Goal: Information Seeking & Learning: Learn about a topic

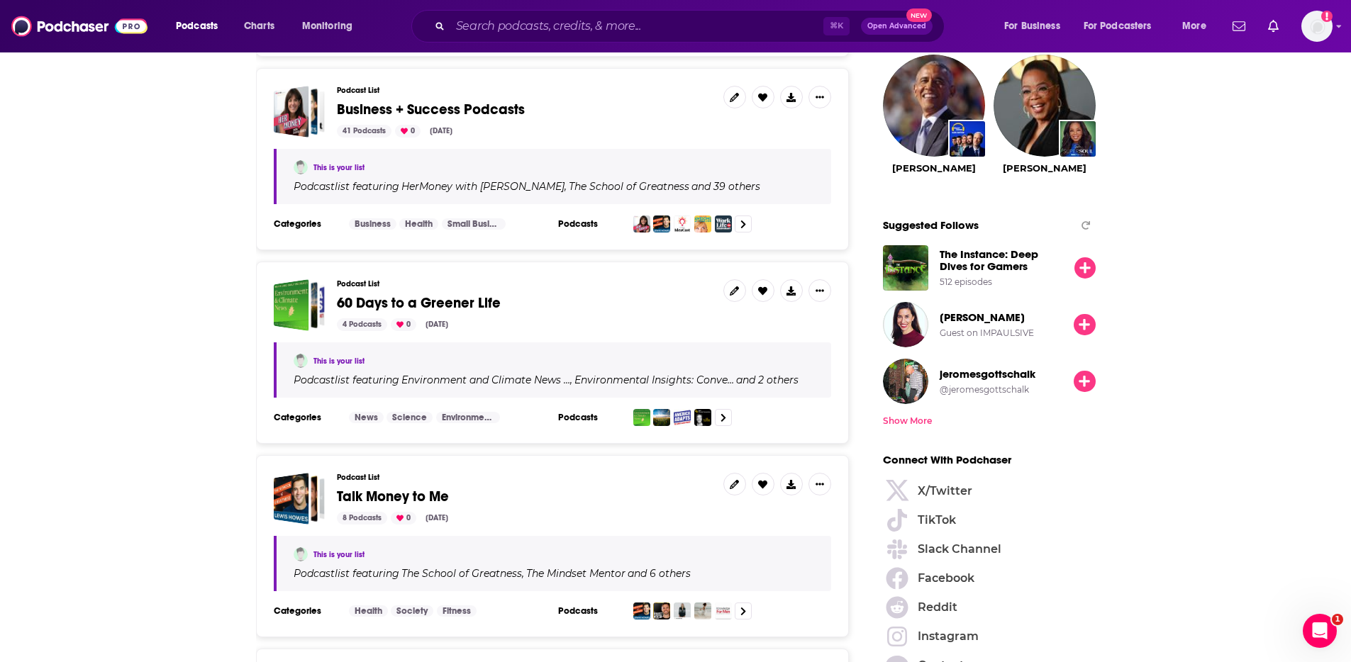
drag, startPoint x: 0, startPoint y: 0, endPoint x: 1175, endPoint y: 172, distance: 1187.4
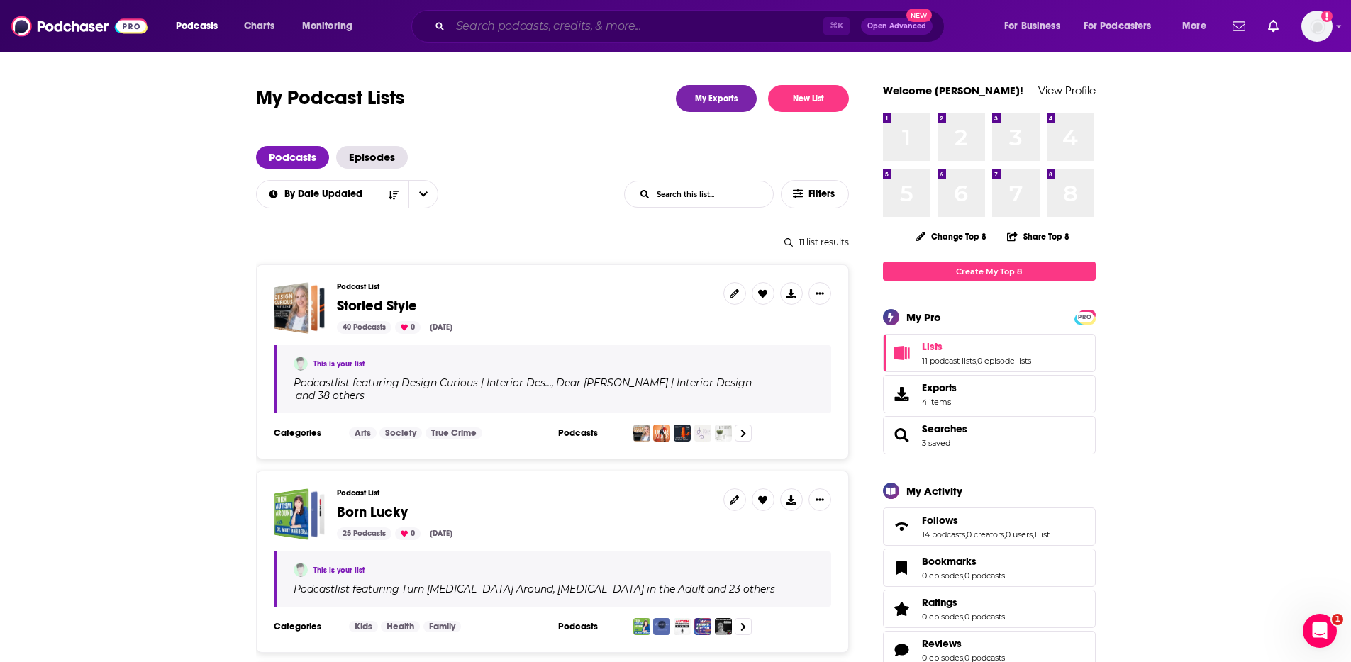
click at [545, 30] on input "Search podcasts, credits, & more..." at bounding box center [636, 26] width 373 height 23
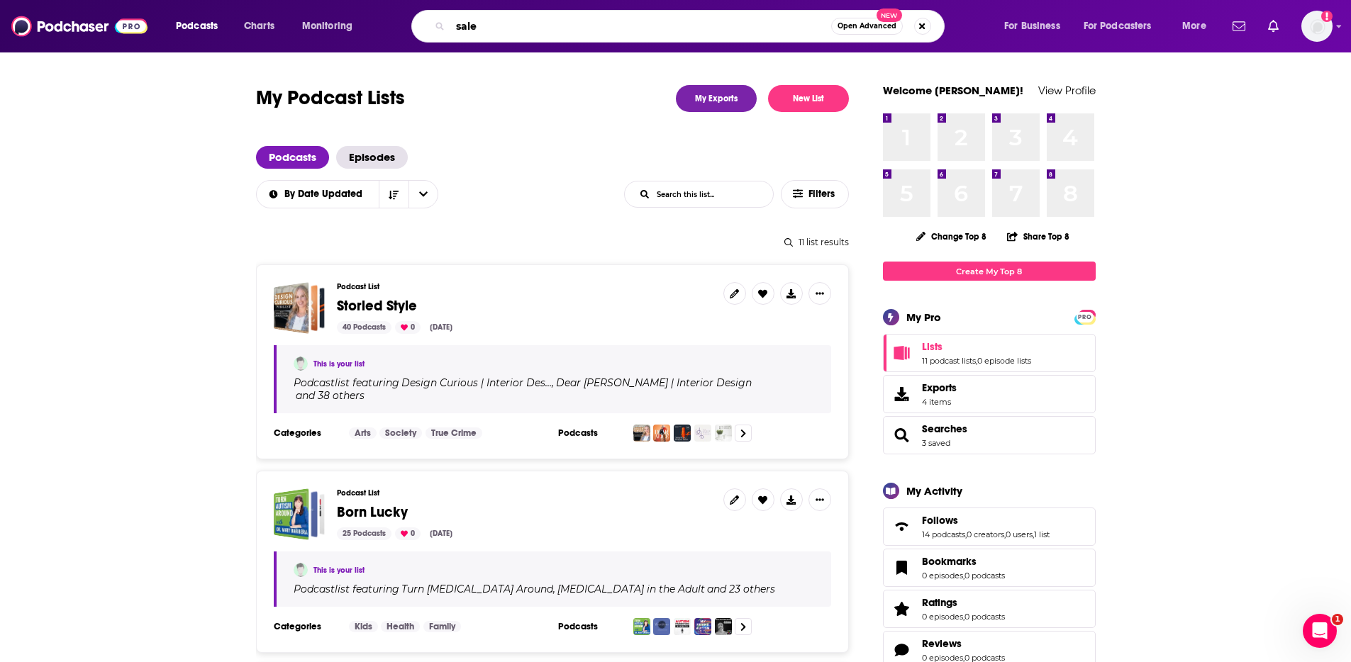
type input "sales"
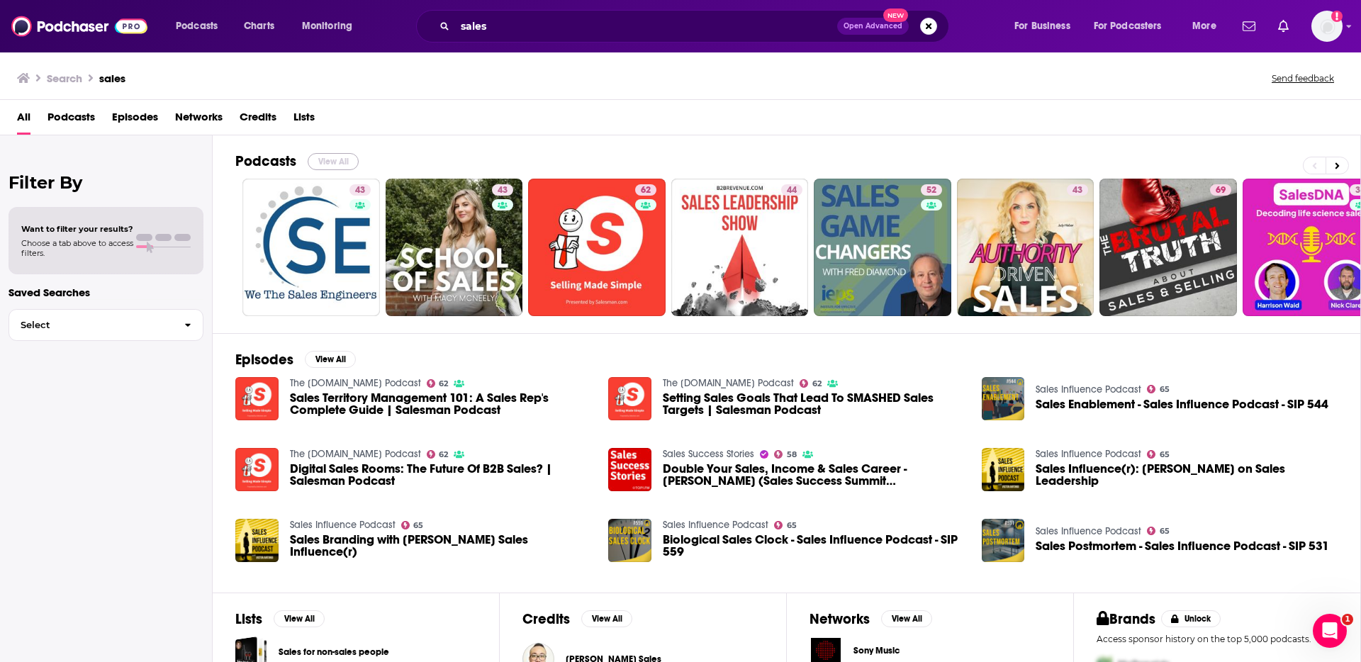
click at [356, 160] on button "View All" at bounding box center [333, 161] width 51 height 17
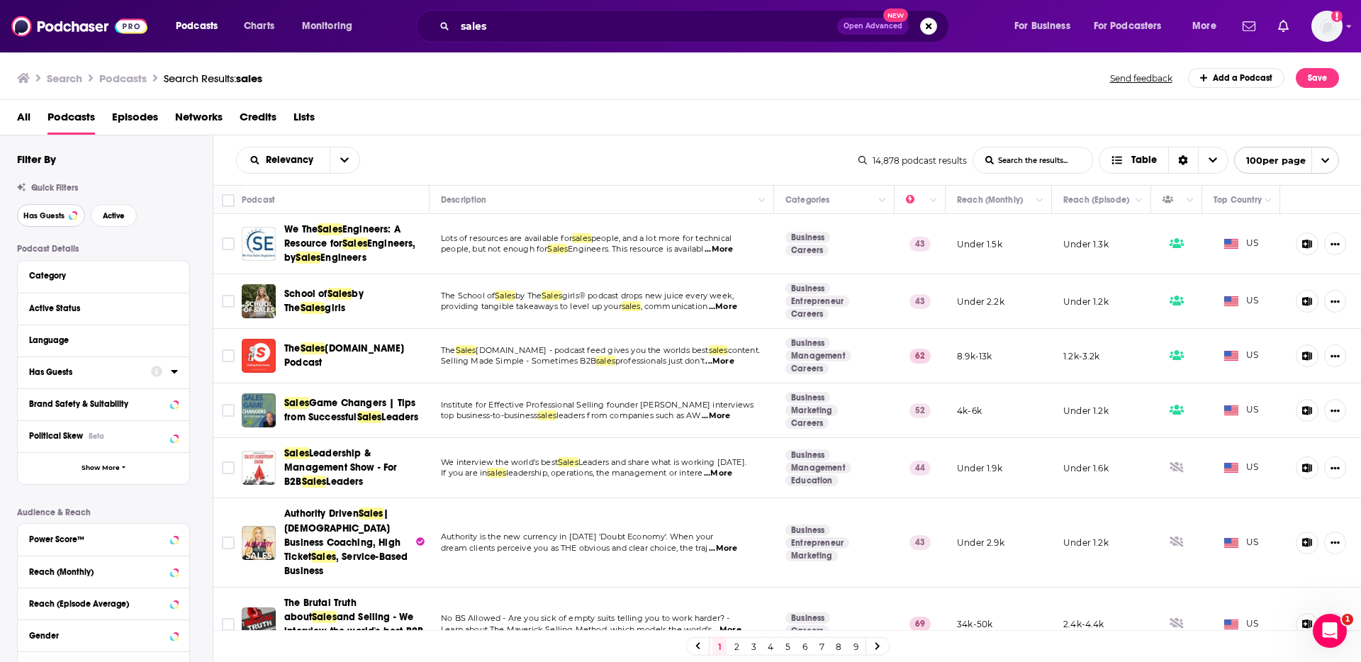
click at [60, 221] on button "Has Guests" at bounding box center [51, 215] width 68 height 23
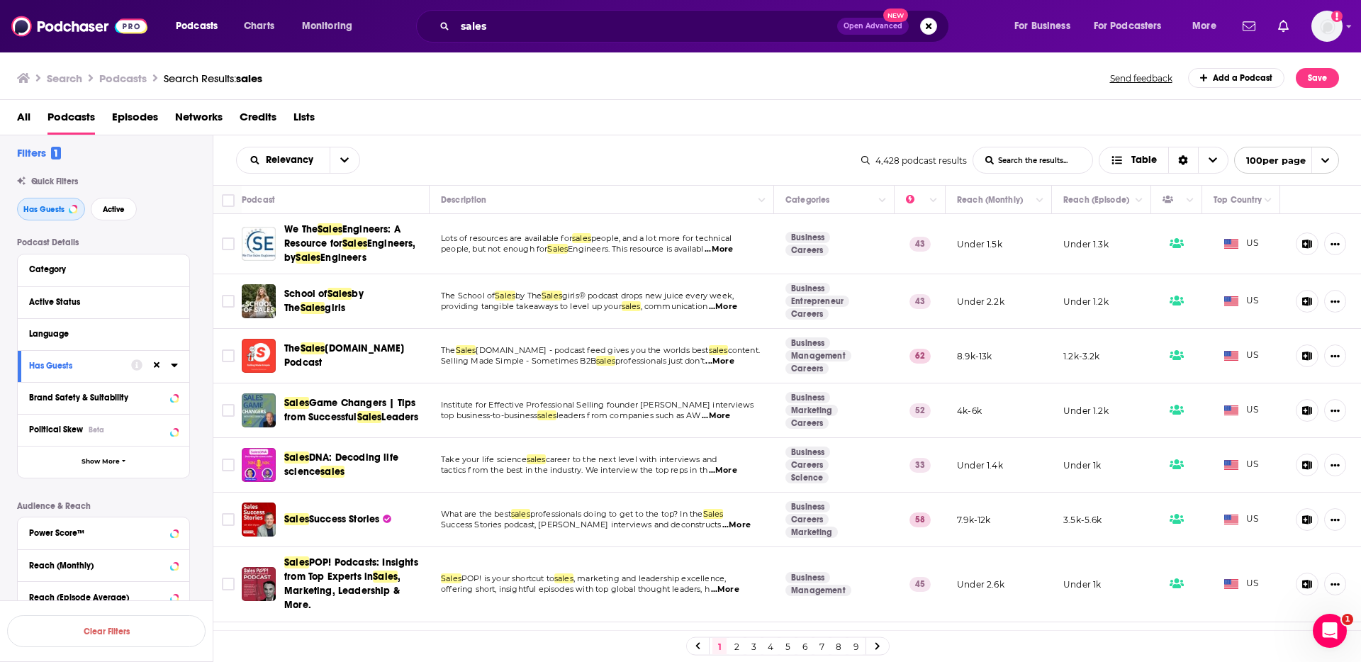
scroll to position [7, 0]
click at [578, 119] on div "All Podcasts Episodes Networks Credits Lists" at bounding box center [684, 120] width 1334 height 29
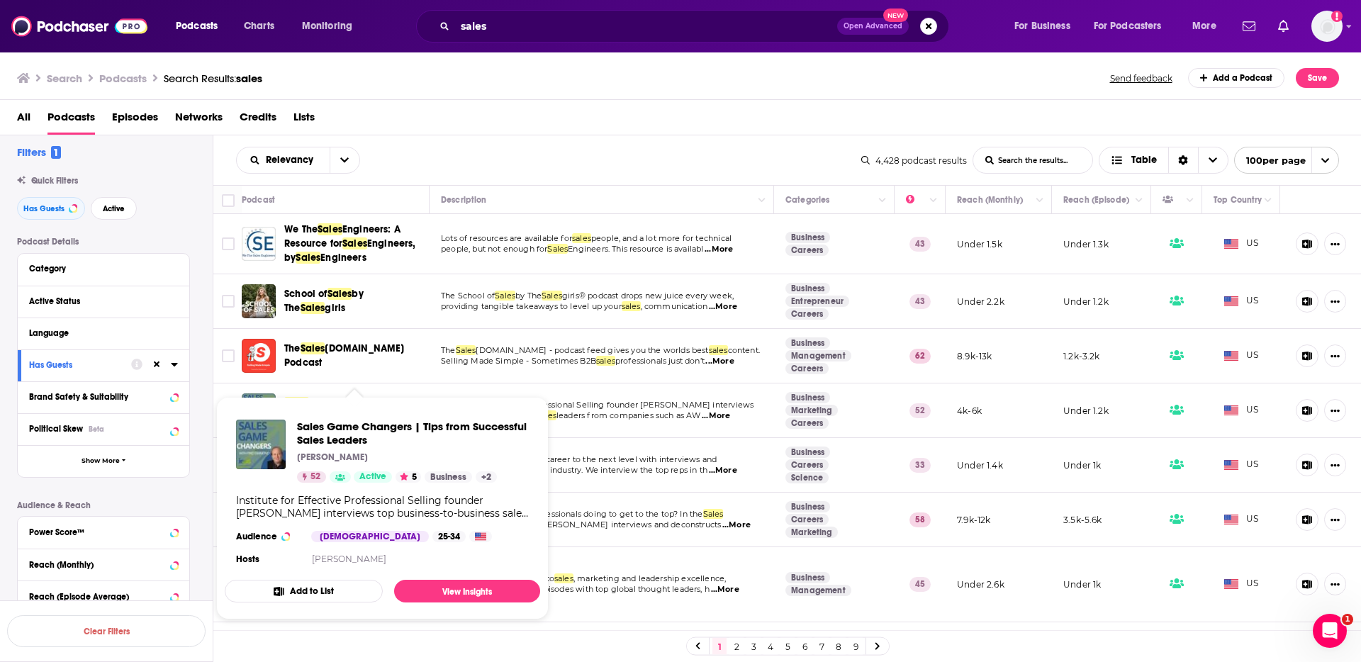
click at [494, 163] on div "Relevancy List Search Input Search the results... Table" at bounding box center [548, 160] width 625 height 27
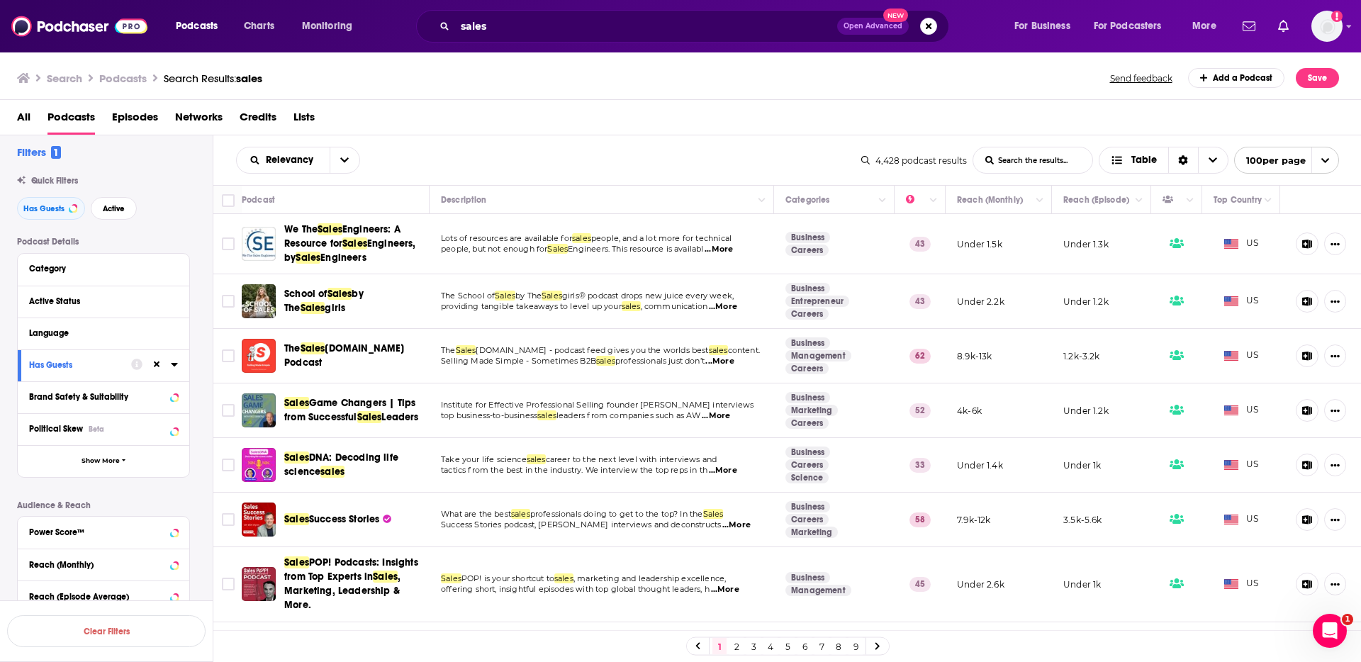
click at [606, 147] on div "Relevancy List Search Input Search the results... Table" at bounding box center [548, 160] width 625 height 27
click at [537, 142] on div "Relevancy List Search Input Search the results... Table 4,428 podcast results L…" at bounding box center [787, 160] width 1149 height 50
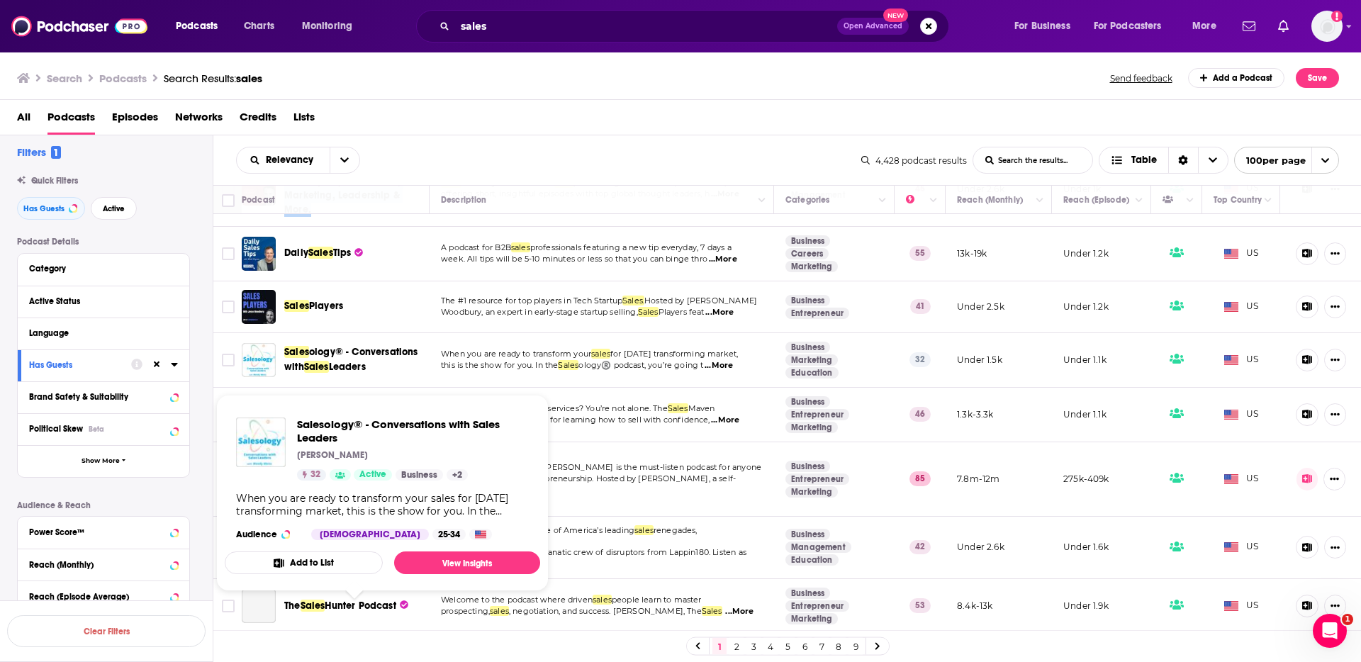
scroll to position [416, 0]
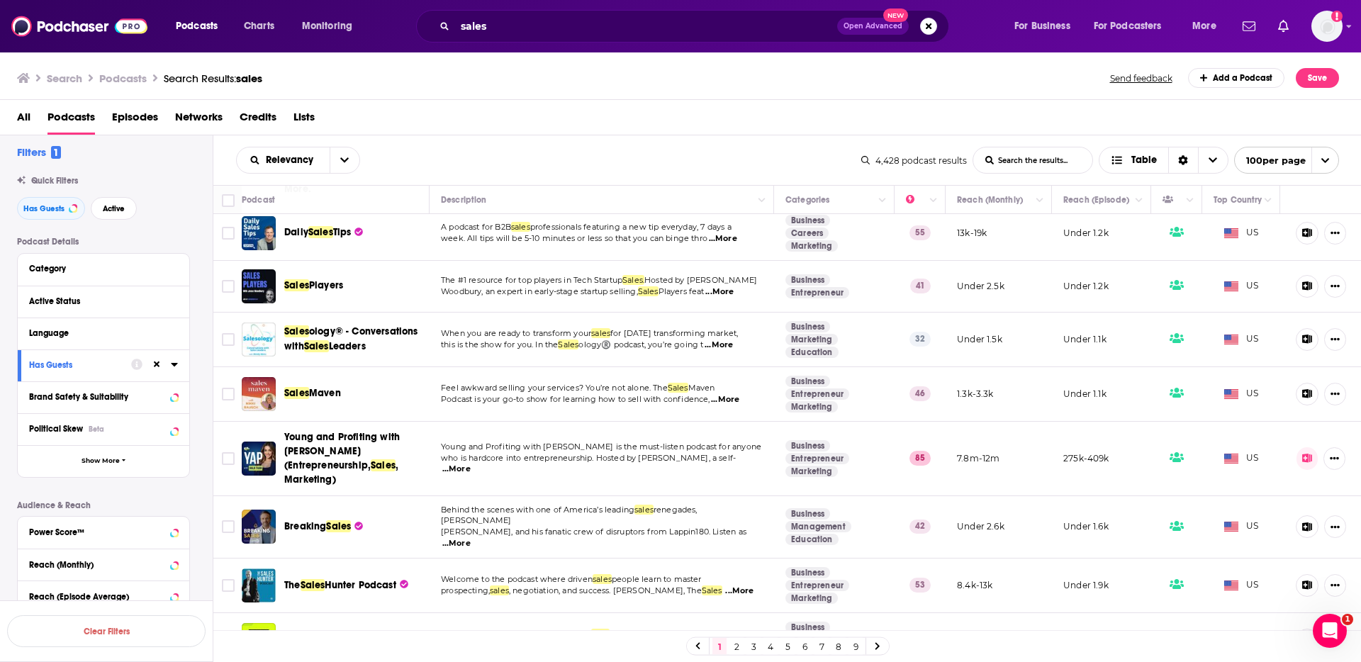
click at [537, 142] on div "Relevancy List Search Input Search the results... Table 4,428 podcast results L…" at bounding box center [787, 160] width 1149 height 50
click at [487, 158] on div "Relevancy List Search Input Search the results... Table" at bounding box center [548, 160] width 625 height 27
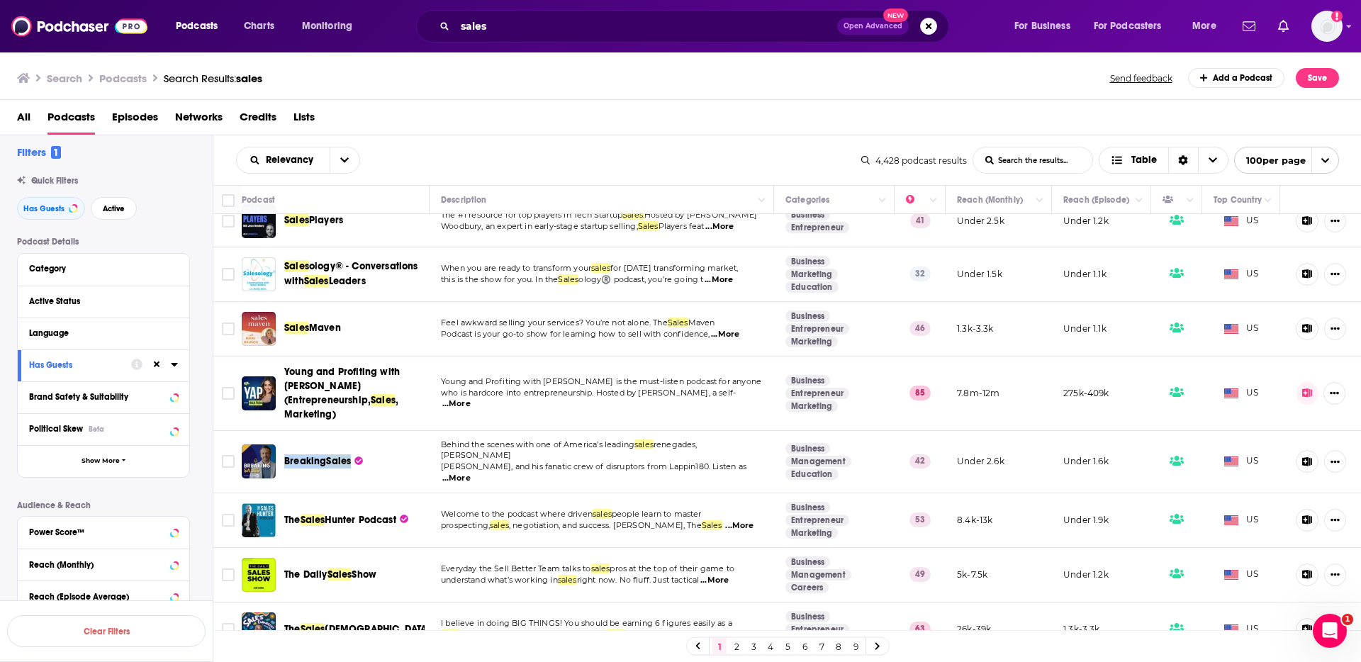
scroll to position [485, 0]
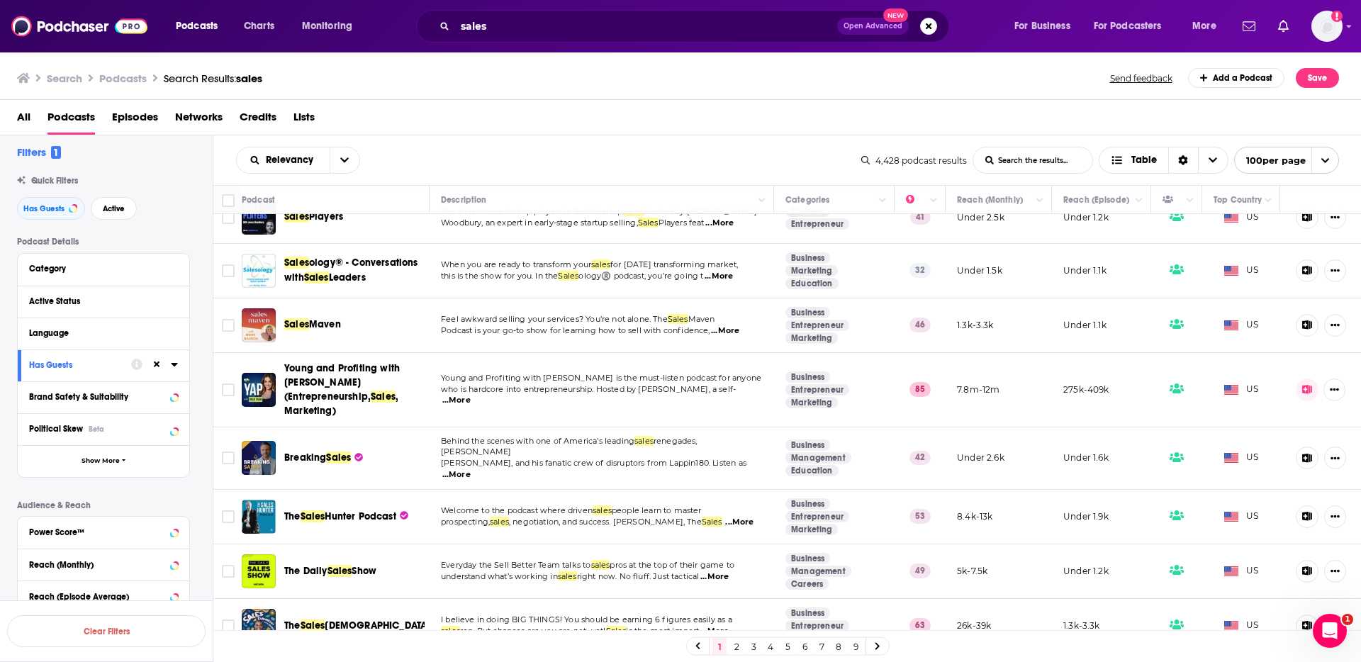
click at [496, 148] on div "Relevancy List Search Input Search the results... Table" at bounding box center [548, 160] width 625 height 27
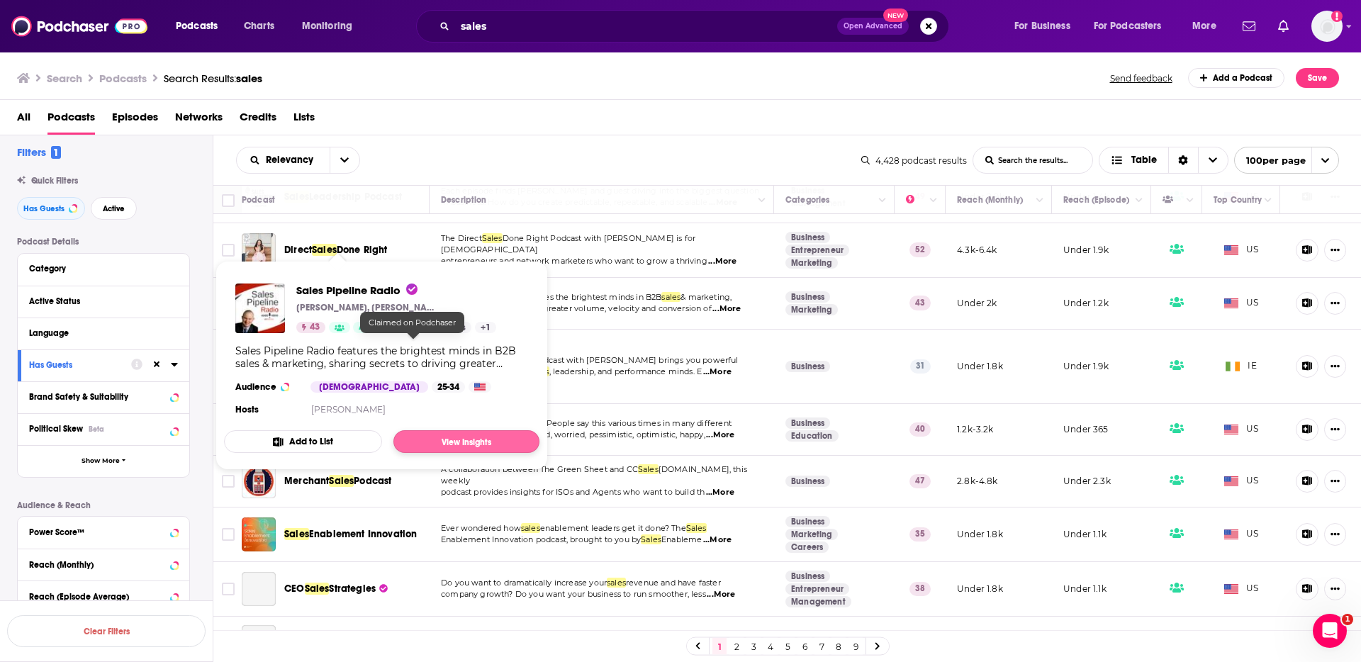
scroll to position [1614, 0]
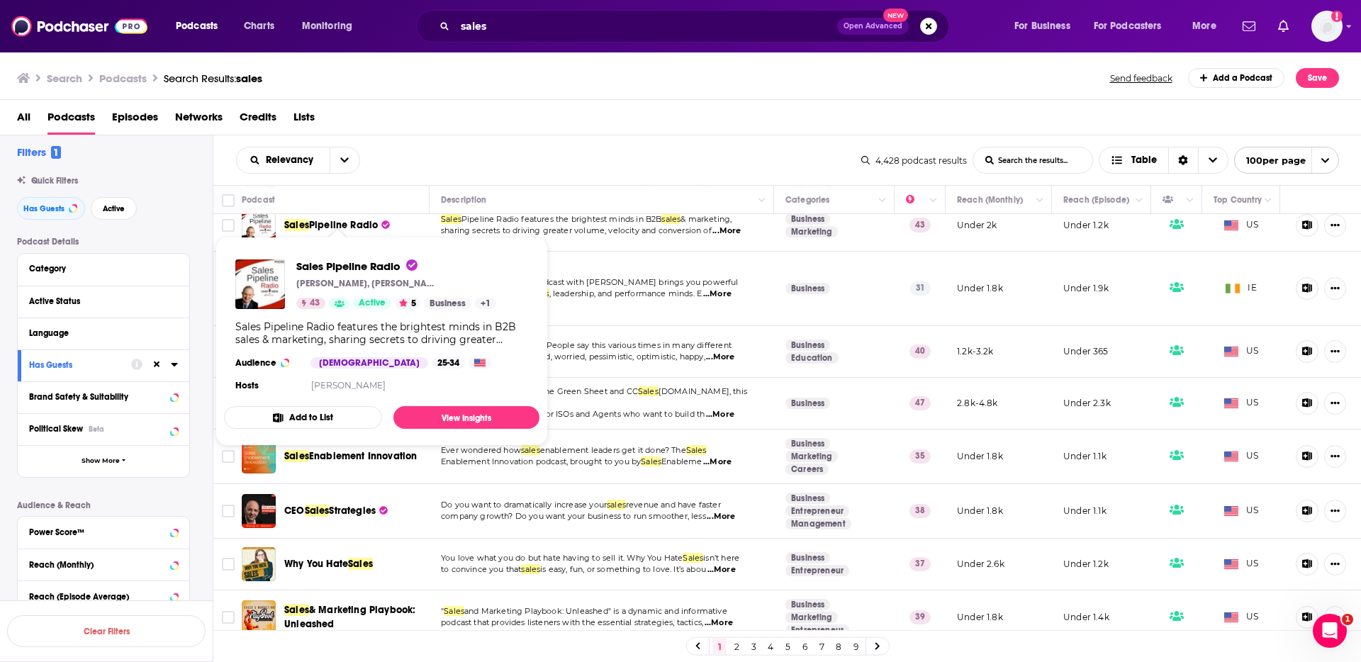
click at [615, 150] on div "Relevancy List Search Input Search the results... Table" at bounding box center [548, 160] width 625 height 27
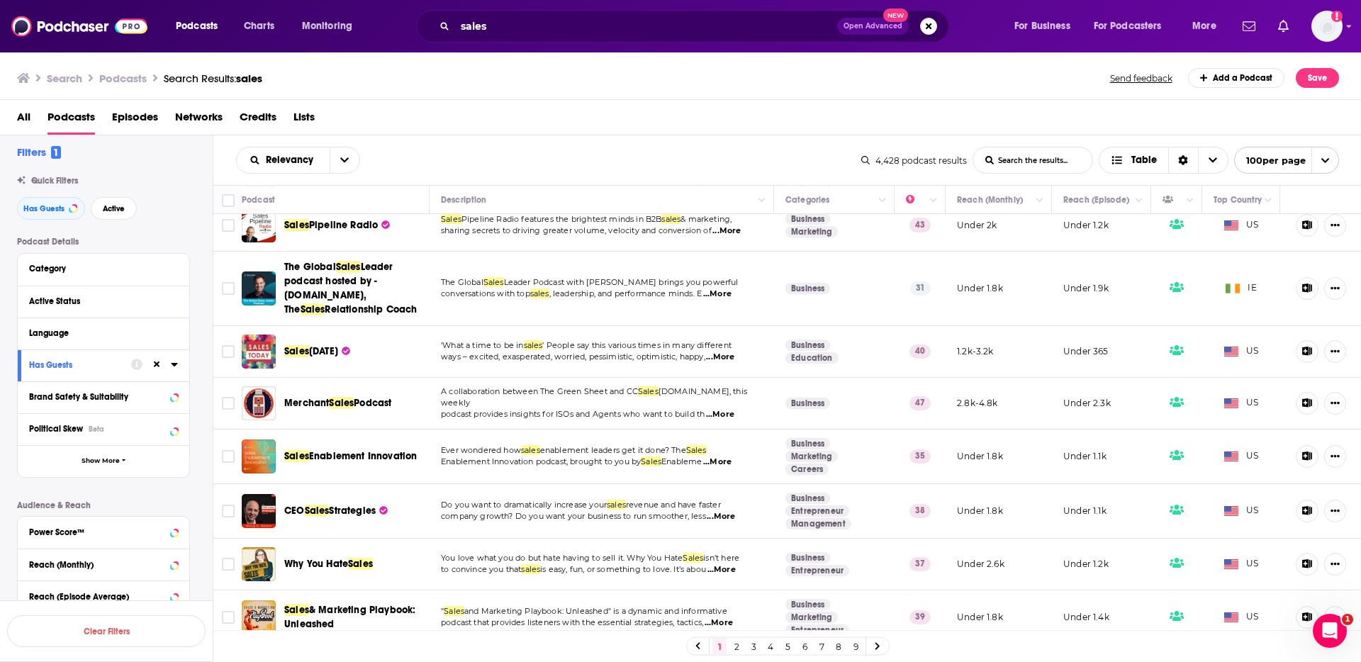
click at [528, 139] on div "Relevancy List Search Input Search the results... Table 4,428 podcast results L…" at bounding box center [787, 160] width 1149 height 50
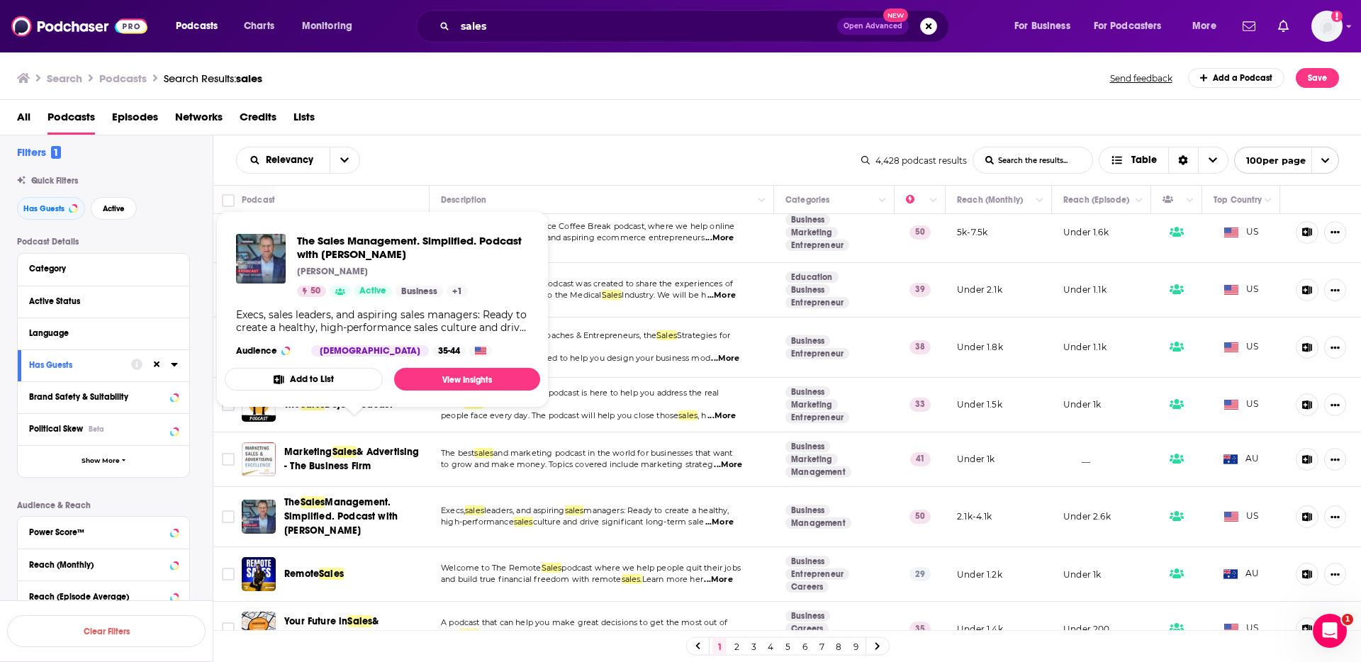
scroll to position [5083, 0]
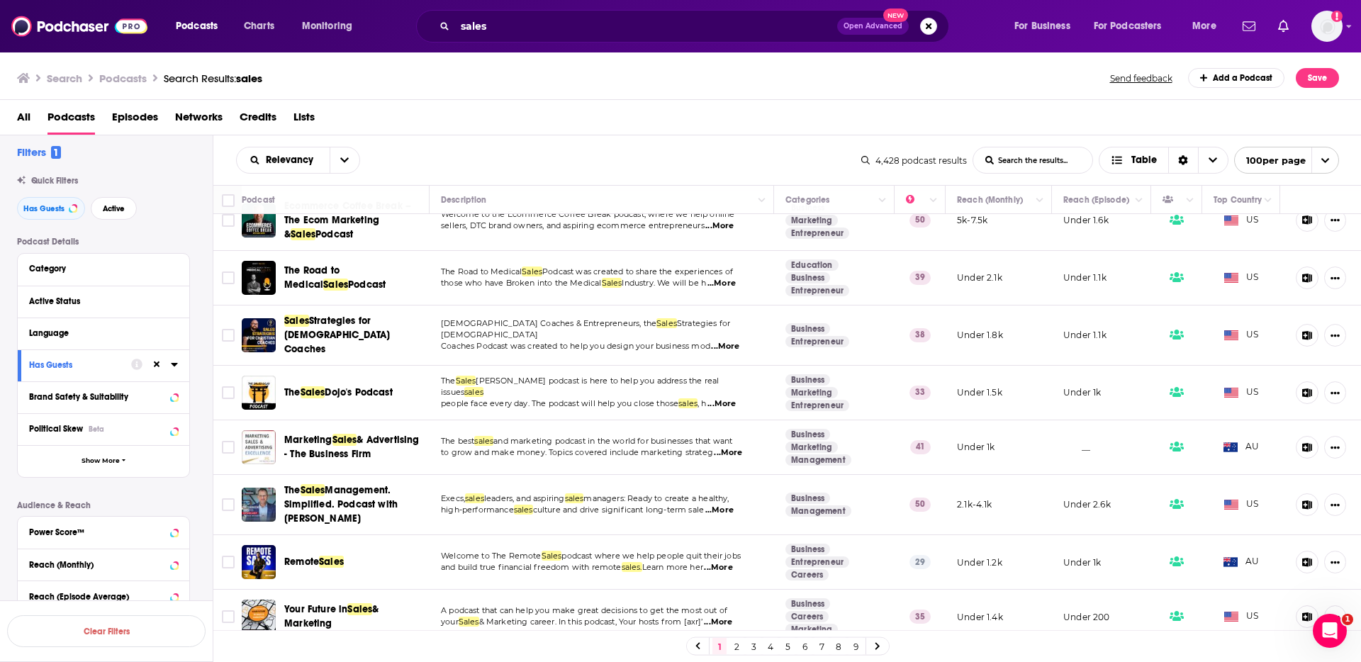
click at [739, 646] on link "2" at bounding box center [737, 646] width 14 height 17
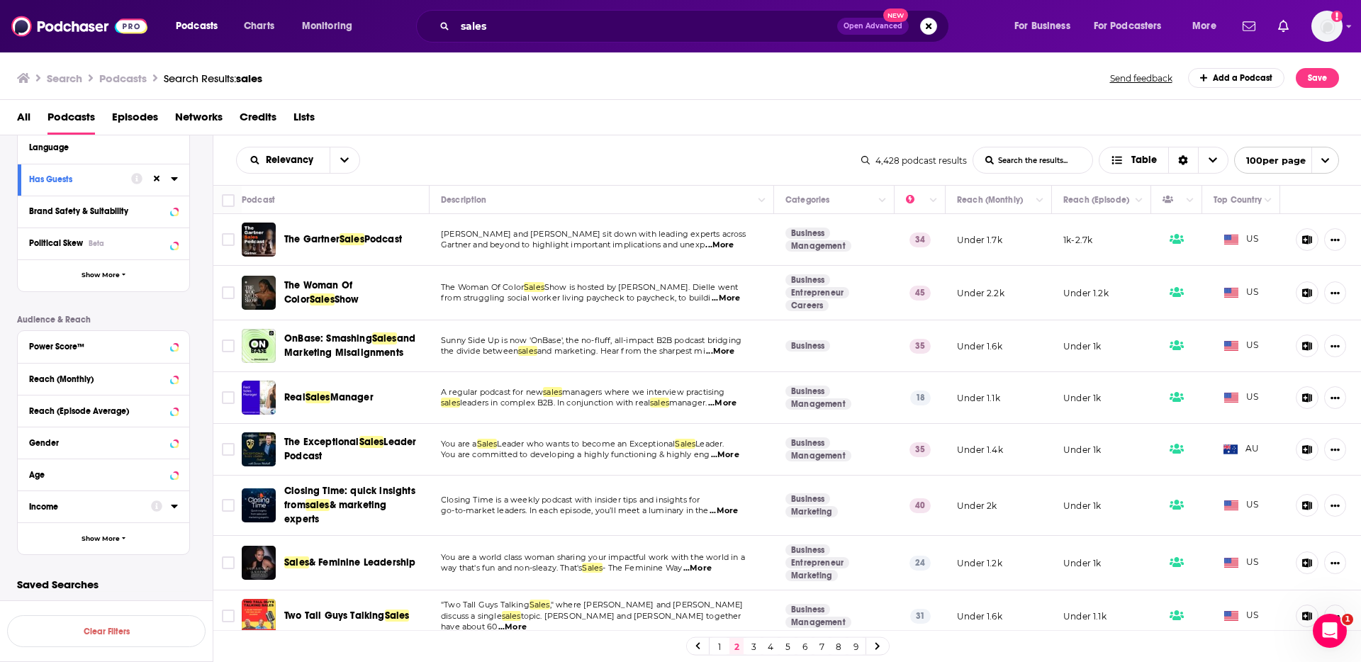
scroll to position [196, 0]
click at [108, 345] on div "Power Score™" at bounding box center [85, 344] width 113 height 10
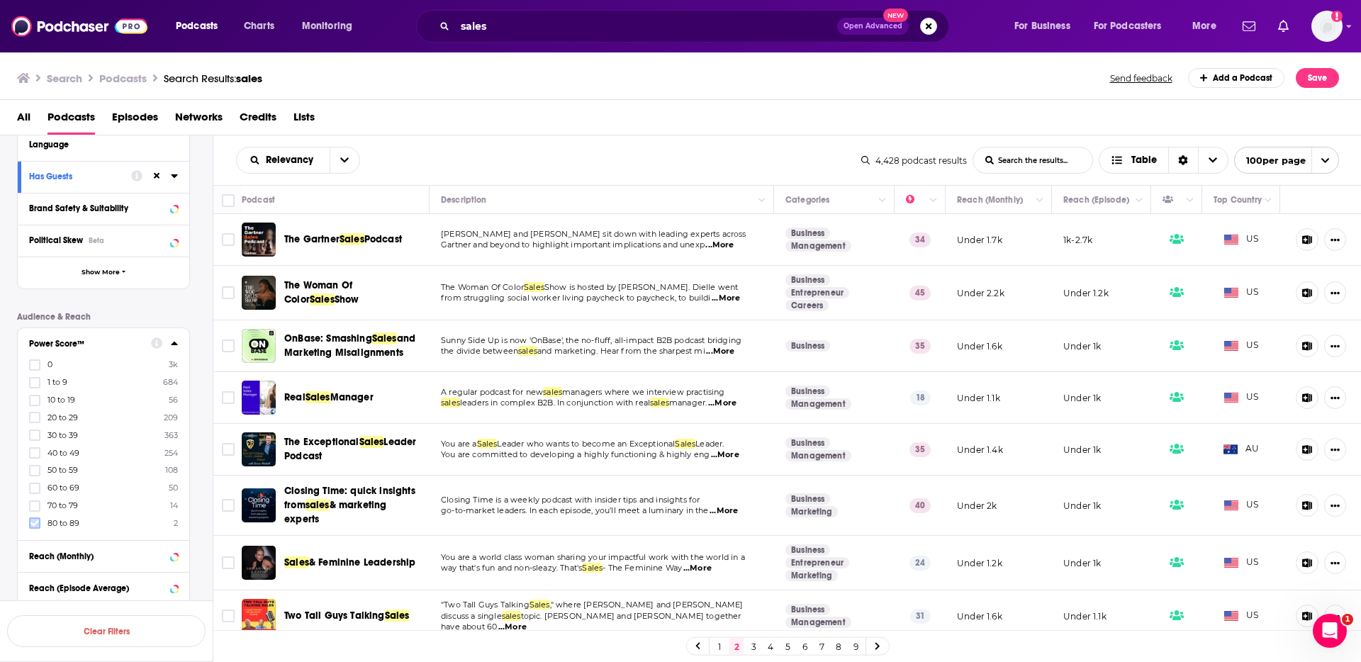
click at [31, 522] on icon at bounding box center [34, 523] width 9 height 9
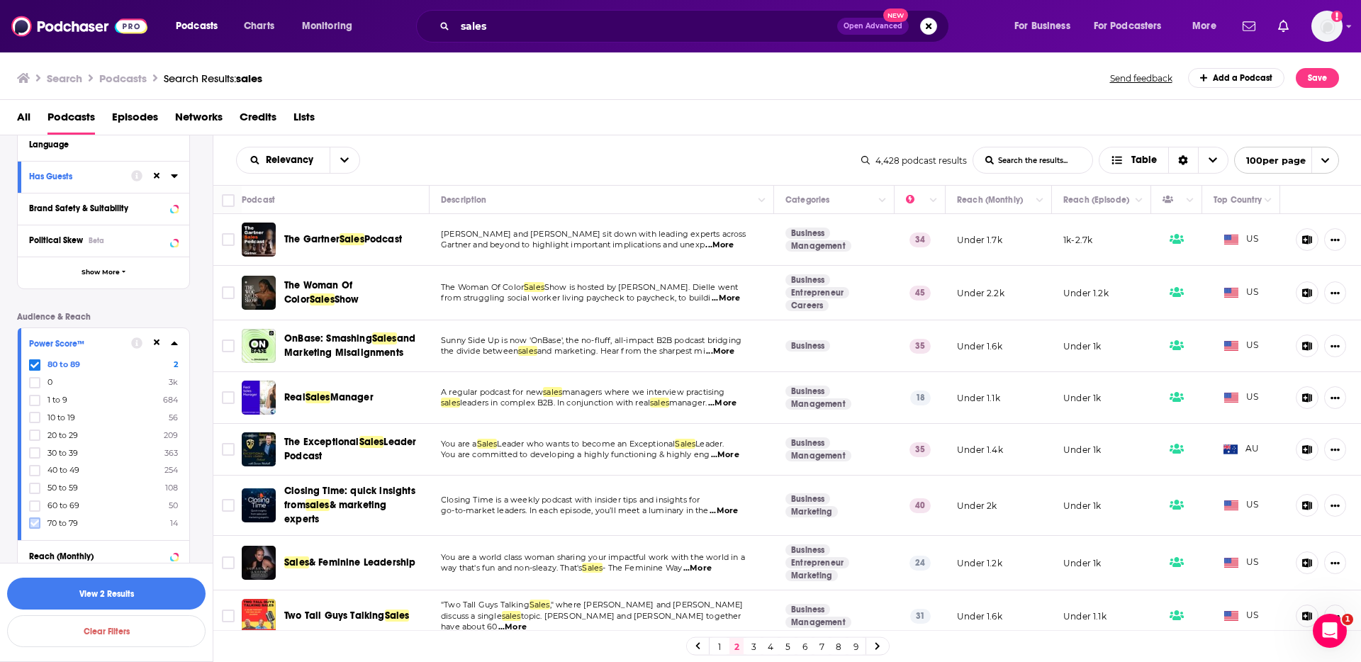
click at [37, 523] on icon at bounding box center [34, 523] width 9 height 9
click at [33, 525] on icon at bounding box center [34, 523] width 9 height 6
click at [34, 527] on icon at bounding box center [34, 523] width 9 height 9
click at [157, 600] on button "View 174 Results" at bounding box center [106, 594] width 199 height 32
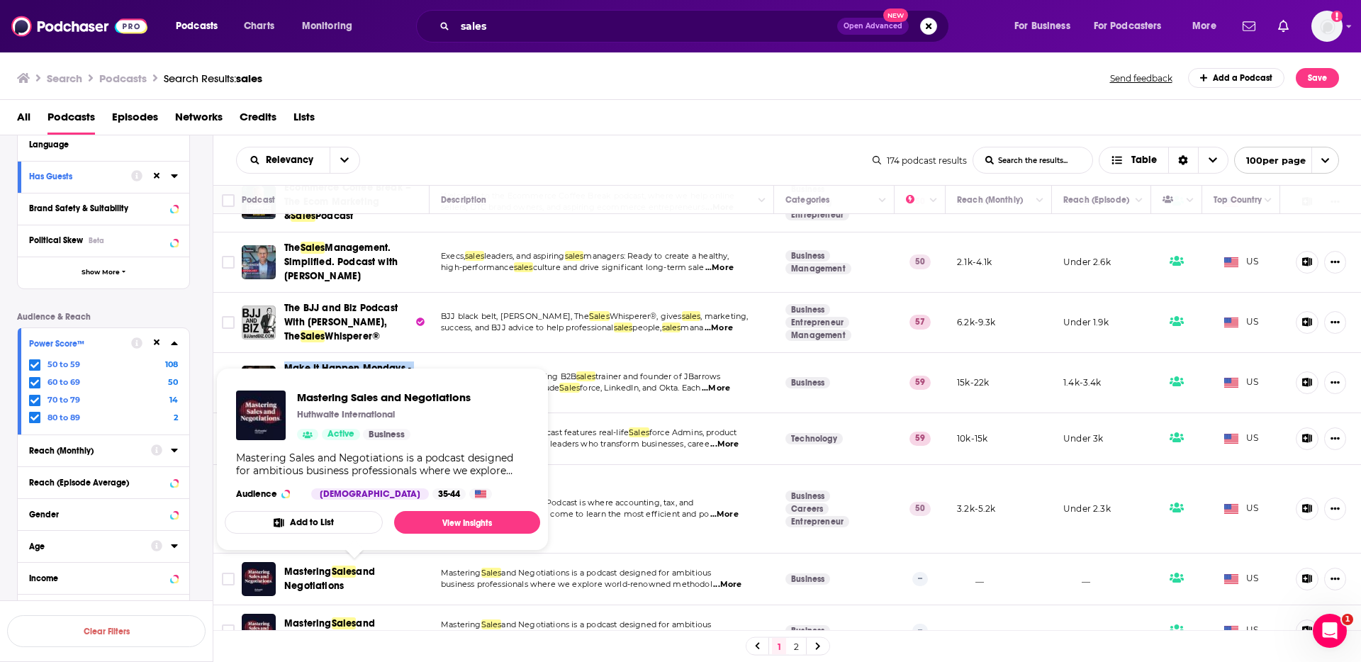
scroll to position [1017, 0]
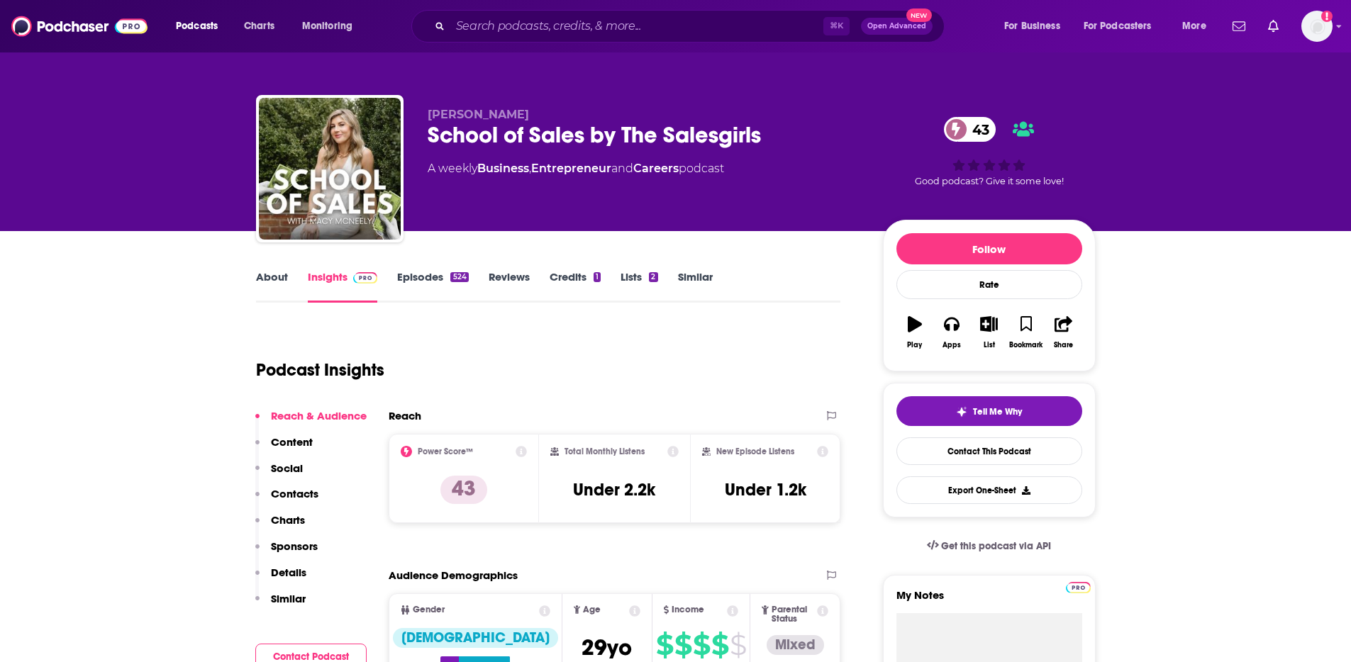
click at [303, 495] on p "Contacts" at bounding box center [295, 493] width 48 height 13
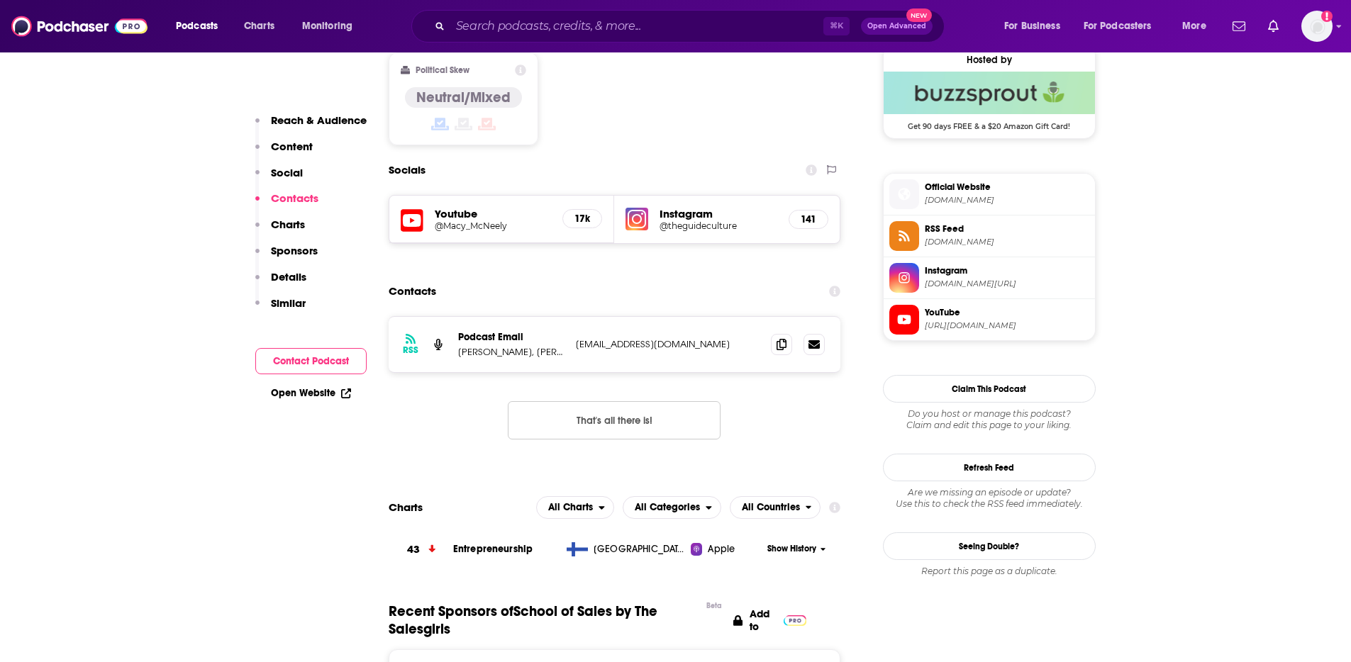
scroll to position [1169, 0]
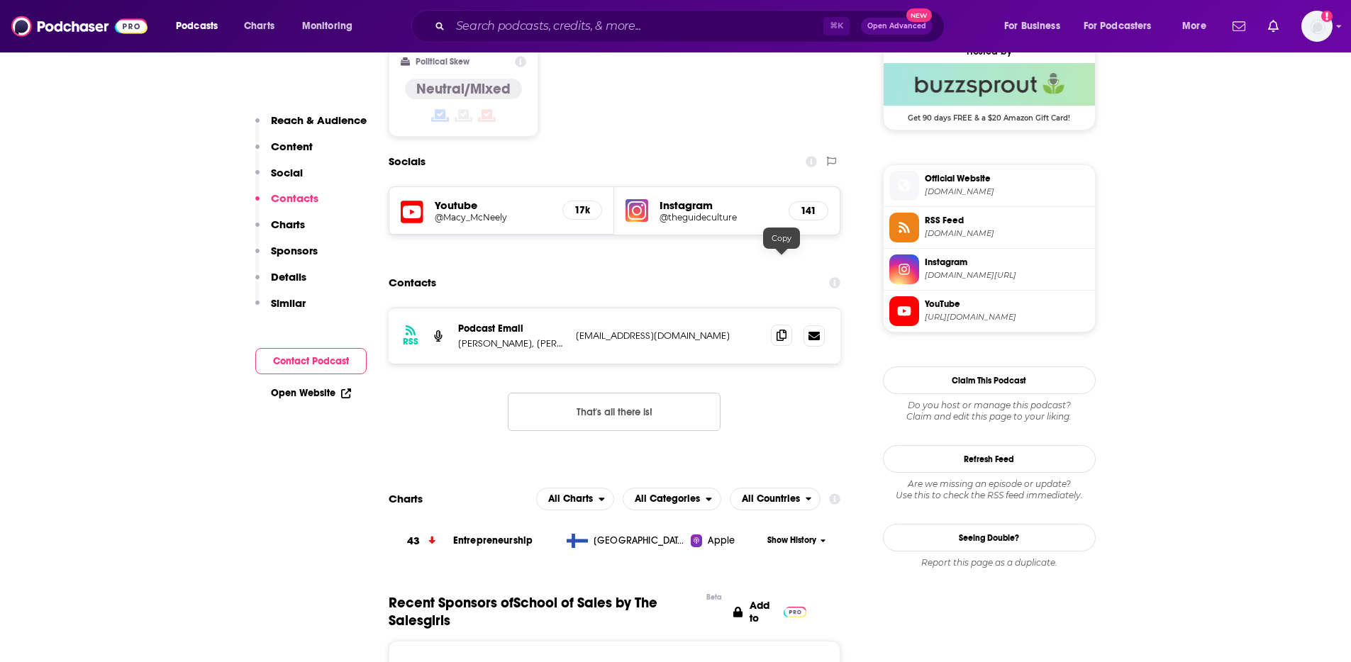
click at [774, 325] on span at bounding box center [781, 335] width 21 height 21
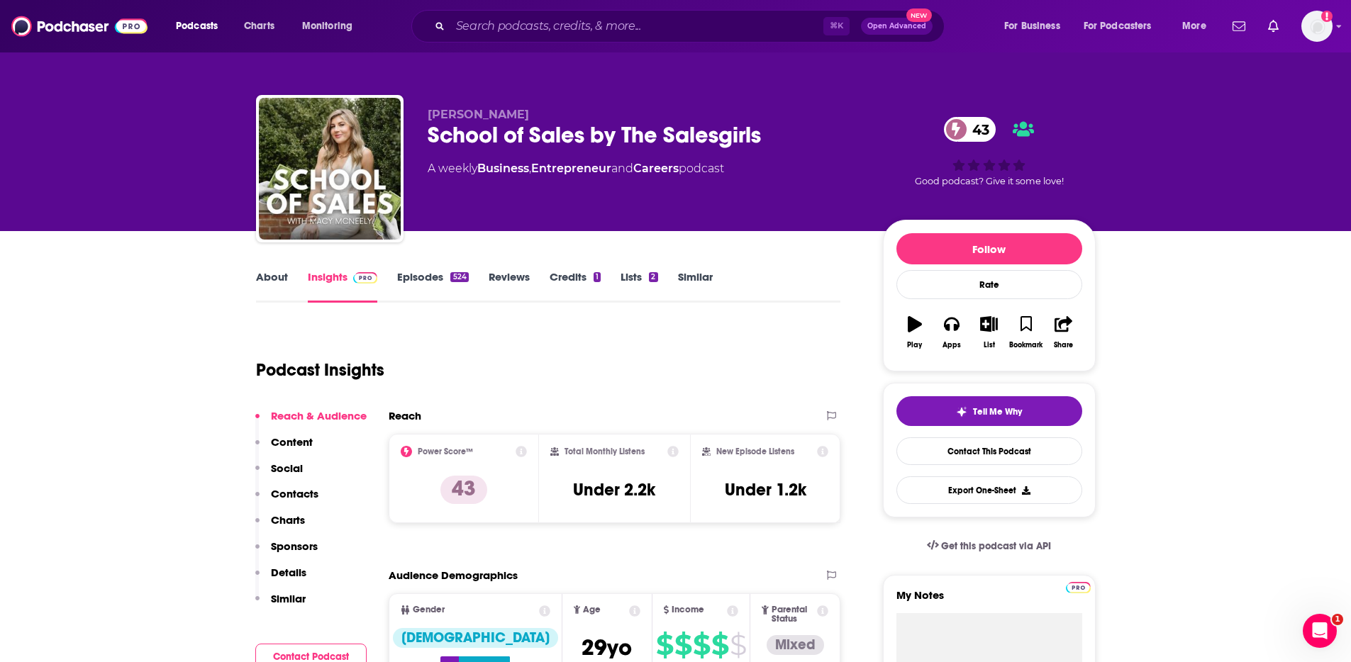
scroll to position [0, 0]
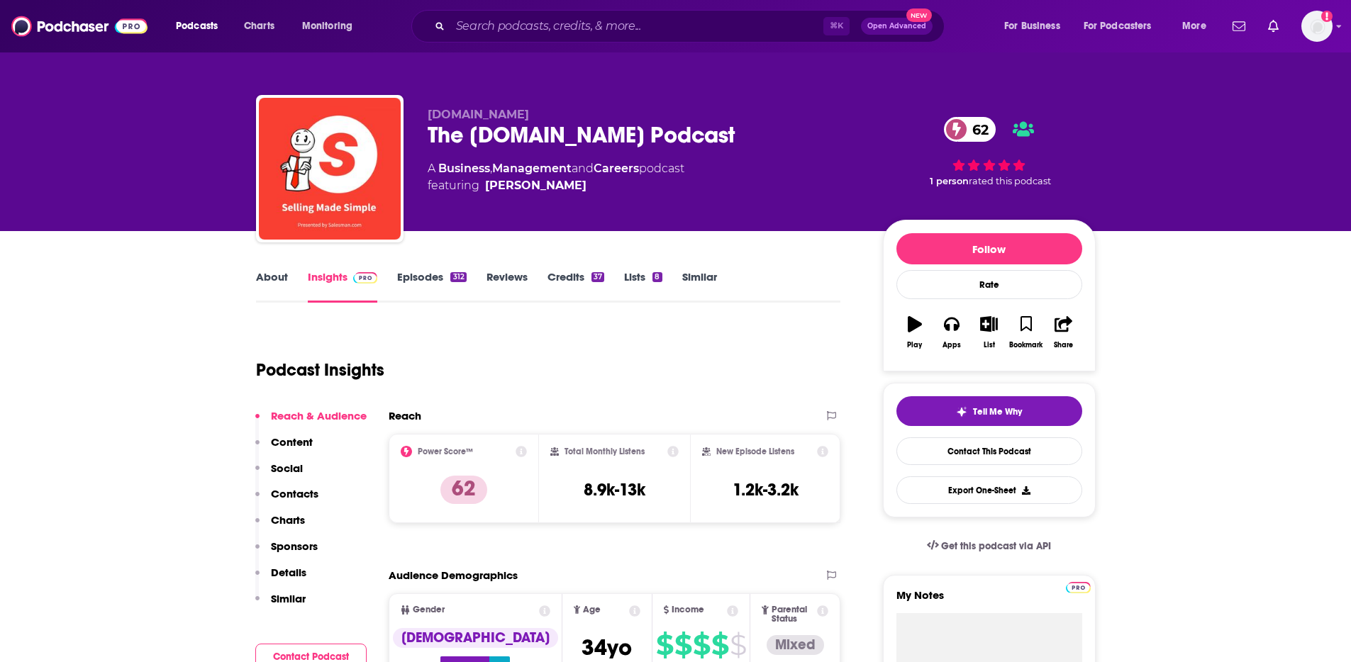
drag, startPoint x: 295, startPoint y: 493, endPoint x: 227, endPoint y: 481, distance: 69.1
click at [296, 493] on p "Contacts" at bounding box center [295, 493] width 48 height 13
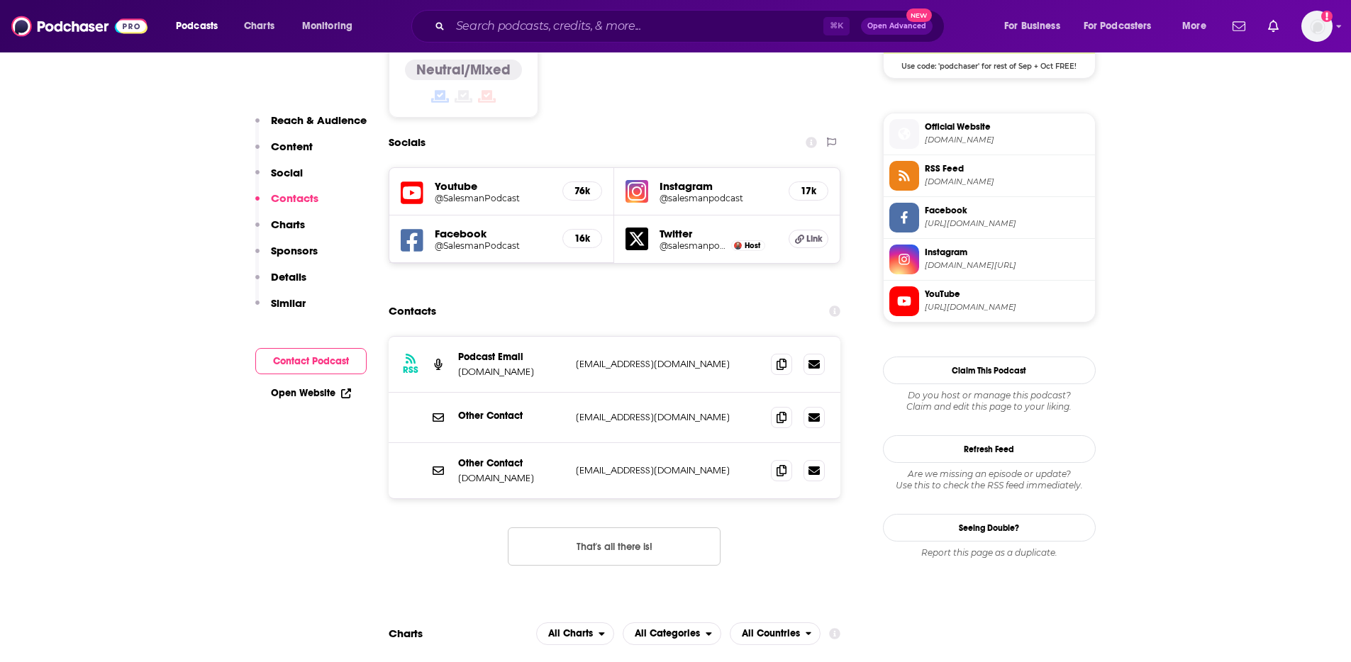
scroll to position [1232, 0]
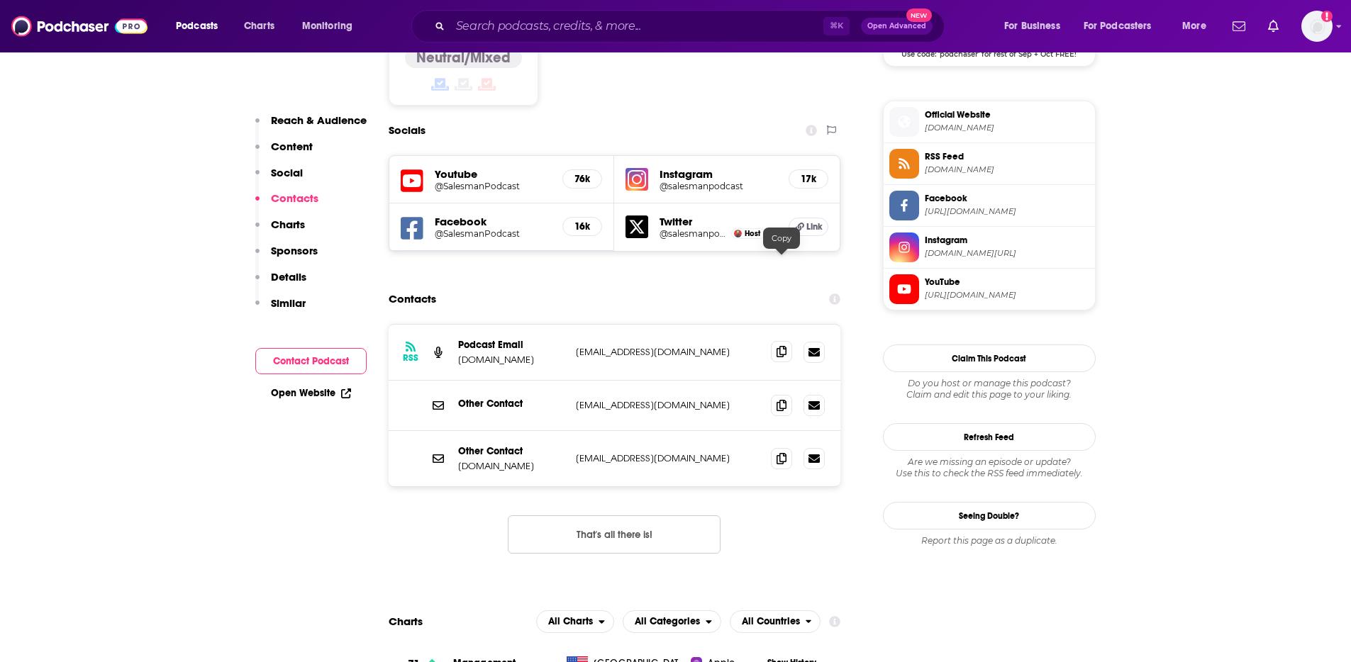
click at [781, 346] on icon at bounding box center [781, 351] width 10 height 11
click at [782, 452] on icon at bounding box center [781, 457] width 10 height 11
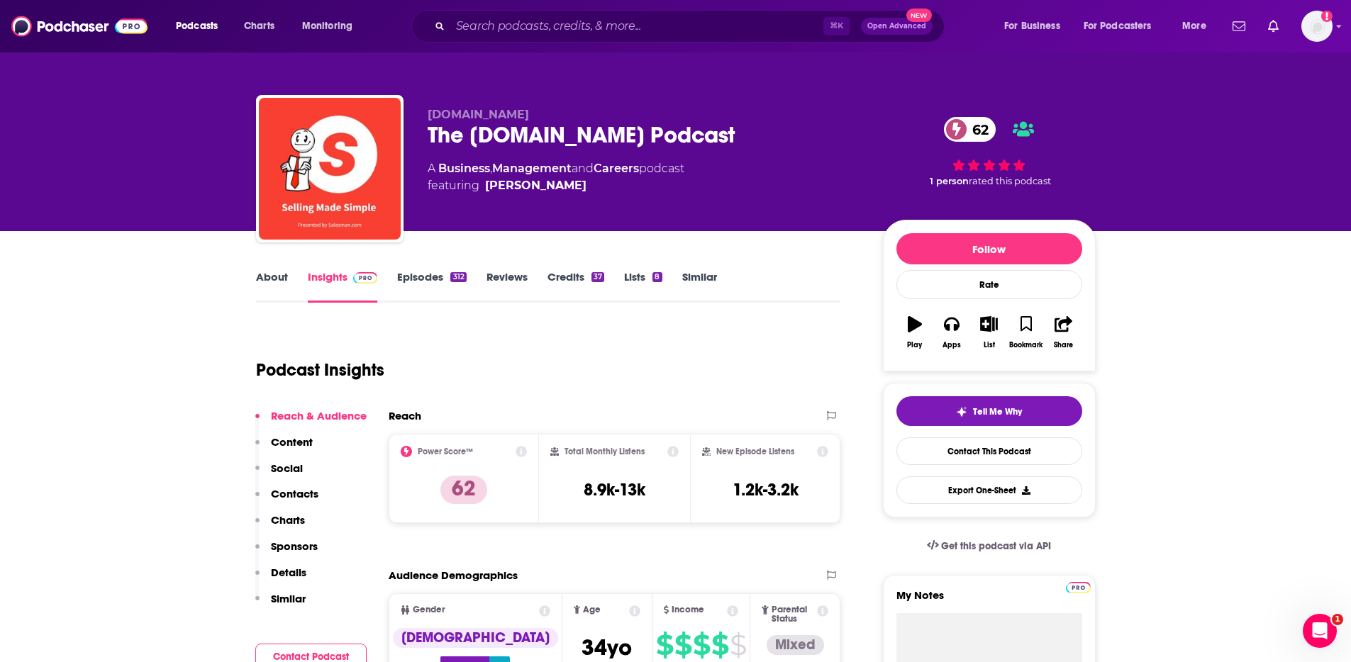
scroll to position [0, 0]
click at [269, 277] on link "About" at bounding box center [272, 286] width 32 height 33
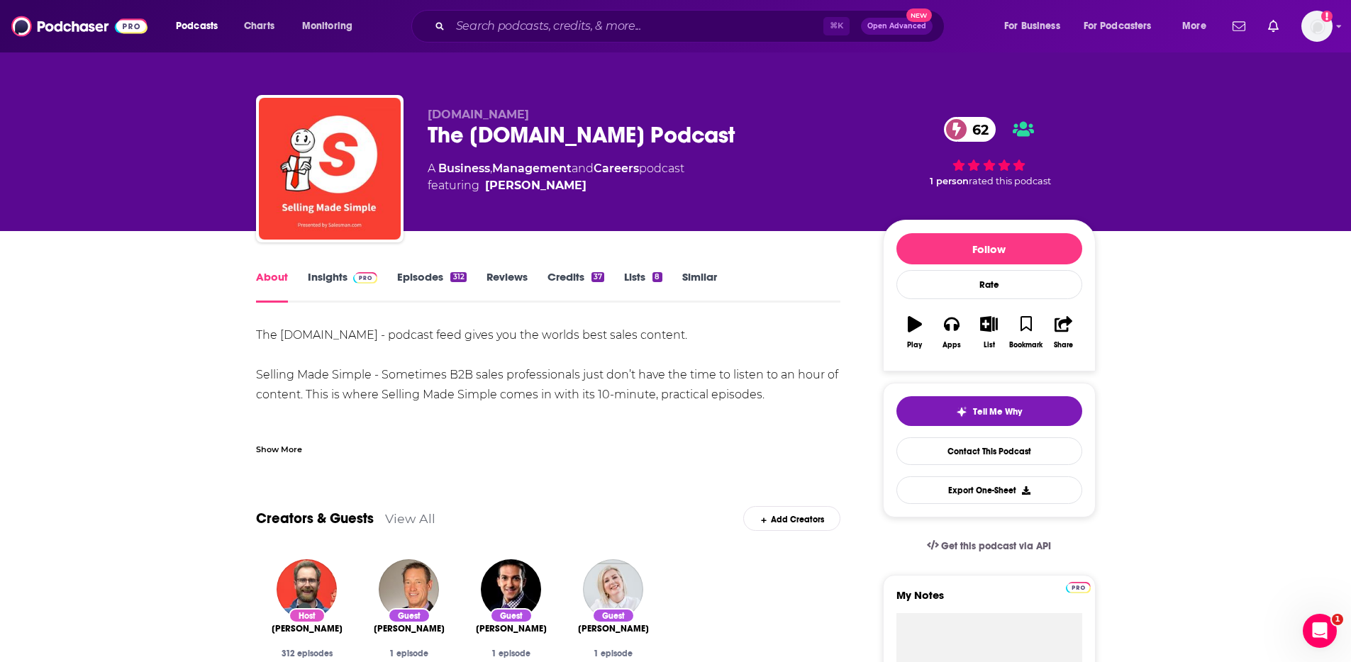
click at [334, 274] on link "Insights" at bounding box center [343, 286] width 70 height 33
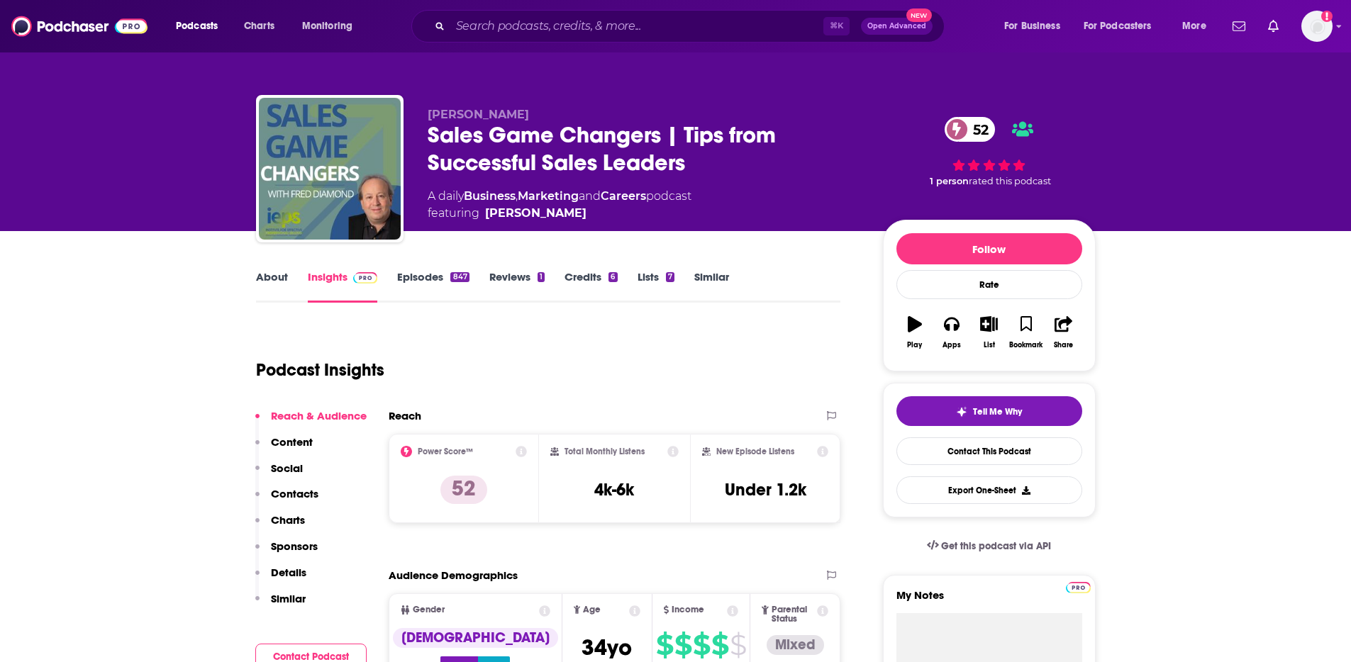
click at [281, 493] on p "Contacts" at bounding box center [295, 493] width 48 height 13
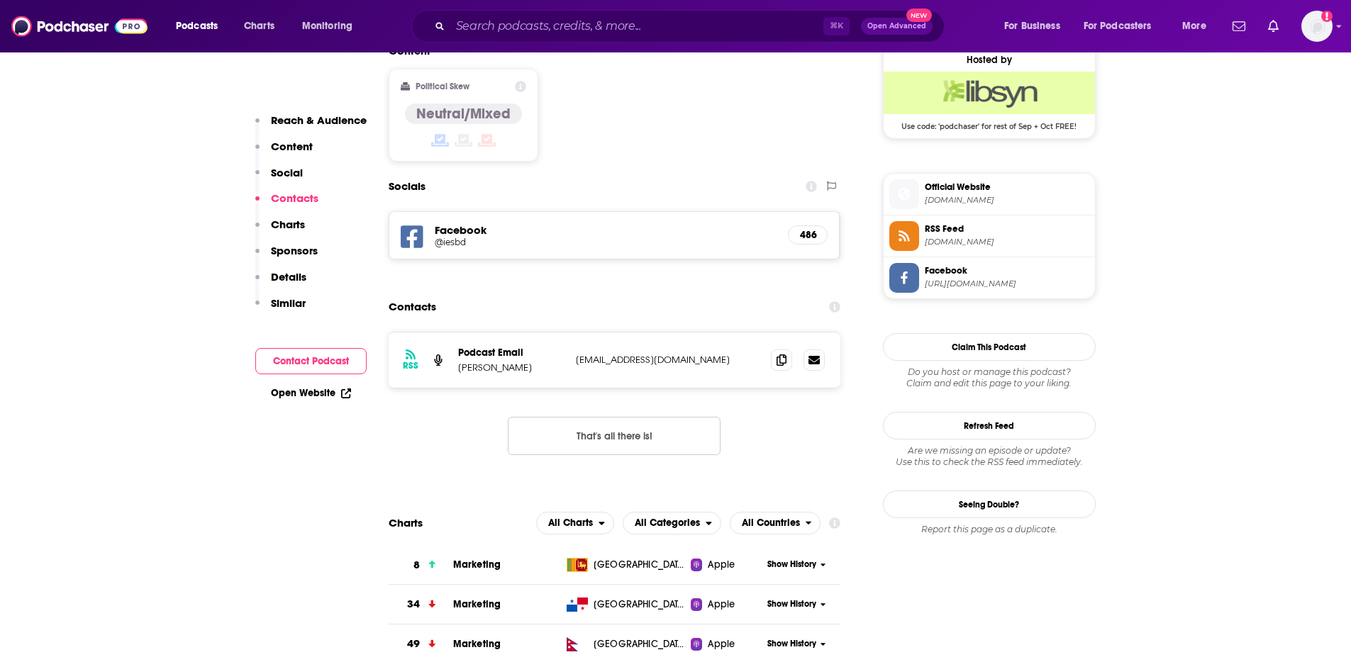
scroll to position [1168, 0]
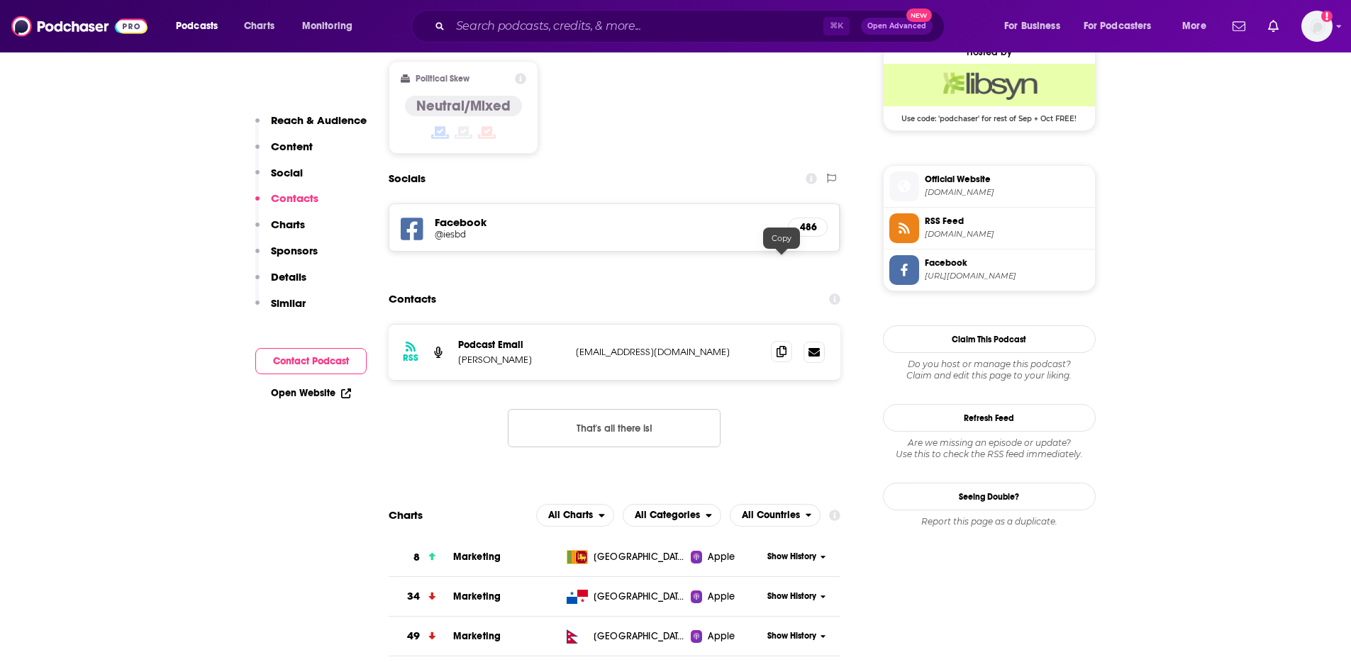
click at [784, 346] on icon at bounding box center [781, 351] width 10 height 11
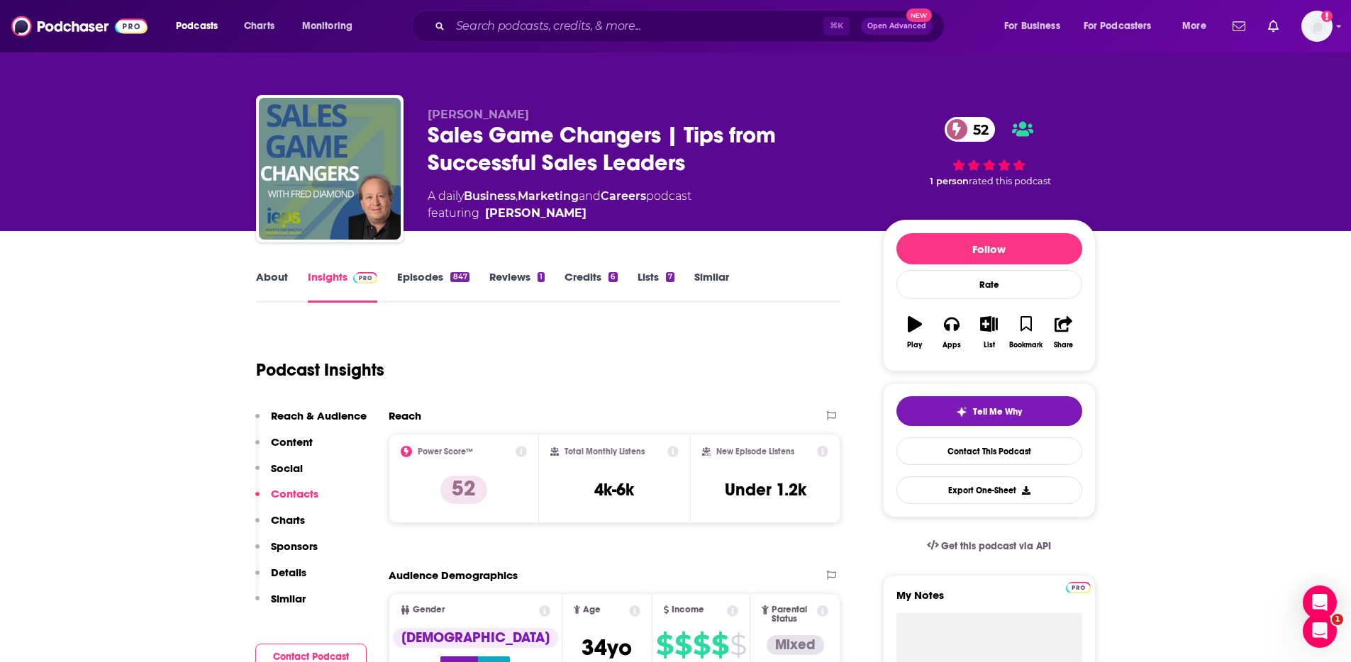
scroll to position [0, 0]
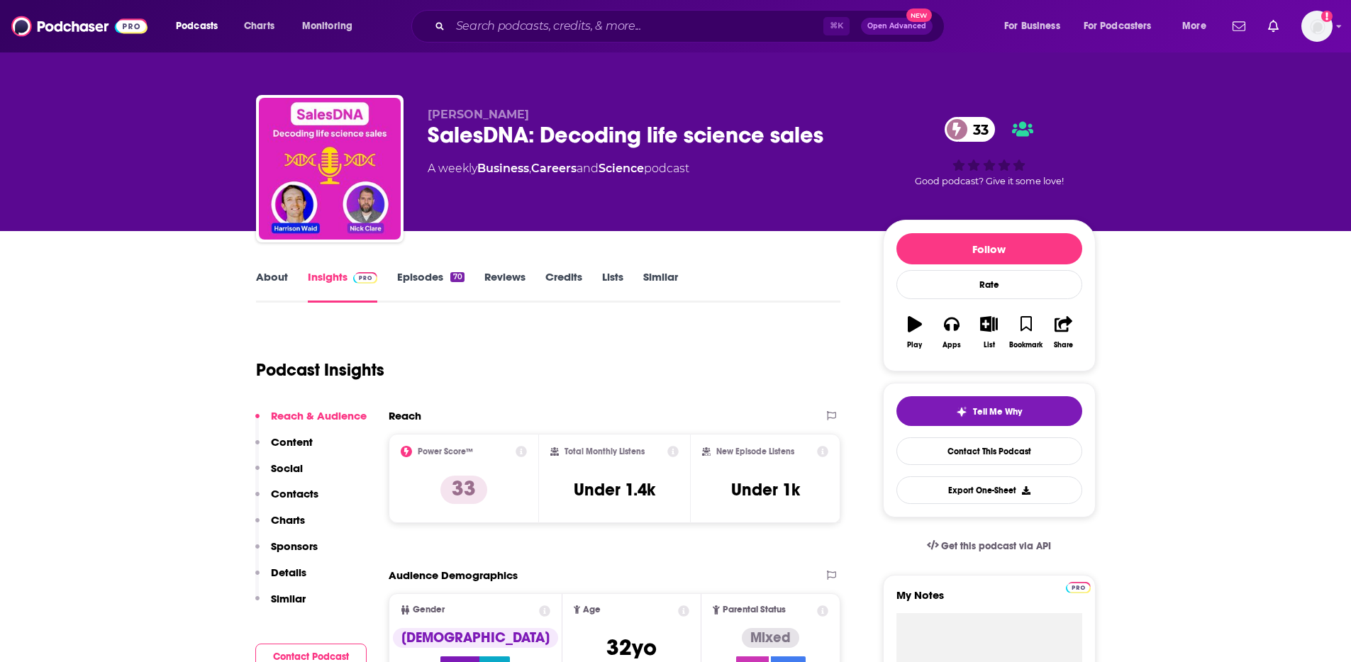
click at [276, 284] on link "About" at bounding box center [272, 286] width 32 height 33
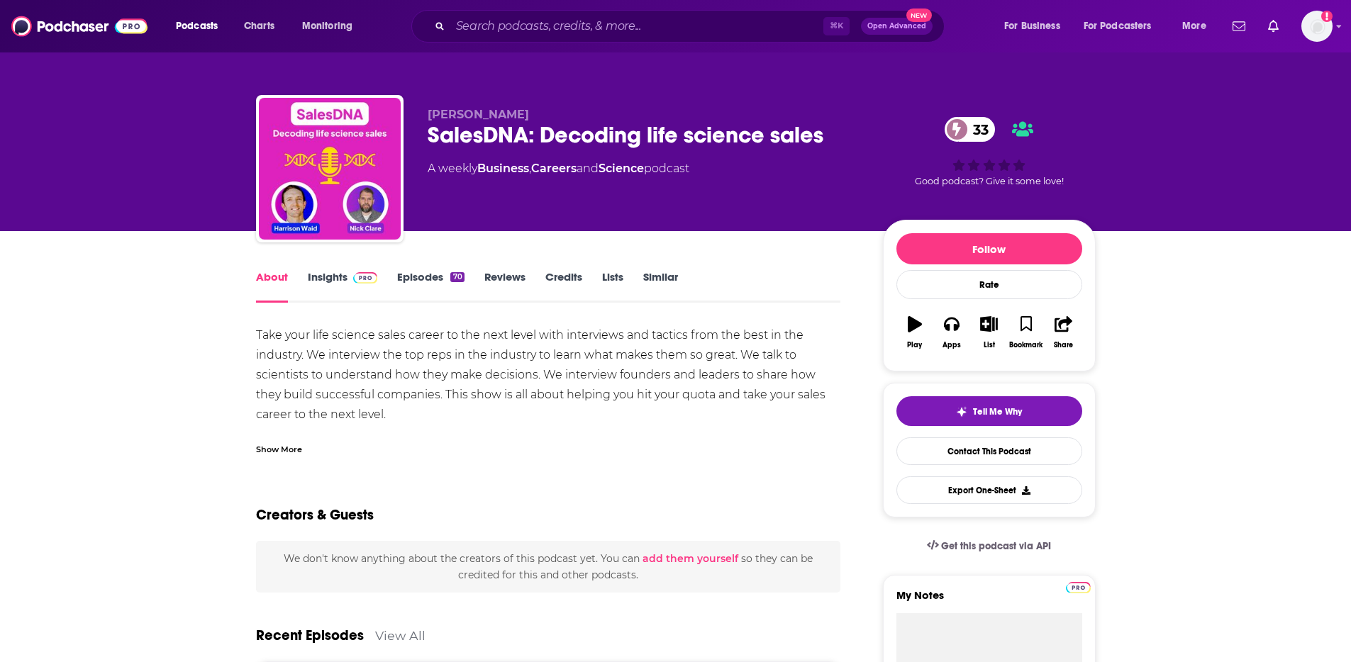
click at [310, 282] on link "Insights" at bounding box center [343, 286] width 70 height 33
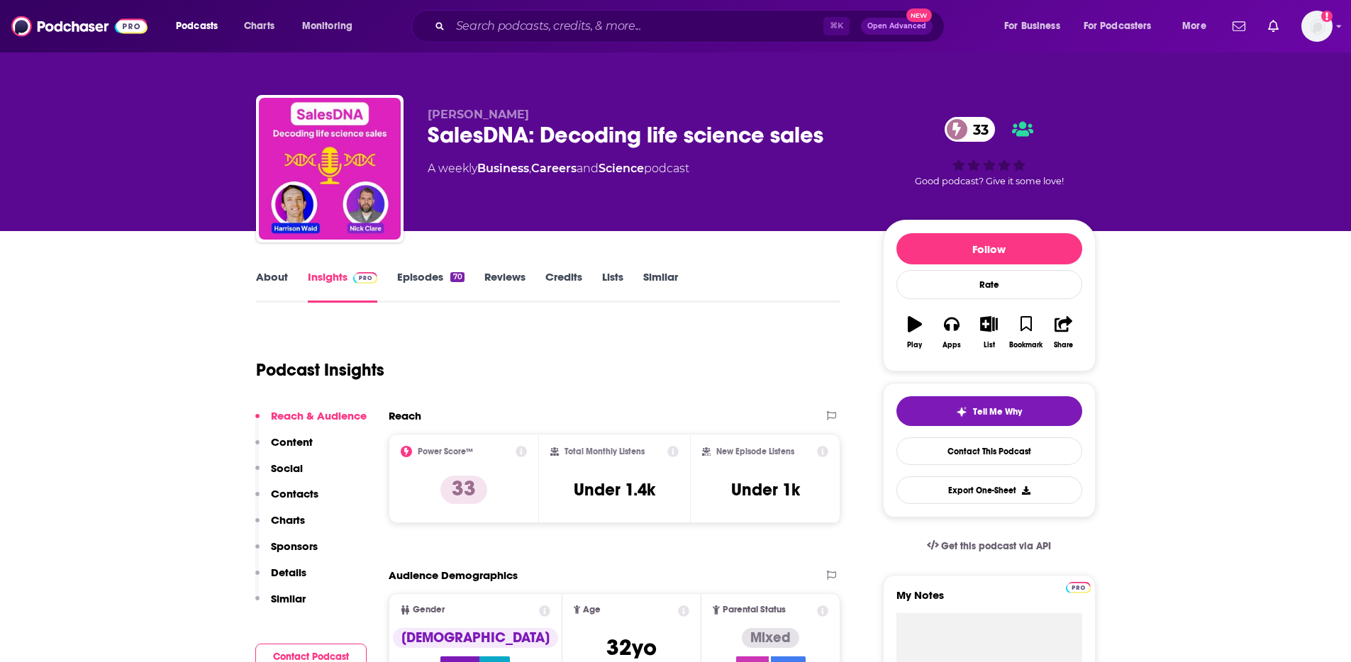
click at [286, 500] on p "Contacts" at bounding box center [295, 493] width 48 height 13
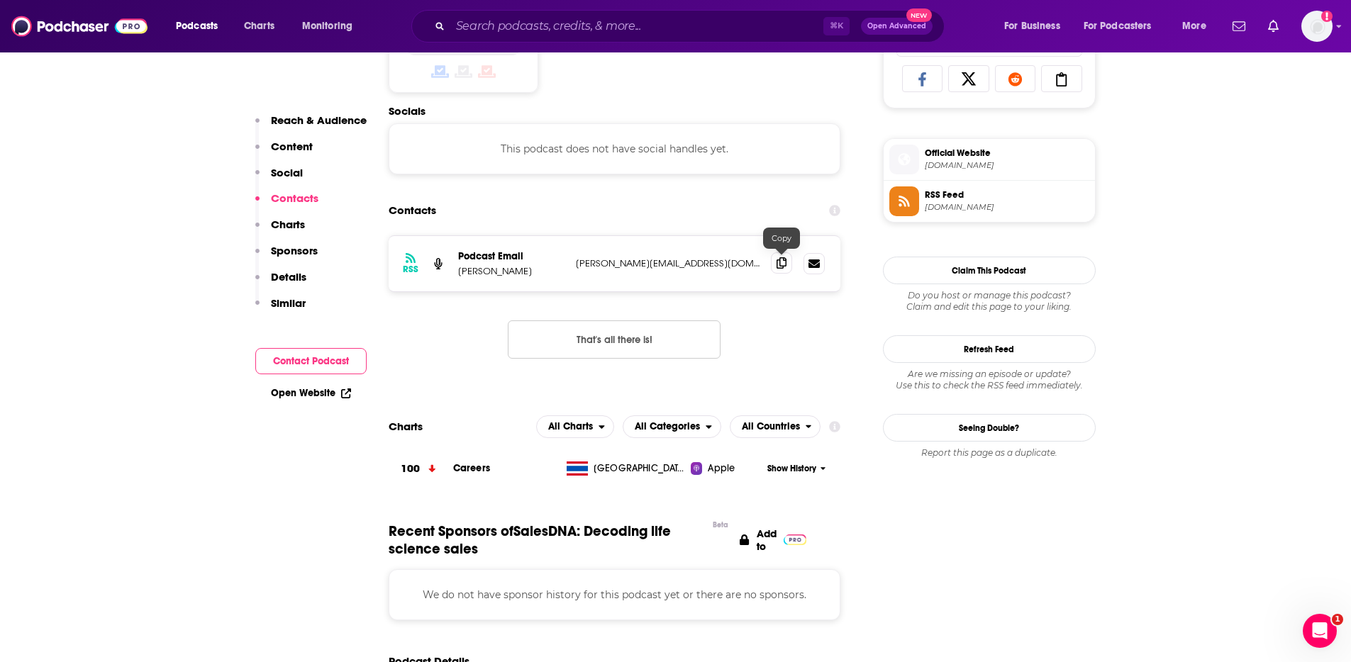
click at [784, 260] on icon at bounding box center [781, 262] width 10 height 11
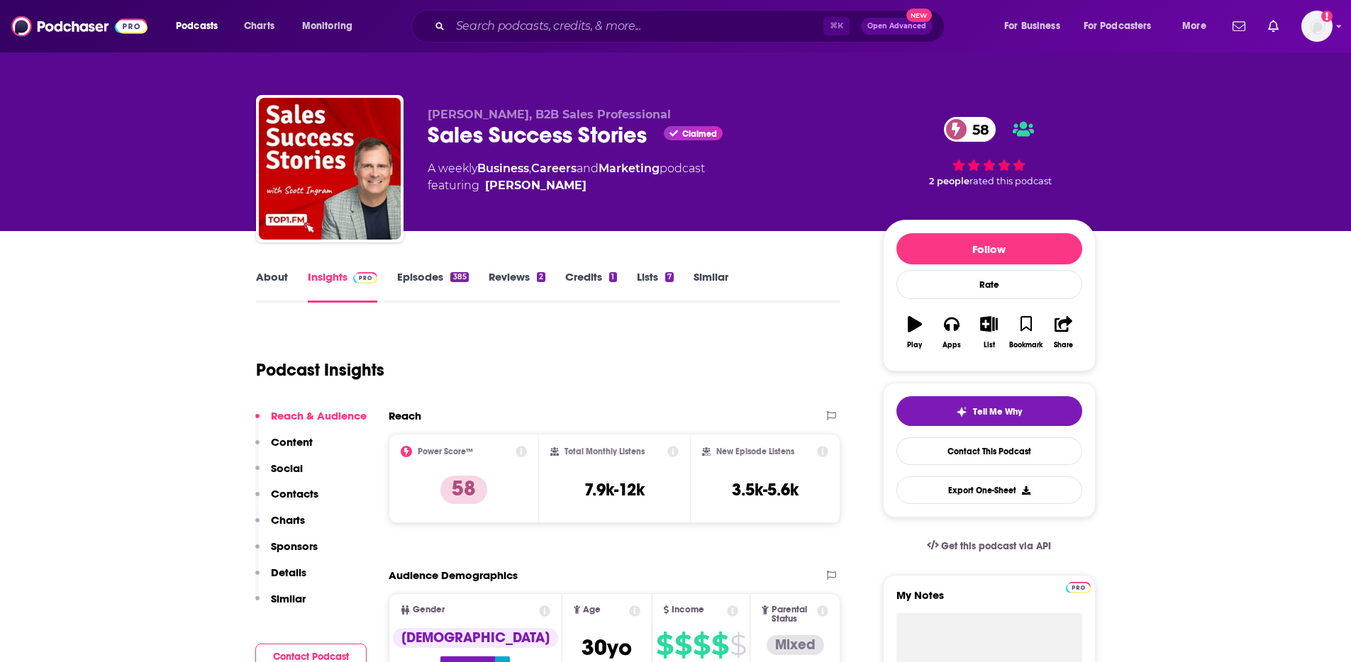
click at [281, 490] on p "Contacts" at bounding box center [295, 493] width 48 height 13
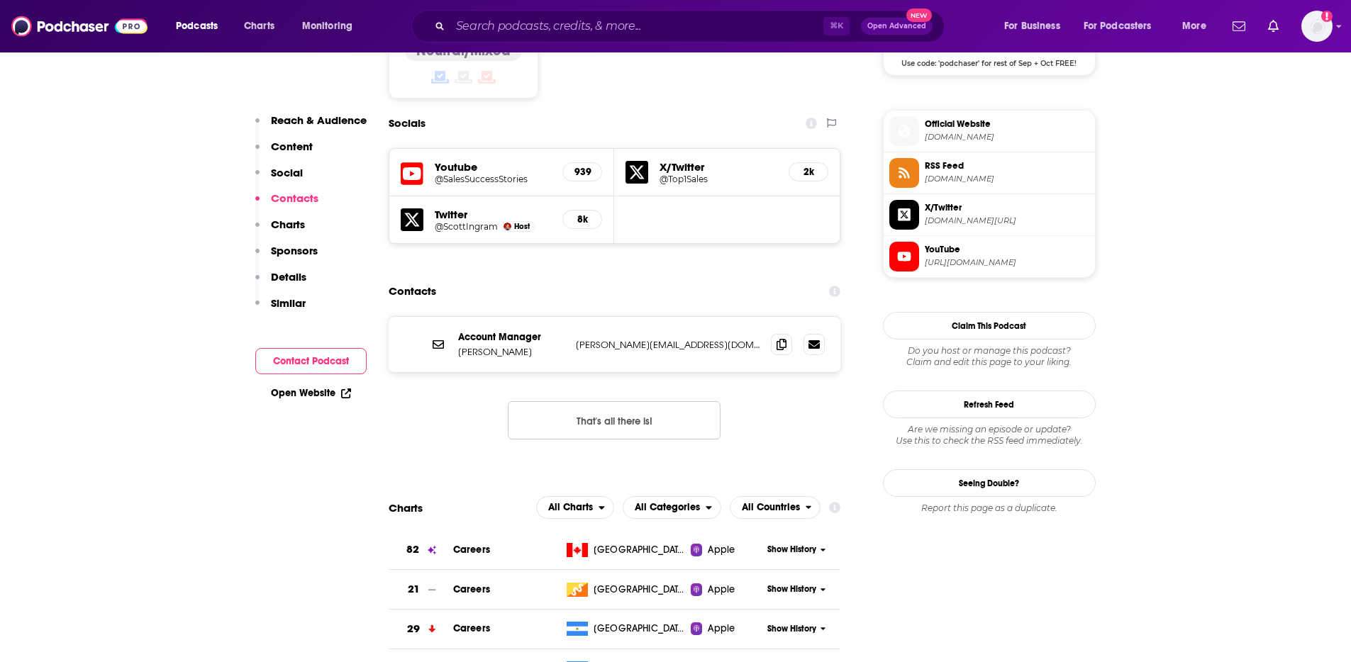
scroll to position [1232, 0]
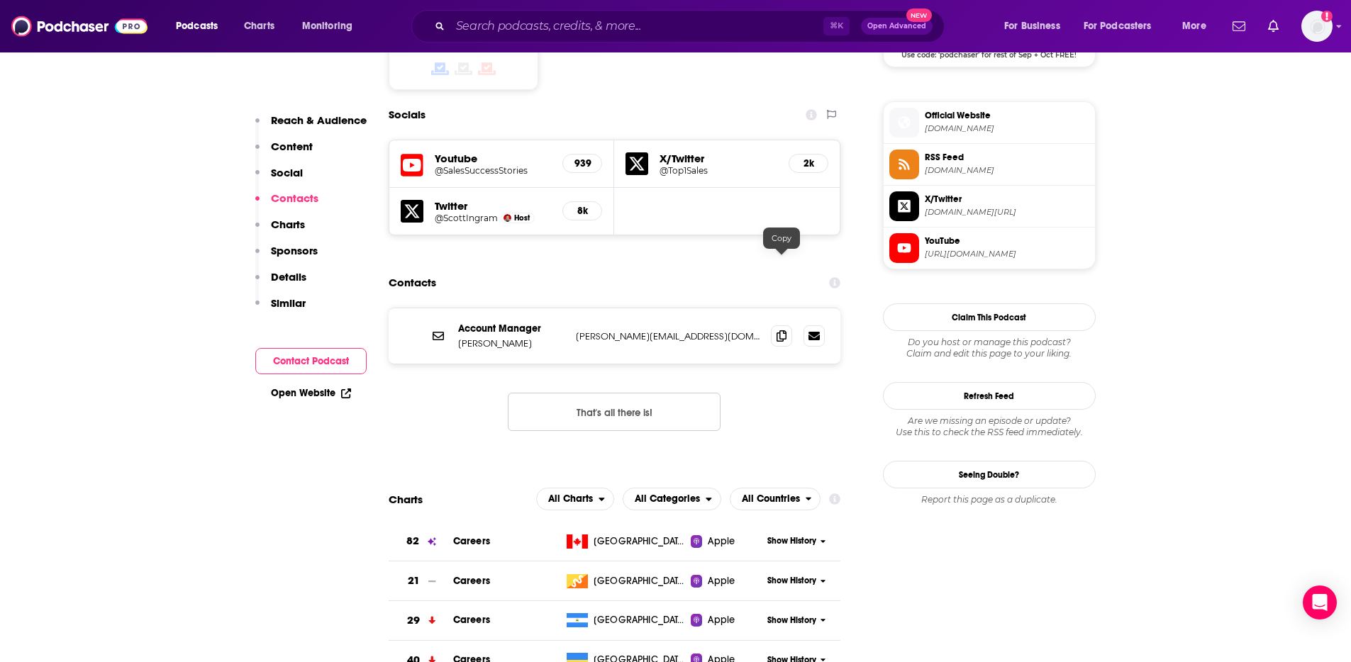
drag, startPoint x: 780, startPoint y: 266, endPoint x: 1153, endPoint y: 117, distance: 401.6
click at [780, 330] on icon at bounding box center [781, 335] width 10 height 11
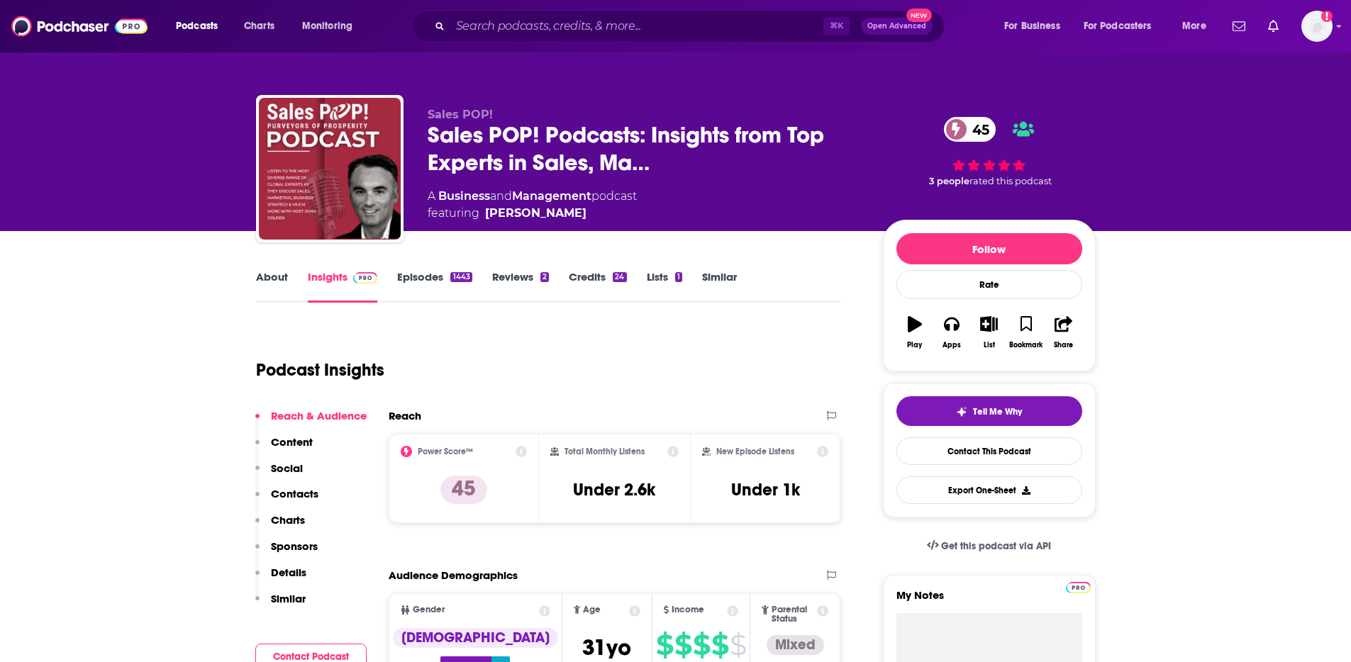
click at [295, 496] on p "Contacts" at bounding box center [295, 493] width 48 height 13
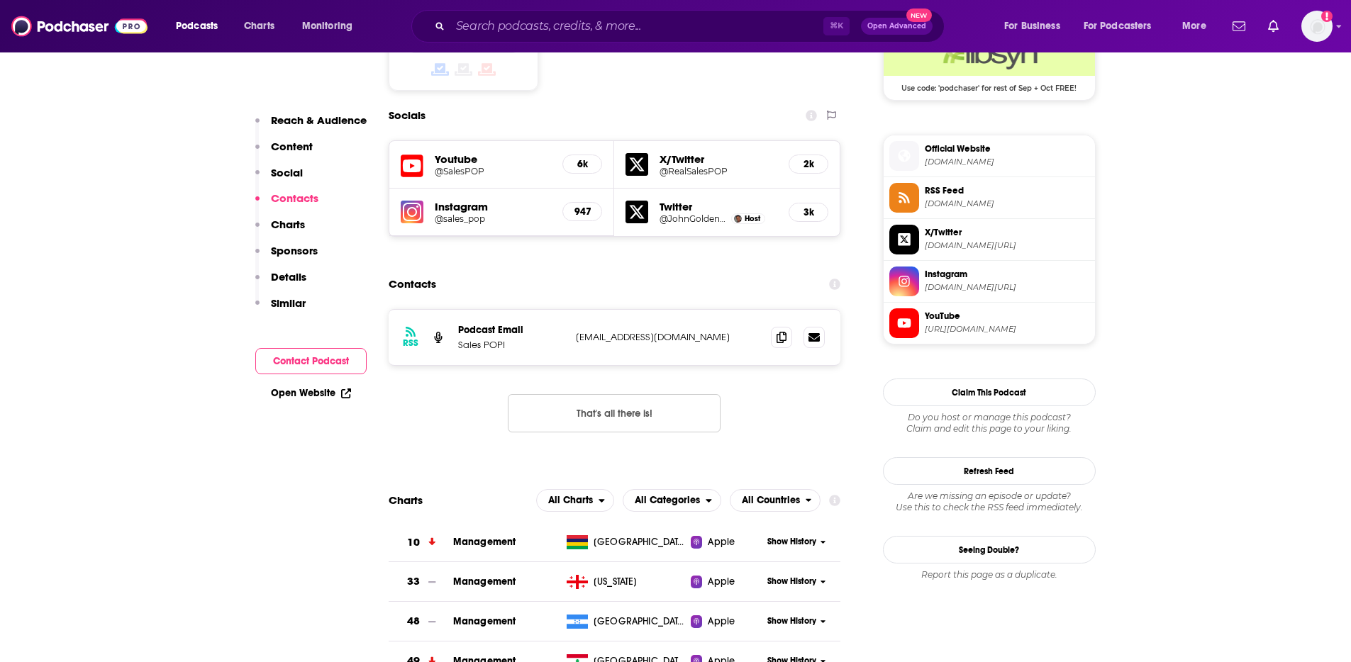
scroll to position [1200, 0]
click at [779, 330] on icon at bounding box center [781, 335] width 10 height 11
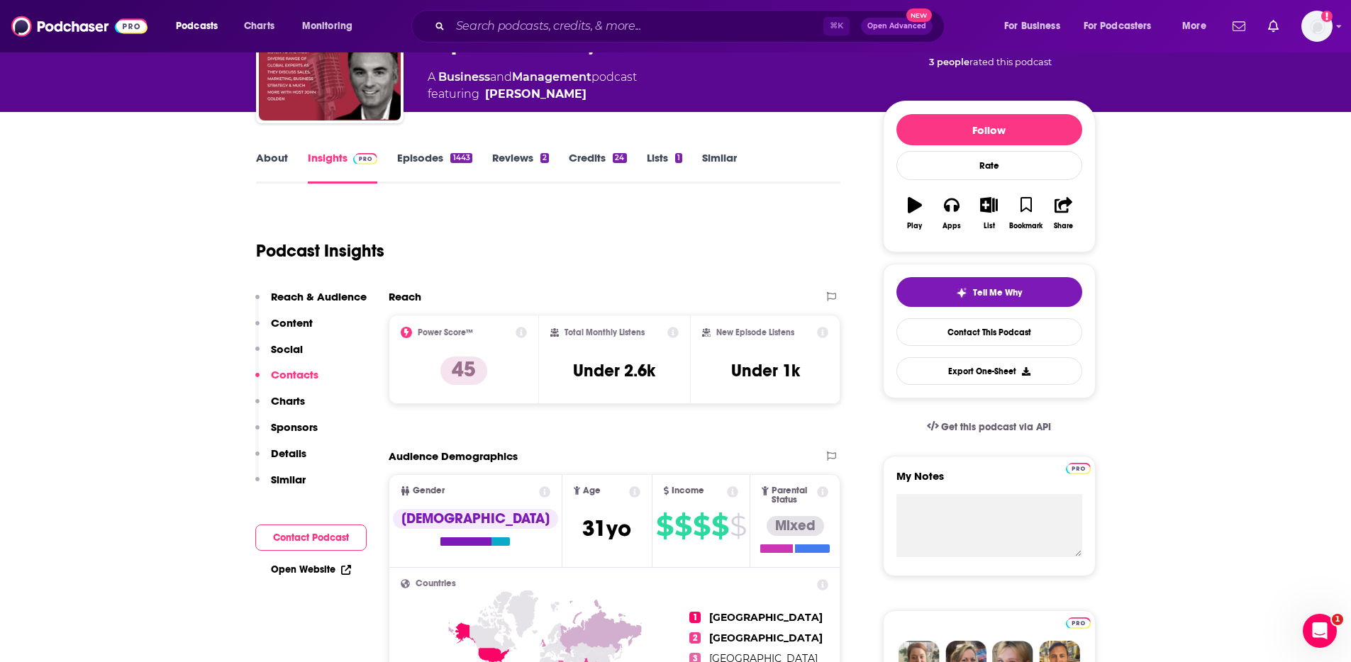
scroll to position [0, 0]
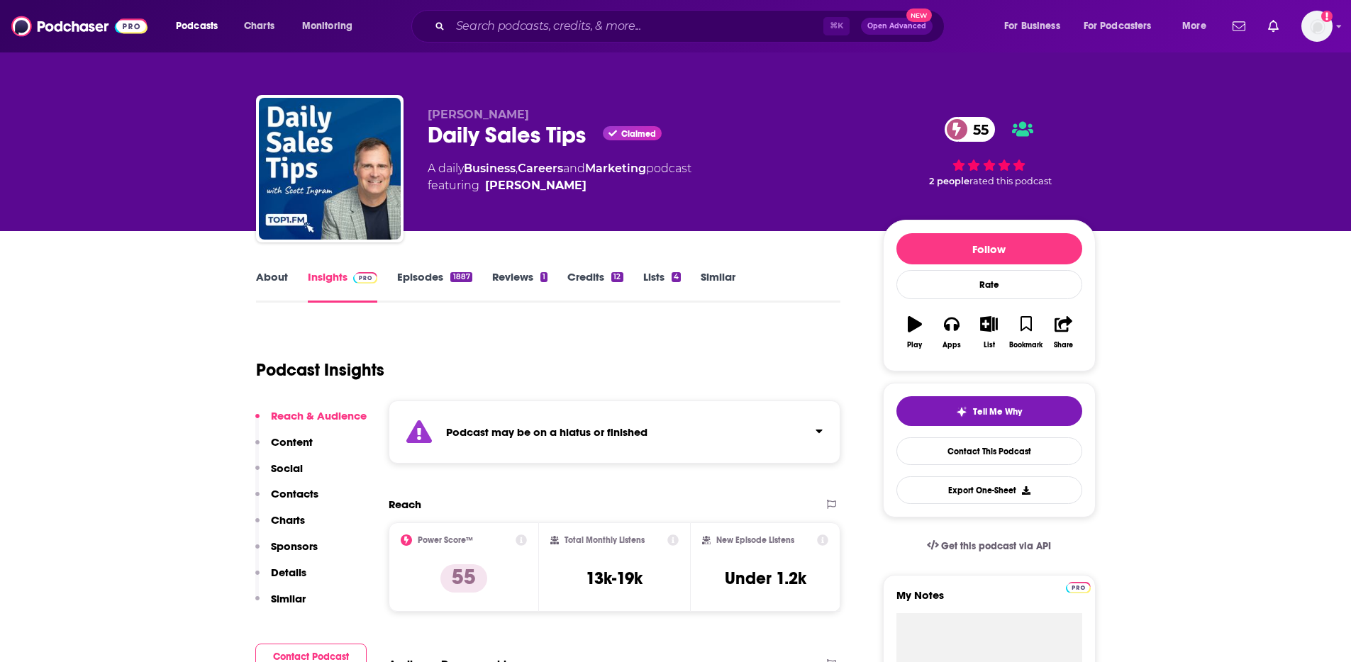
click at [306, 494] on p "Contacts" at bounding box center [295, 493] width 48 height 13
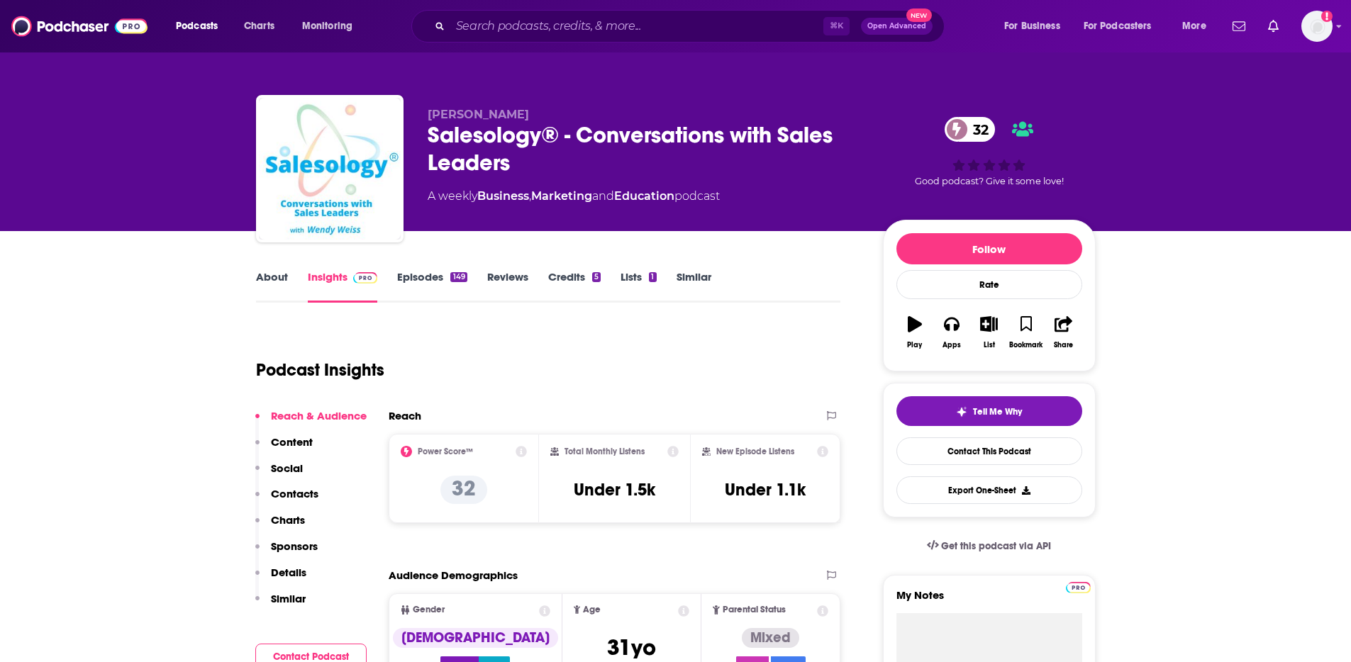
click at [286, 492] on p "Contacts" at bounding box center [295, 493] width 48 height 13
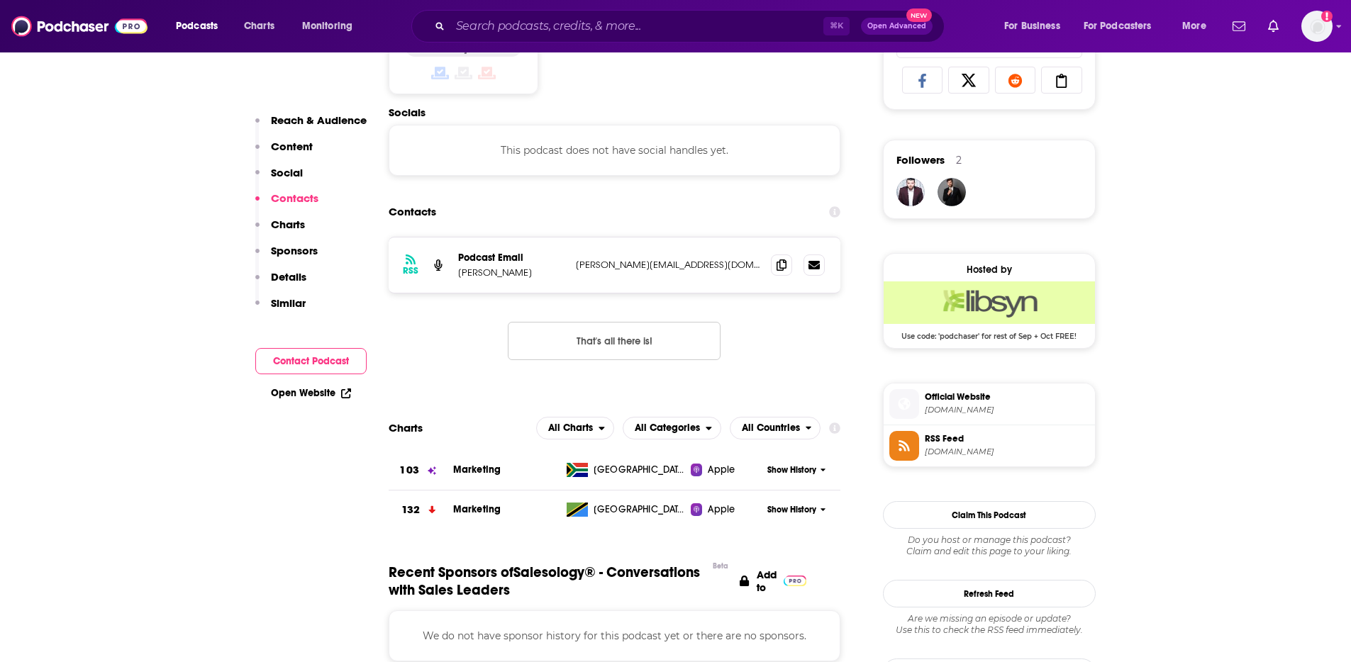
scroll to position [952, 0]
click at [781, 269] on span at bounding box center [781, 262] width 21 height 21
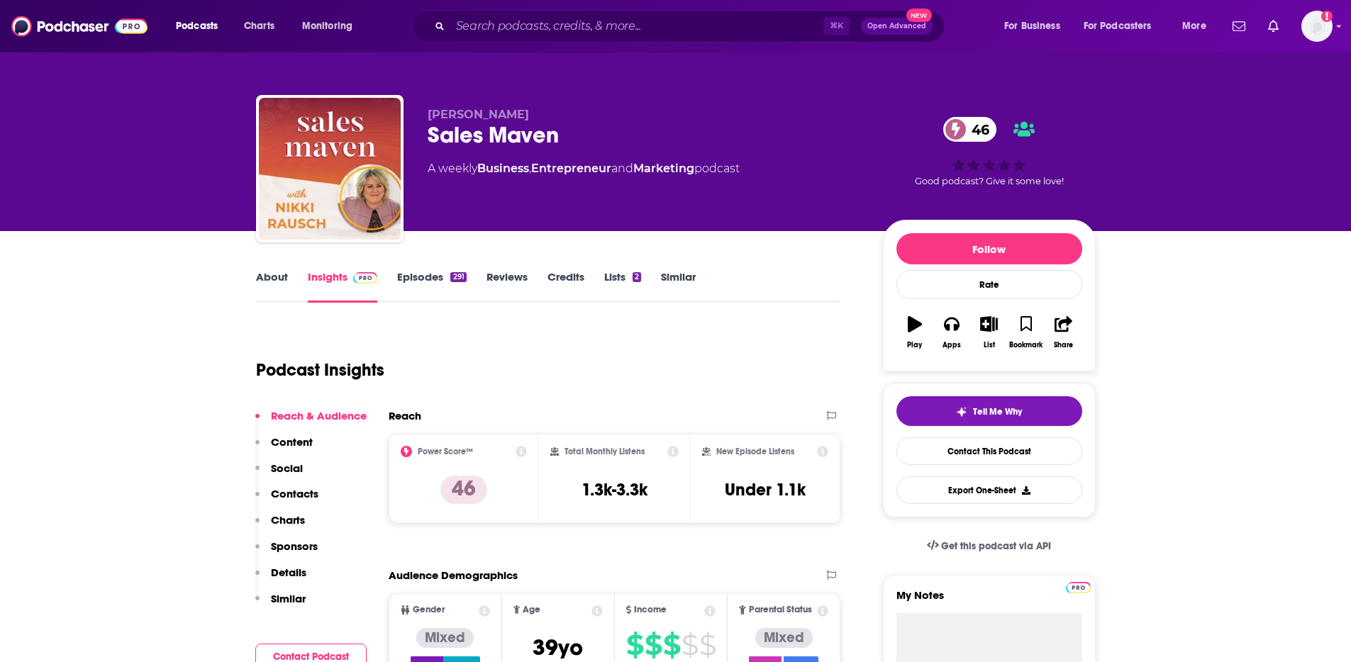
click at [286, 494] on p "Contacts" at bounding box center [295, 493] width 48 height 13
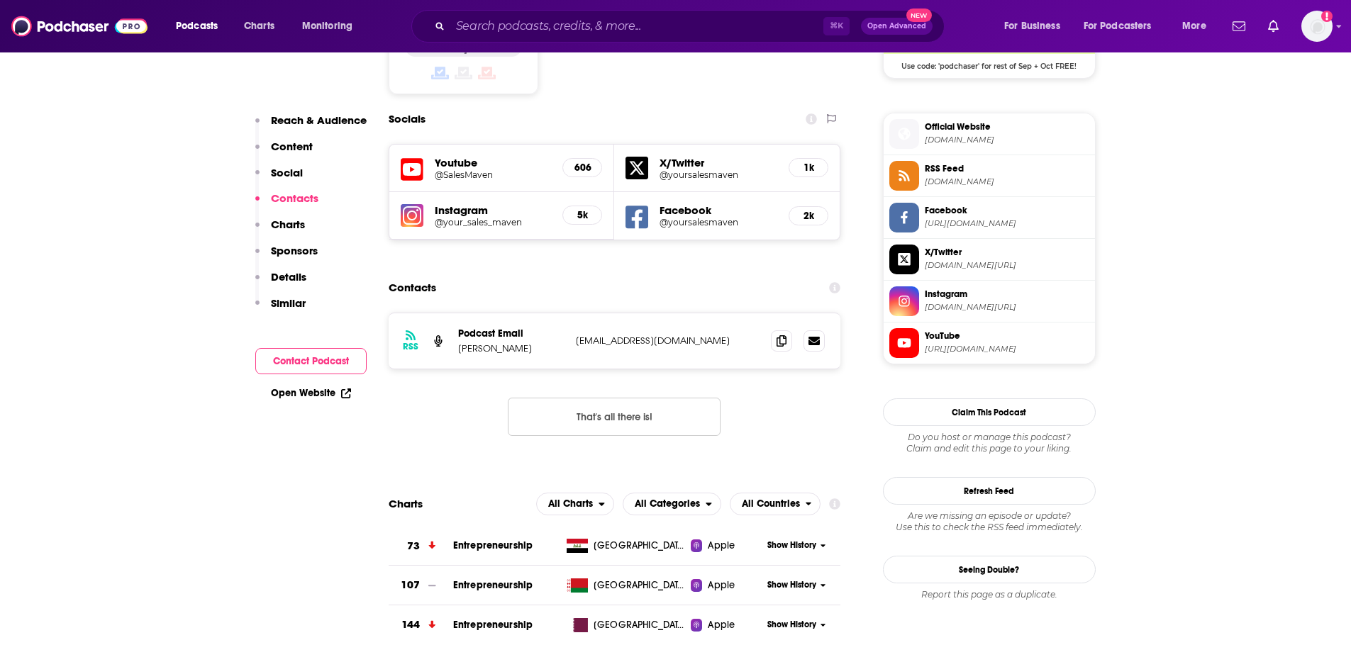
scroll to position [1232, 0]
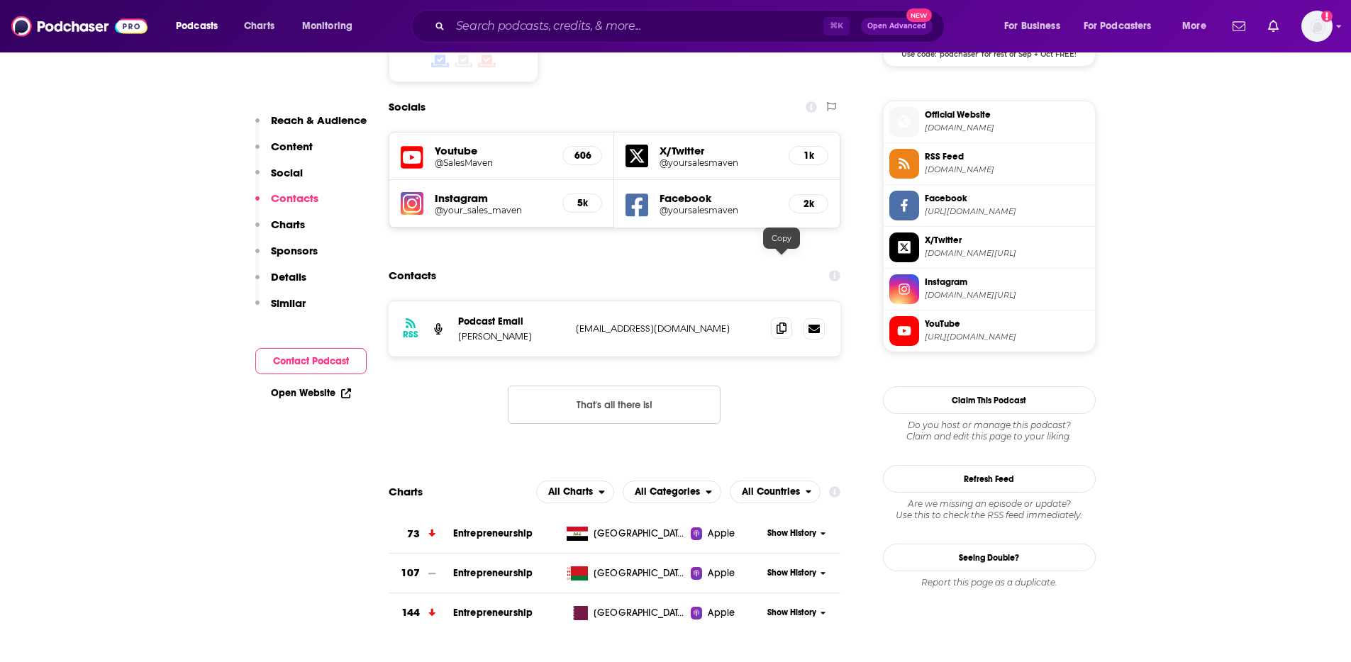
click at [786, 318] on span at bounding box center [781, 328] width 21 height 21
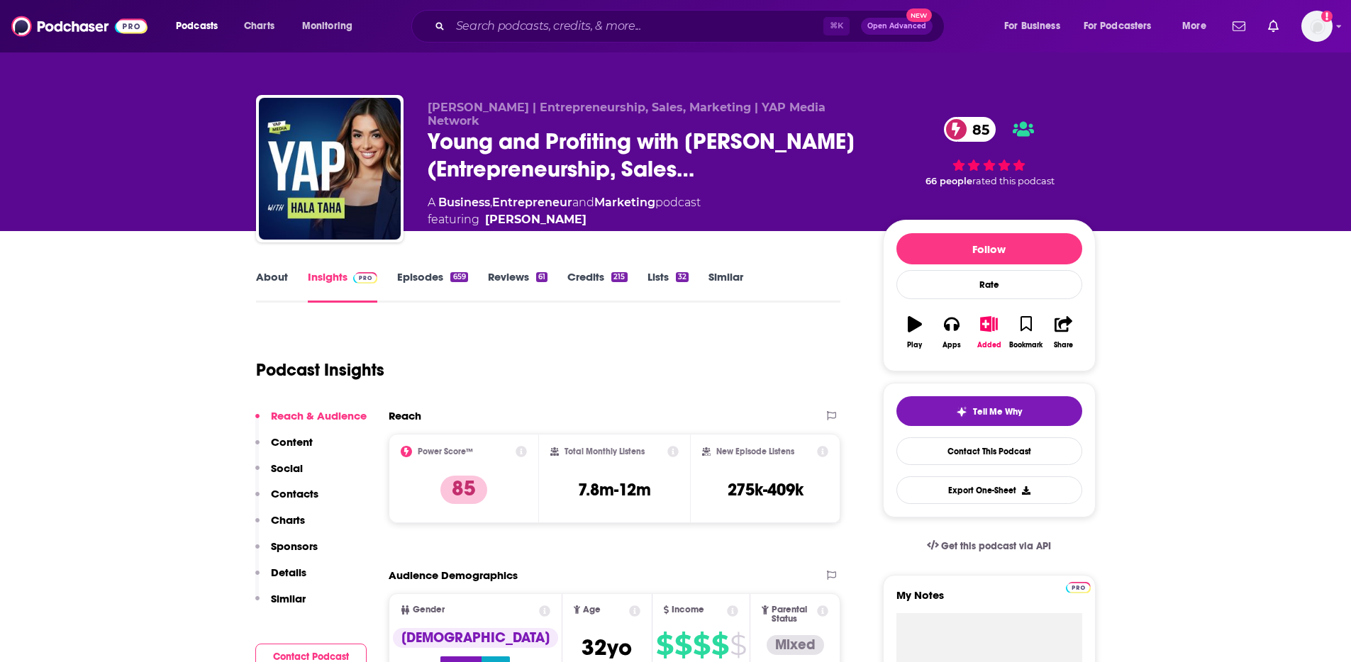
click at [290, 493] on p "Contacts" at bounding box center [295, 493] width 48 height 13
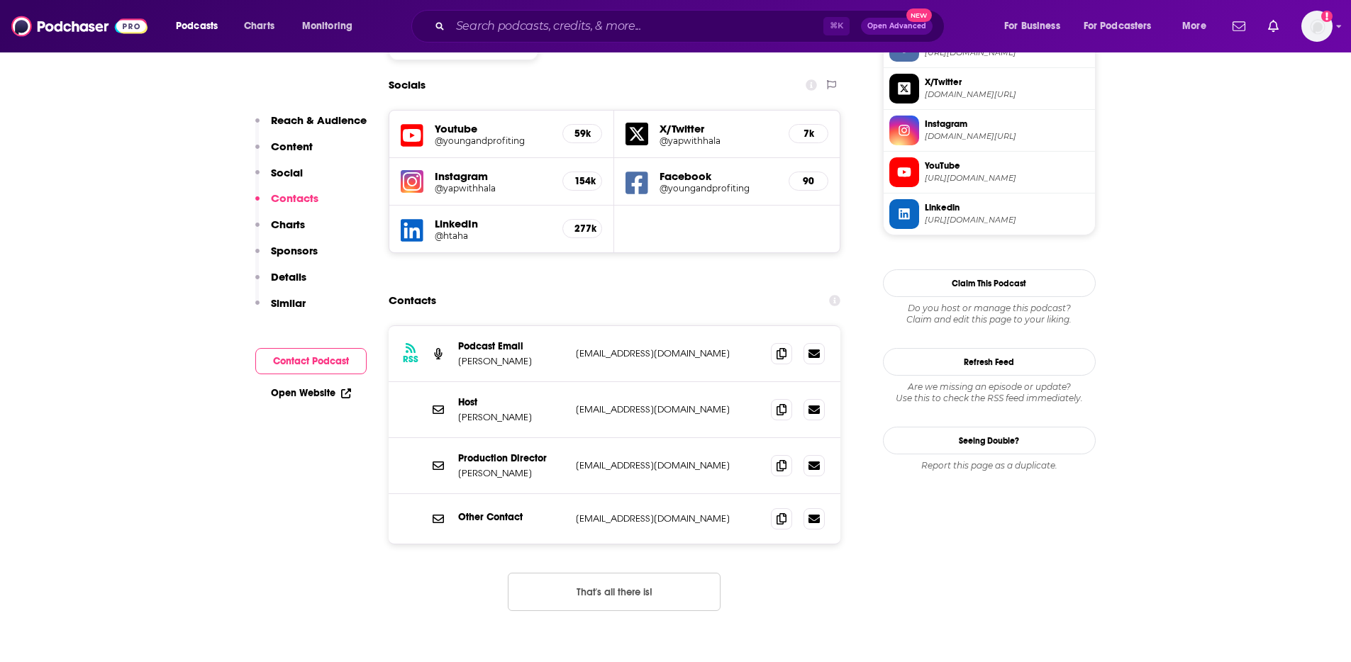
scroll to position [1263, 0]
click at [784, 346] on icon at bounding box center [781, 351] width 10 height 11
click at [780, 402] on icon at bounding box center [781, 407] width 10 height 11
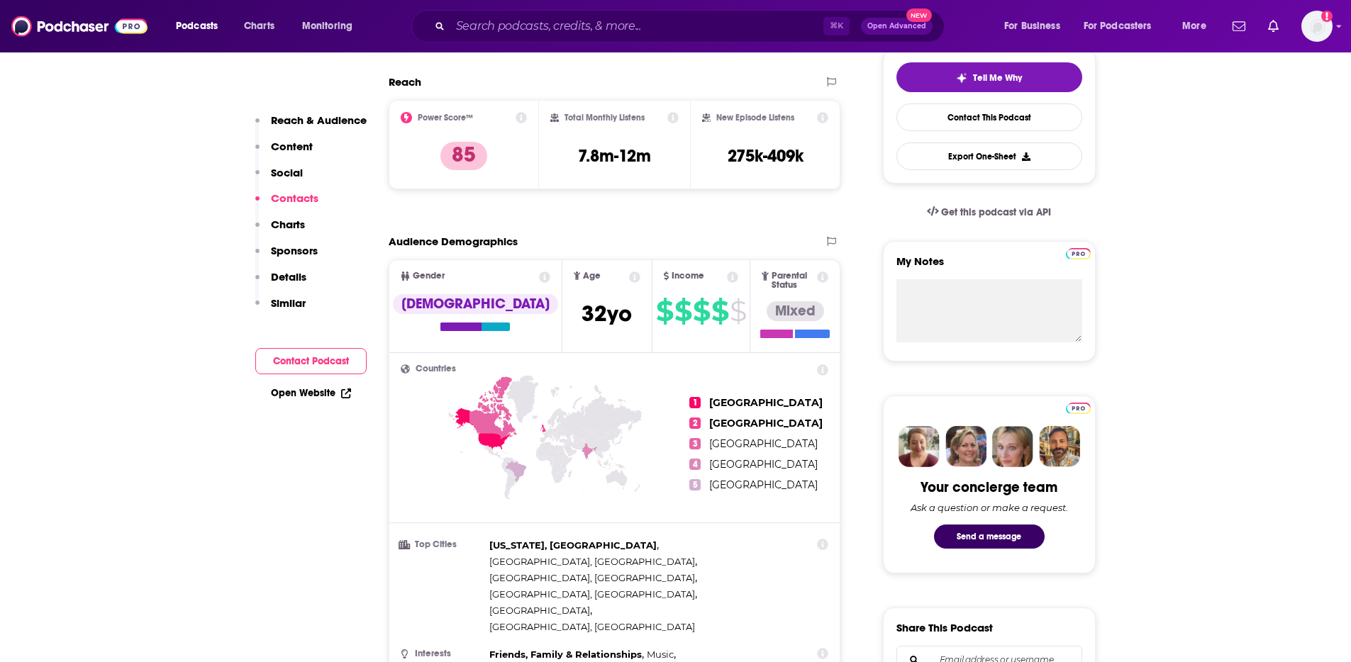
scroll to position [0, 0]
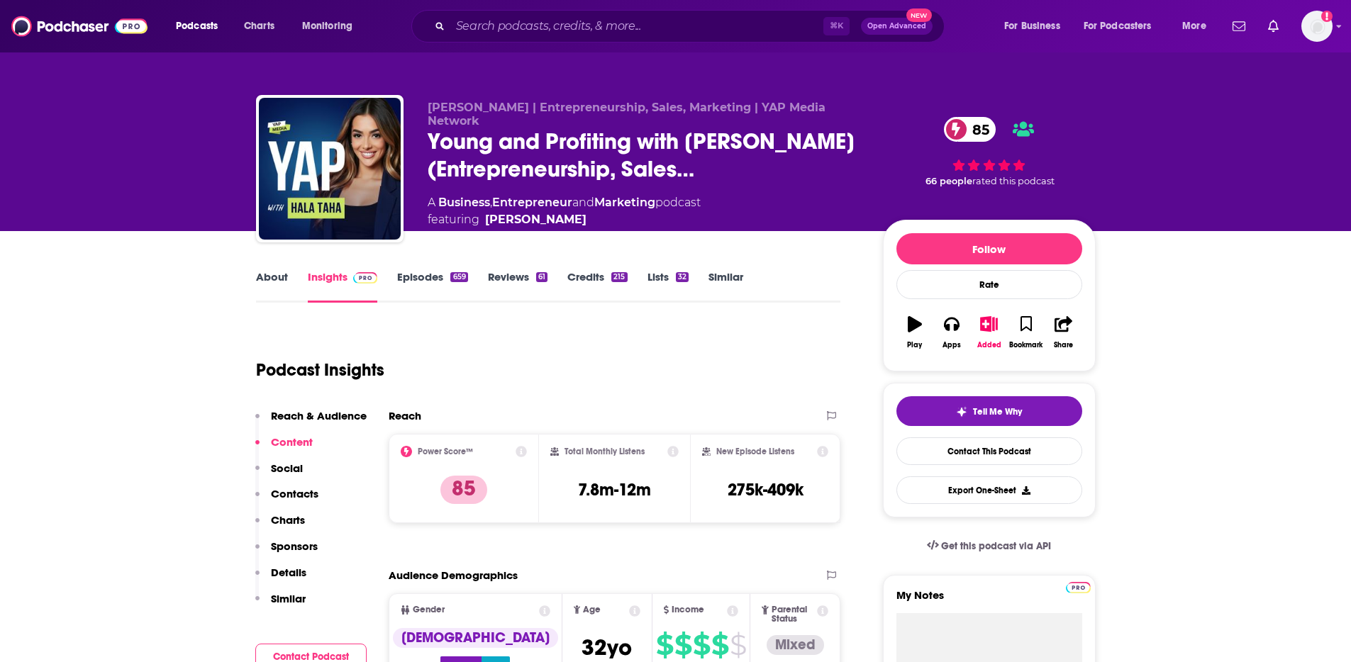
click at [274, 279] on link "About" at bounding box center [272, 286] width 32 height 33
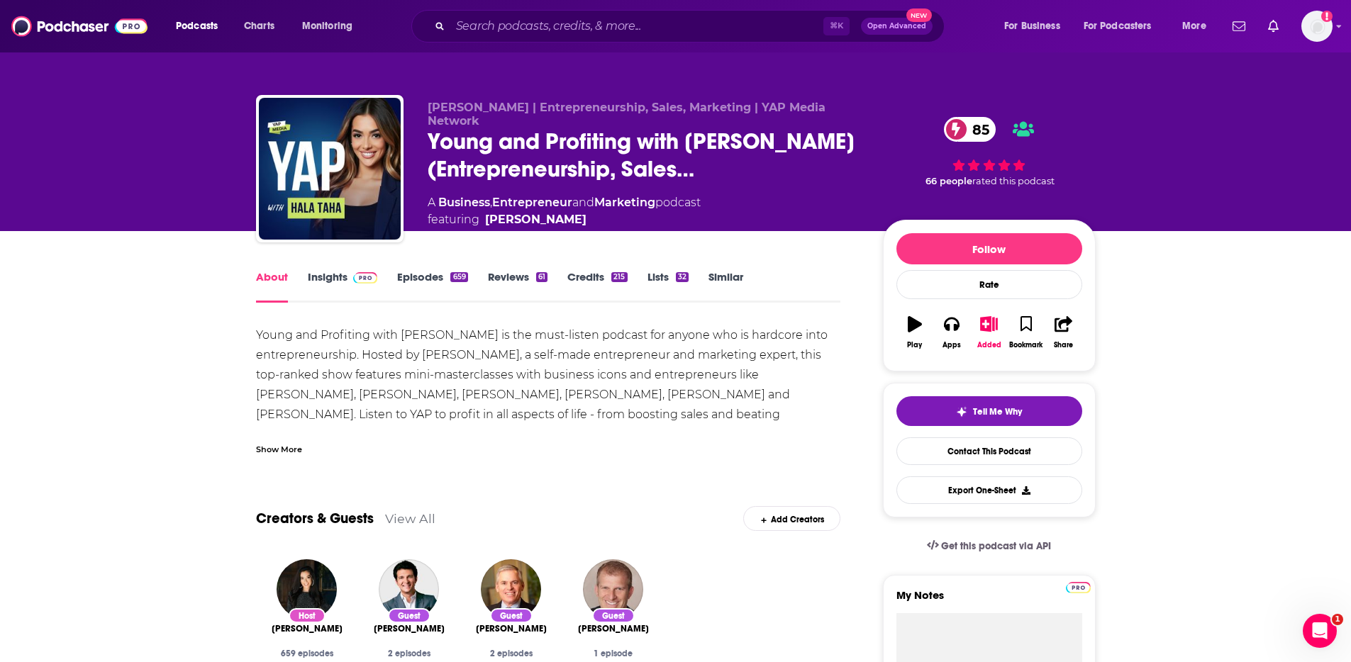
click at [324, 279] on link "Insights" at bounding box center [343, 286] width 70 height 33
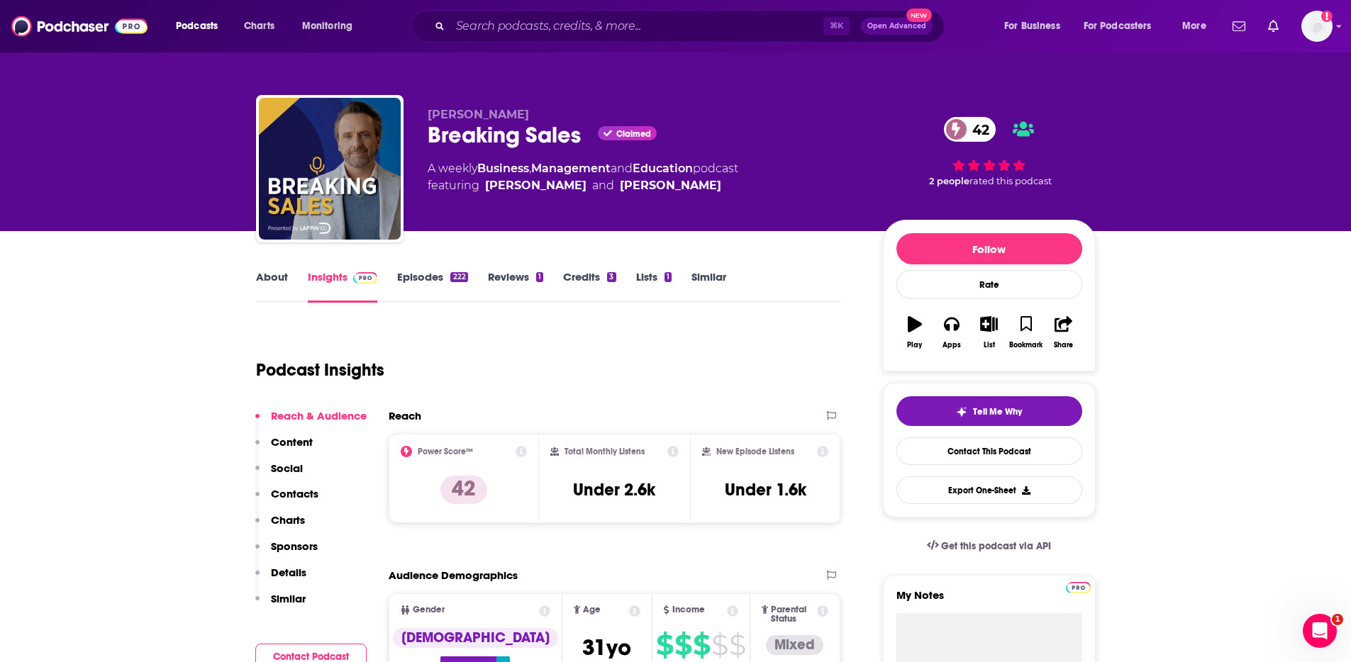
click at [277, 282] on link "About" at bounding box center [272, 286] width 32 height 33
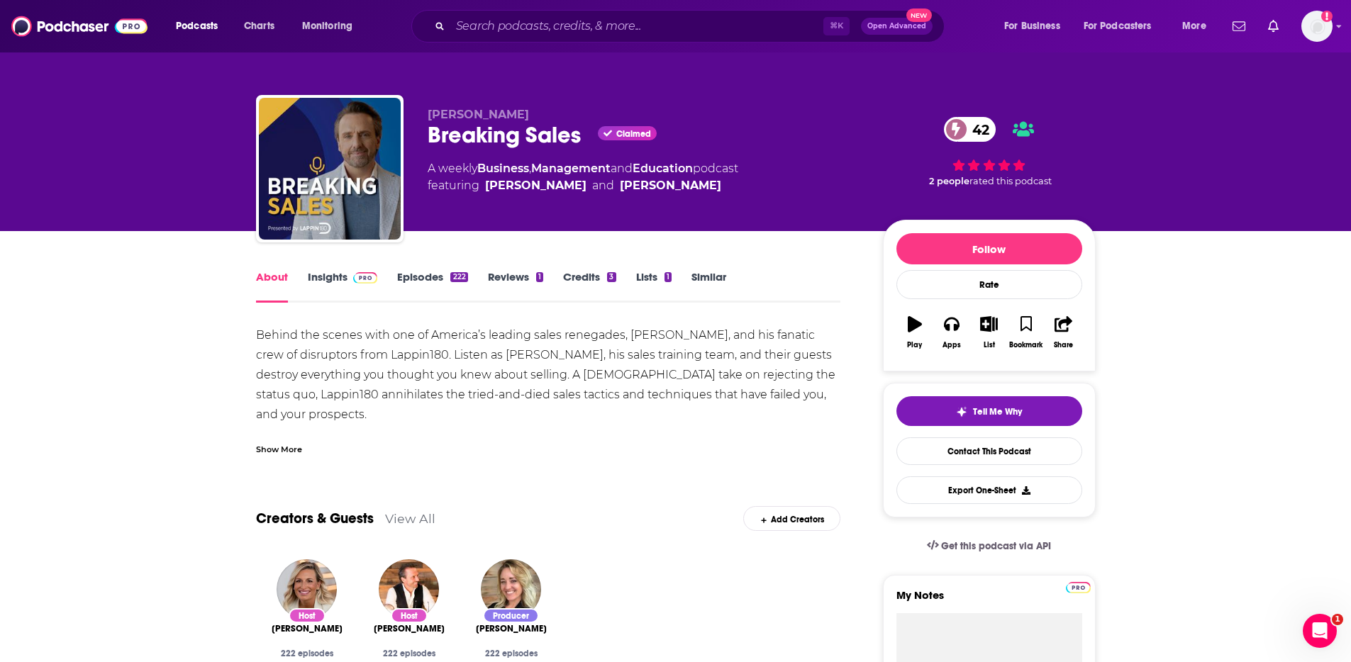
click at [333, 281] on link "Insights" at bounding box center [343, 286] width 70 height 33
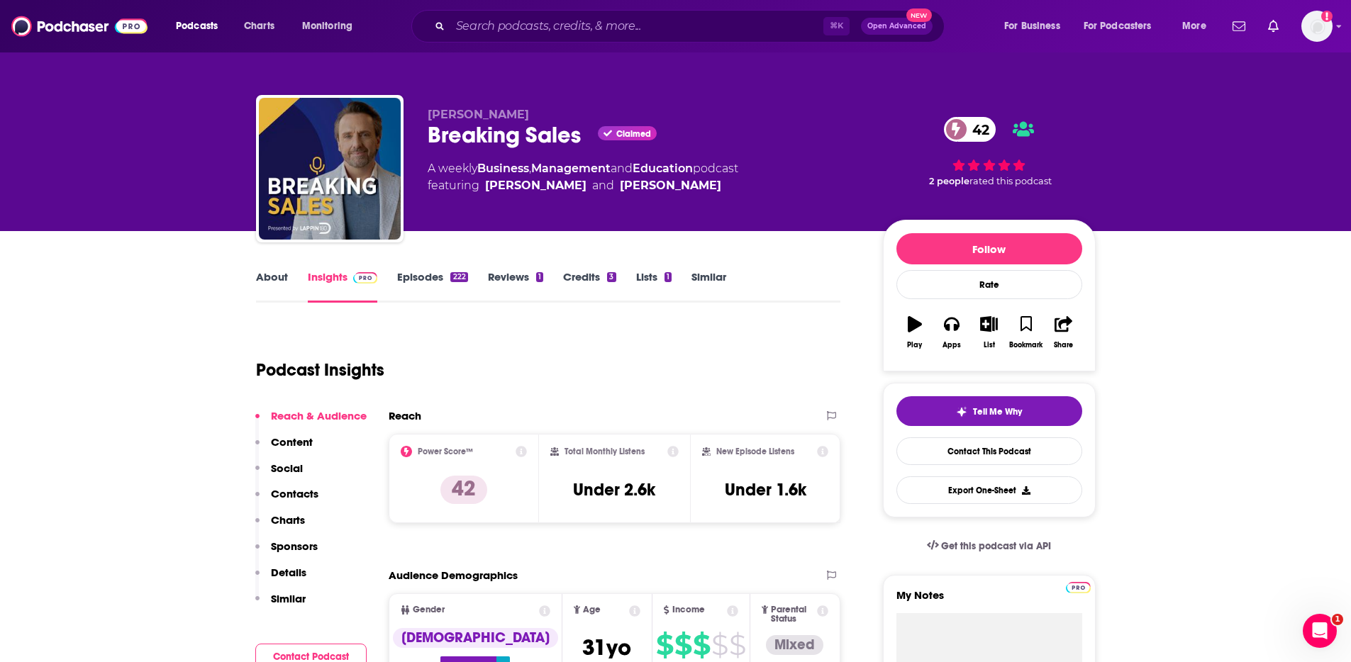
click at [310, 492] on p "Contacts" at bounding box center [295, 493] width 48 height 13
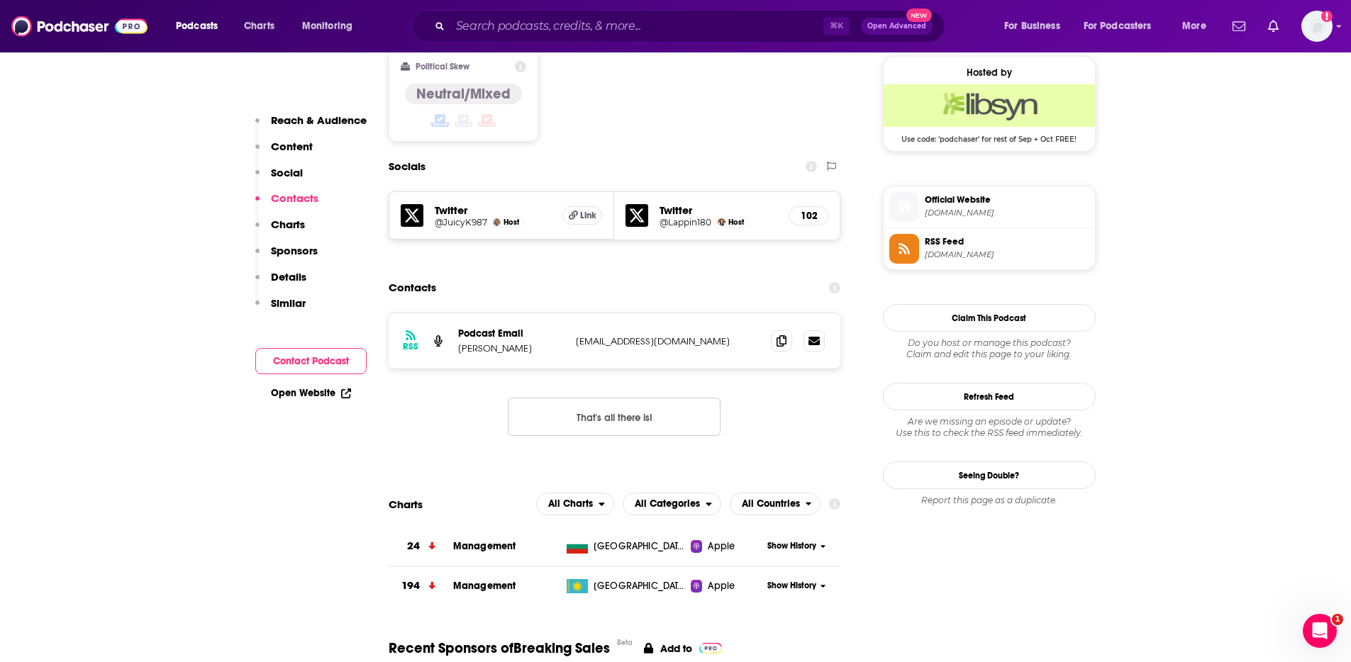
scroll to position [1152, 0]
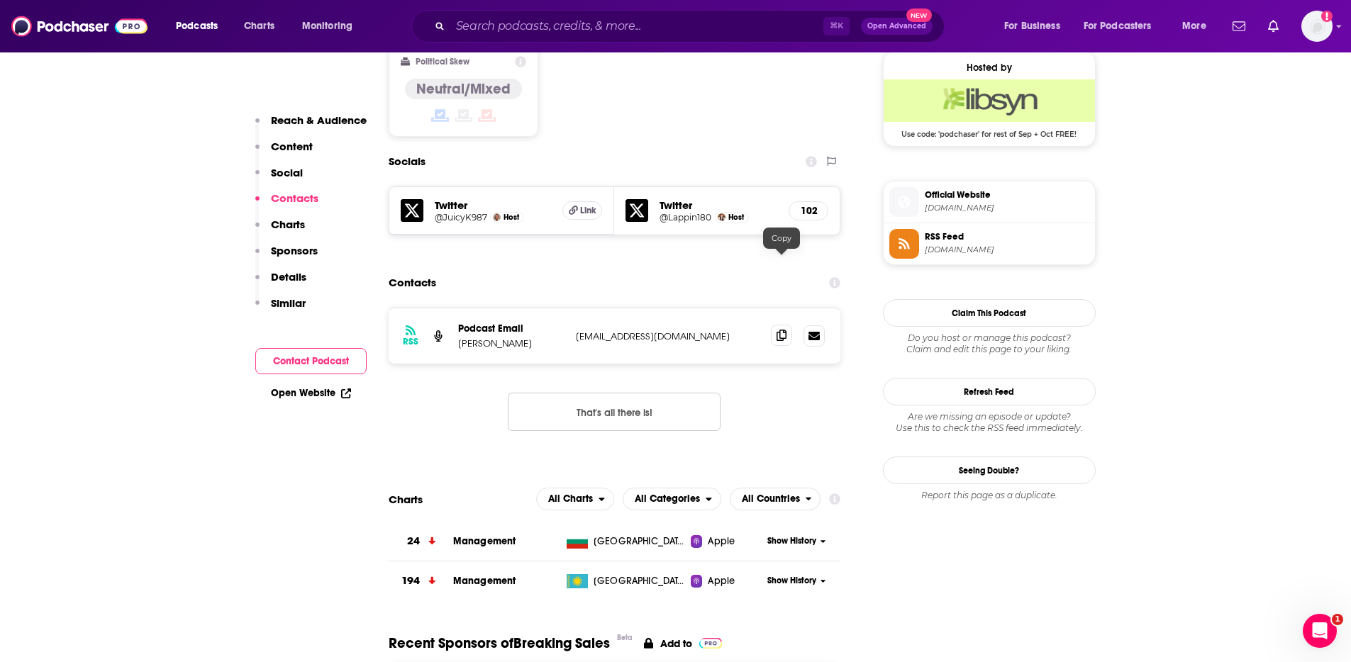
click at [786, 325] on span at bounding box center [781, 335] width 21 height 21
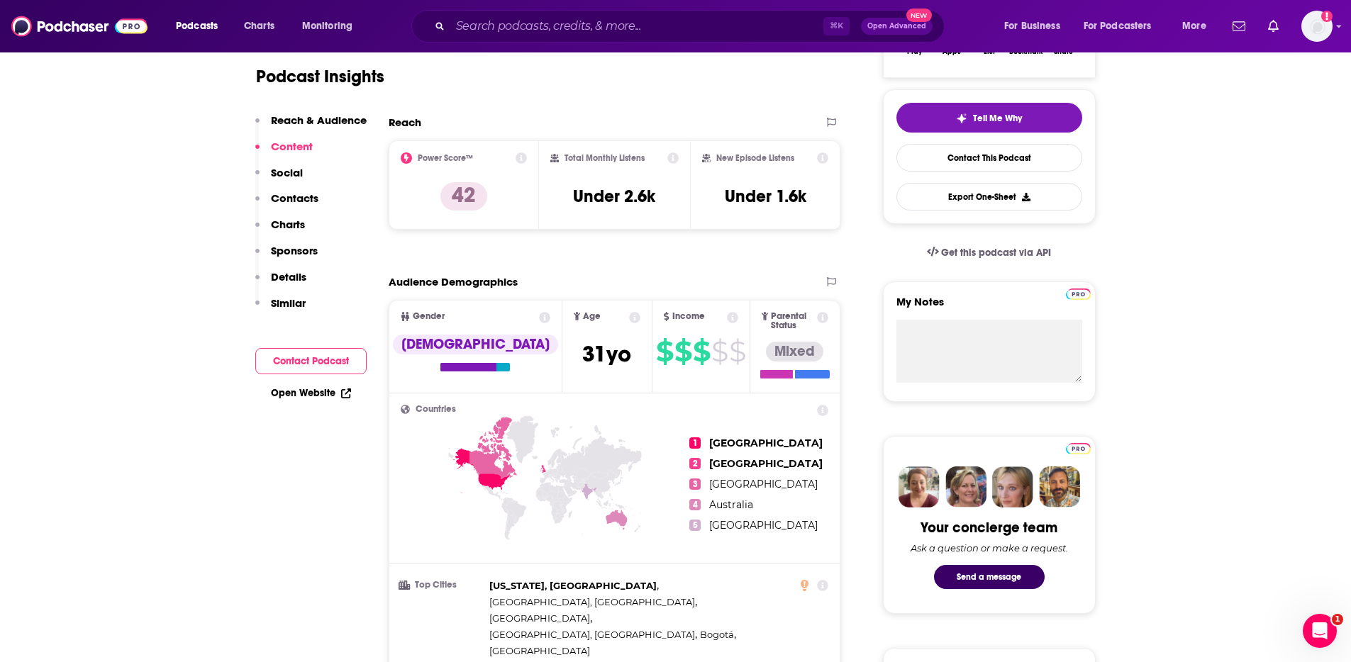
scroll to position [0, 0]
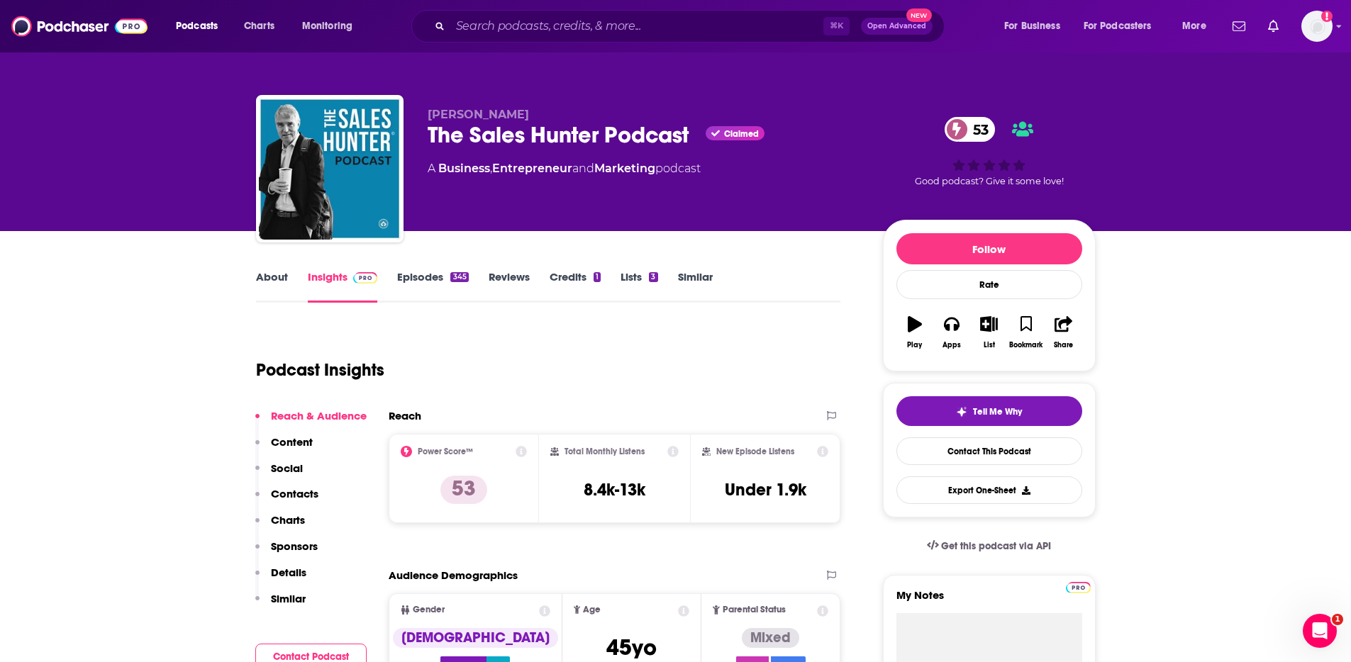
click at [280, 277] on link "About" at bounding box center [272, 286] width 32 height 33
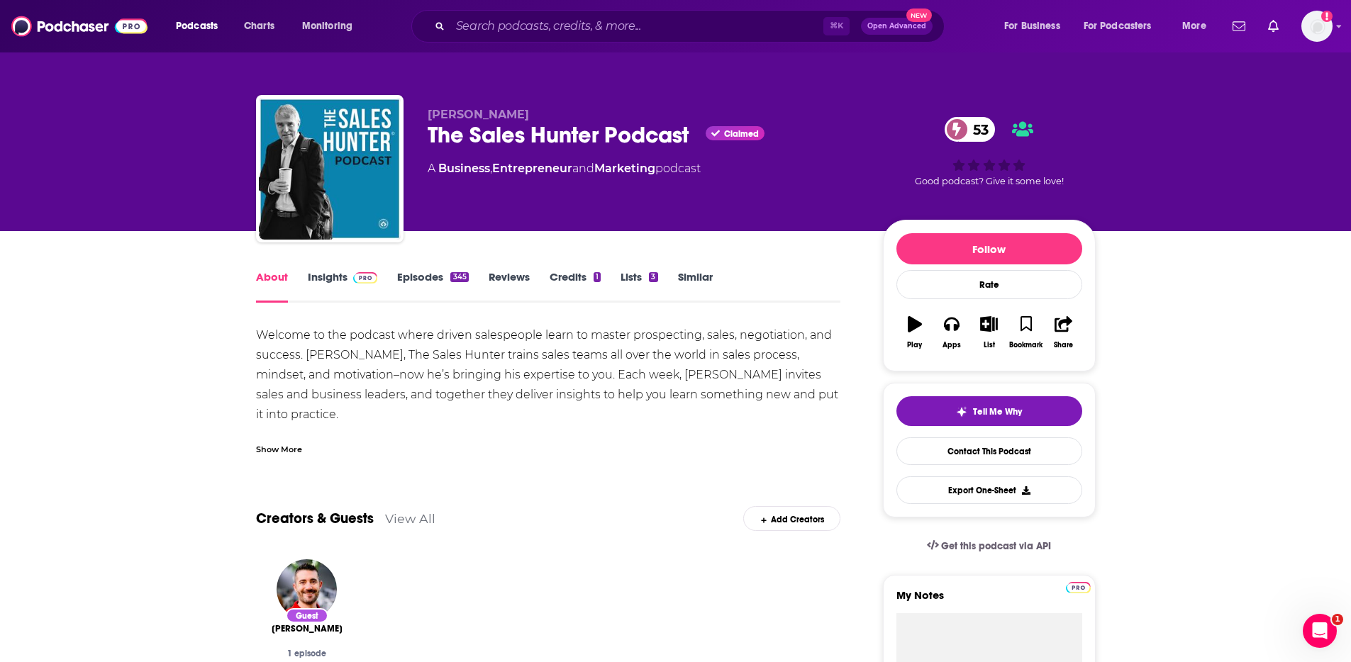
click at [338, 284] on link "Insights" at bounding box center [343, 286] width 70 height 33
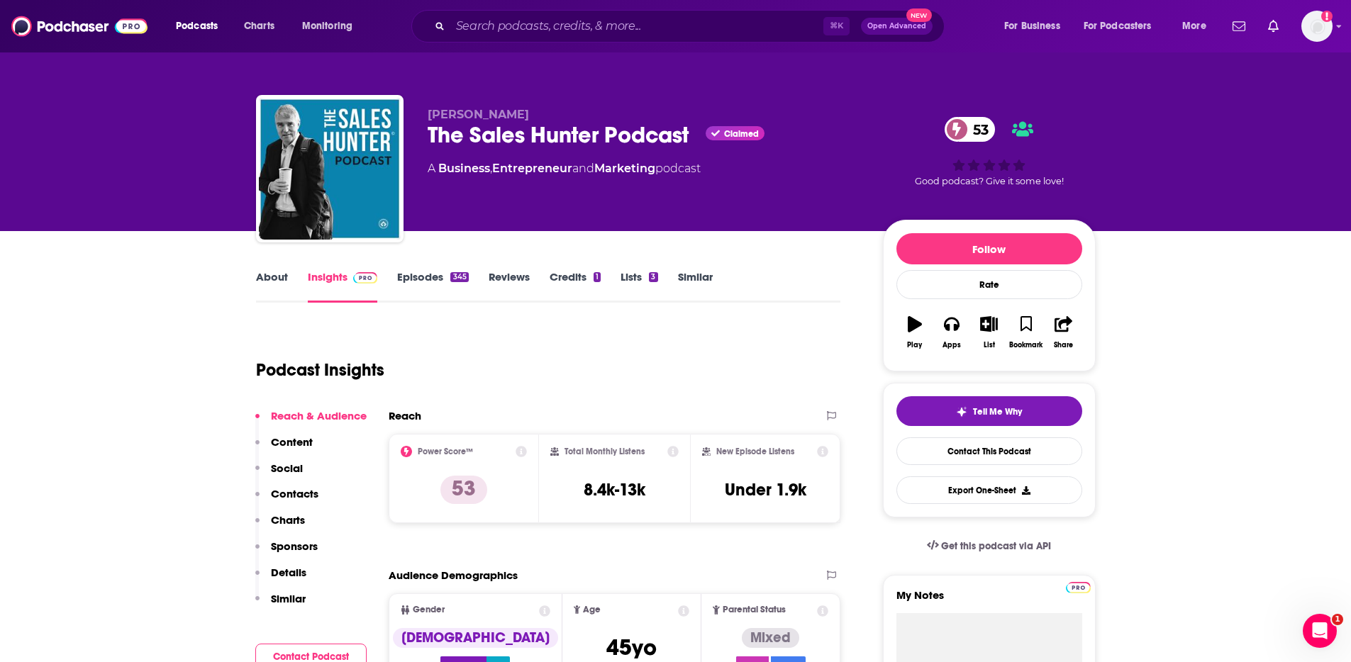
click at [294, 494] on p "Contacts" at bounding box center [295, 493] width 48 height 13
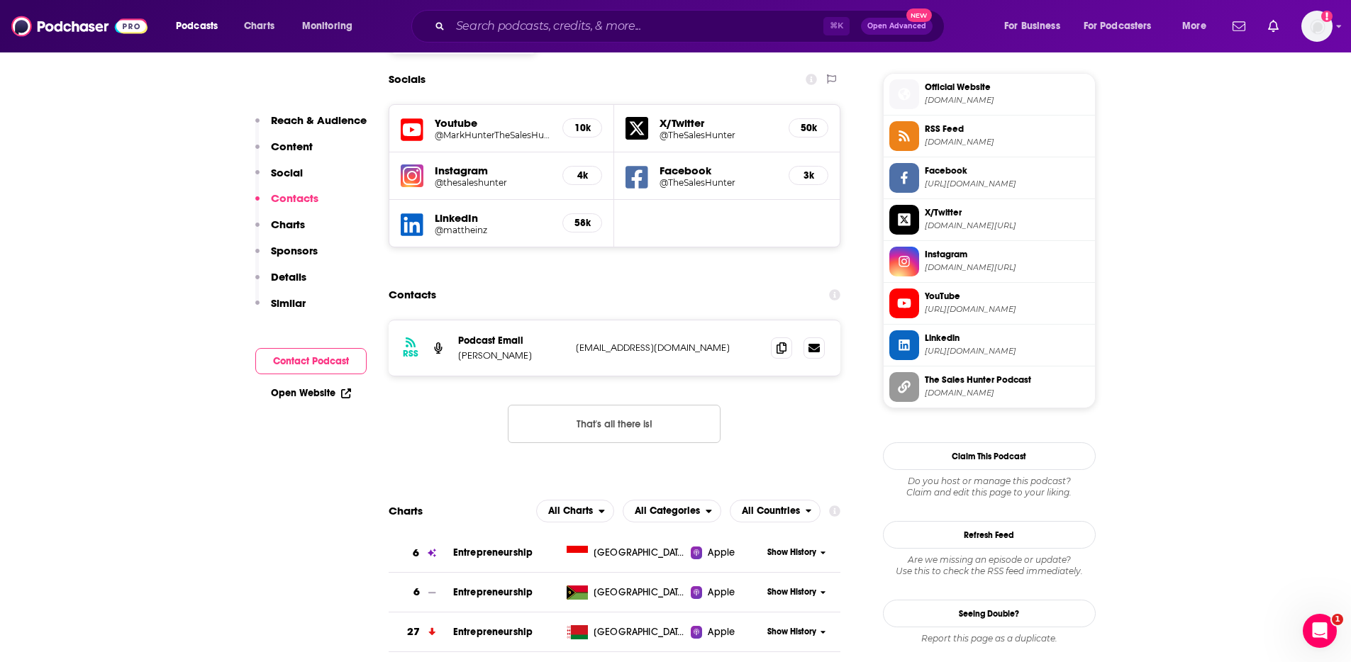
scroll to position [1263, 0]
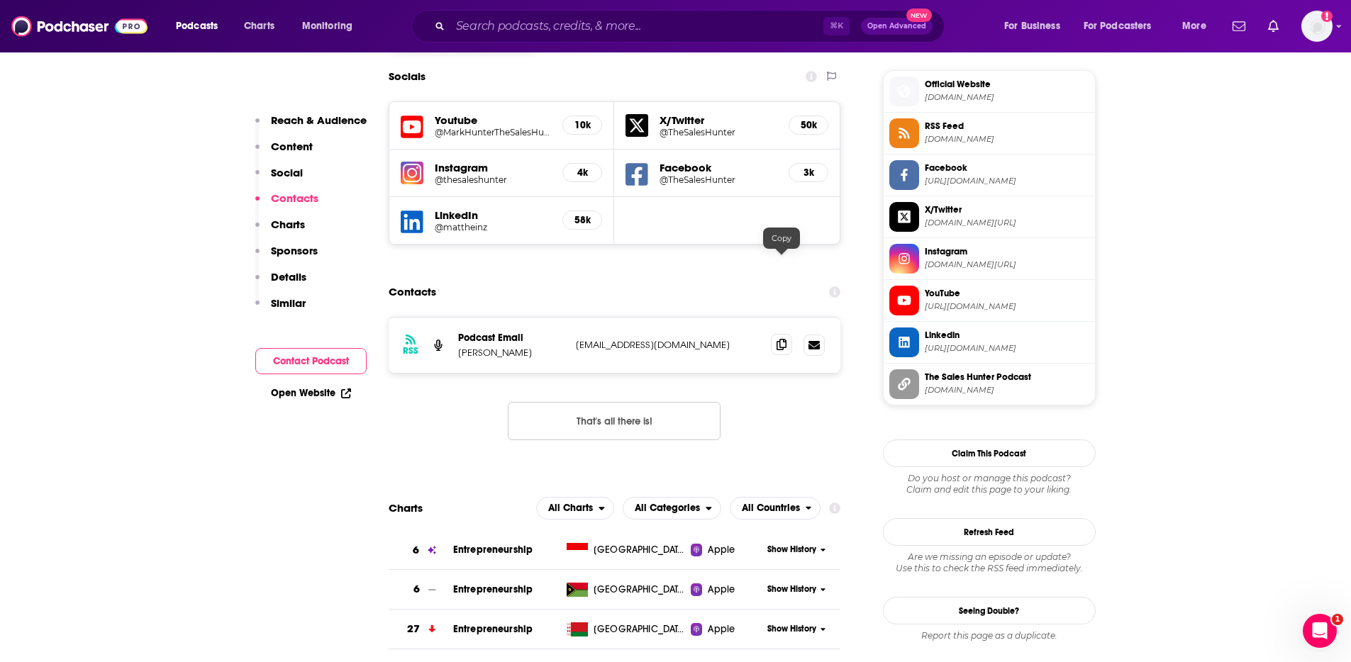
click at [779, 339] on icon at bounding box center [781, 344] width 10 height 11
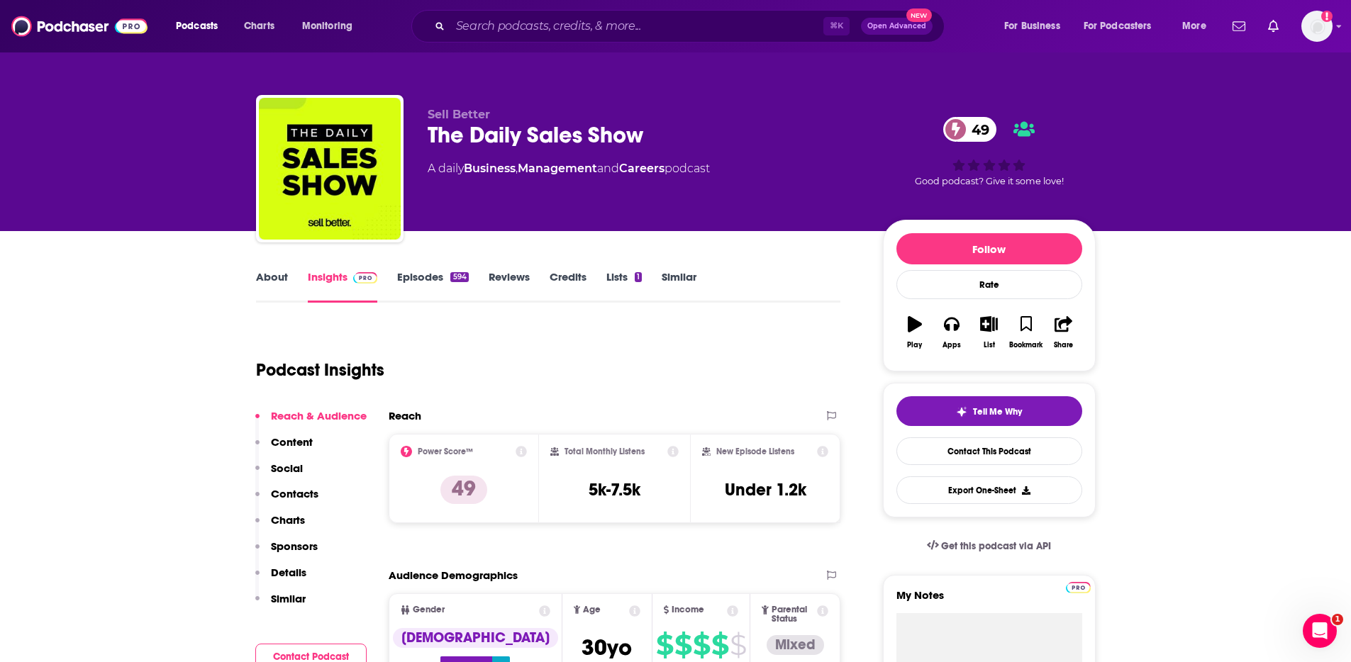
click at [276, 281] on link "About" at bounding box center [272, 286] width 32 height 33
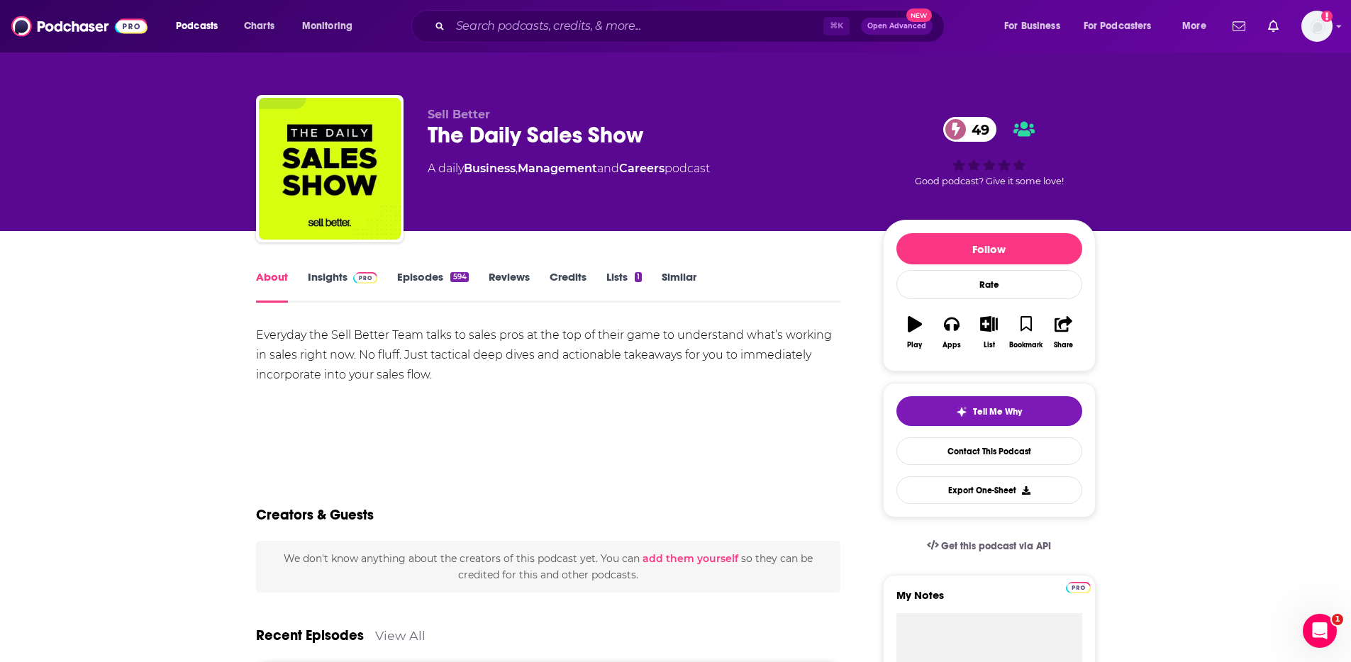
click at [334, 279] on link "Insights" at bounding box center [343, 286] width 70 height 33
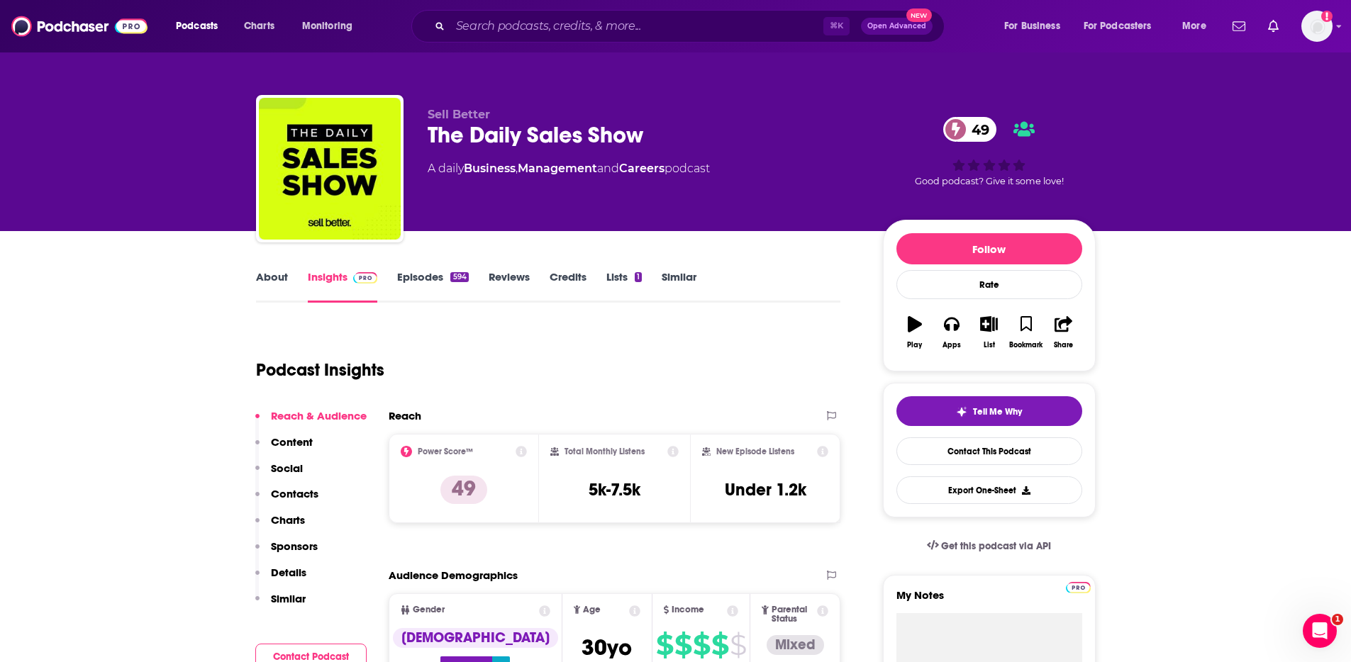
click at [291, 492] on p "Contacts" at bounding box center [295, 493] width 48 height 13
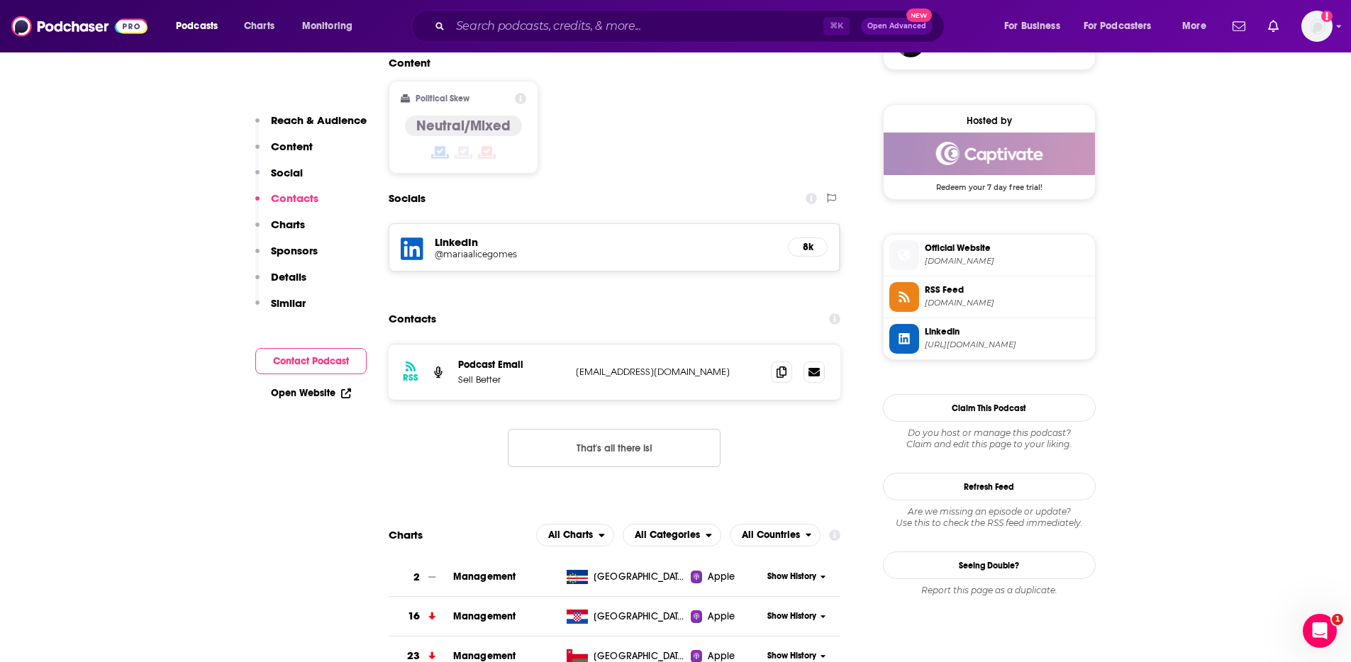
scroll to position [1135, 0]
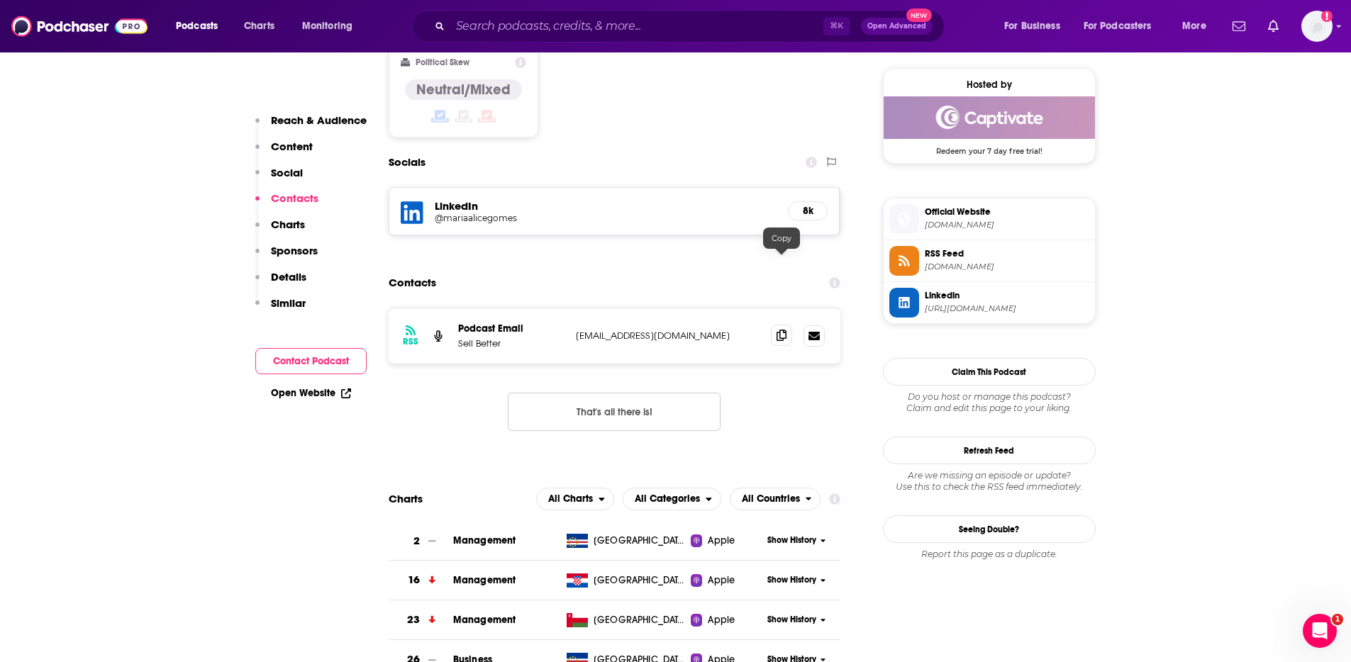
click at [776, 330] on icon at bounding box center [781, 335] width 10 height 11
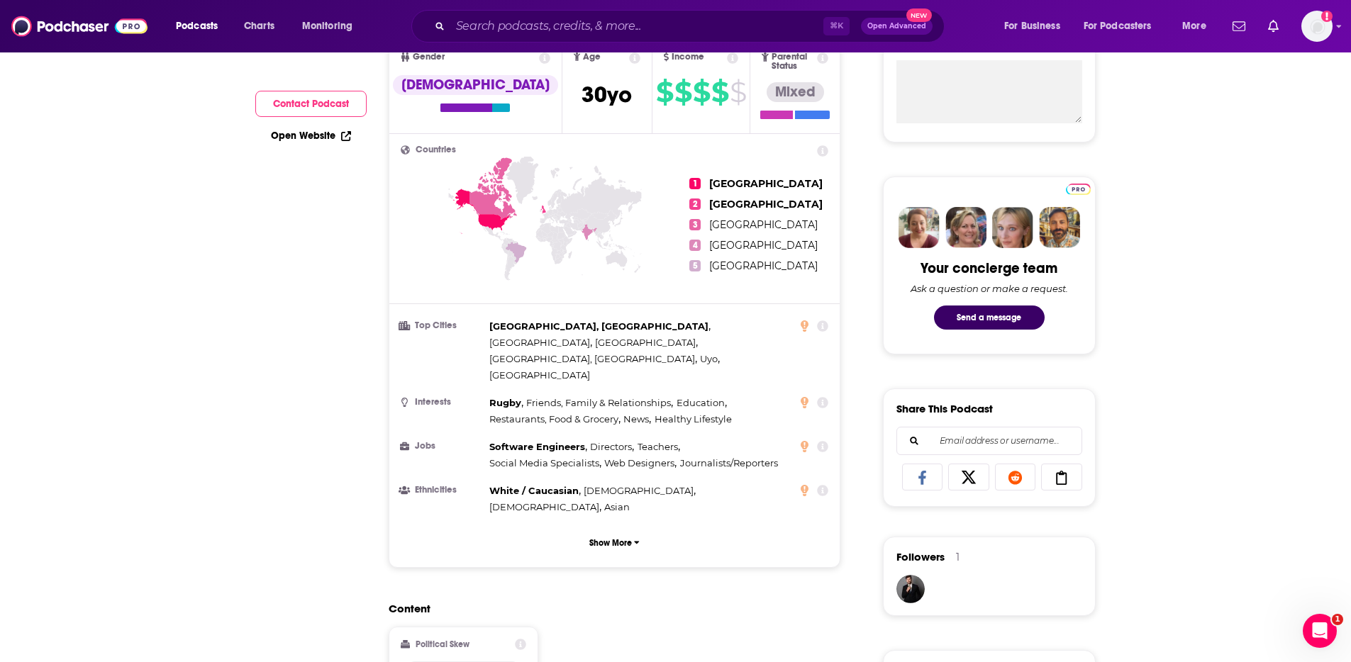
scroll to position [0, 0]
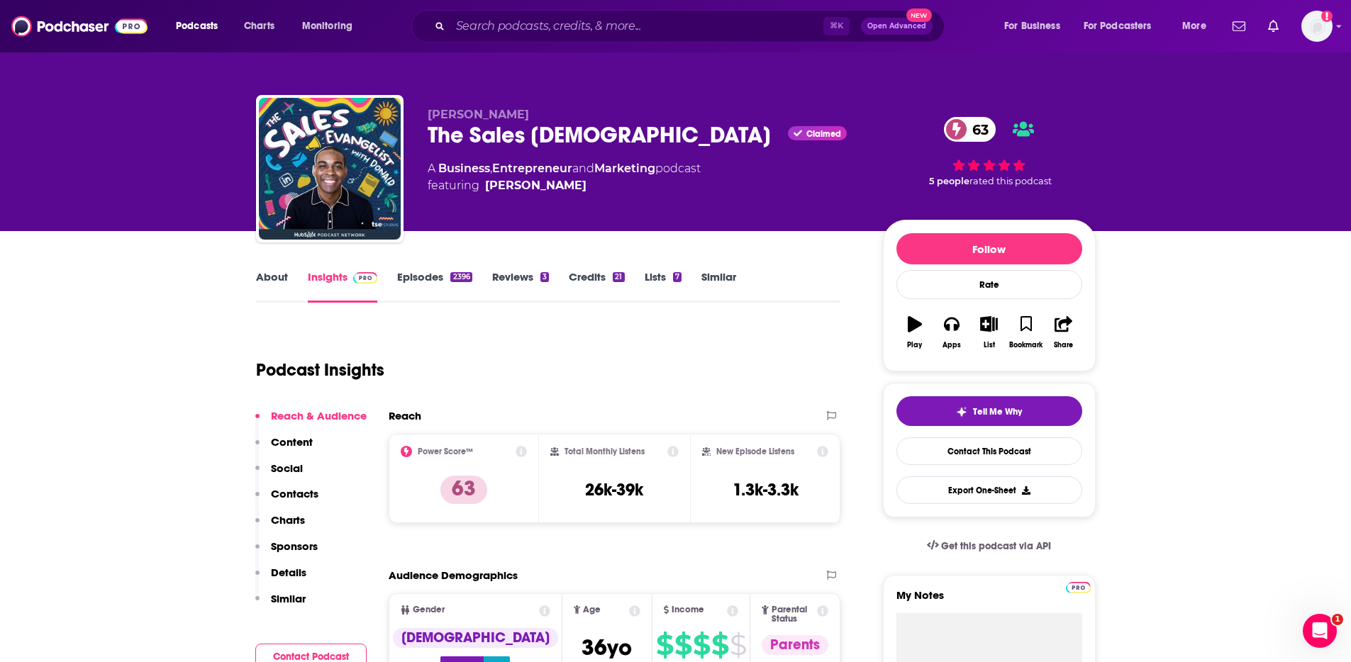
click at [298, 491] on p "Contacts" at bounding box center [295, 493] width 48 height 13
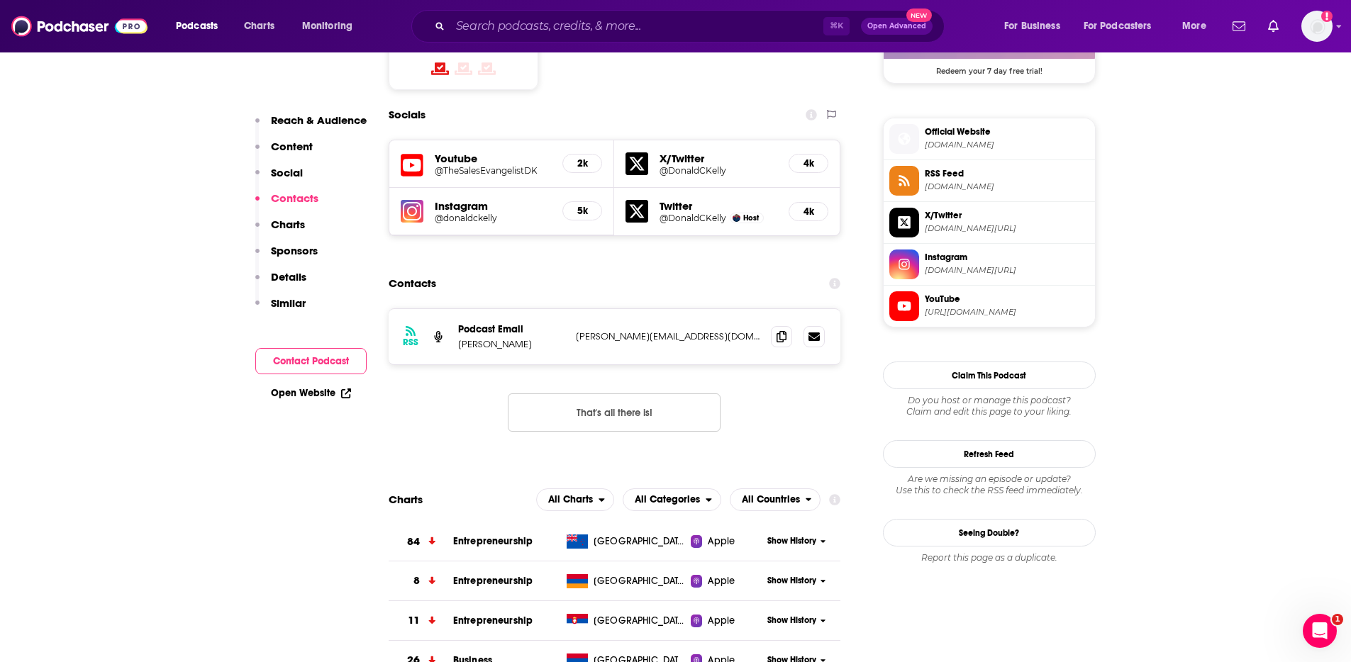
scroll to position [1216, 0]
drag, startPoint x: 784, startPoint y: 264, endPoint x: 840, endPoint y: 230, distance: 66.2
click at [784, 330] on icon at bounding box center [781, 335] width 10 height 11
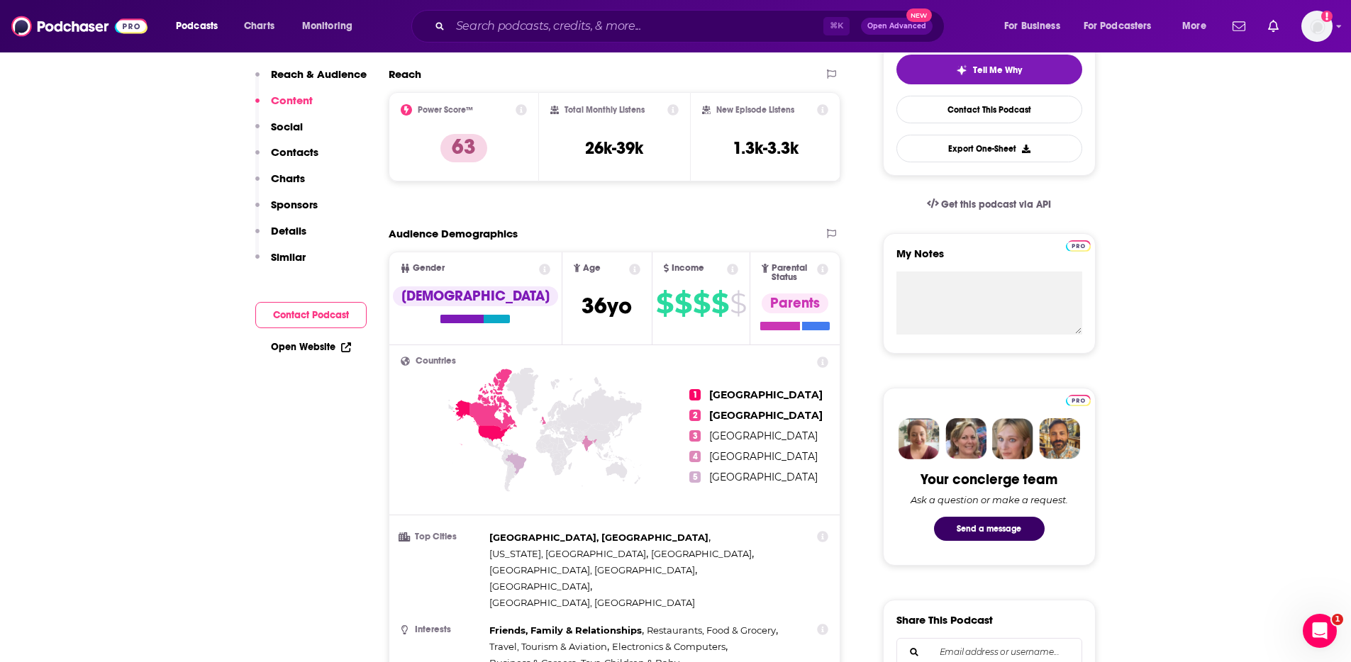
scroll to position [0, 0]
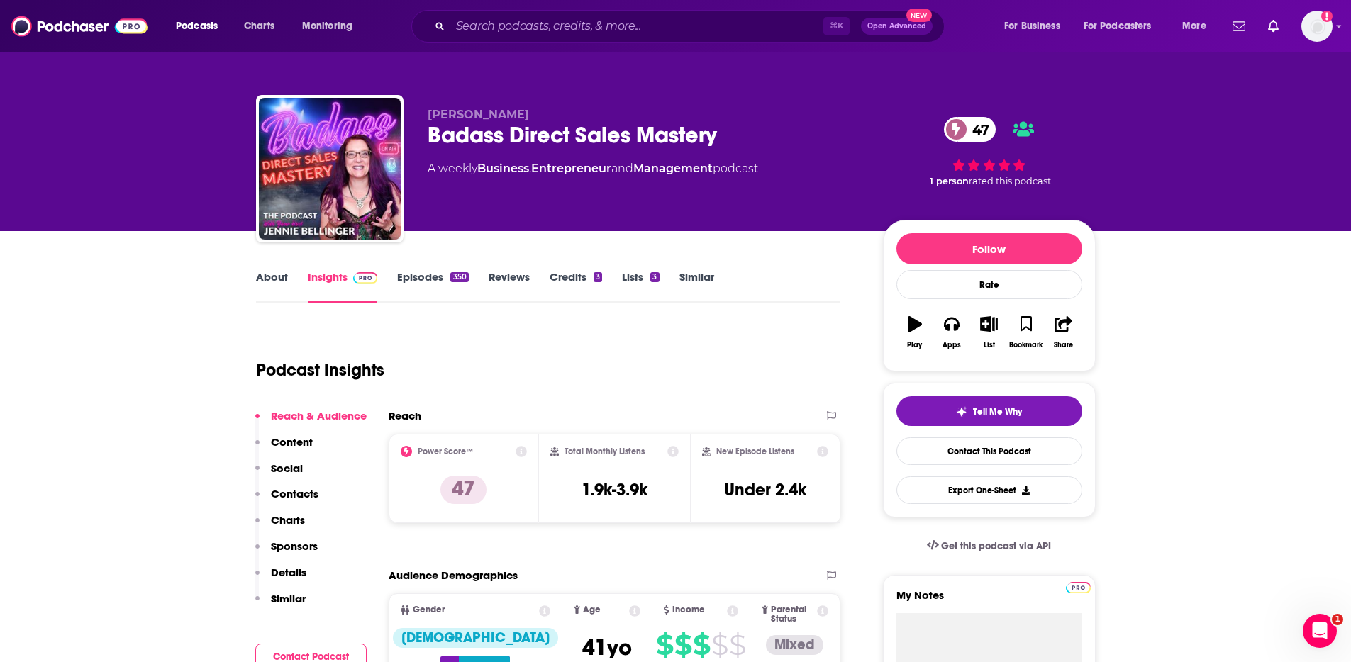
click at [267, 280] on link "About" at bounding box center [272, 286] width 32 height 33
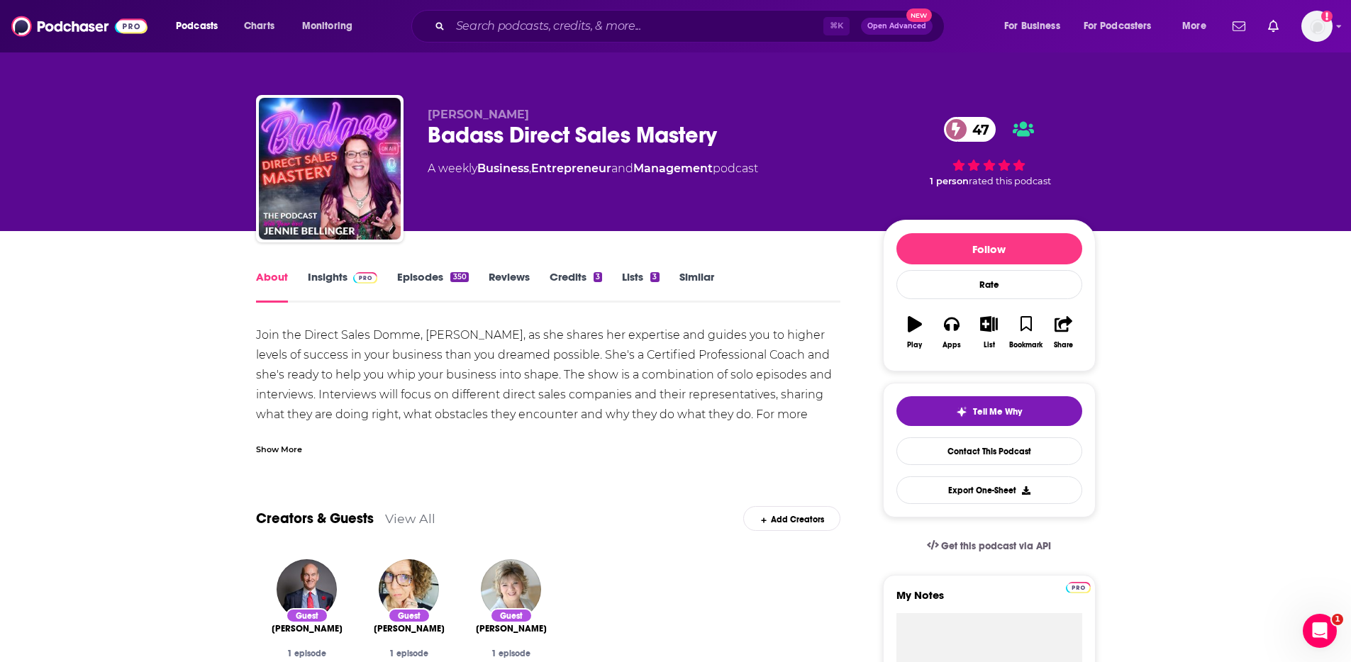
click at [316, 281] on link "Insights" at bounding box center [343, 286] width 70 height 33
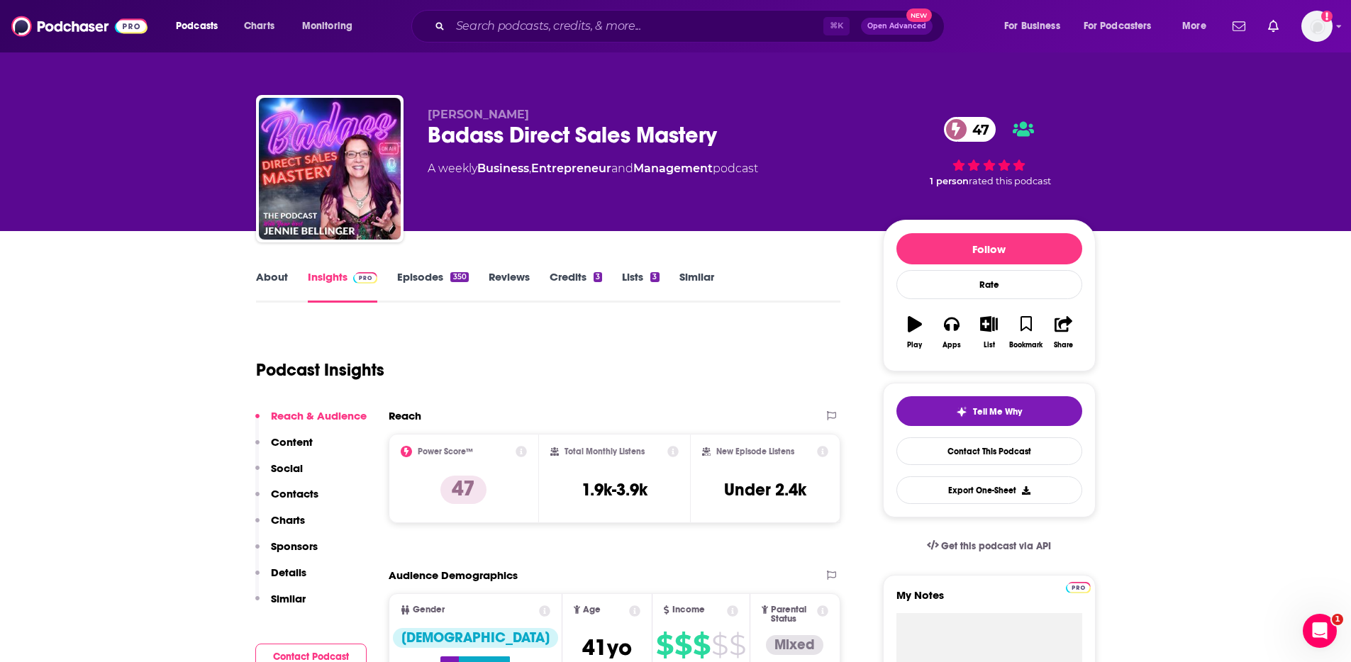
click at [303, 490] on p "Contacts" at bounding box center [295, 493] width 48 height 13
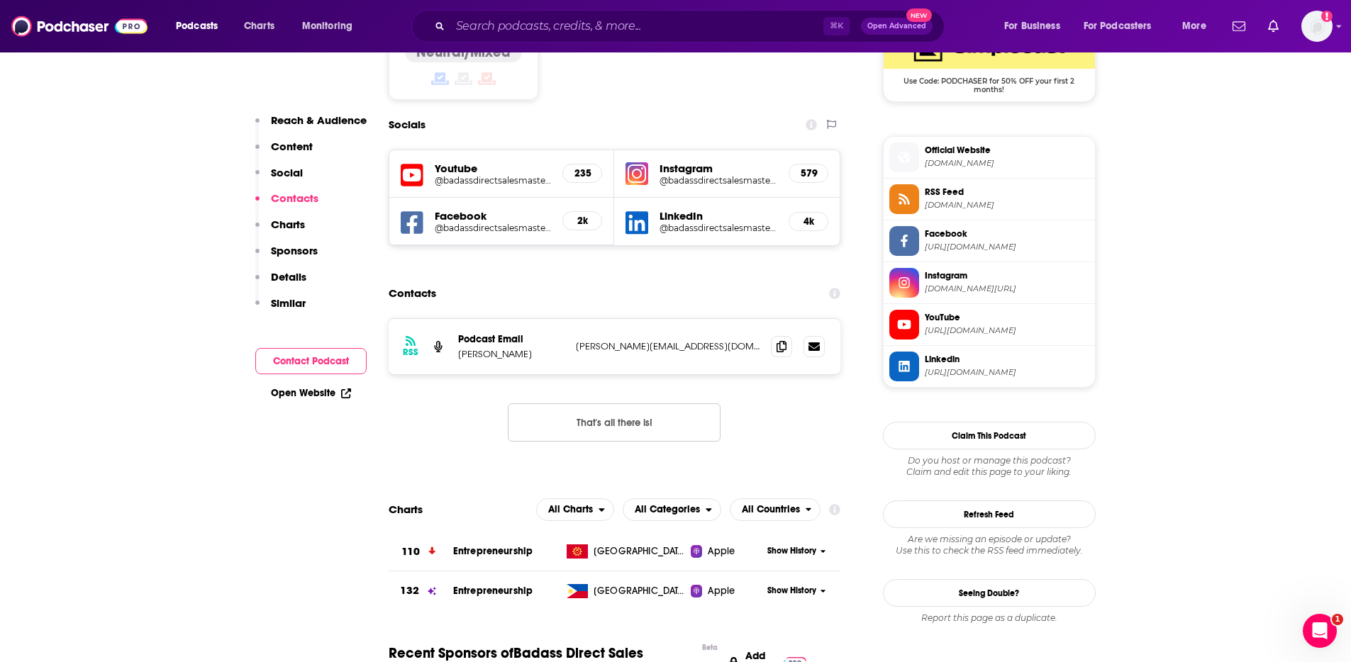
scroll to position [1216, 0]
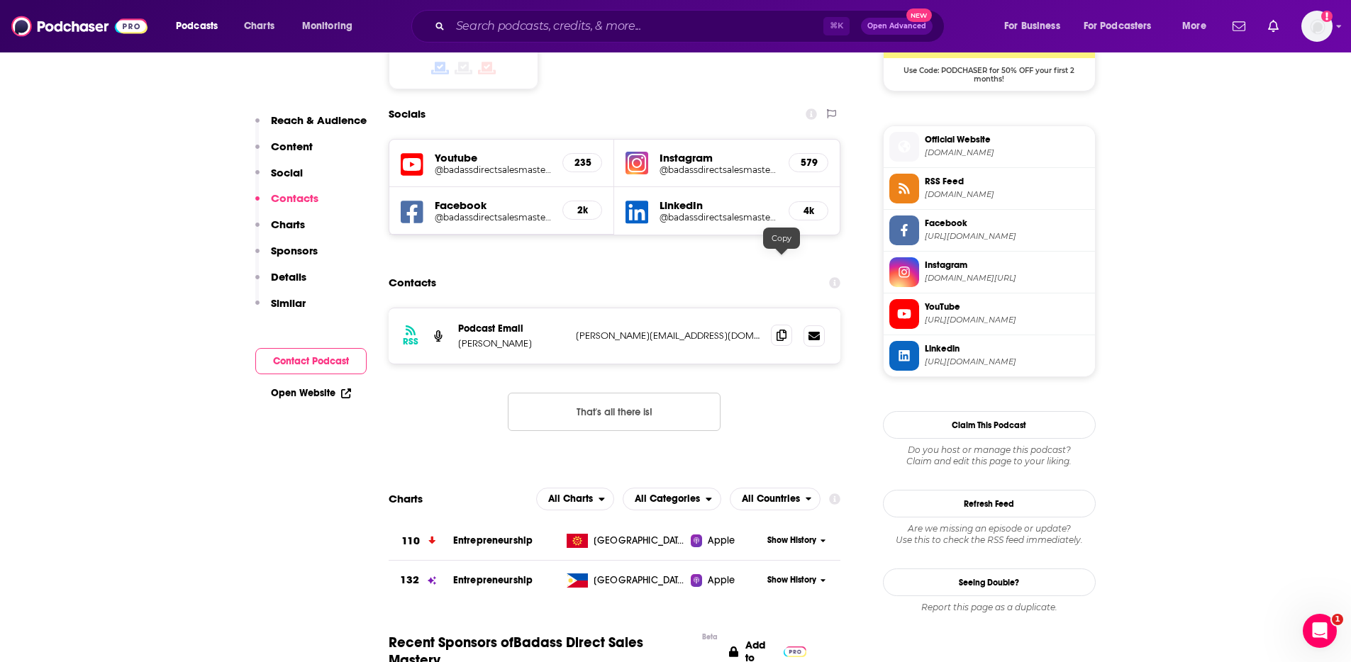
click at [786, 325] on span at bounding box center [781, 335] width 21 height 21
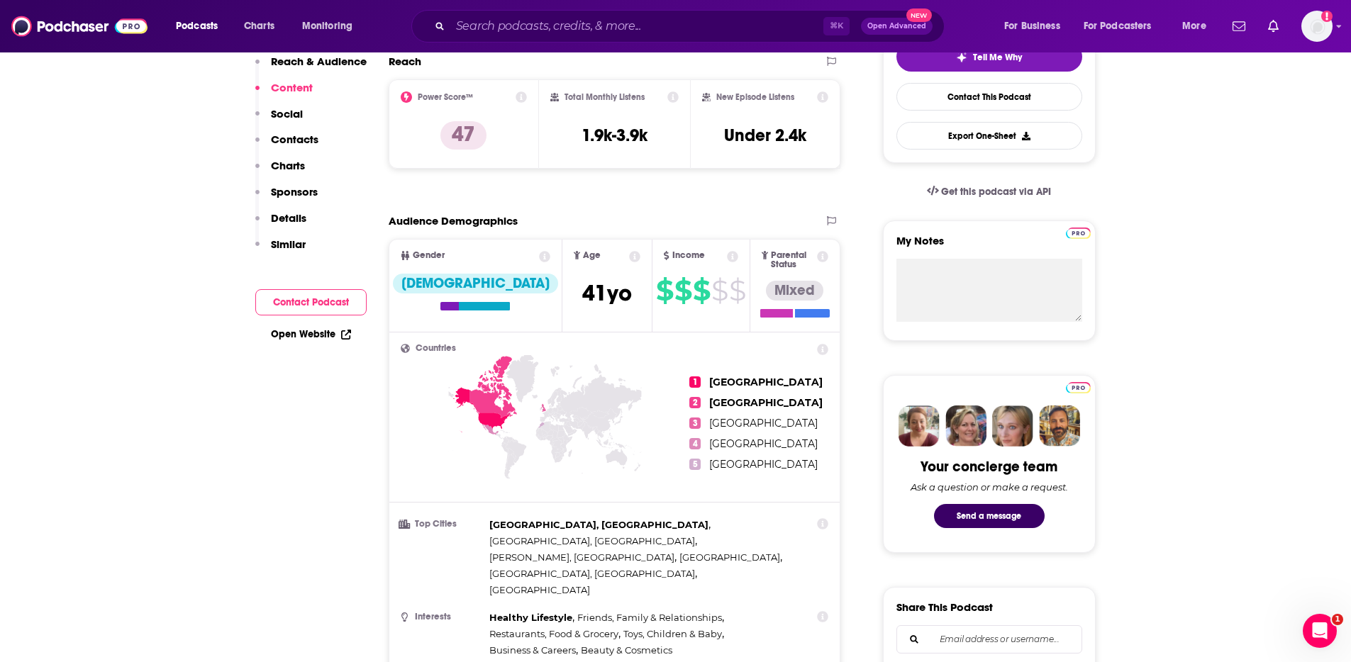
scroll to position [0, 0]
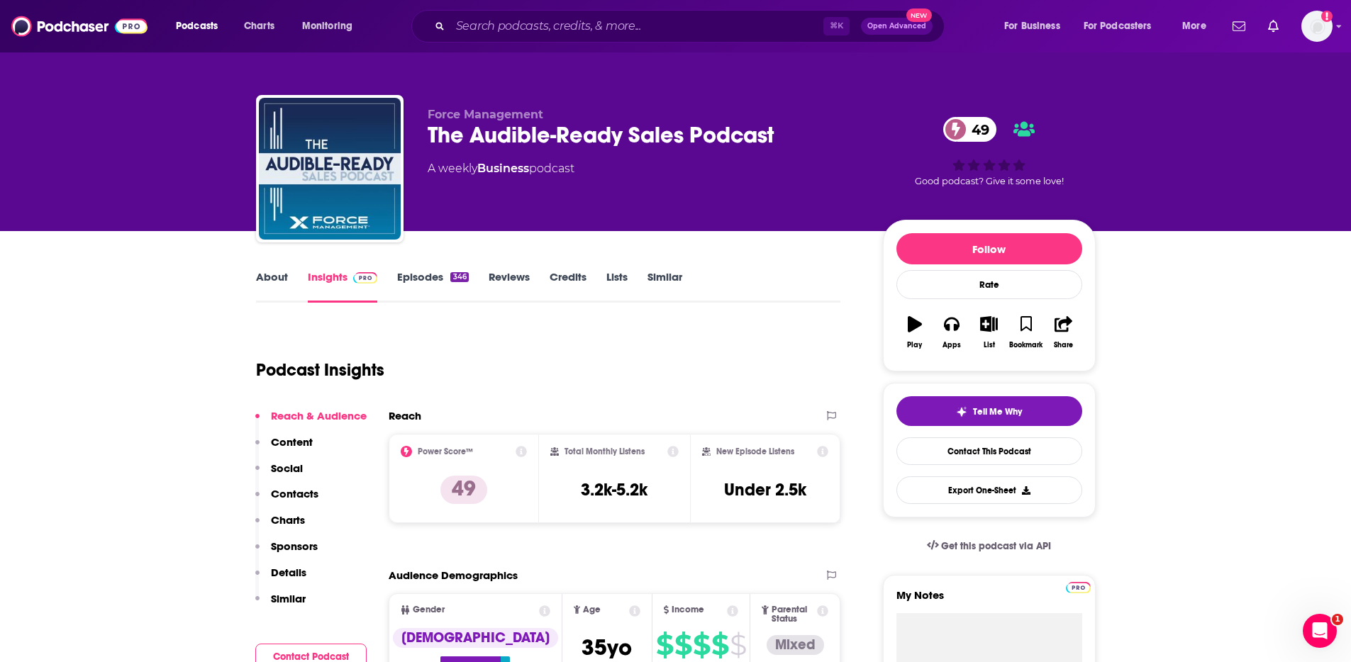
click at [274, 281] on link "About" at bounding box center [272, 286] width 32 height 33
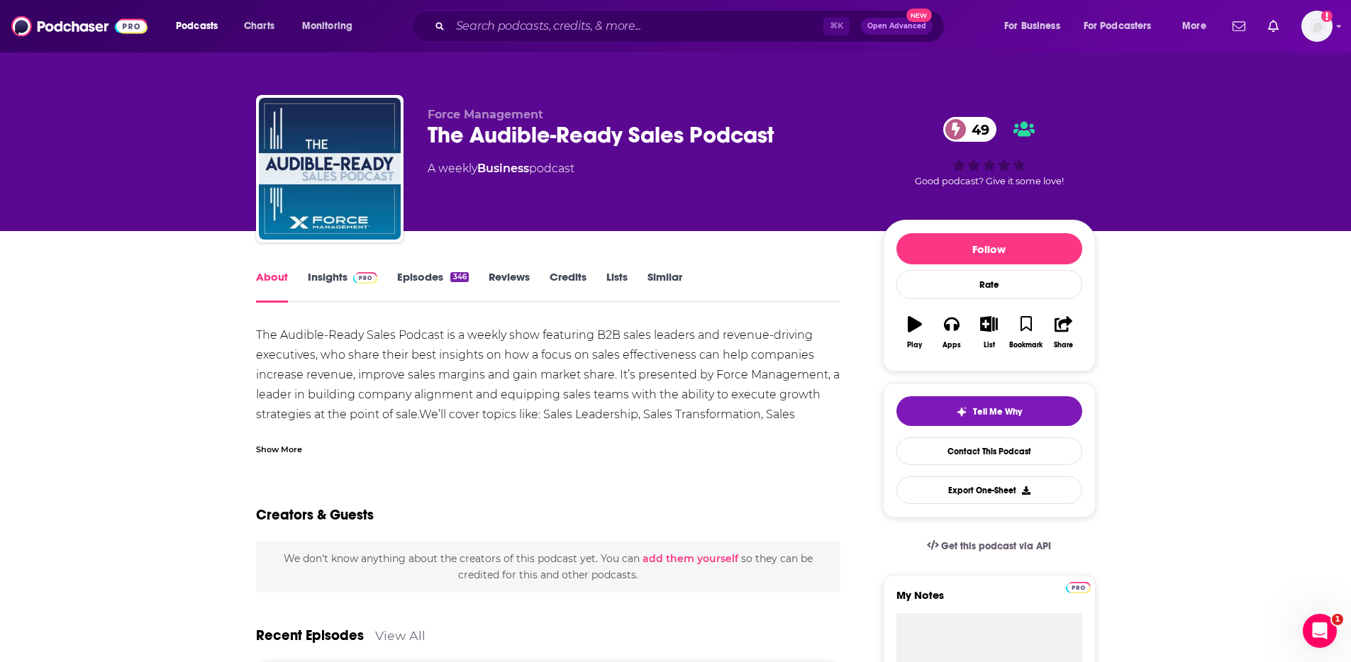
click at [327, 280] on link "Insights" at bounding box center [343, 286] width 70 height 33
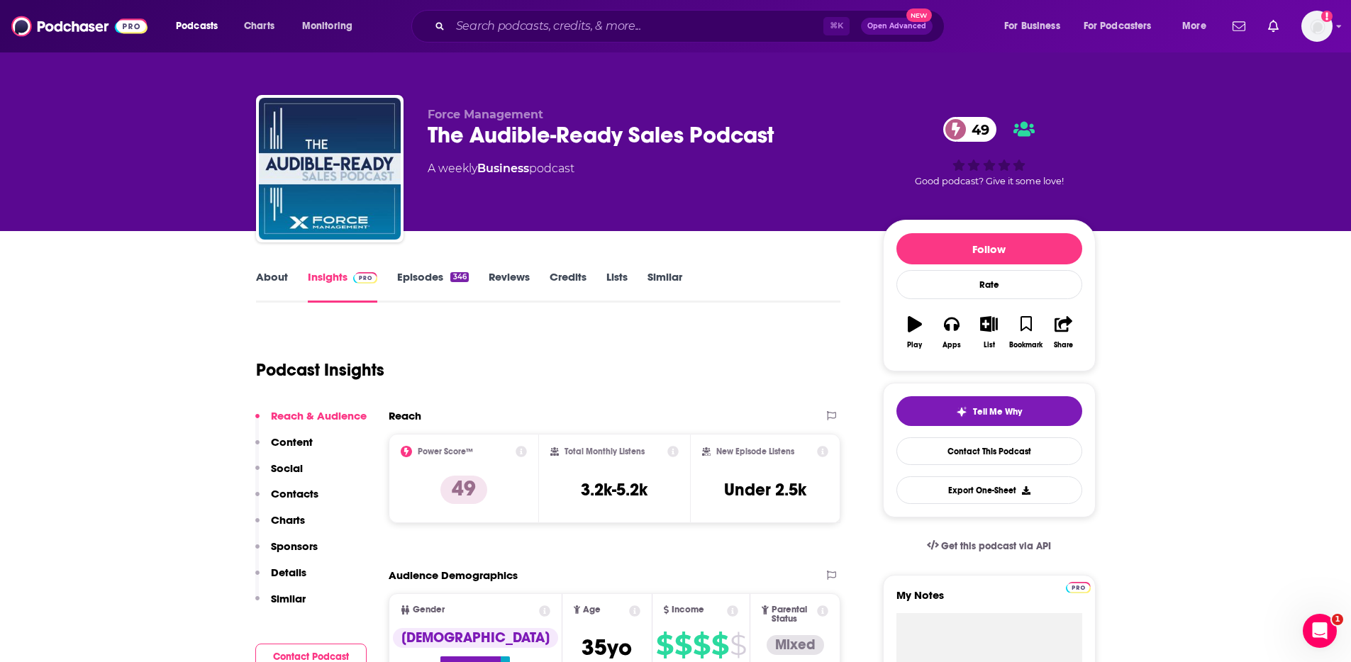
click at [301, 494] on p "Contacts" at bounding box center [295, 493] width 48 height 13
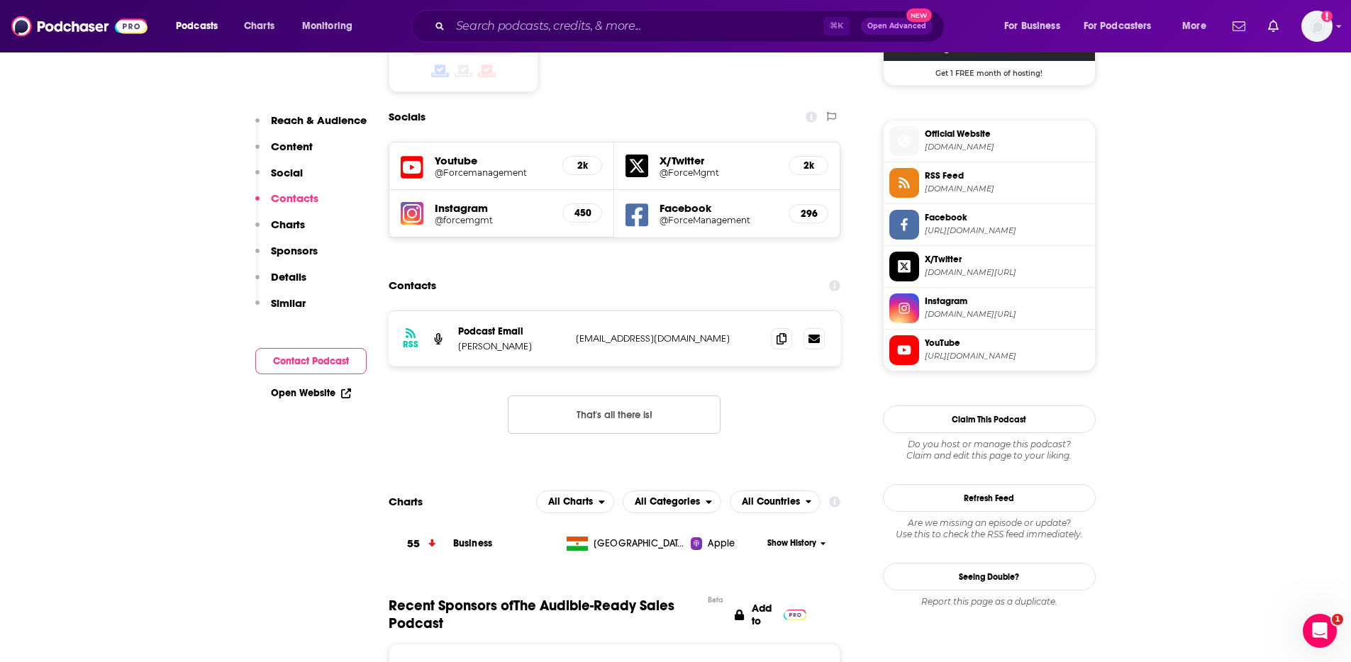
scroll to position [1216, 0]
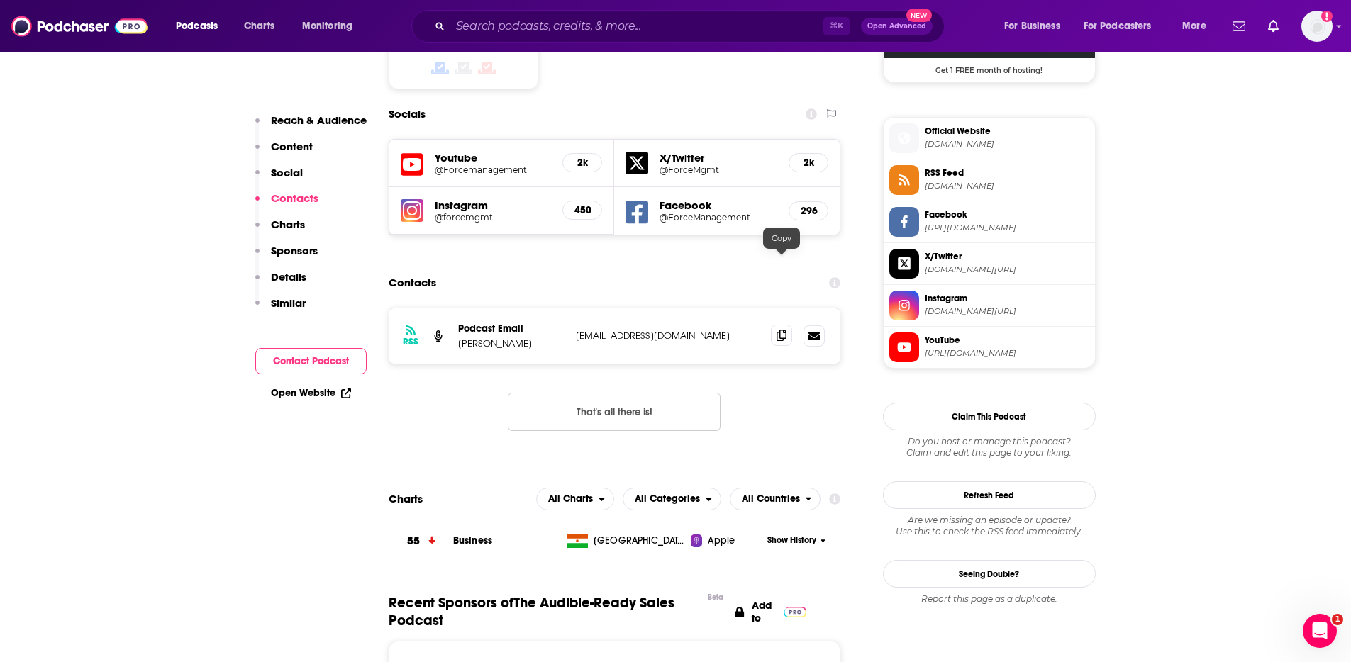
click at [779, 330] on icon at bounding box center [781, 335] width 10 height 11
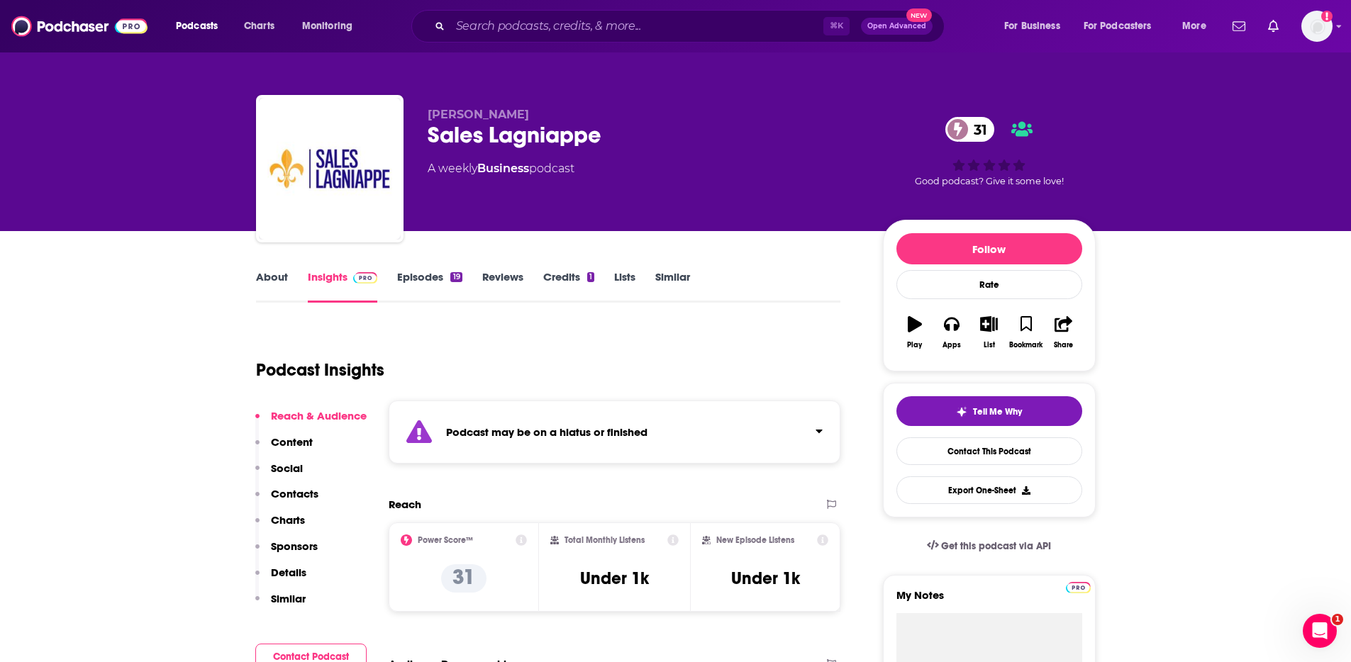
click at [408, 277] on link "Episodes 19" at bounding box center [429, 286] width 65 height 33
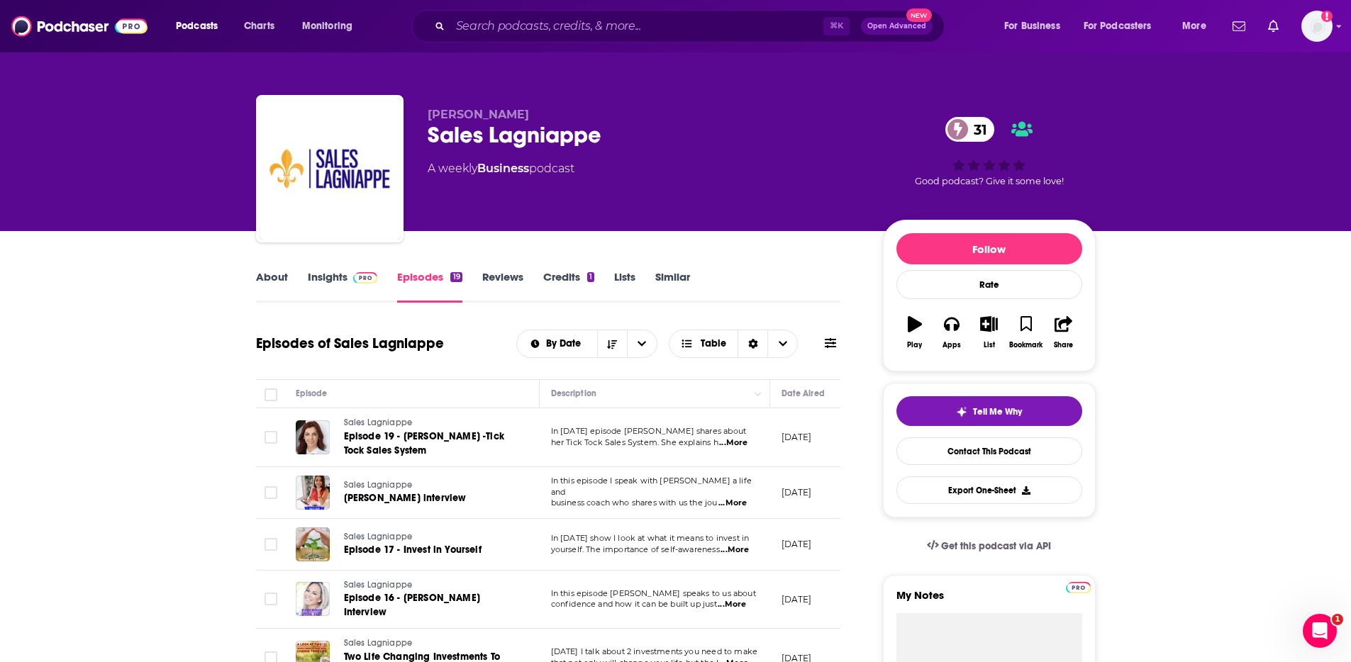
click at [338, 281] on link "Insights" at bounding box center [343, 286] width 70 height 33
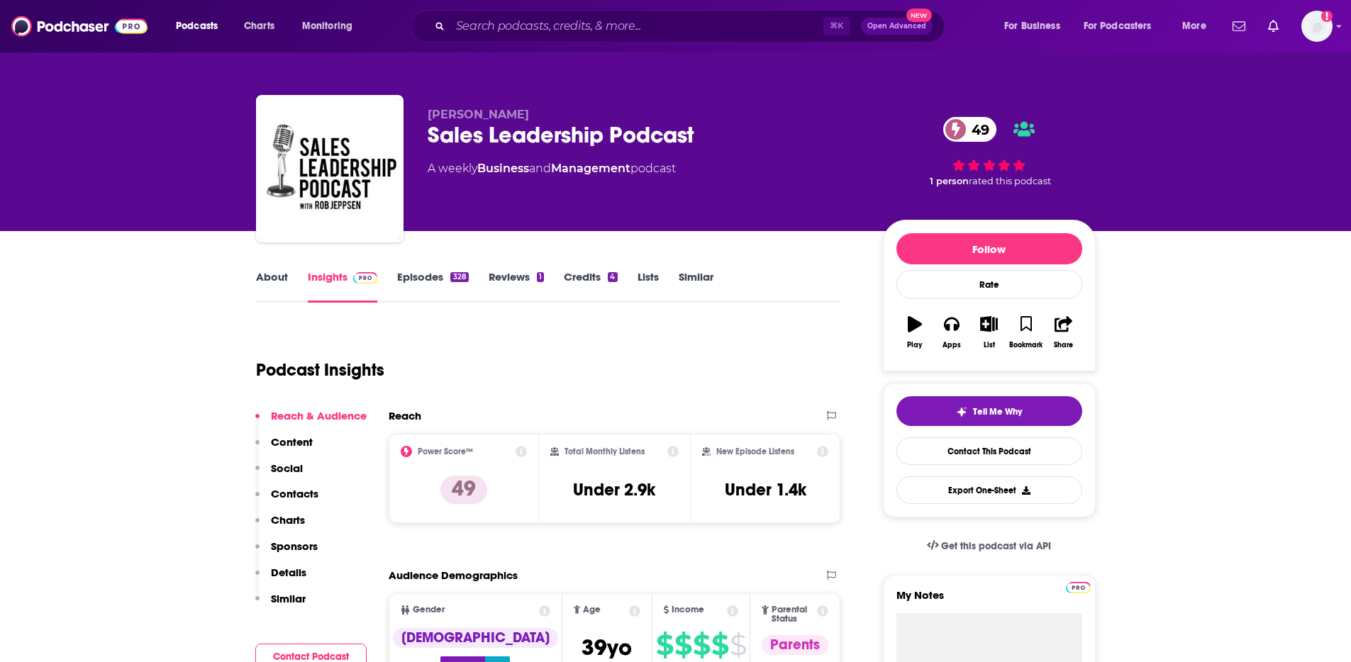
click at [295, 491] on p "Contacts" at bounding box center [295, 493] width 48 height 13
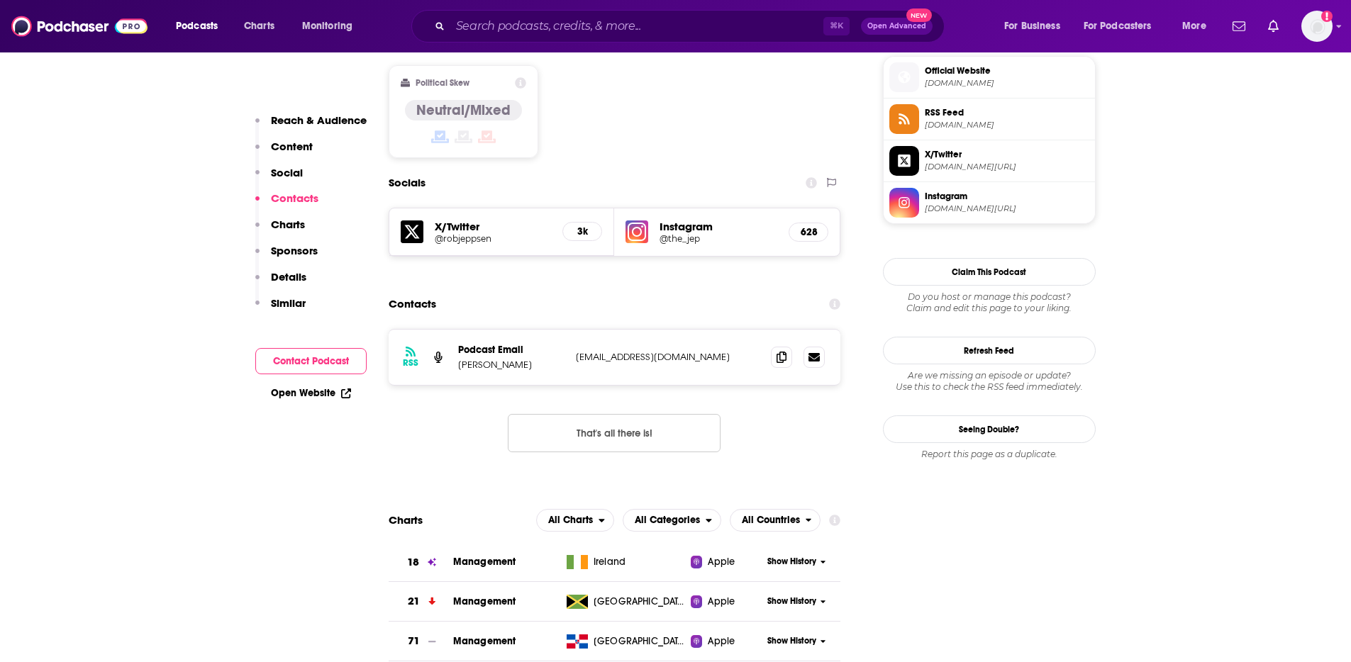
scroll to position [1152, 0]
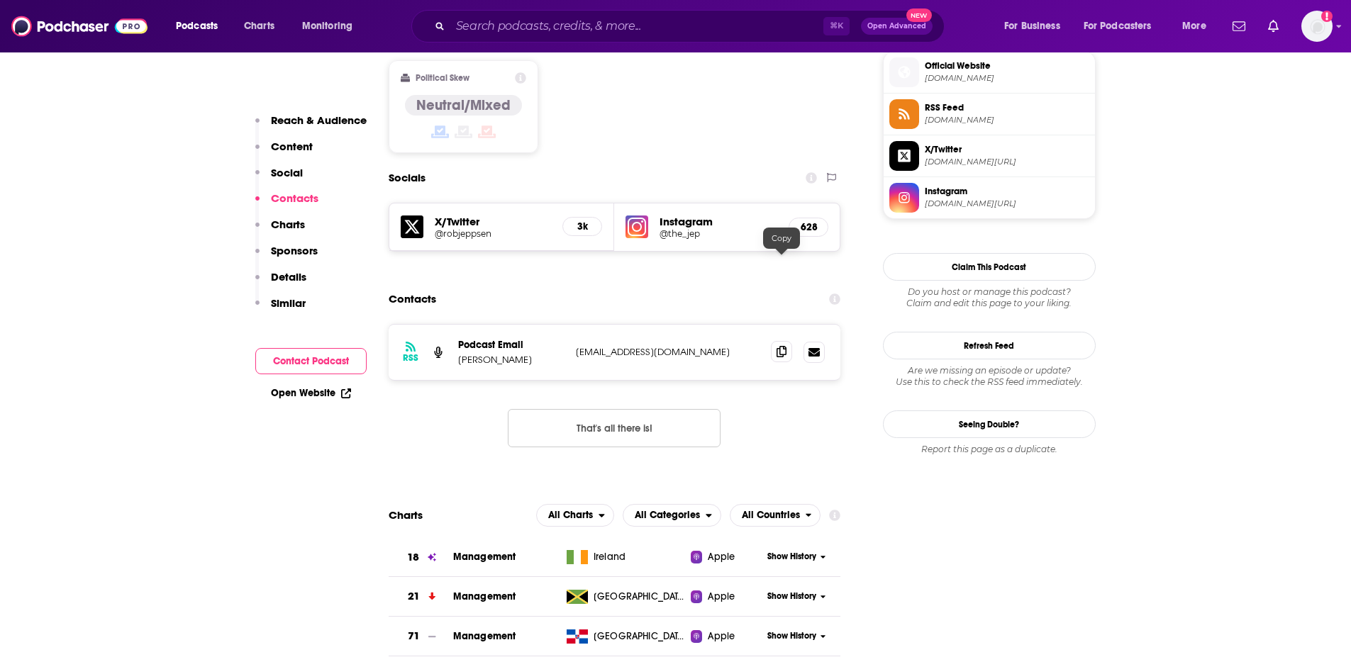
click at [784, 346] on icon at bounding box center [781, 351] width 10 height 11
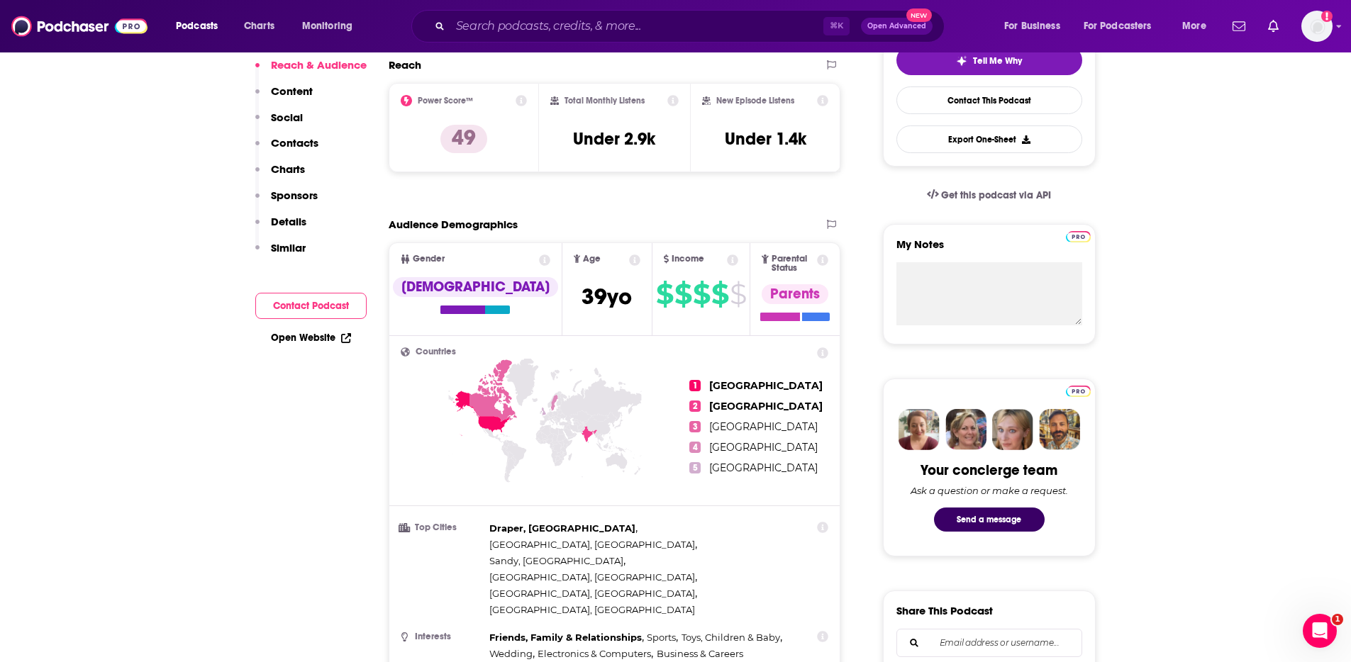
scroll to position [0, 0]
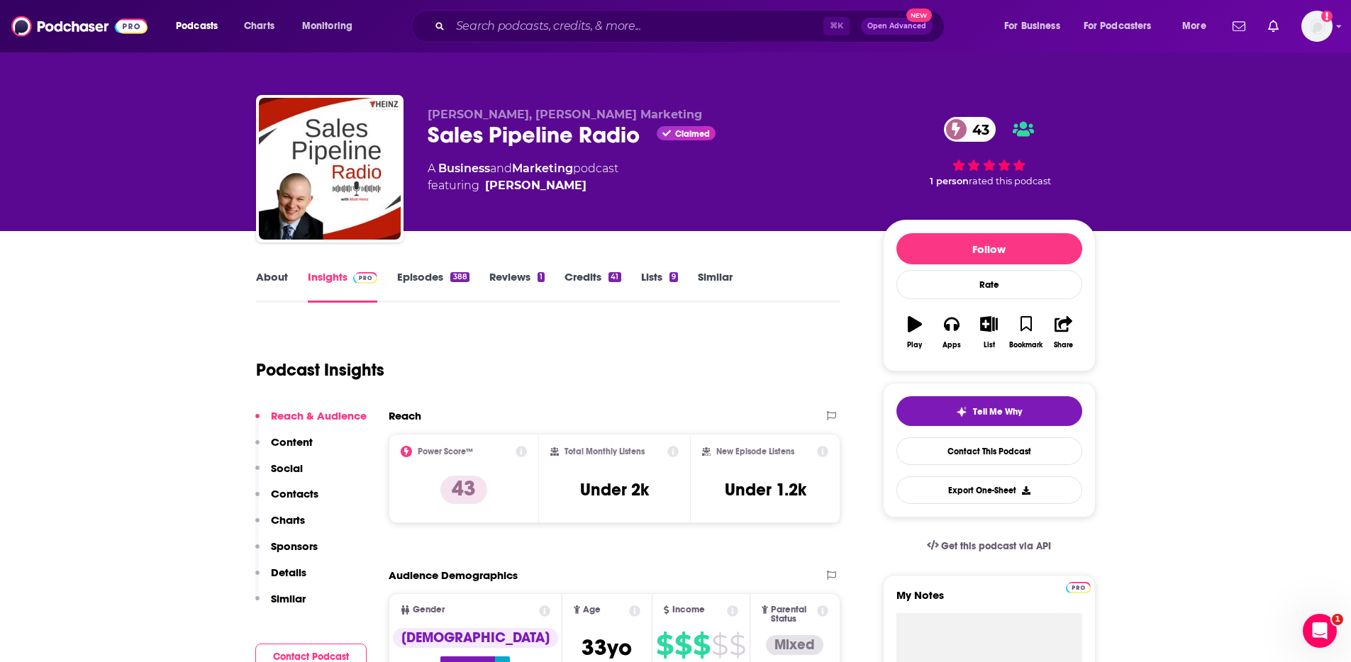
click at [300, 492] on p "Contacts" at bounding box center [295, 493] width 48 height 13
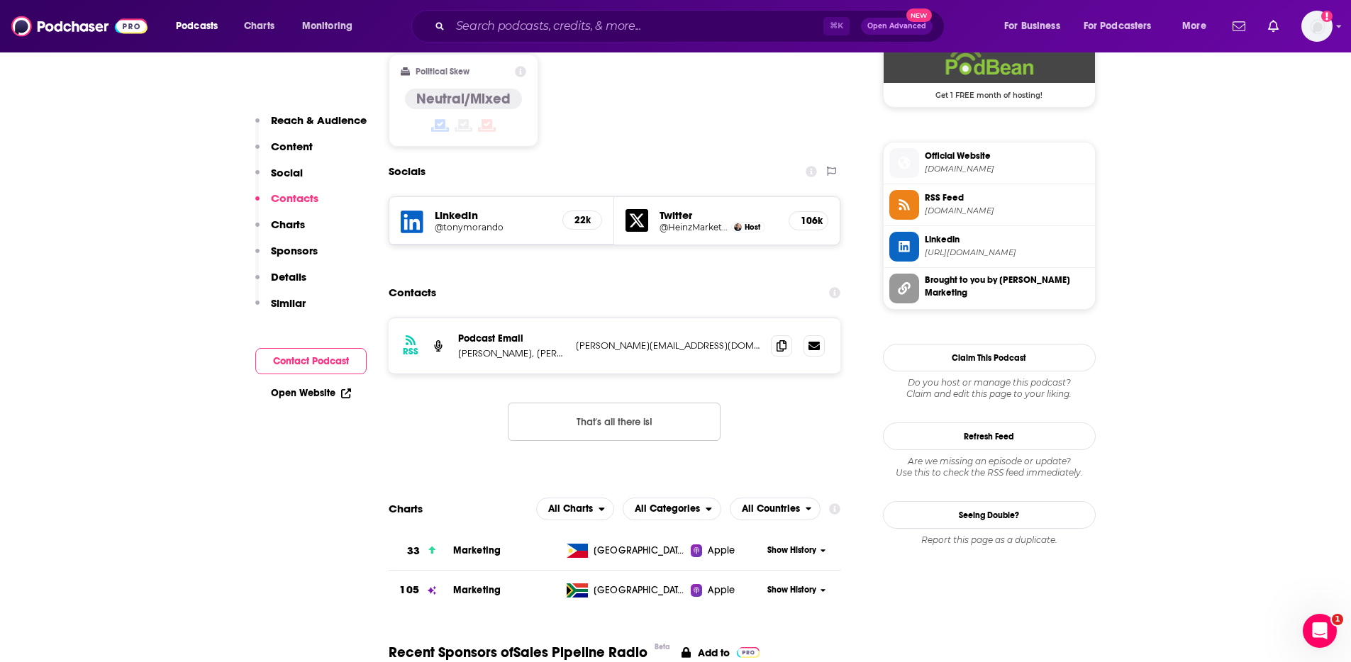
scroll to position [1201, 0]
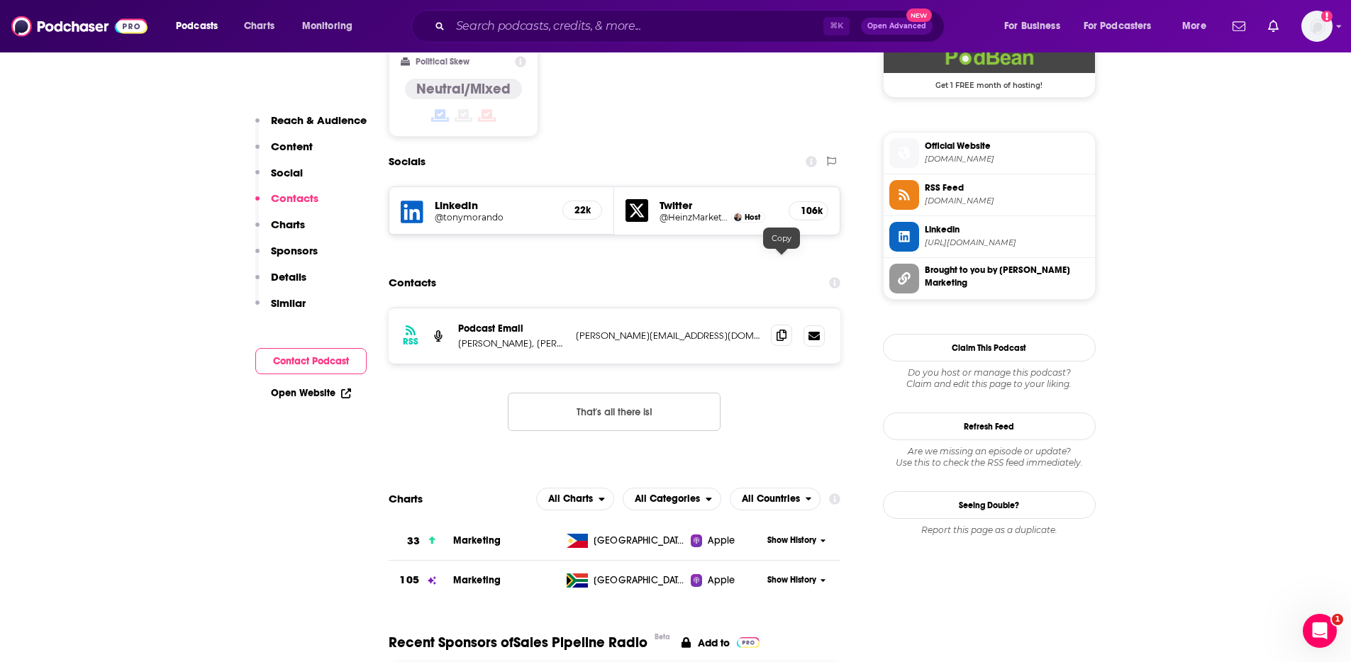
click at [784, 330] on icon at bounding box center [781, 335] width 10 height 11
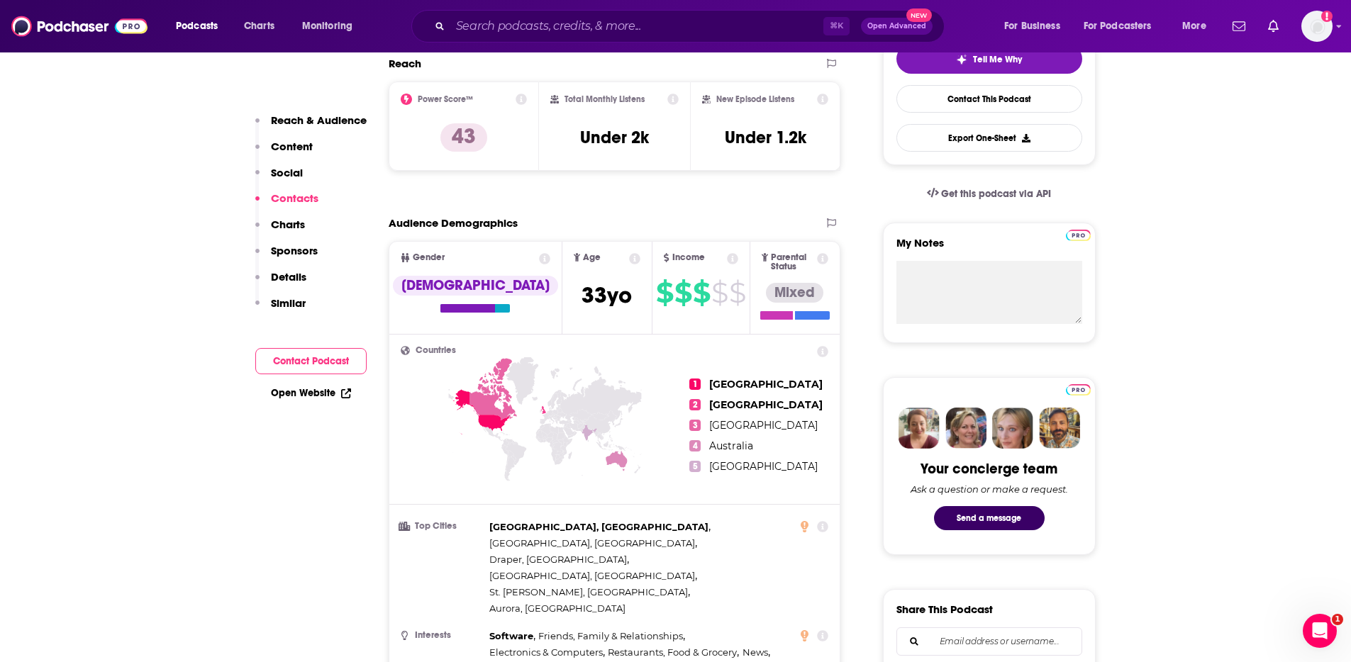
scroll to position [0, 0]
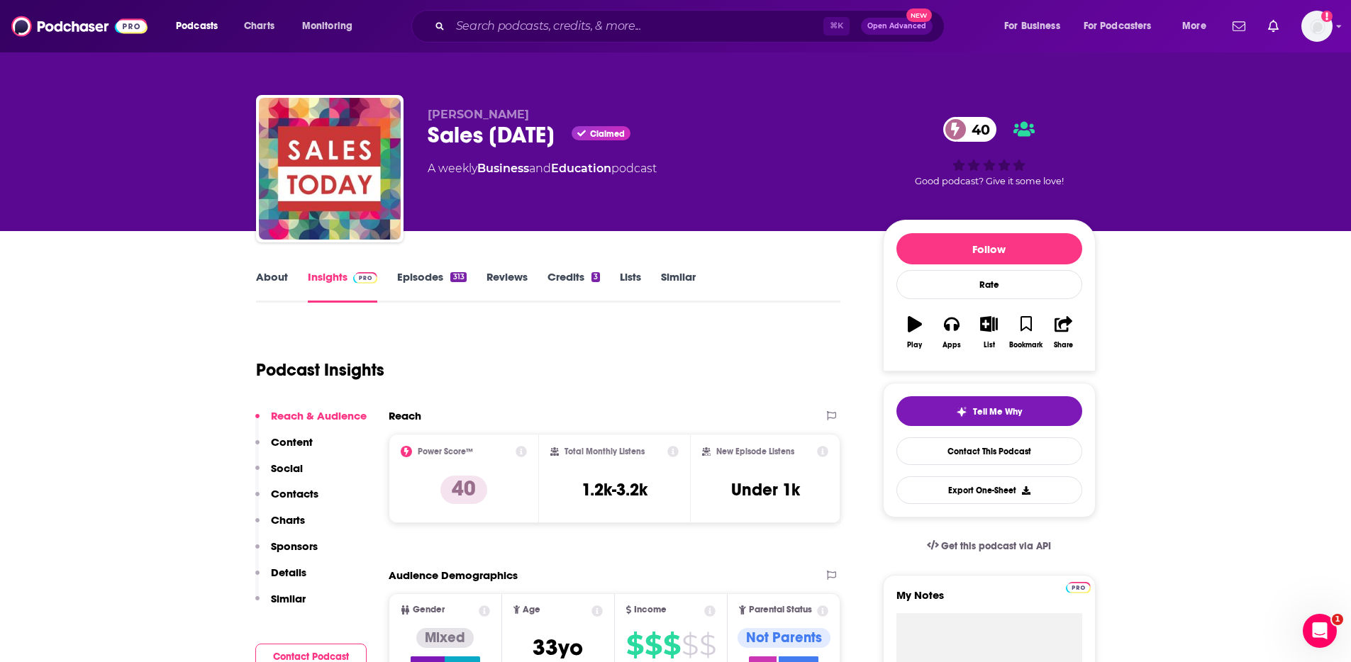
click at [271, 277] on link "About" at bounding box center [272, 286] width 32 height 33
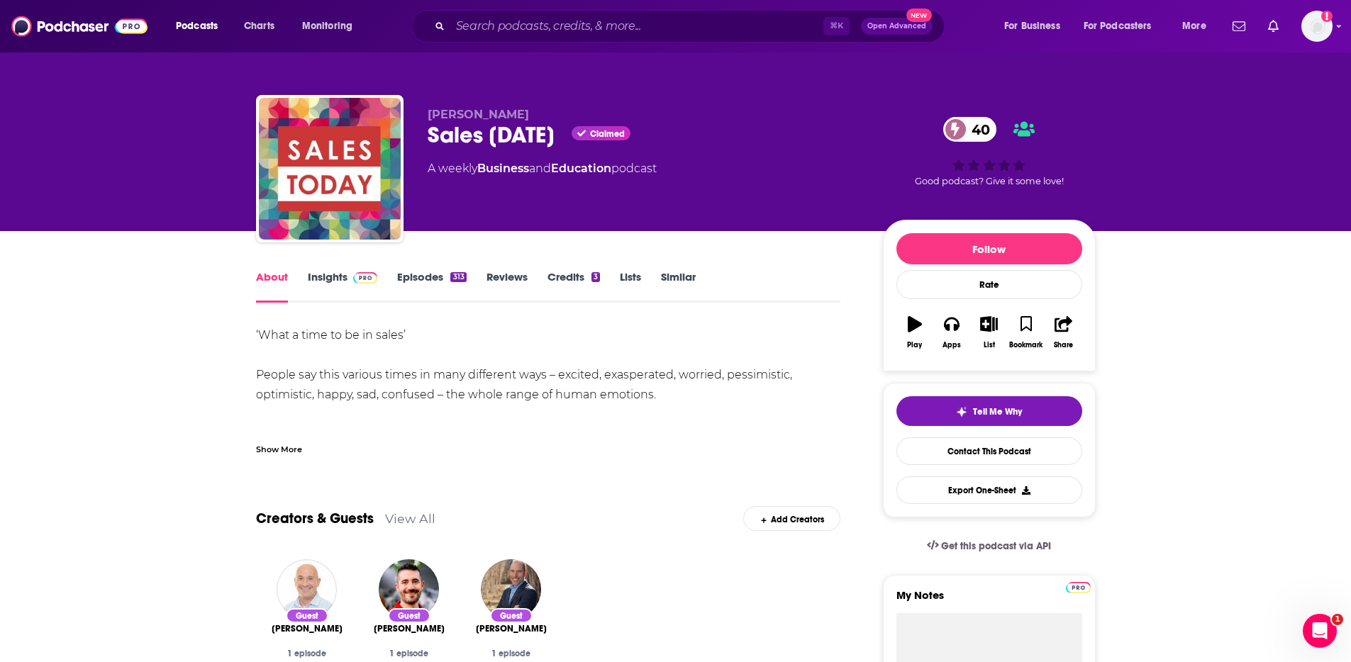
click at [330, 279] on link "Insights" at bounding box center [343, 286] width 70 height 33
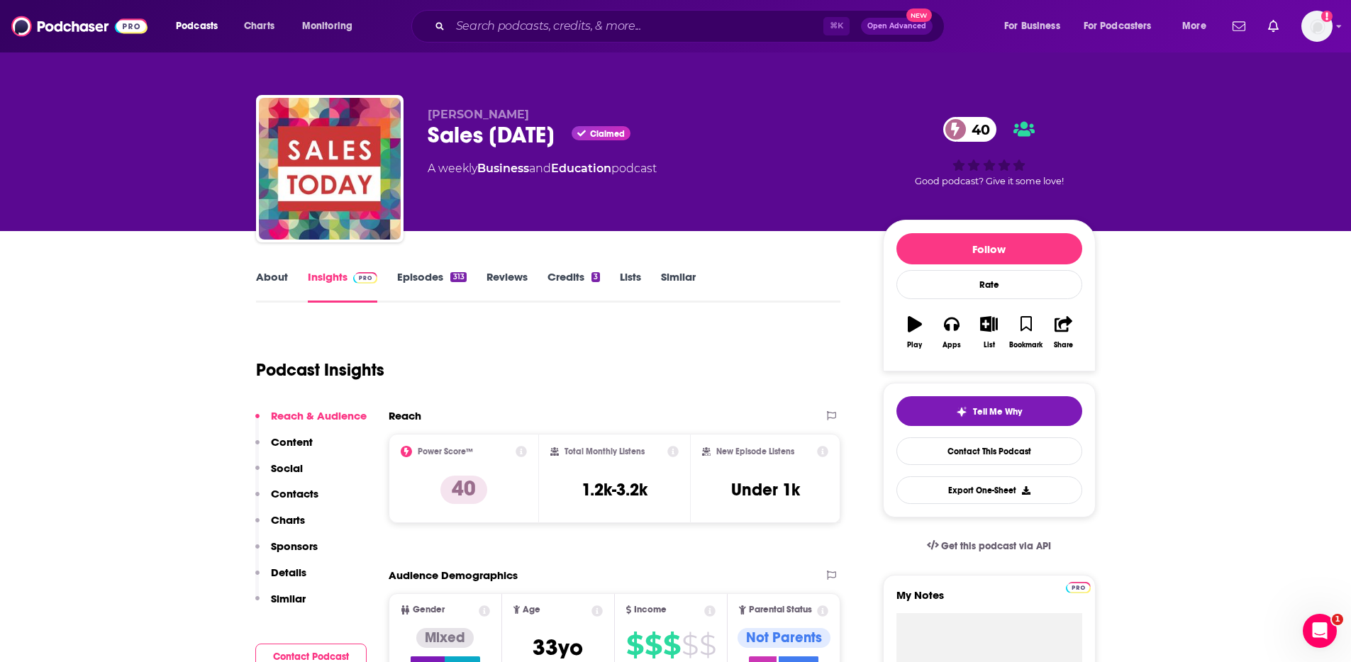
click at [298, 497] on p "Contacts" at bounding box center [295, 493] width 48 height 13
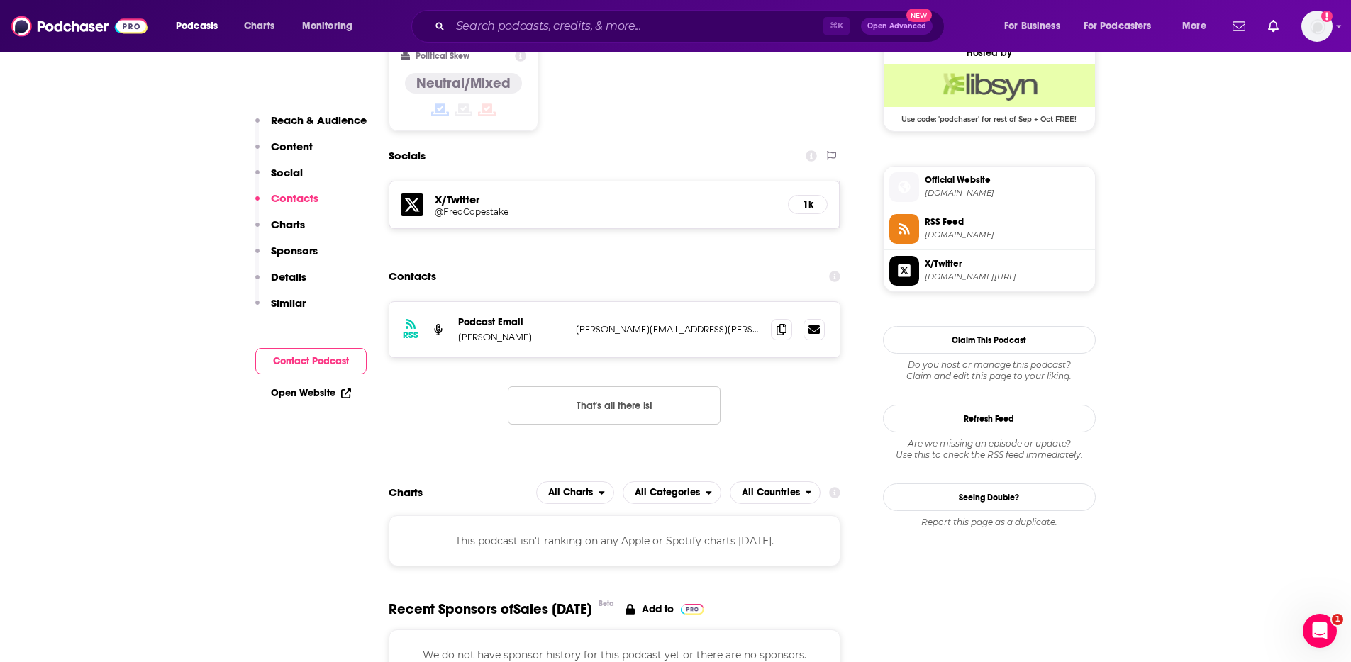
scroll to position [1168, 0]
click at [778, 323] on icon at bounding box center [781, 328] width 10 height 11
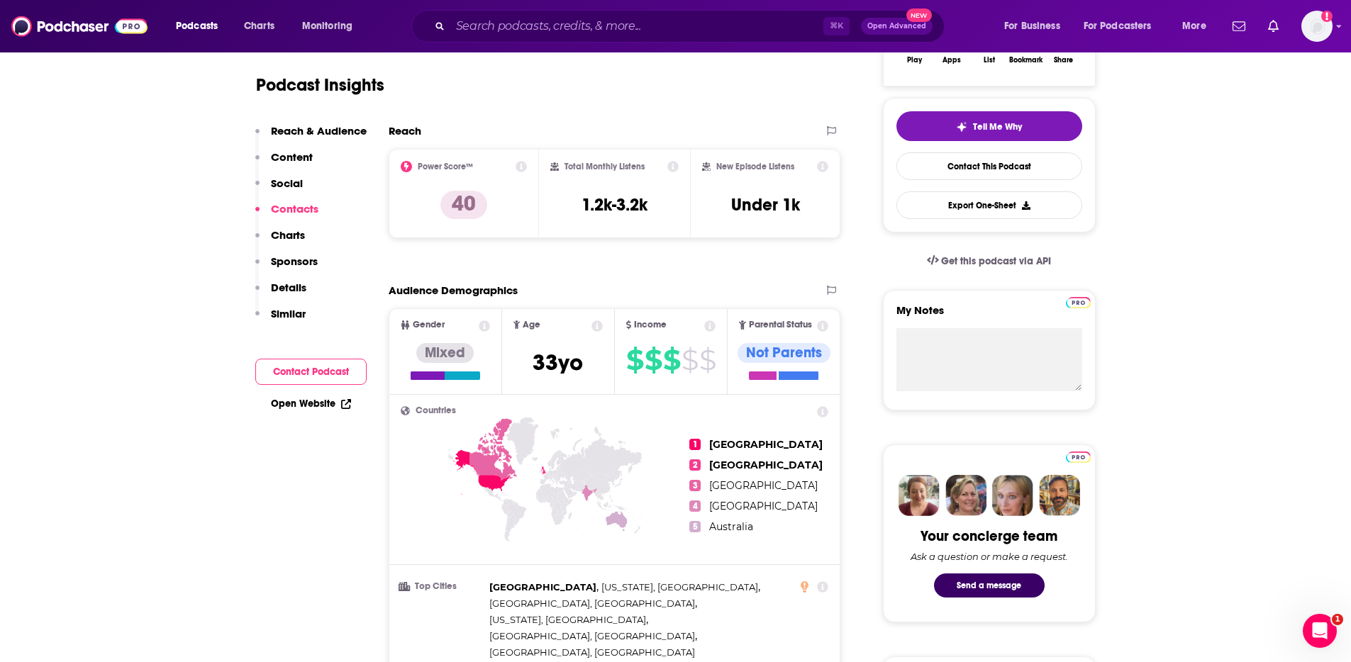
scroll to position [0, 0]
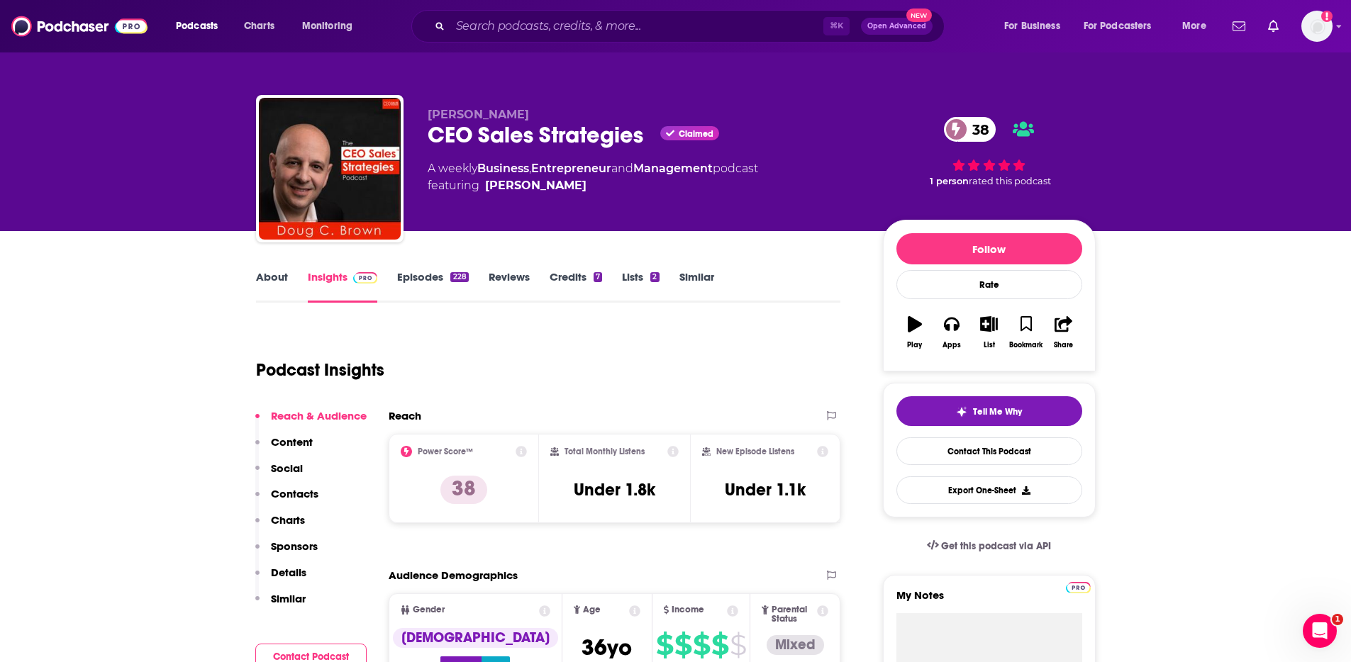
click at [302, 496] on p "Contacts" at bounding box center [295, 493] width 48 height 13
click at [272, 277] on link "About" at bounding box center [272, 286] width 32 height 33
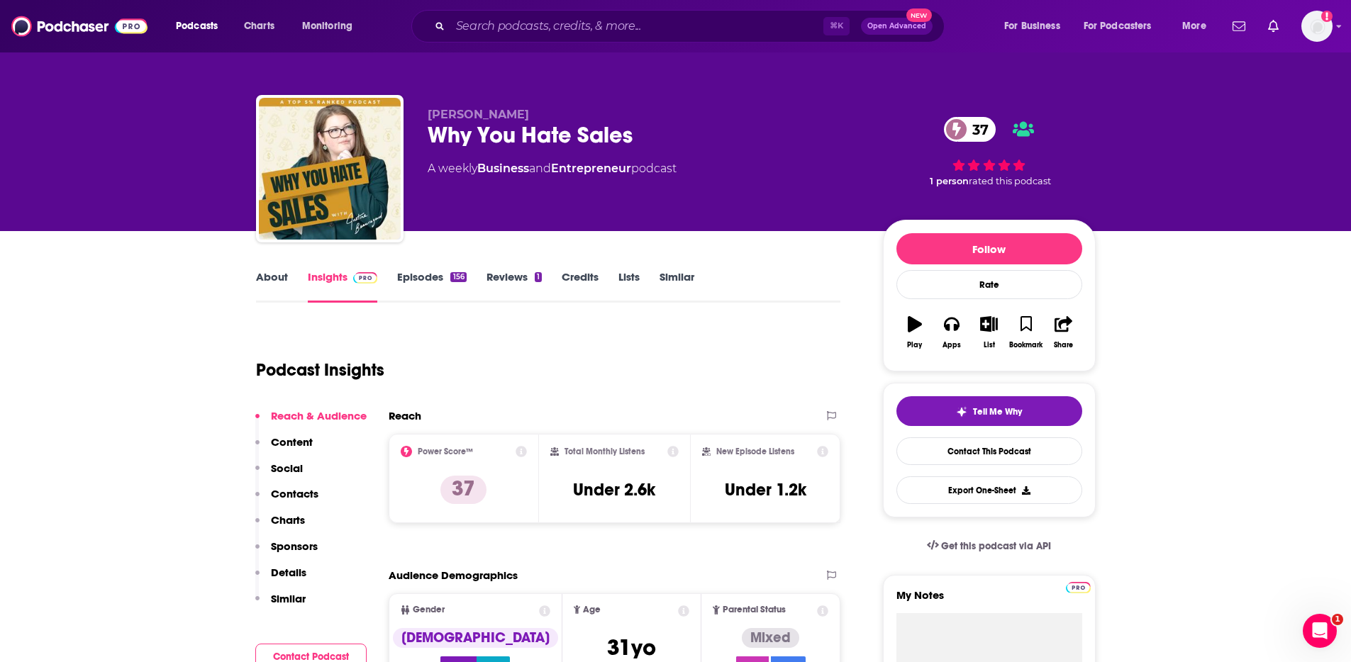
click at [279, 274] on link "About" at bounding box center [272, 286] width 32 height 33
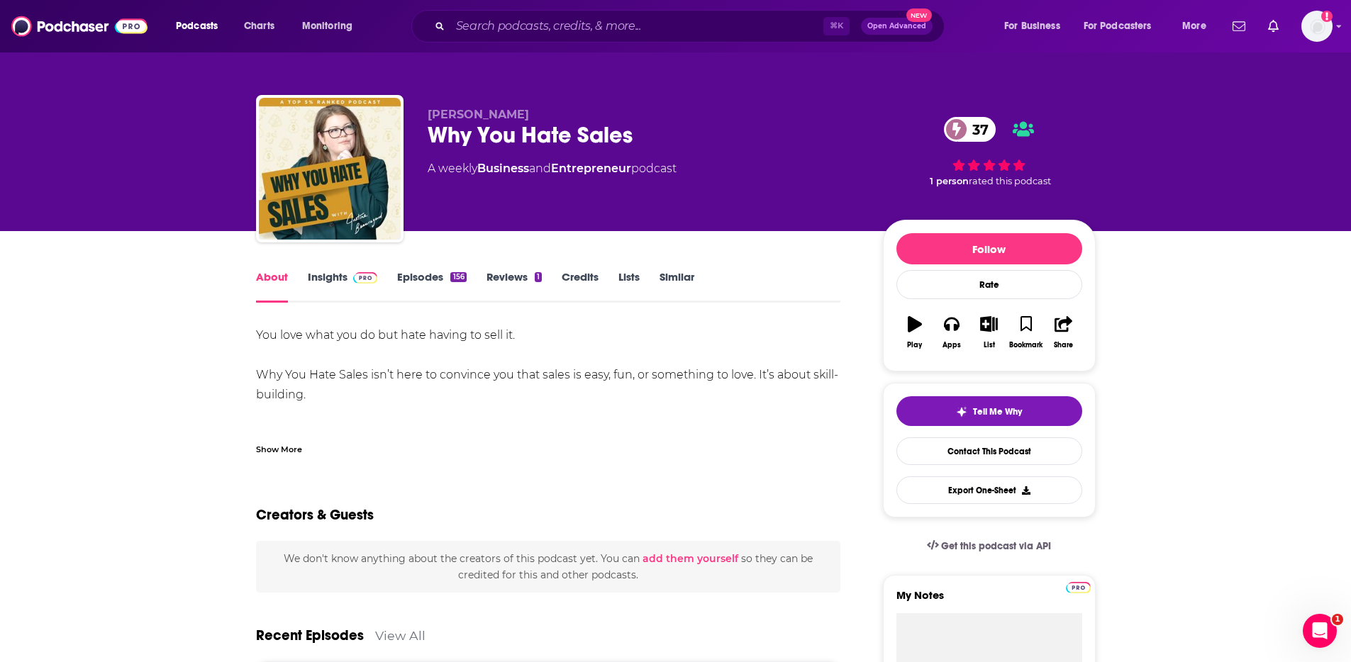
click at [262, 454] on div "Show More" at bounding box center [279, 448] width 46 height 13
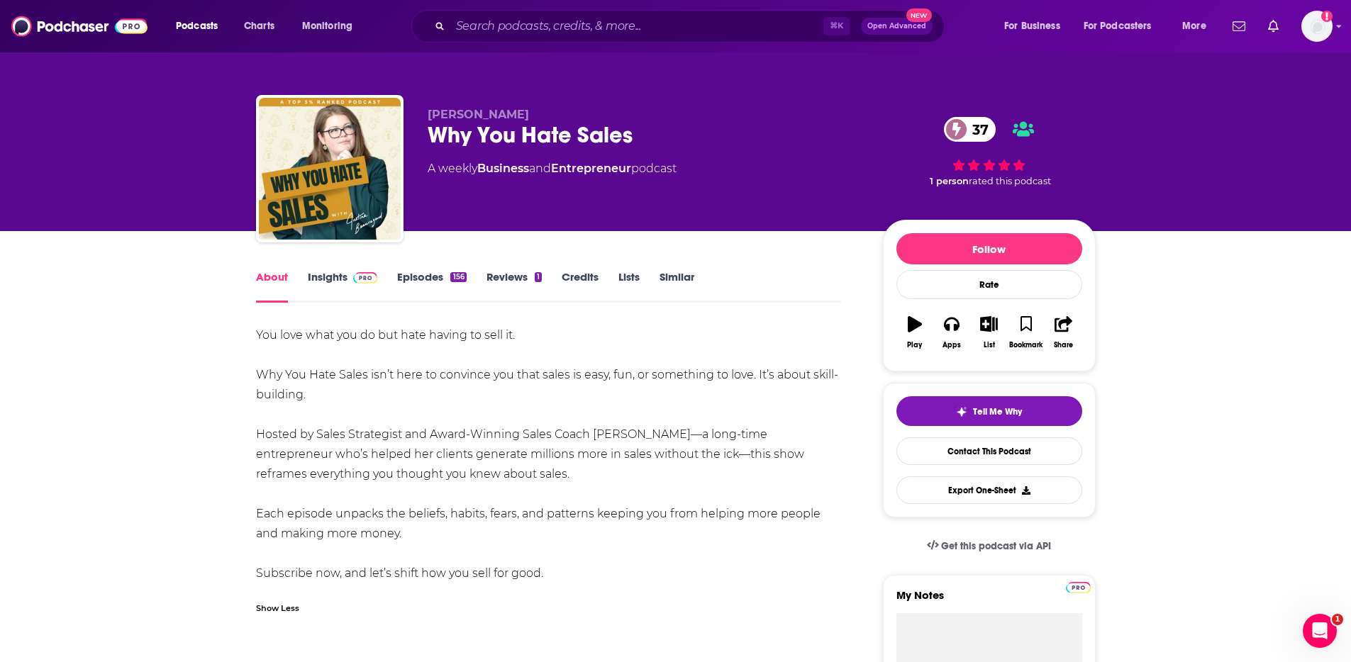
click at [323, 280] on link "Insights" at bounding box center [343, 286] width 70 height 33
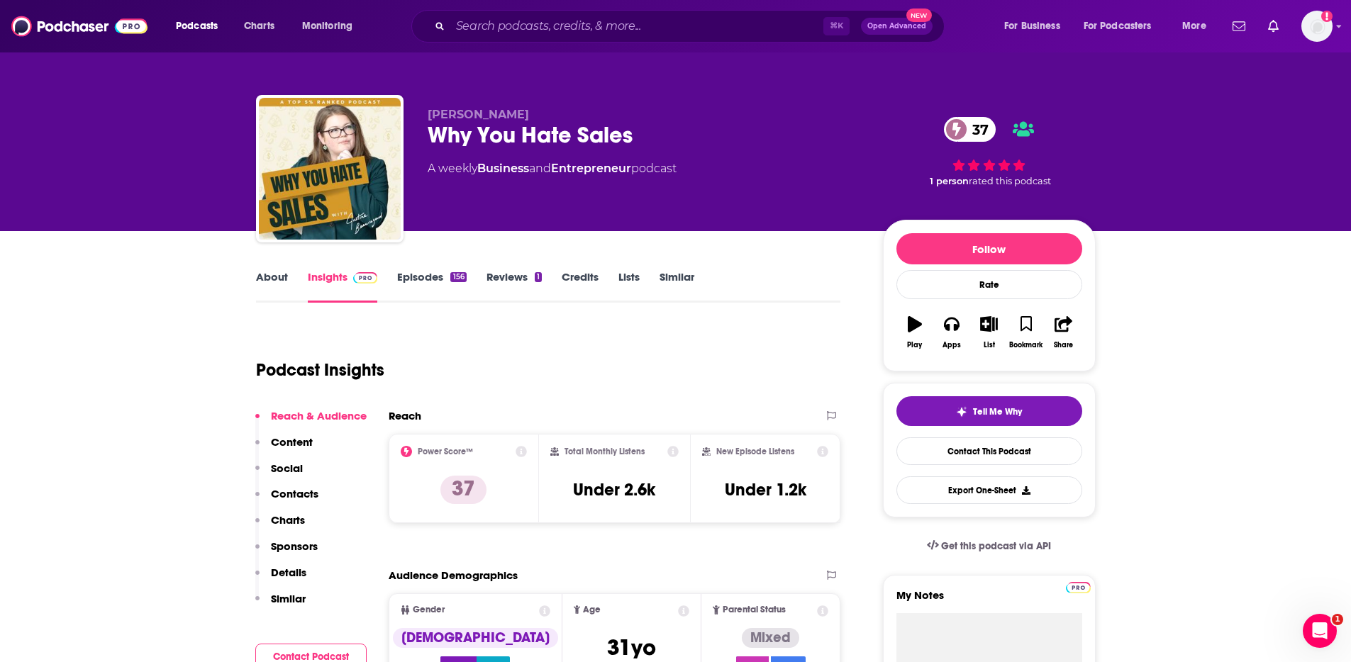
click at [314, 487] on p "Contacts" at bounding box center [295, 493] width 48 height 13
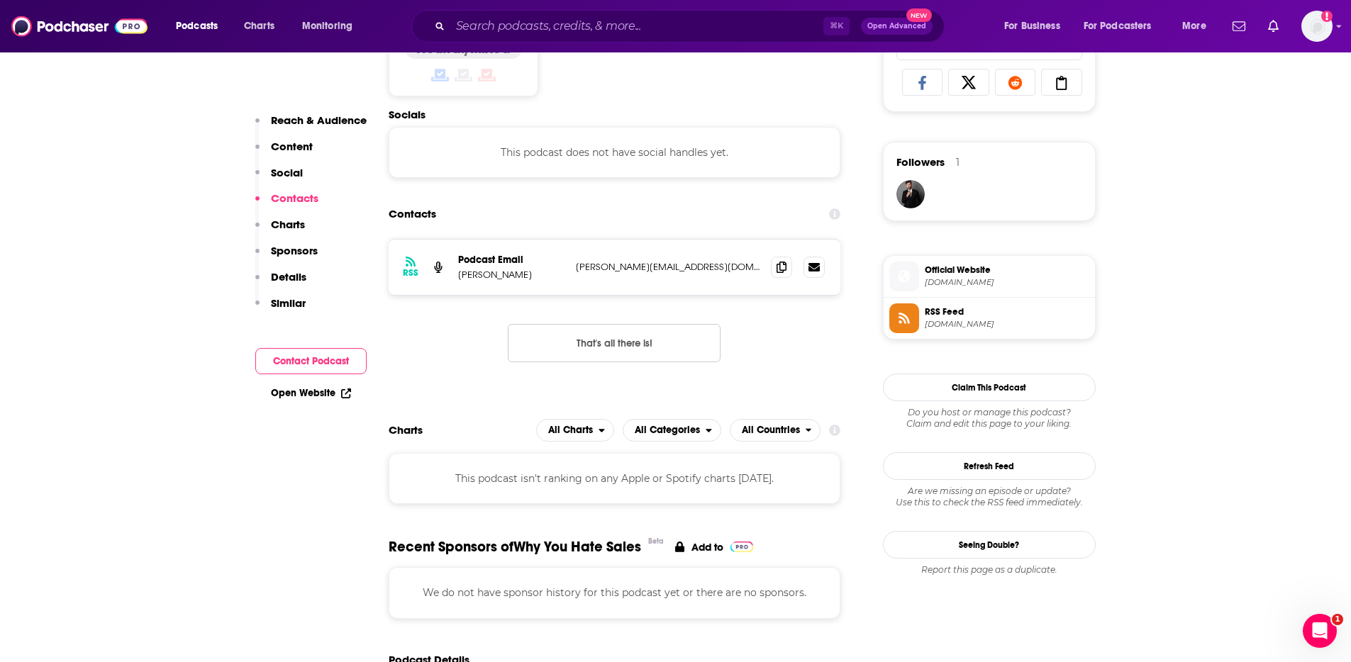
scroll to position [952, 0]
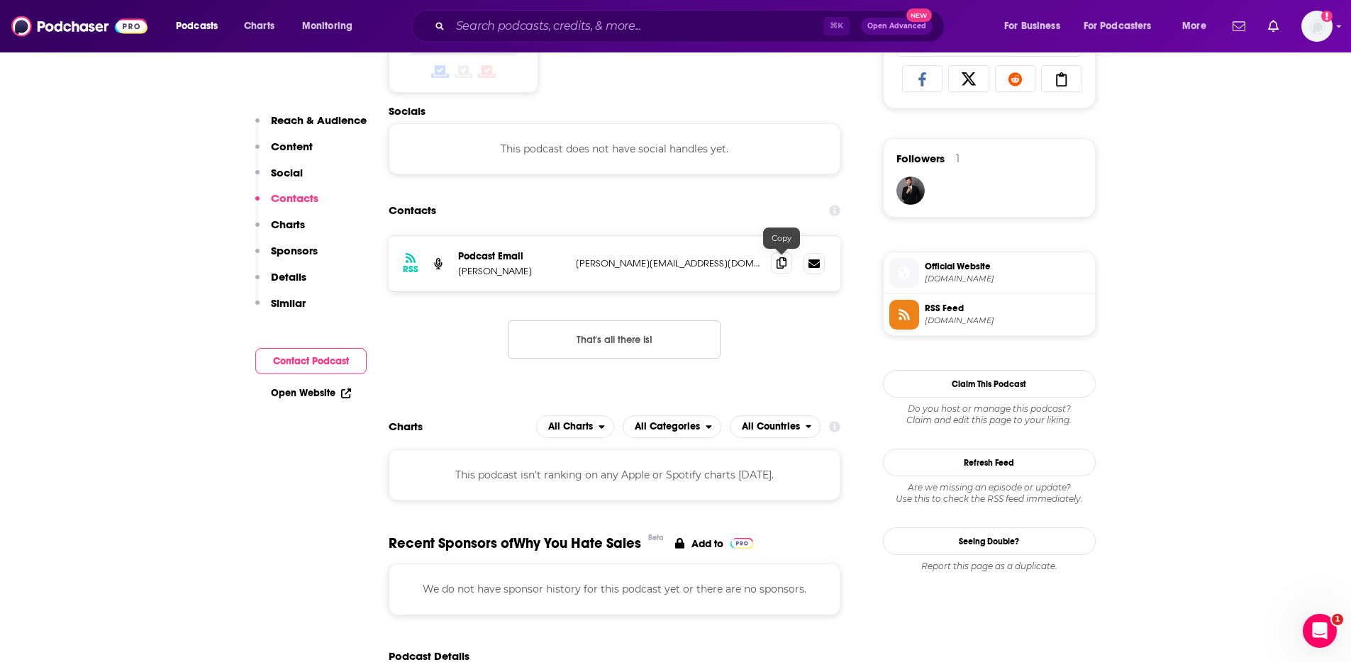
click at [787, 263] on span at bounding box center [781, 262] width 21 height 21
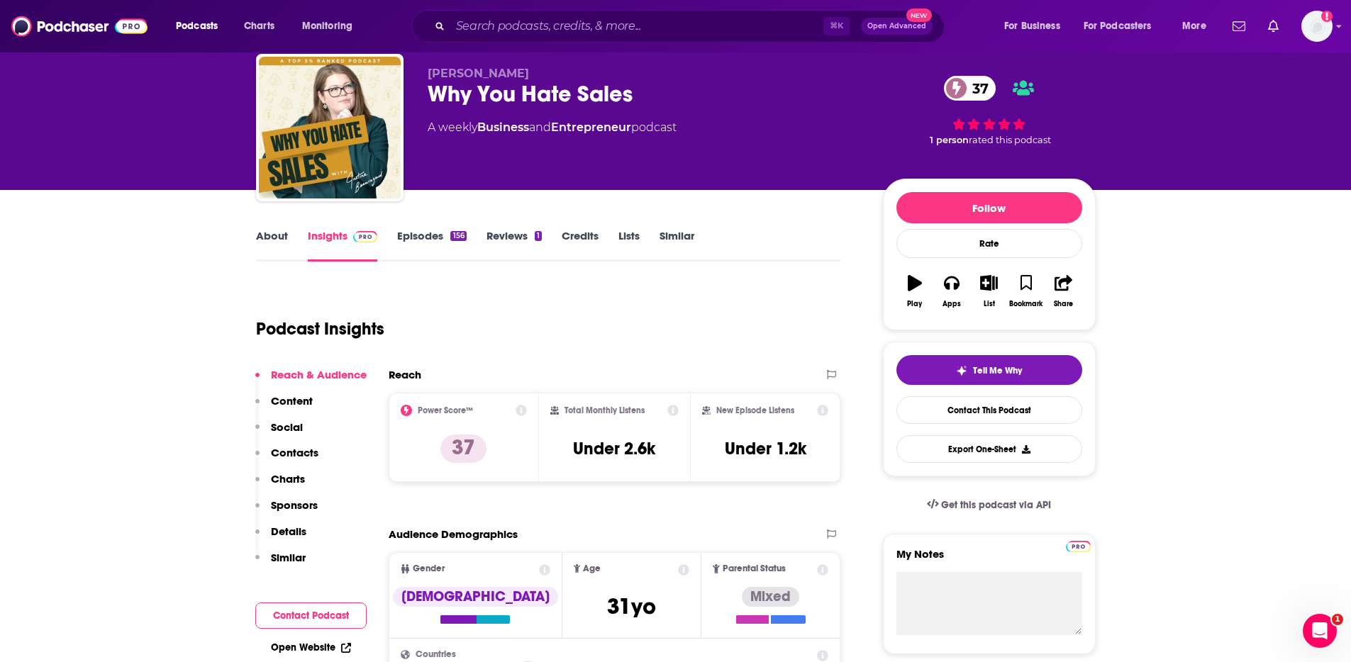
scroll to position [0, 0]
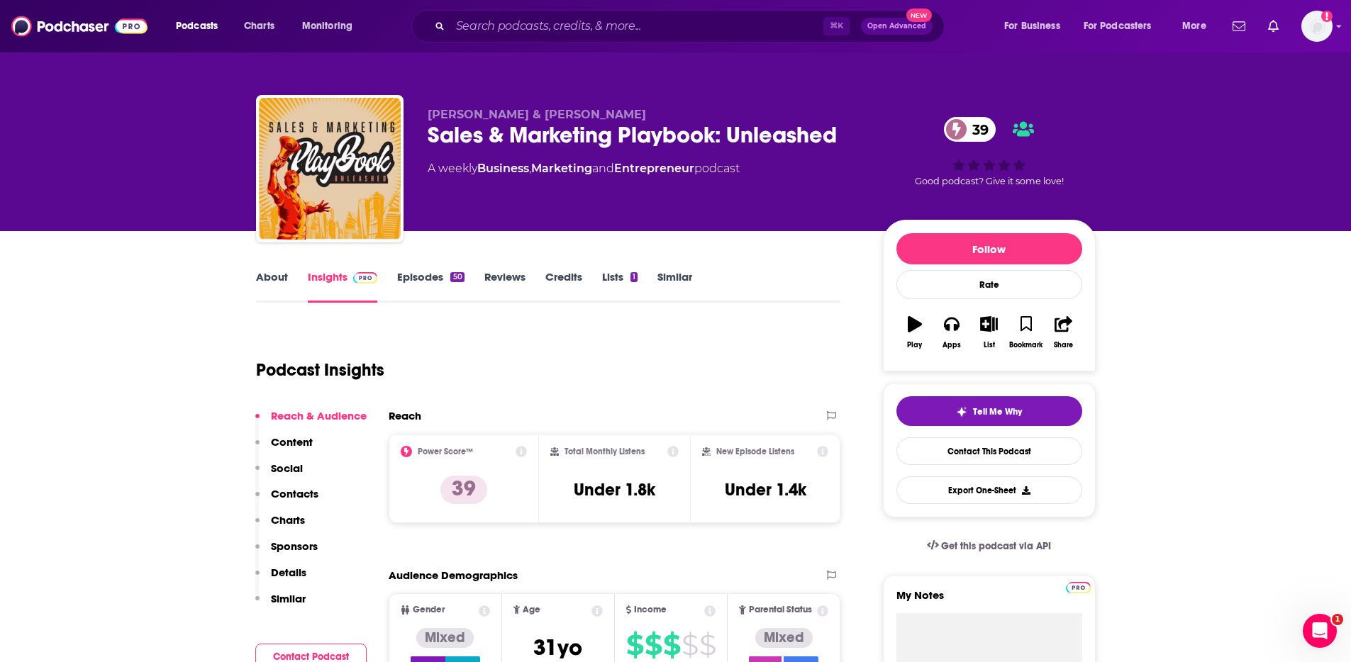
click at [299, 494] on p "Contacts" at bounding box center [295, 493] width 48 height 13
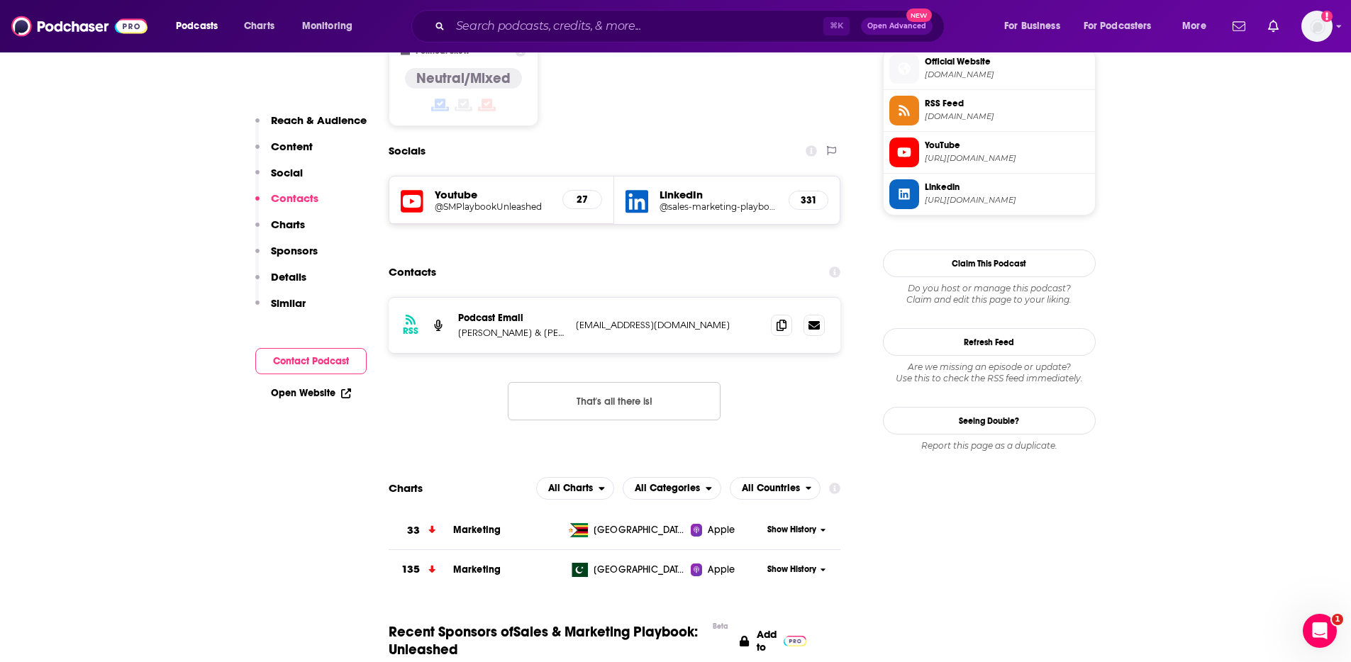
scroll to position [1185, 0]
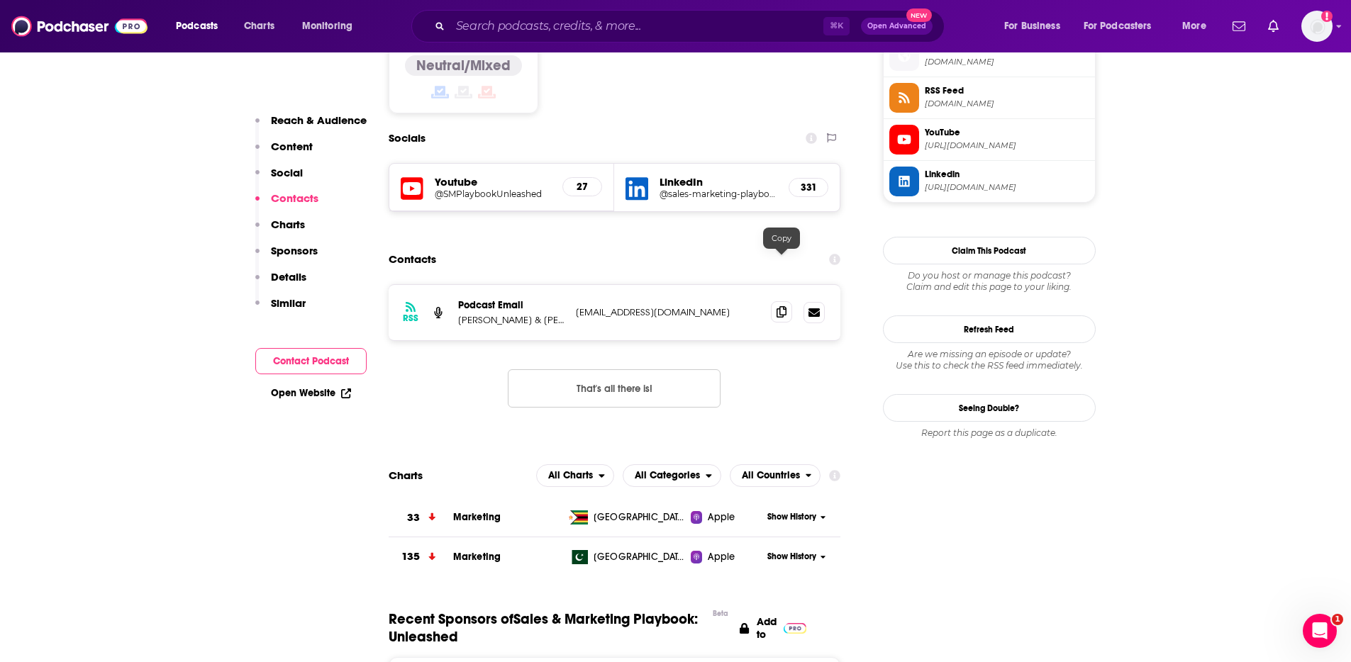
click at [778, 306] on icon at bounding box center [781, 311] width 10 height 11
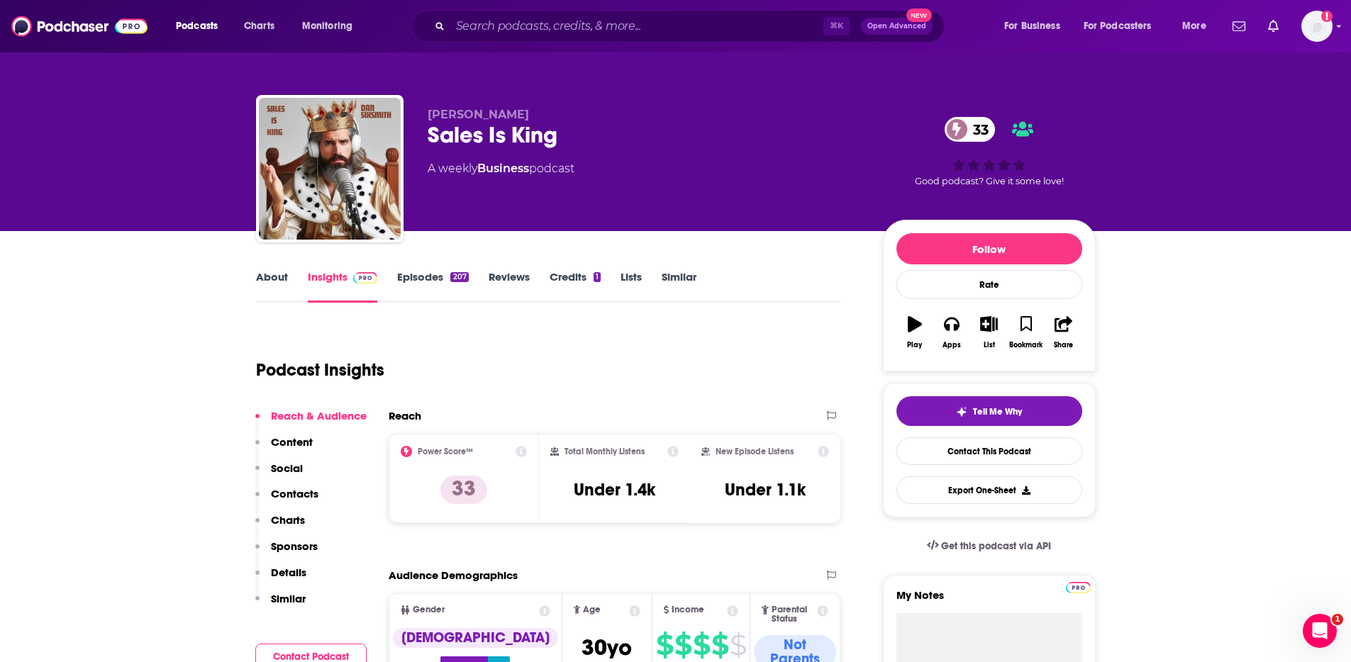
click at [268, 279] on link "About" at bounding box center [272, 286] width 32 height 33
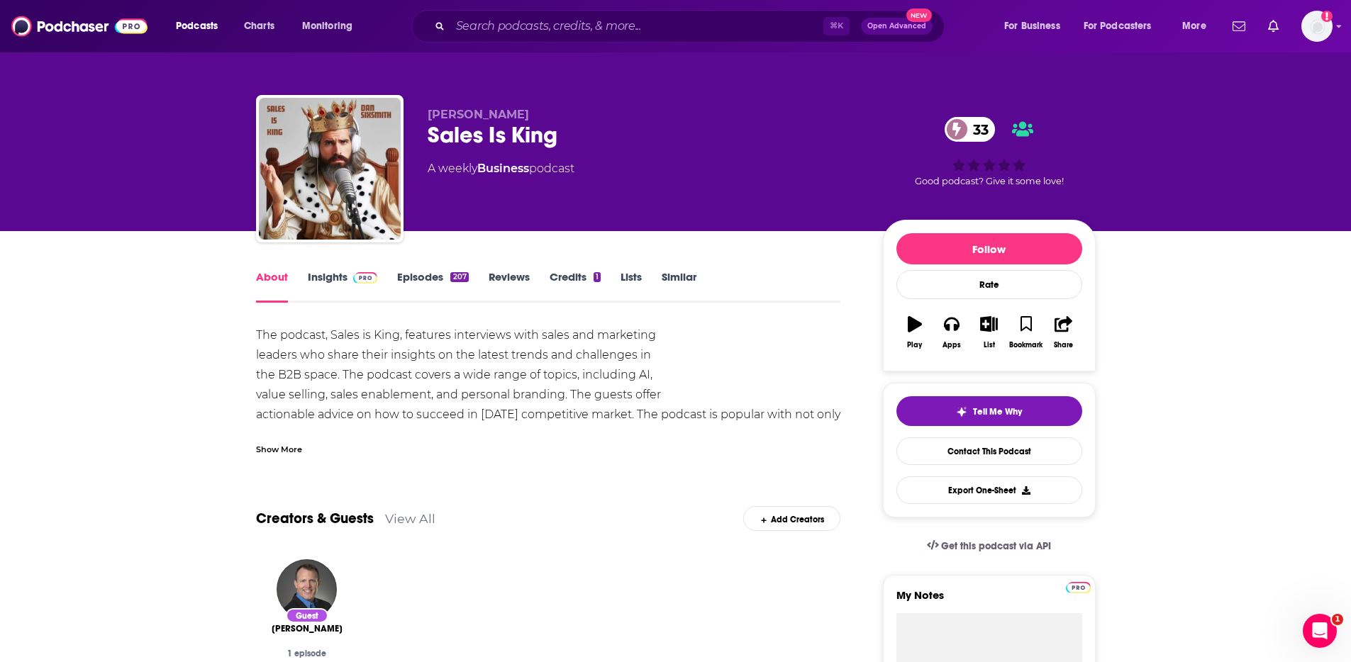
click at [347, 275] on span at bounding box center [362, 276] width 30 height 13
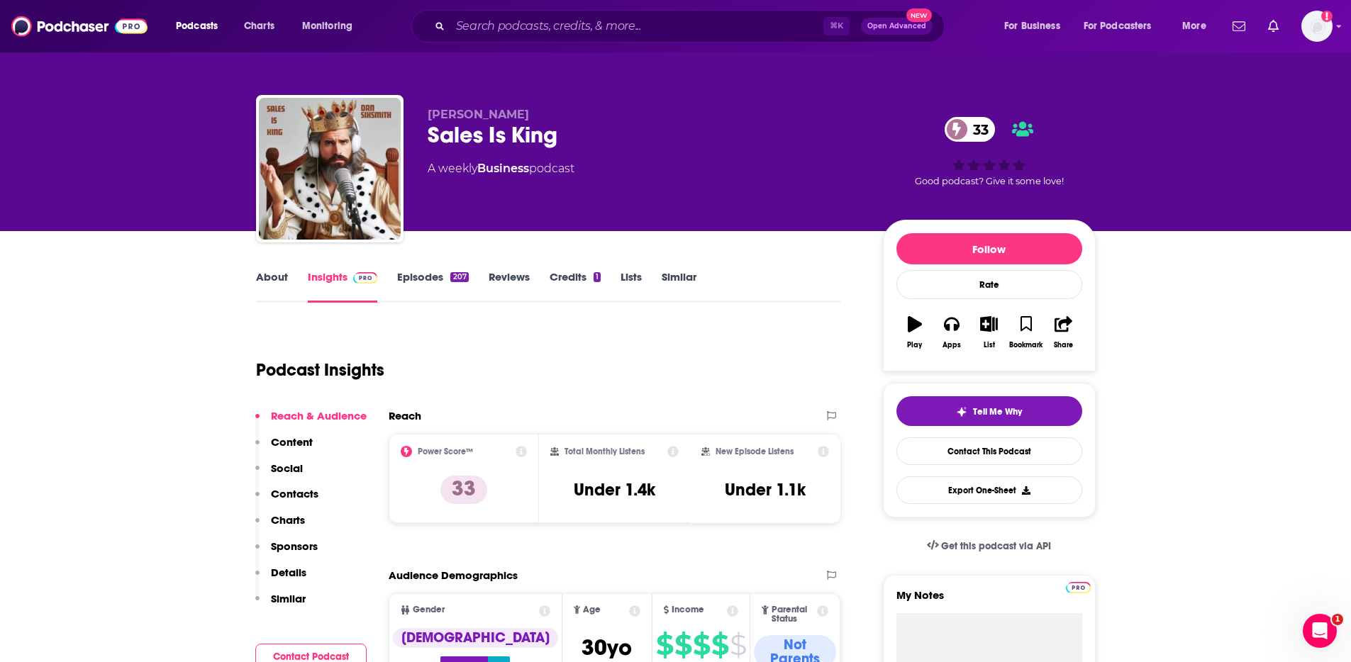
click at [306, 492] on p "Contacts" at bounding box center [295, 493] width 48 height 13
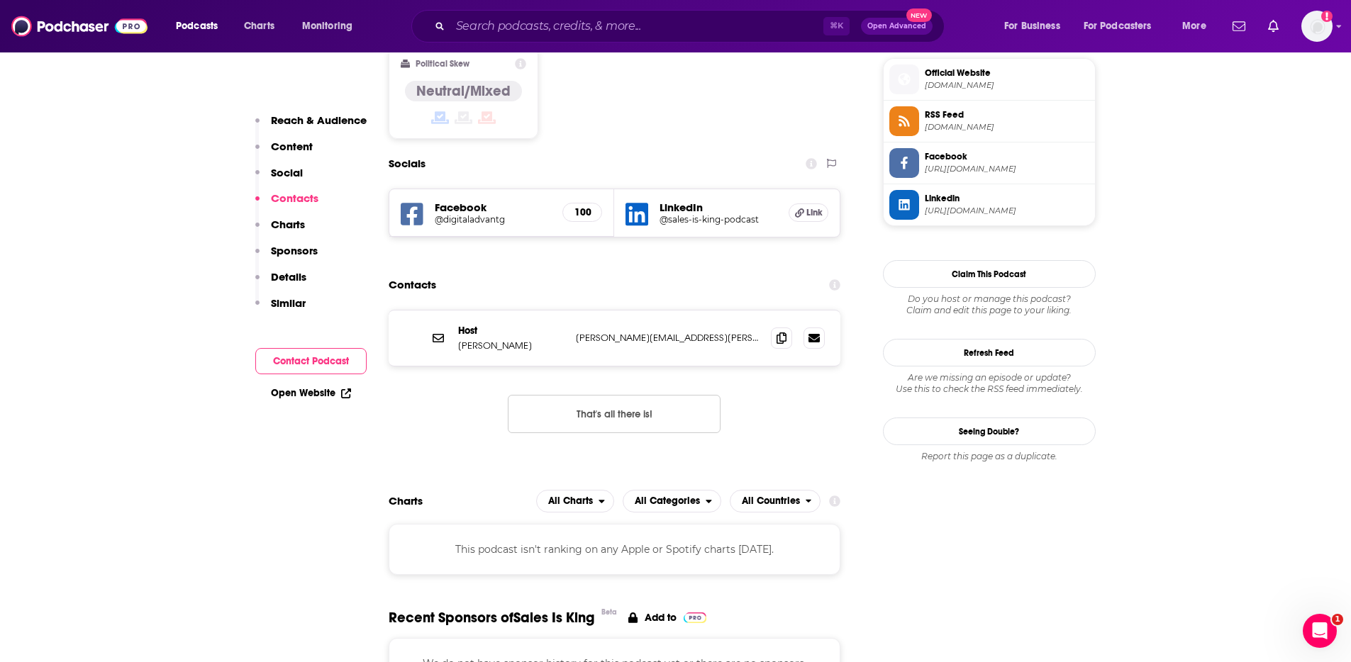
scroll to position [1152, 0]
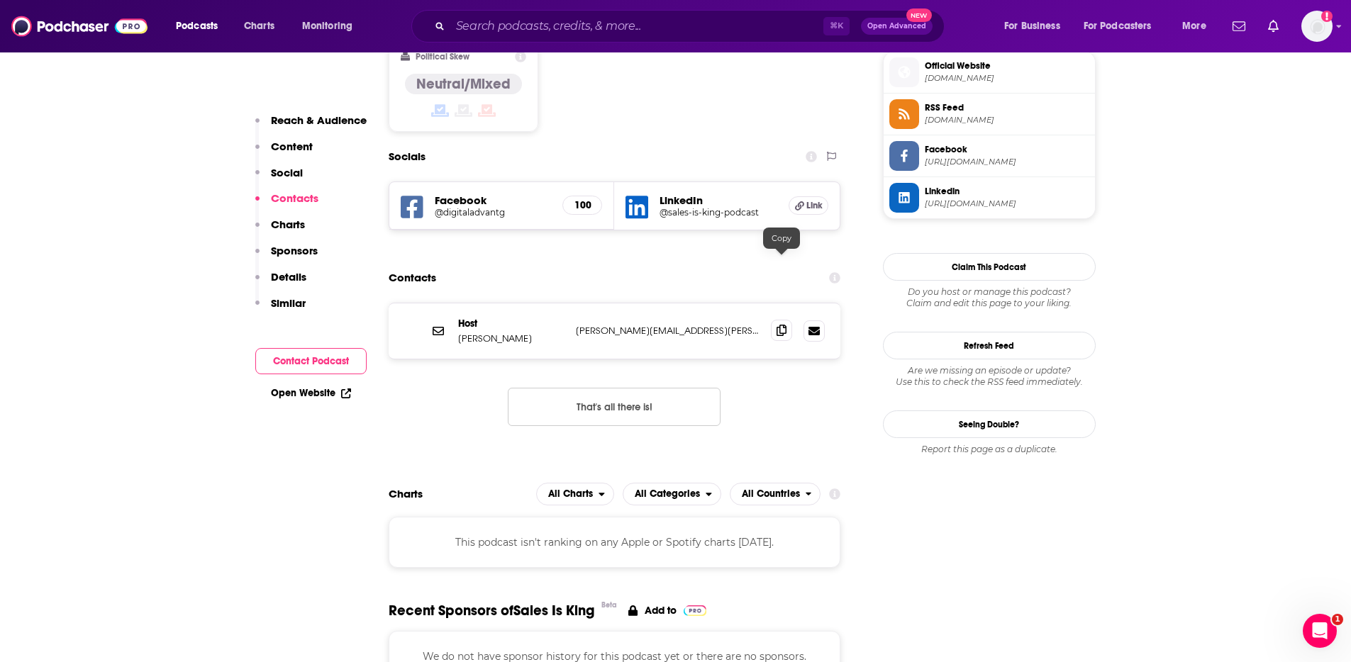
click at [781, 325] on icon at bounding box center [781, 330] width 10 height 11
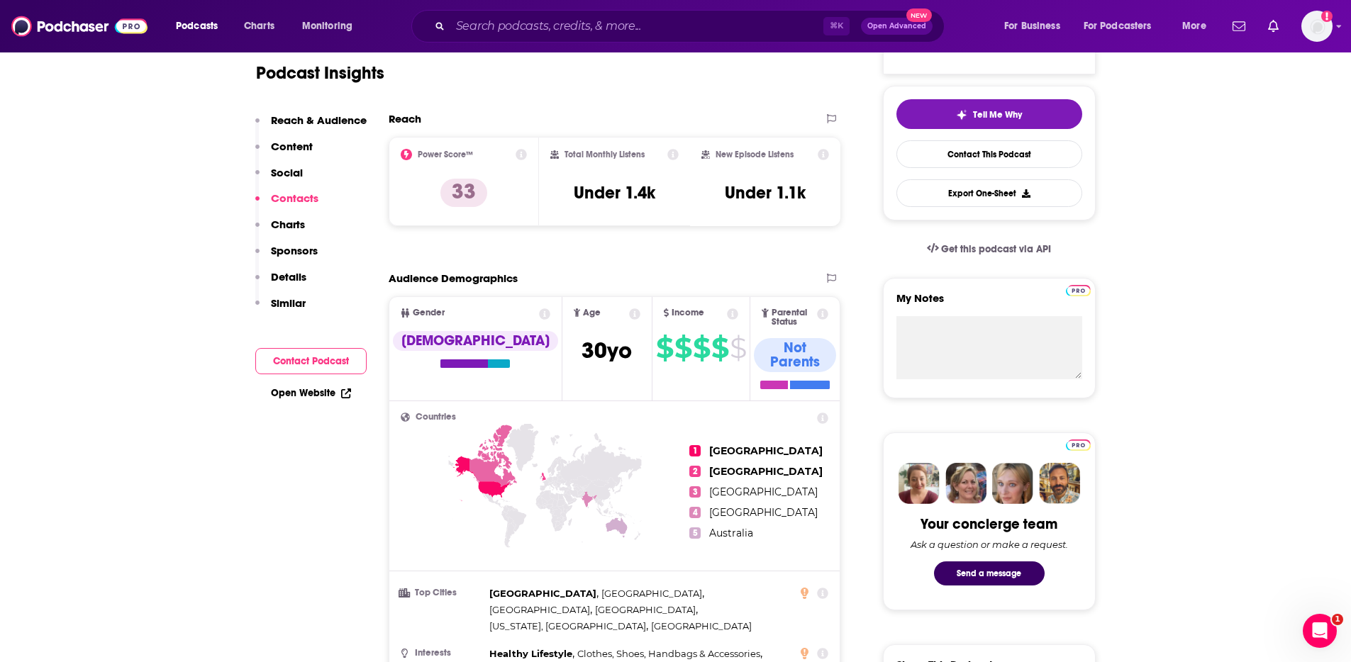
scroll to position [0, 0]
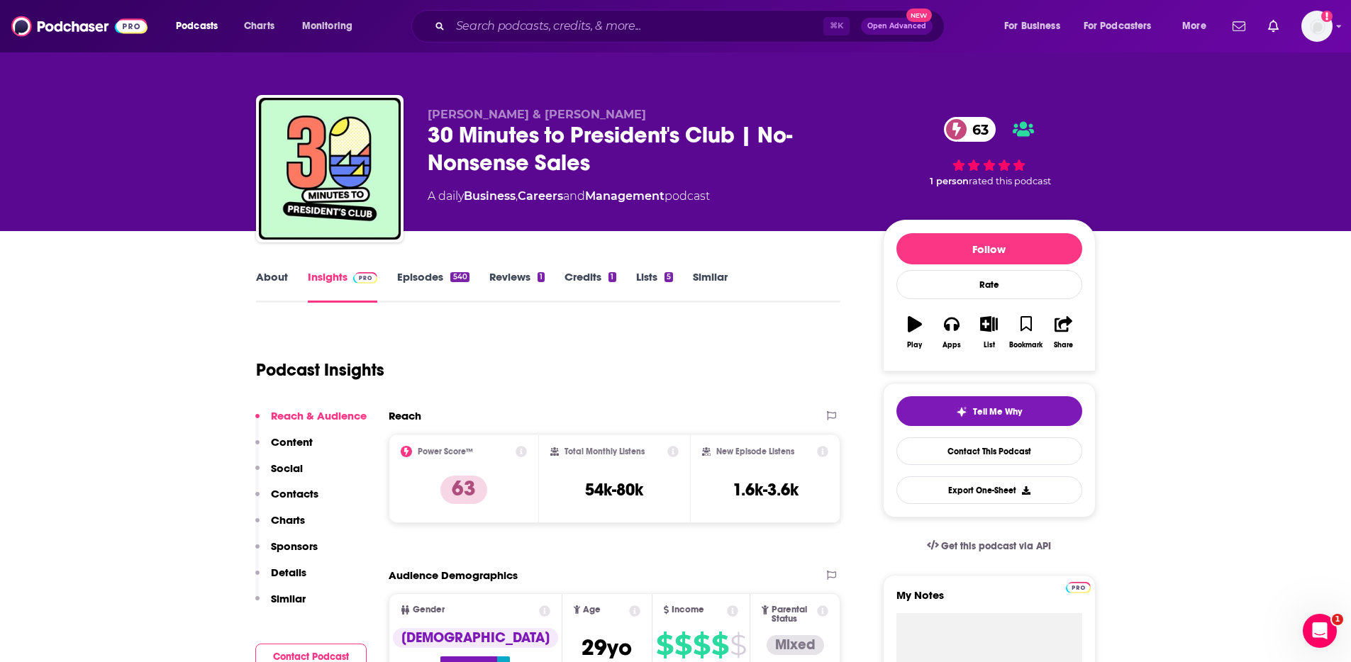
click at [264, 279] on link "About" at bounding box center [272, 286] width 32 height 33
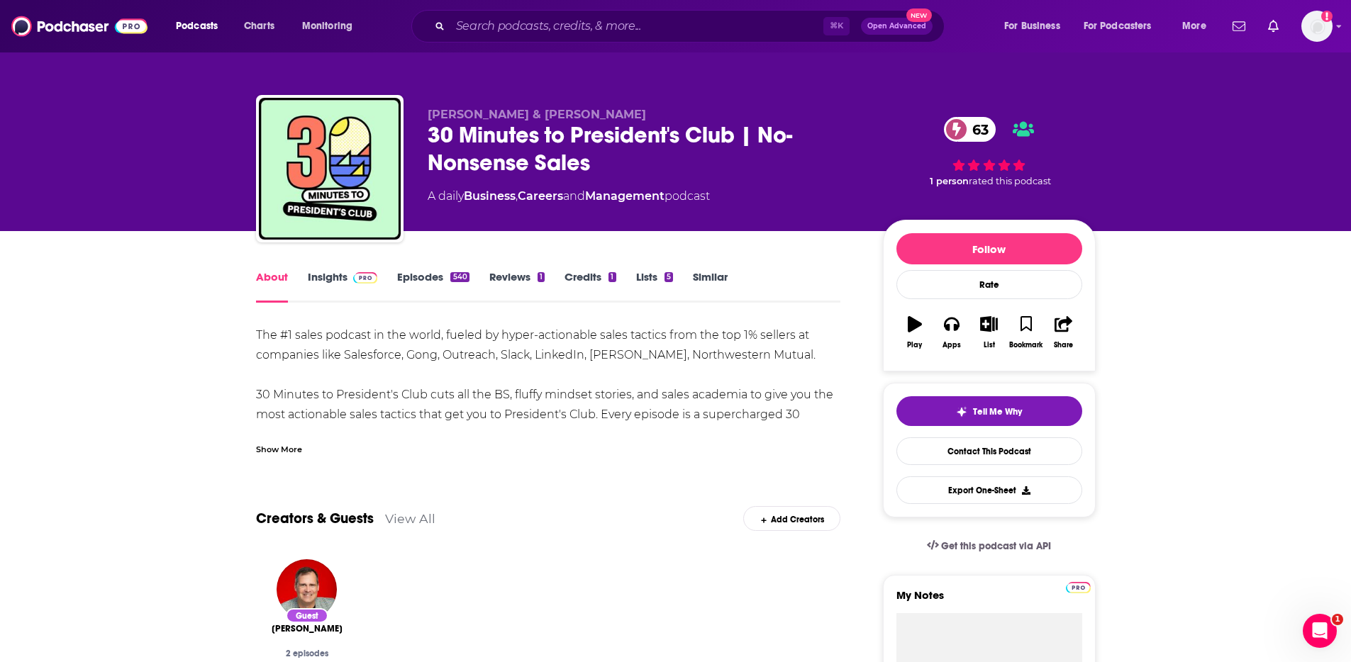
drag, startPoint x: 321, startPoint y: 281, endPoint x: 769, endPoint y: 13, distance: 522.2
click at [322, 281] on link "Insights" at bounding box center [343, 286] width 70 height 33
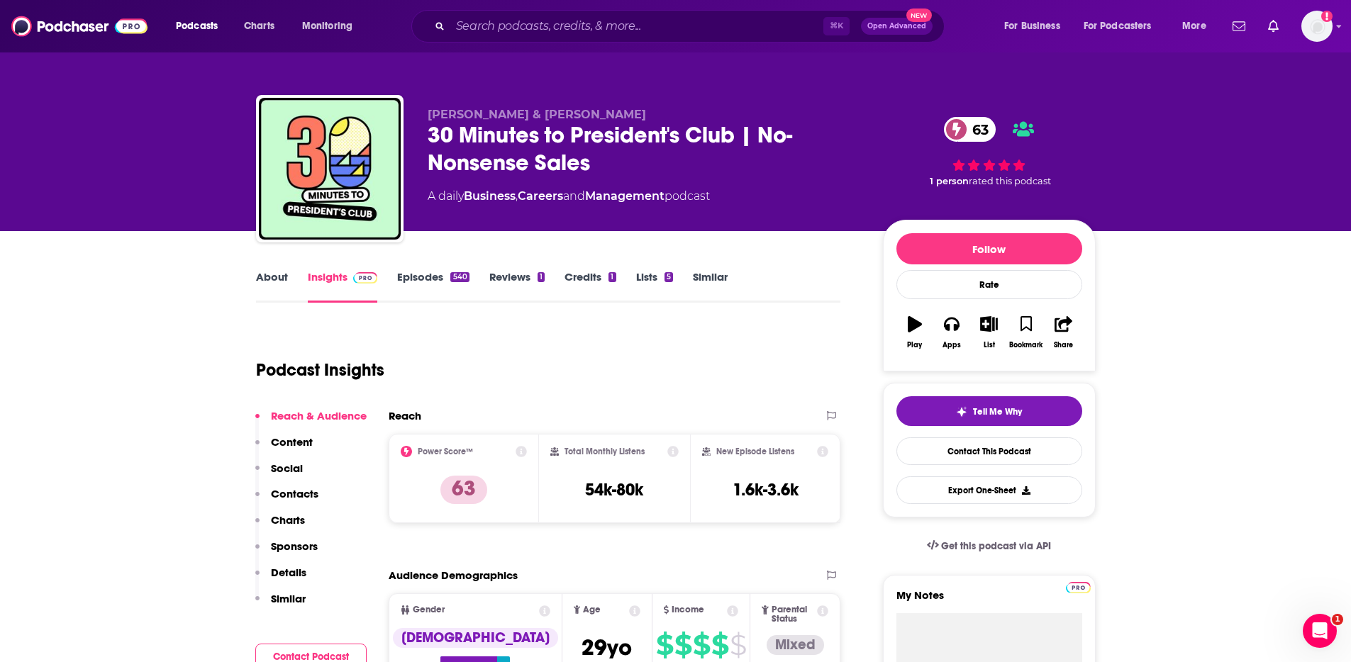
click at [289, 491] on p "Contacts" at bounding box center [295, 493] width 48 height 13
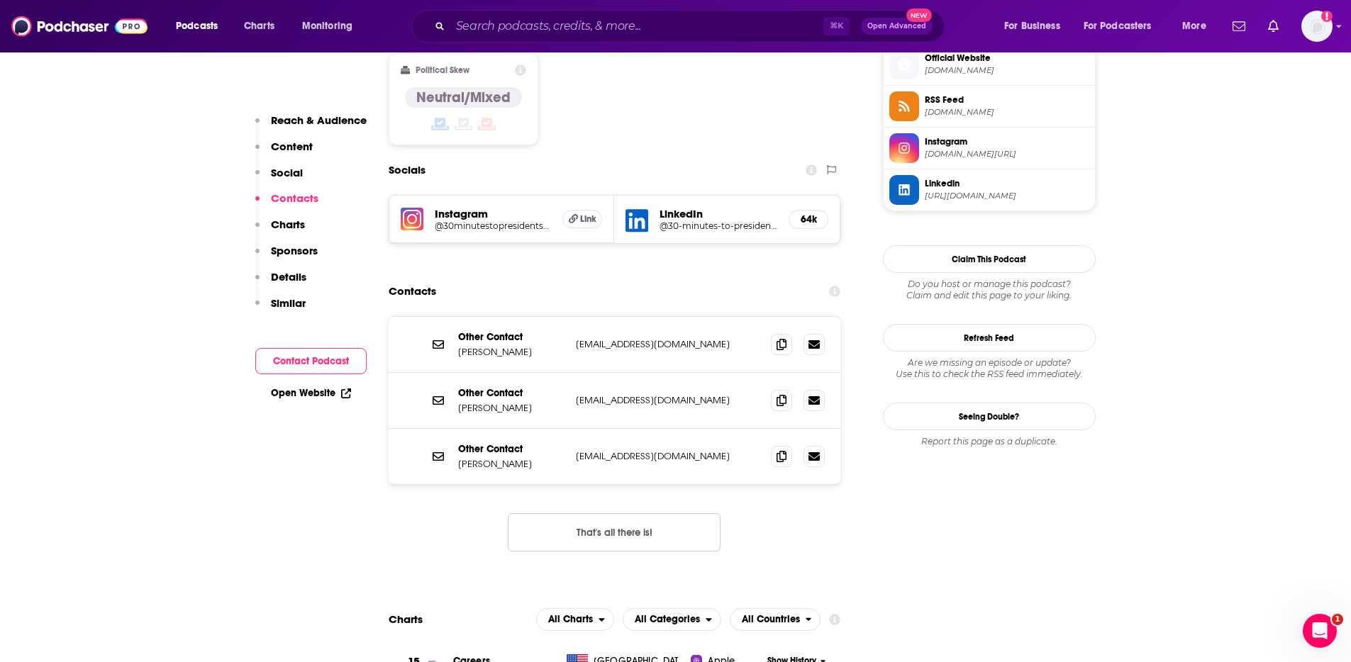
scroll to position [1169, 0]
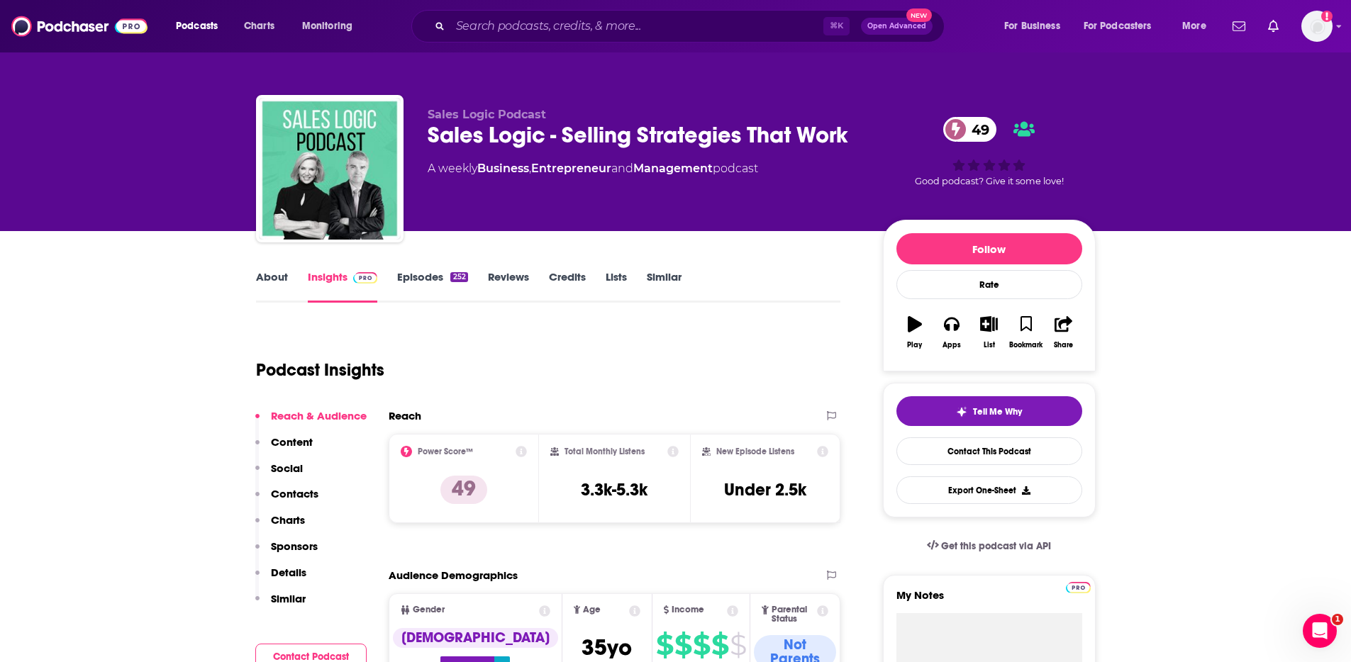
click at [308, 497] on p "Contacts" at bounding box center [295, 493] width 48 height 13
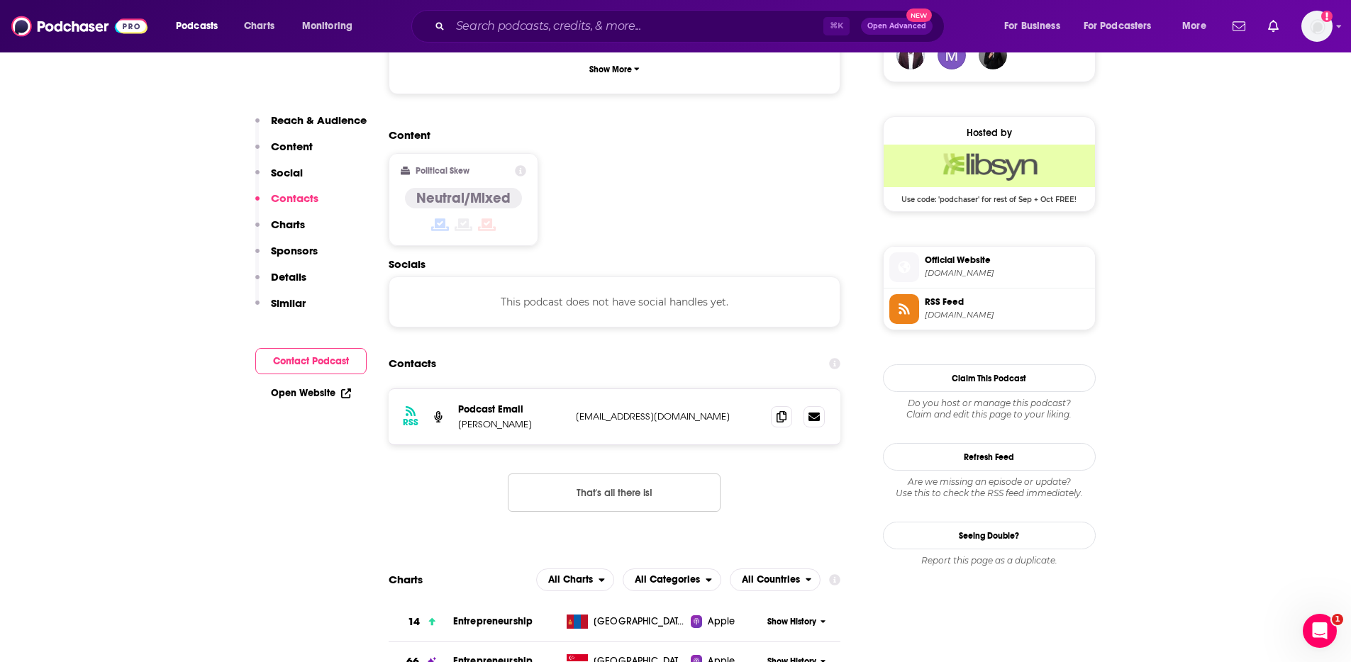
scroll to position [1140, 0]
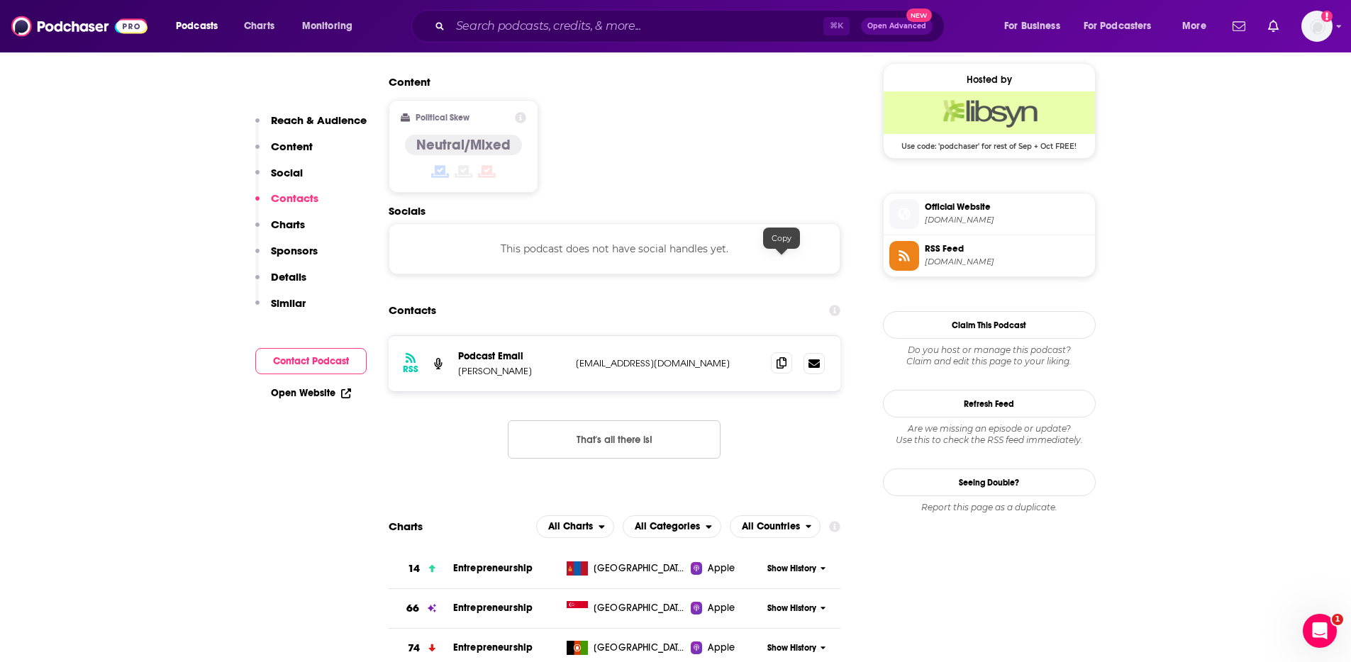
click at [779, 357] on icon at bounding box center [781, 362] width 10 height 11
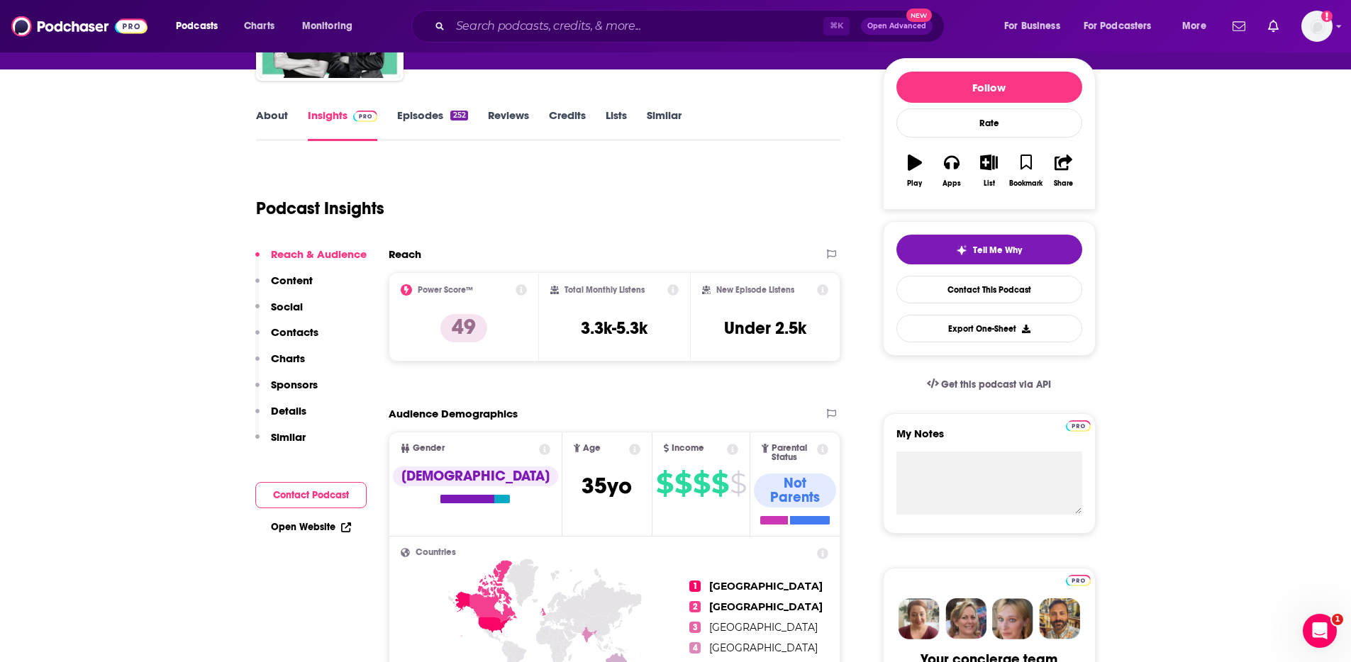
scroll to position [0, 0]
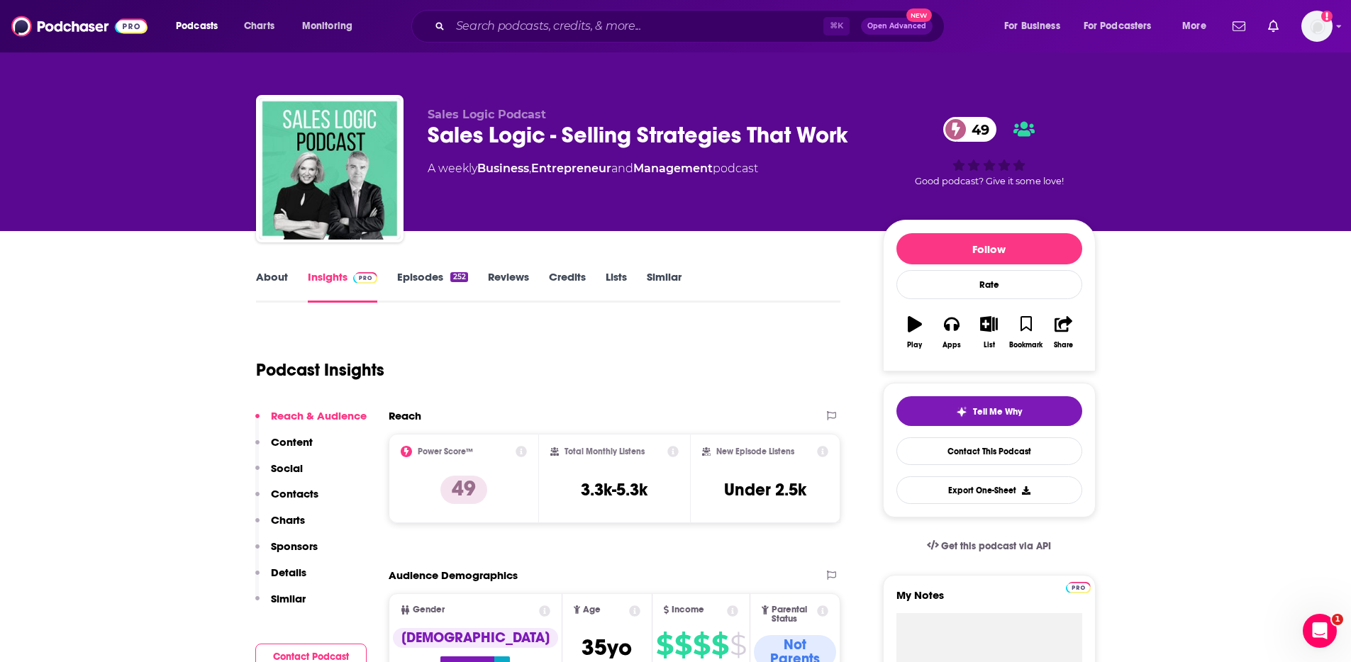
click at [274, 277] on link "About" at bounding box center [272, 286] width 32 height 33
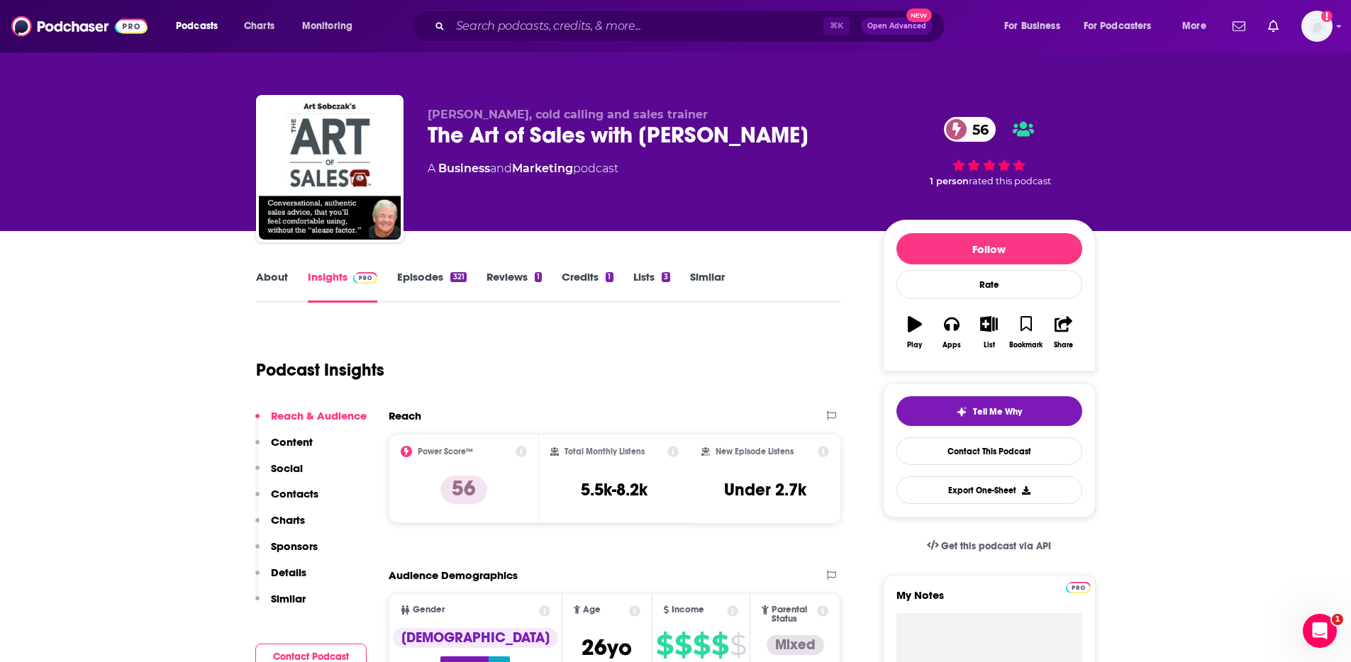
click at [299, 488] on p "Contacts" at bounding box center [295, 493] width 48 height 13
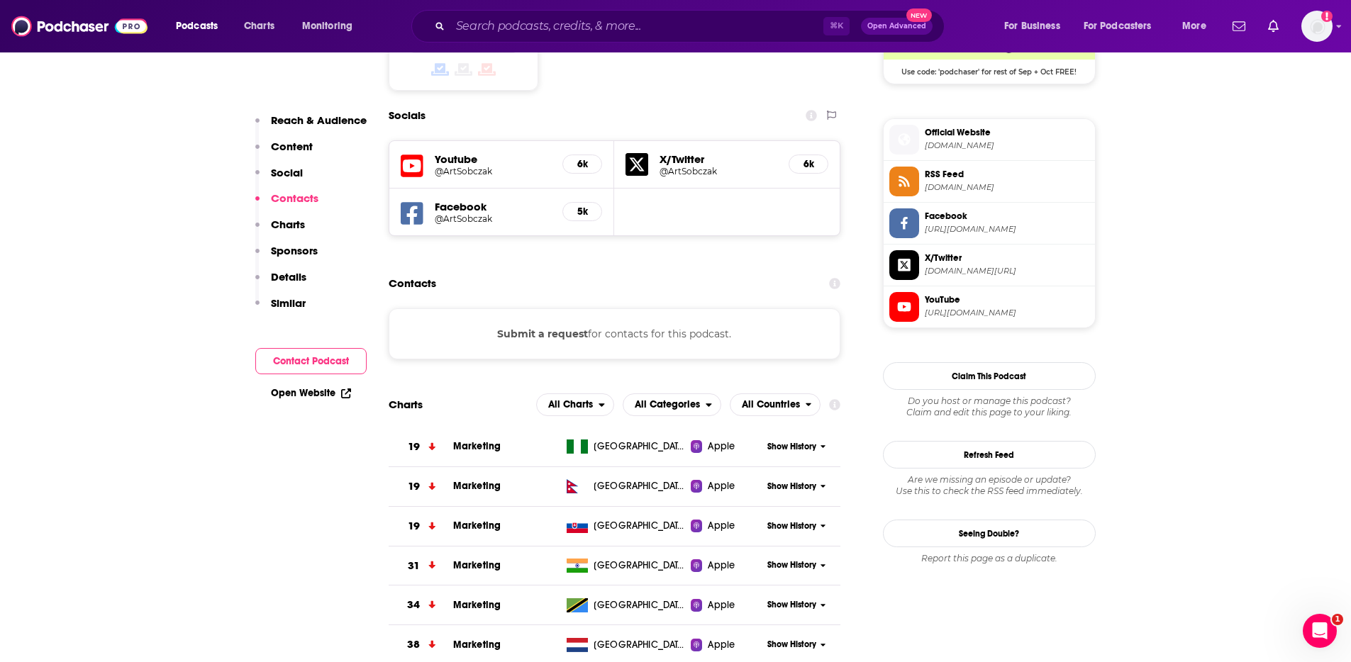
scroll to position [1215, 0]
click at [532, 325] on button "Submit a request" at bounding box center [542, 333] width 91 height 16
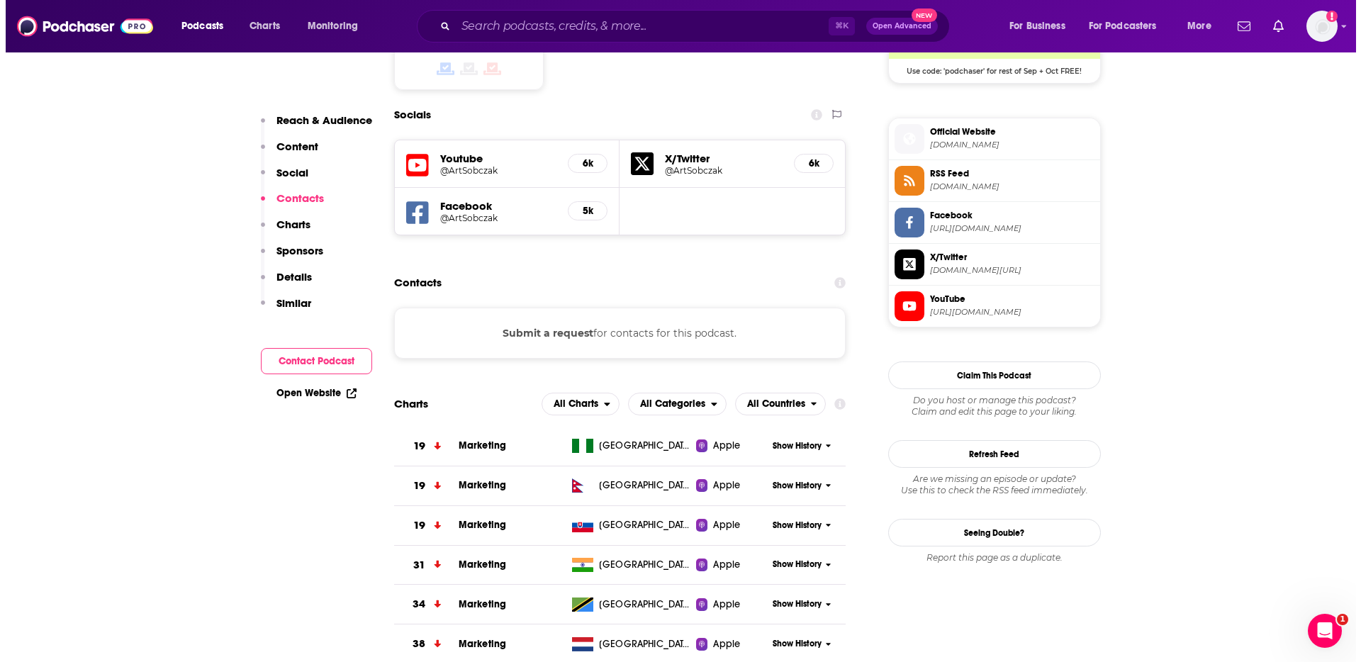
scroll to position [0, 0]
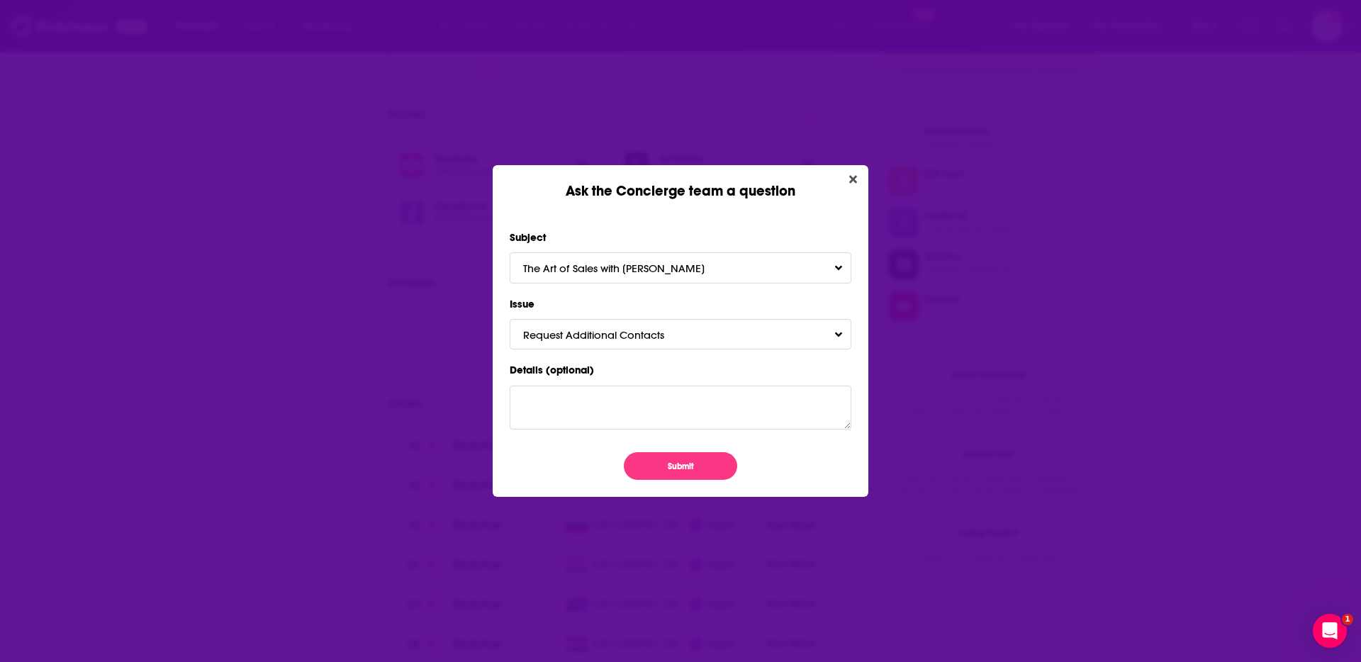
drag, startPoint x: 854, startPoint y: 177, endPoint x: 682, endPoint y: 218, distance: 176.3
click at [854, 177] on icon "Close" at bounding box center [853, 180] width 8 height 8
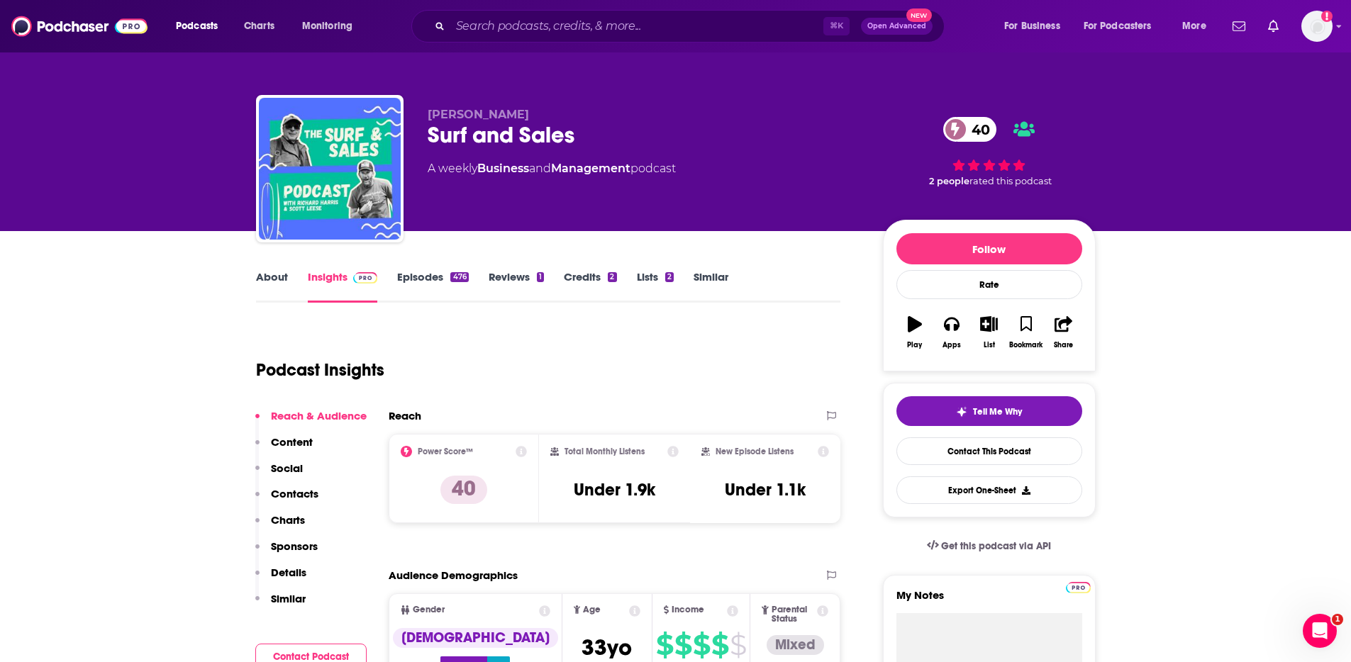
click at [267, 277] on link "About" at bounding box center [272, 286] width 32 height 33
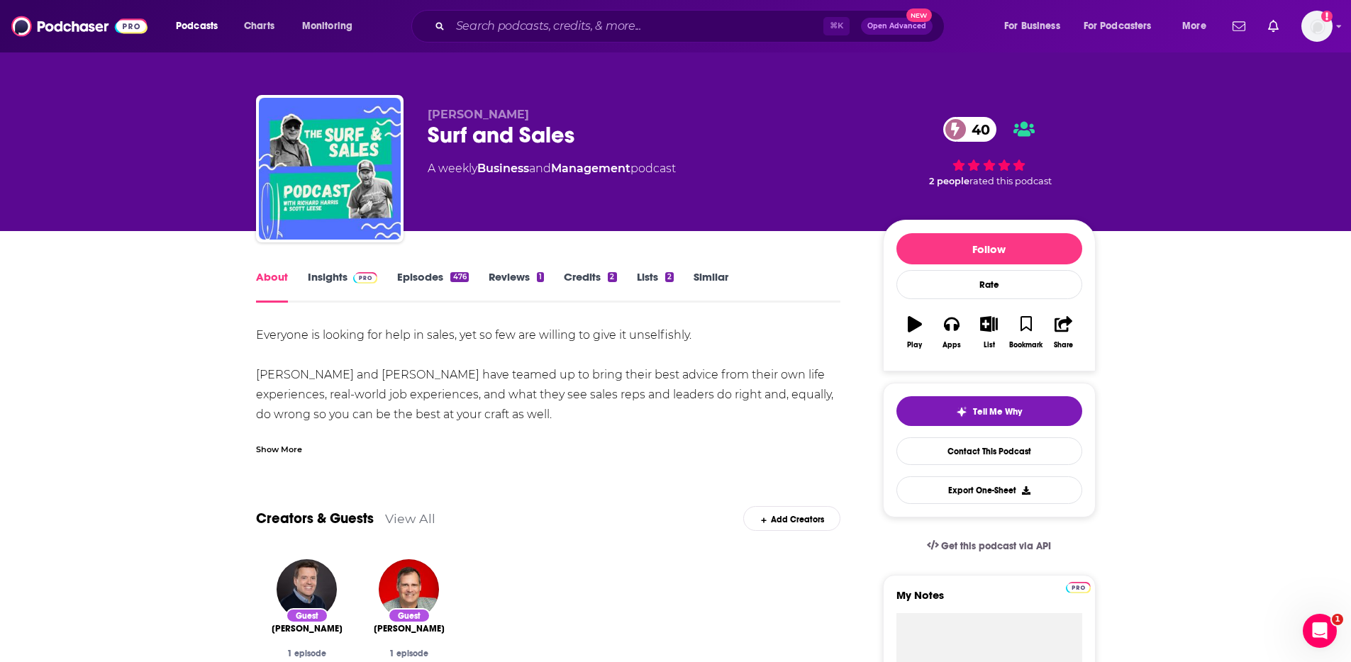
click at [281, 450] on div "Show More" at bounding box center [279, 448] width 46 height 13
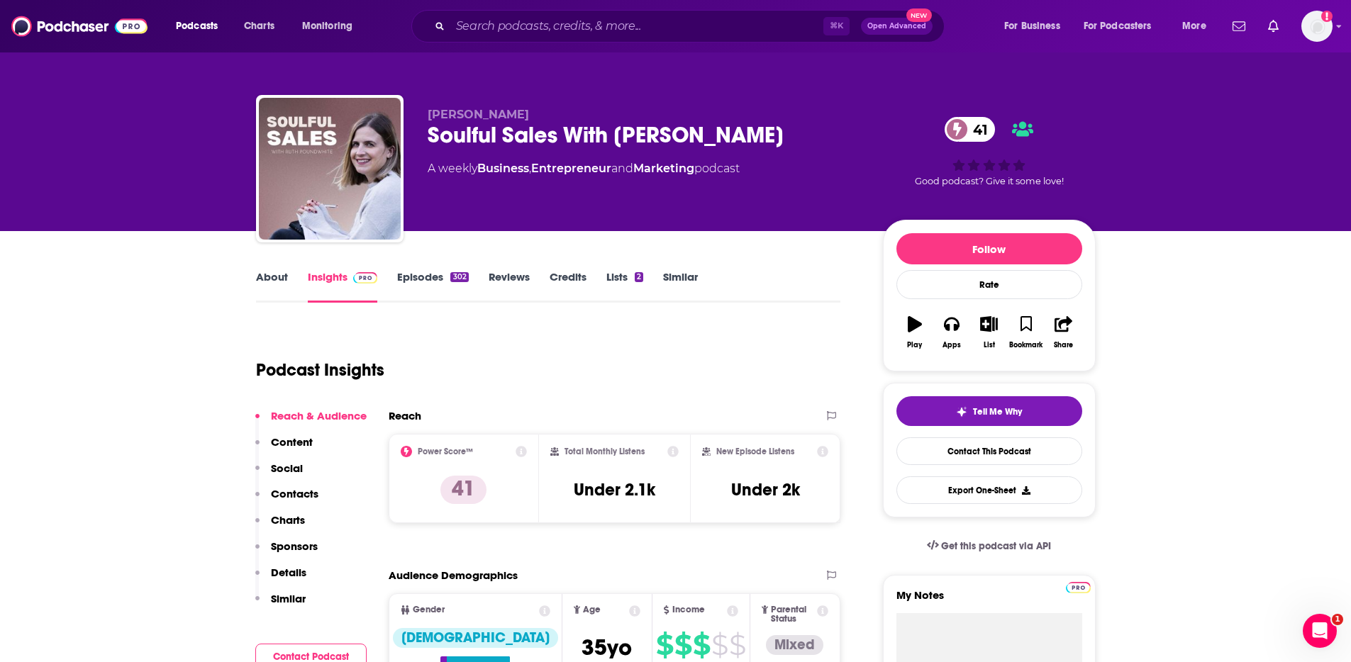
click at [276, 272] on link "About" at bounding box center [272, 286] width 32 height 33
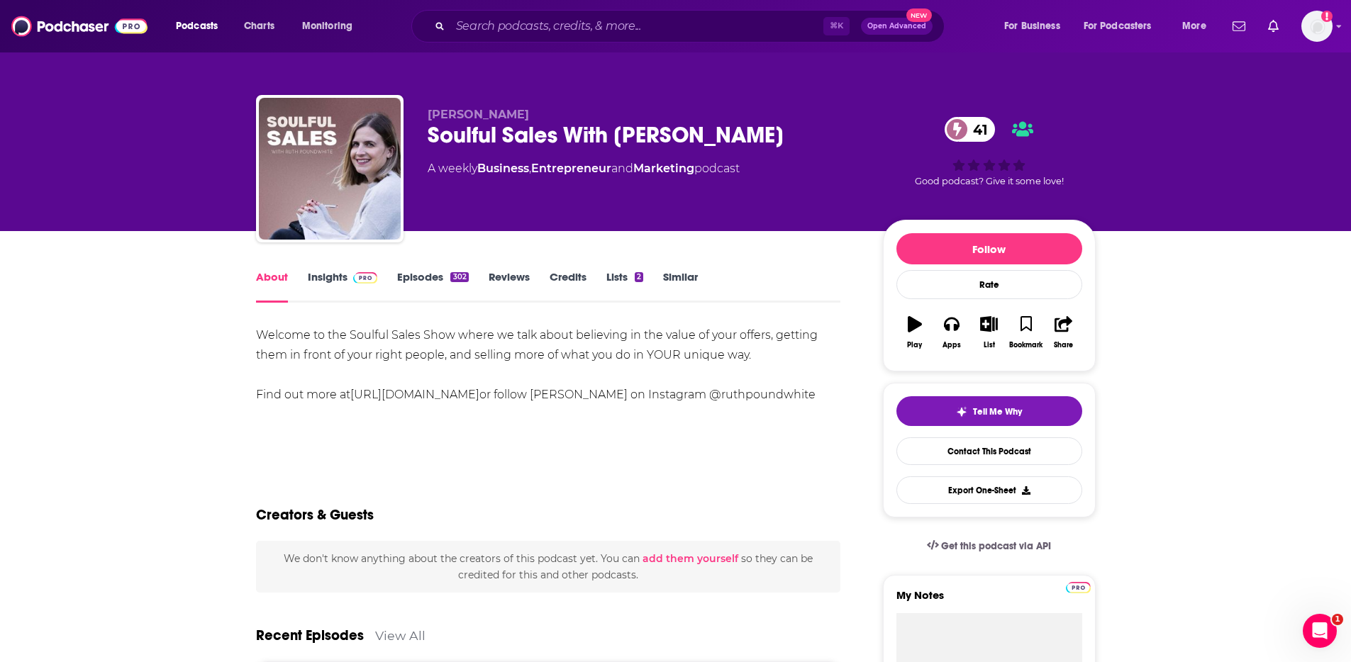
click at [322, 281] on link "Insights" at bounding box center [343, 286] width 70 height 33
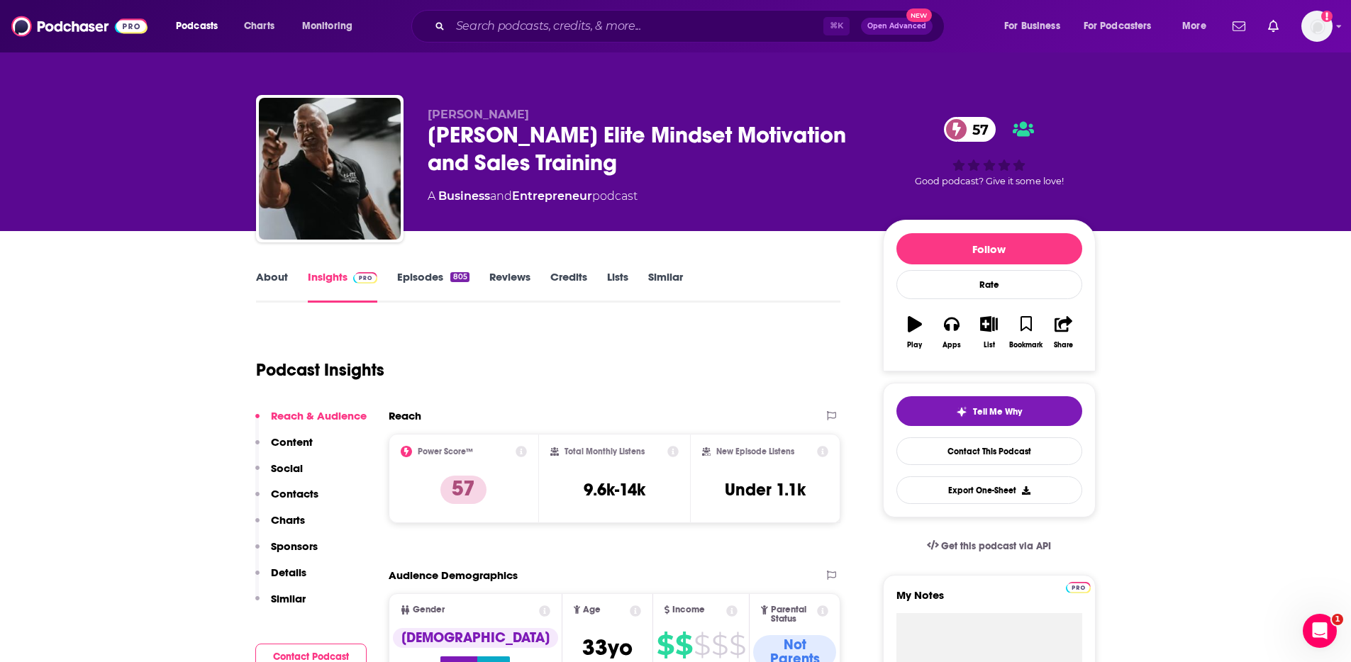
click at [281, 272] on link "About" at bounding box center [272, 286] width 32 height 33
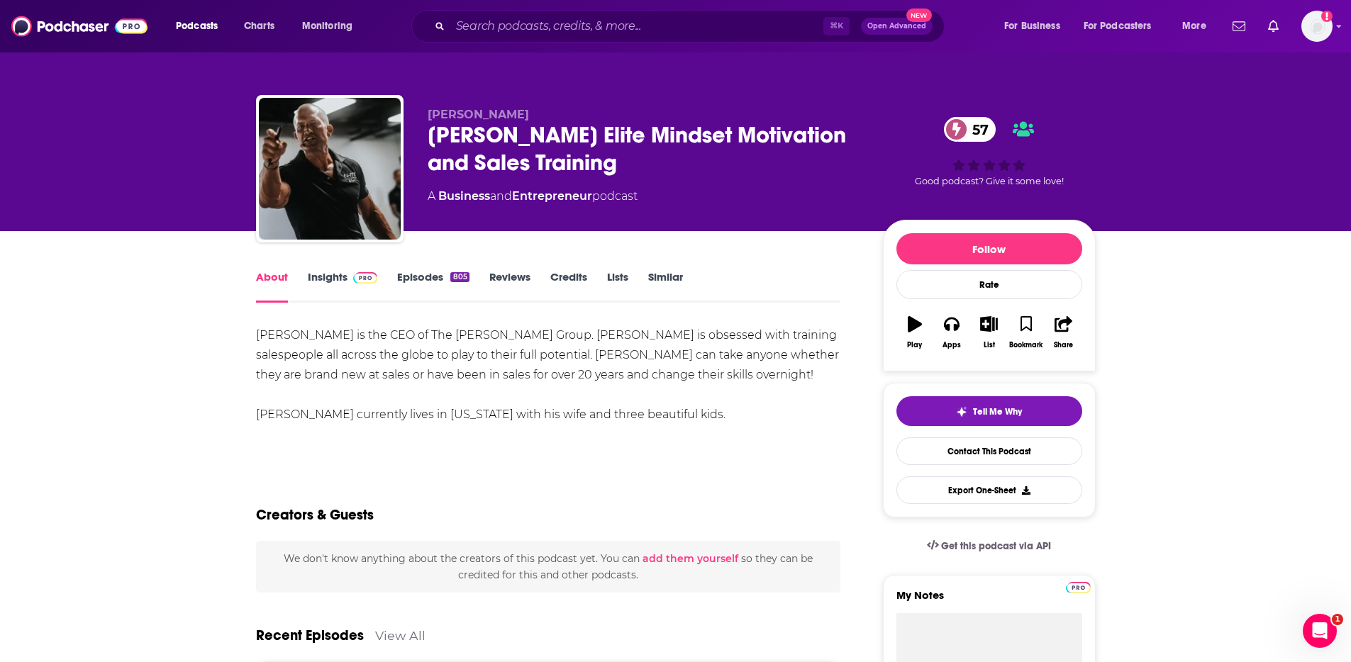
click at [335, 279] on link "Insights" at bounding box center [343, 286] width 70 height 33
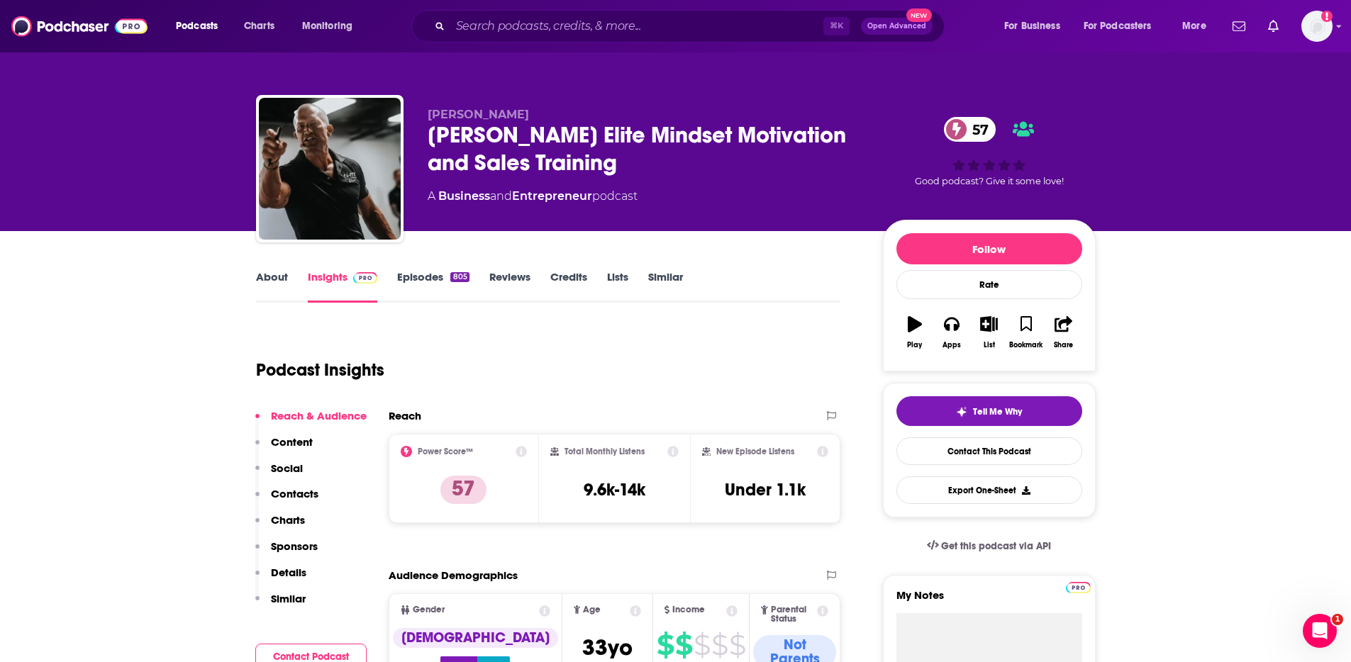
click at [296, 491] on p "Contacts" at bounding box center [295, 493] width 48 height 13
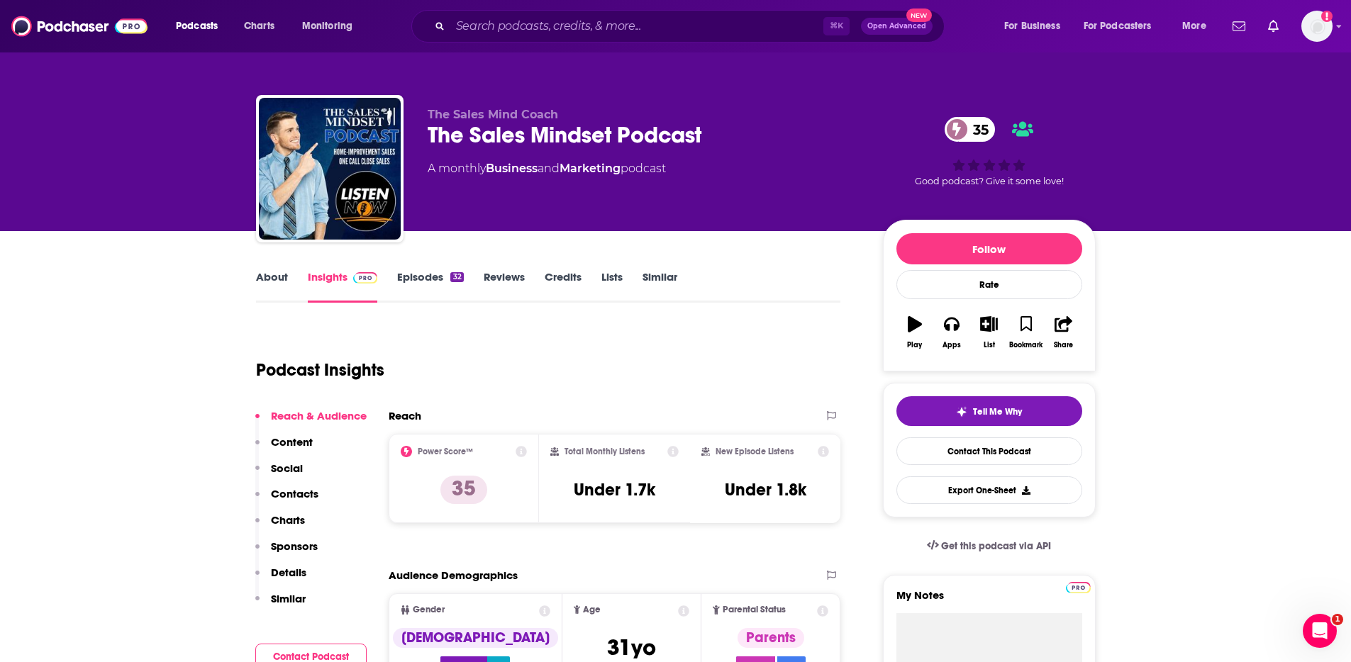
drag, startPoint x: 303, startPoint y: 503, endPoint x: 286, endPoint y: 500, distance: 16.7
click at [303, 503] on button "Contacts" at bounding box center [286, 500] width 63 height 26
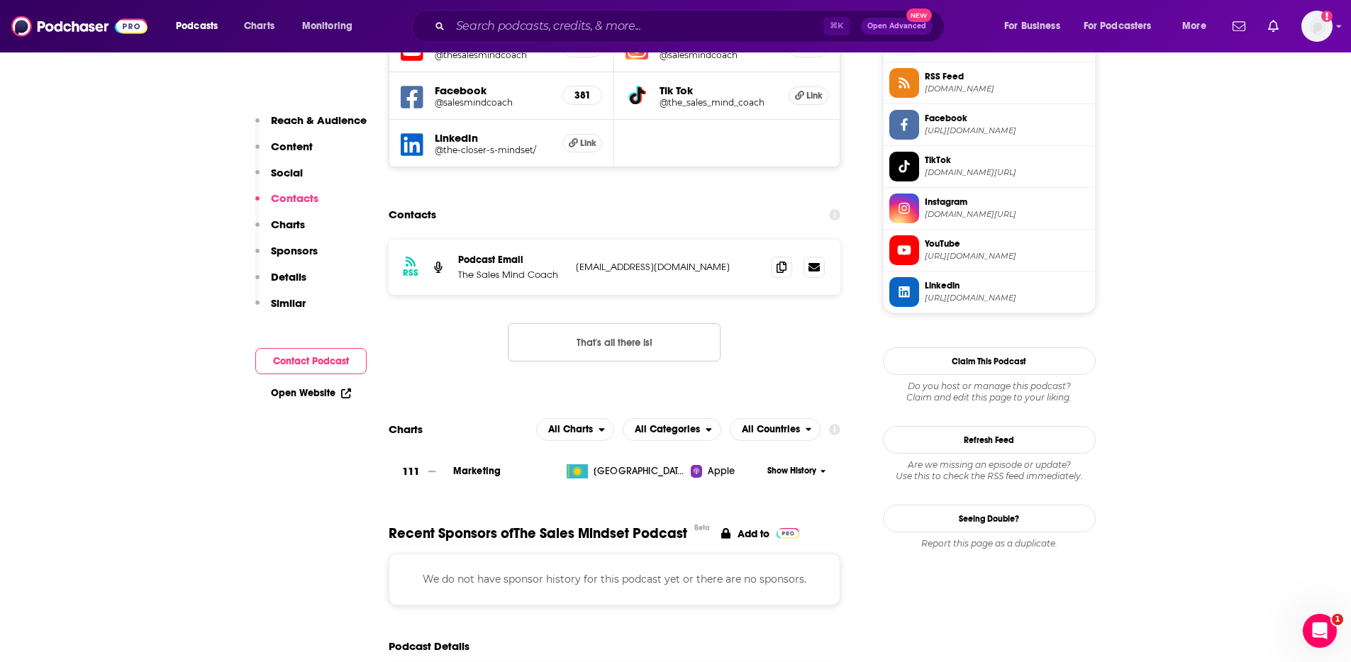
scroll to position [1074, 0]
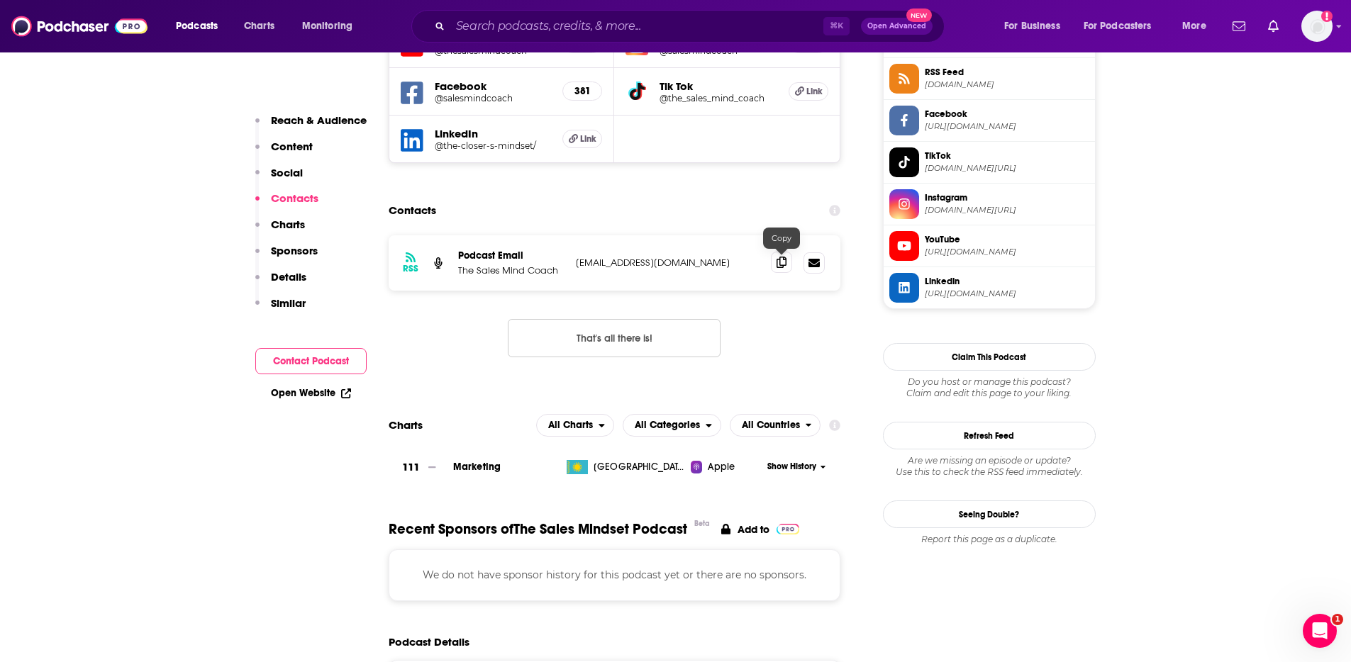
click at [776, 262] on span at bounding box center [781, 262] width 21 height 21
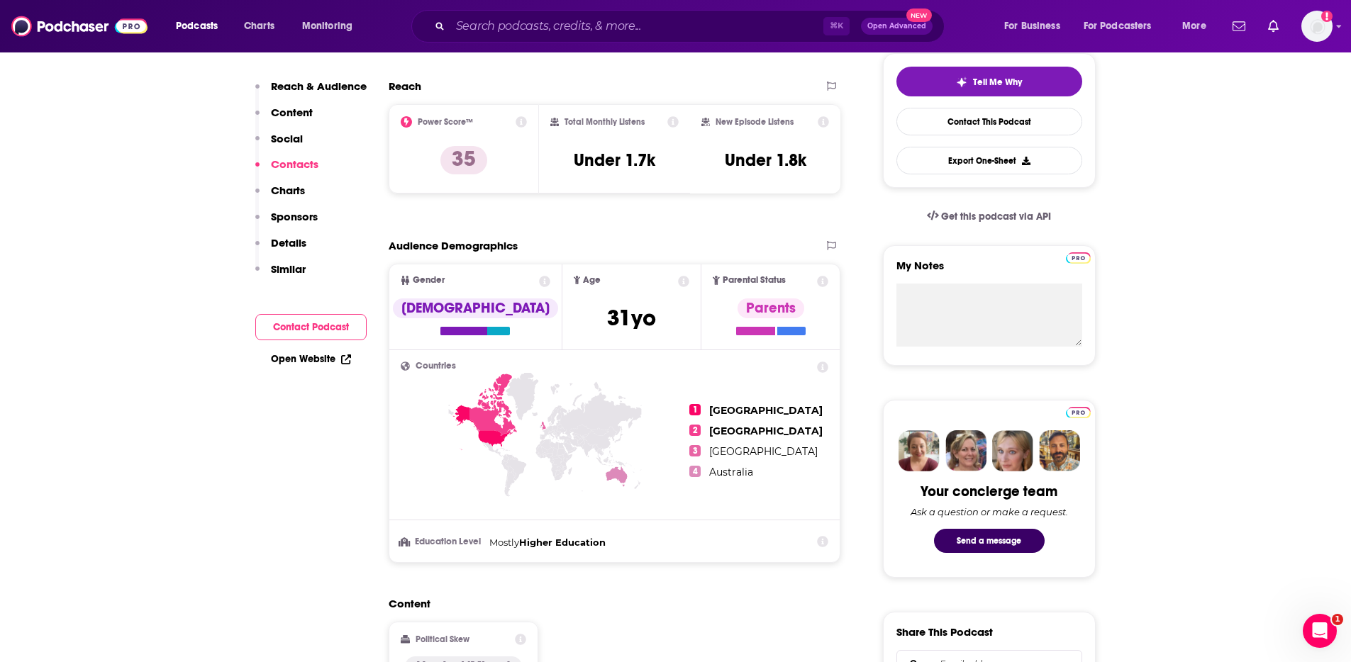
scroll to position [0, 0]
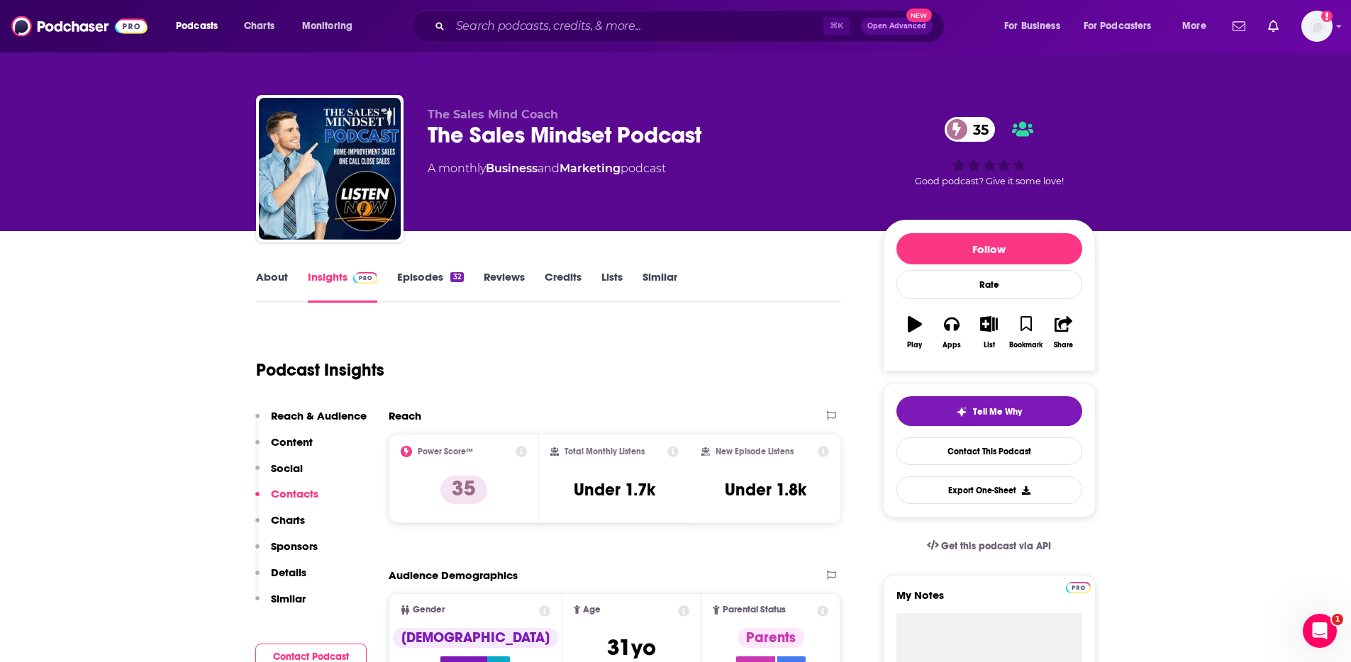
click at [272, 289] on link "About" at bounding box center [272, 286] width 32 height 33
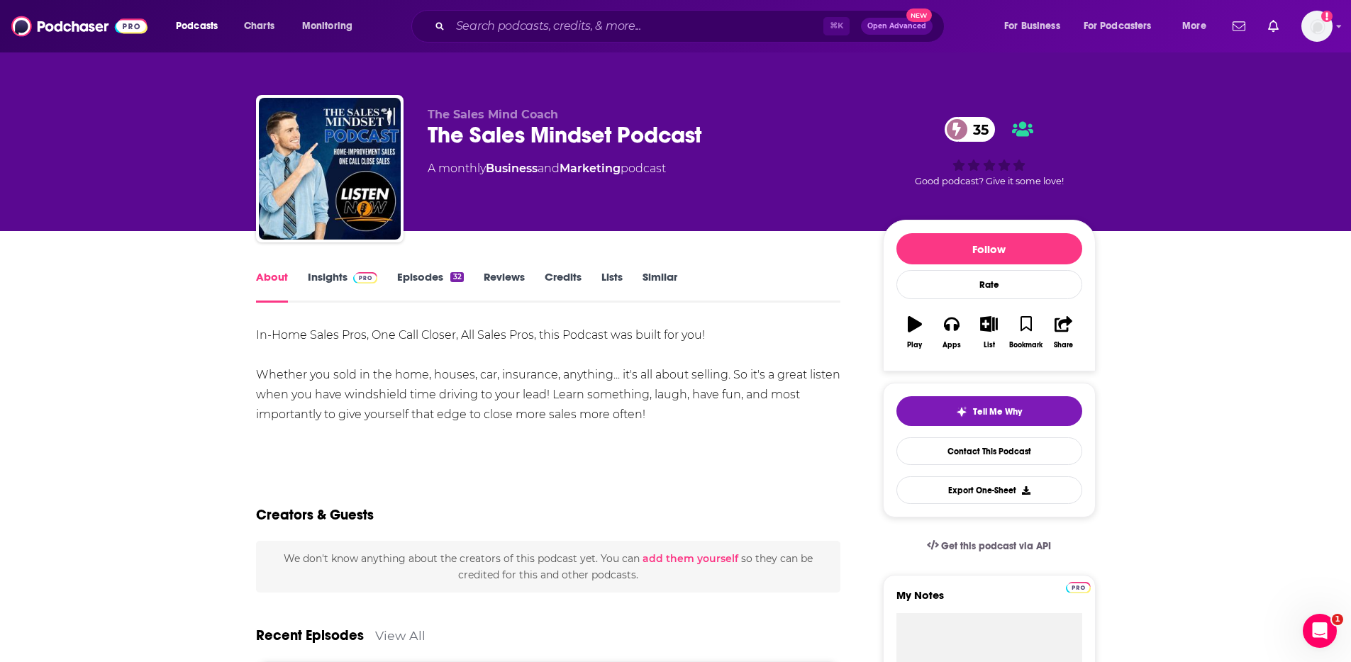
click at [322, 279] on link "Insights" at bounding box center [343, 286] width 70 height 33
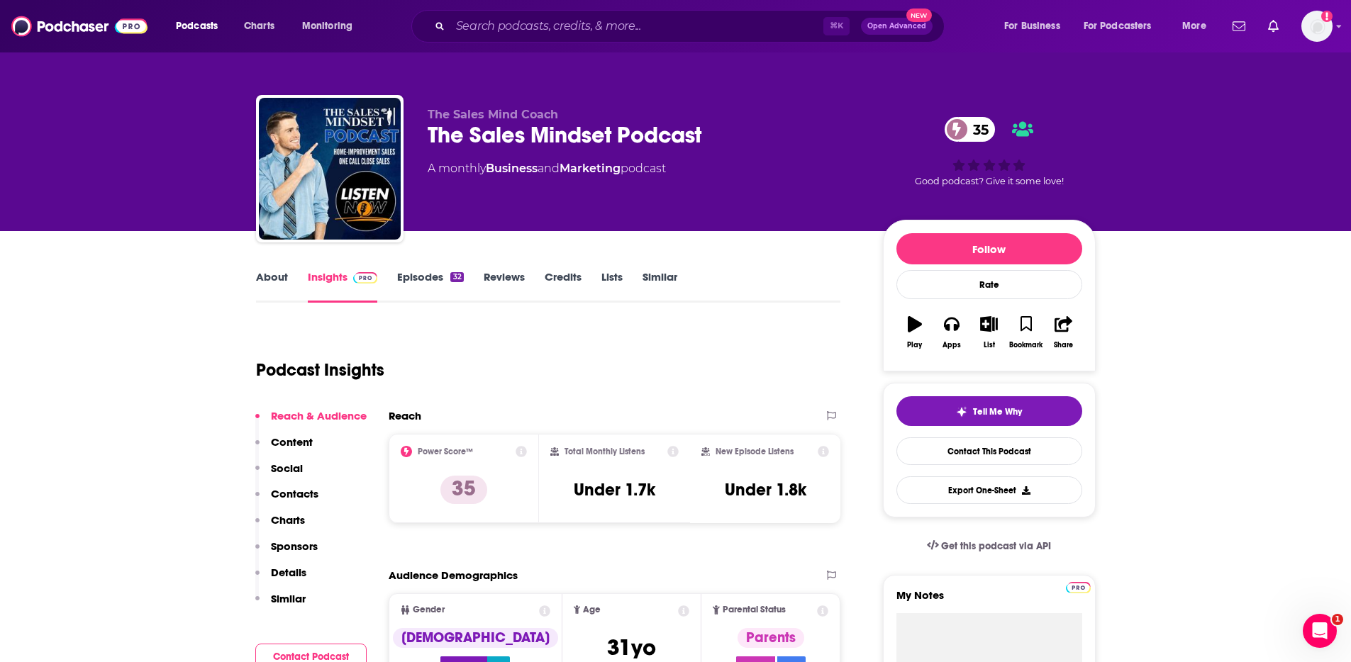
click at [260, 279] on link "About" at bounding box center [272, 286] width 32 height 33
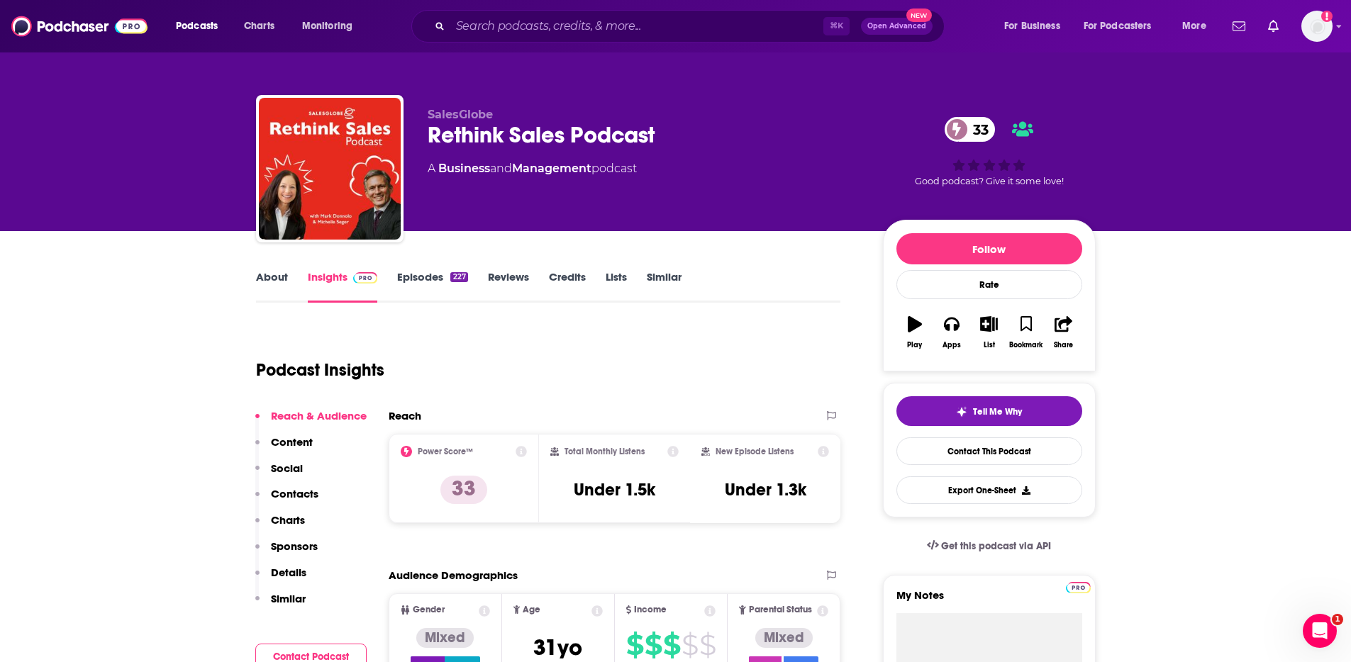
click at [301, 490] on p "Contacts" at bounding box center [295, 493] width 48 height 13
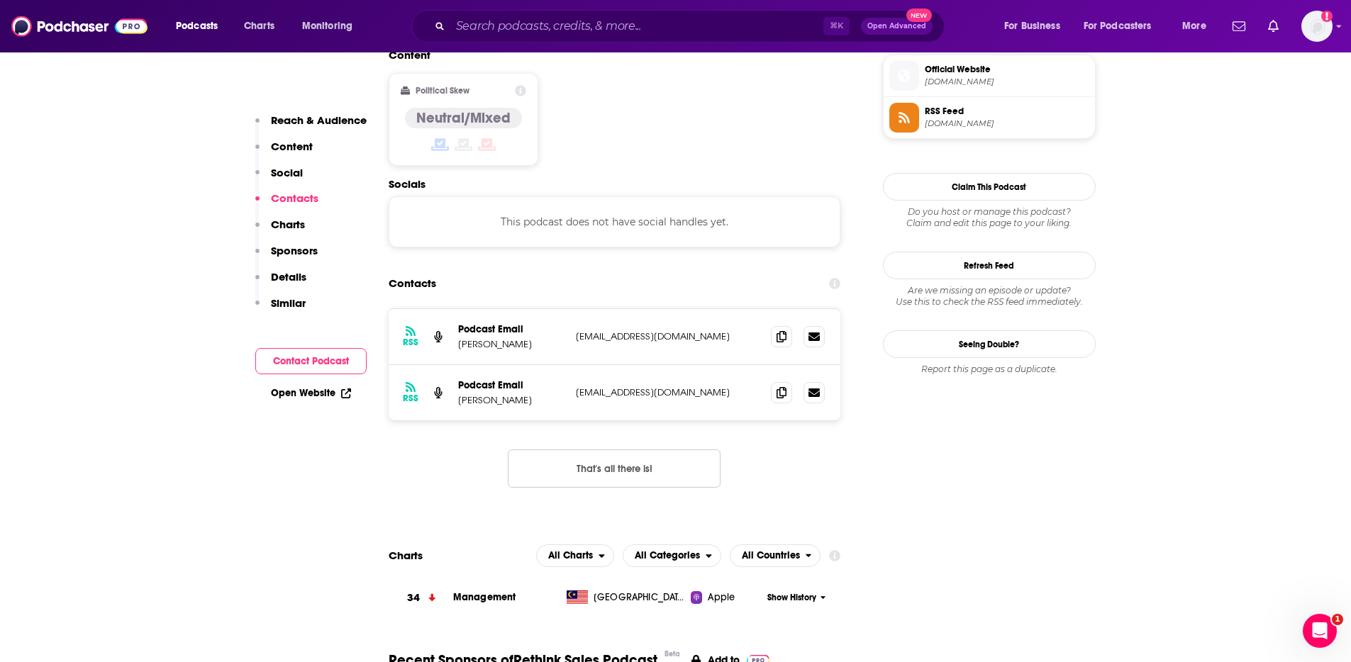
scroll to position [1156, 0]
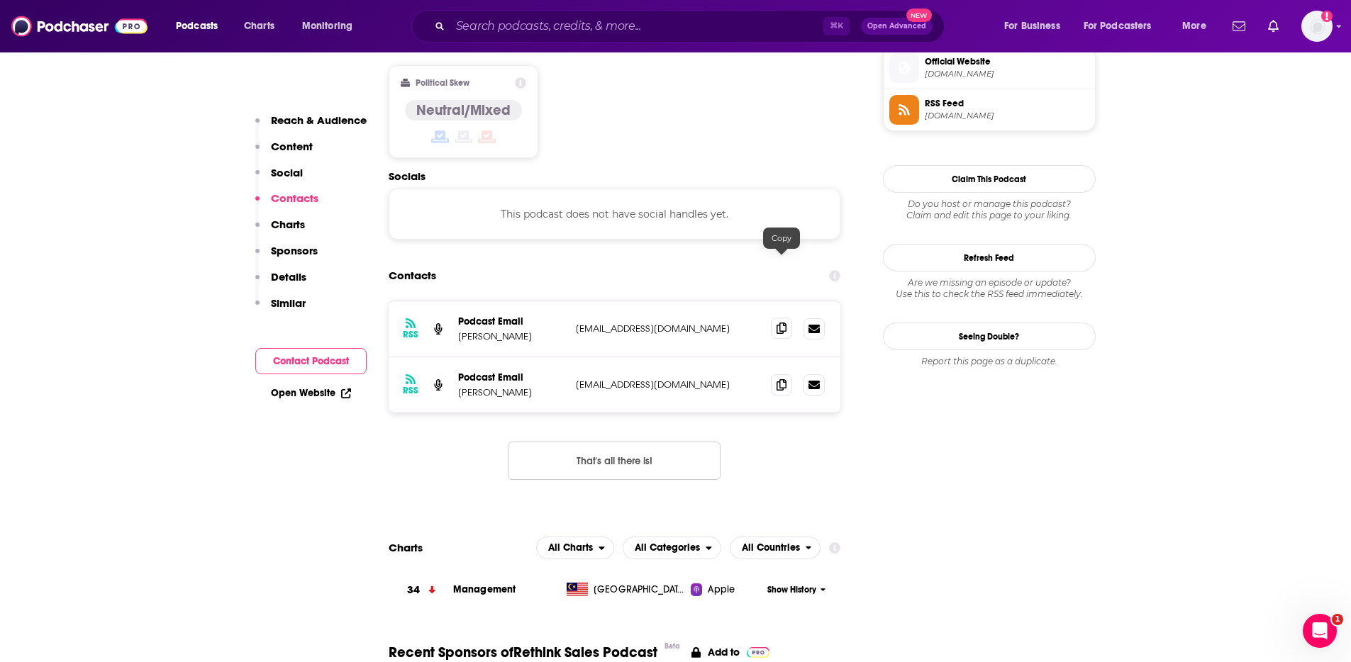
click at [782, 323] on icon at bounding box center [781, 328] width 10 height 11
click at [788, 374] on span at bounding box center [781, 384] width 21 height 21
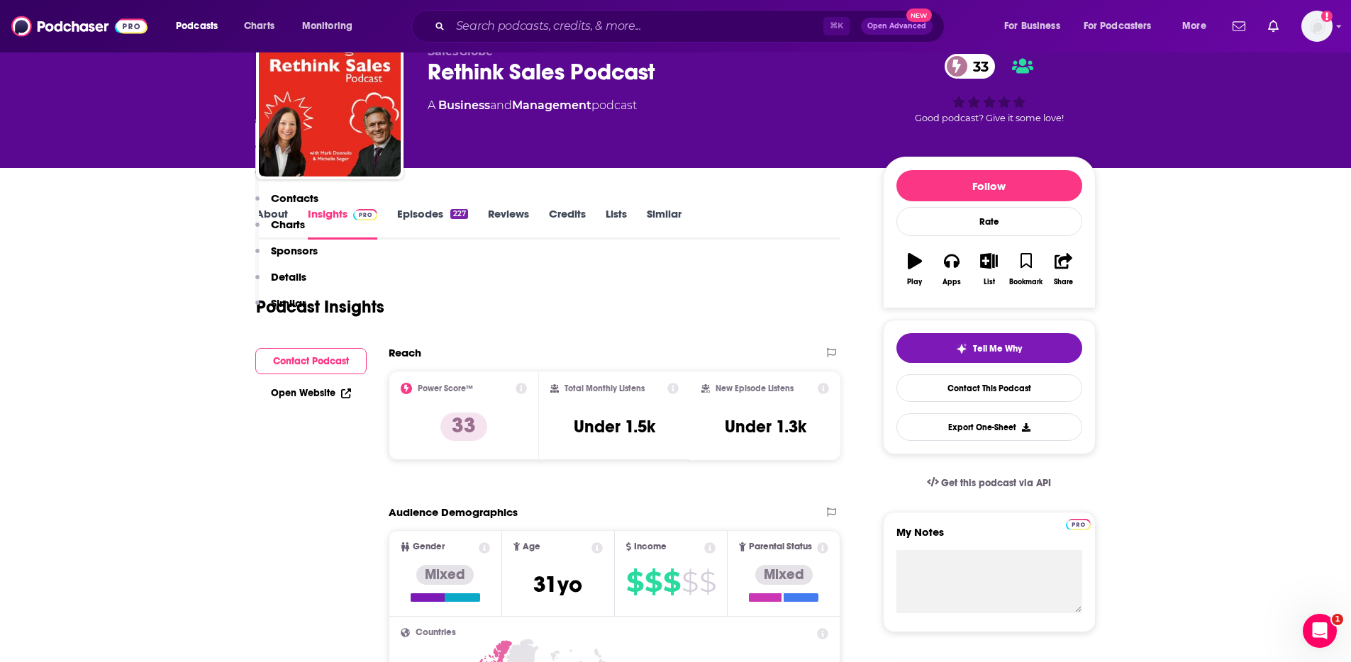
scroll to position [0, 0]
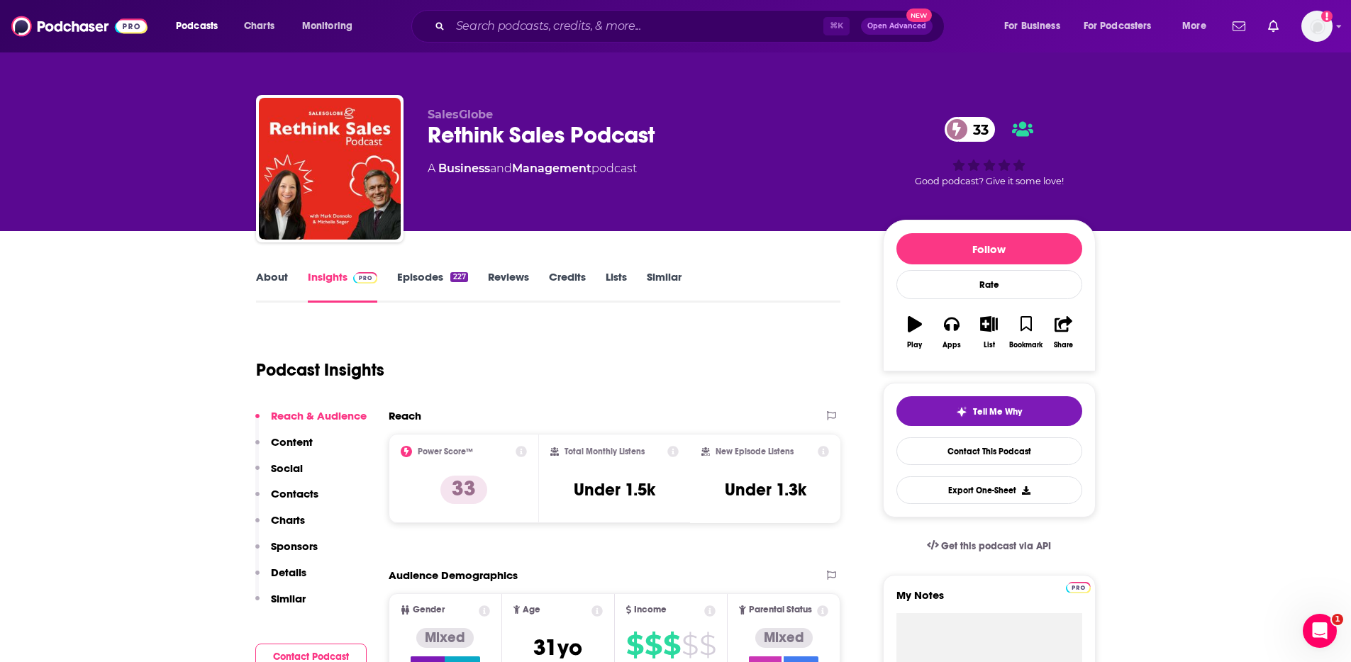
click at [259, 283] on link "About" at bounding box center [272, 286] width 32 height 33
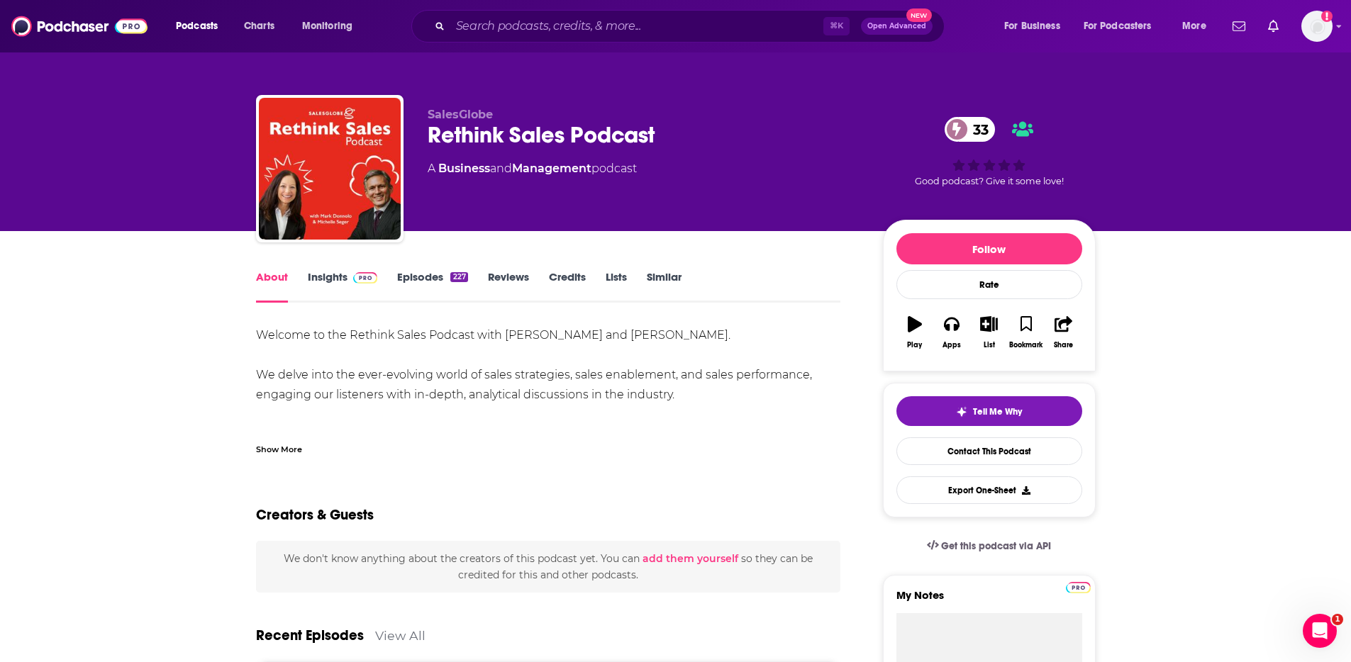
click at [320, 280] on link "Insights" at bounding box center [343, 286] width 70 height 33
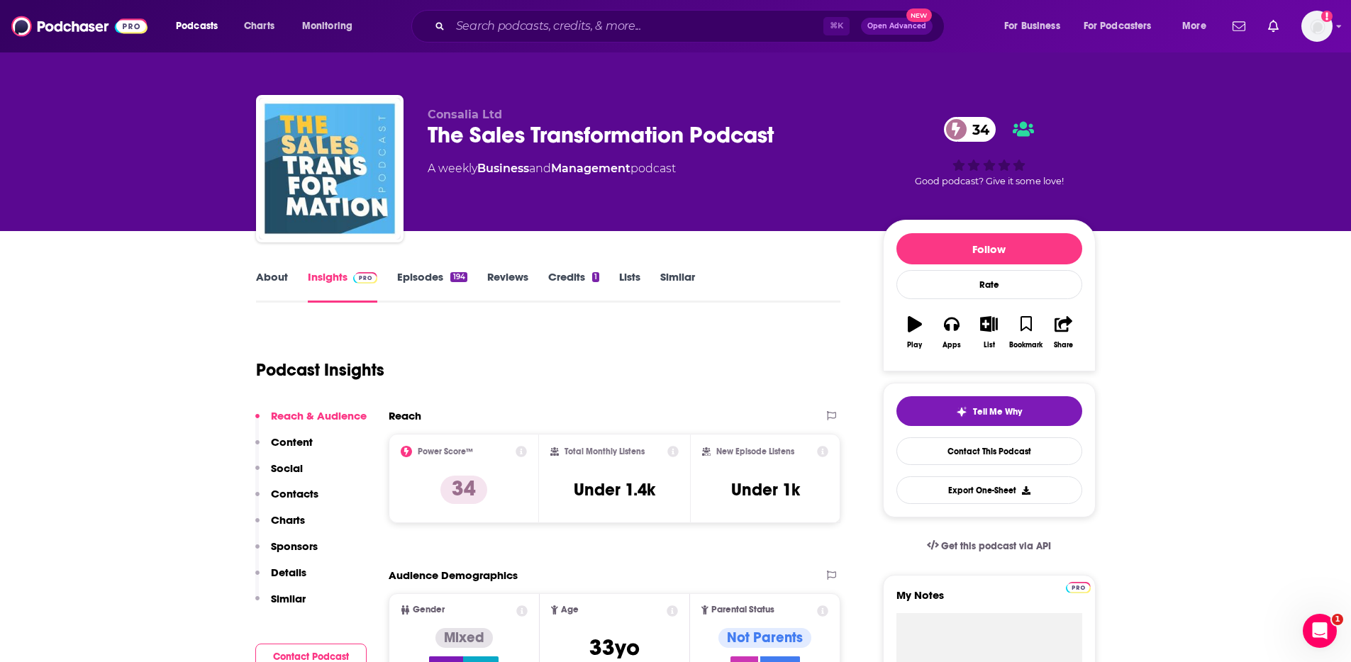
click at [297, 499] on p "Contacts" at bounding box center [295, 493] width 48 height 13
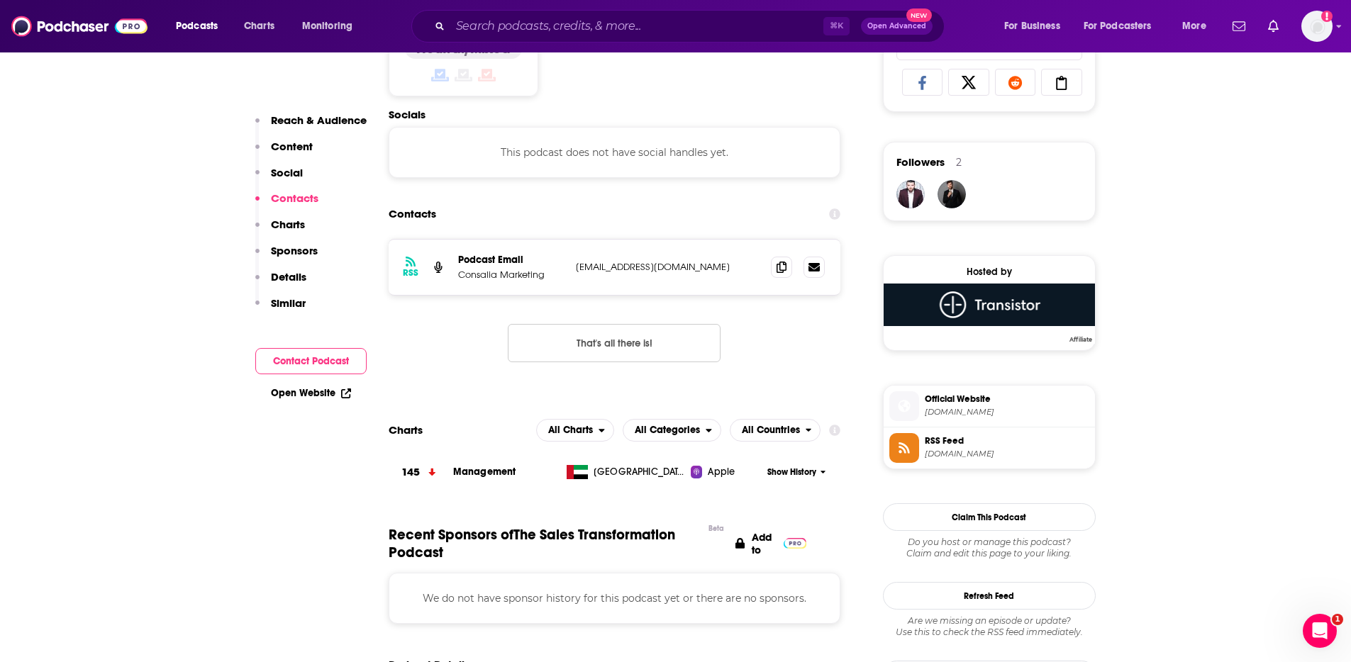
scroll to position [952, 0]
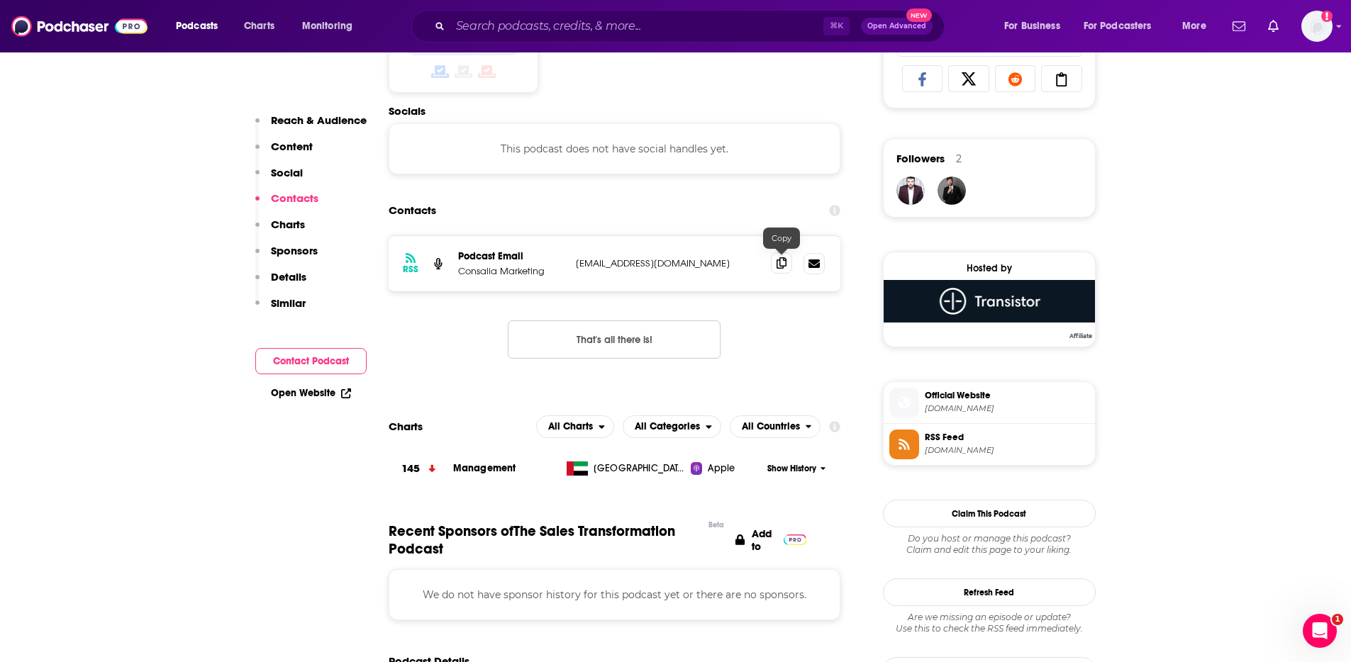
click at [783, 267] on icon at bounding box center [781, 262] width 10 height 11
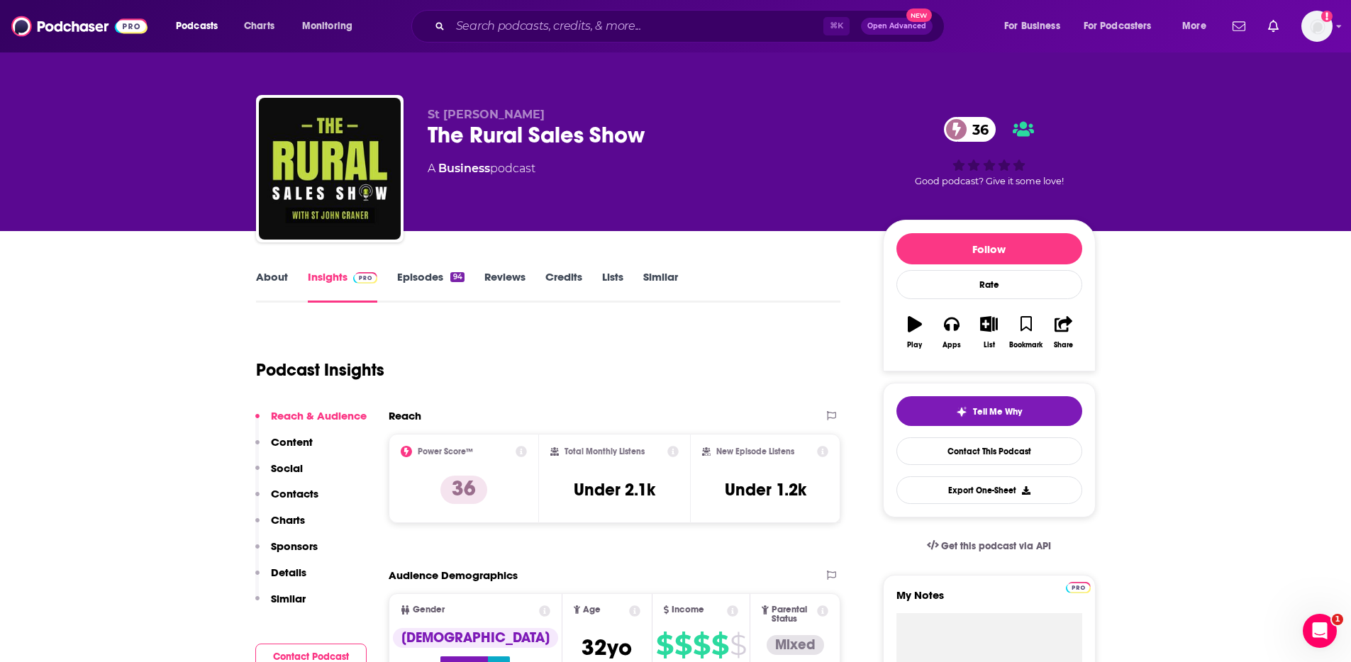
click at [274, 277] on link "About" at bounding box center [272, 286] width 32 height 33
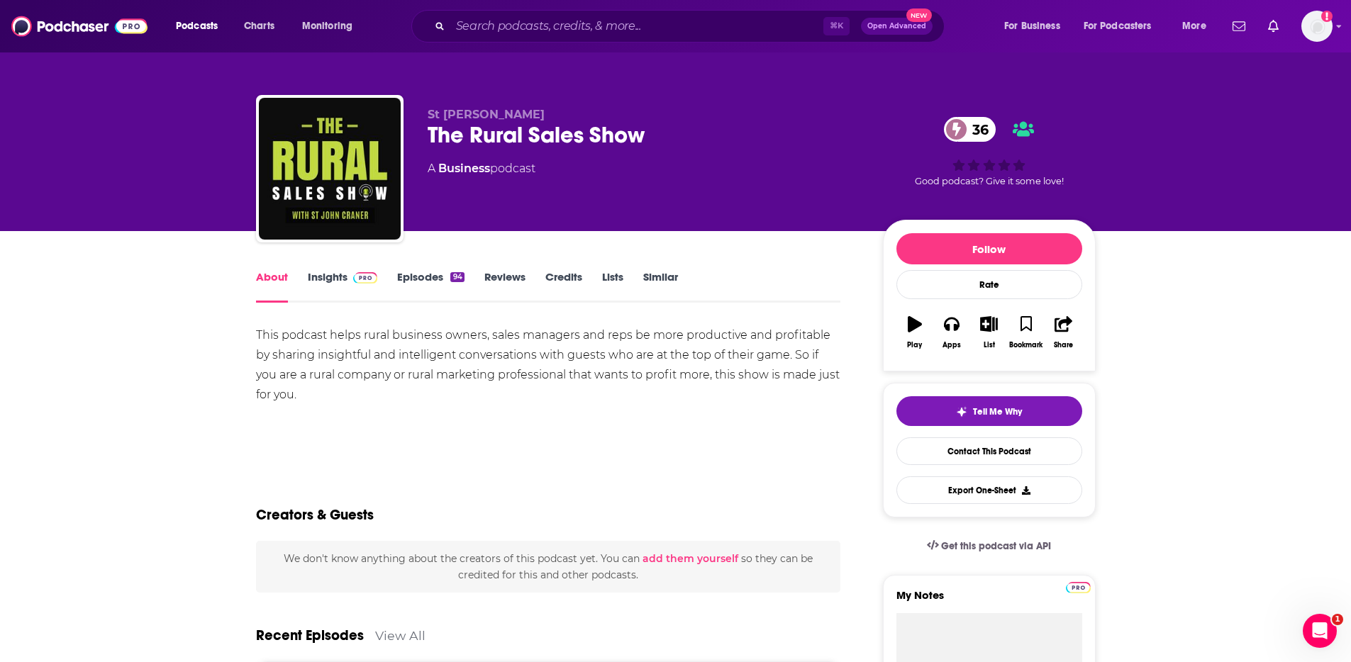
click at [335, 275] on link "Insights" at bounding box center [343, 286] width 70 height 33
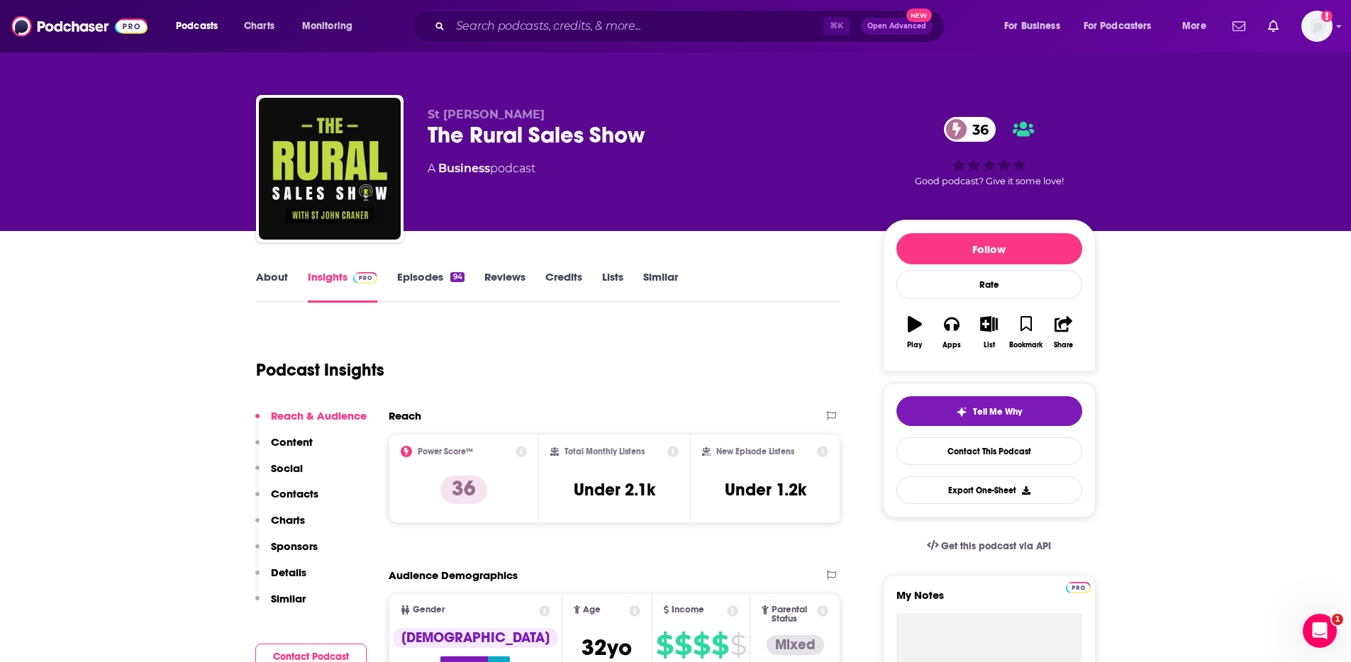
click at [300, 489] on p "Contacts" at bounding box center [295, 493] width 48 height 13
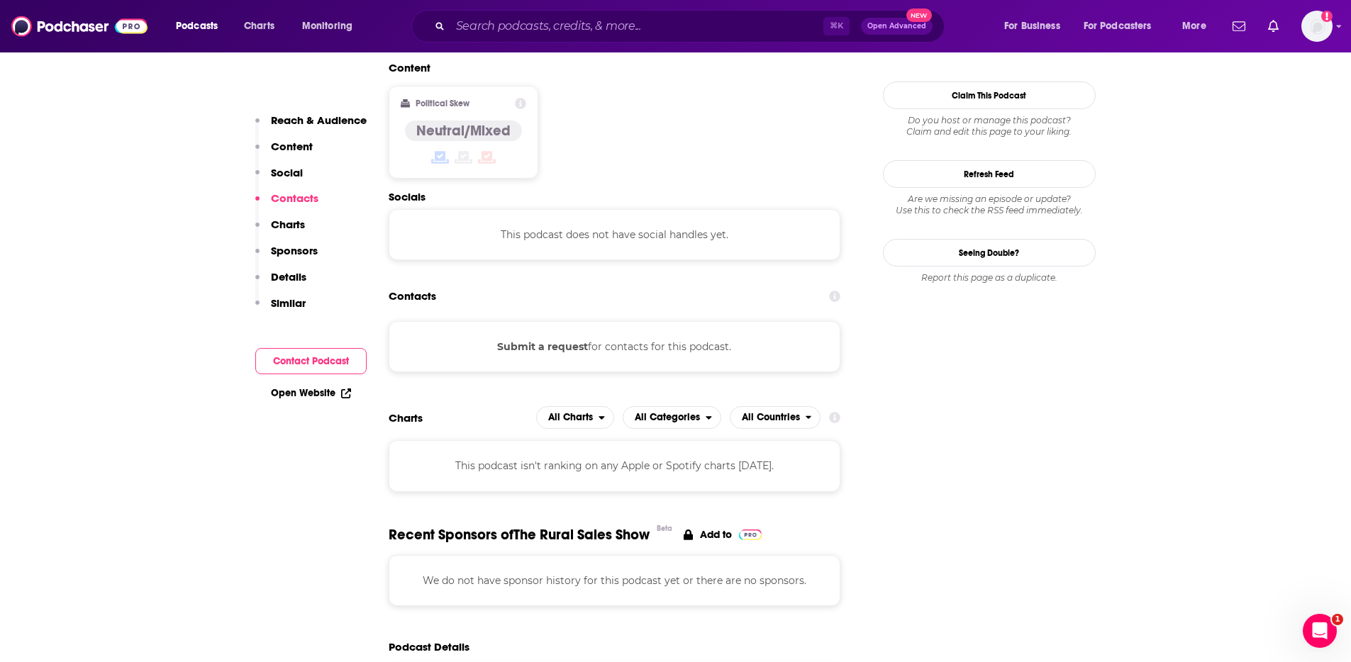
scroll to position [1140, 0]
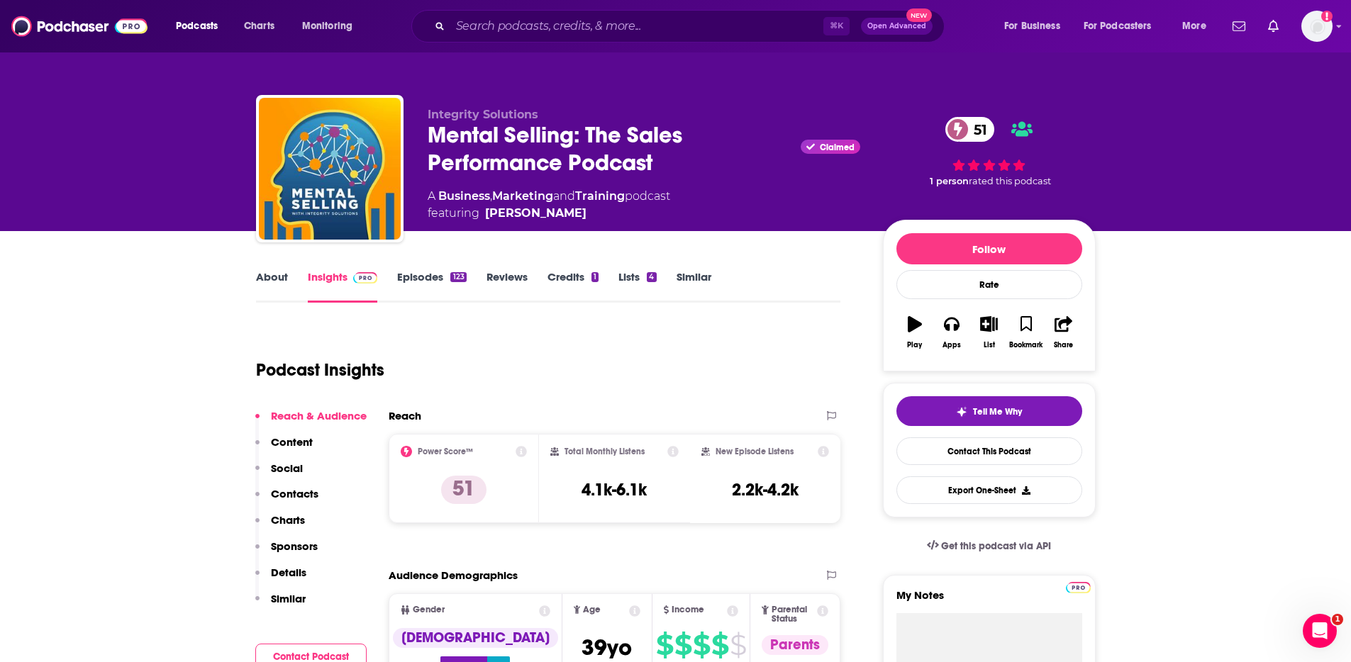
click at [299, 495] on p "Contacts" at bounding box center [295, 493] width 48 height 13
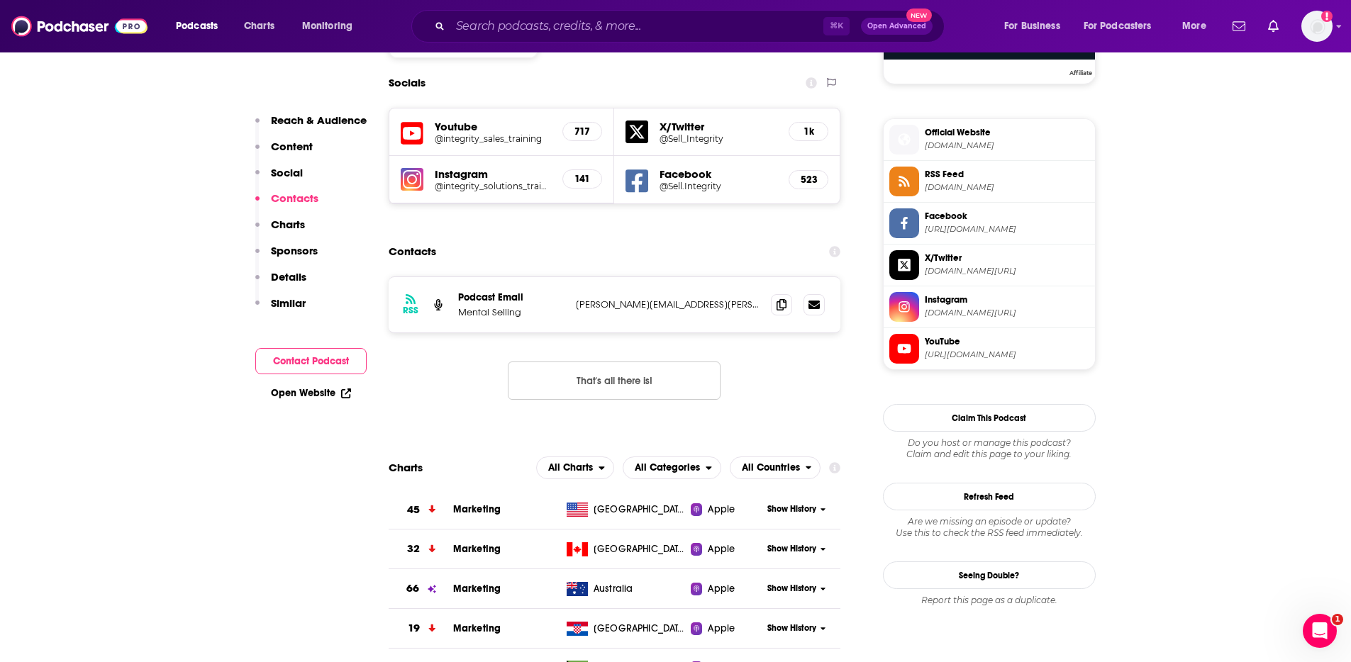
scroll to position [1216, 0]
click at [781, 297] on icon at bounding box center [781, 302] width 10 height 11
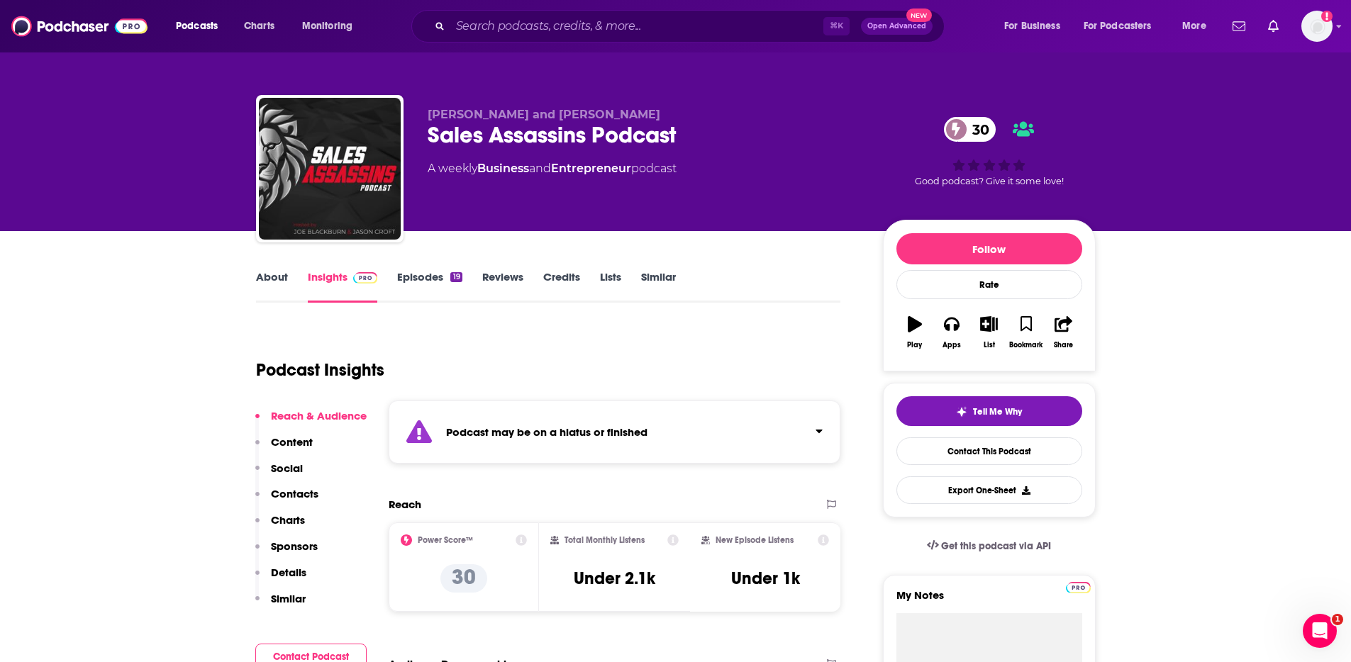
drag, startPoint x: 115, startPoint y: 318, endPoint x: 167, endPoint y: 286, distance: 61.0
click at [425, 279] on link "Episodes 19" at bounding box center [429, 286] width 65 height 33
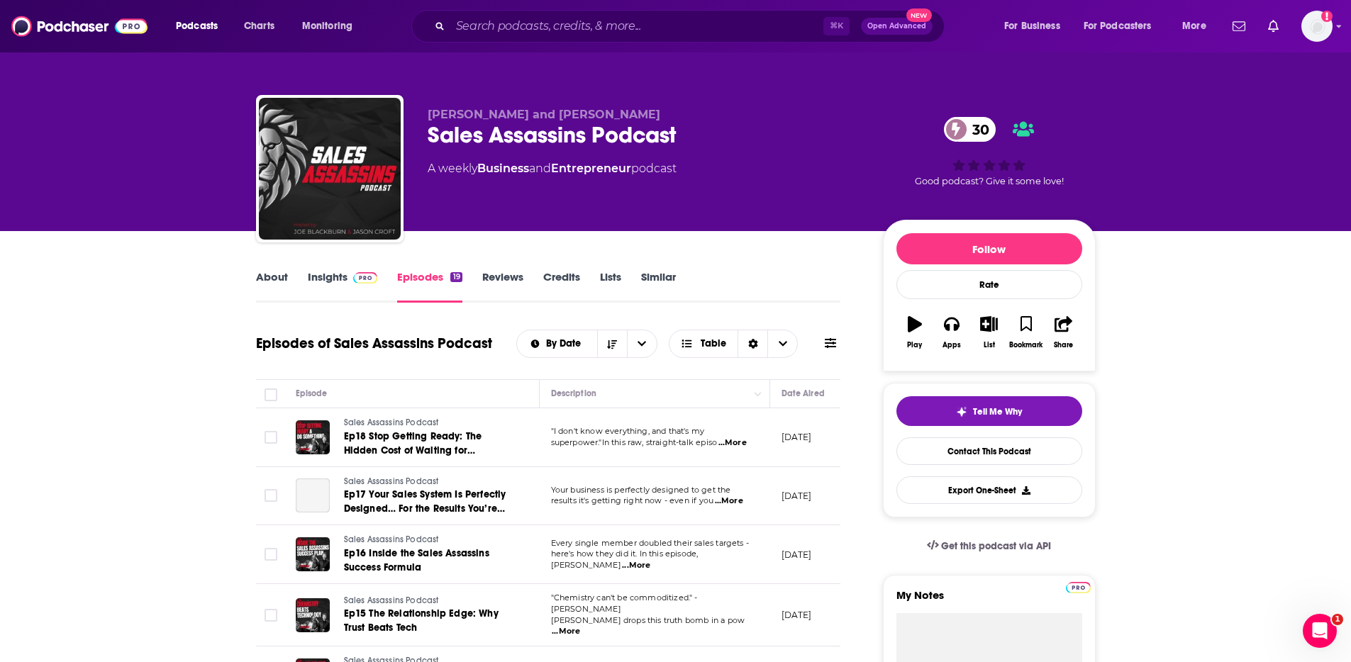
click at [322, 281] on link "Insights" at bounding box center [343, 286] width 70 height 33
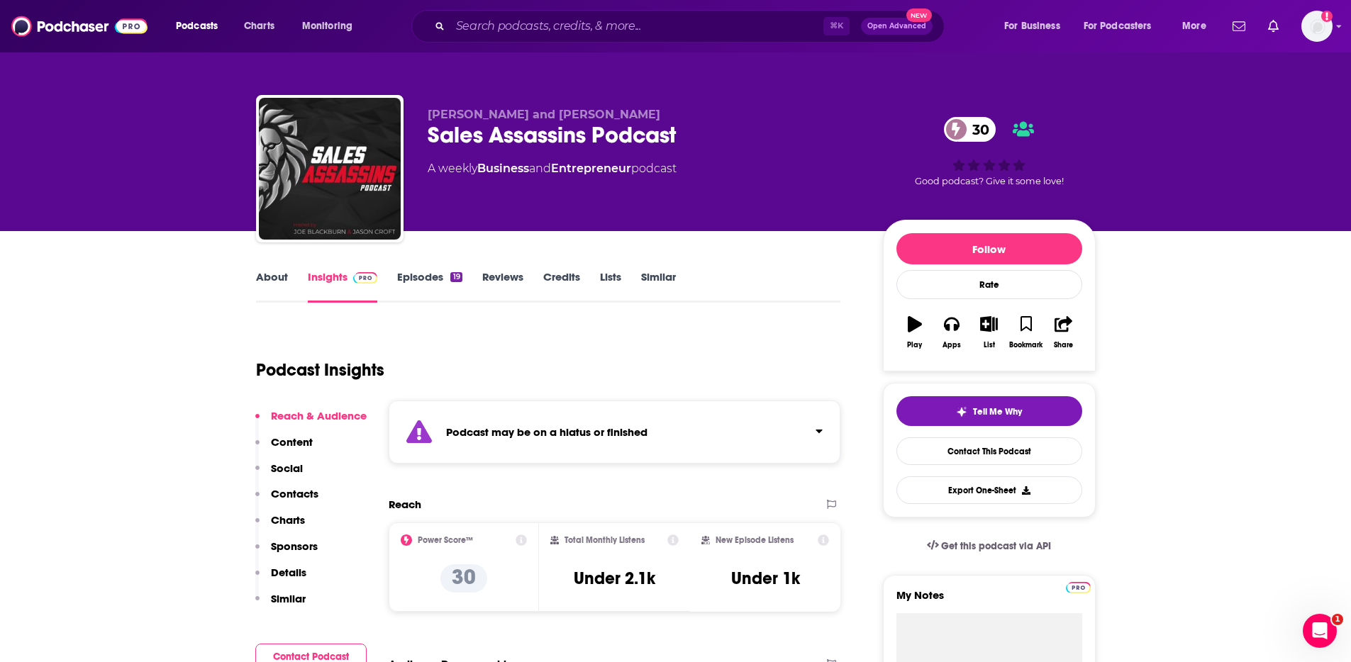
click at [283, 280] on link "About" at bounding box center [272, 286] width 32 height 33
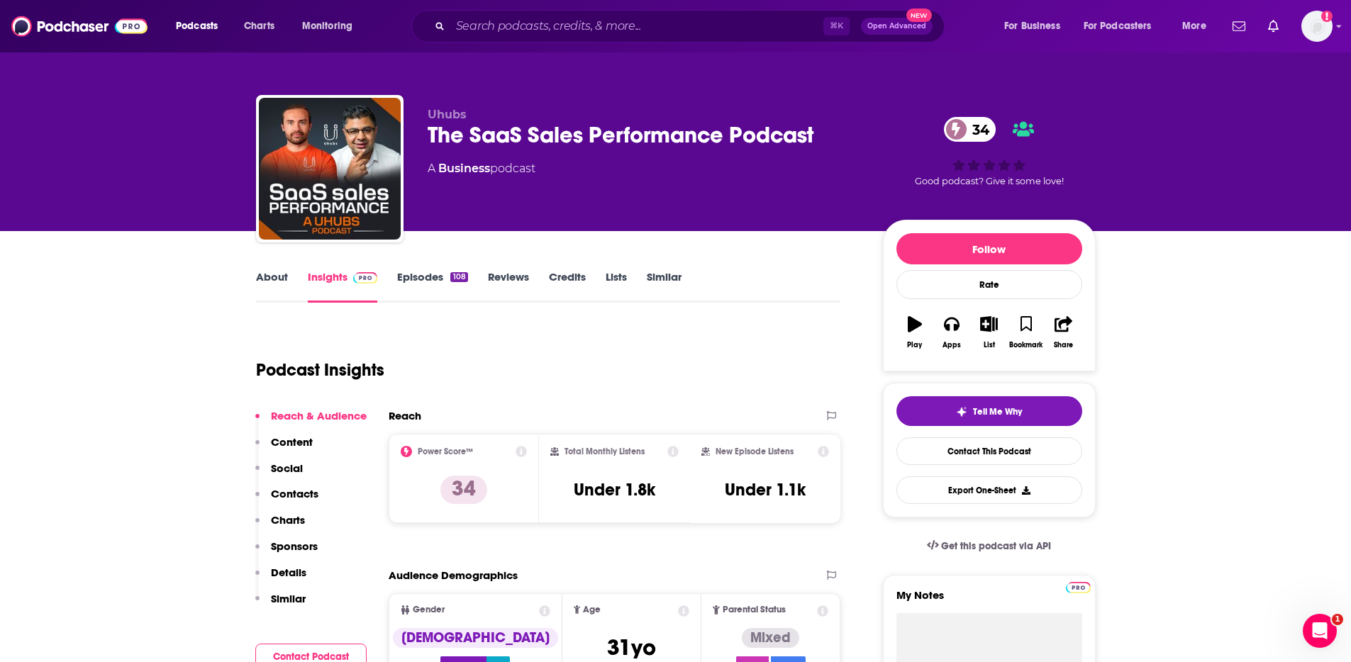
click at [282, 277] on link "About" at bounding box center [272, 286] width 32 height 33
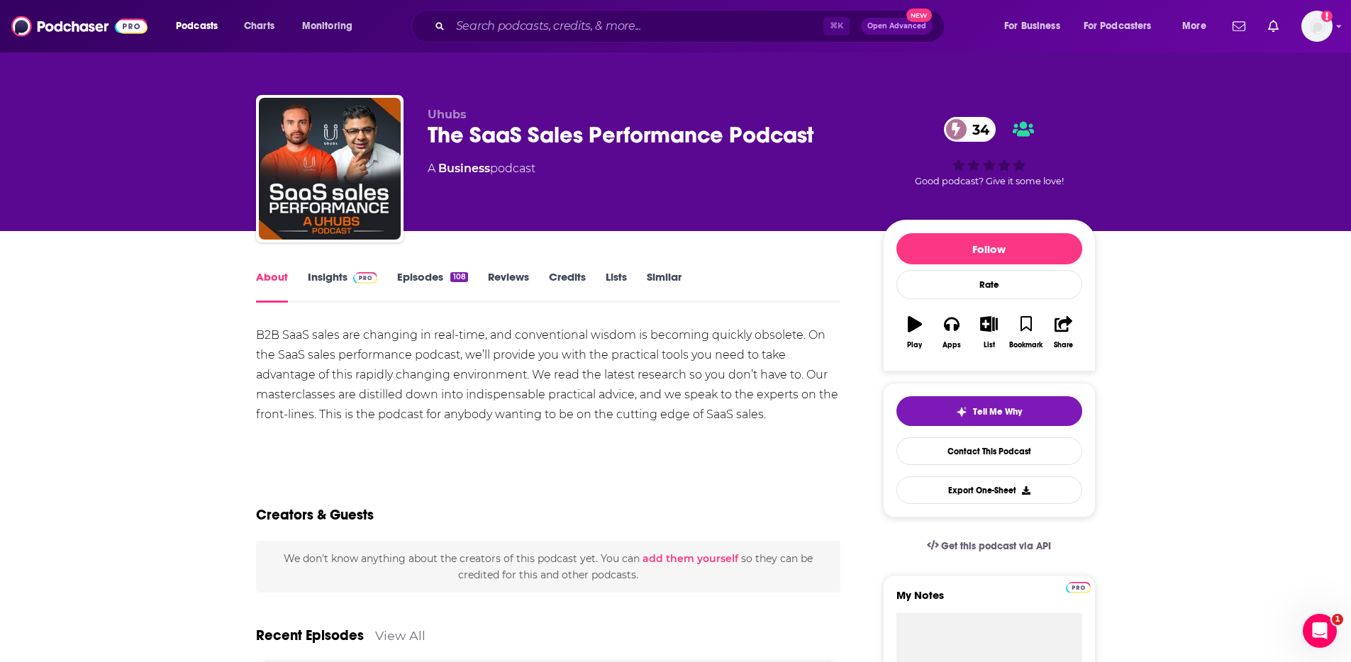
click at [328, 281] on link "Insights" at bounding box center [343, 286] width 70 height 33
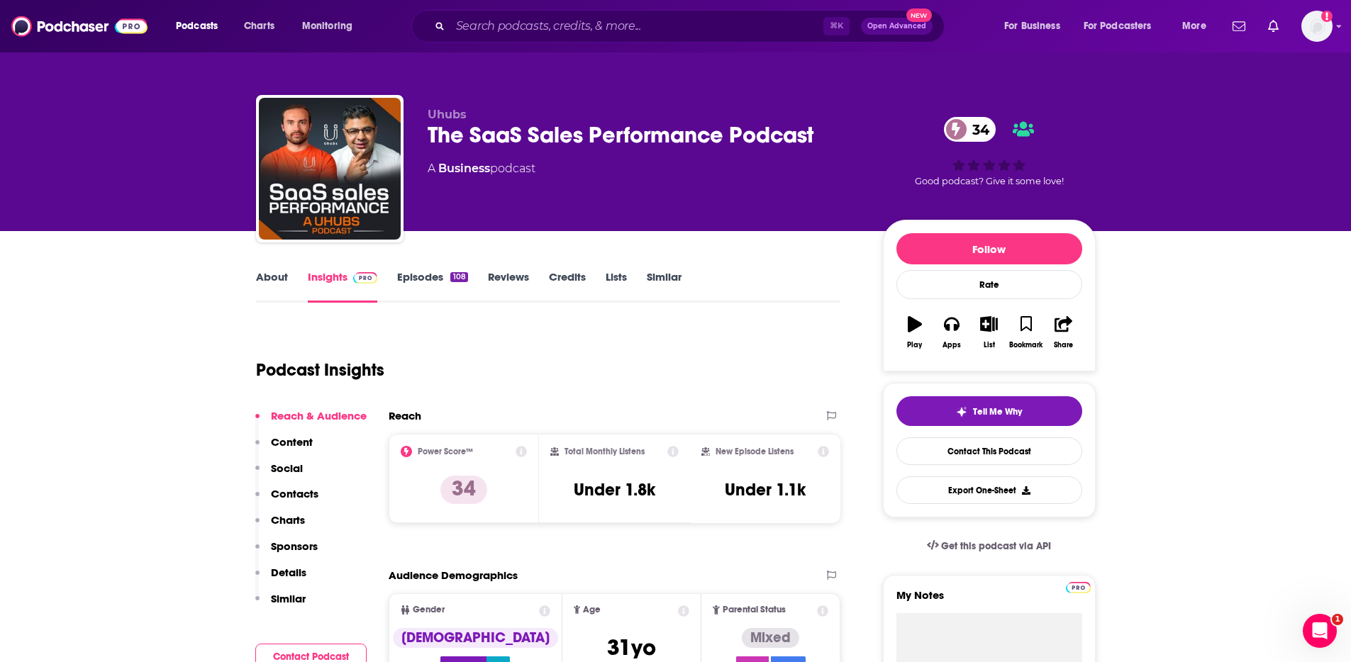
click at [296, 495] on p "Contacts" at bounding box center [295, 493] width 48 height 13
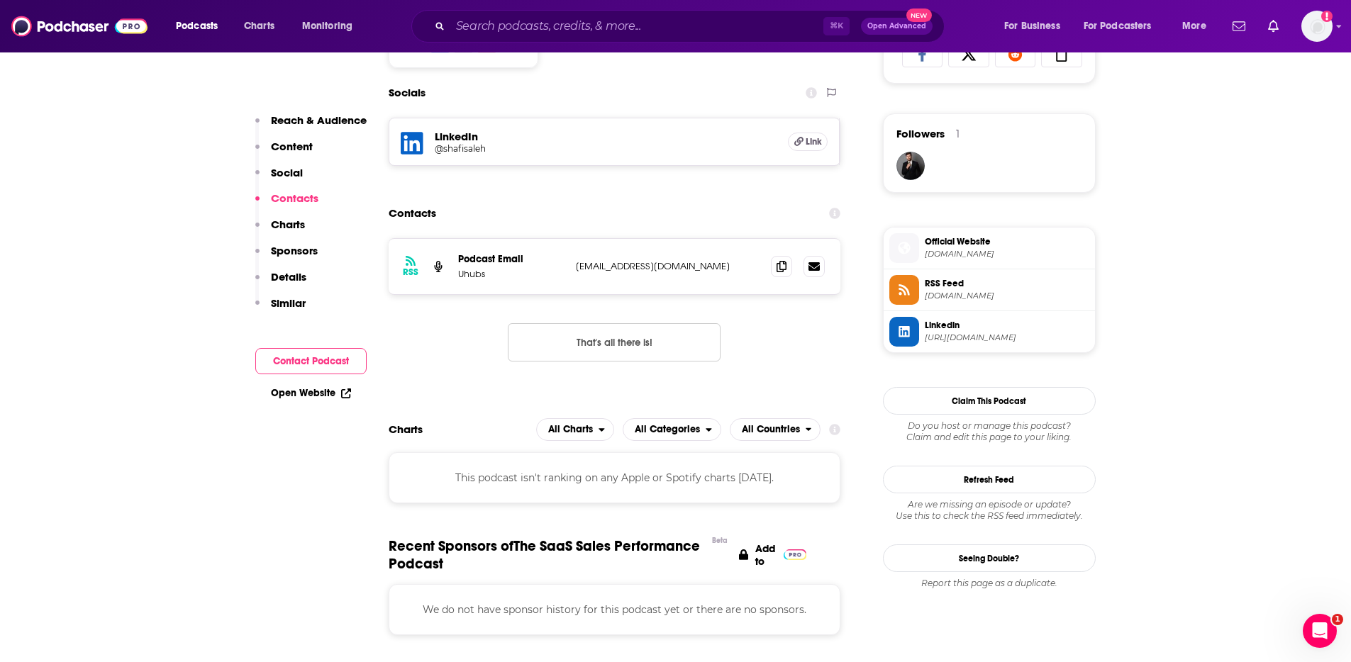
scroll to position [979, 0]
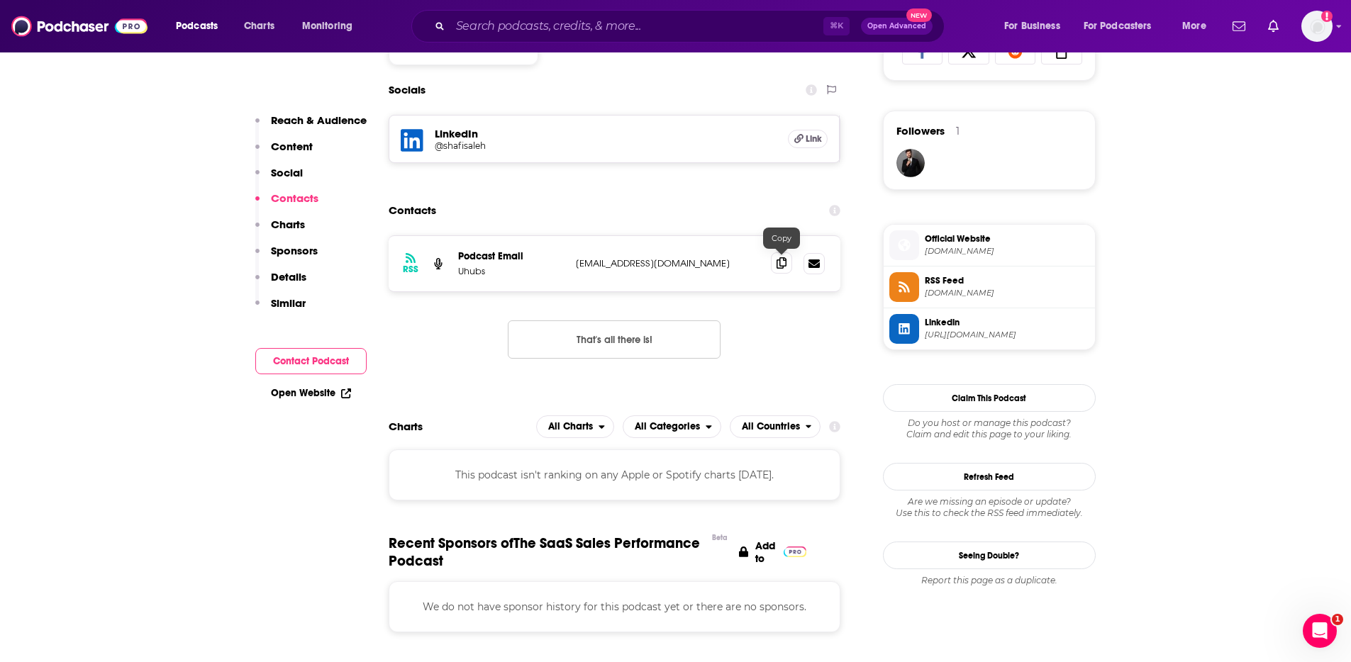
click at [784, 260] on icon at bounding box center [781, 262] width 10 height 11
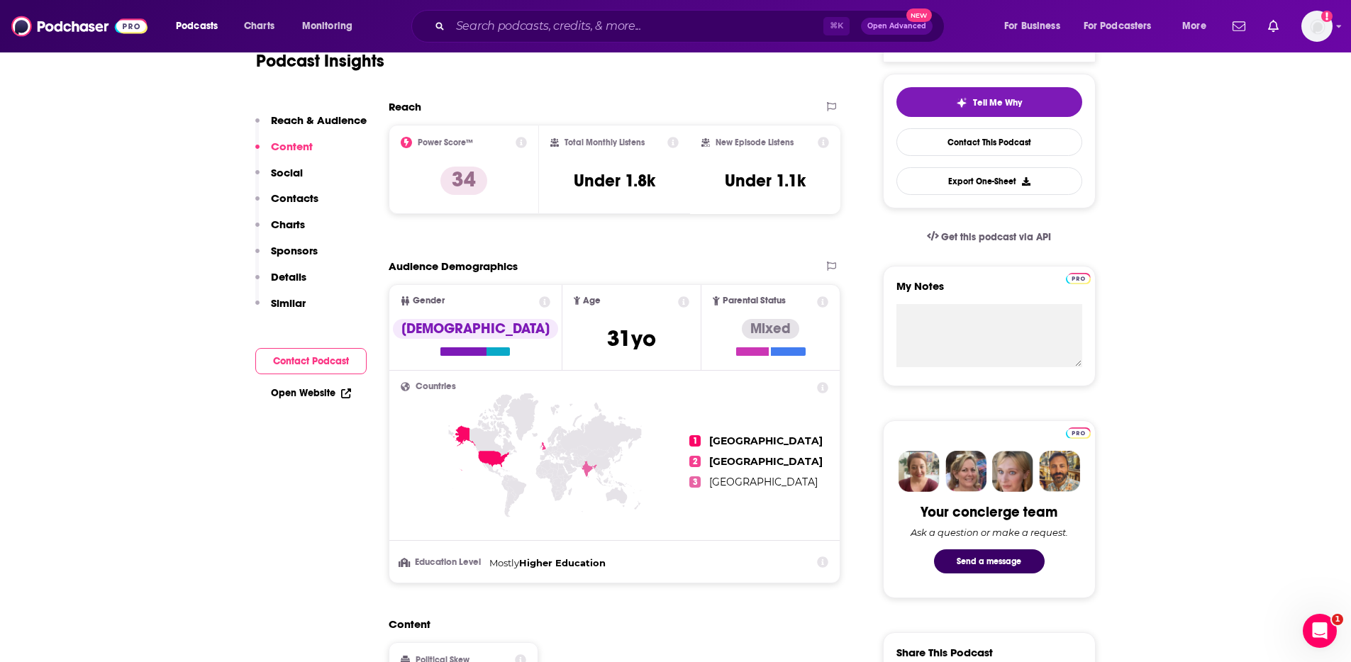
scroll to position [0, 0]
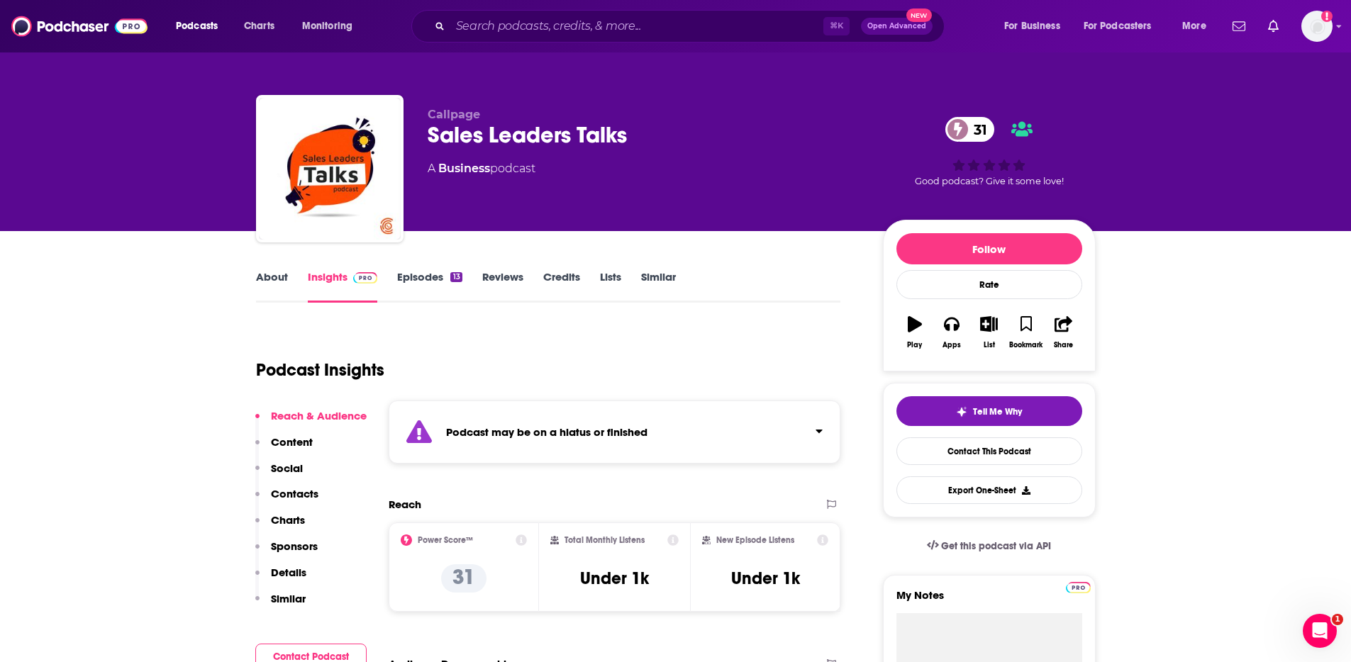
click at [296, 489] on p "Contacts" at bounding box center [295, 493] width 48 height 13
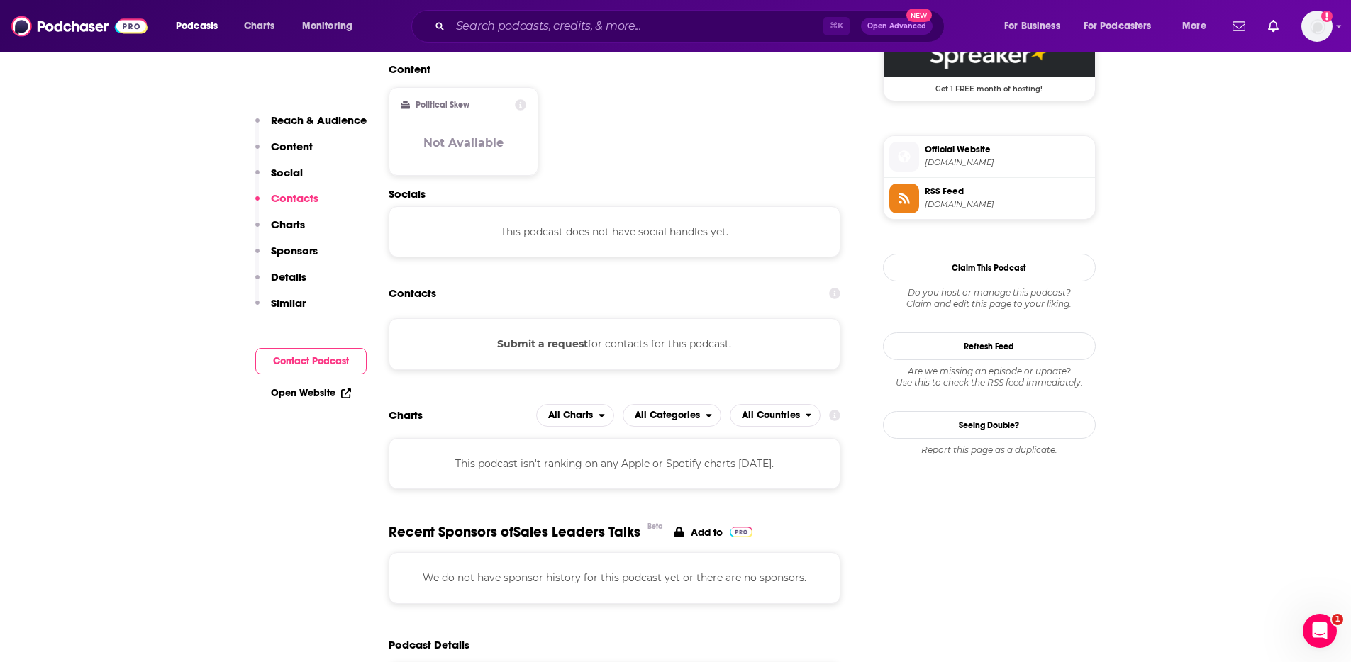
scroll to position [1208, 0]
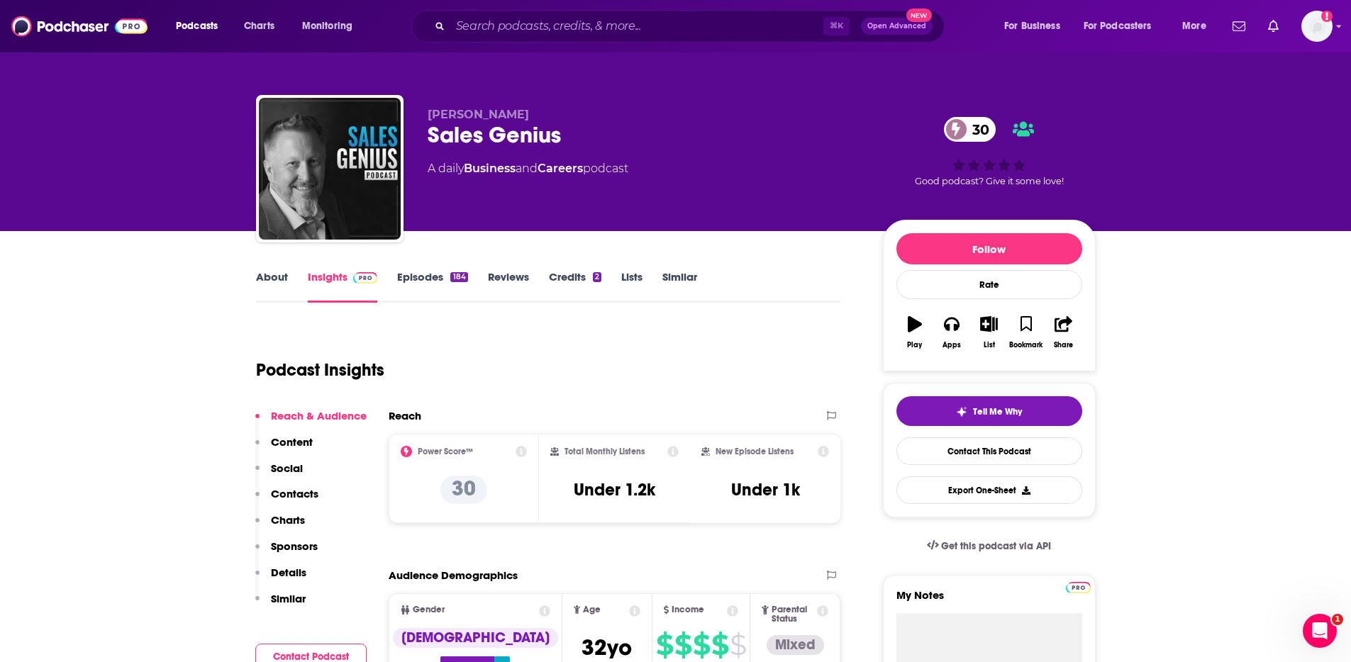
click at [284, 494] on p "Contacts" at bounding box center [295, 493] width 48 height 13
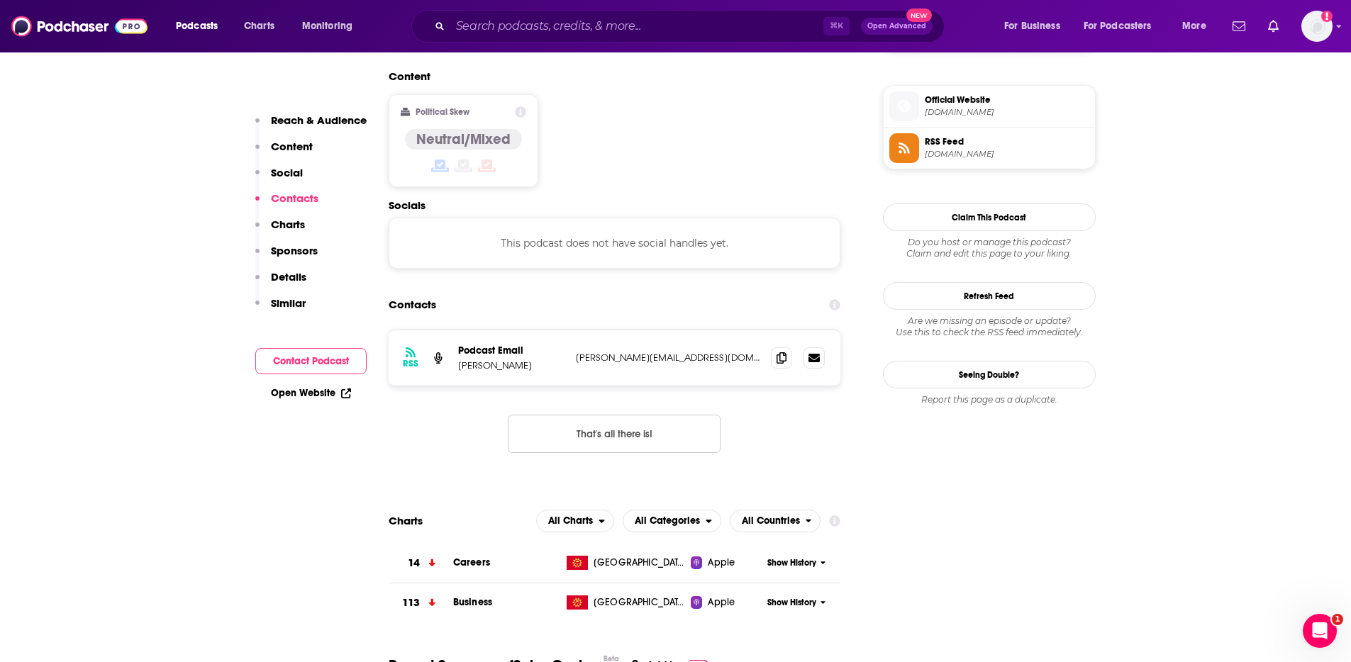
scroll to position [1124, 0]
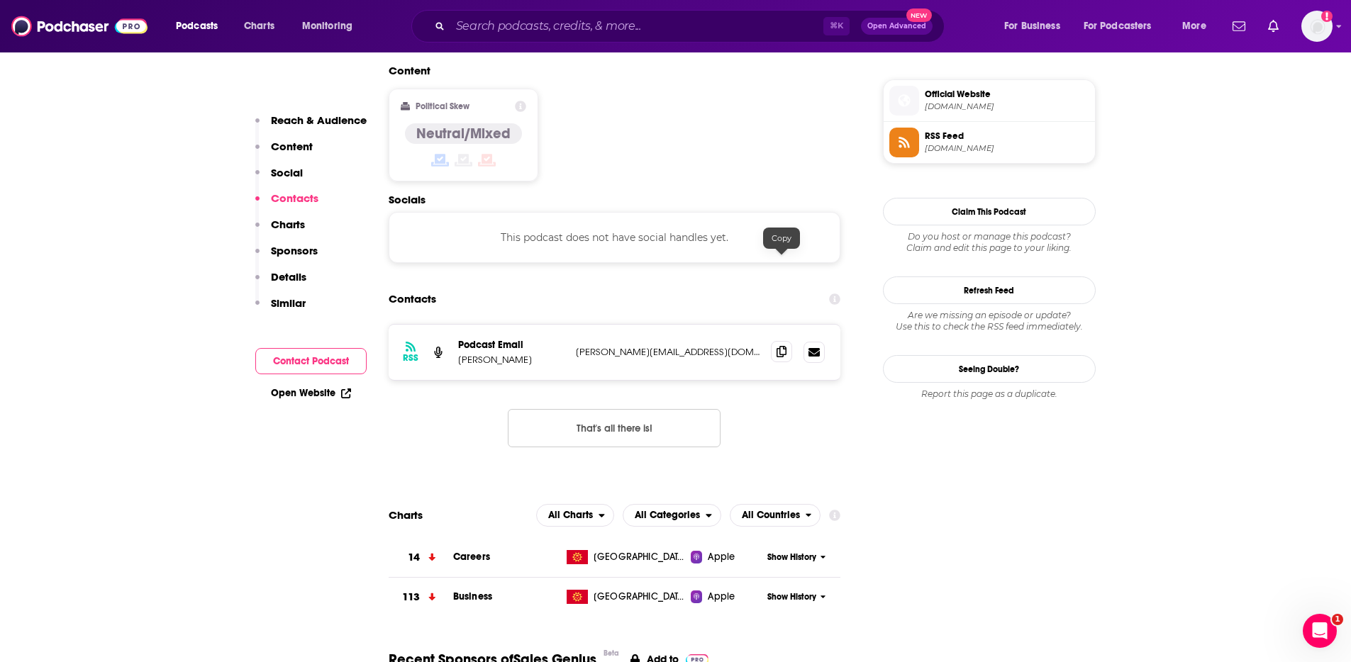
click at [786, 341] on span at bounding box center [781, 351] width 21 height 21
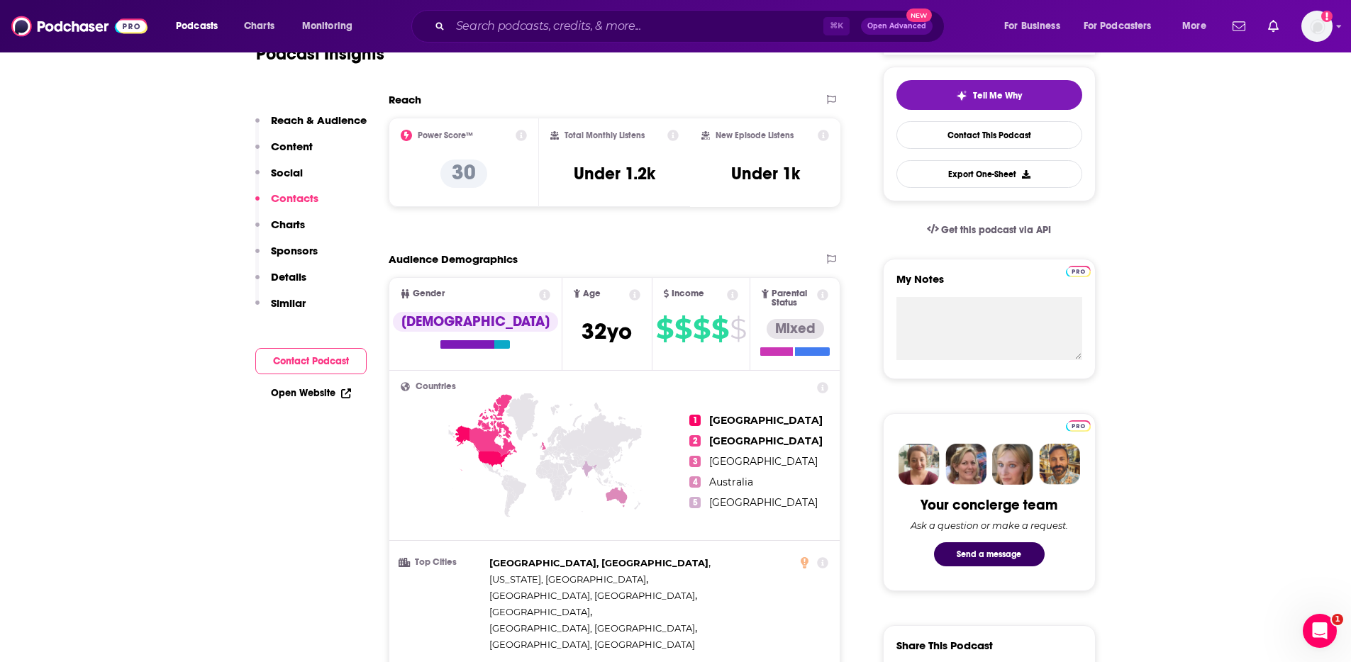
scroll to position [0, 0]
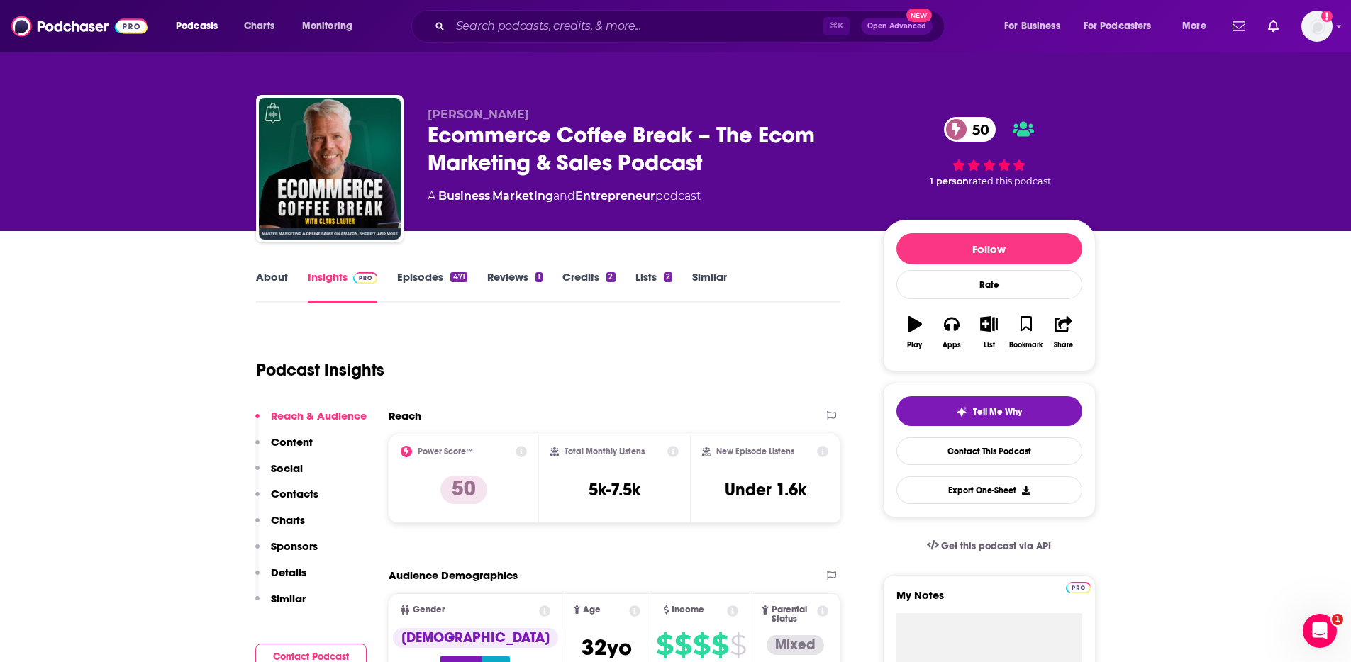
click at [303, 493] on p "Contacts" at bounding box center [295, 493] width 48 height 13
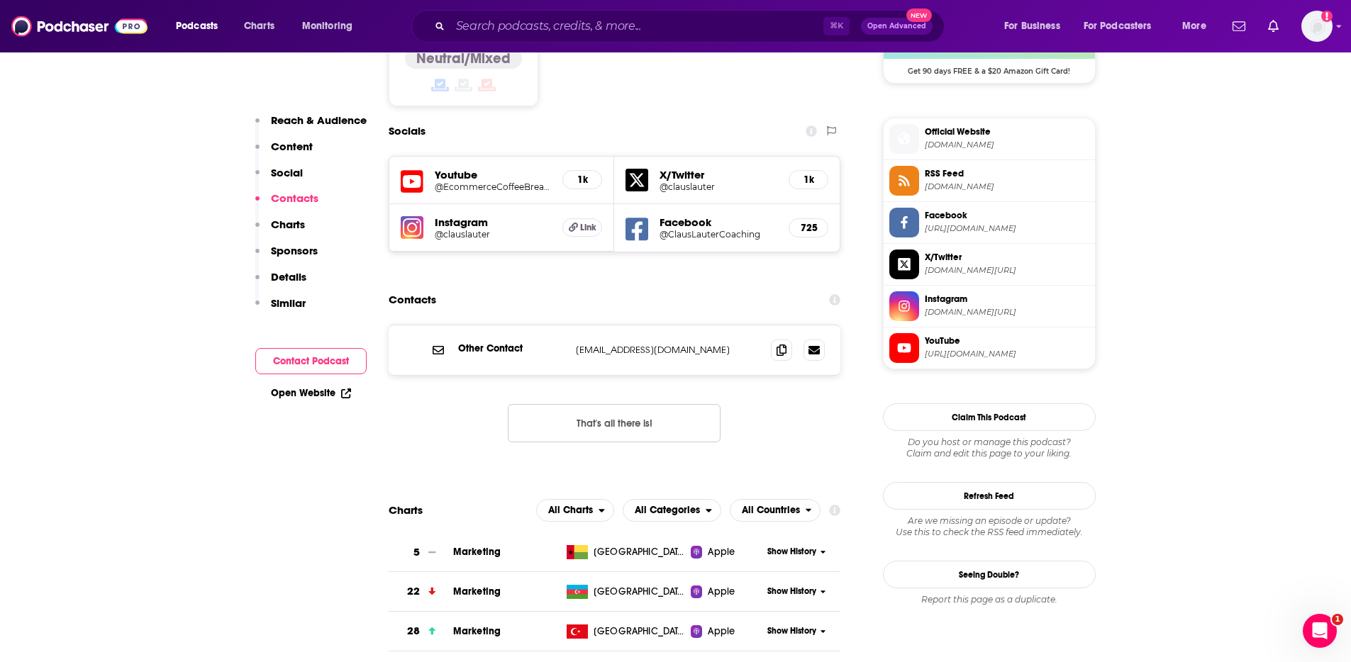
scroll to position [1216, 0]
click at [783, 343] on icon at bounding box center [781, 348] width 10 height 11
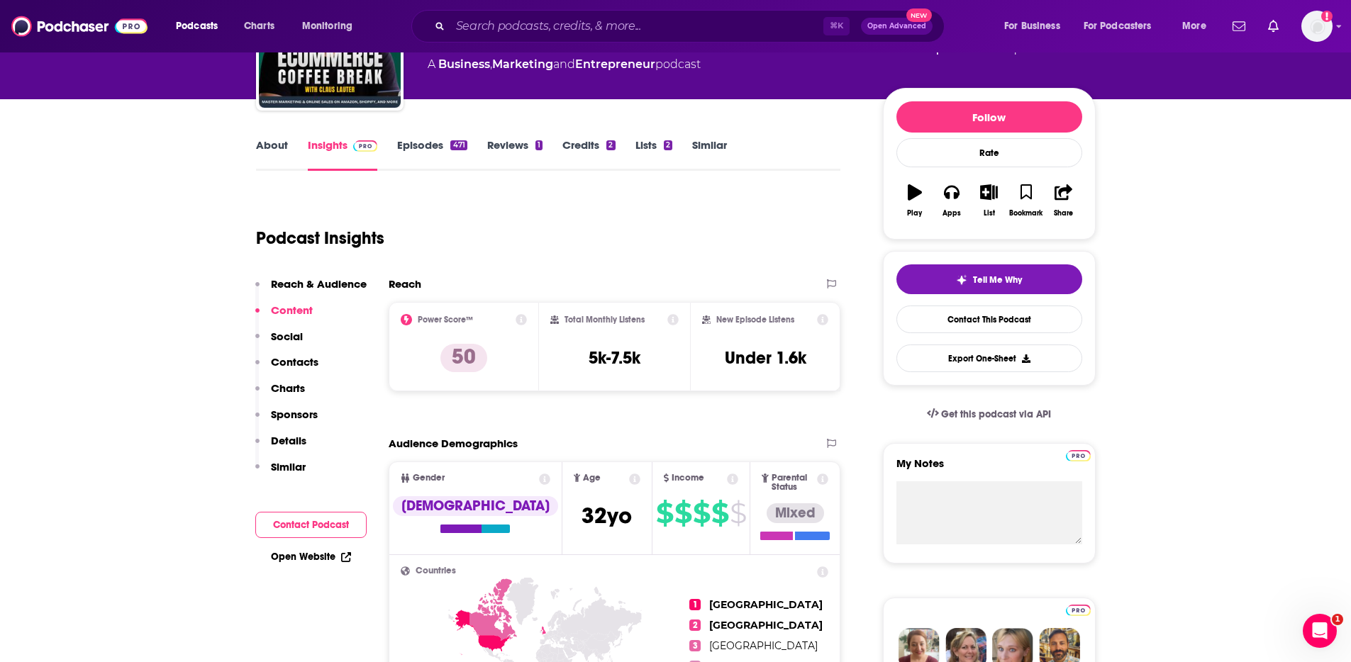
scroll to position [0, 0]
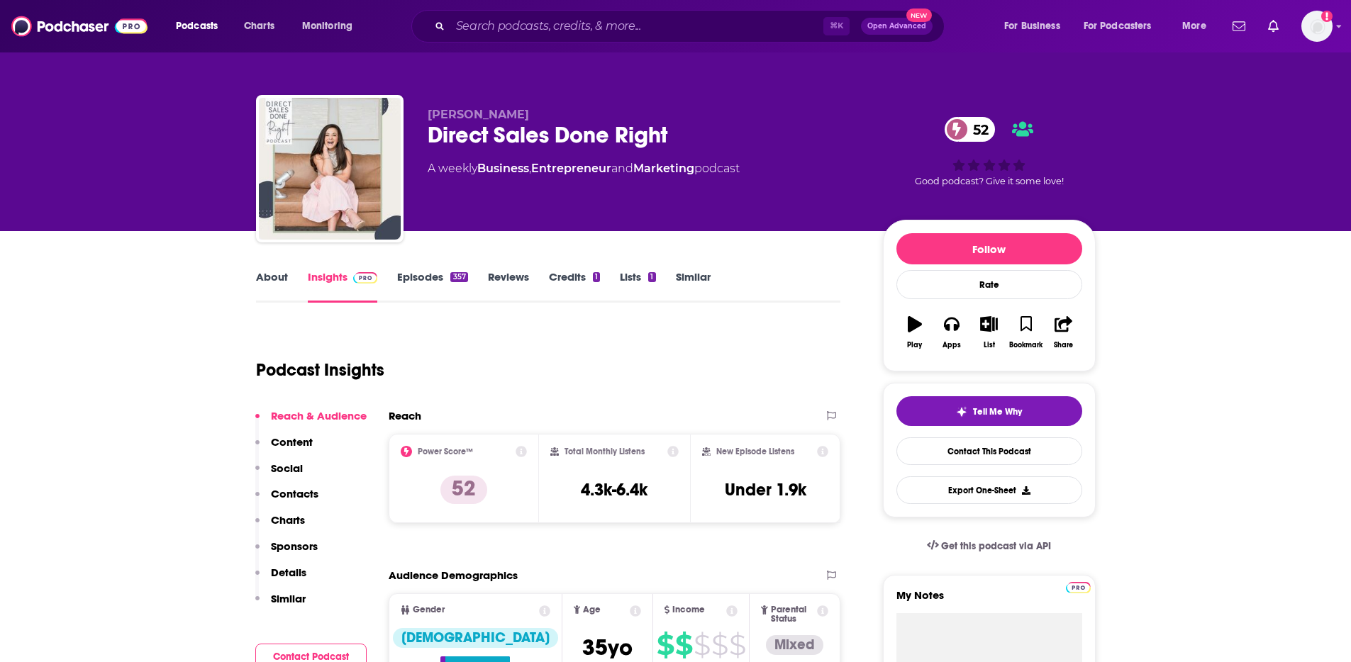
click at [278, 271] on link "About" at bounding box center [272, 286] width 32 height 33
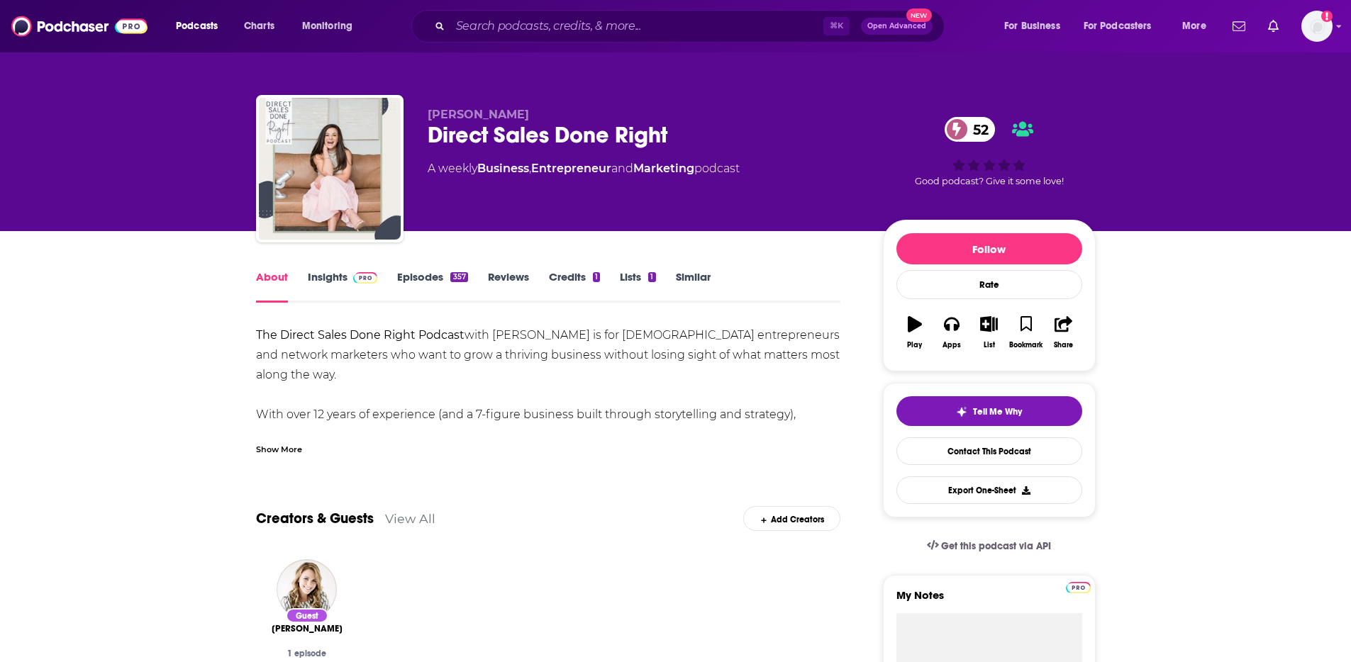
click at [284, 447] on div "Show More" at bounding box center [279, 448] width 46 height 13
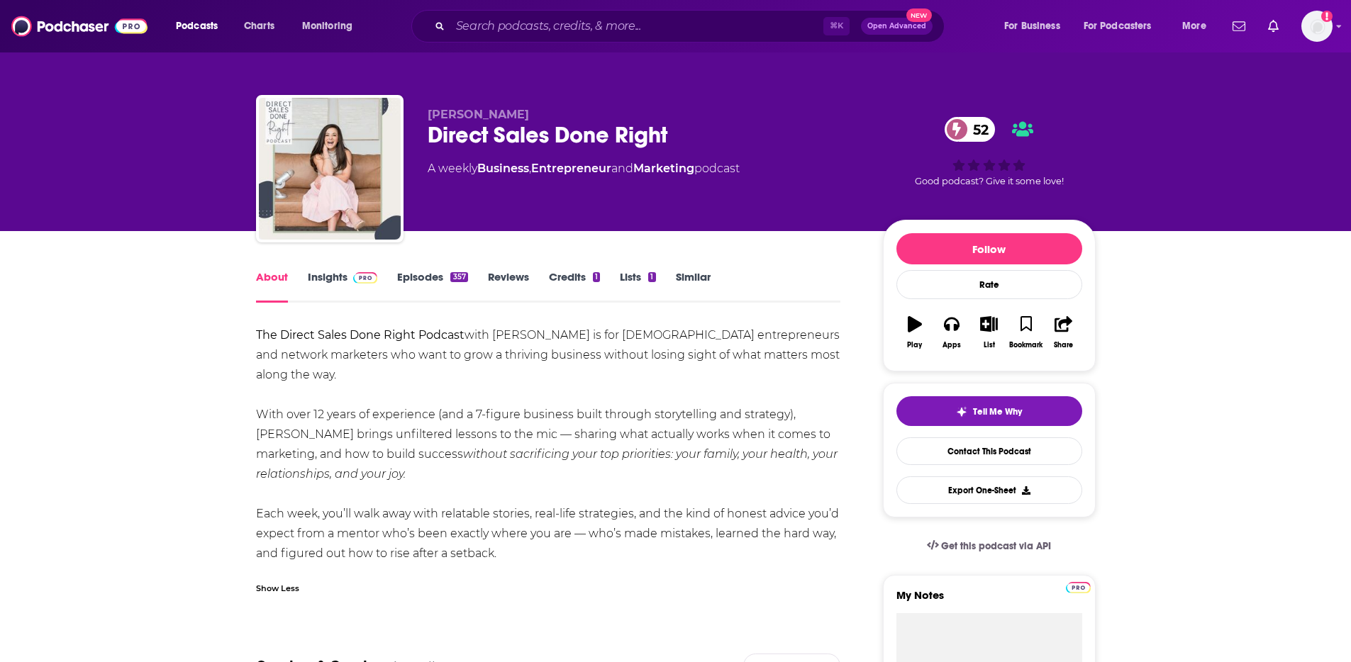
click at [340, 281] on link "Insights" at bounding box center [343, 286] width 70 height 33
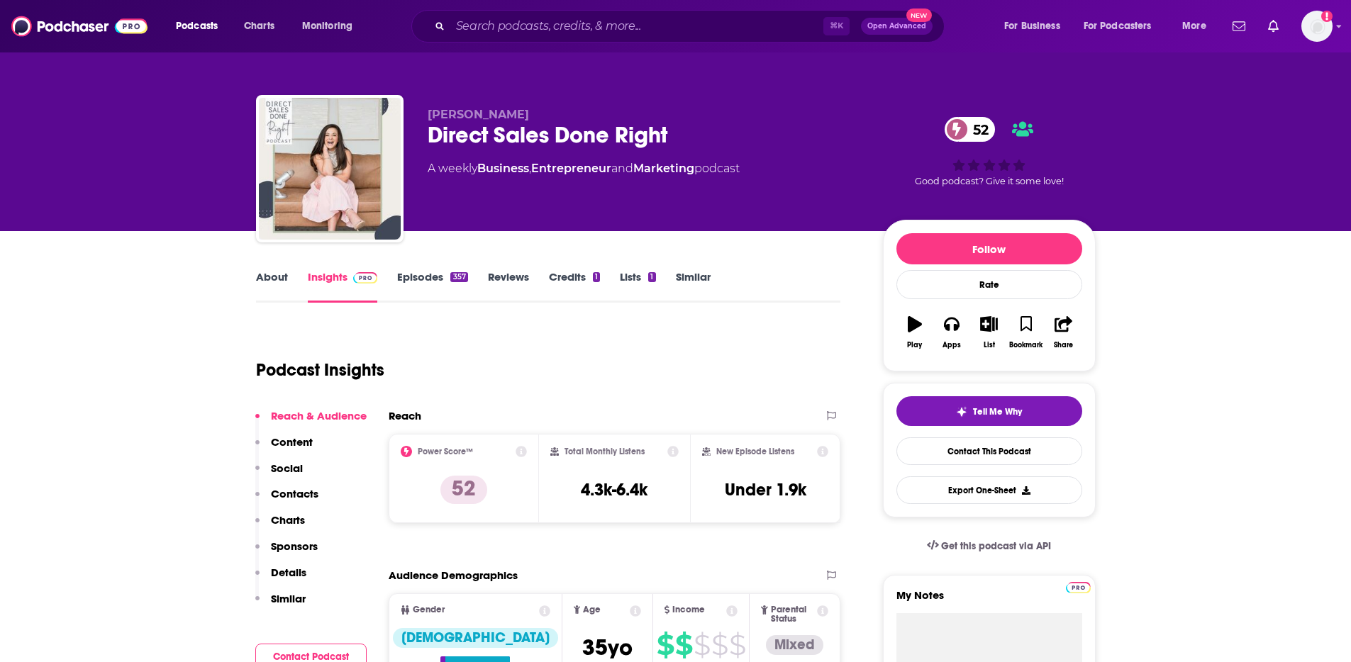
click at [299, 494] on p "Contacts" at bounding box center [295, 493] width 48 height 13
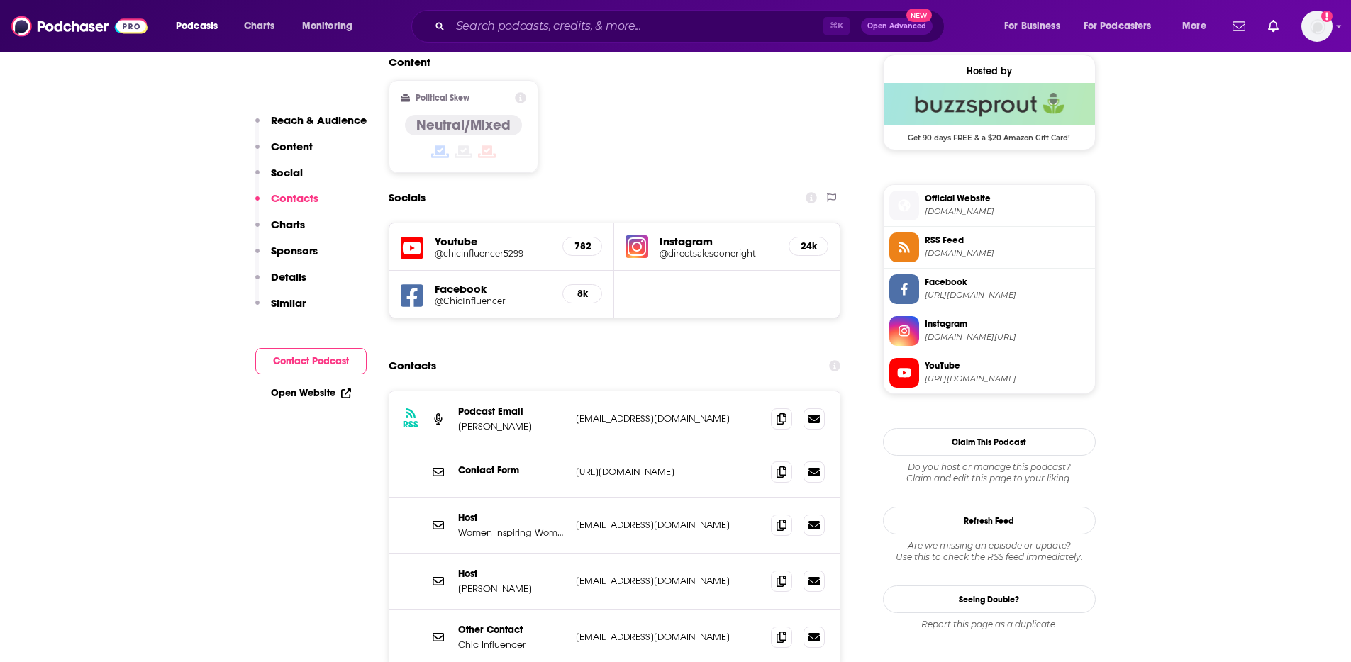
scroll to position [1215, 0]
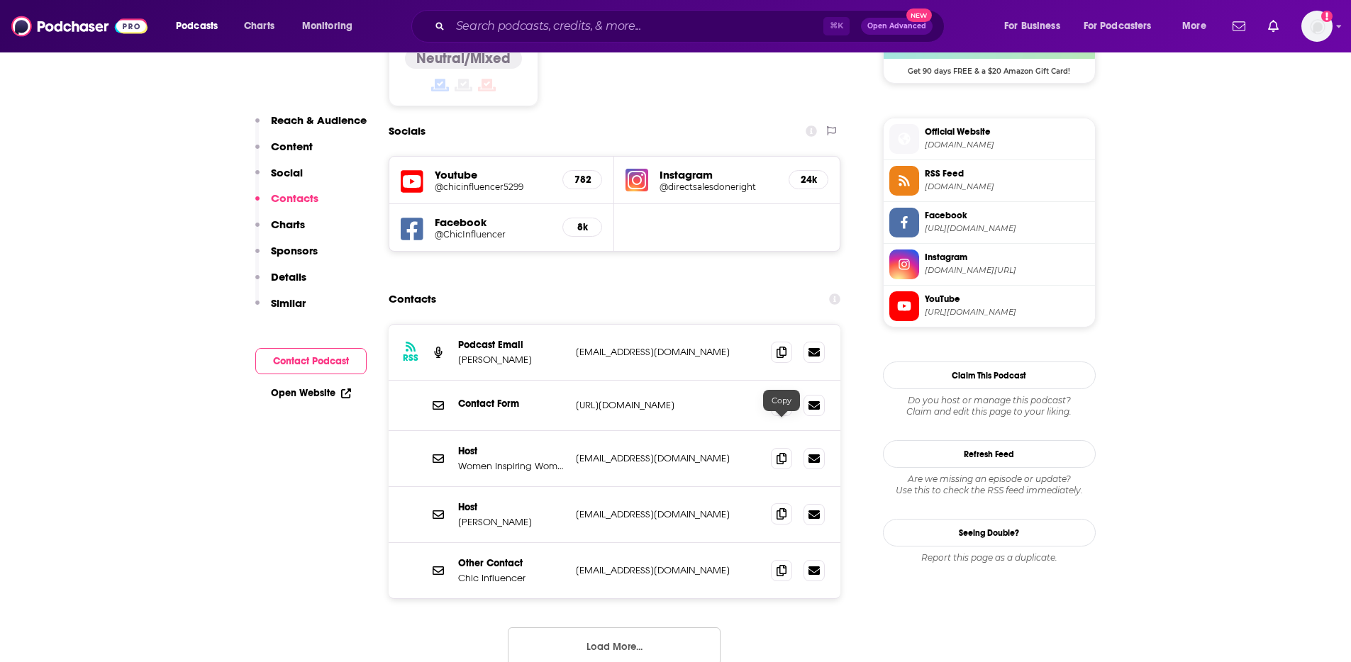
click at [788, 503] on span at bounding box center [781, 513] width 21 height 21
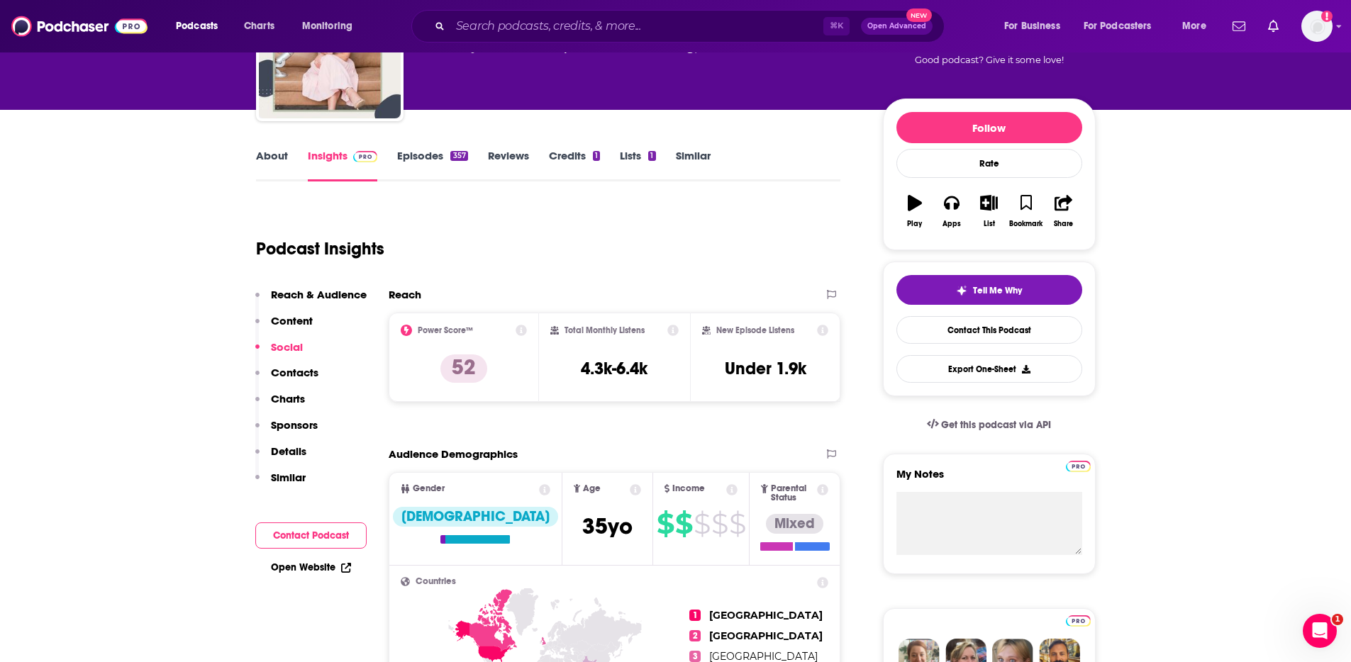
scroll to position [0, 0]
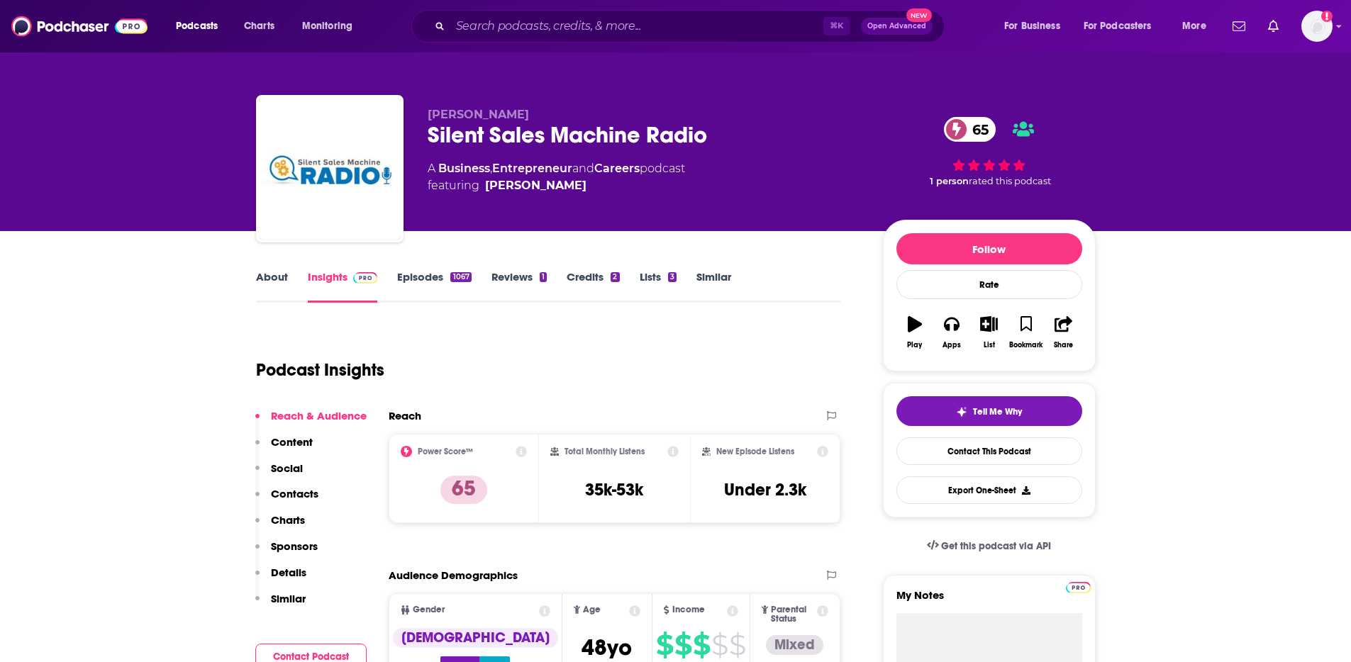
click at [260, 277] on link "About" at bounding box center [272, 286] width 32 height 33
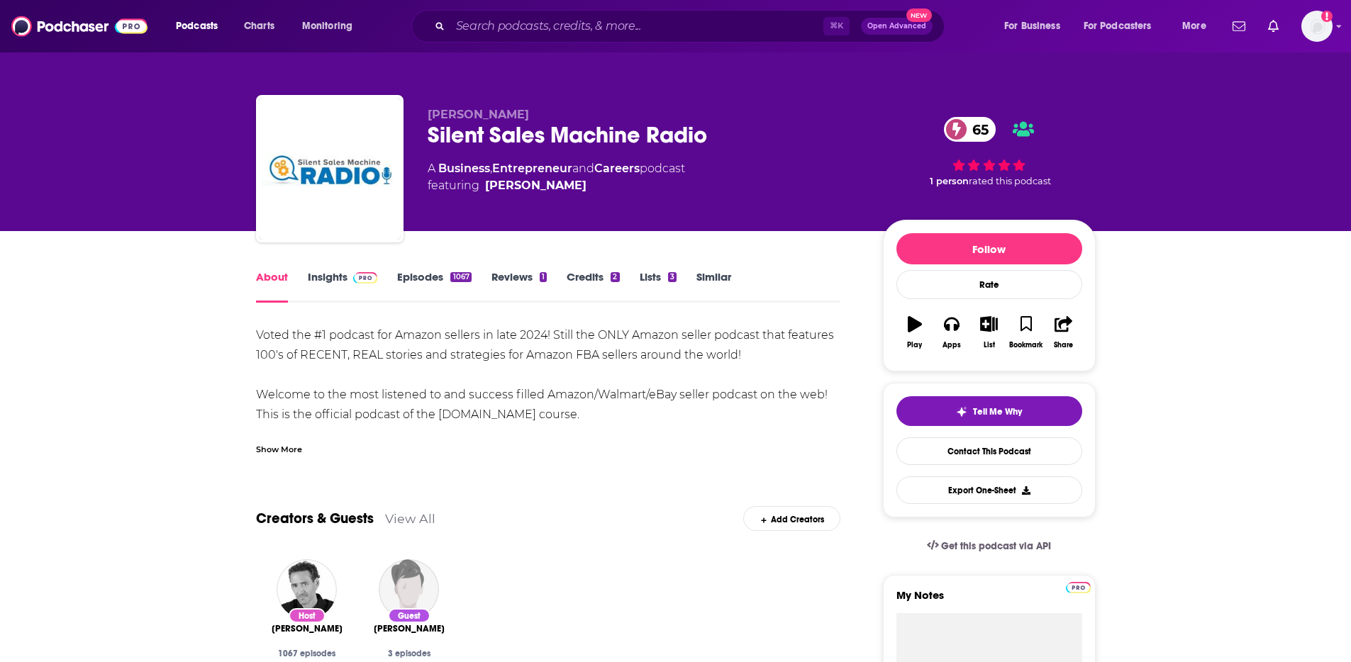
click at [279, 446] on div "Show More" at bounding box center [279, 448] width 46 height 13
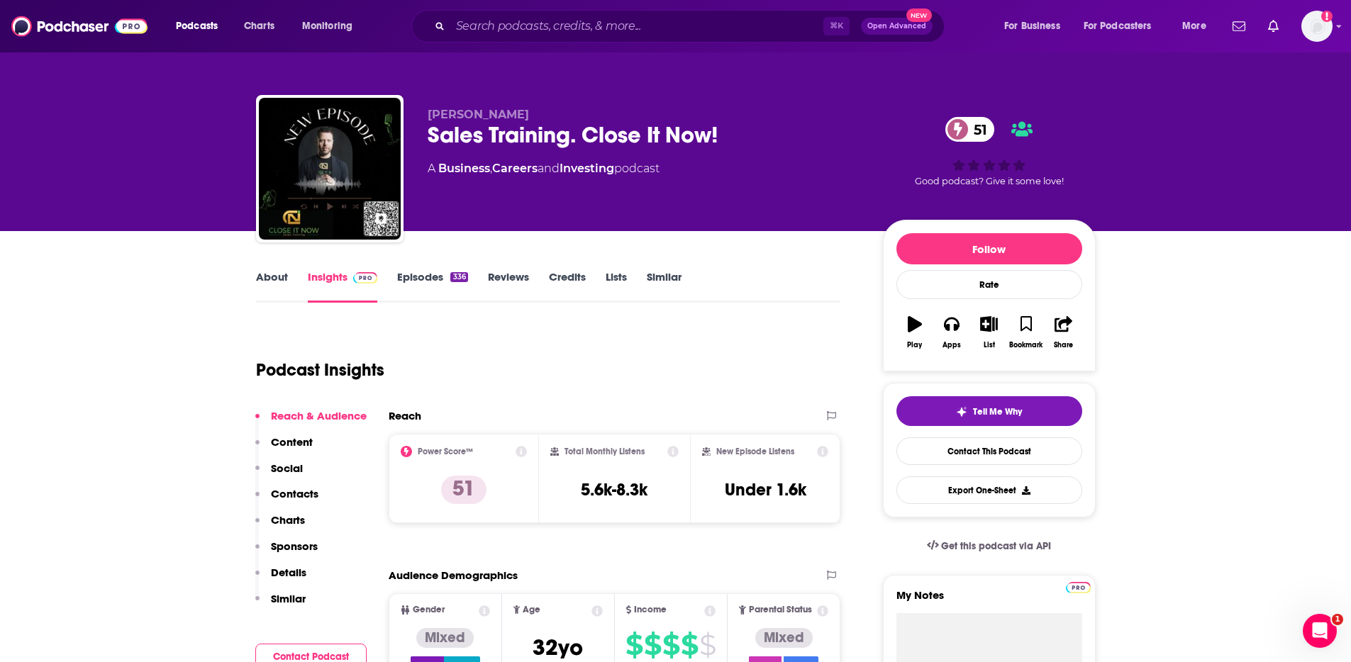
click at [279, 277] on link "About" at bounding box center [272, 286] width 32 height 33
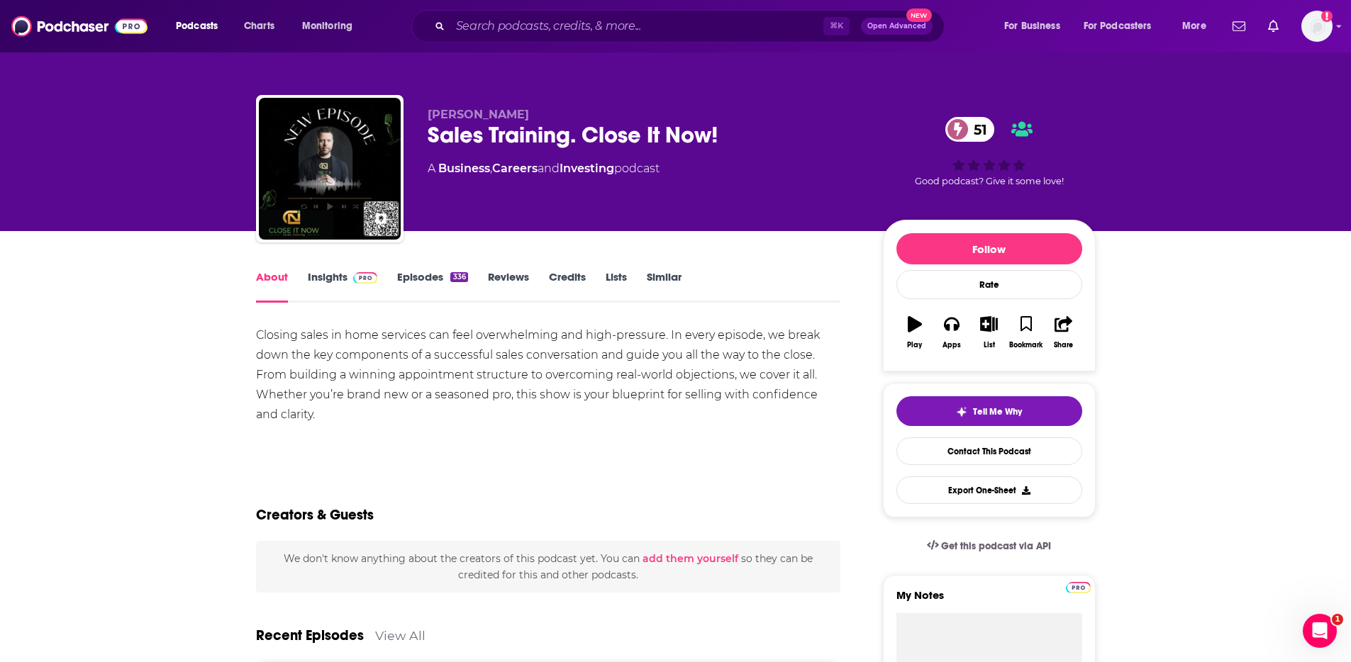
click at [334, 276] on link "Insights" at bounding box center [343, 286] width 70 height 33
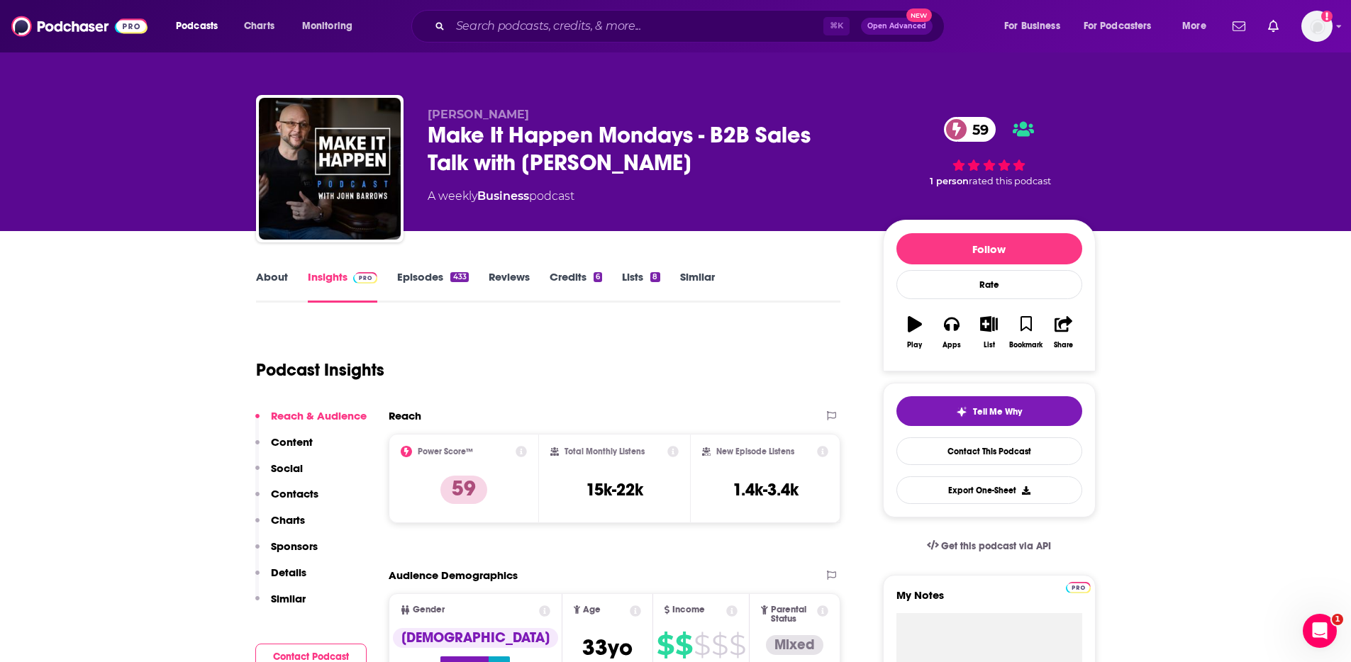
click at [259, 271] on link "About" at bounding box center [272, 286] width 32 height 33
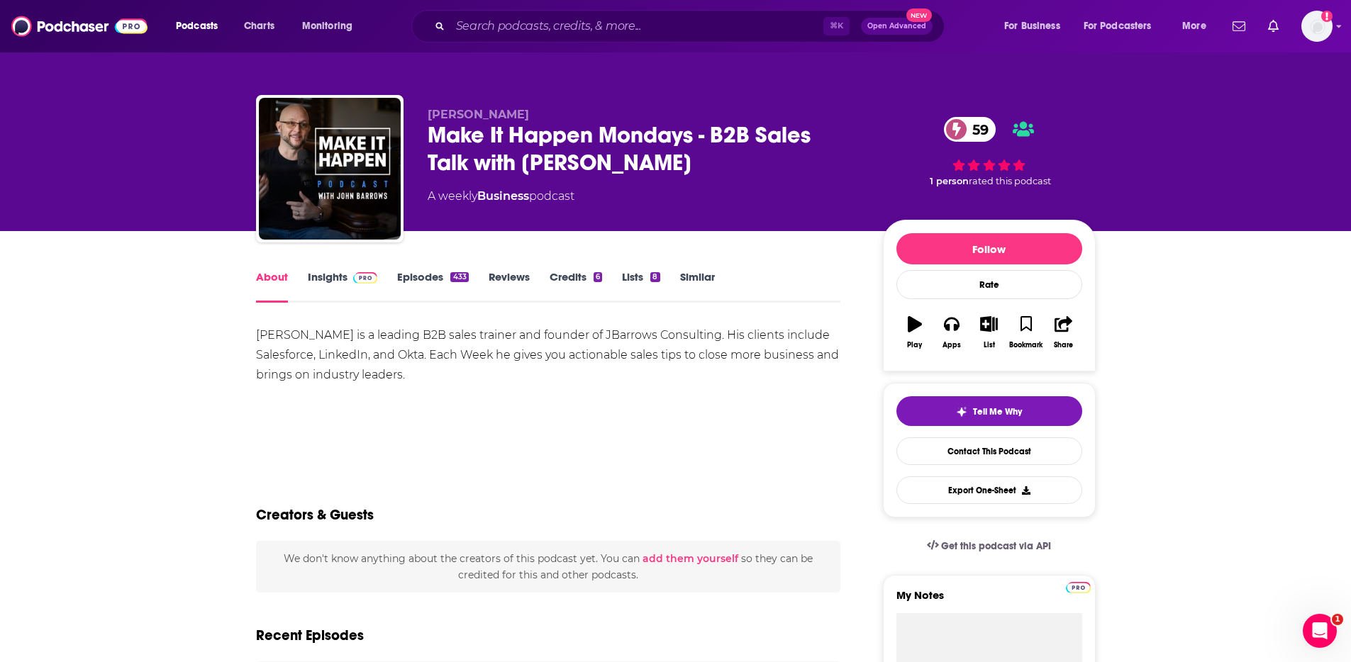
click at [318, 271] on link "Insights" at bounding box center [343, 286] width 70 height 33
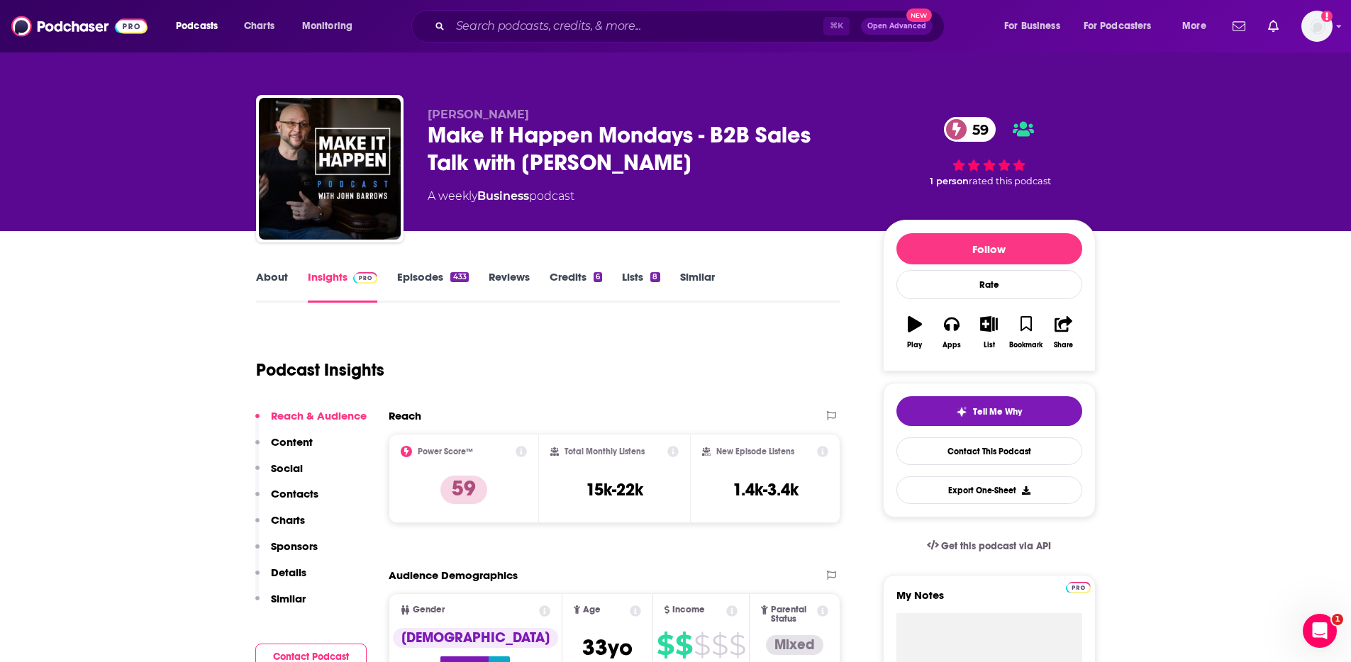
click at [304, 490] on p "Contacts" at bounding box center [295, 493] width 48 height 13
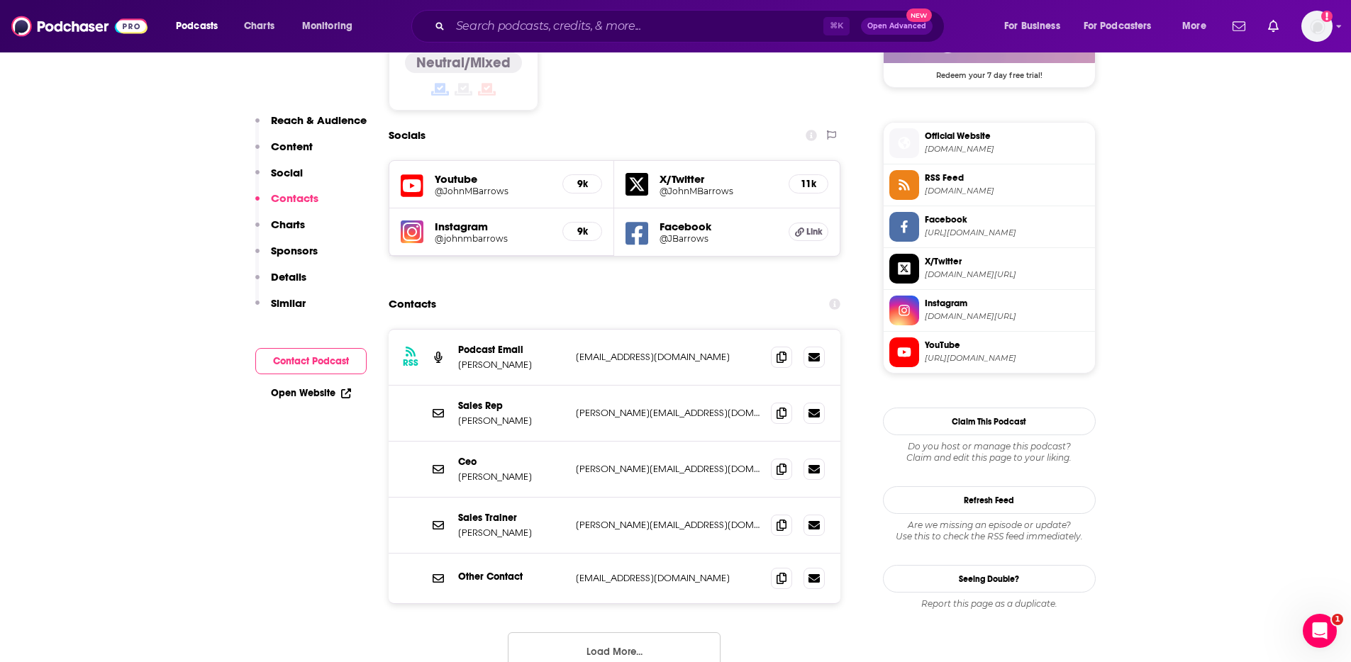
scroll to position [1232, 0]
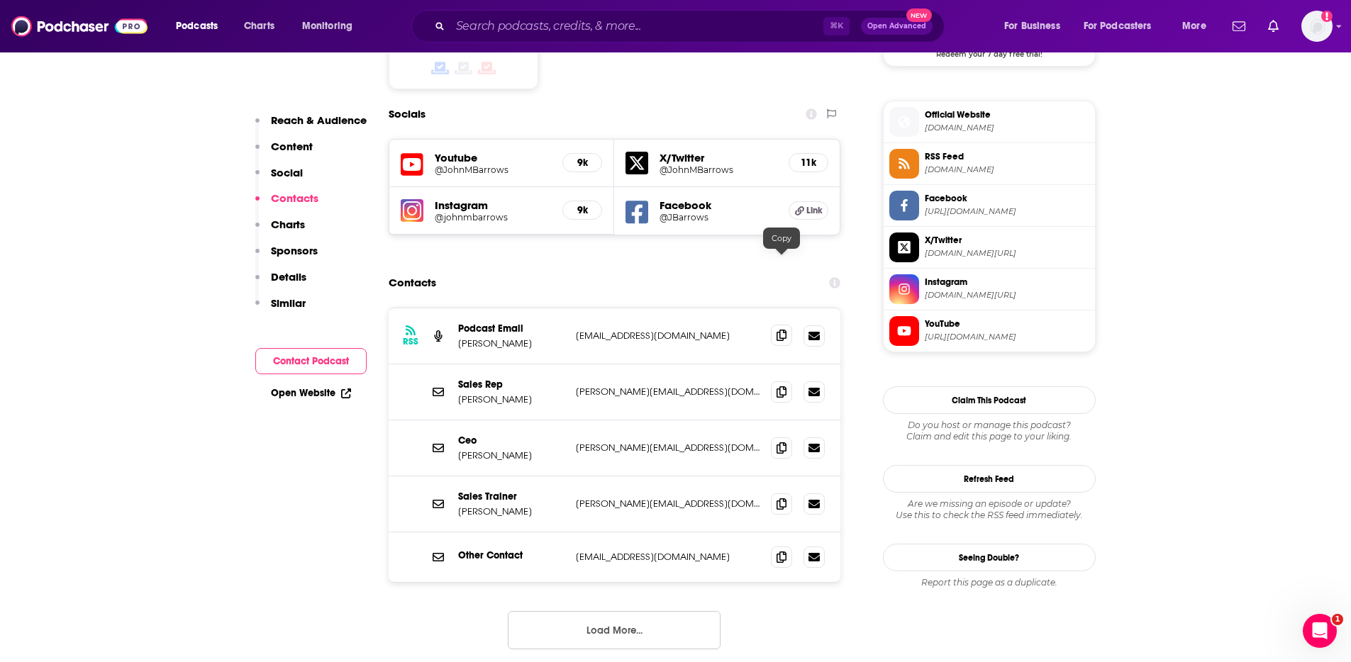
click at [779, 330] on icon at bounding box center [781, 335] width 10 height 11
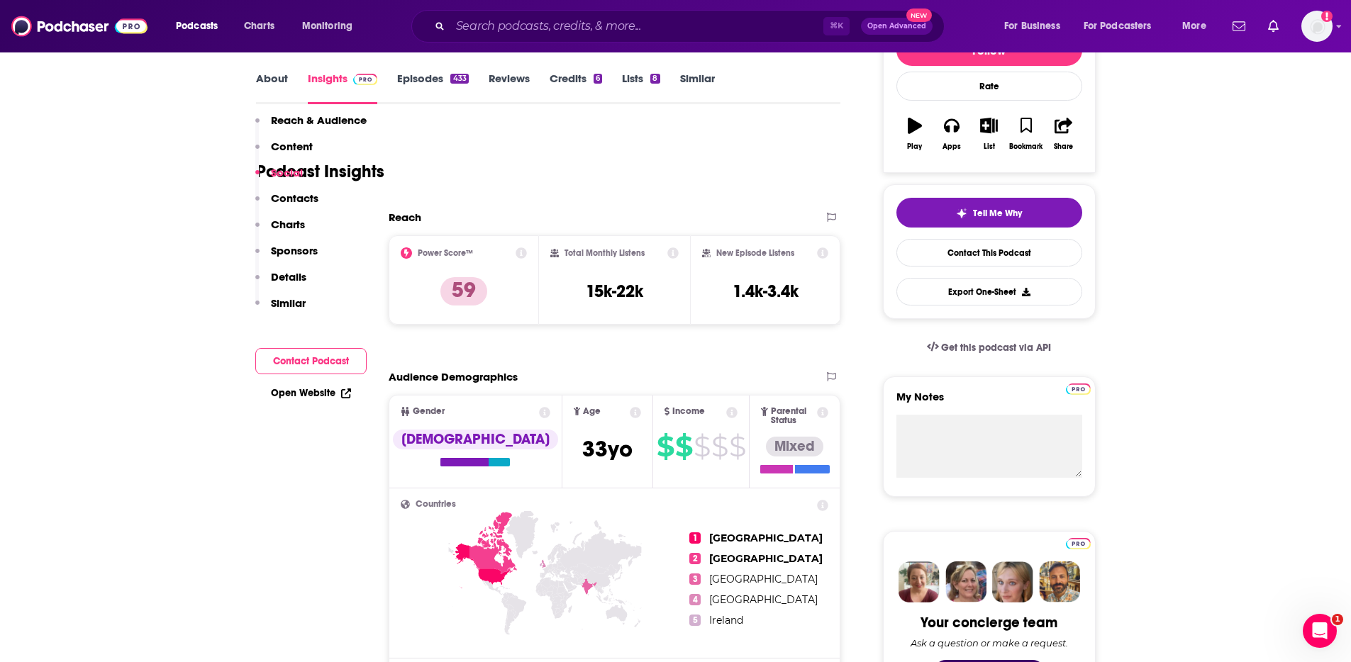
scroll to position [0, 0]
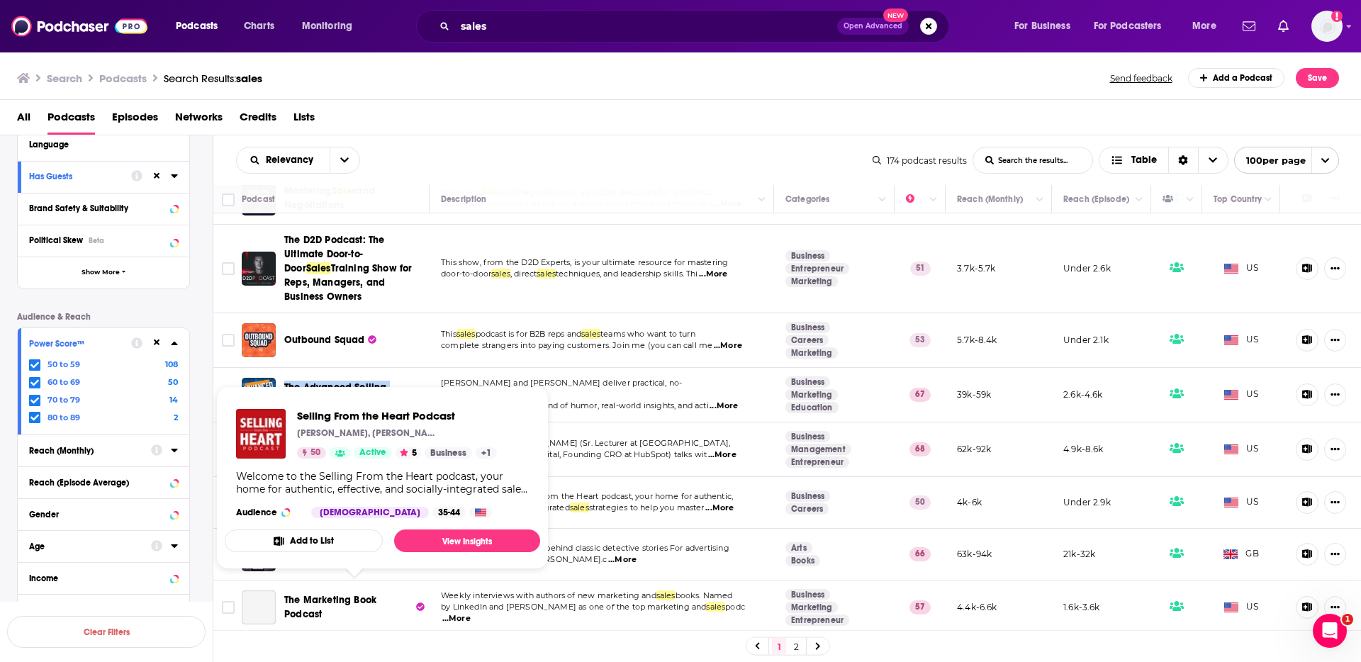
scroll to position [1560, 0]
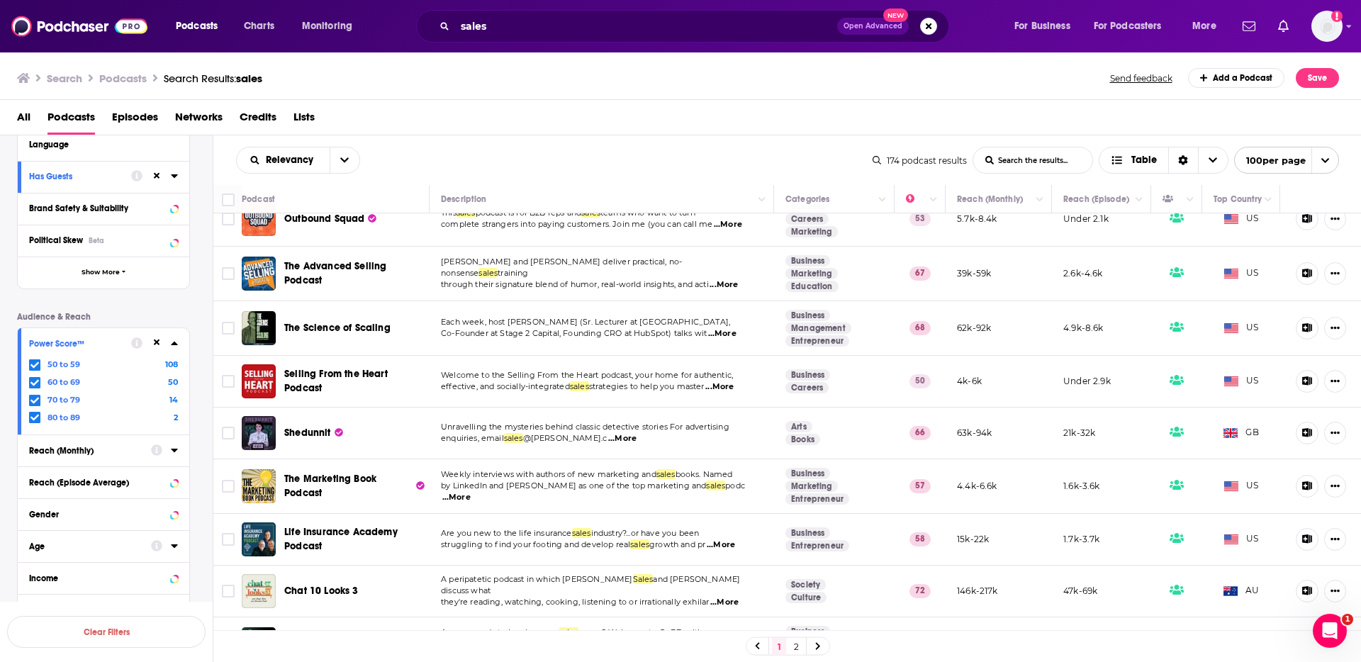
click at [552, 168] on div "Relevancy List Search Input Search the results... Table" at bounding box center [554, 160] width 637 height 27
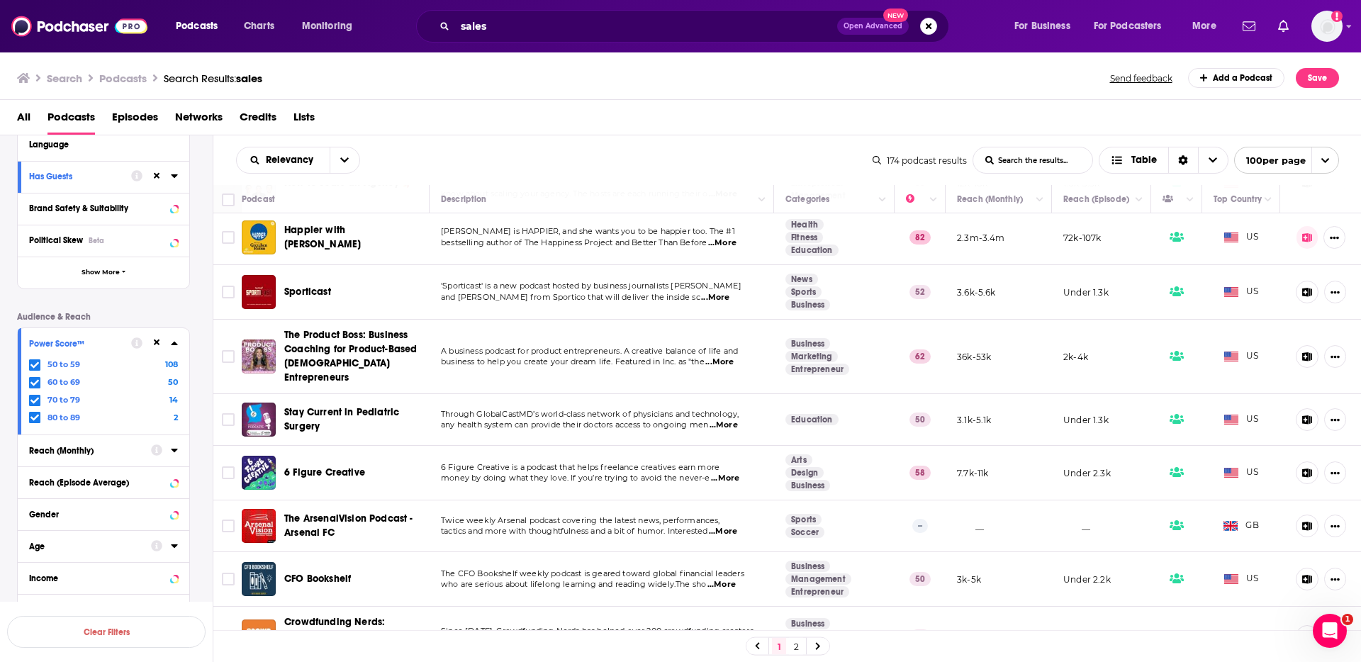
scroll to position [4634, 0]
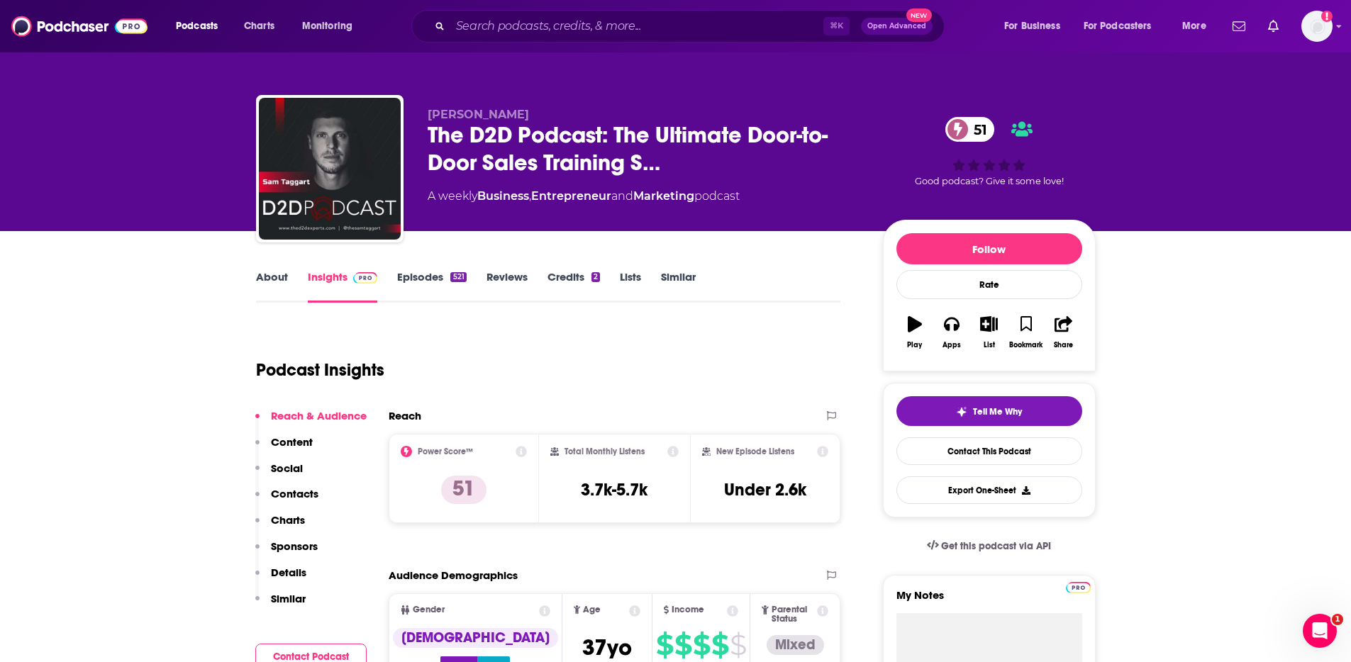
click at [287, 492] on p "Contacts" at bounding box center [295, 493] width 48 height 13
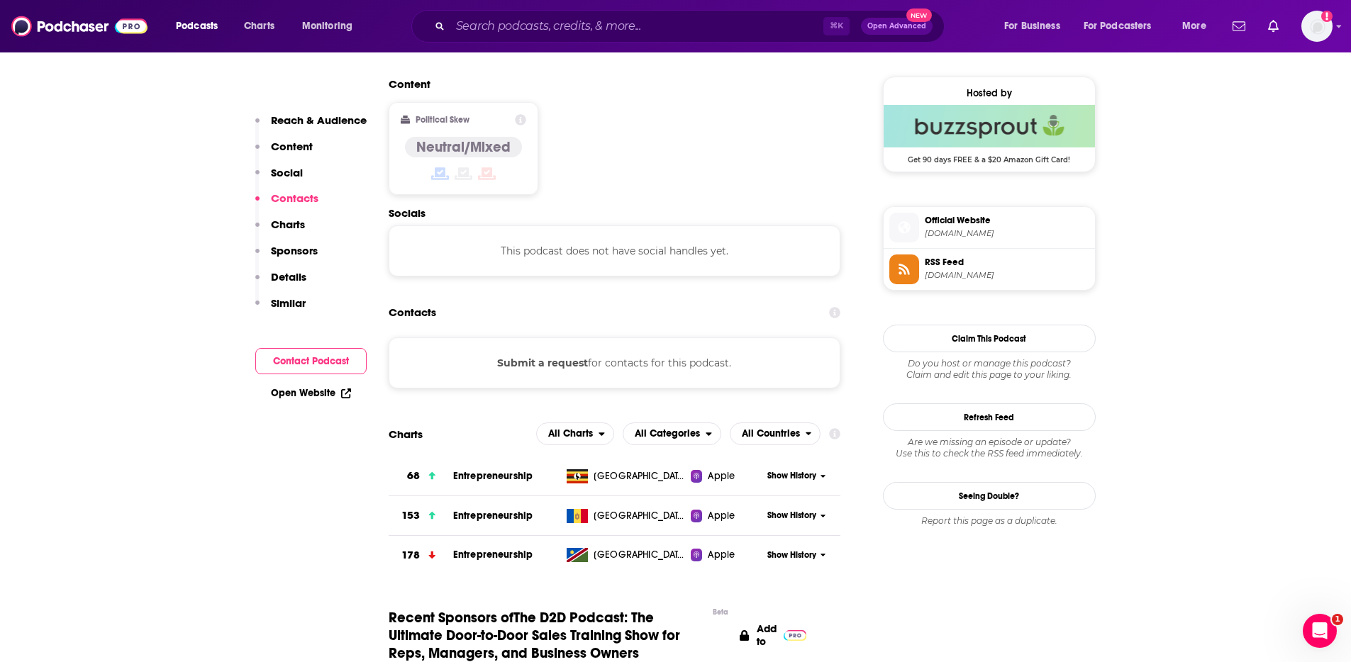
scroll to position [1140, 0]
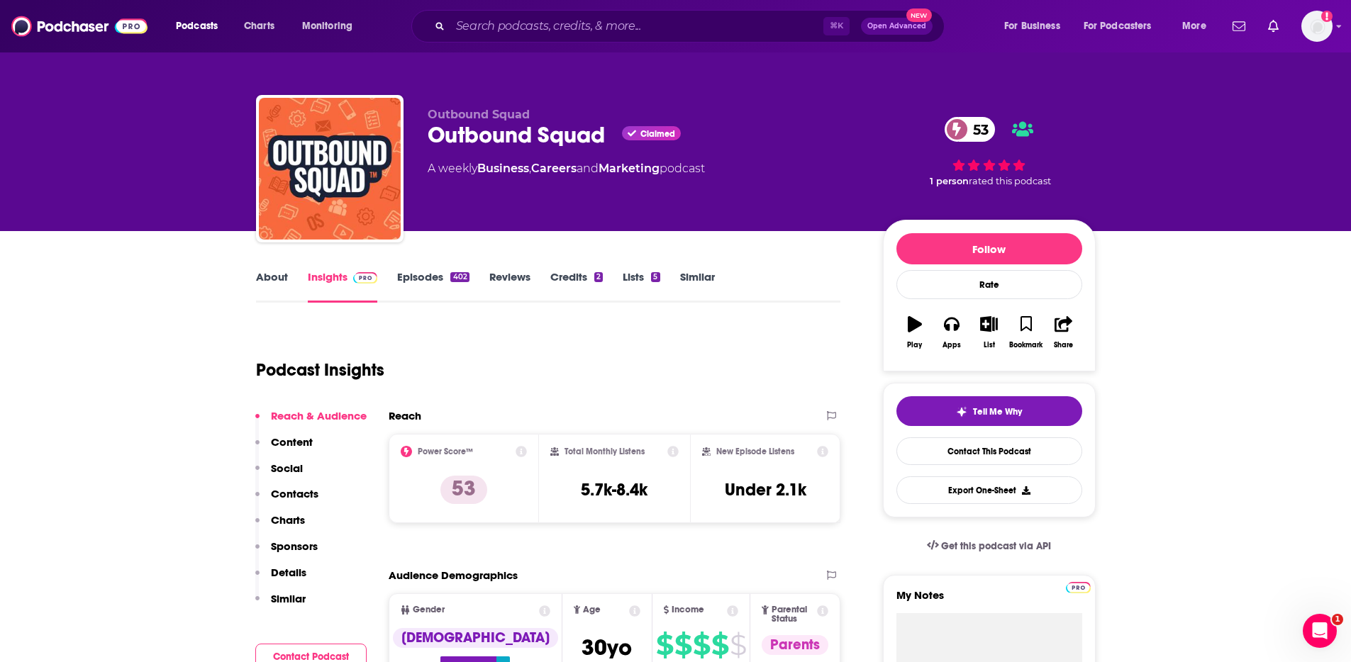
click at [294, 270] on div "About" at bounding box center [282, 286] width 52 height 33
click at [281, 280] on link "About" at bounding box center [272, 286] width 32 height 33
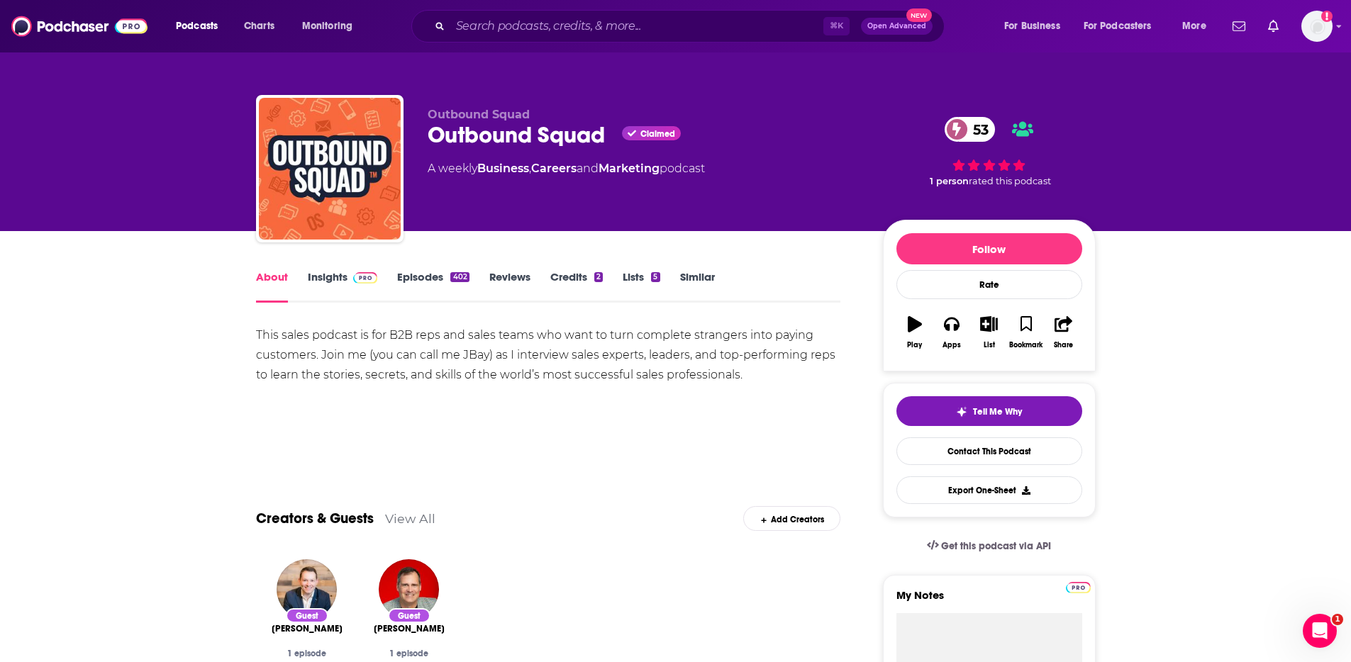
click at [340, 276] on link "Insights" at bounding box center [343, 286] width 70 height 33
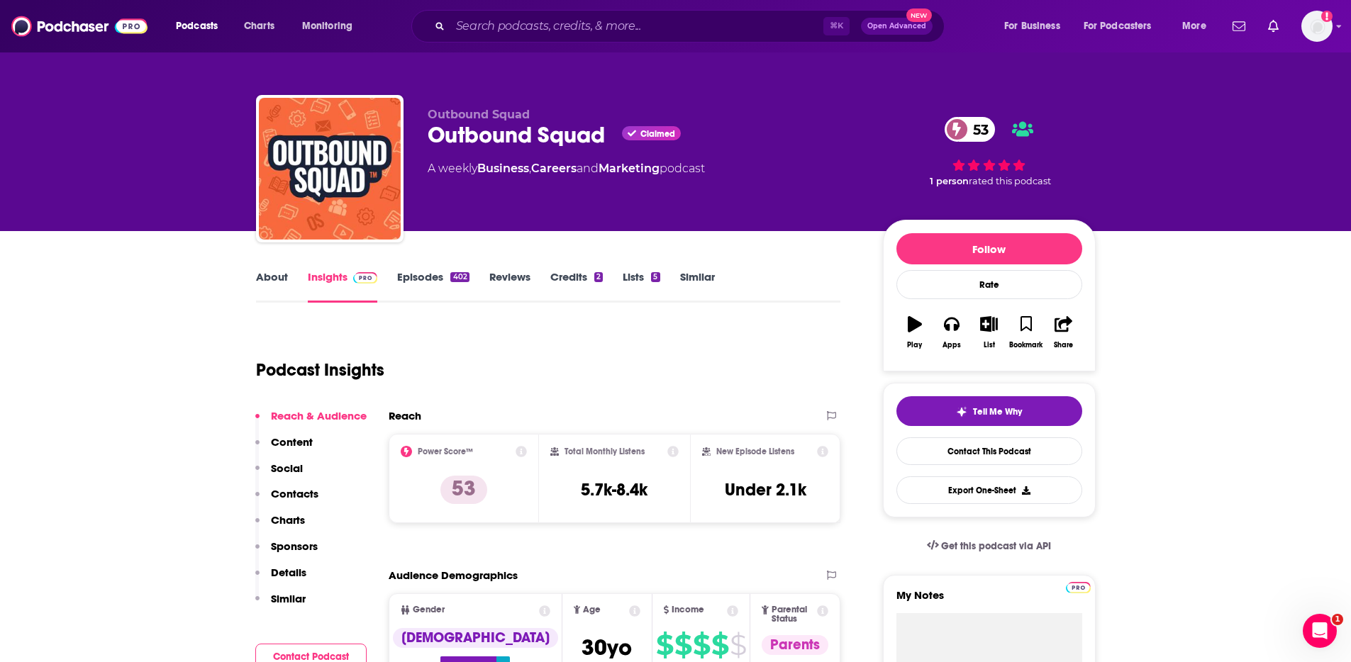
click at [291, 494] on p "Contacts" at bounding box center [295, 493] width 48 height 13
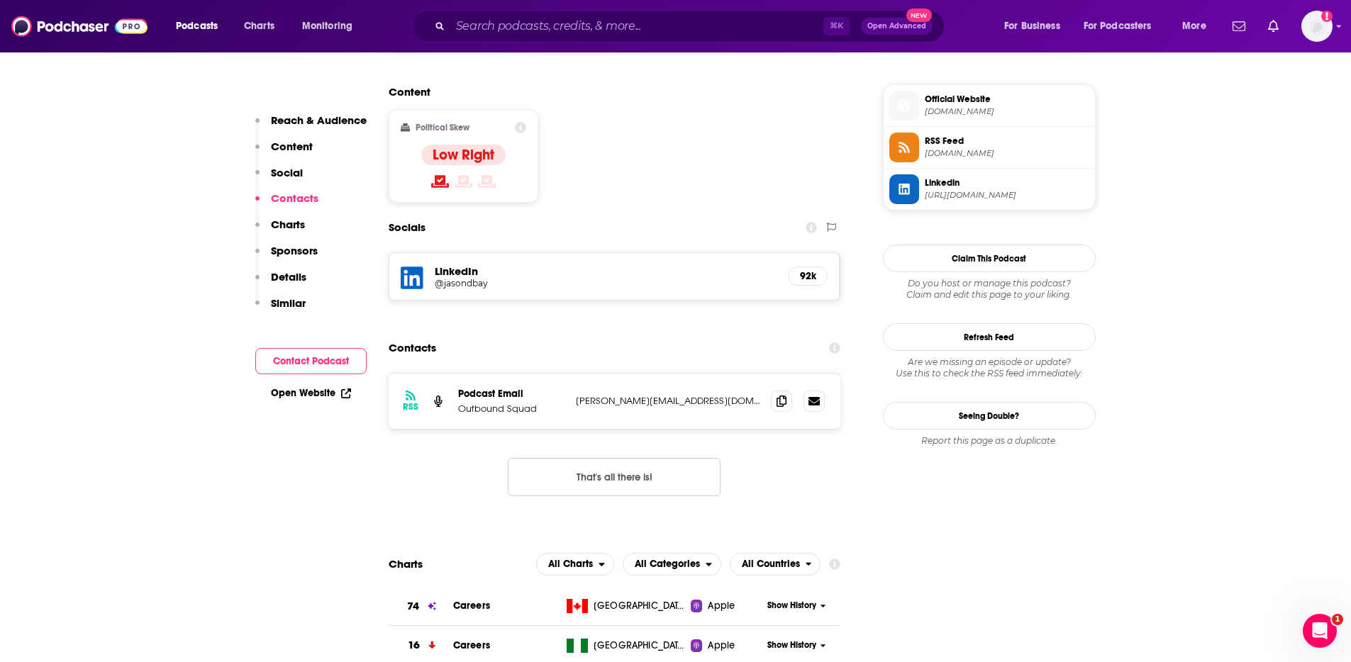
scroll to position [1168, 0]
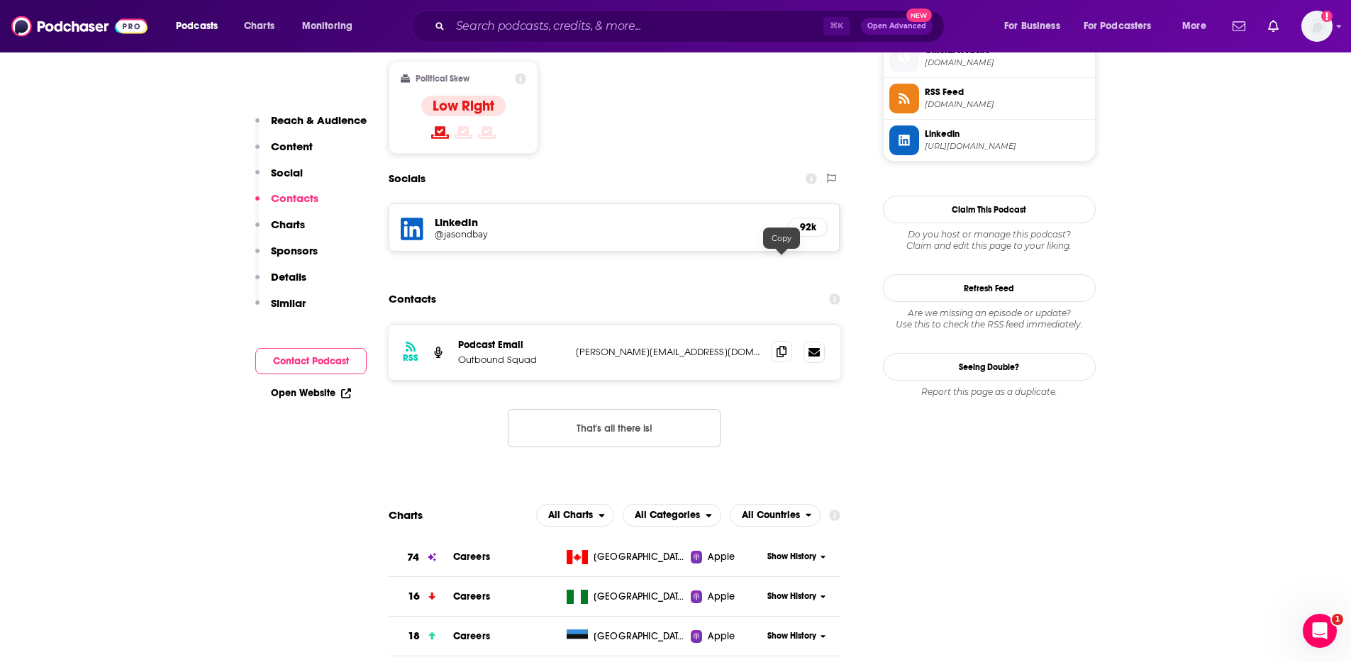
click at [781, 346] on icon at bounding box center [781, 351] width 10 height 11
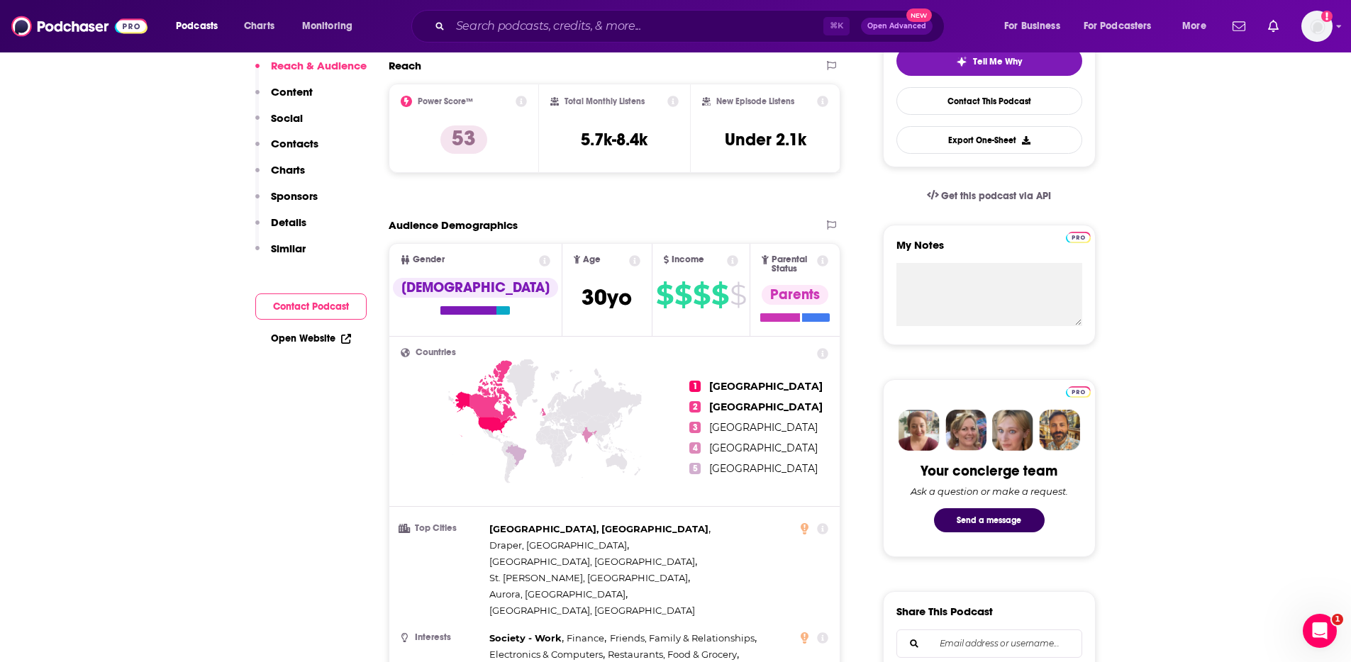
scroll to position [0, 0]
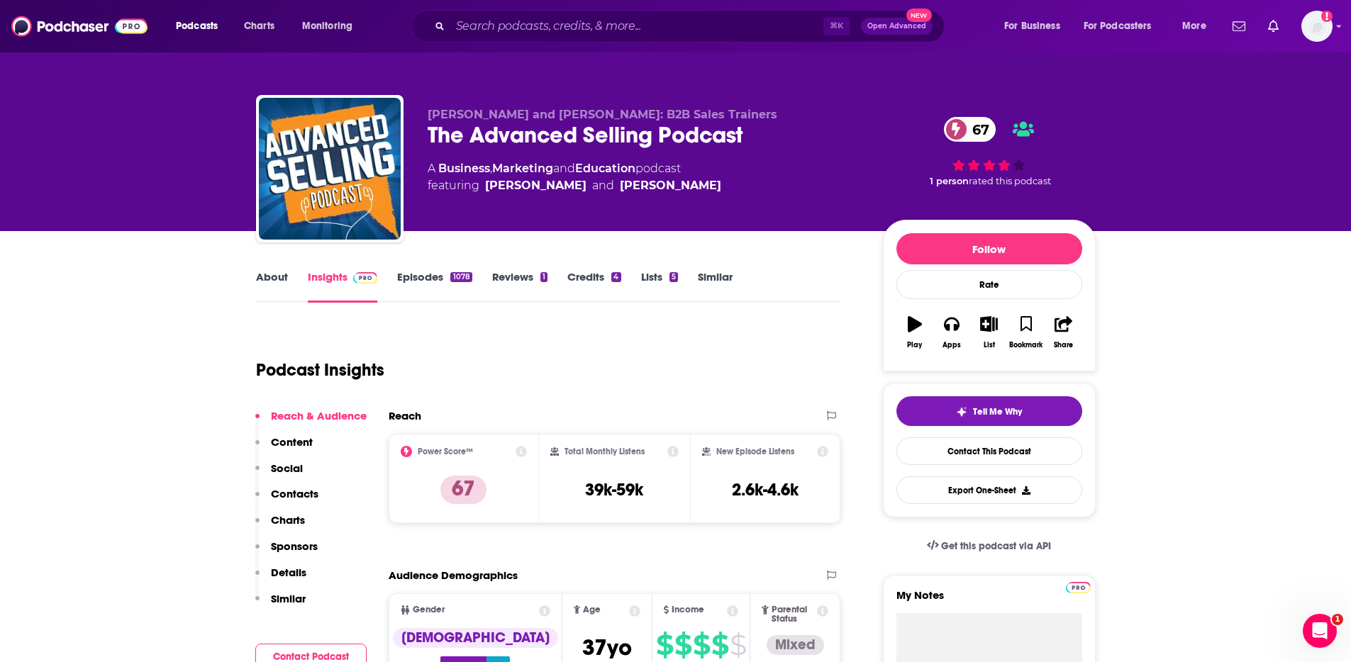
drag, startPoint x: 305, startPoint y: 491, endPoint x: 640, endPoint y: 359, distance: 360.0
click at [306, 491] on p "Contacts" at bounding box center [295, 493] width 48 height 13
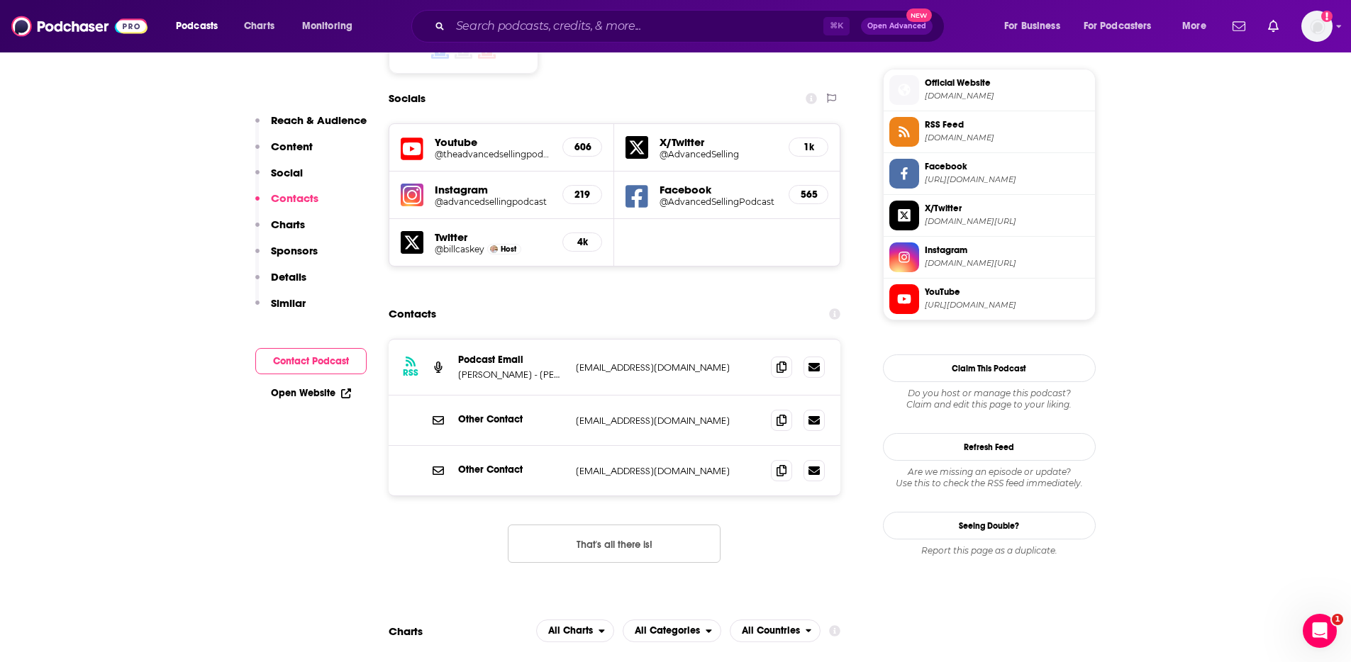
scroll to position [1279, 0]
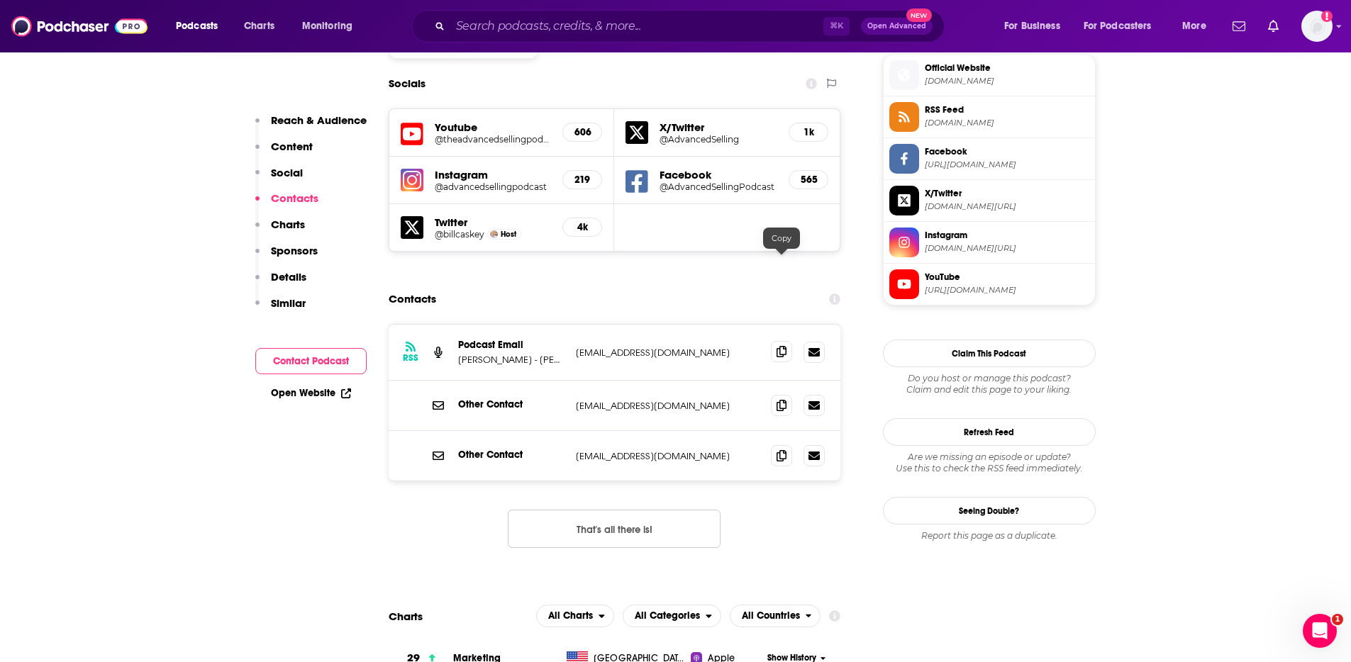
click at [783, 346] on icon at bounding box center [781, 351] width 10 height 11
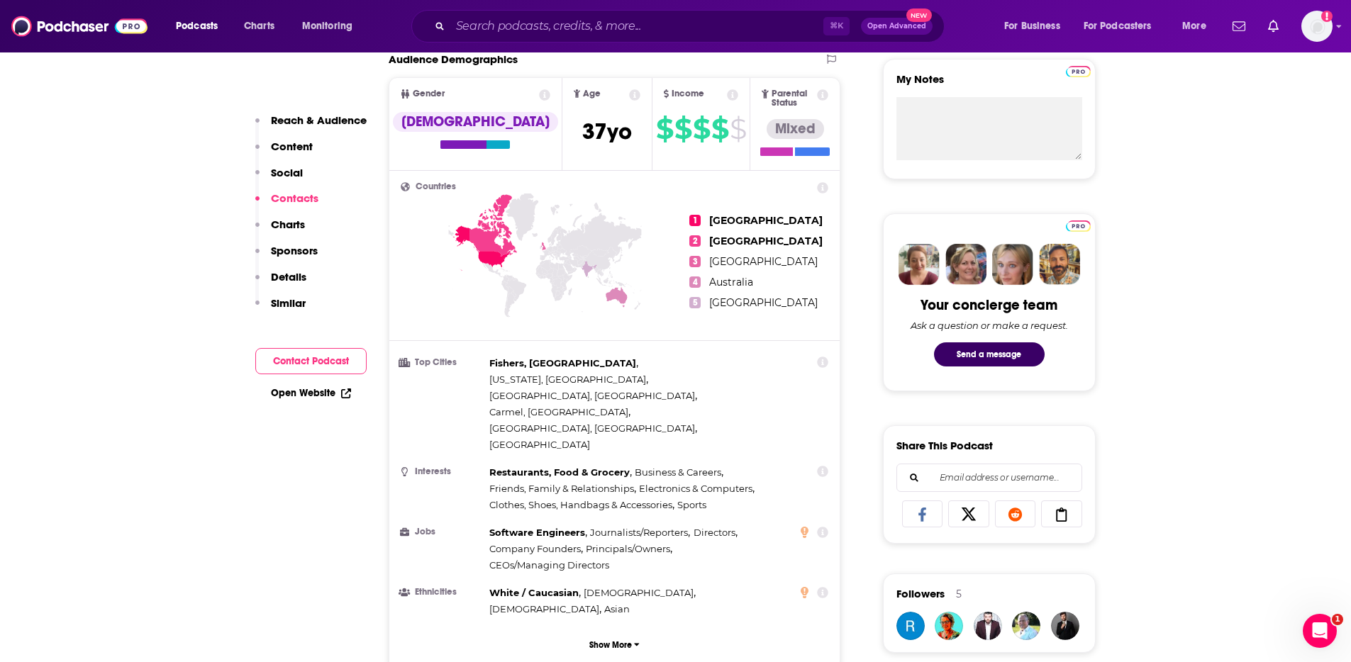
scroll to position [0, 0]
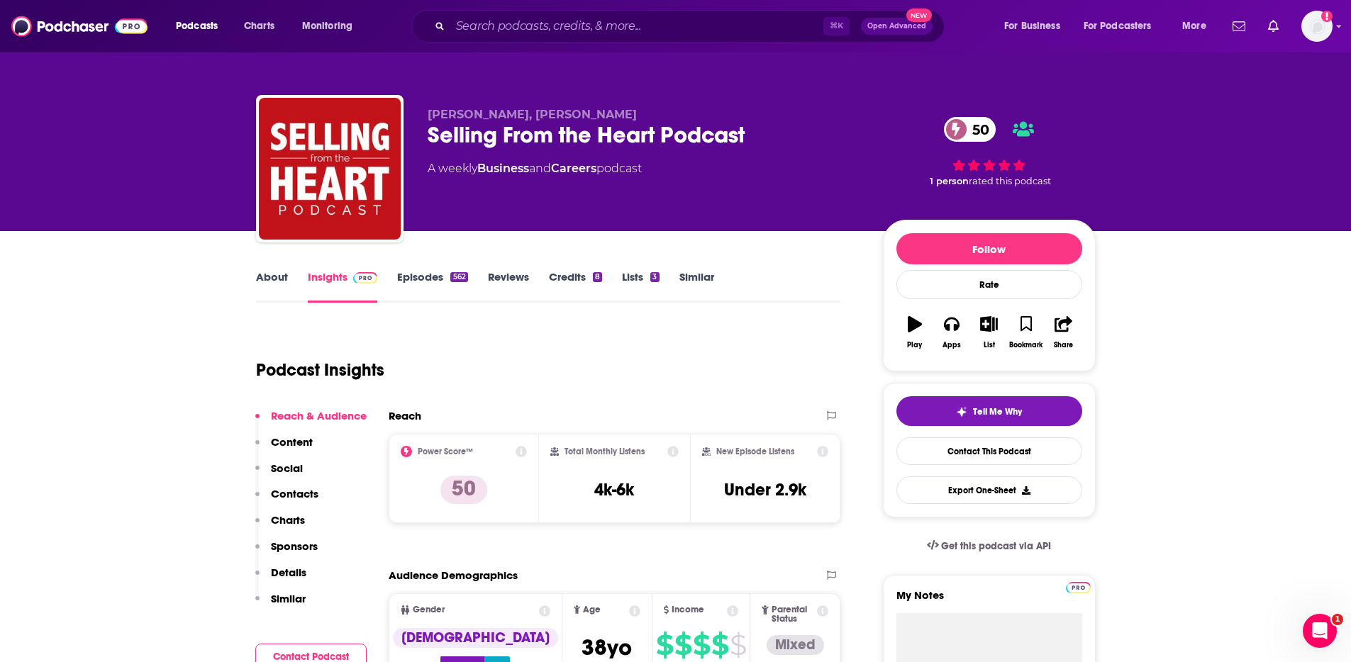
click at [535, 369] on div "Podcast Insights" at bounding box center [543, 361] width 574 height 72
click at [275, 279] on link "About" at bounding box center [272, 286] width 32 height 33
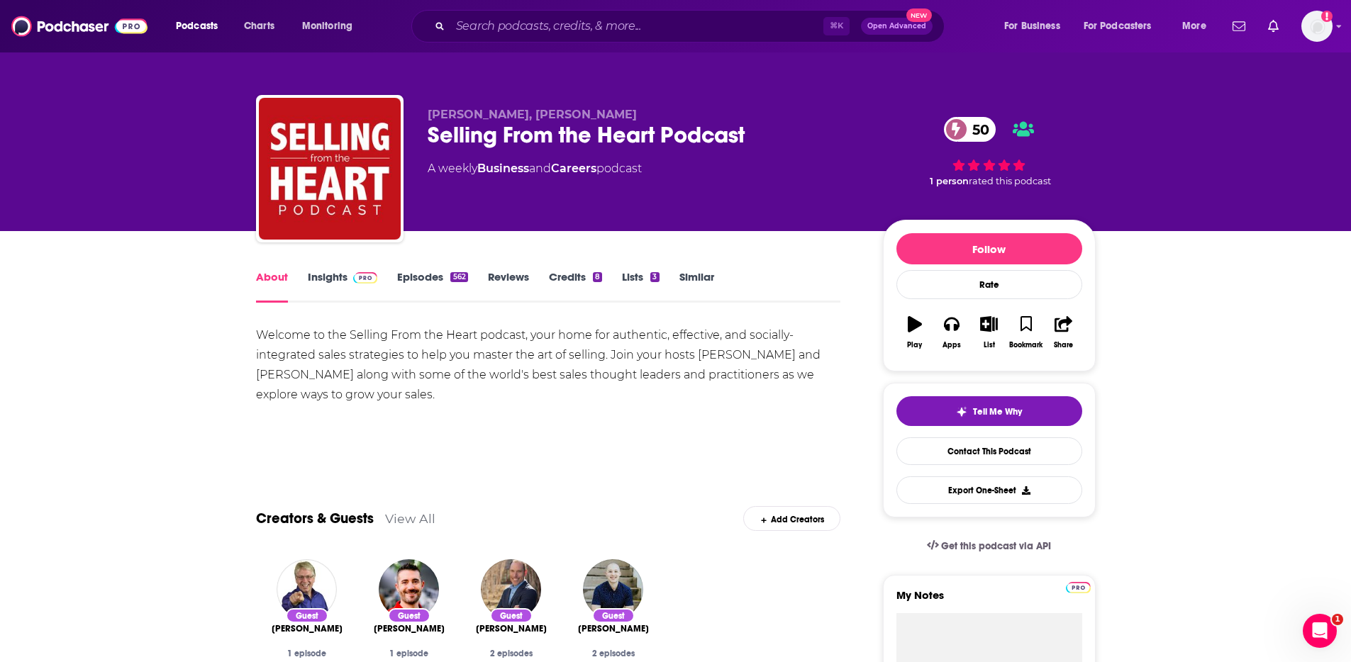
click at [333, 278] on link "Insights" at bounding box center [343, 286] width 70 height 33
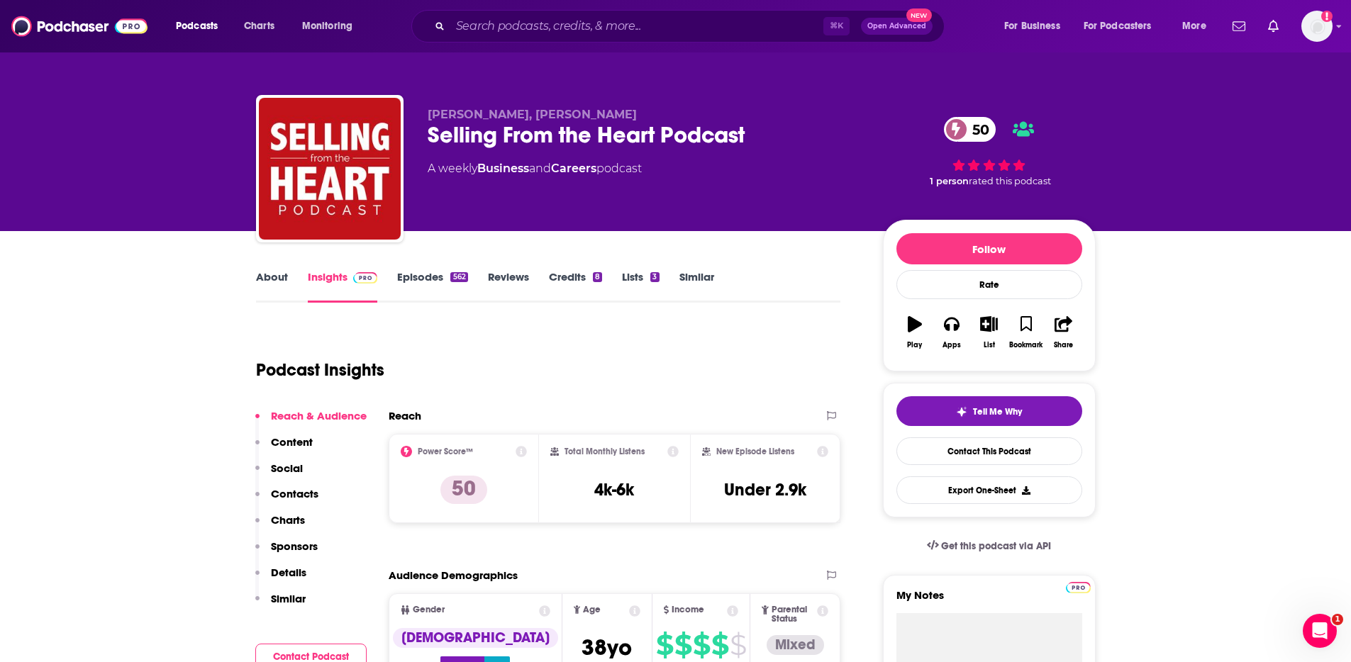
click at [303, 494] on p "Contacts" at bounding box center [295, 493] width 48 height 13
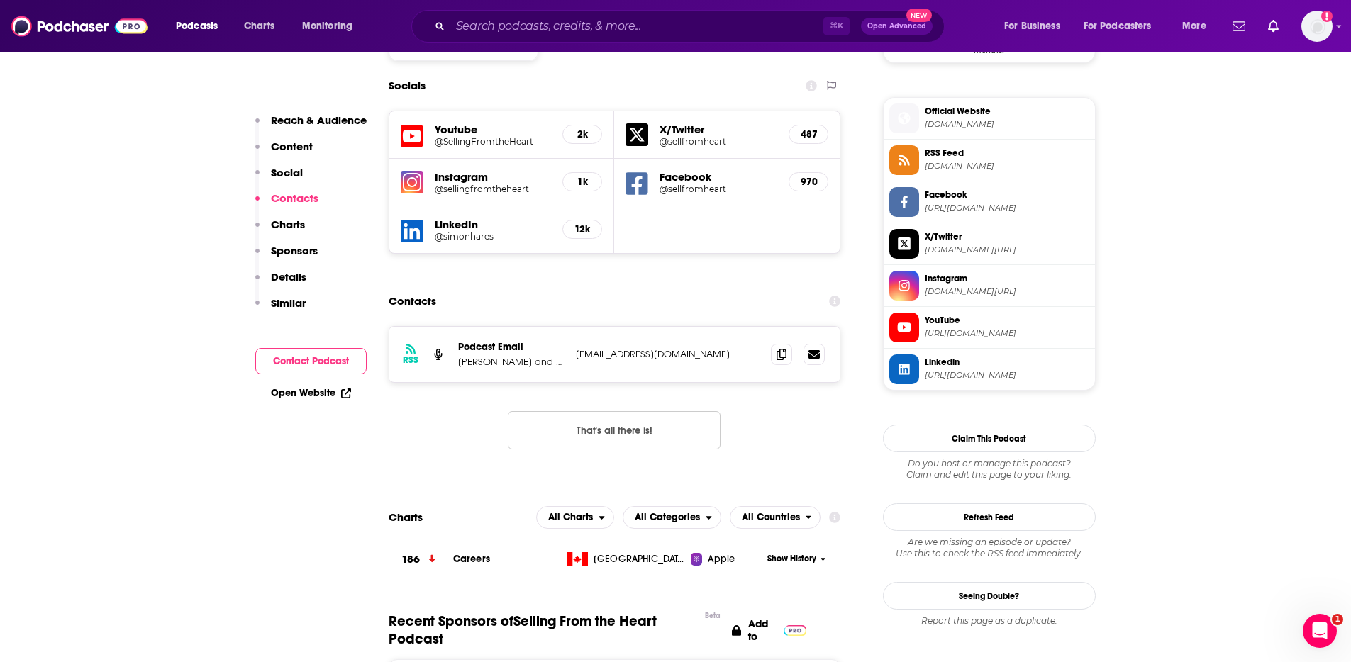
scroll to position [1263, 0]
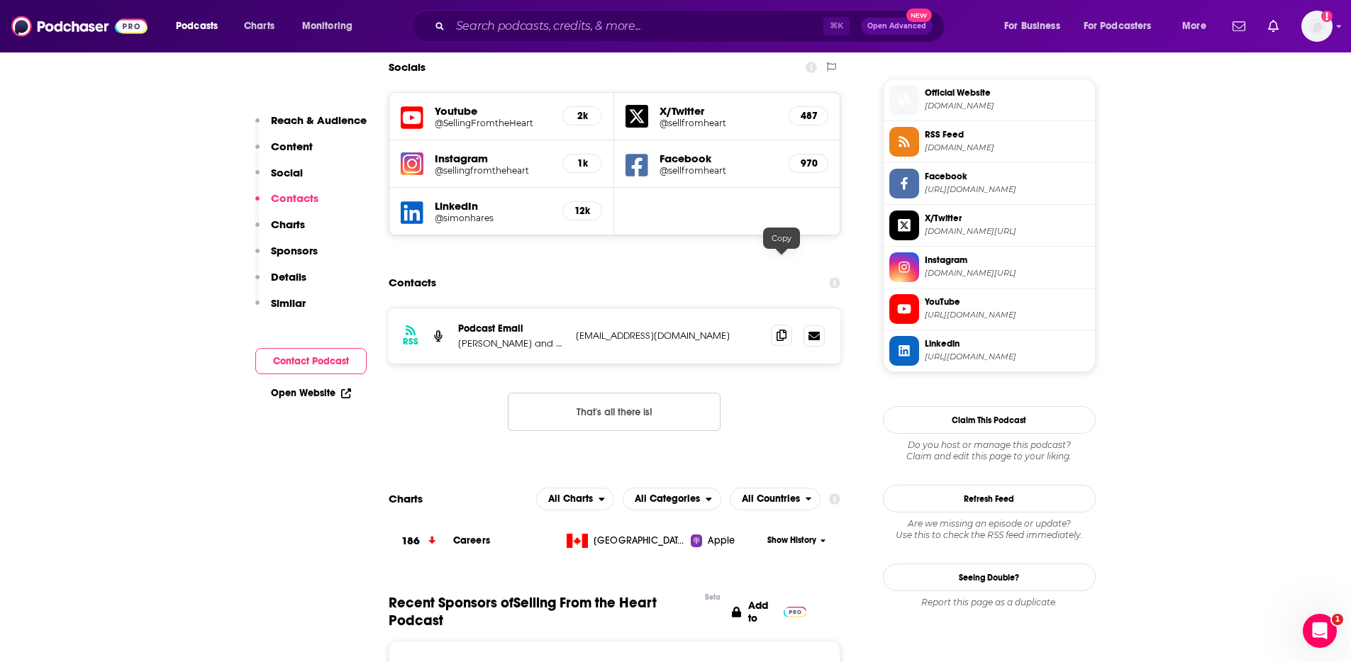
click at [776, 325] on span at bounding box center [781, 335] width 21 height 21
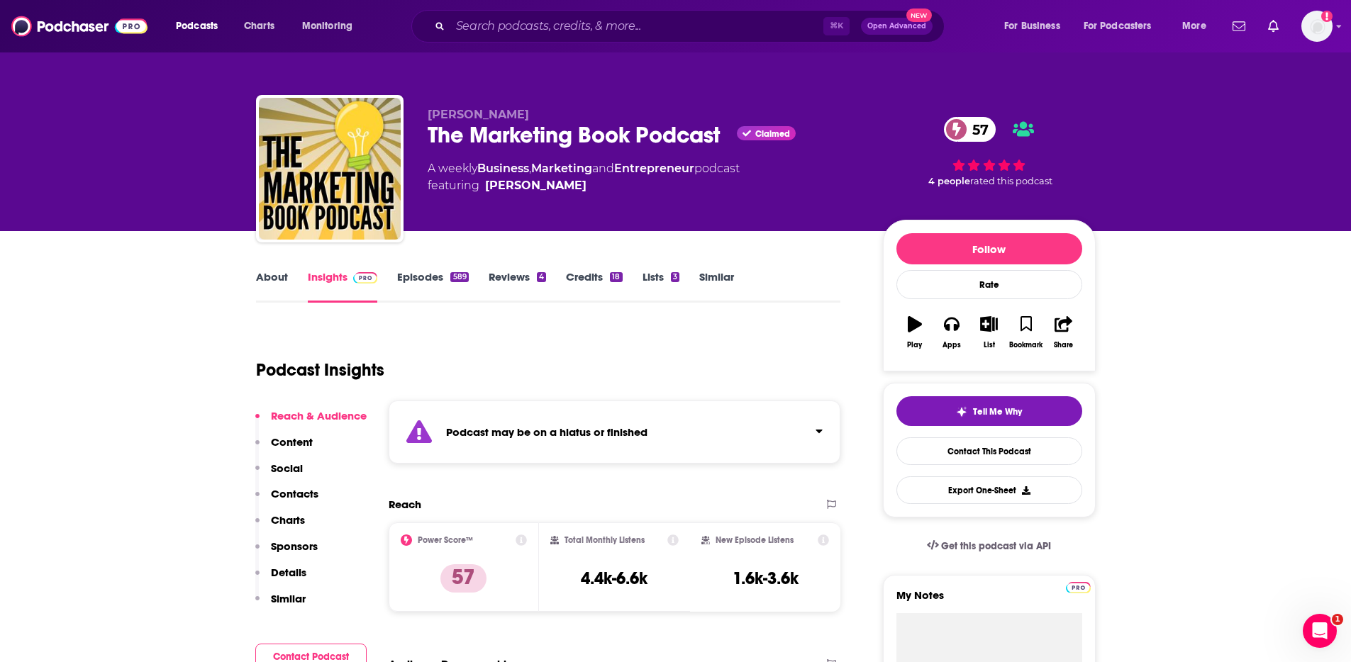
click at [413, 280] on link "Episodes 589" at bounding box center [432, 286] width 71 height 33
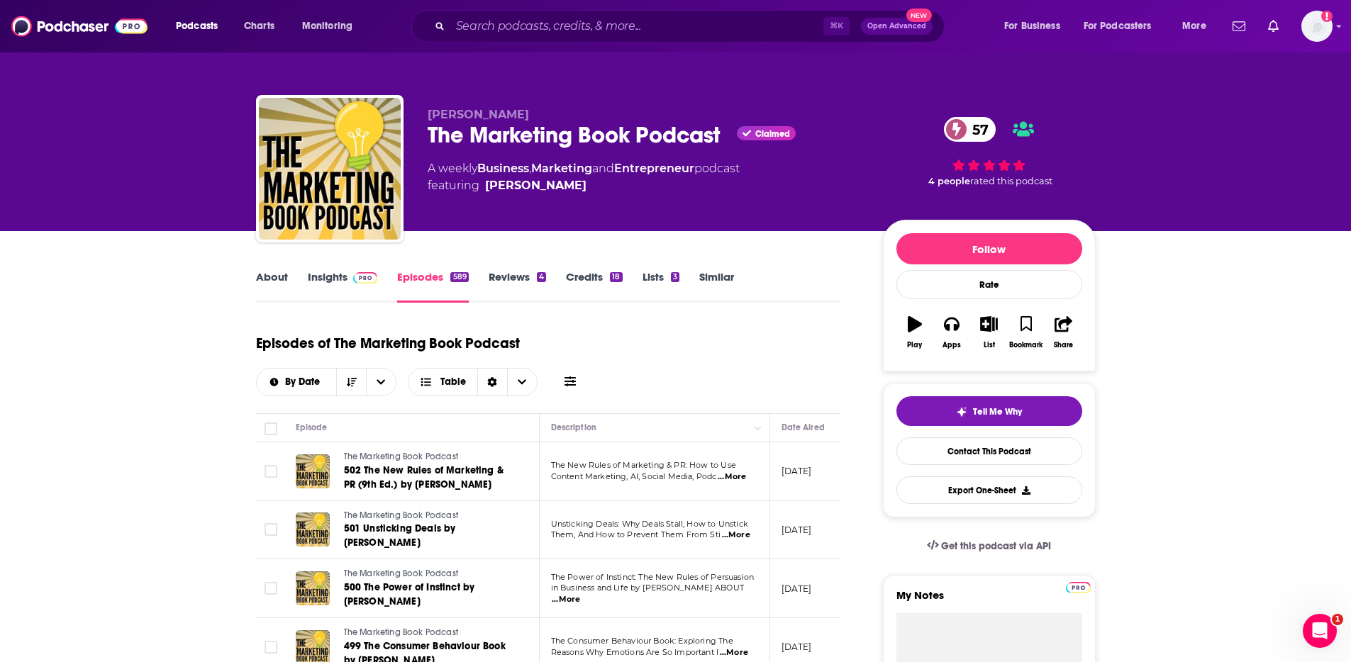
click at [342, 283] on link "Insights" at bounding box center [343, 286] width 70 height 33
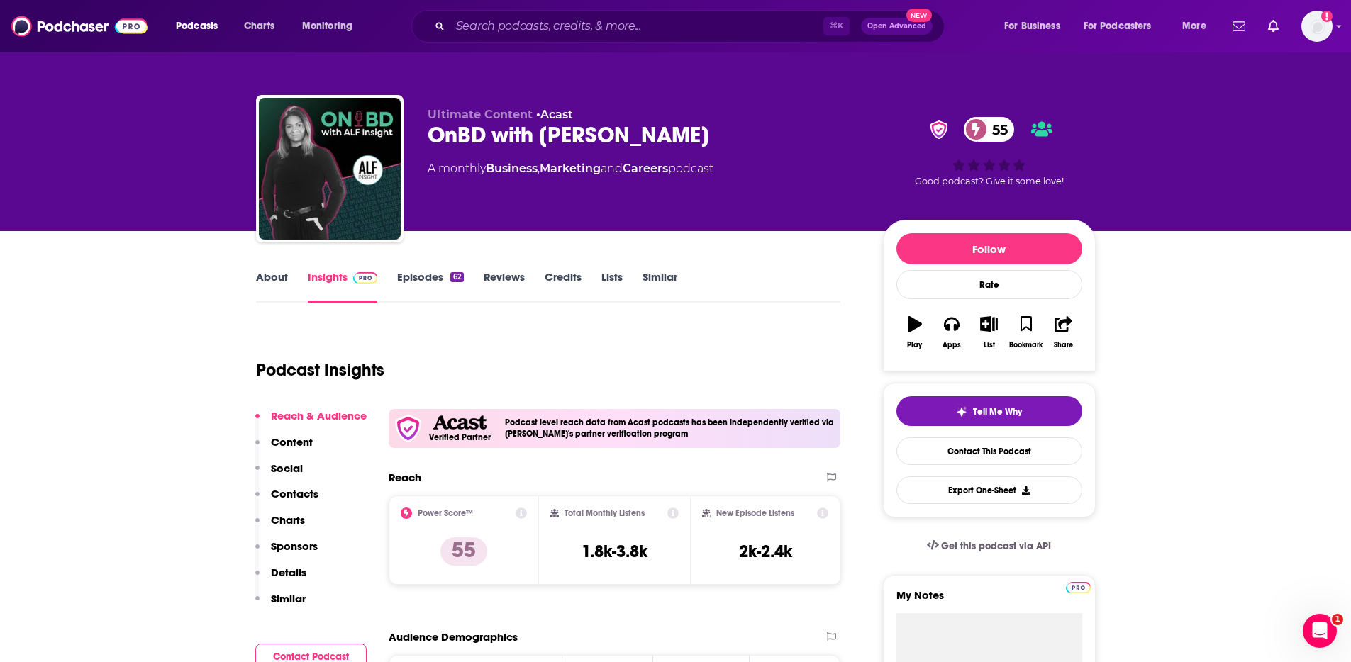
click at [281, 269] on div "About Insights Episodes 62 Reviews Credits Lists Similar" at bounding box center [548, 285] width 585 height 35
click at [262, 278] on link "About" at bounding box center [272, 286] width 32 height 33
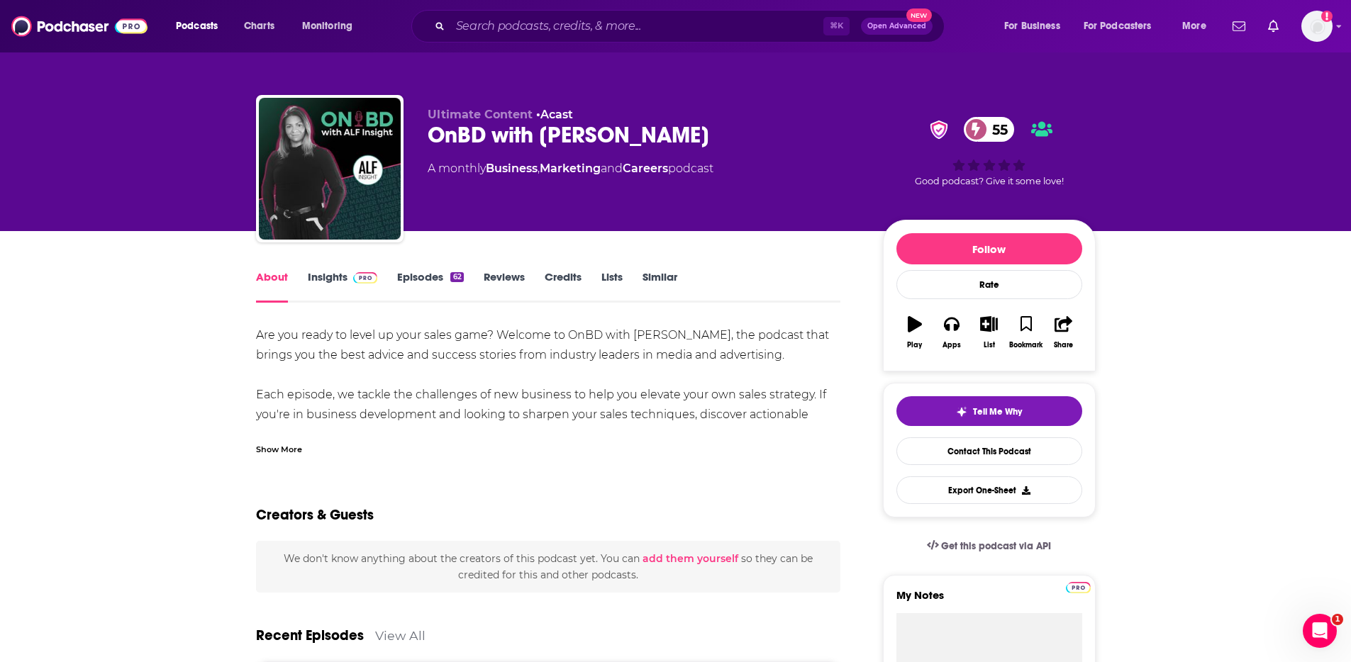
click at [319, 277] on link "Insights" at bounding box center [343, 286] width 70 height 33
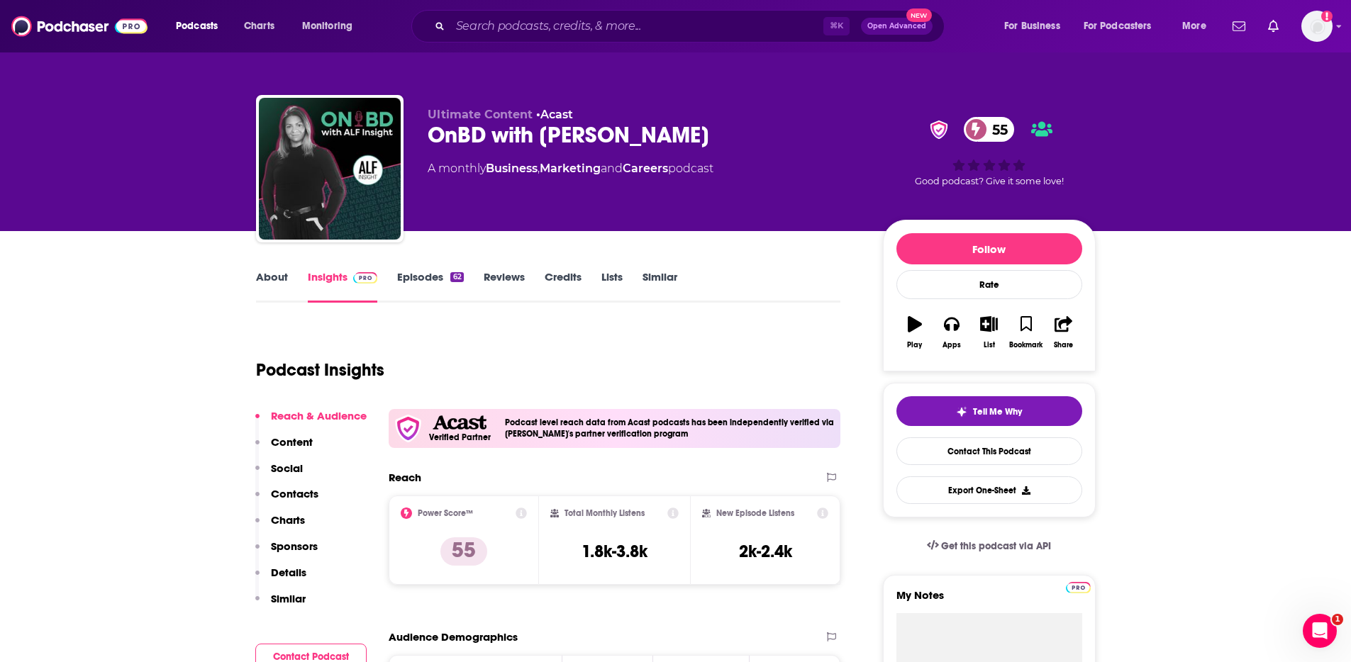
click at [293, 486] on button "Social" at bounding box center [279, 475] width 48 height 26
click at [300, 506] on button "Contacts" at bounding box center [286, 500] width 63 height 26
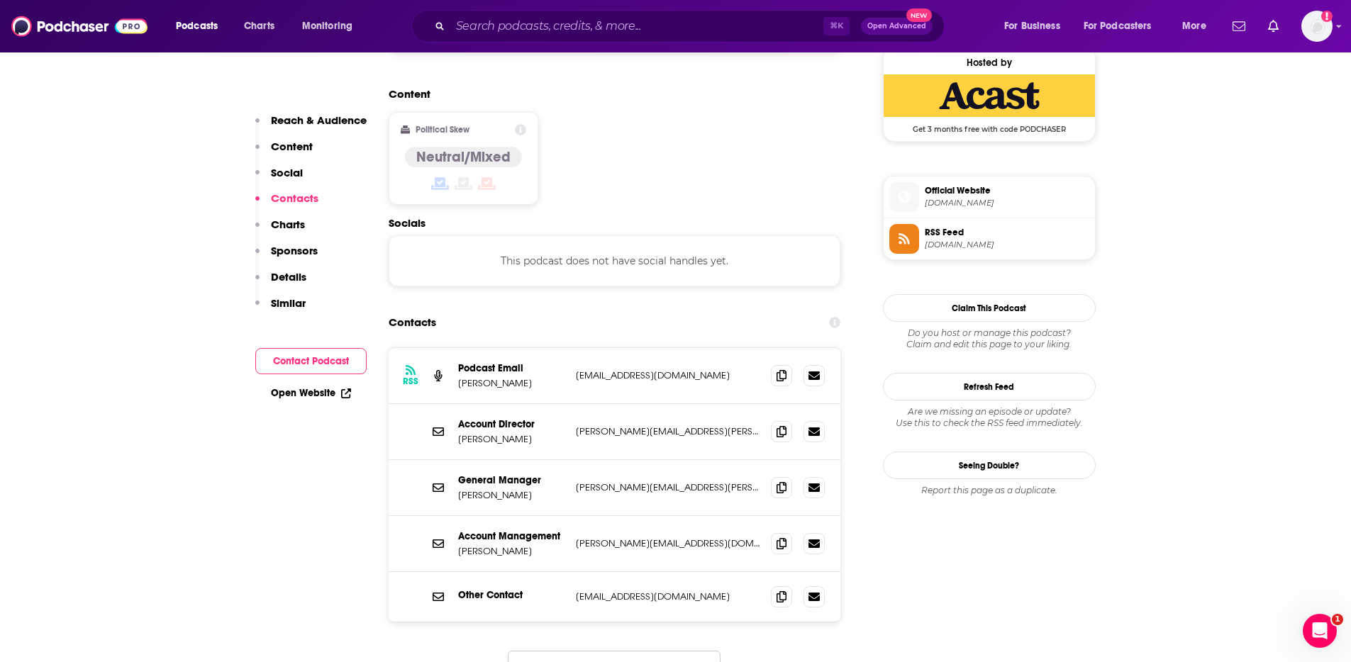
scroll to position [1186, 0]
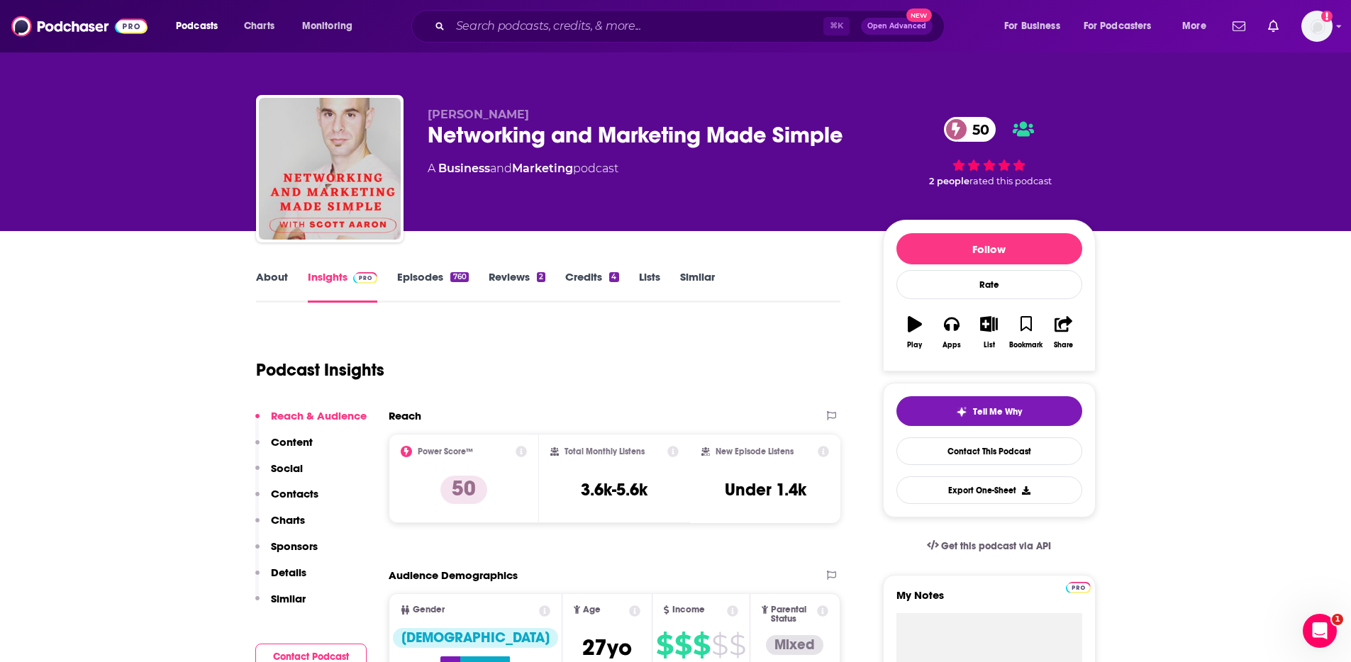
click at [299, 491] on p "Contacts" at bounding box center [295, 493] width 48 height 13
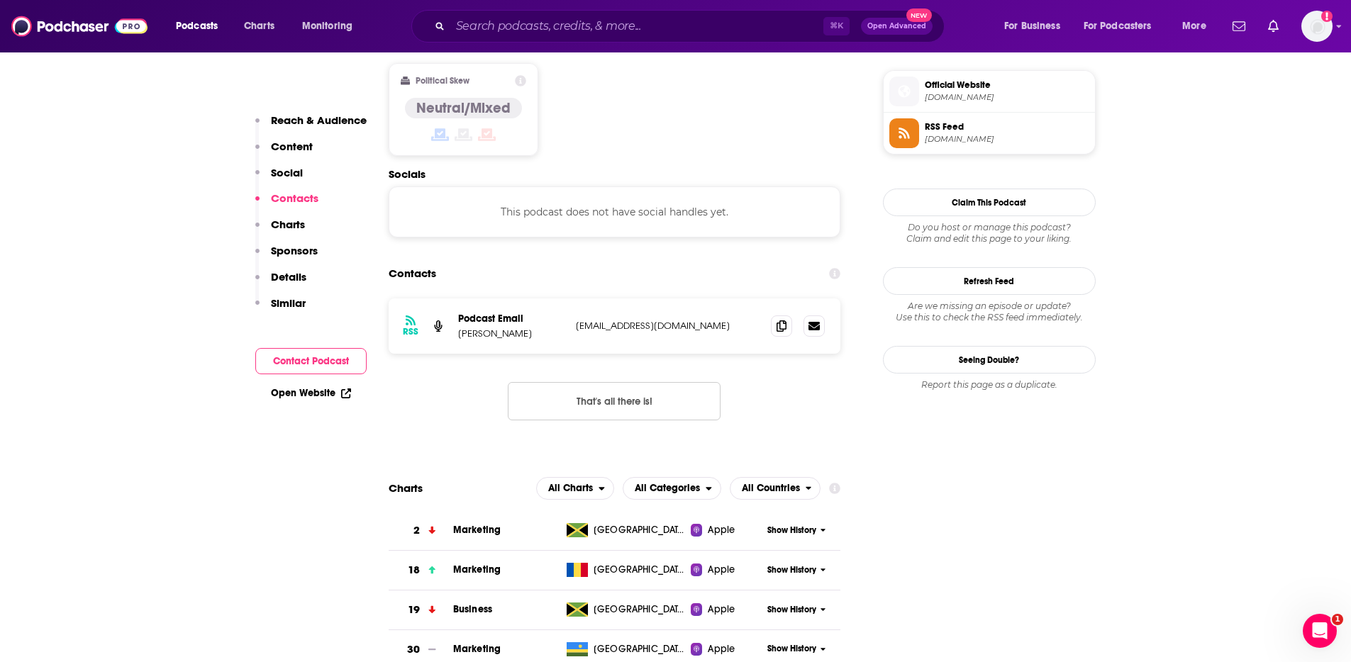
scroll to position [1140, 0]
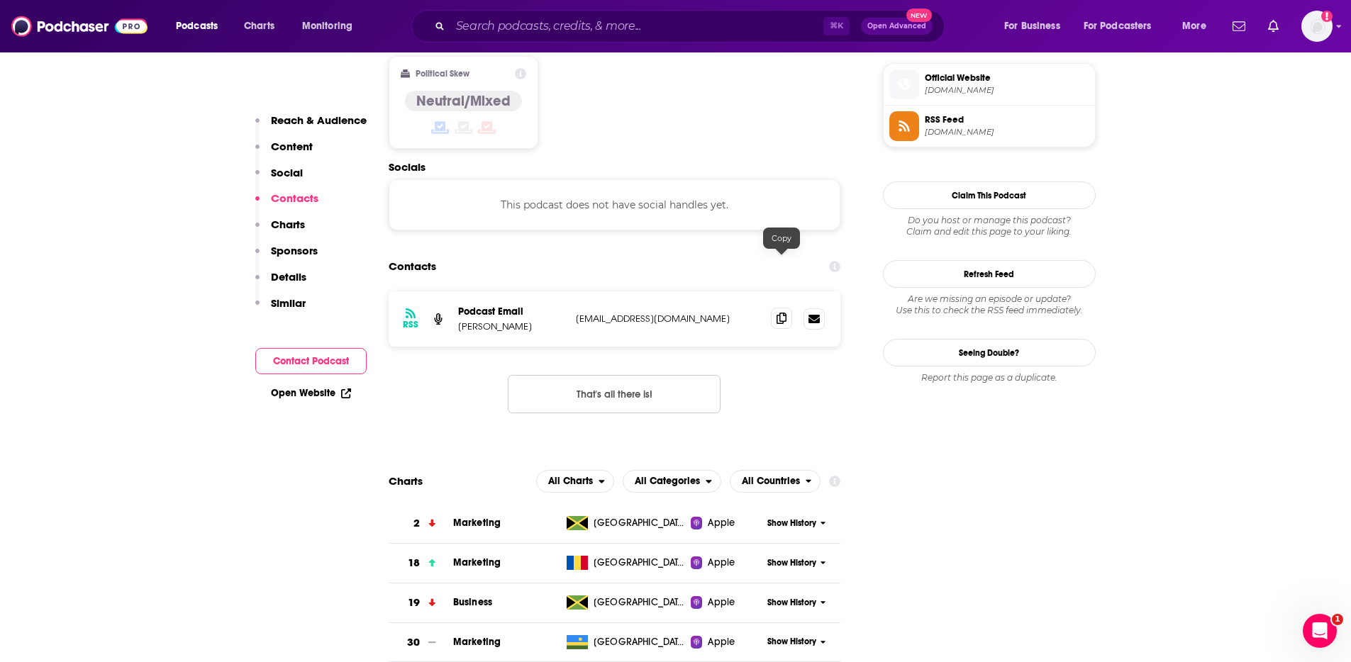
click at [785, 313] on icon at bounding box center [781, 318] width 10 height 11
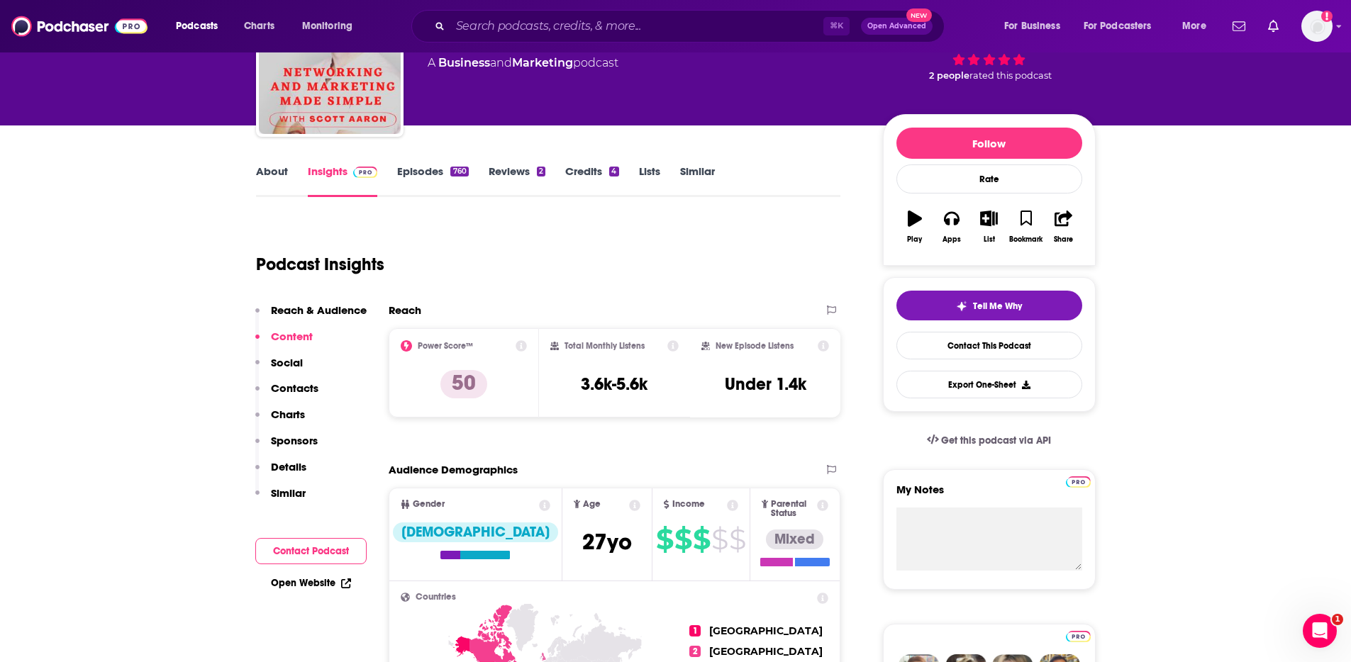
scroll to position [0, 0]
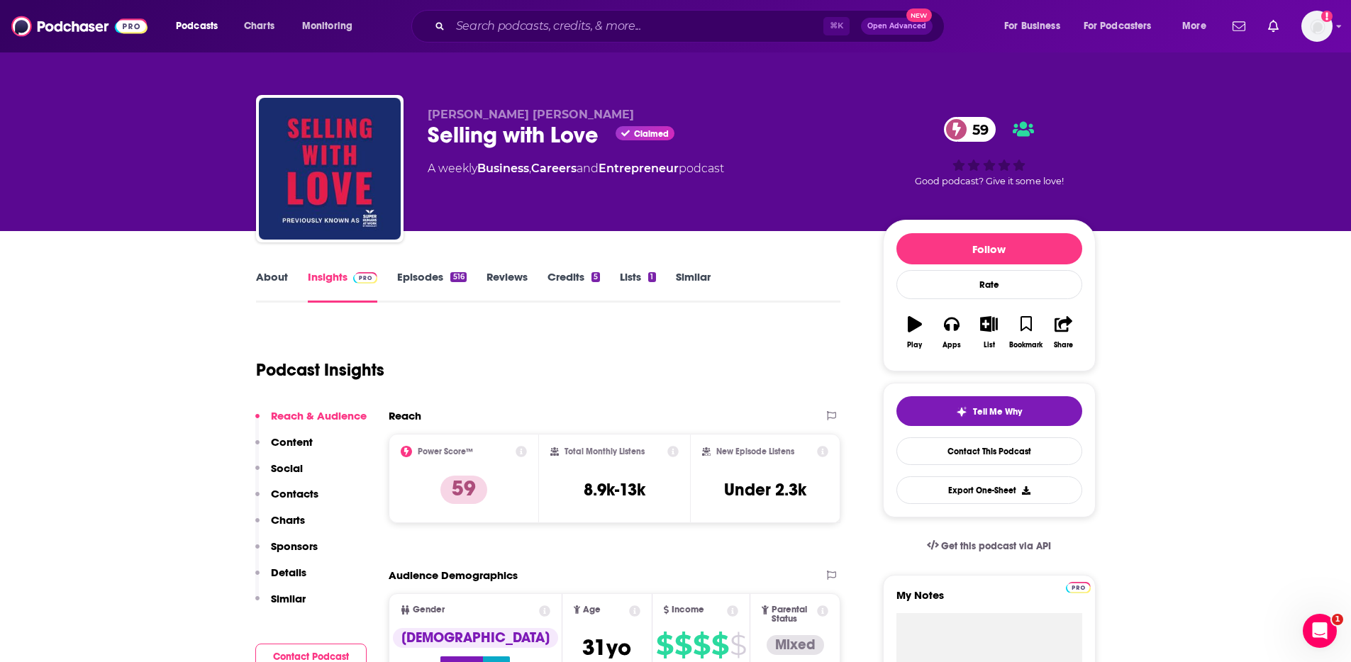
click at [615, 383] on div "Podcast Insights" at bounding box center [543, 361] width 574 height 72
click at [276, 278] on link "About" at bounding box center [272, 286] width 32 height 33
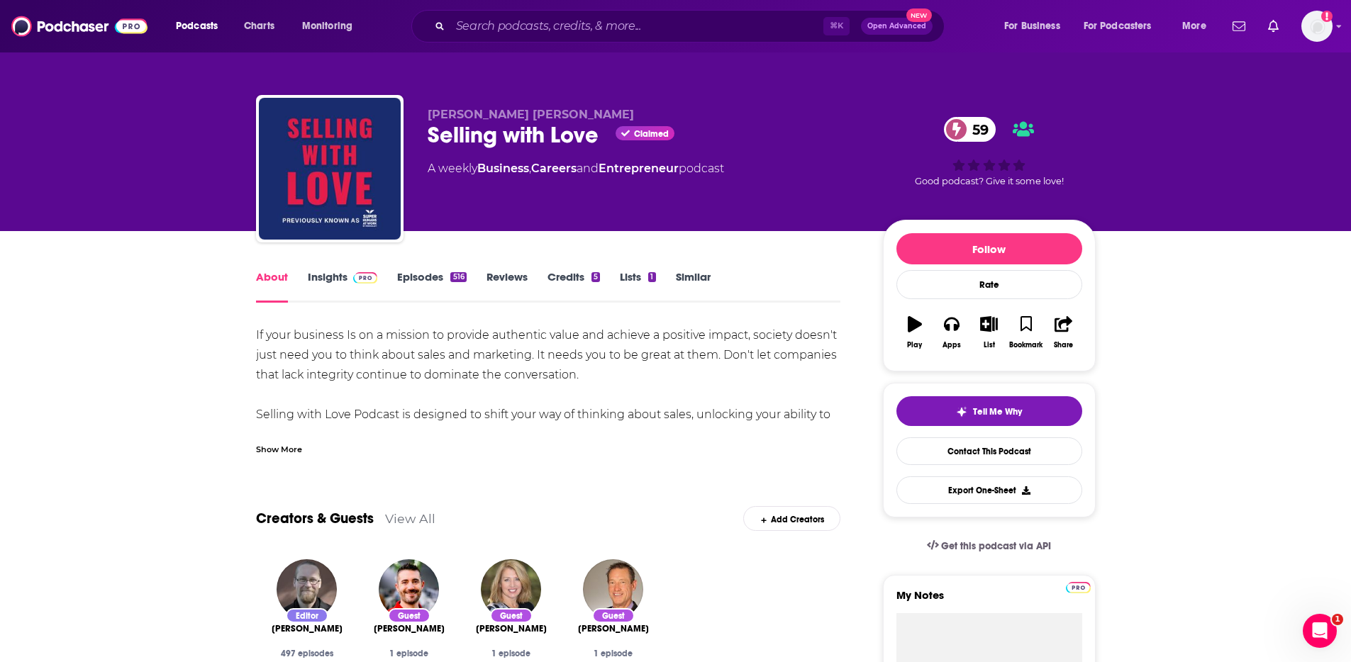
click at [316, 277] on link "Insights" at bounding box center [343, 286] width 70 height 33
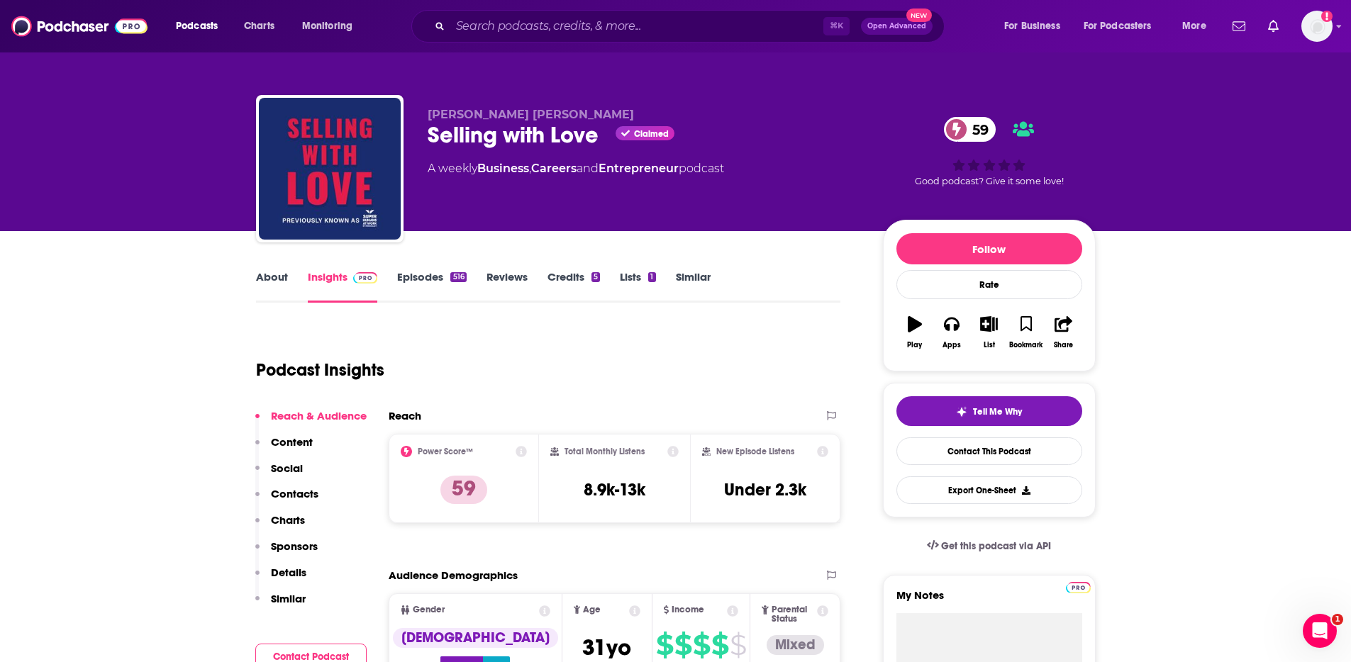
click at [295, 493] on p "Contacts" at bounding box center [295, 493] width 48 height 13
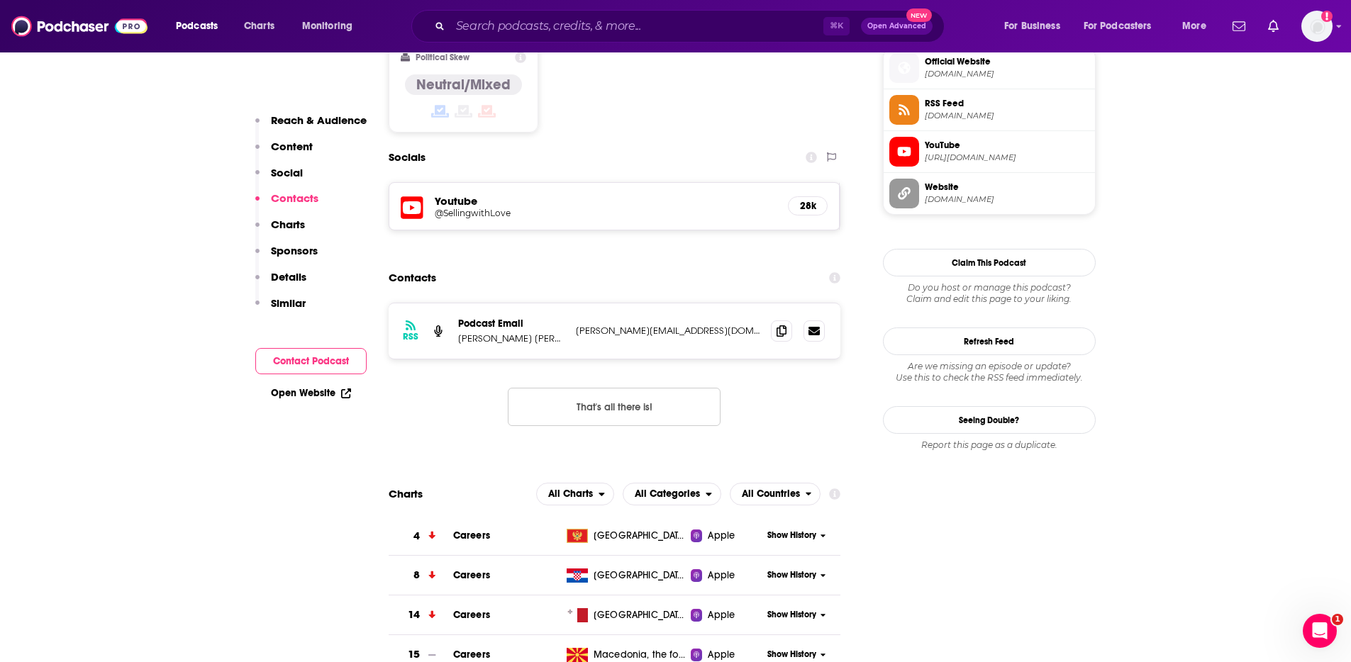
scroll to position [1168, 0]
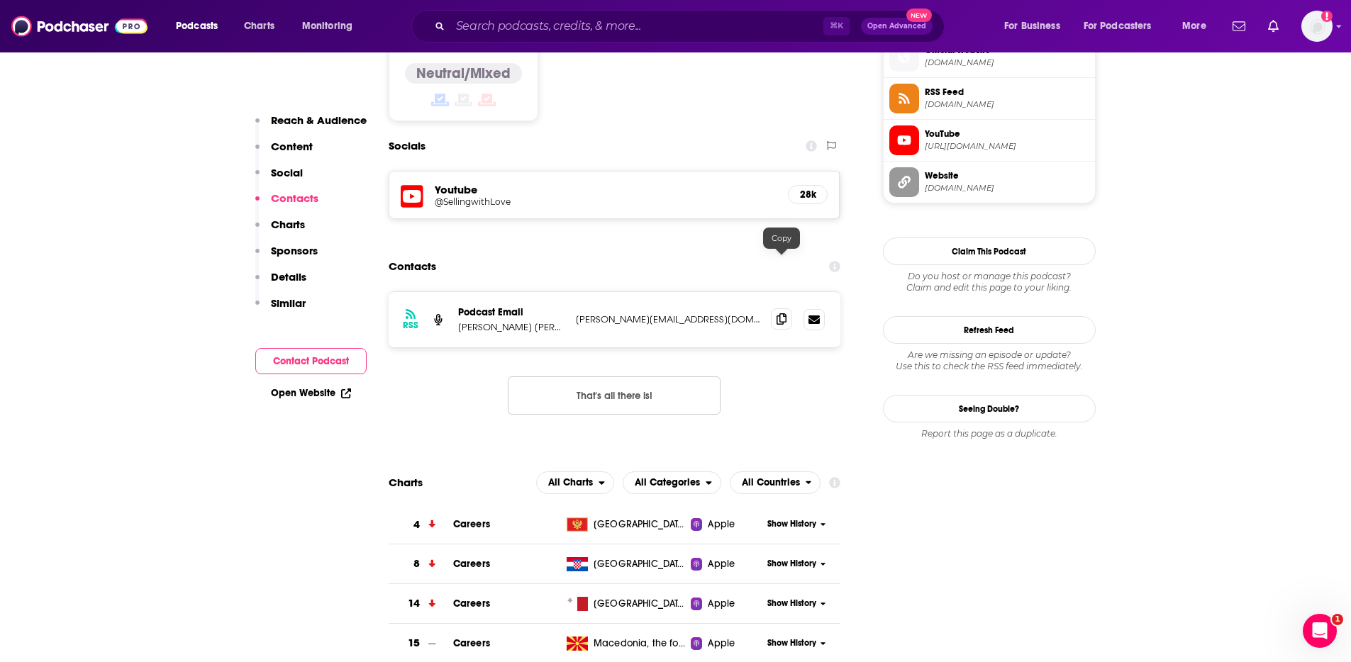
click at [780, 313] on icon at bounding box center [781, 318] width 10 height 11
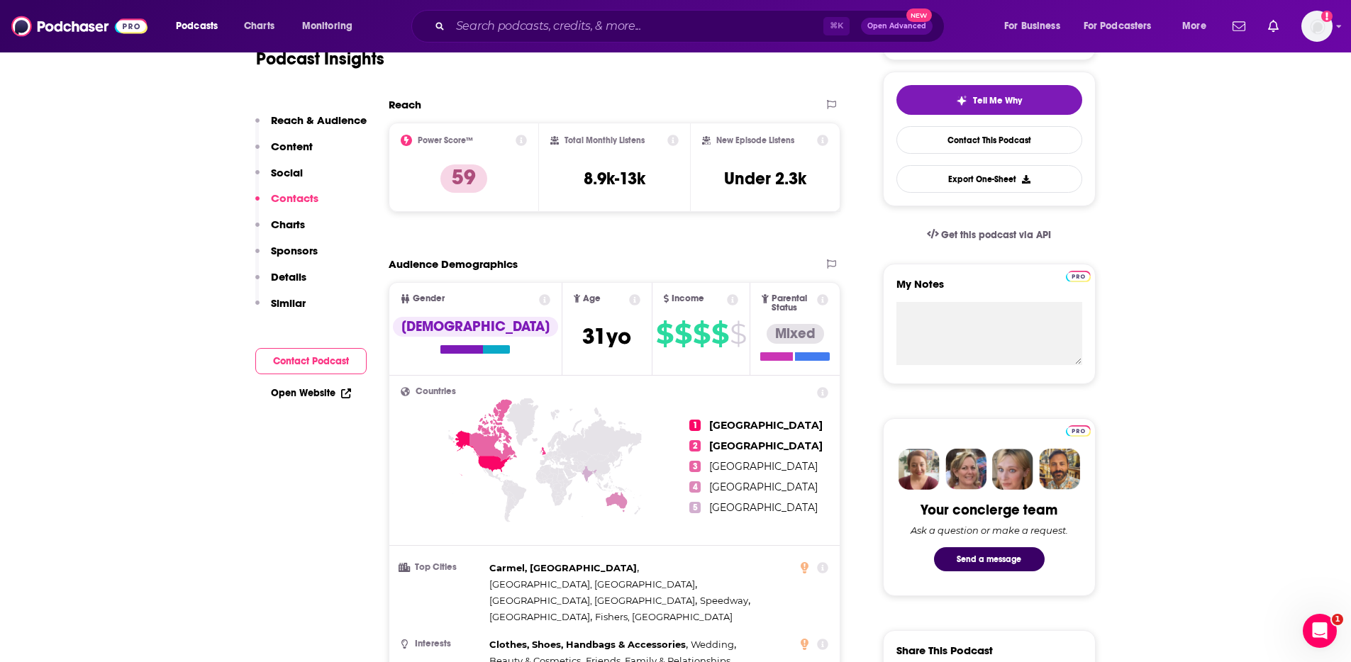
scroll to position [0, 0]
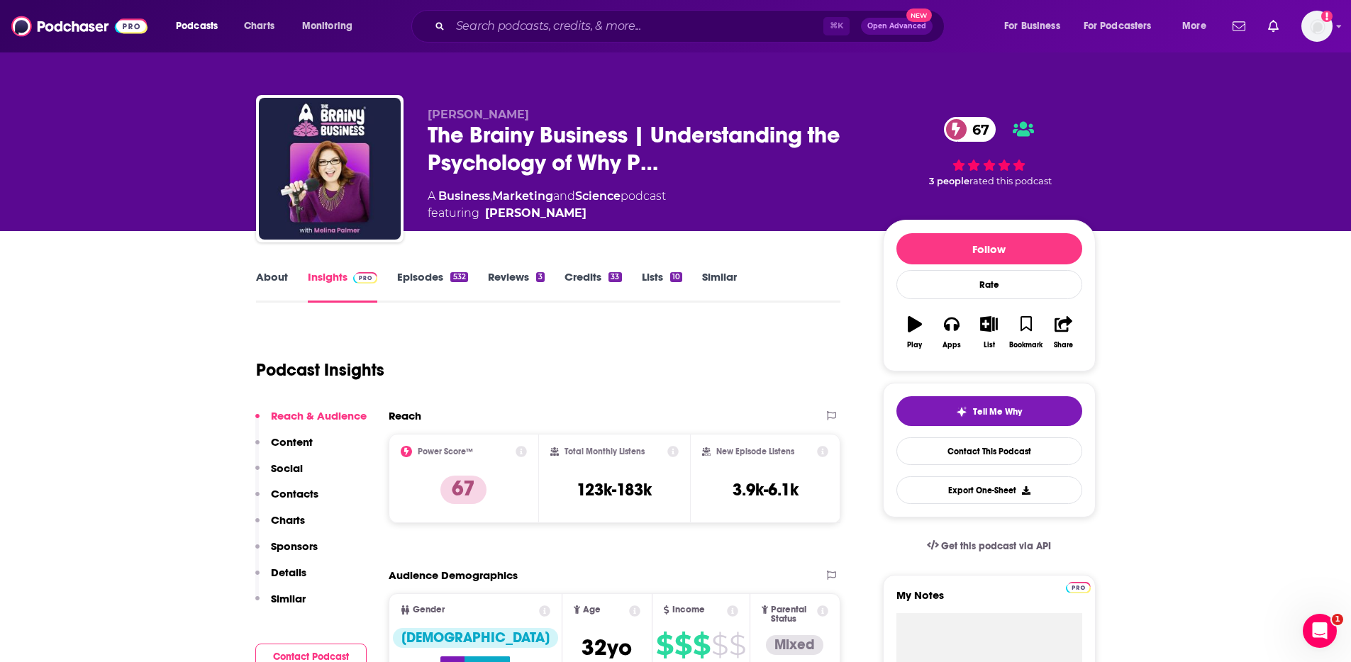
click at [277, 278] on link "About" at bounding box center [272, 286] width 32 height 33
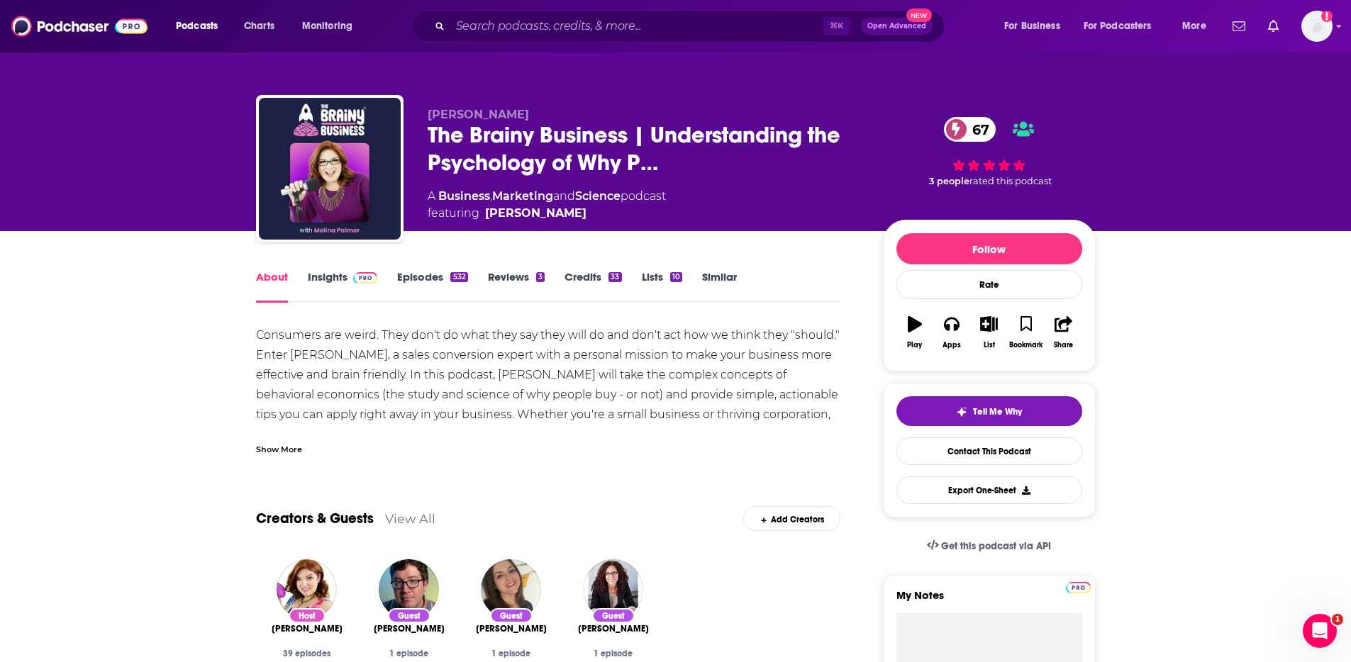
click at [340, 281] on link "Insights" at bounding box center [343, 286] width 70 height 33
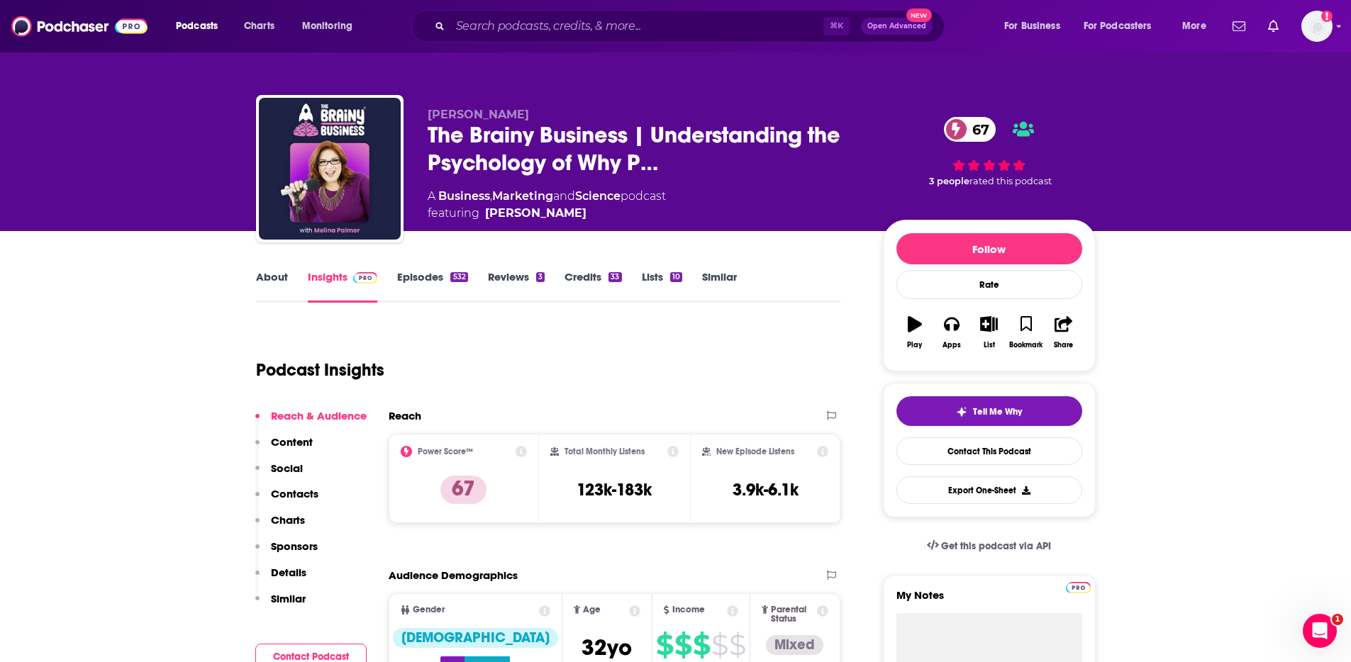
click at [296, 494] on p "Contacts" at bounding box center [295, 493] width 48 height 13
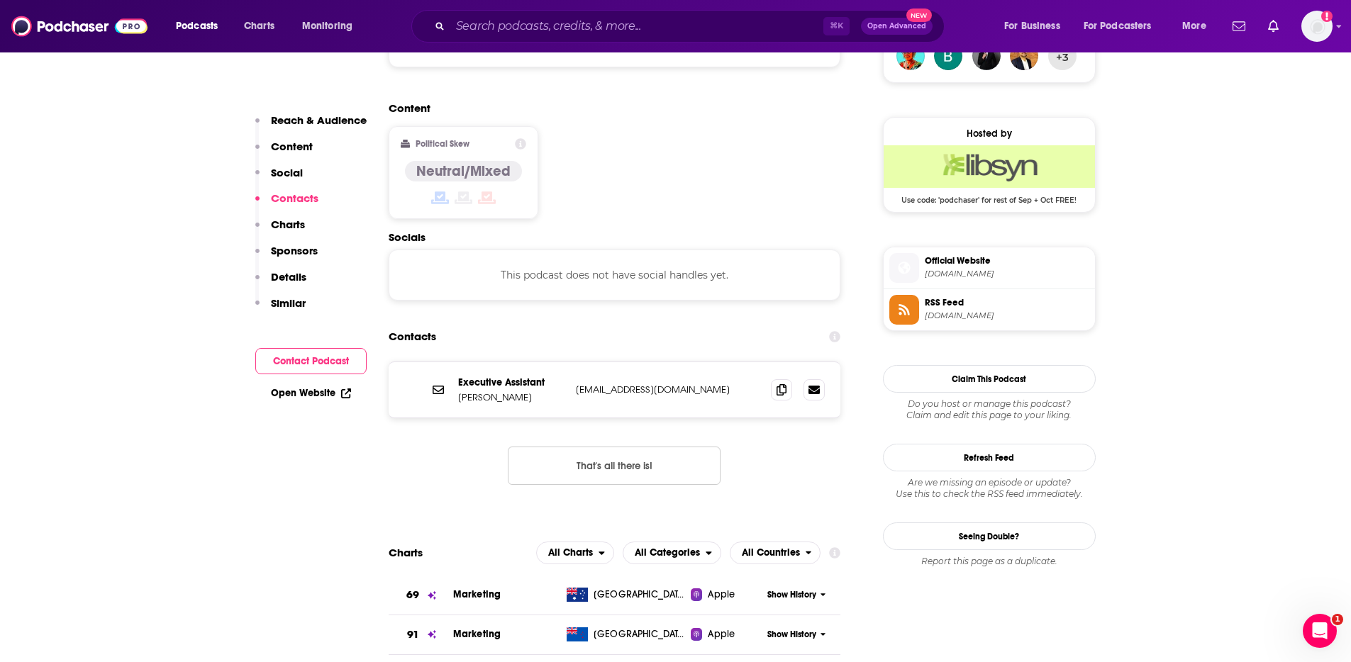
scroll to position [1140, 0]
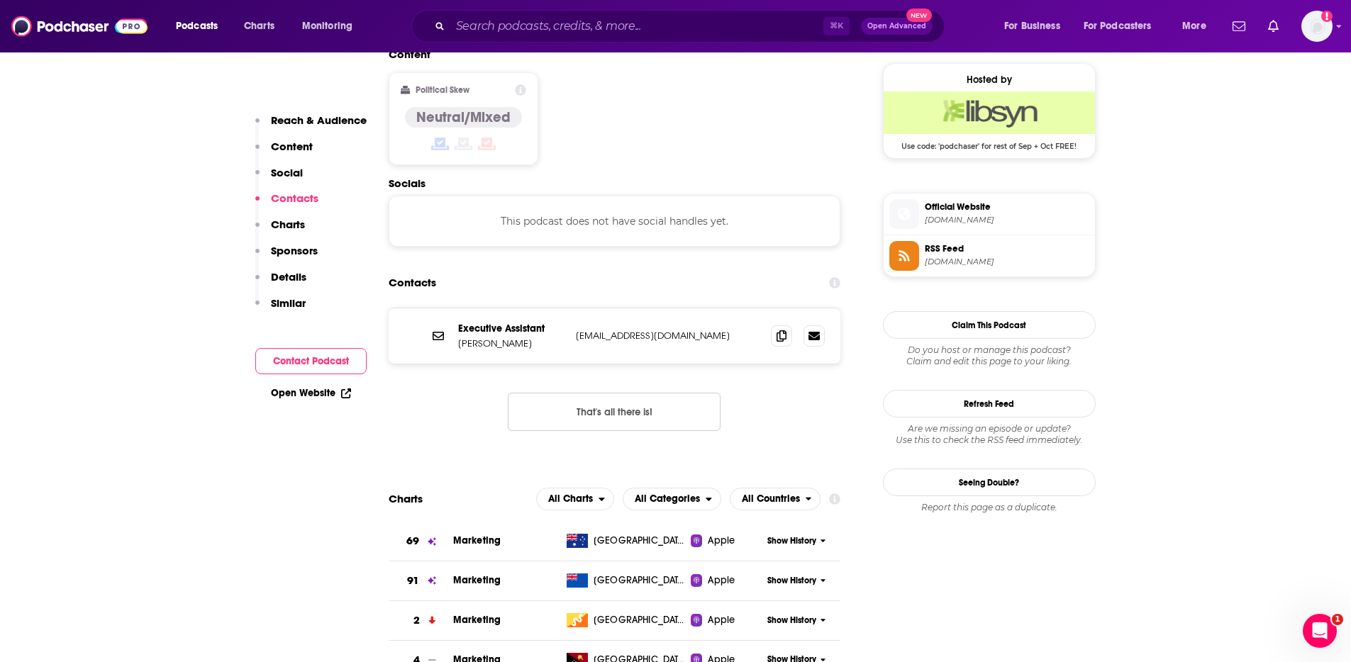
click at [786, 330] on icon at bounding box center [781, 335] width 10 height 11
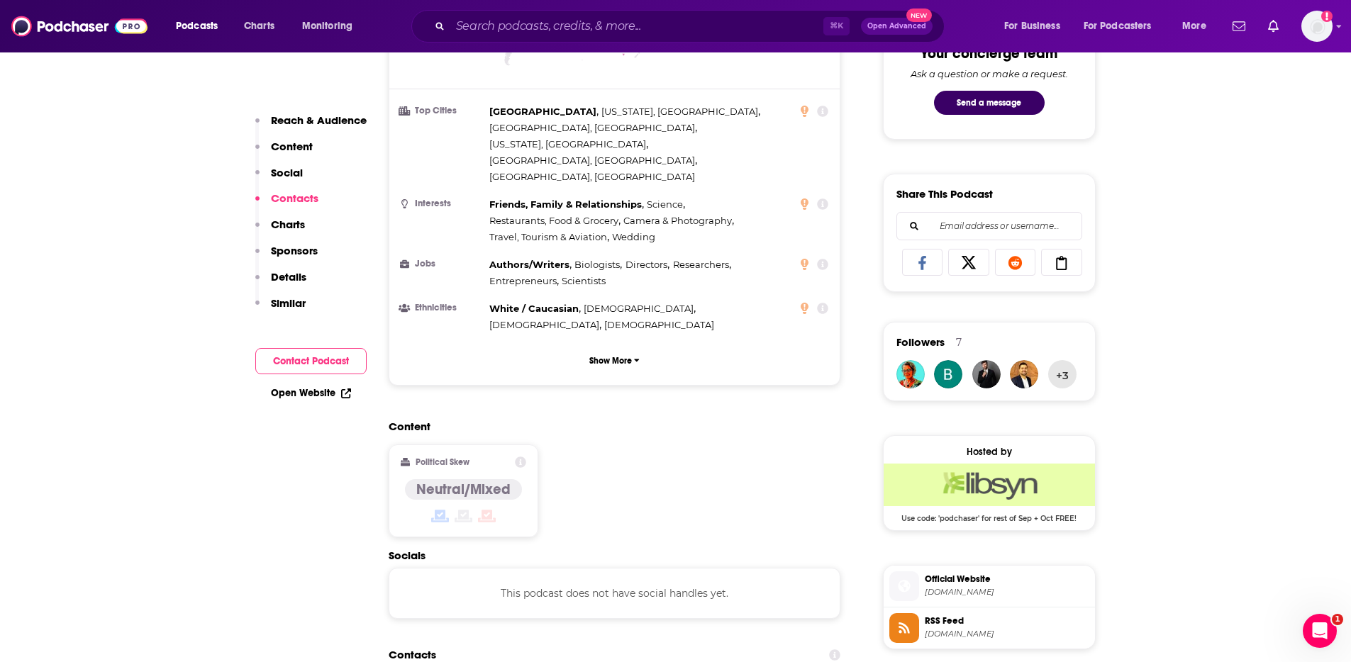
scroll to position [0, 0]
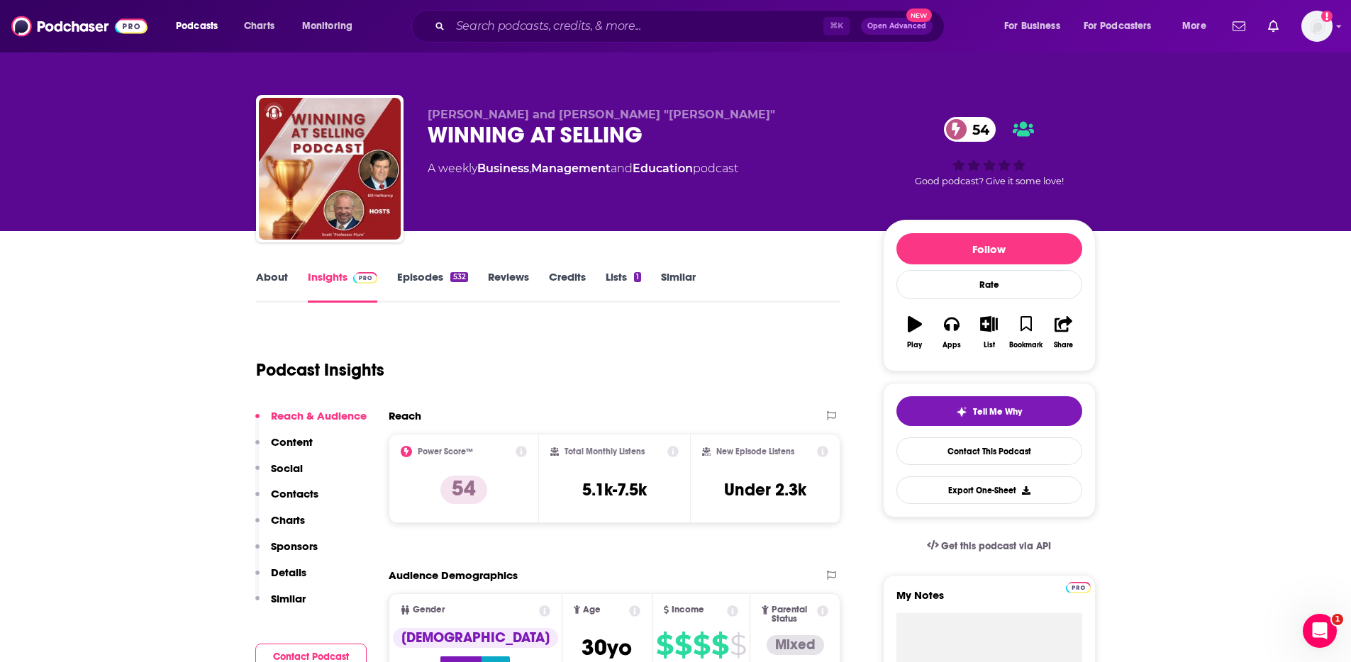
click at [294, 494] on p "Contacts" at bounding box center [295, 493] width 48 height 13
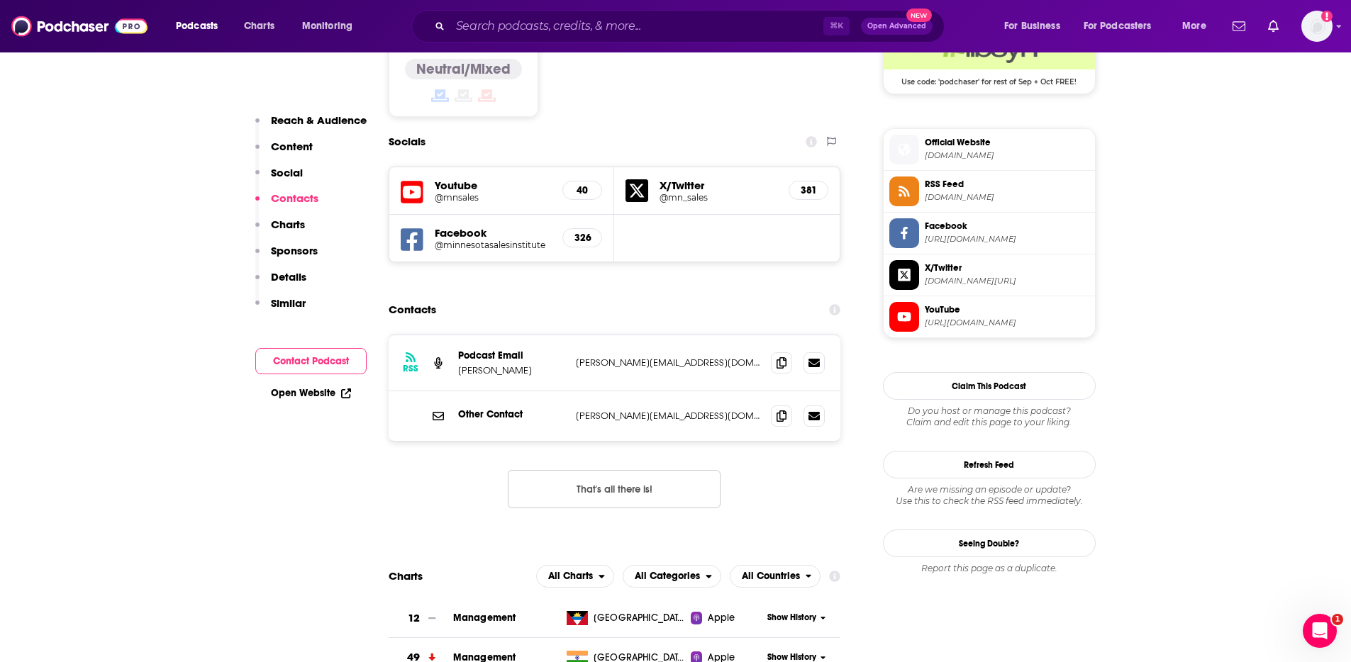
scroll to position [1215, 0]
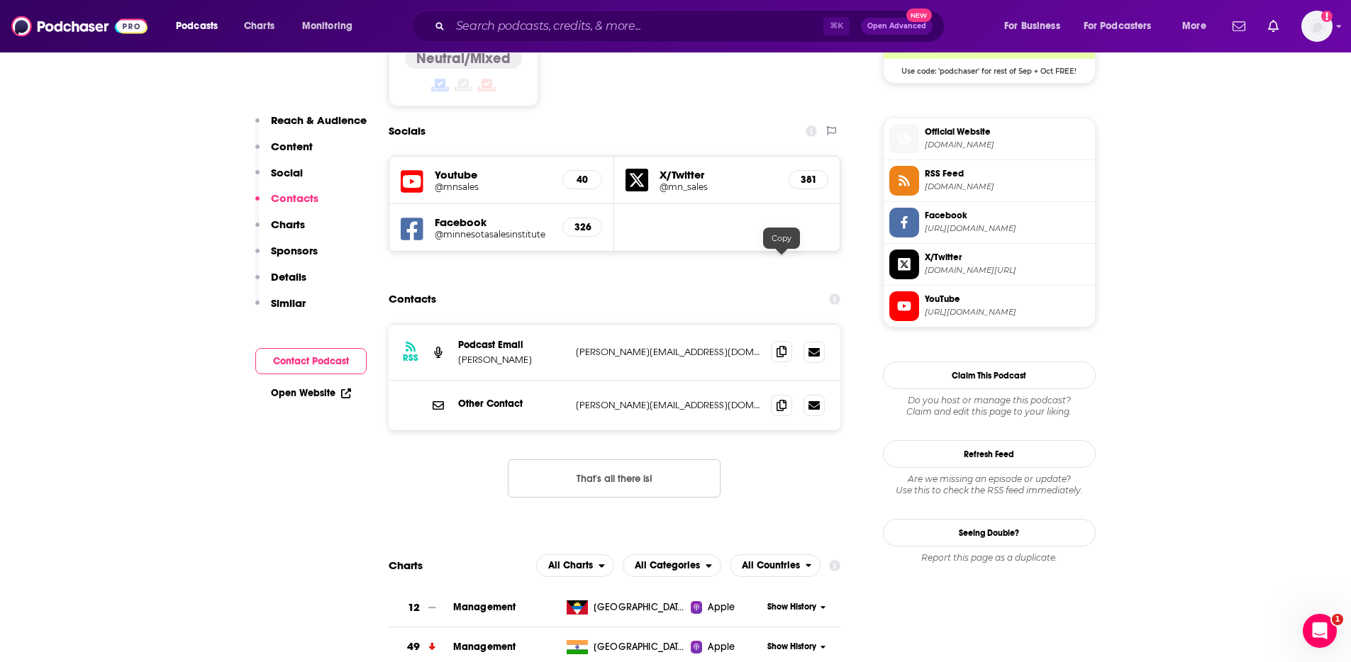
click at [774, 341] on span at bounding box center [781, 351] width 21 height 21
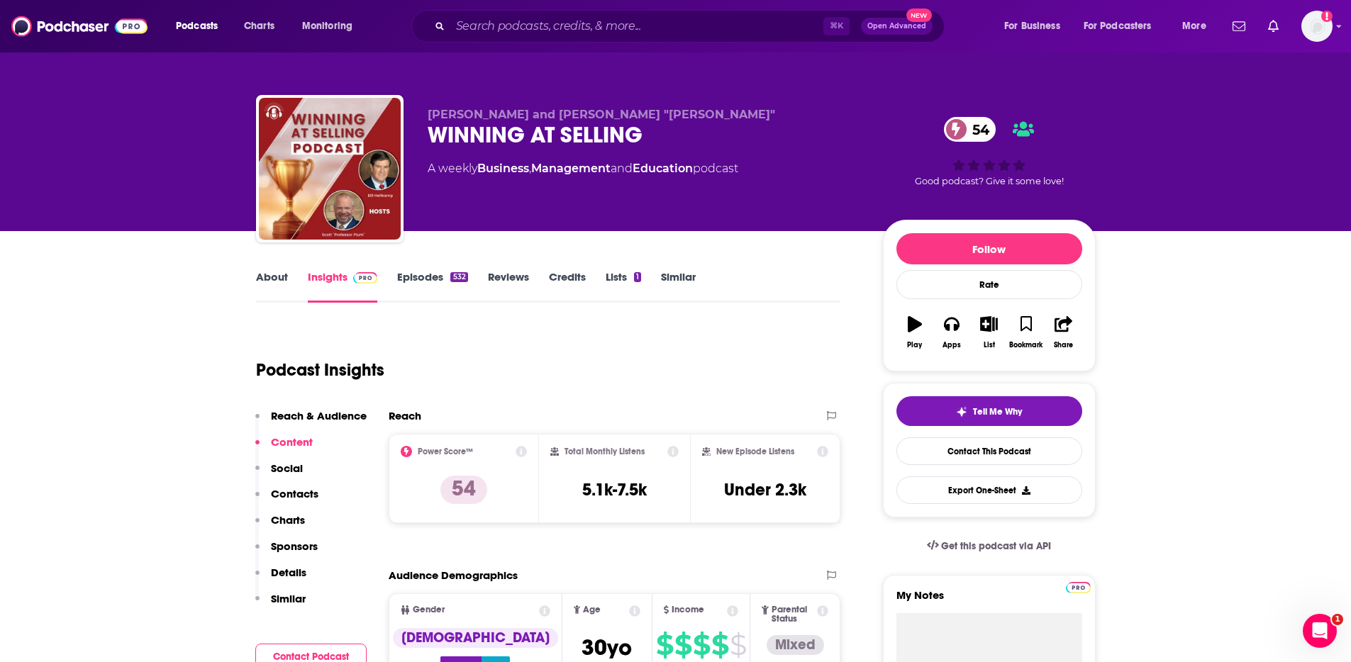
click at [267, 291] on link "About" at bounding box center [272, 286] width 32 height 33
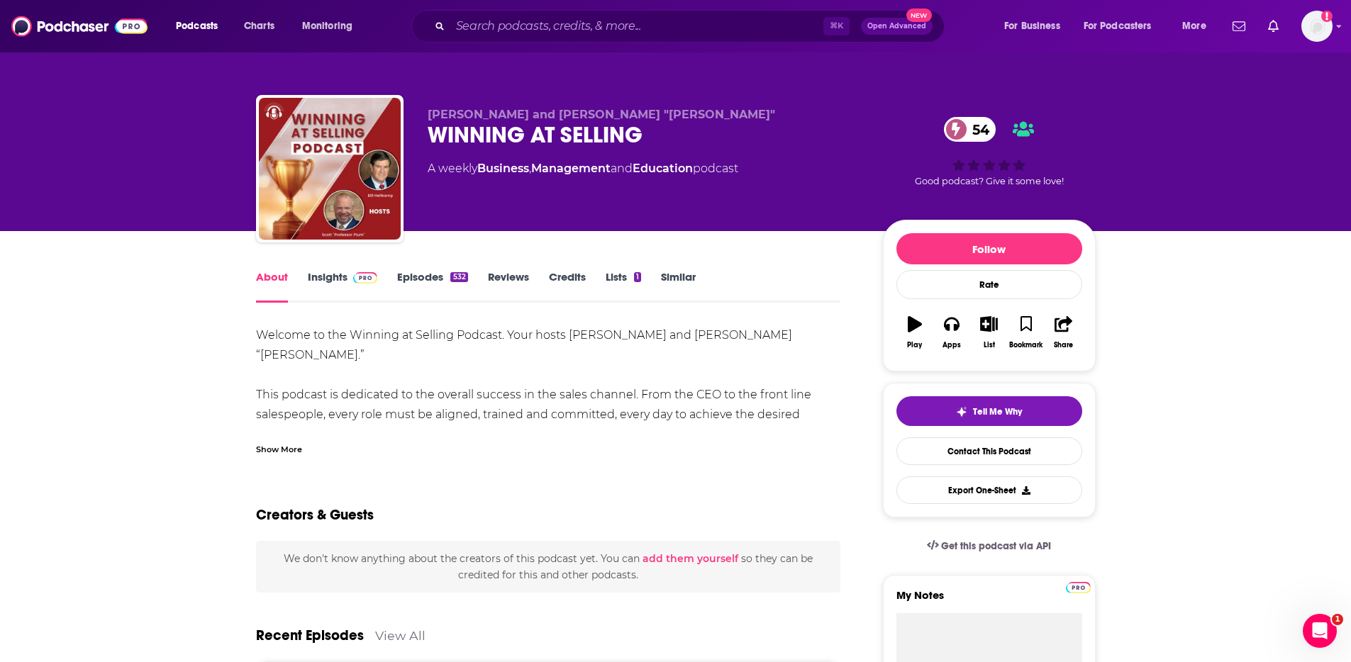
click at [322, 284] on link "Insights" at bounding box center [343, 286] width 70 height 33
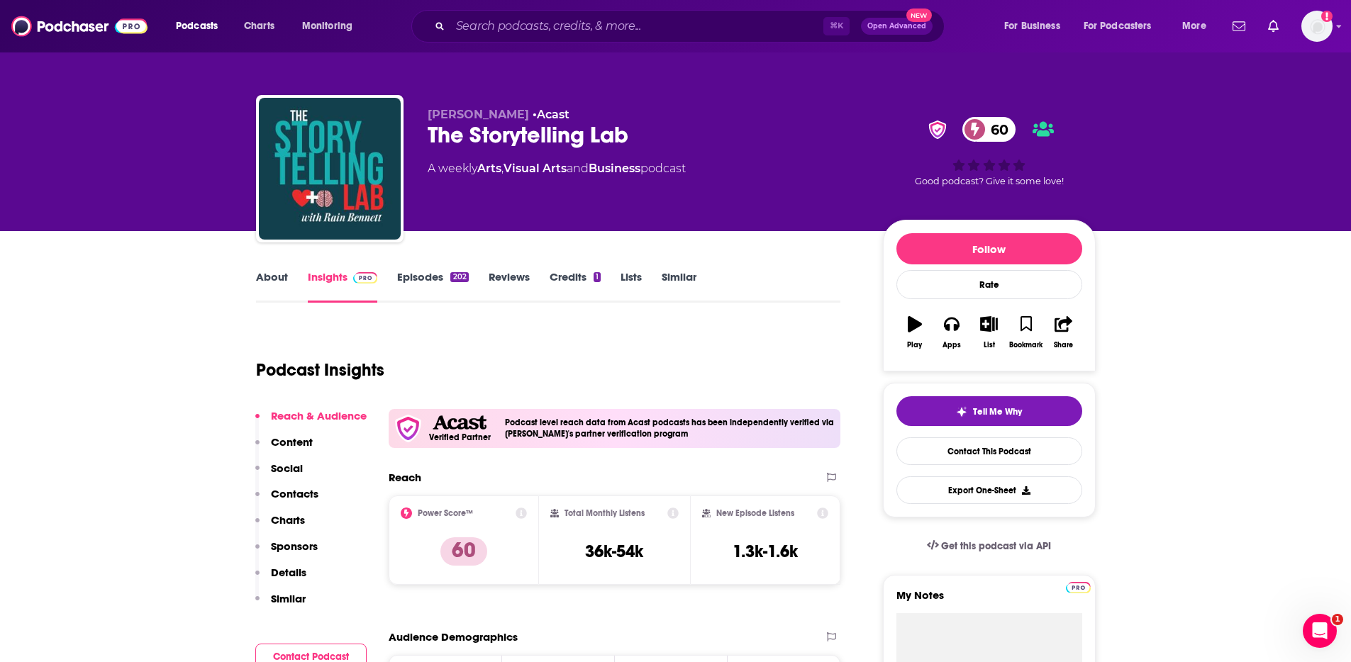
click at [271, 284] on link "About" at bounding box center [272, 286] width 32 height 33
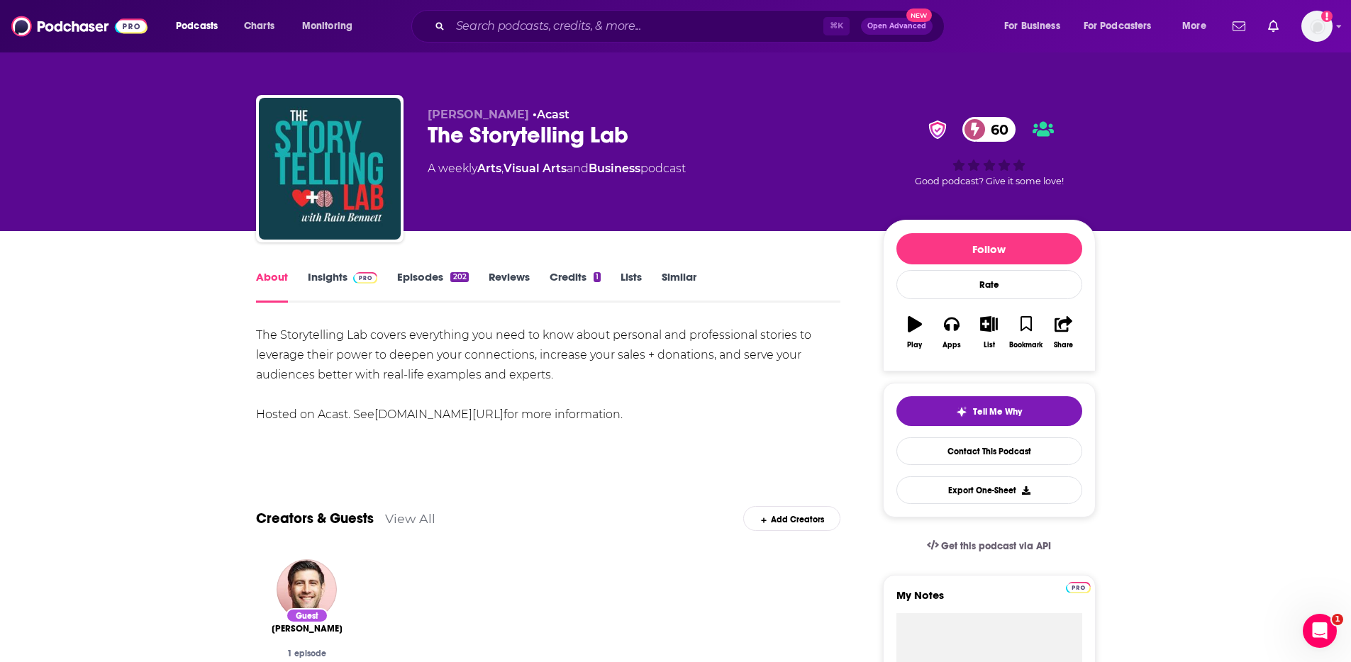
click at [311, 289] on link "Insights" at bounding box center [343, 286] width 70 height 33
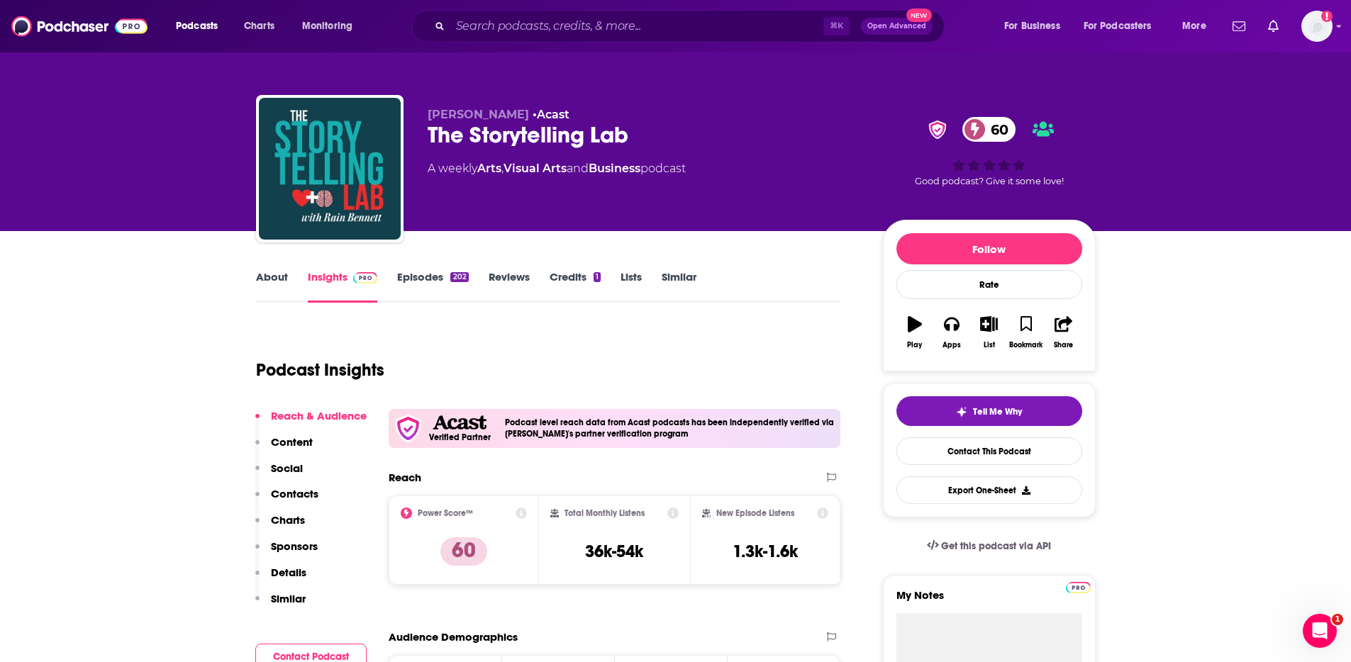
click at [297, 494] on p "Contacts" at bounding box center [295, 493] width 48 height 13
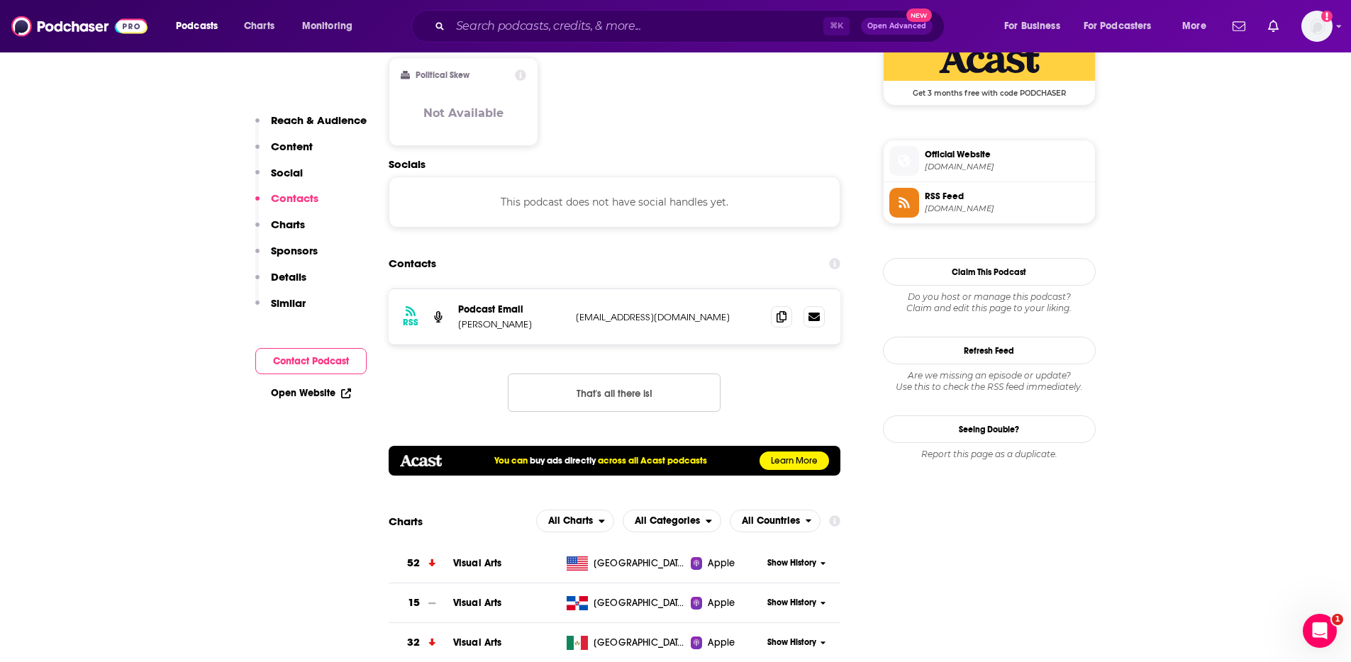
scroll to position [1198, 0]
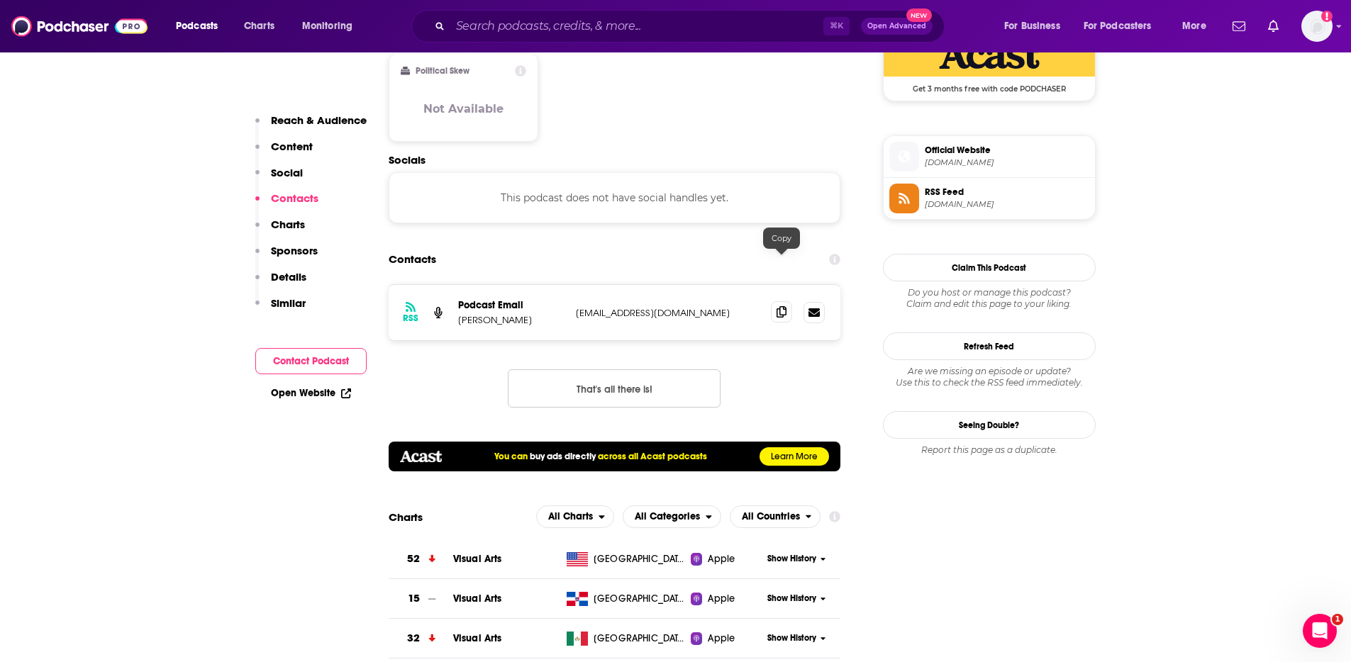
click at [781, 306] on icon at bounding box center [781, 311] width 10 height 11
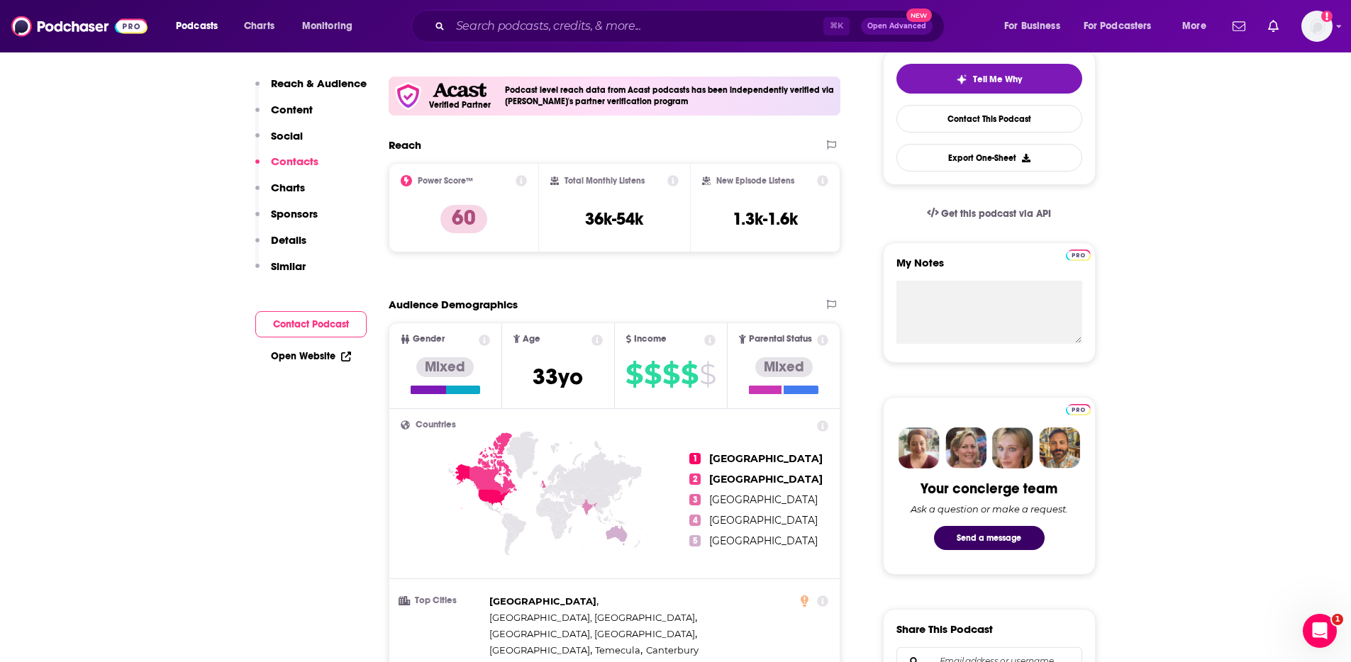
scroll to position [0, 0]
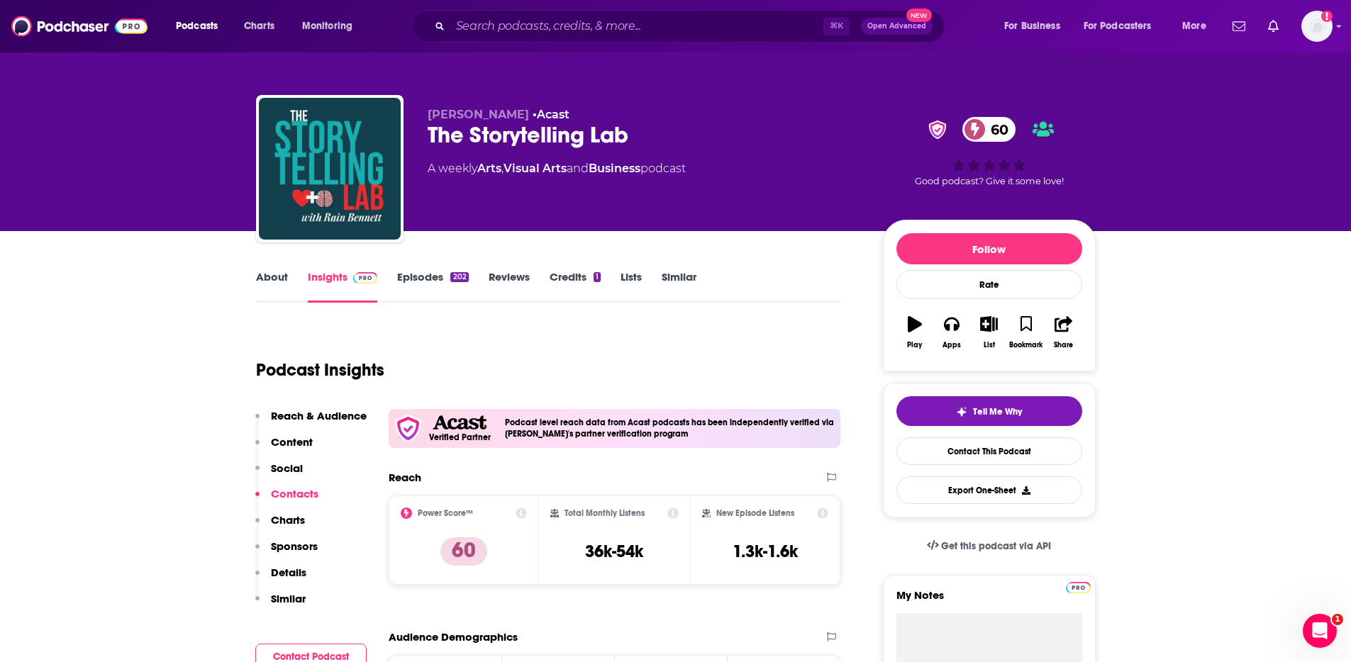
click at [272, 271] on link "About" at bounding box center [272, 286] width 32 height 33
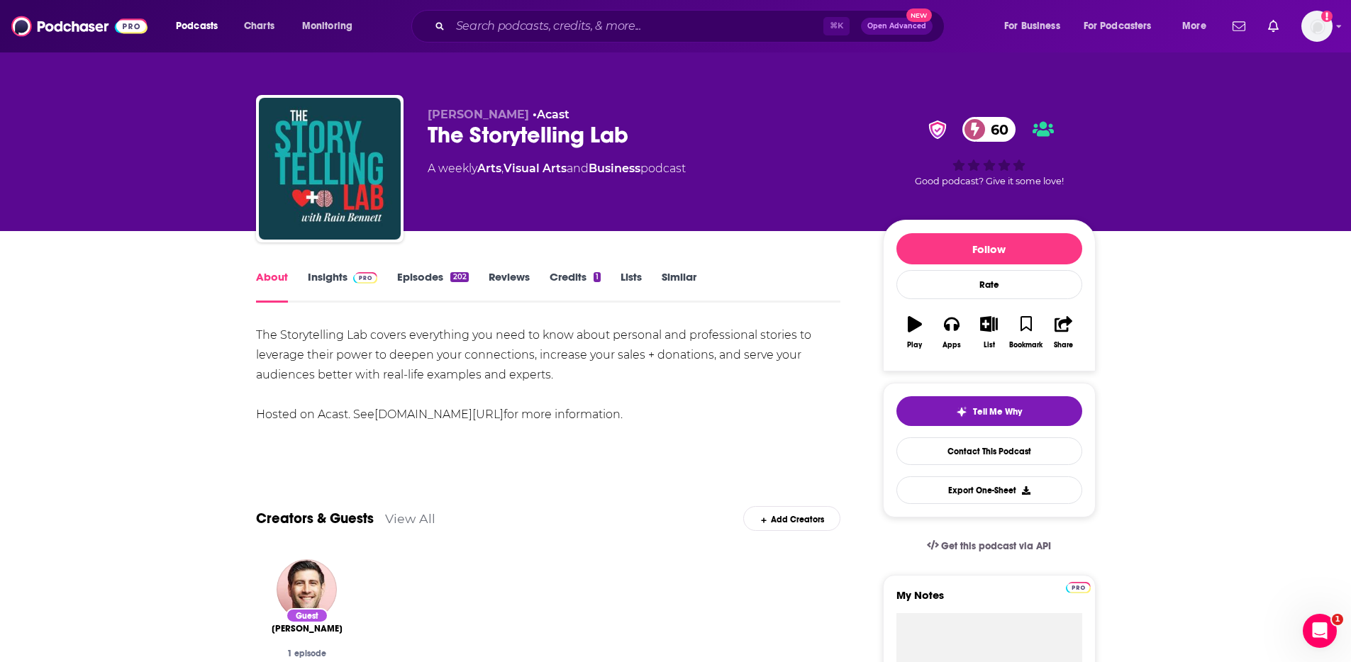
click at [323, 274] on link "Insights" at bounding box center [343, 286] width 70 height 33
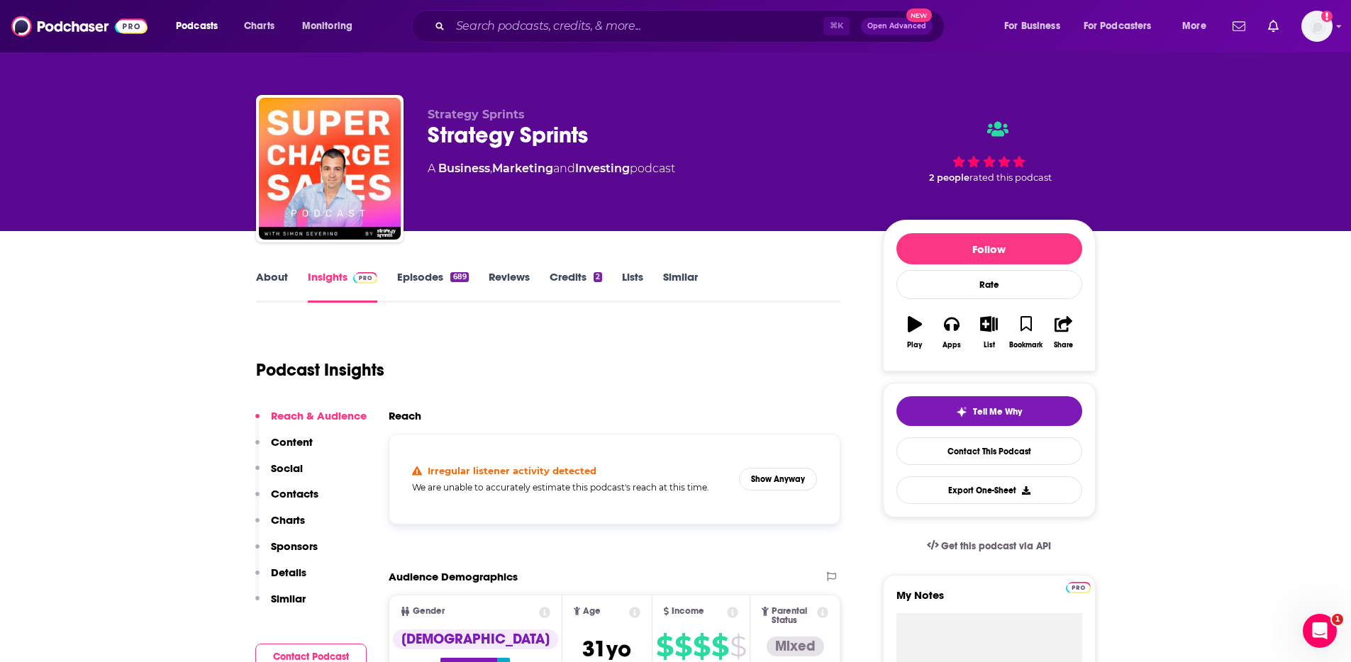
click at [291, 488] on p "Contacts" at bounding box center [295, 493] width 48 height 13
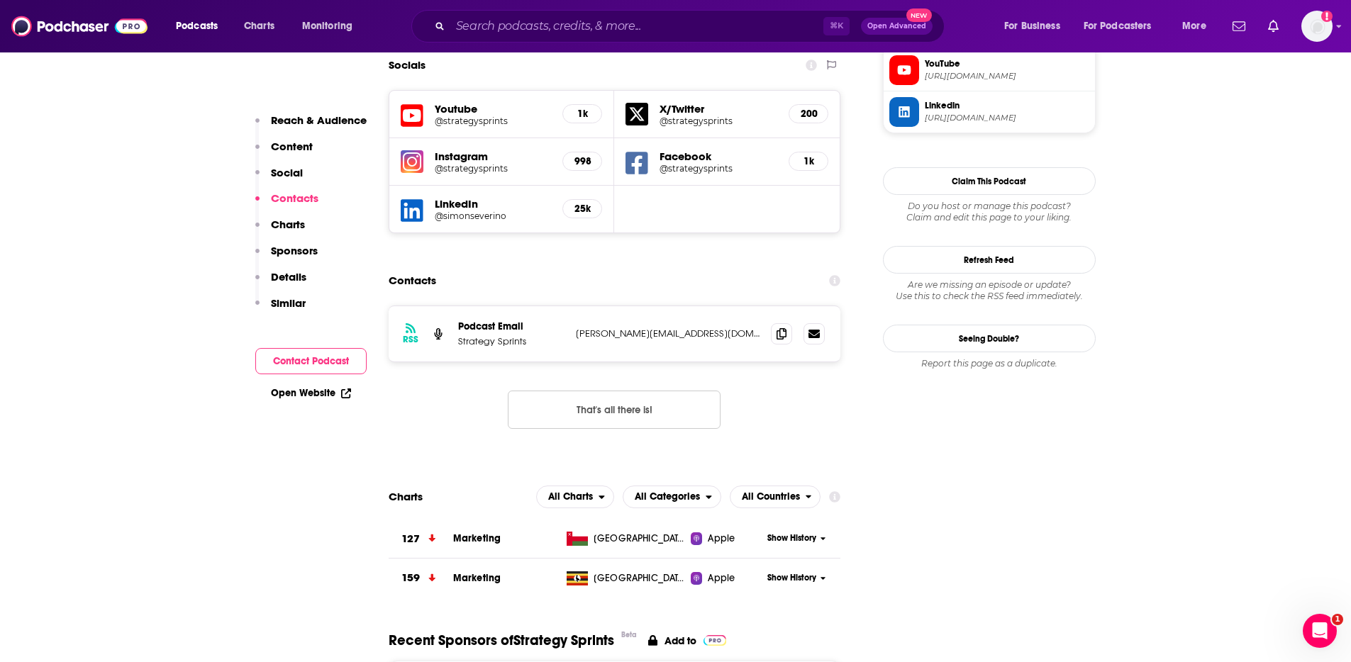
scroll to position [1264, 0]
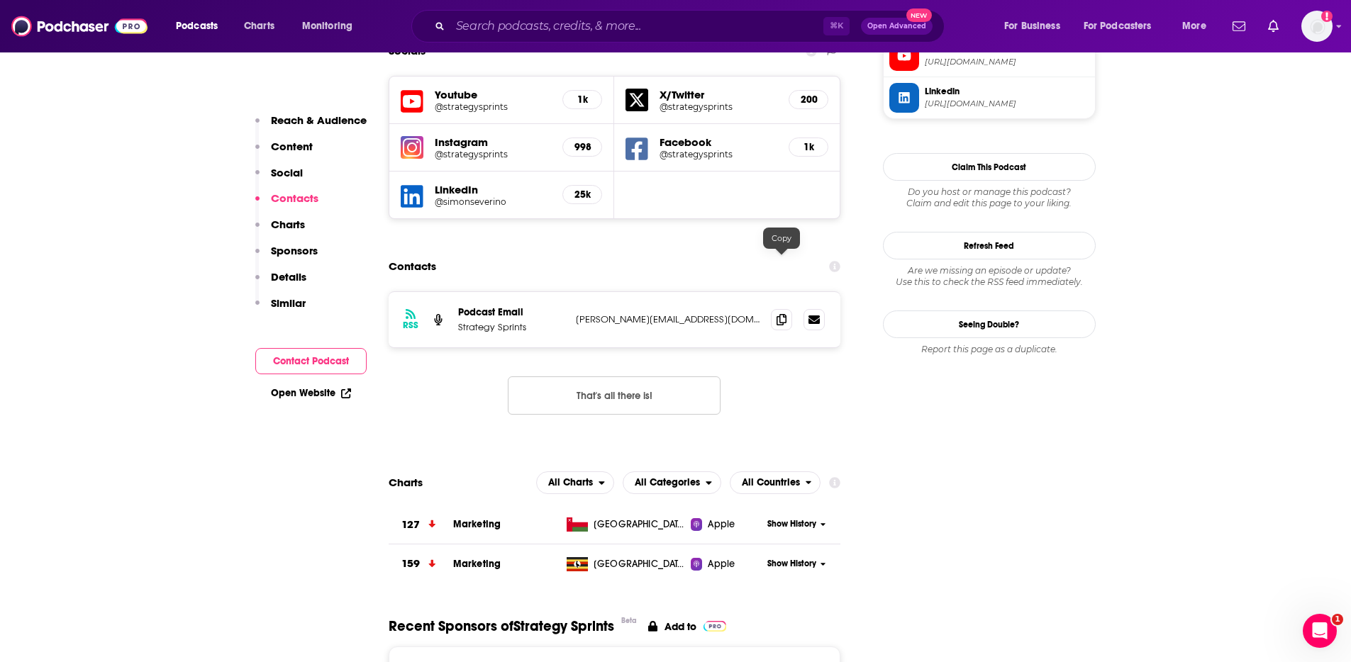
click at [768, 292] on div "RSS Podcast Email Strategy Sprints [PERSON_NAME][EMAIL_ADDRESS][DOMAIN_NAME] [P…" at bounding box center [615, 319] width 452 height 55
click at [783, 313] on icon at bounding box center [781, 318] width 10 height 11
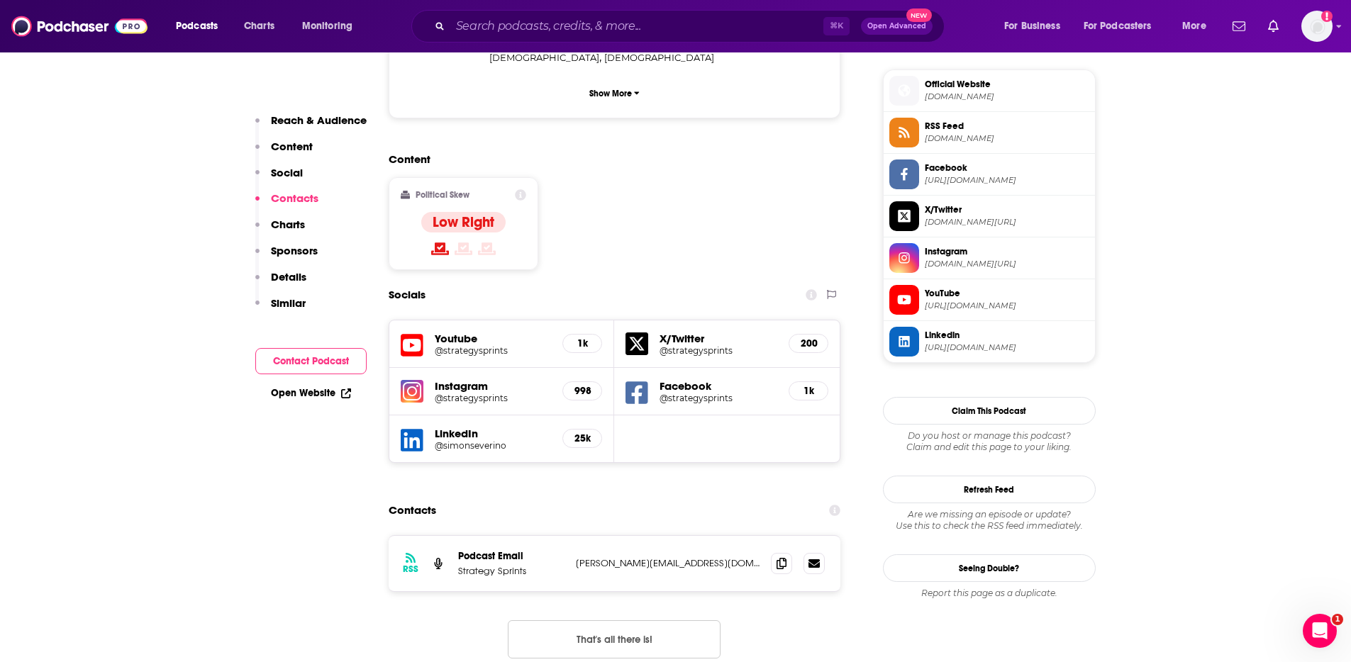
scroll to position [0, 0]
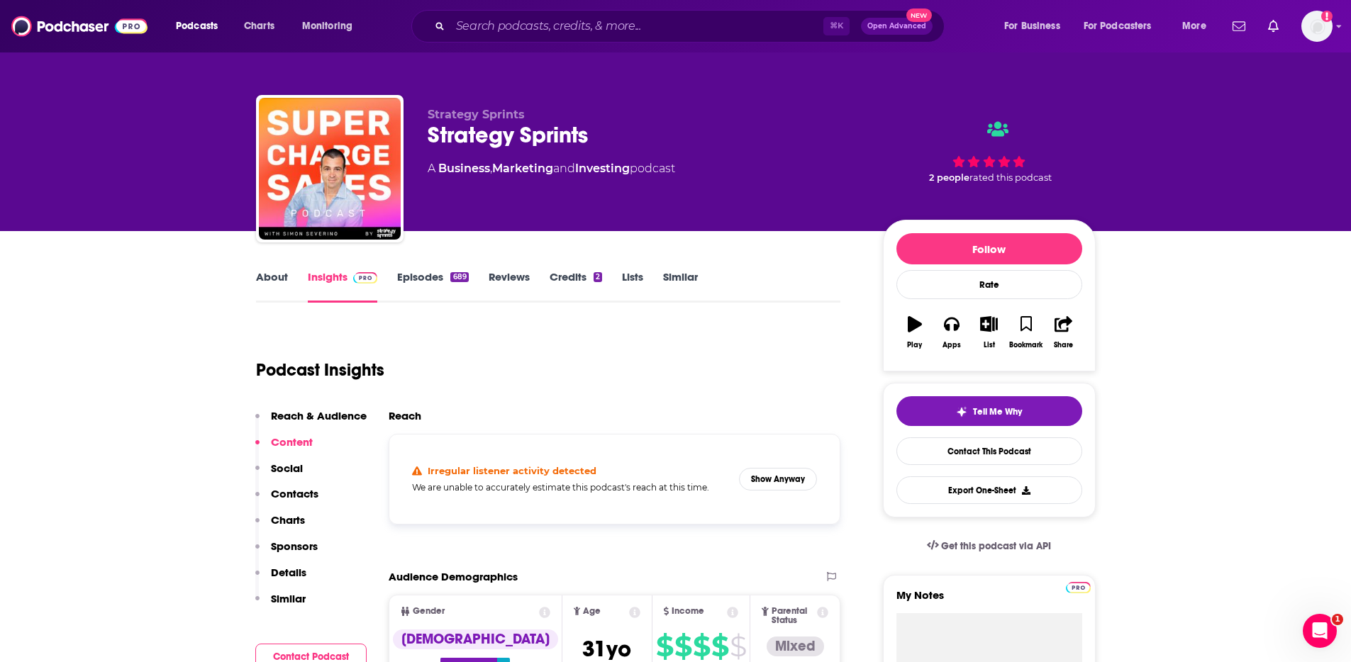
click at [267, 285] on link "About" at bounding box center [272, 286] width 32 height 33
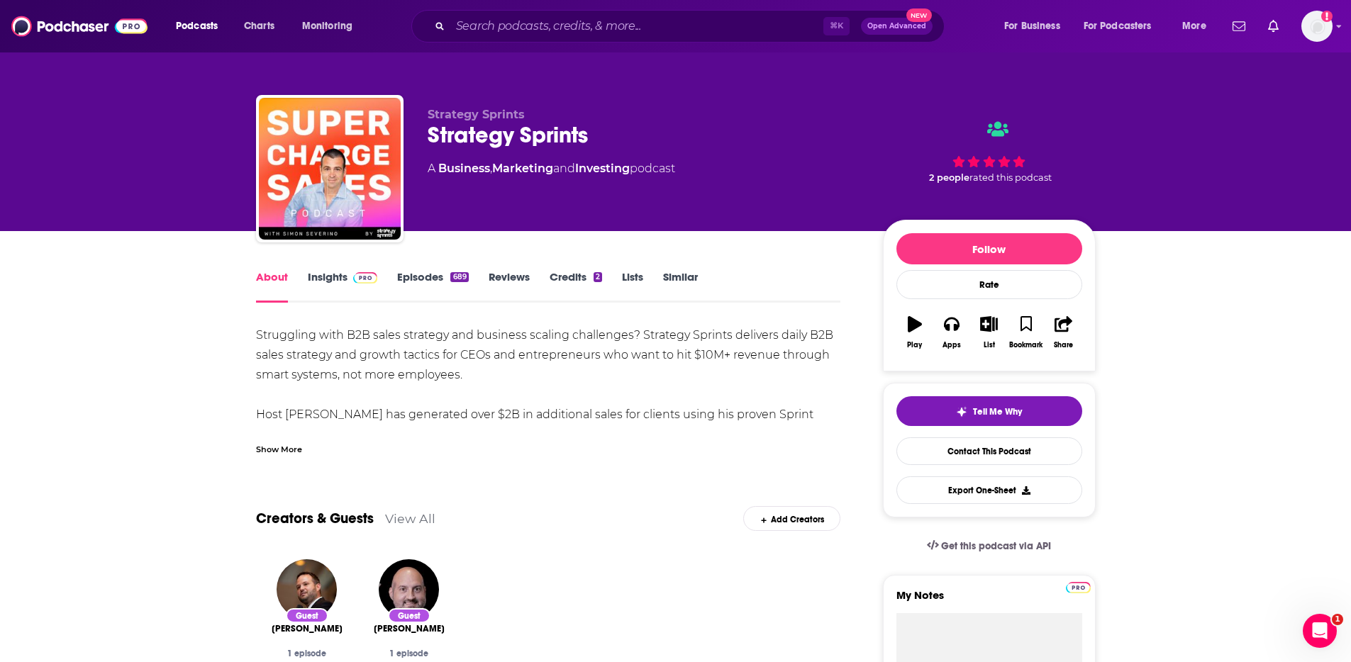
click at [333, 281] on link "Insights" at bounding box center [343, 286] width 70 height 33
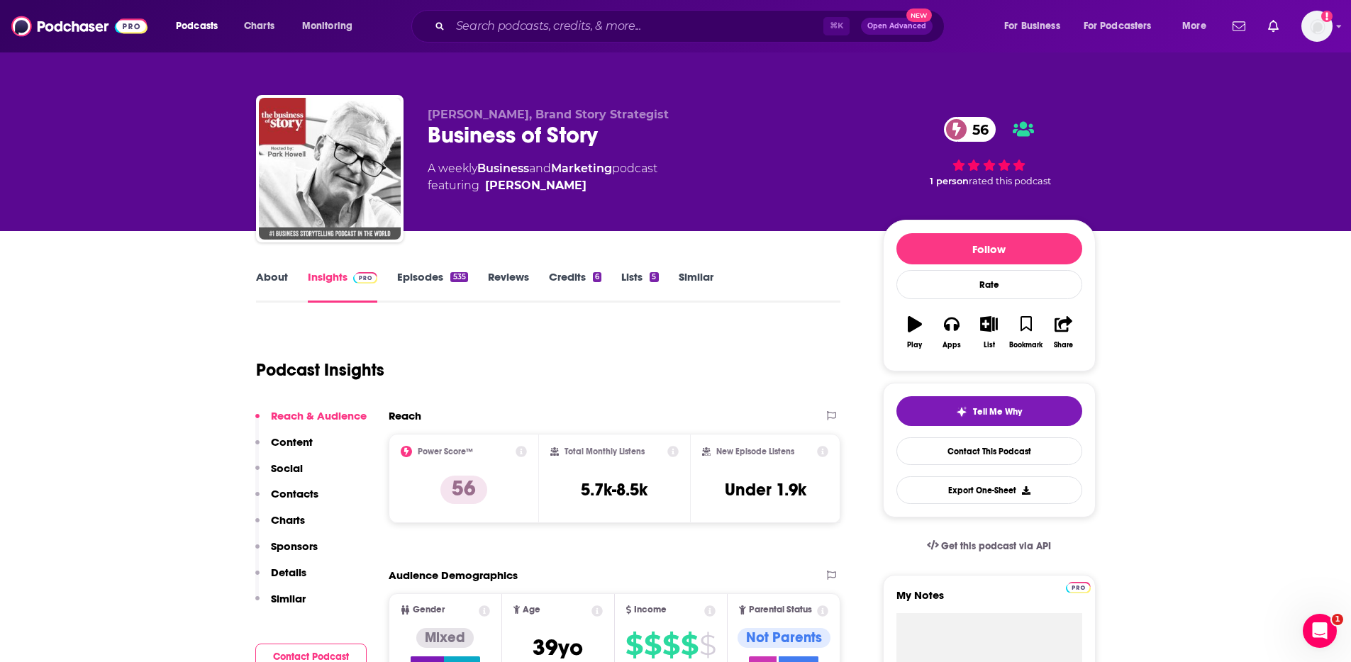
click at [287, 488] on p "Contacts" at bounding box center [295, 493] width 48 height 13
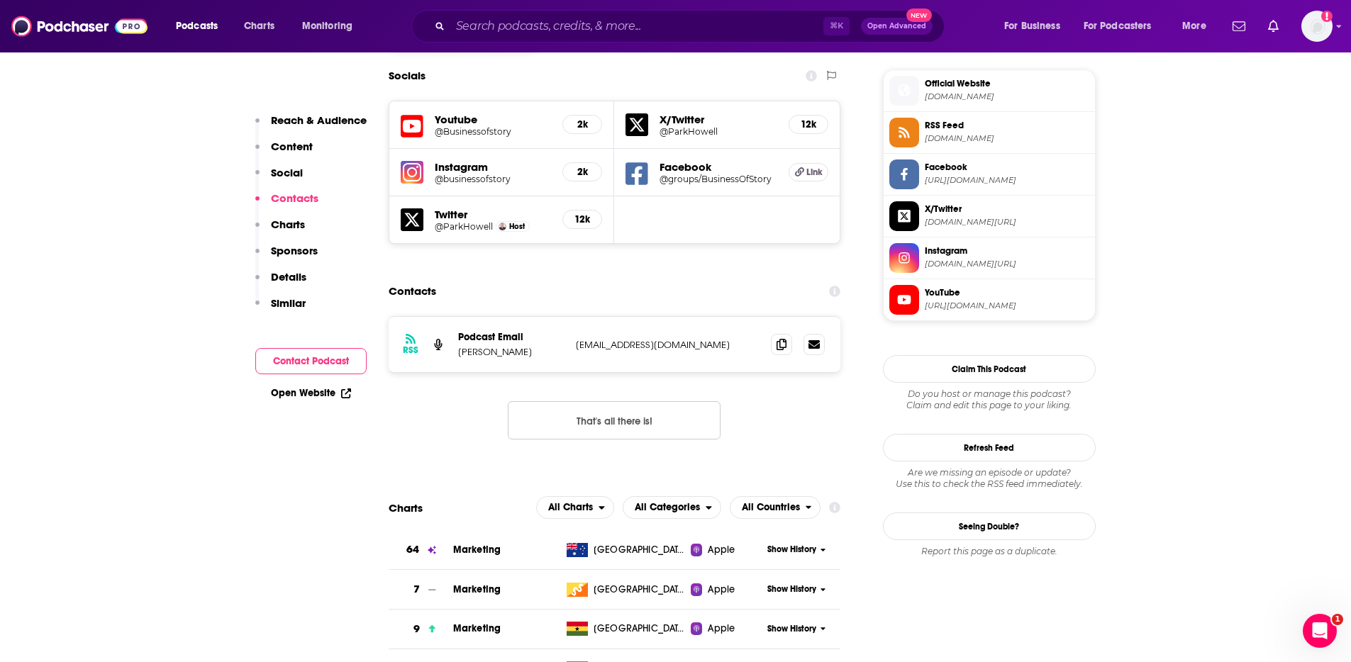
scroll to position [1279, 0]
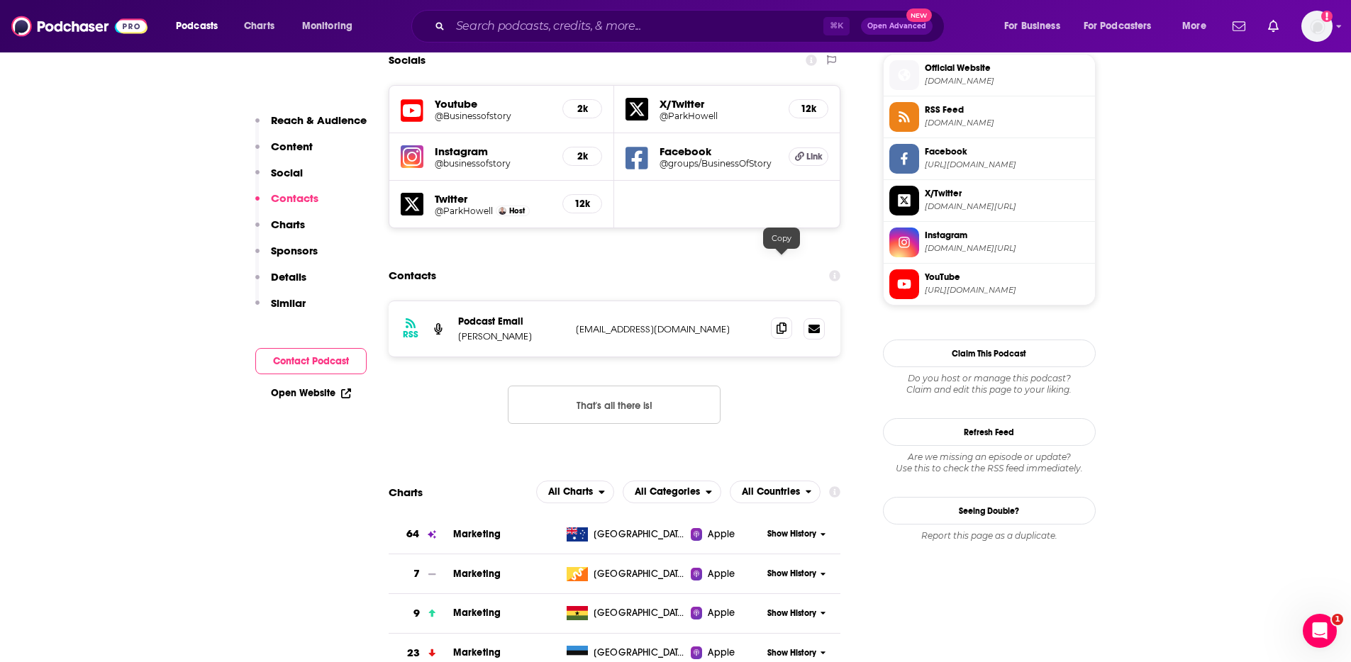
click at [788, 318] on span at bounding box center [781, 328] width 21 height 21
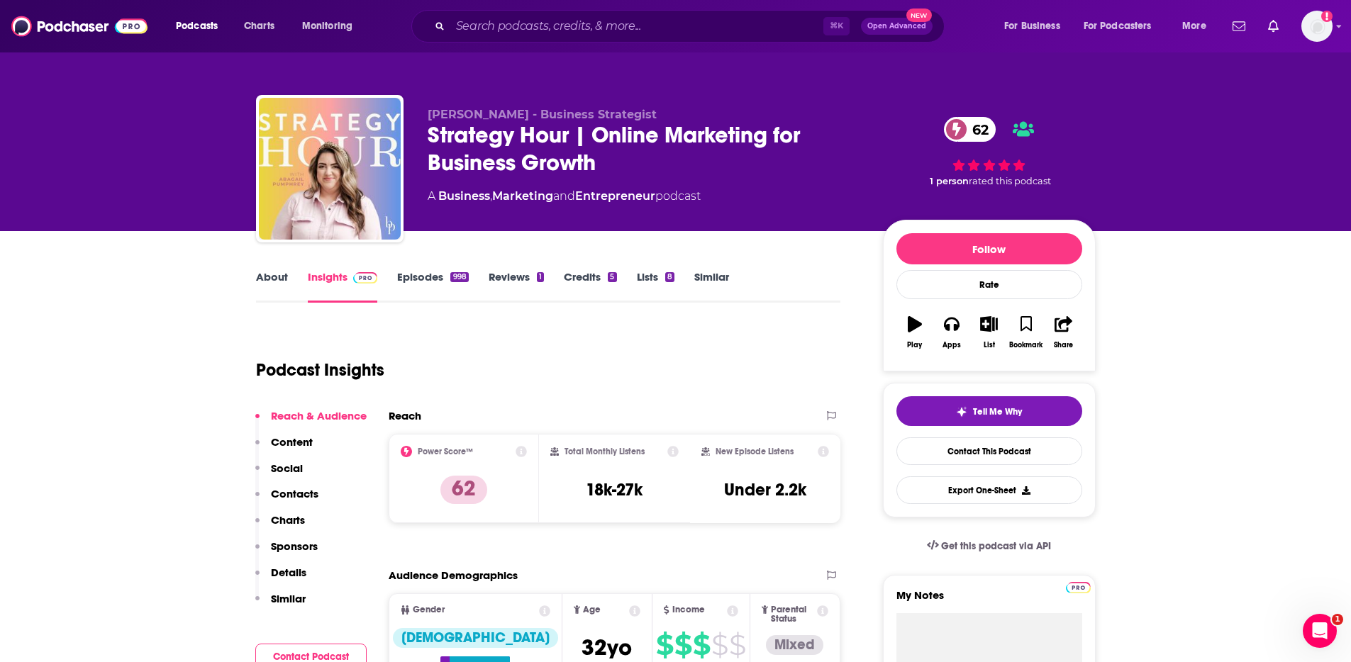
click at [681, 355] on div "Podcast Insights" at bounding box center [543, 361] width 574 height 72
click at [296, 442] on p "Content" at bounding box center [292, 441] width 42 height 13
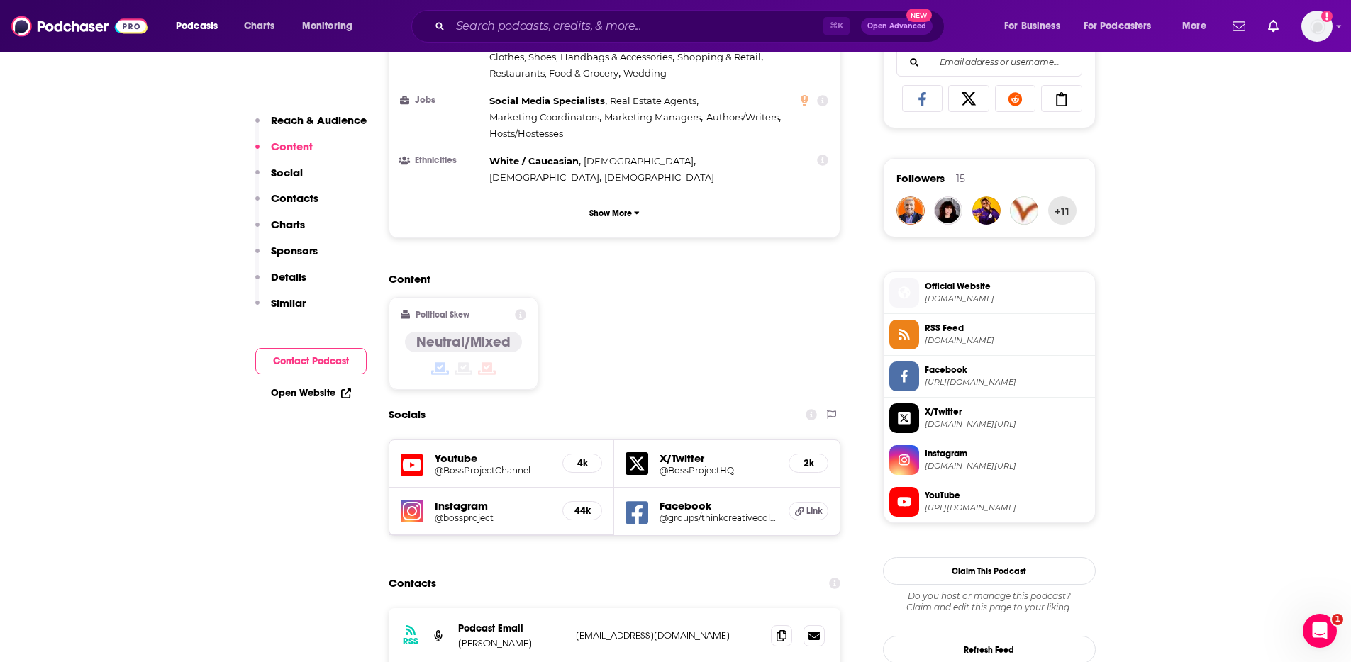
scroll to position [935, 0]
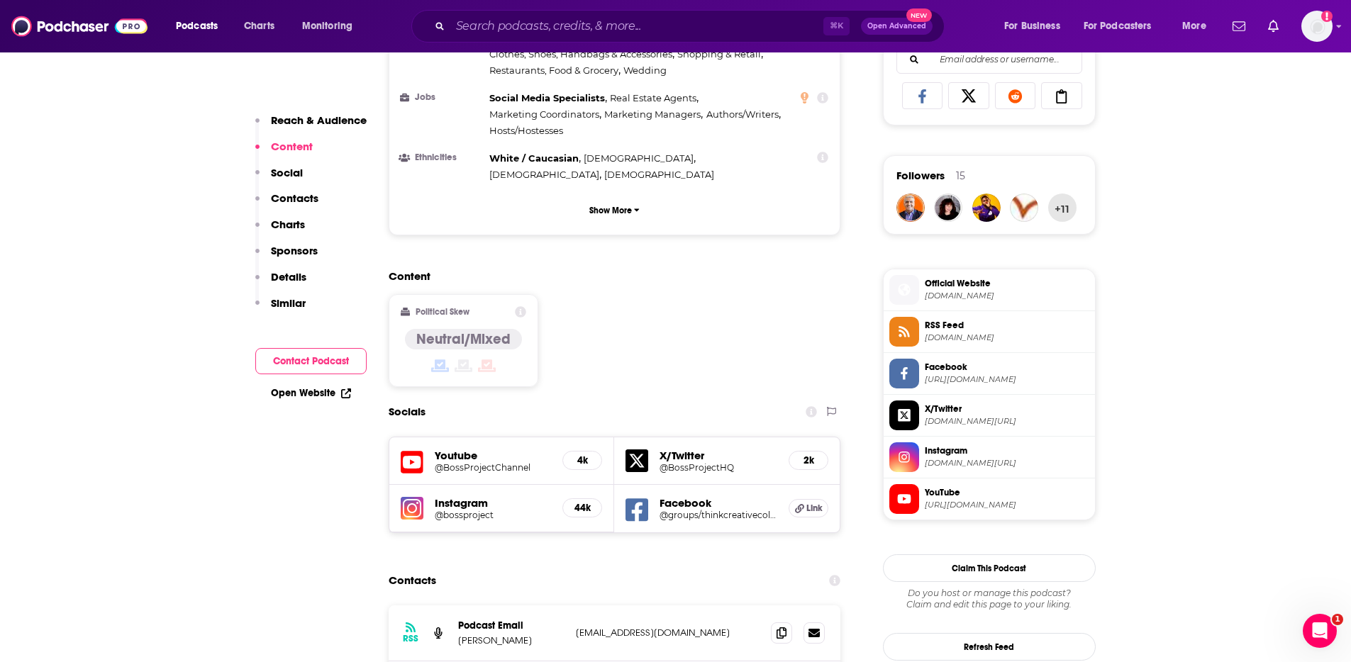
click at [293, 204] on p "Contacts" at bounding box center [295, 197] width 48 height 13
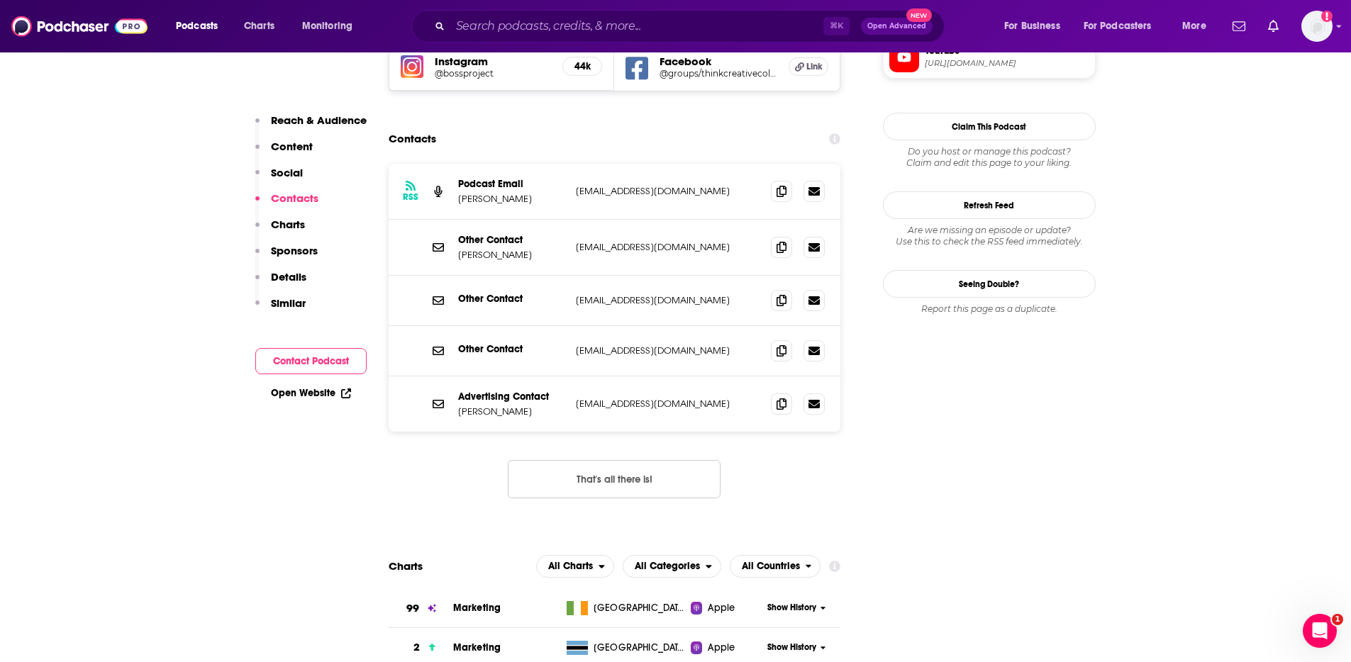
scroll to position [1368, 0]
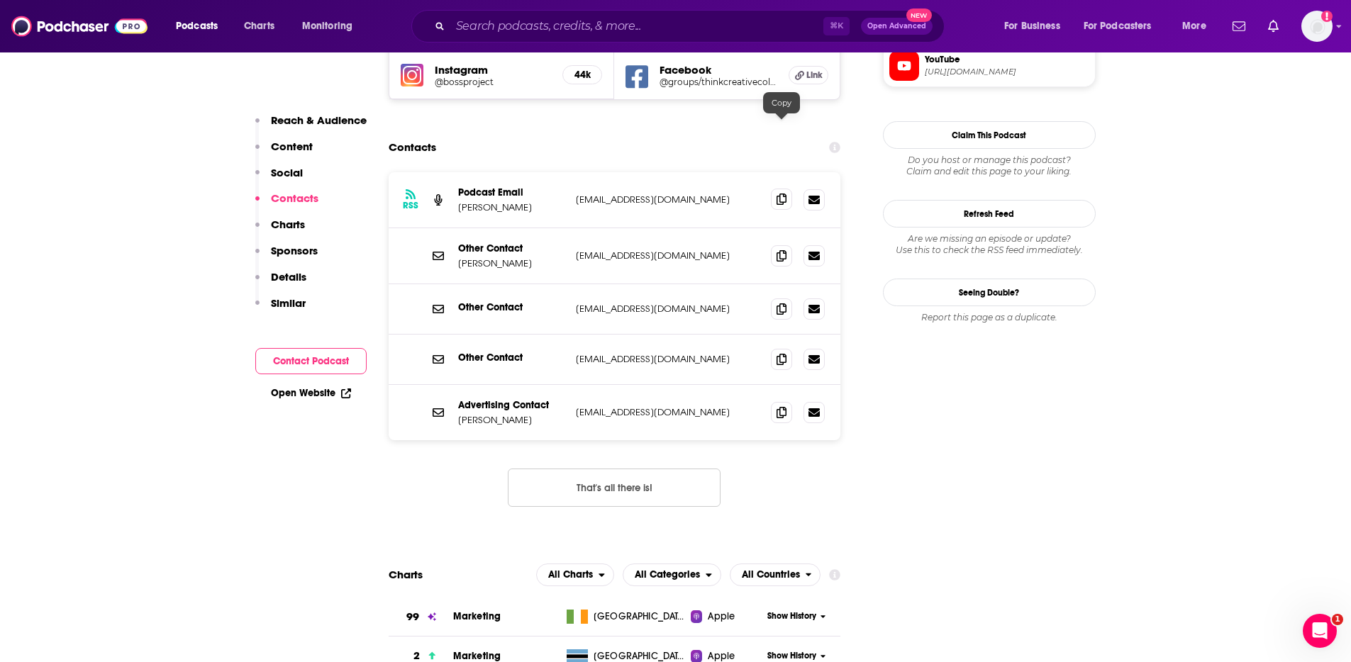
click at [786, 189] on span at bounding box center [781, 199] width 21 height 21
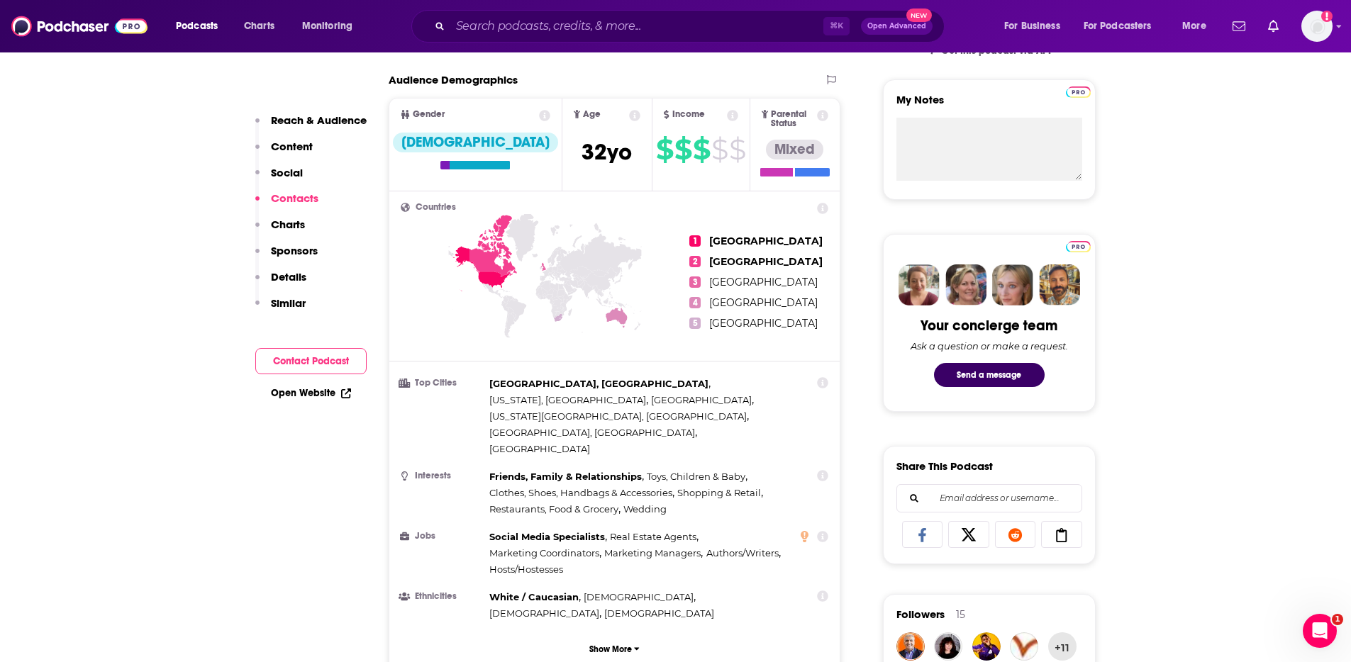
scroll to position [0, 0]
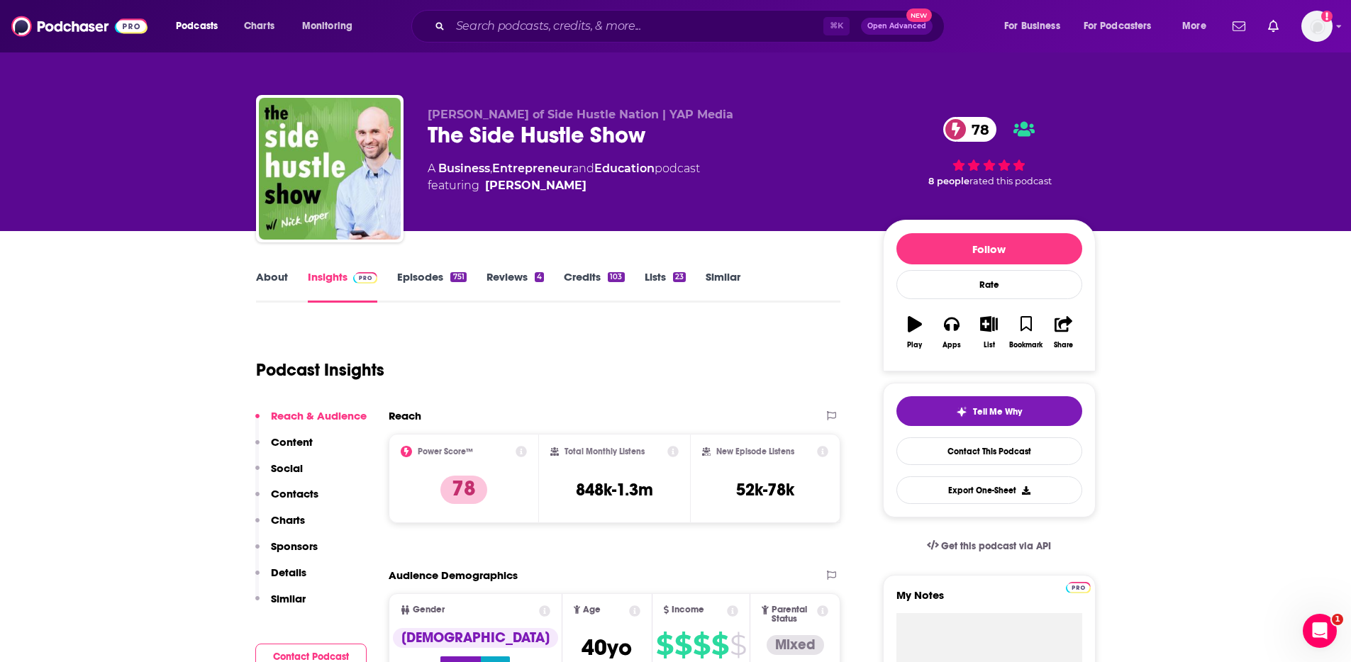
click at [302, 496] on p "Contacts" at bounding box center [295, 493] width 48 height 13
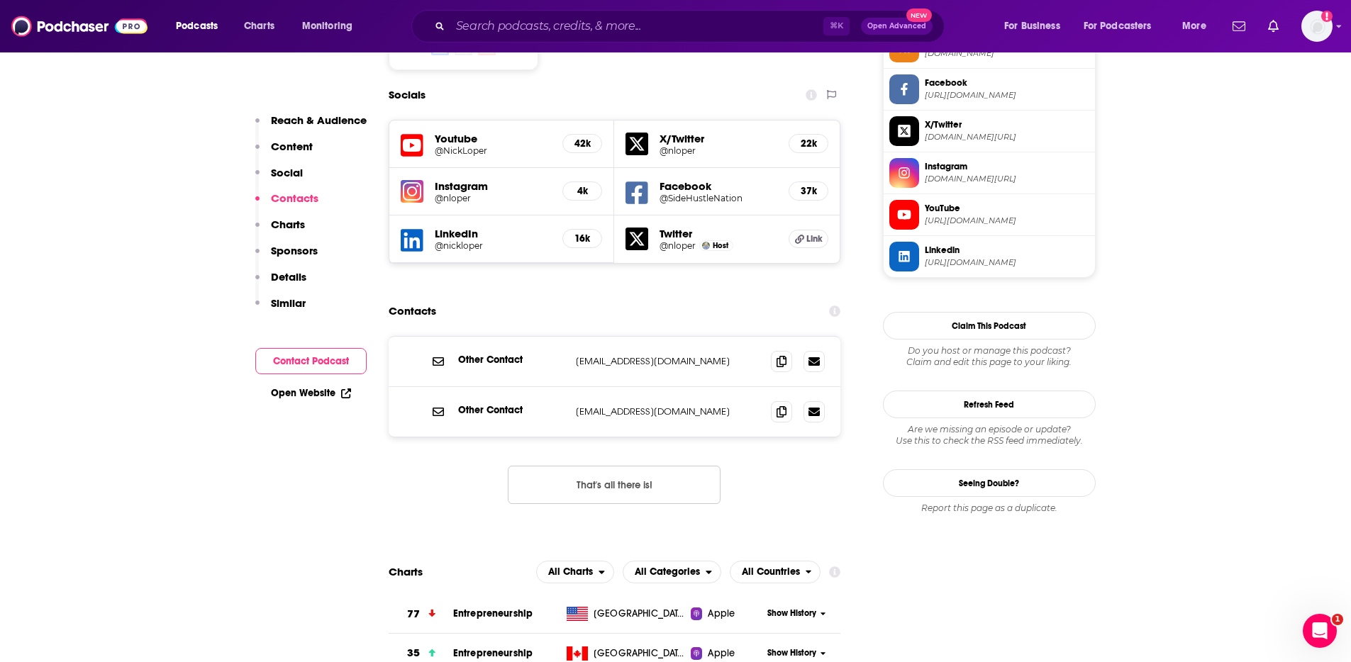
scroll to position [1231, 0]
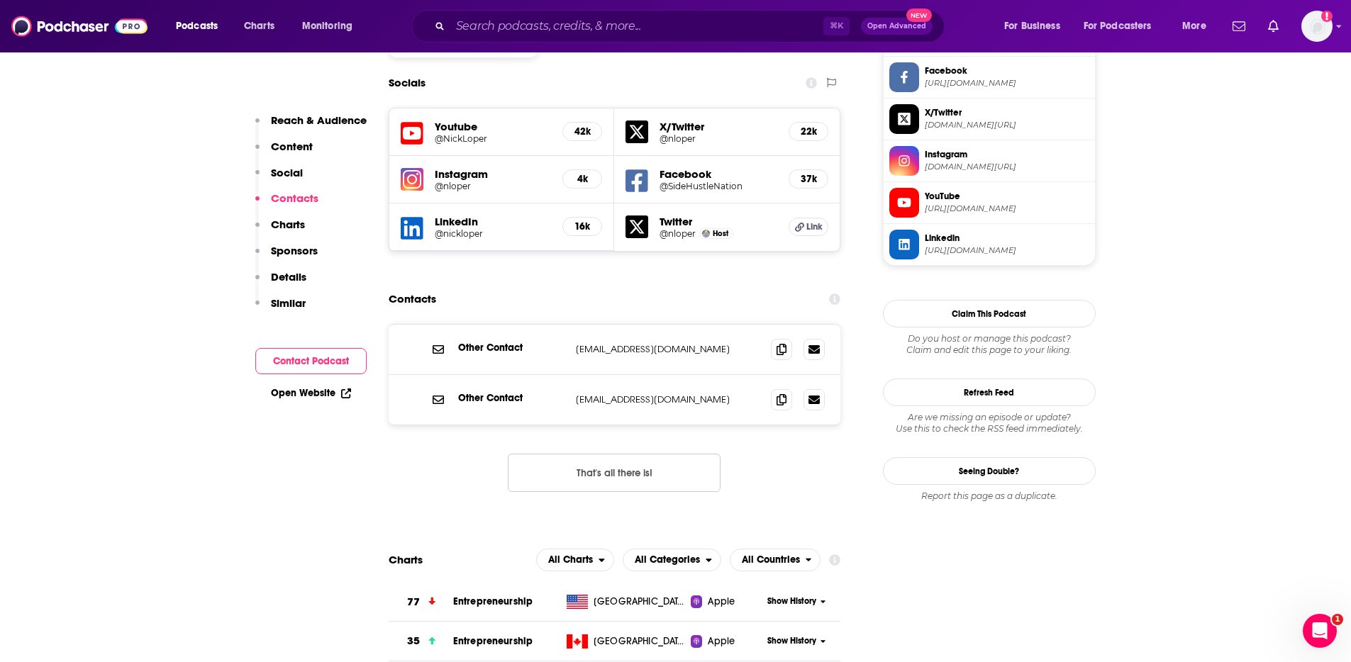
click at [776, 343] on icon at bounding box center [781, 348] width 10 height 11
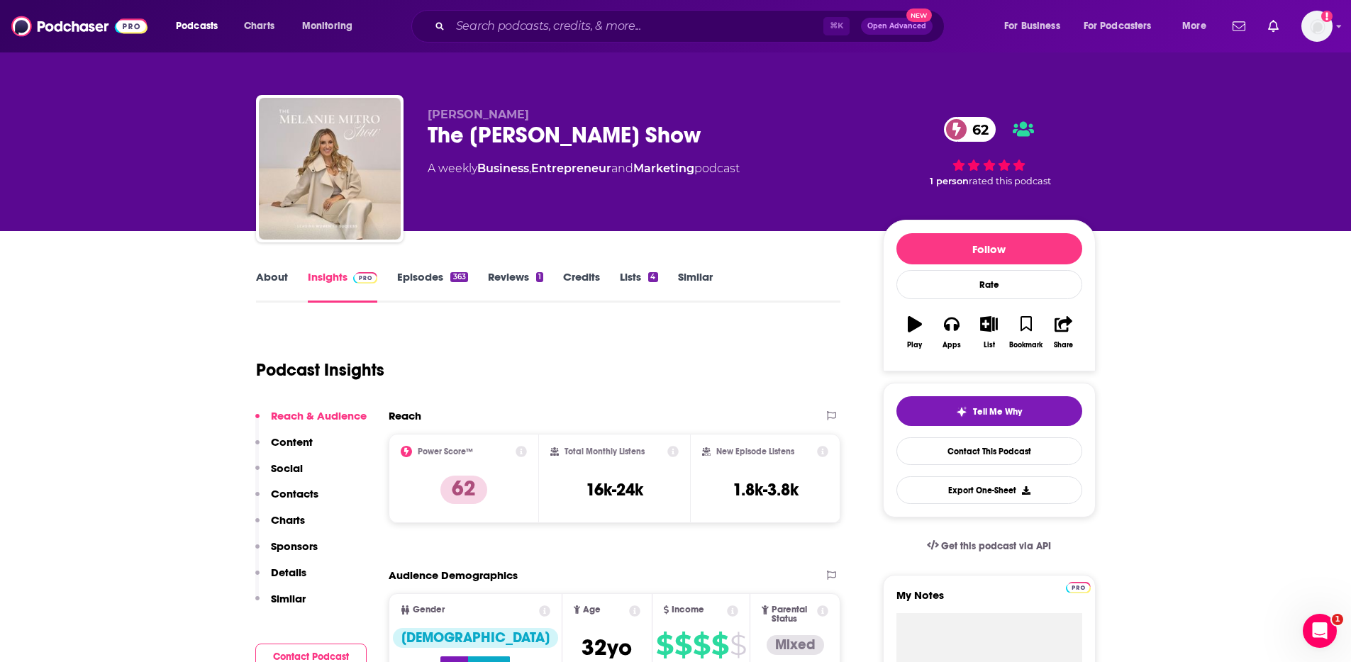
click at [297, 498] on p "Contacts" at bounding box center [295, 493] width 48 height 13
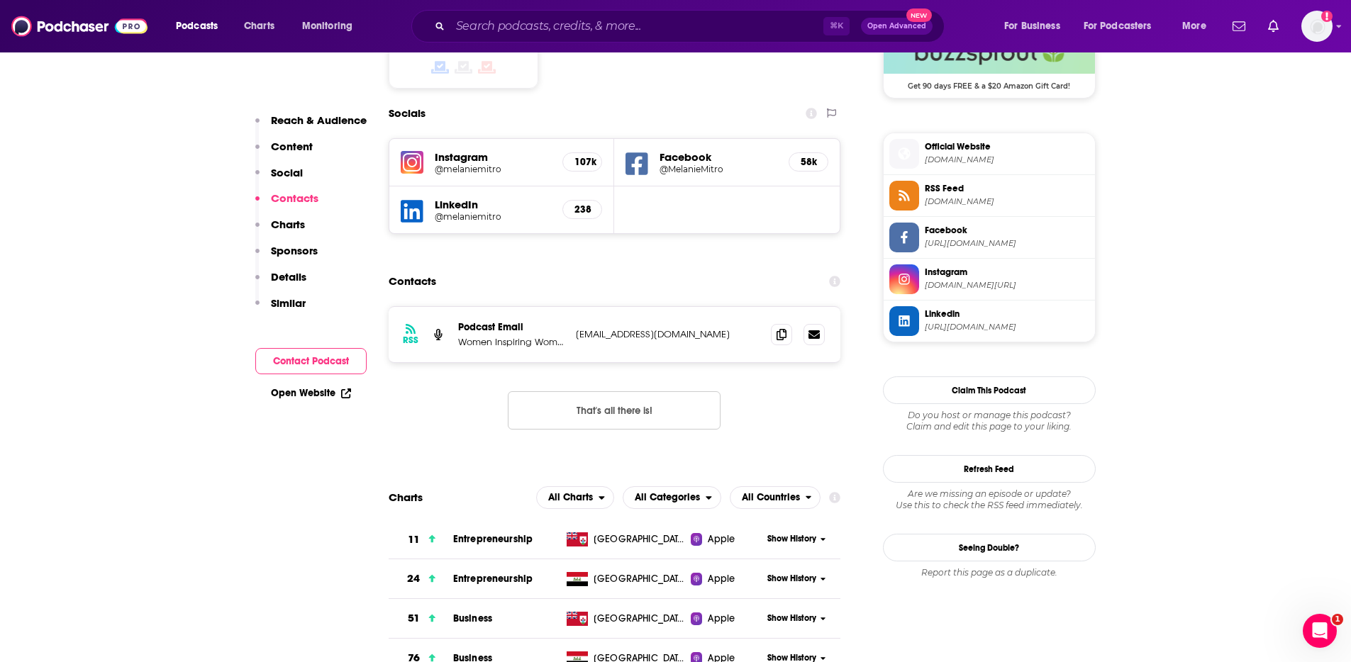
scroll to position [1215, 0]
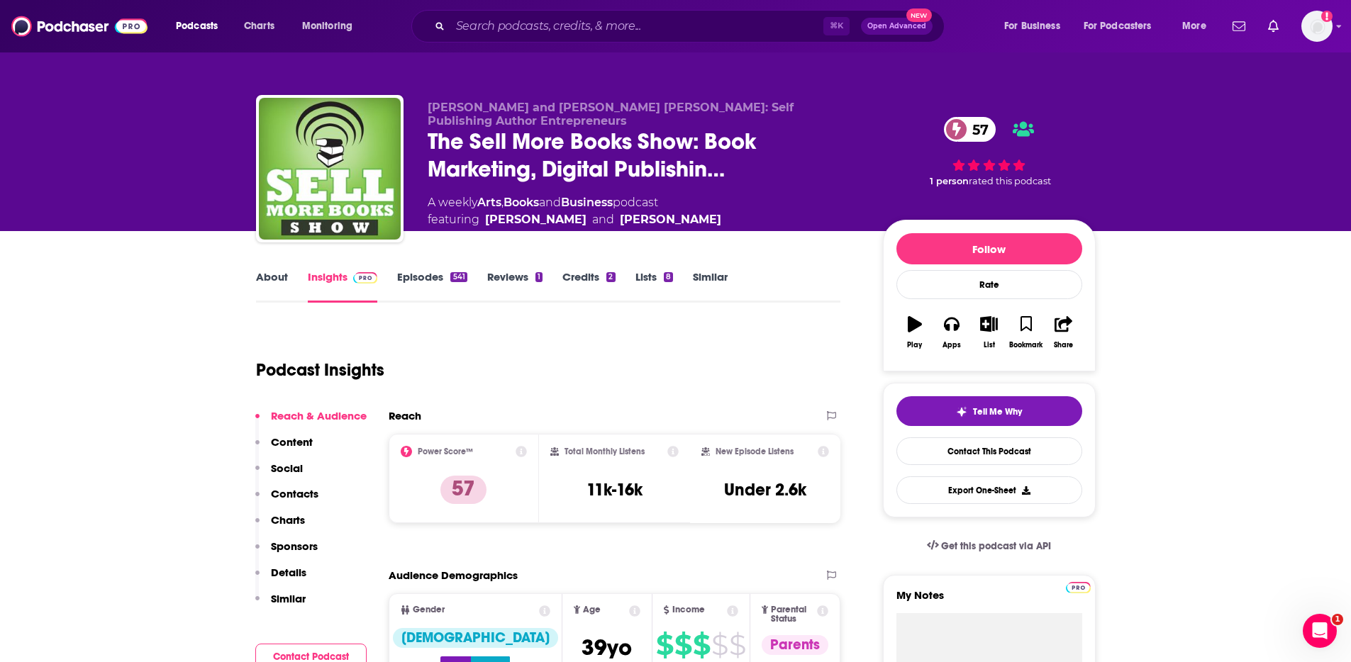
click at [260, 274] on link "About" at bounding box center [272, 286] width 32 height 33
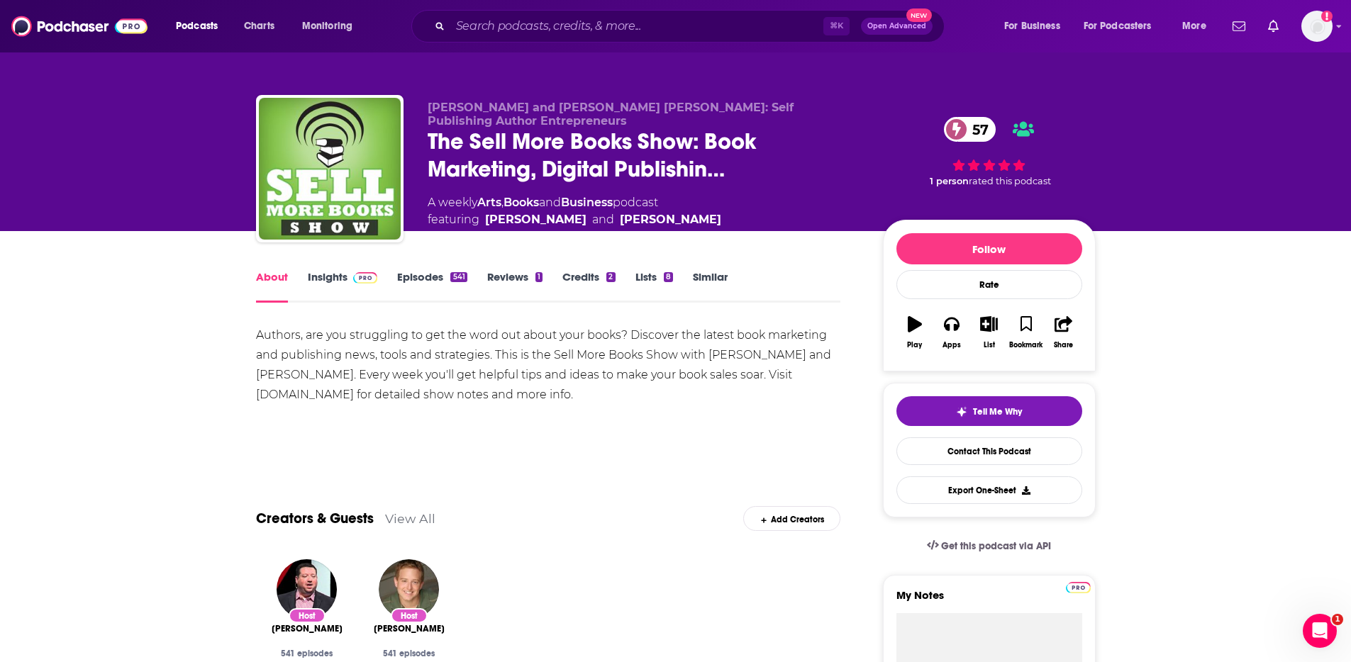
click at [308, 282] on link "Insights" at bounding box center [343, 286] width 70 height 33
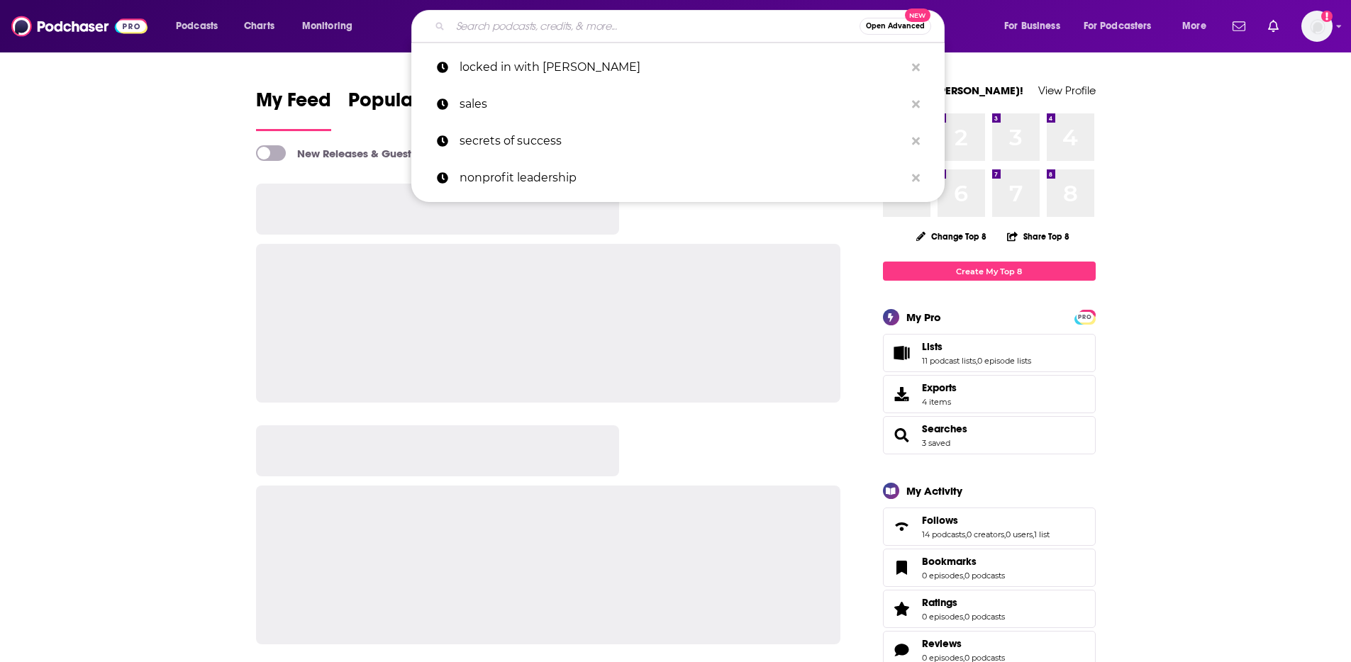
click at [484, 31] on input "Search podcasts, credits, & more..." at bounding box center [654, 26] width 409 height 23
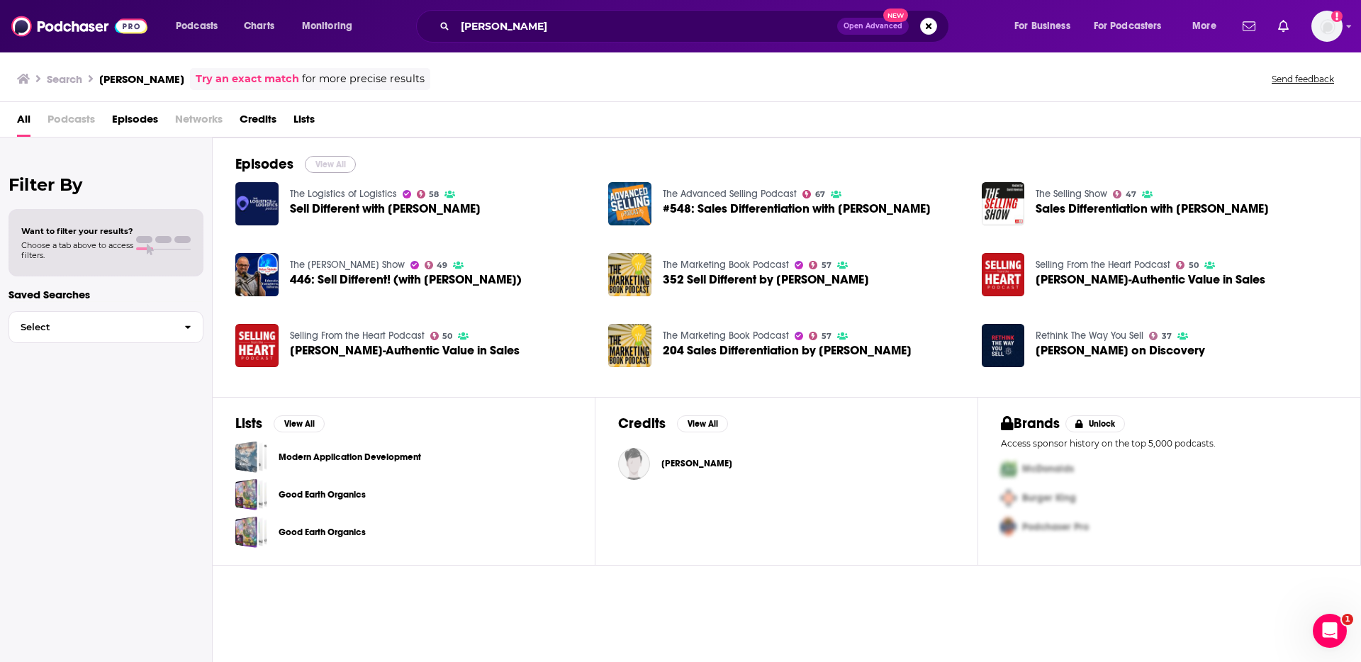
click at [324, 166] on button "View All" at bounding box center [330, 164] width 51 height 17
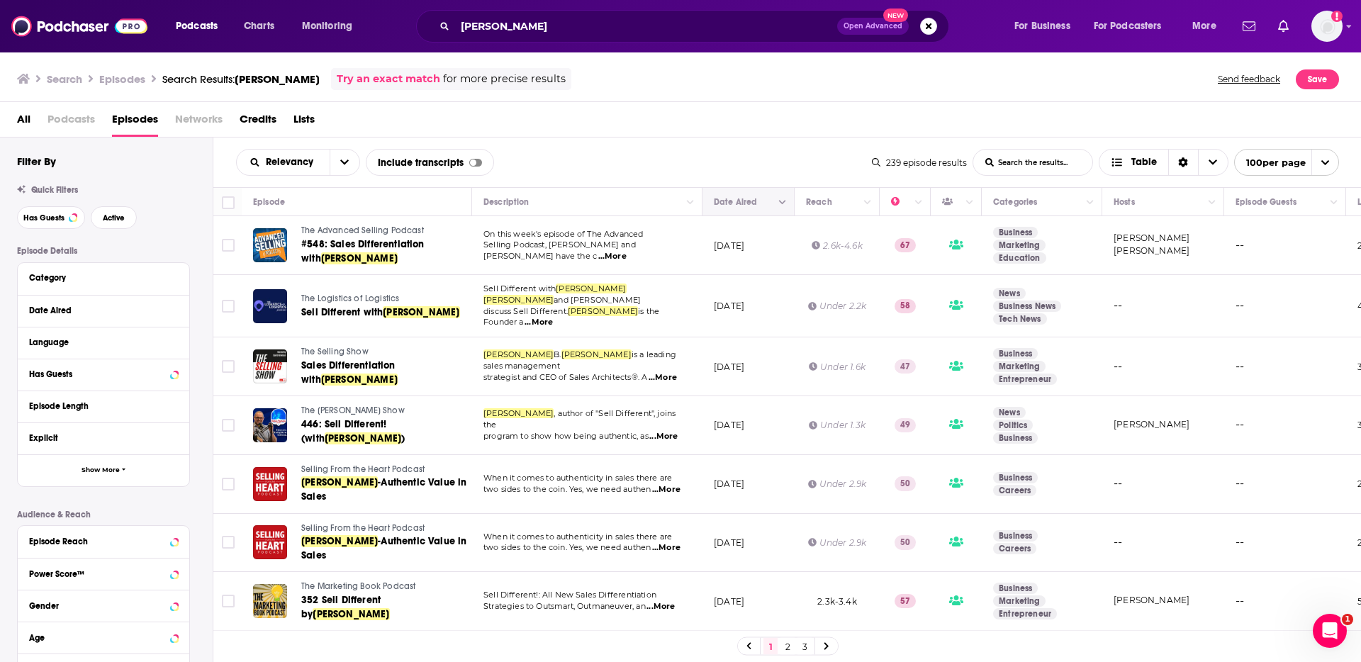
click at [730, 198] on button "Move" at bounding box center [747, 202] width 69 height 17
click at [783, 202] on icon "Column Actions" at bounding box center [782, 203] width 7 height 9
click at [759, 135] on div at bounding box center [680, 331] width 1361 height 662
click at [768, 151] on div "Relevancy List Search Input Search the results... Include transcripts Table" at bounding box center [554, 162] width 636 height 27
click at [741, 198] on icon "Move" at bounding box center [747, 202] width 17 height 17
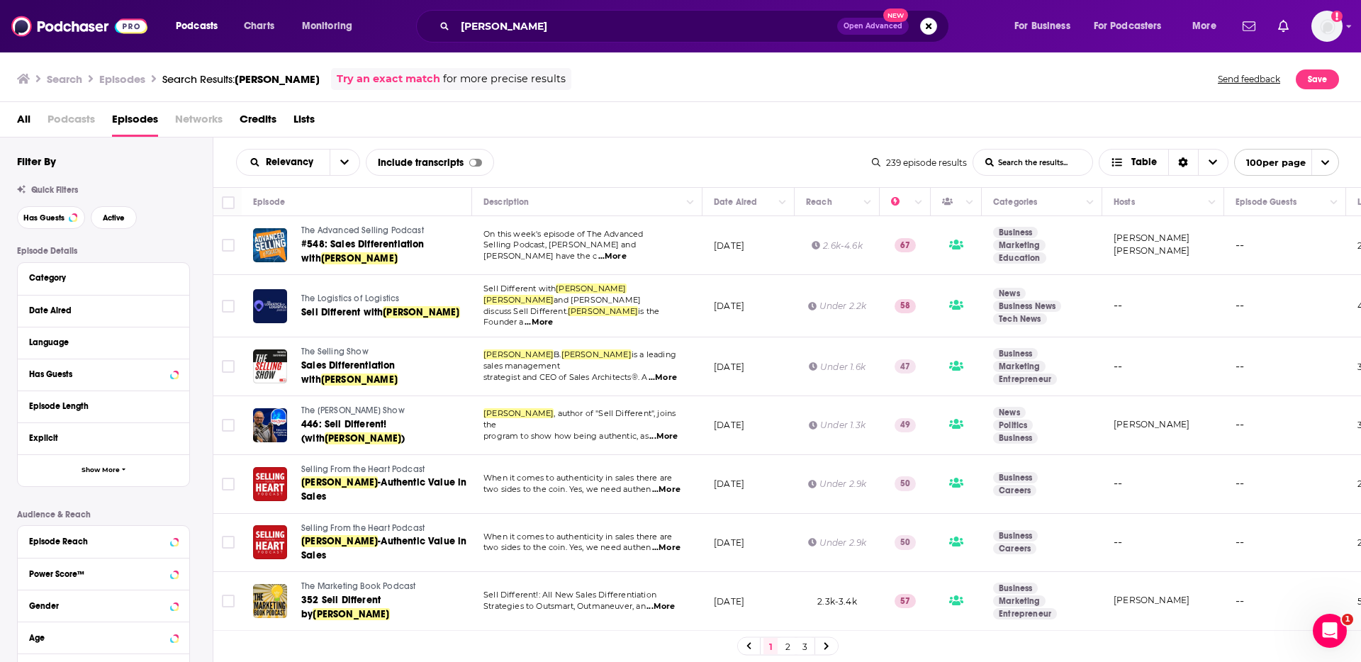
click at [674, 143] on div "Relevancy List Search Input Search the results... Include transcripts Table 239…" at bounding box center [787, 163] width 1149 height 50
click at [343, 165] on icon "open menu" at bounding box center [344, 162] width 9 height 10
click at [291, 261] on span "New" at bounding box center [307, 259] width 84 height 8
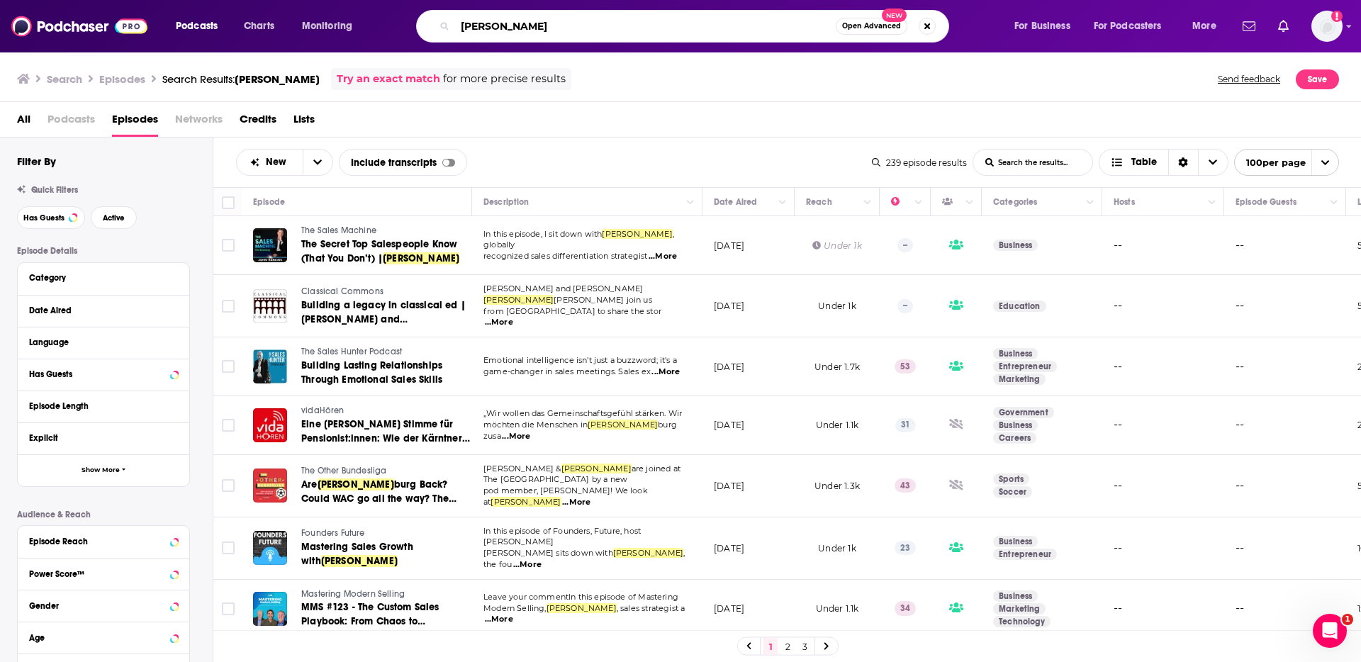
click at [541, 19] on input "[PERSON_NAME]" at bounding box center [645, 26] width 381 height 23
drag, startPoint x: 540, startPoint y: 25, endPoint x: 354, endPoint y: 26, distance: 185.8
click at [354, 26] on div "Podcasts Charts Monitoring lee salz Open Advanced New For Business For Podcaste…" at bounding box center [698, 26] width 1064 height 33
type input "selling"
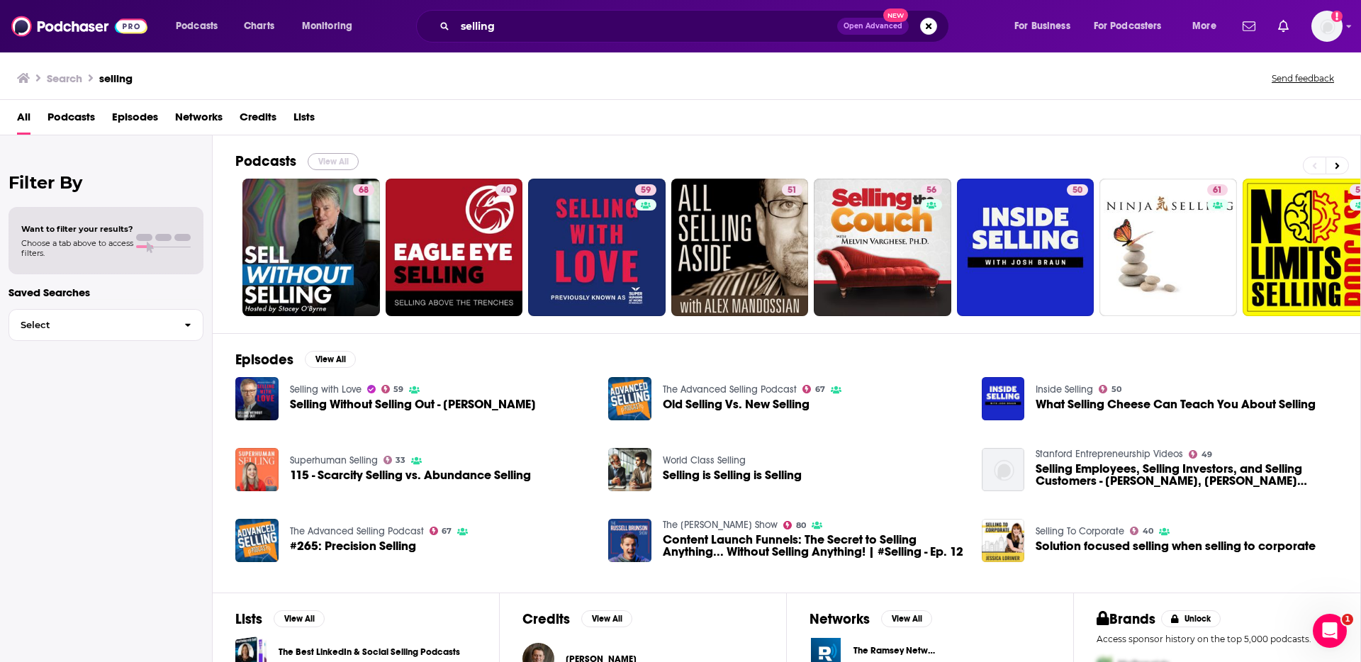
click at [328, 160] on button "View All" at bounding box center [333, 161] width 51 height 17
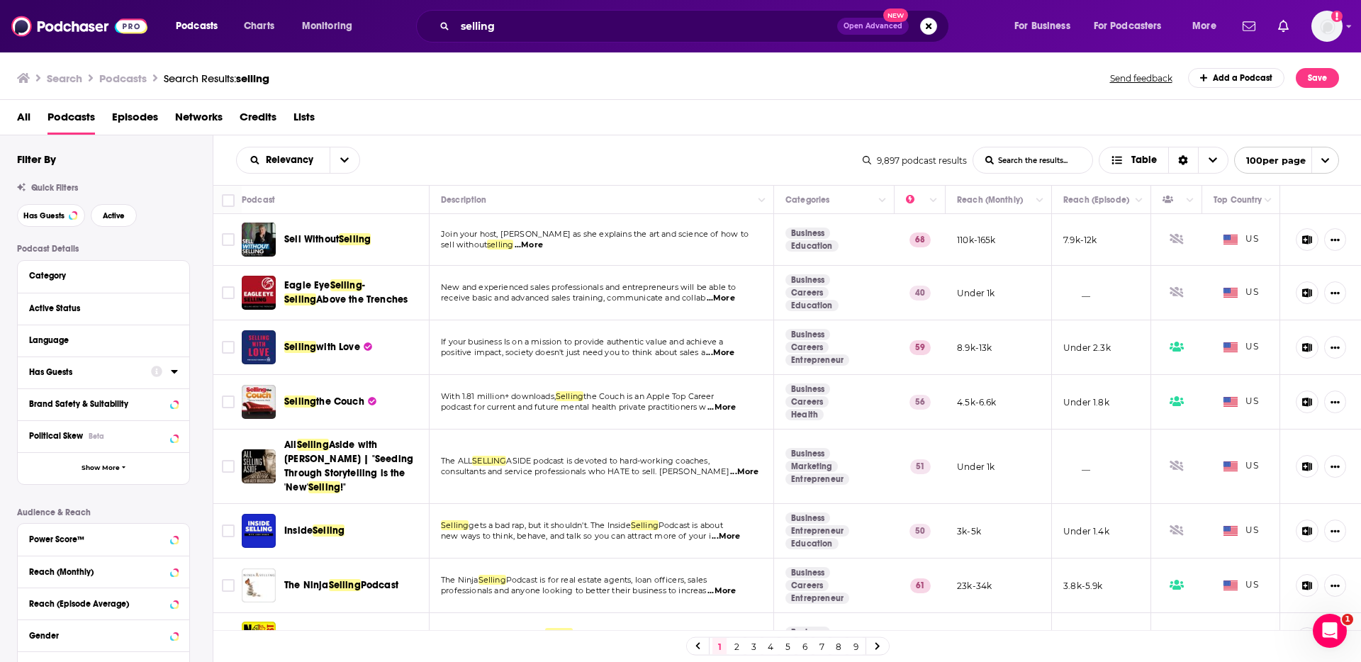
click at [528, 133] on div "All Podcasts Episodes Networks Credits Lists" at bounding box center [684, 120] width 1334 height 29
click at [61, 208] on button "Has Guests" at bounding box center [51, 215] width 68 height 23
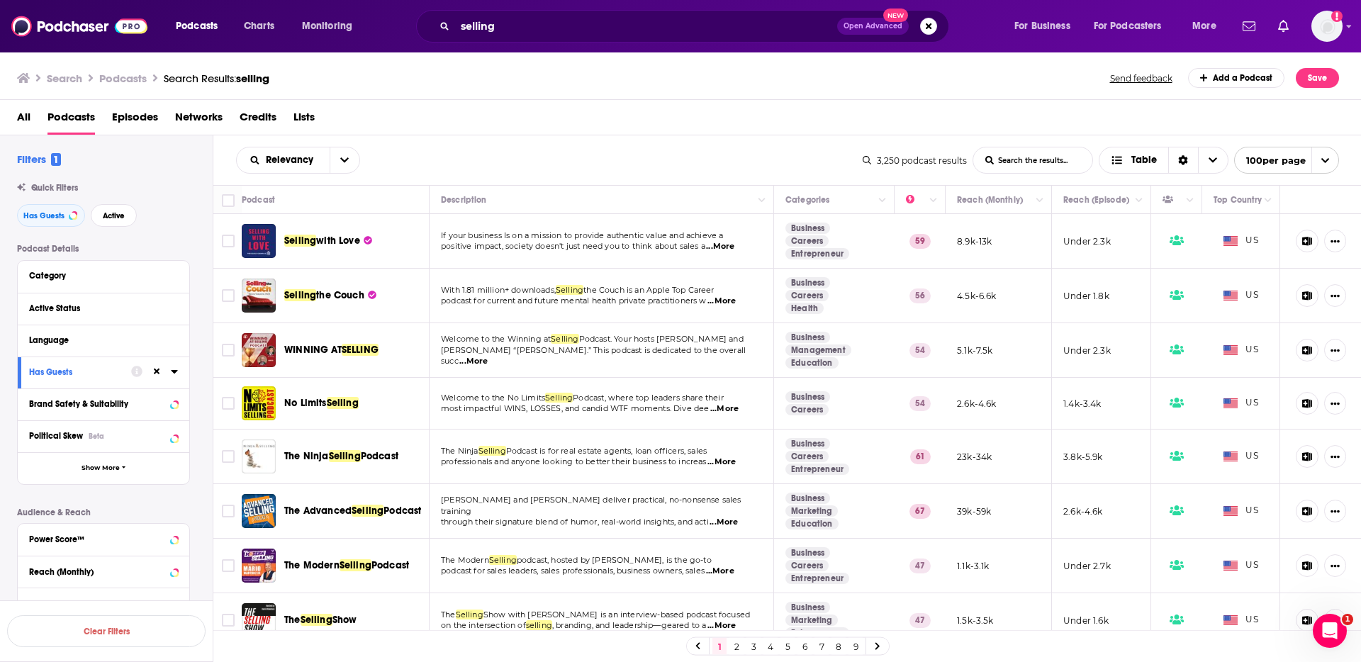
click at [571, 171] on div "Relevancy List Search Input Search the results... Table" at bounding box center [549, 160] width 627 height 27
click at [593, 153] on div "Relevancy List Search Input Search the results... Table" at bounding box center [549, 160] width 627 height 27
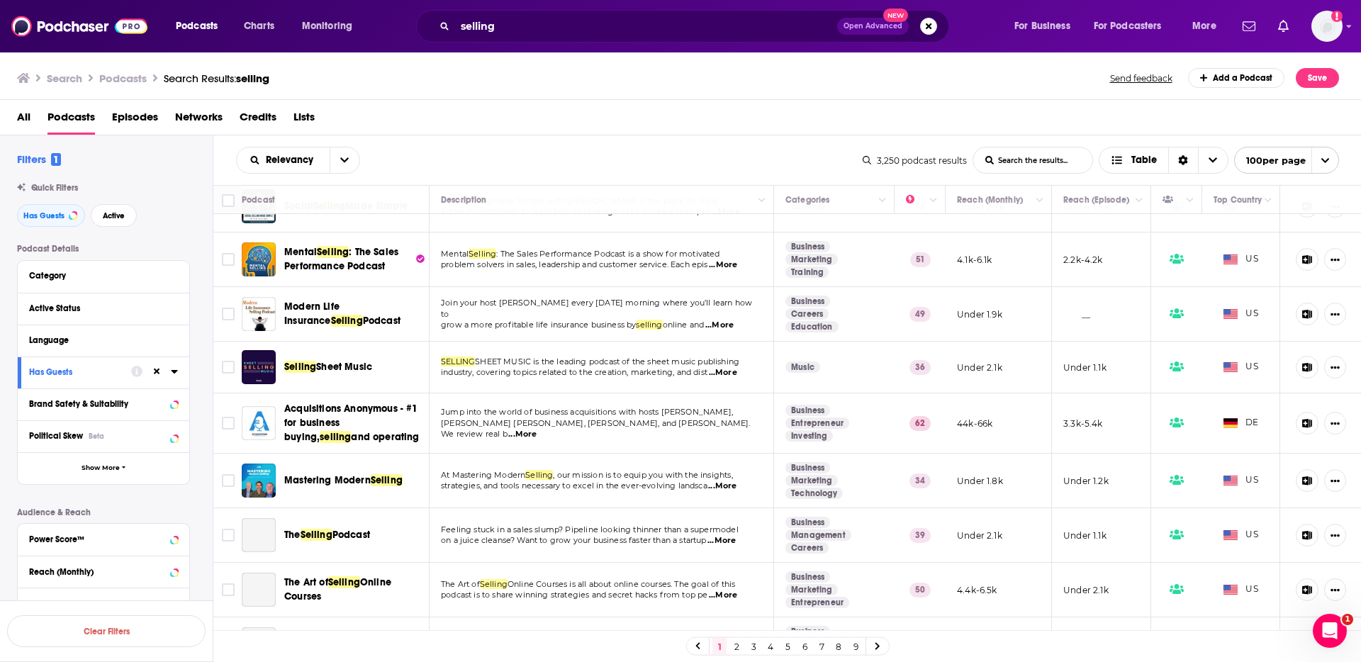
scroll to position [627, 0]
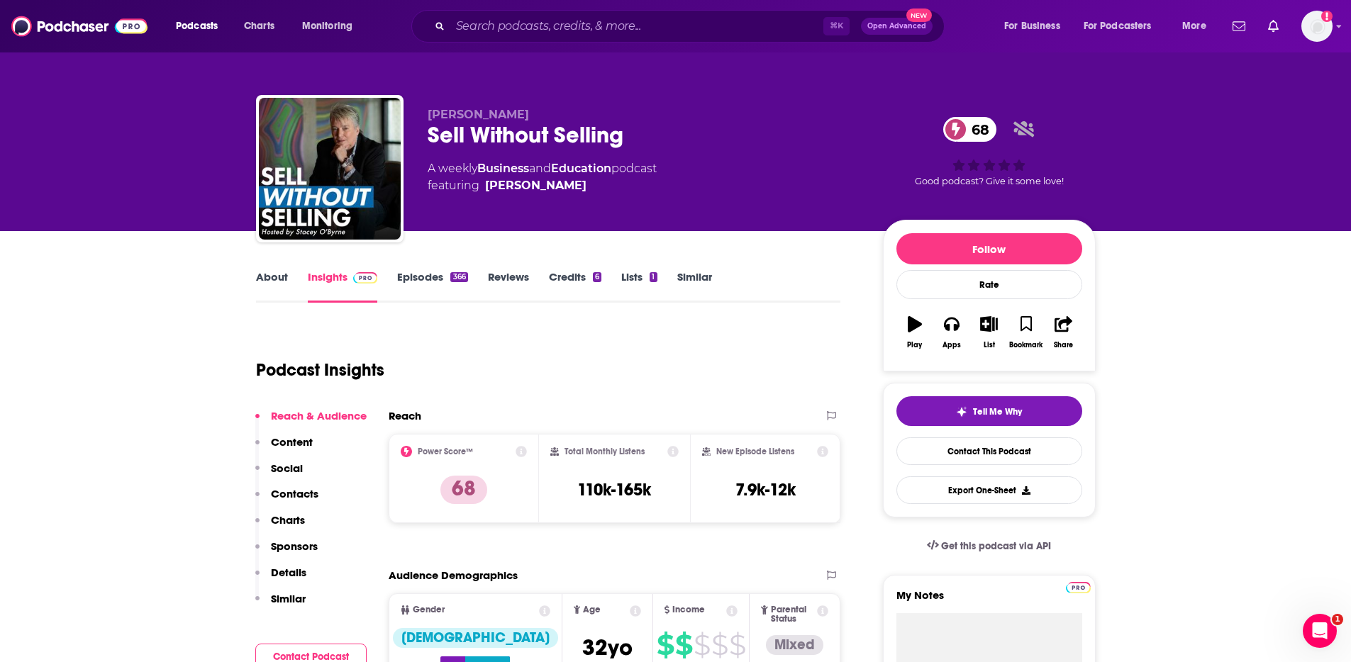
click at [284, 495] on p "Contacts" at bounding box center [295, 493] width 48 height 13
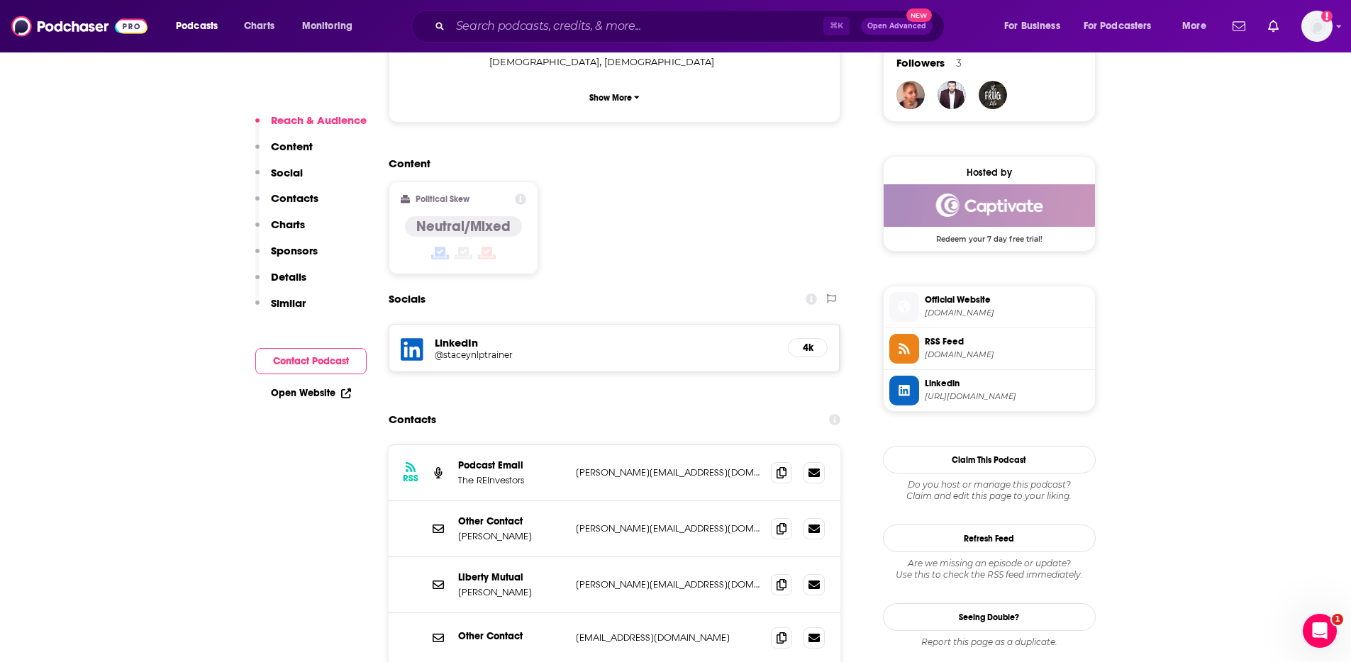
scroll to position [1071, 0]
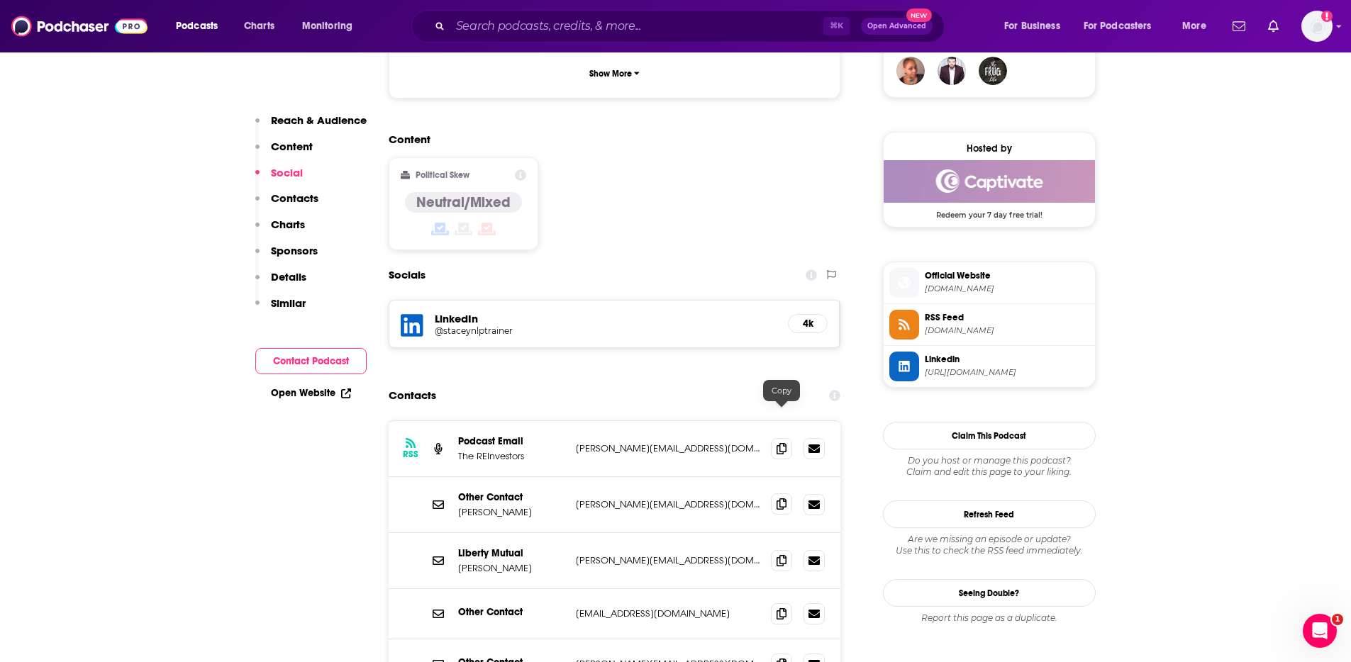
click at [784, 498] on icon at bounding box center [781, 503] width 10 height 11
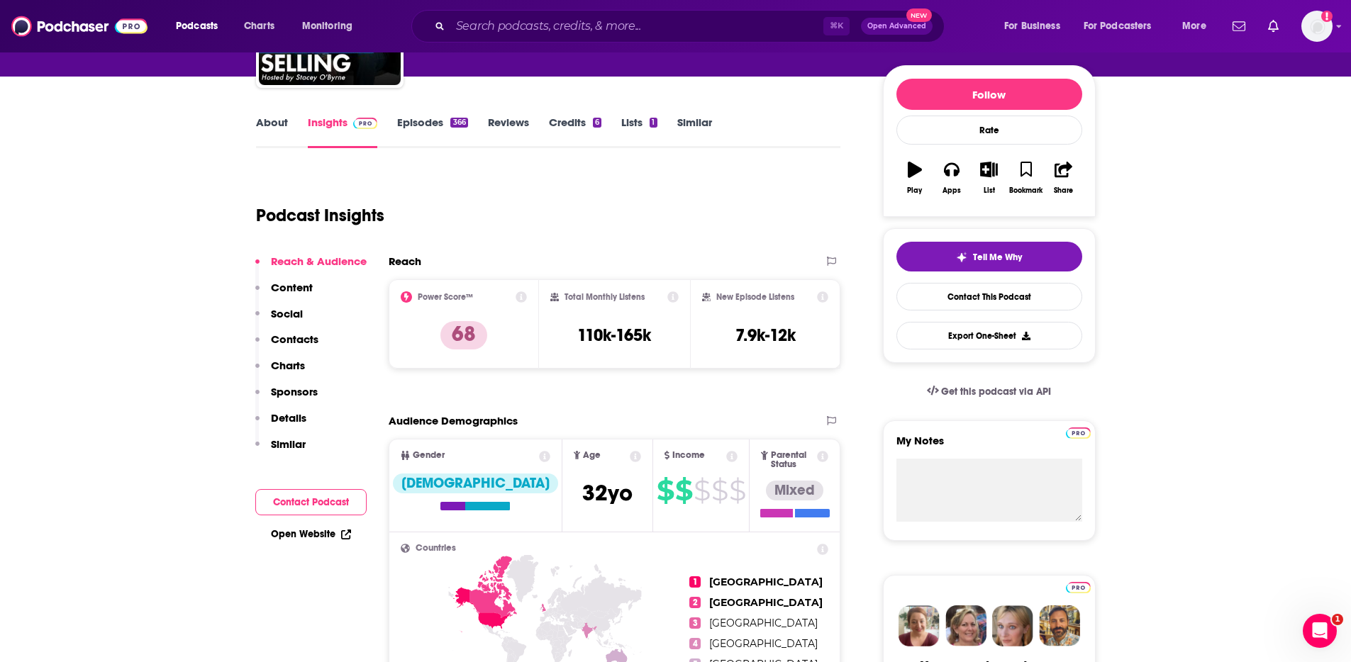
scroll to position [0, 0]
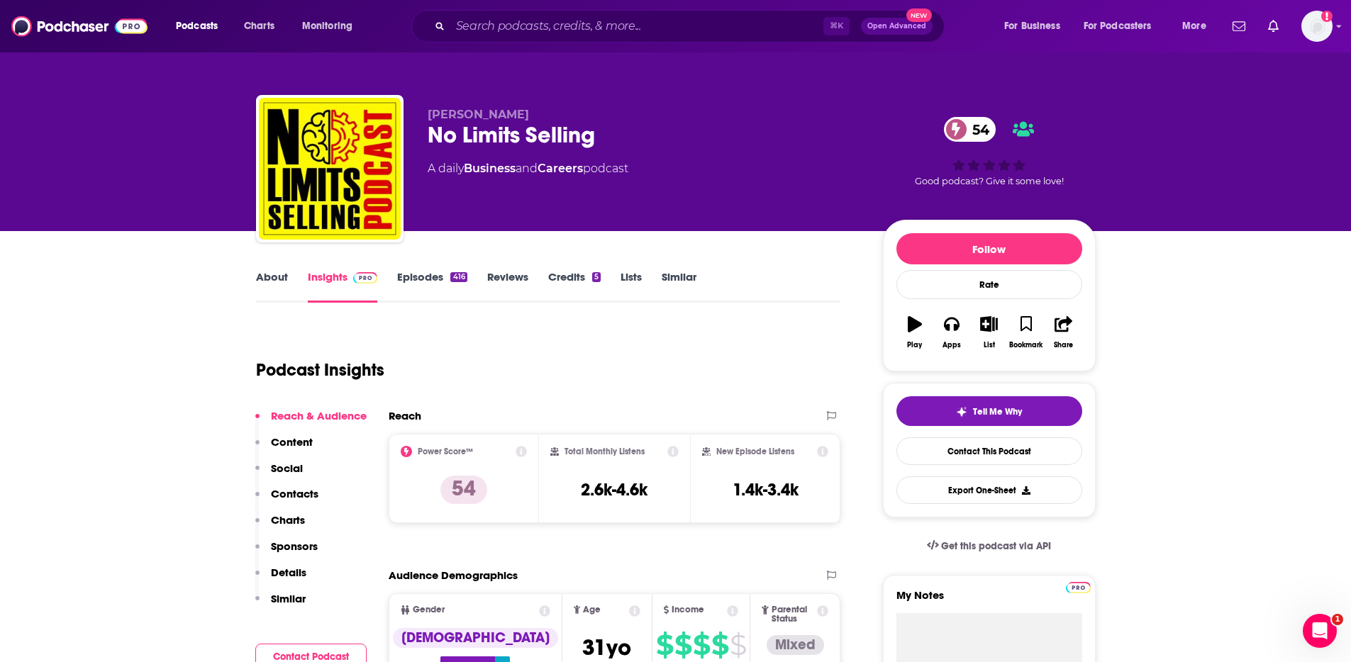
click at [300, 494] on p "Contacts" at bounding box center [295, 493] width 48 height 13
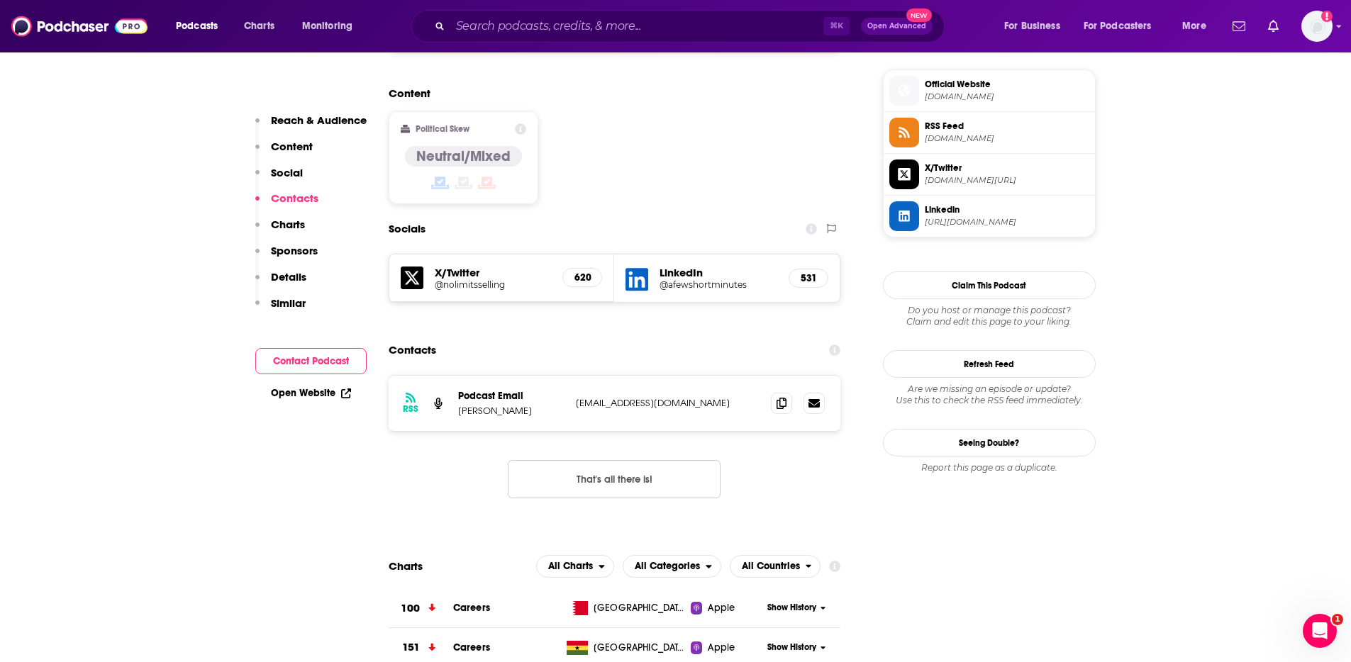
scroll to position [1185, 0]
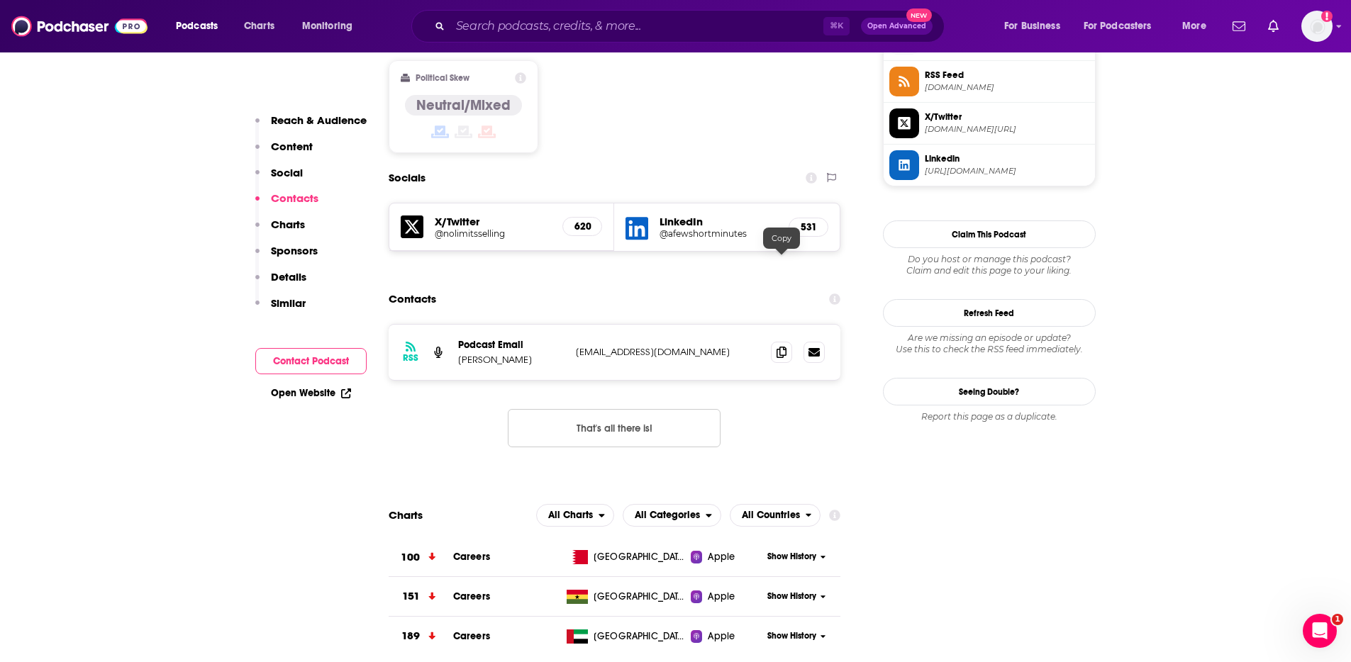
drag, startPoint x: 781, startPoint y: 264, endPoint x: 850, endPoint y: 228, distance: 77.7
click at [781, 347] on icon at bounding box center [781, 352] width 10 height 11
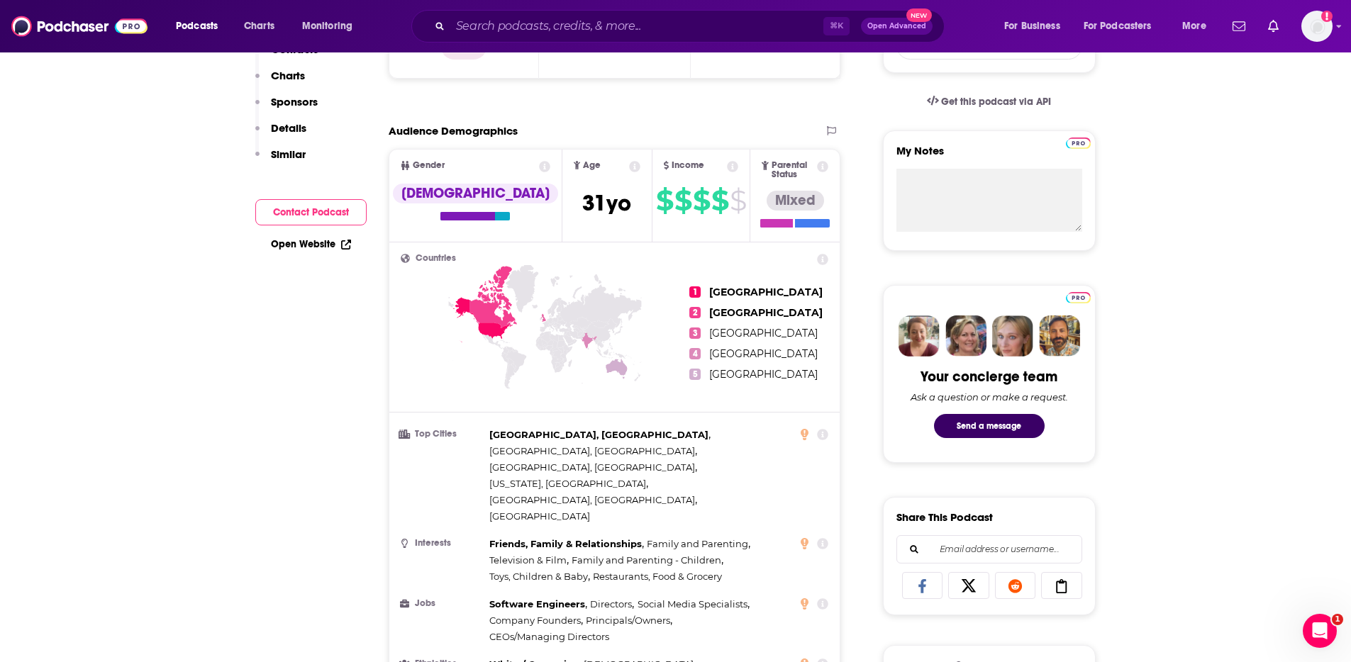
scroll to position [0, 0]
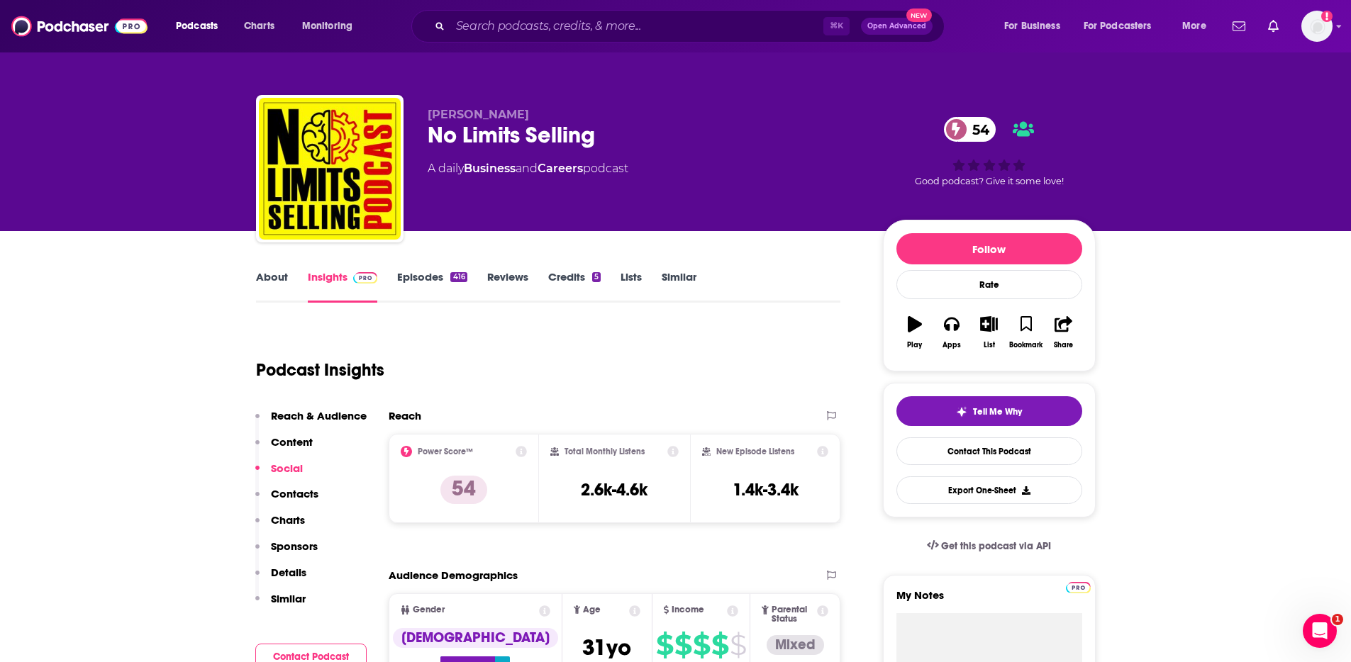
click at [261, 276] on link "About" at bounding box center [272, 286] width 32 height 33
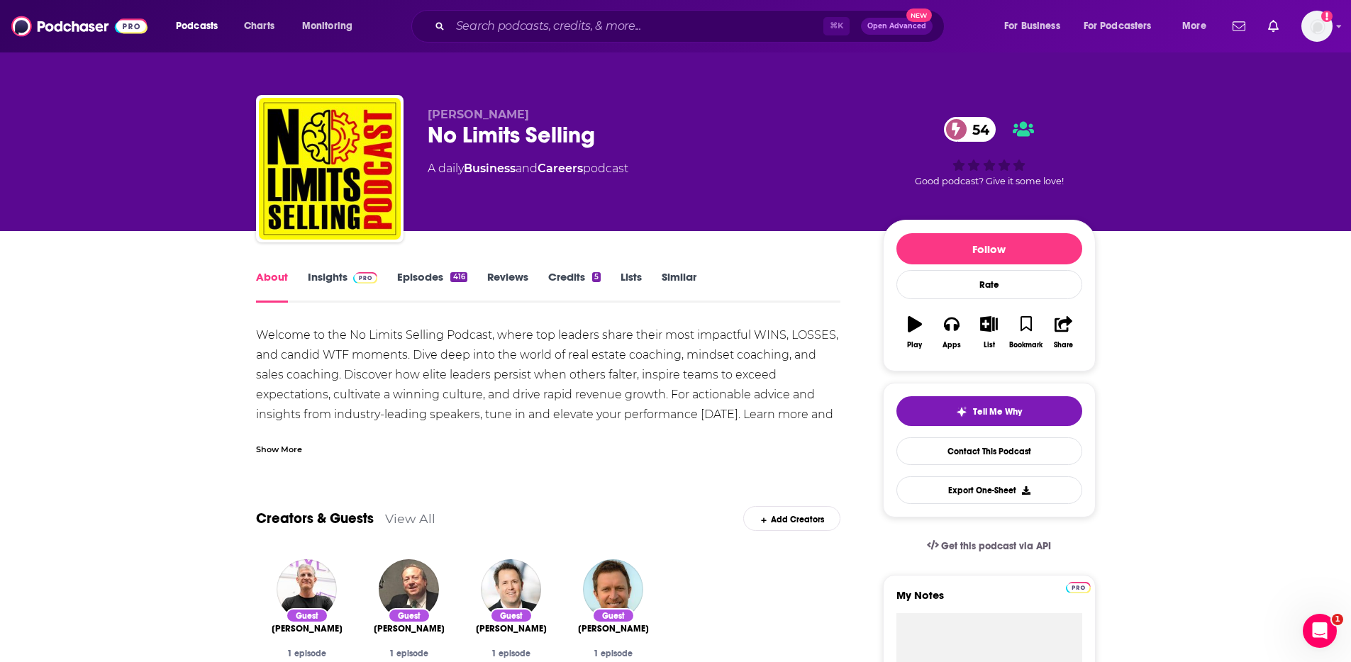
click at [330, 273] on link "Insights" at bounding box center [343, 286] width 70 height 33
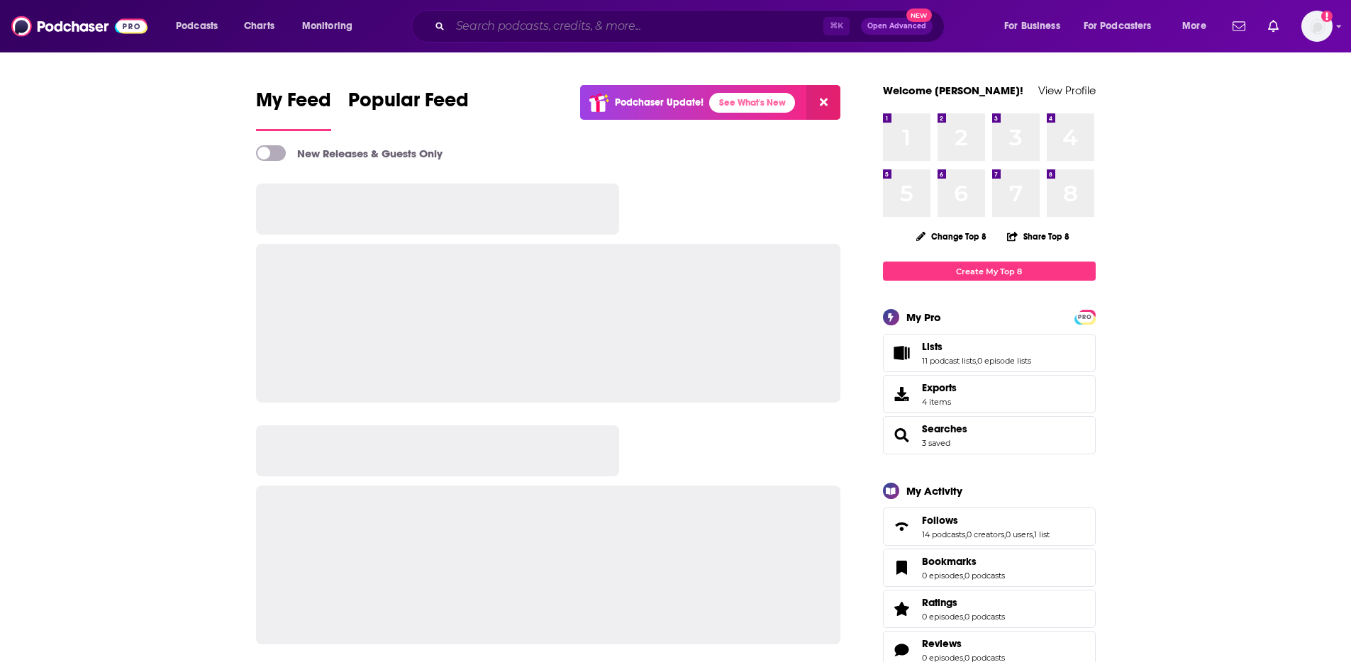
click at [499, 16] on input "Search podcasts, credits, & more..." at bounding box center [636, 26] width 373 height 23
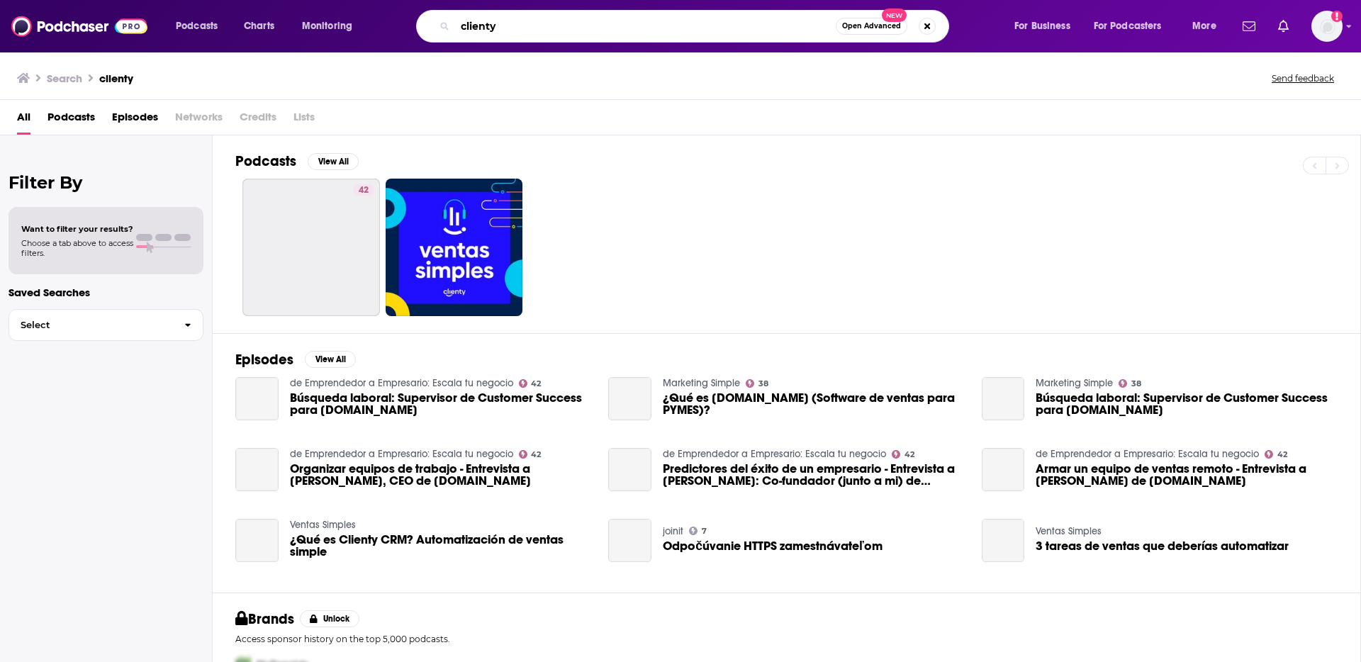
click at [514, 24] on input "clienty" at bounding box center [645, 26] width 381 height 23
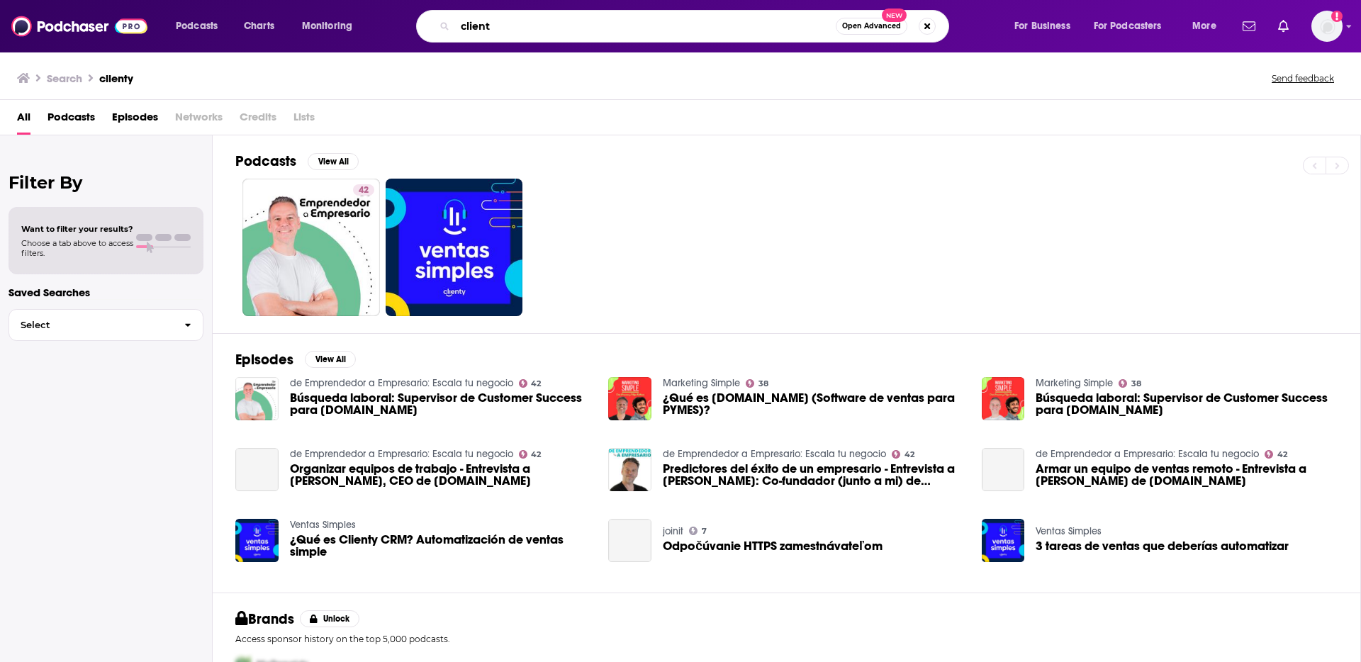
type input "client"
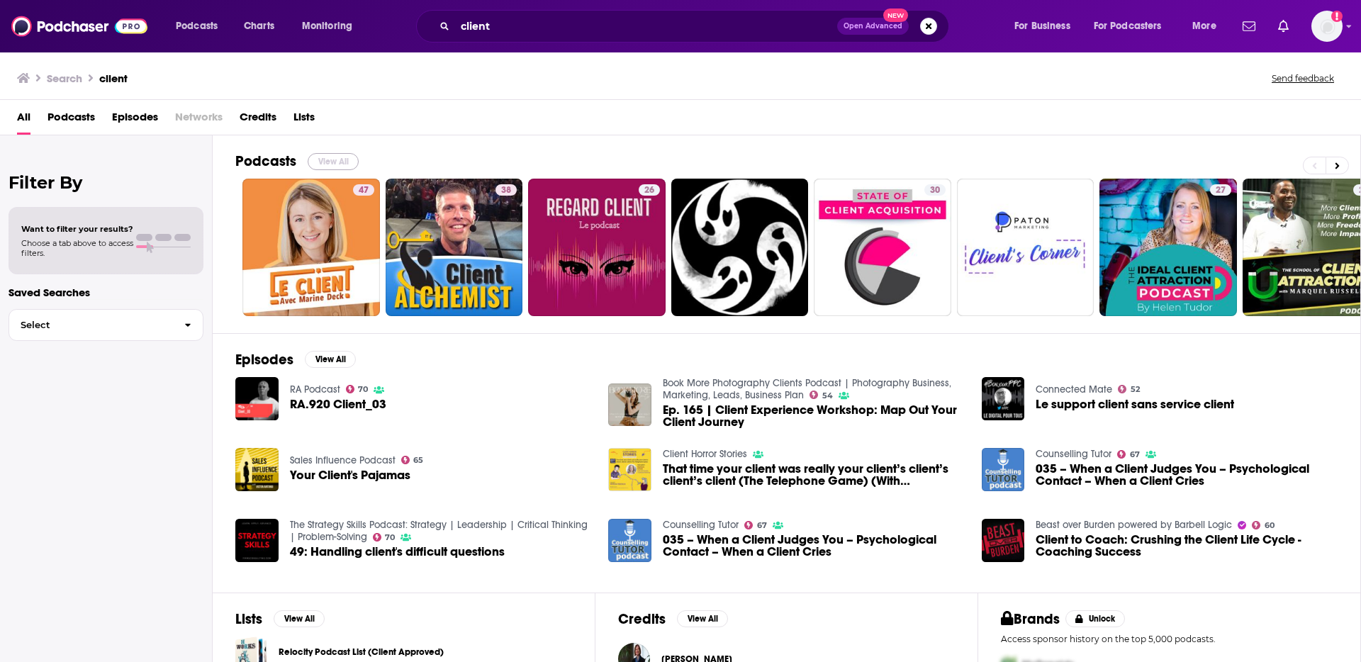
click at [339, 160] on button "View All" at bounding box center [333, 161] width 51 height 17
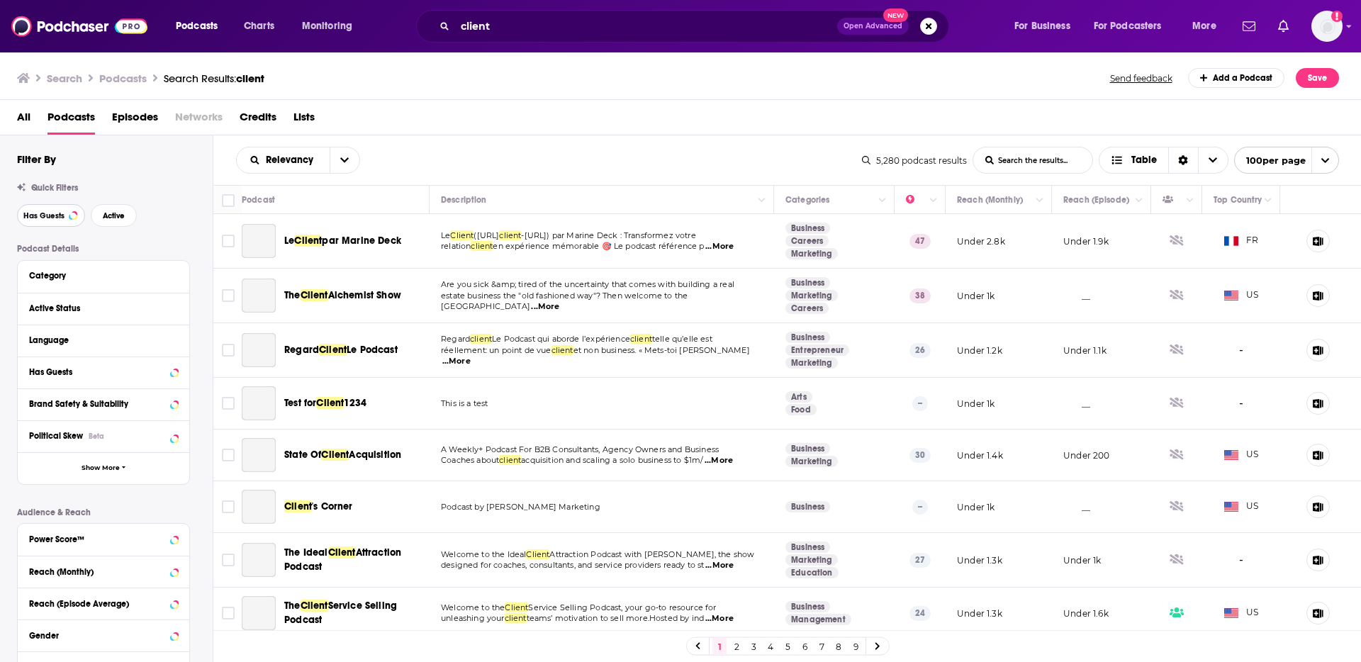
click at [45, 218] on span "Has Guests" at bounding box center [43, 216] width 41 height 8
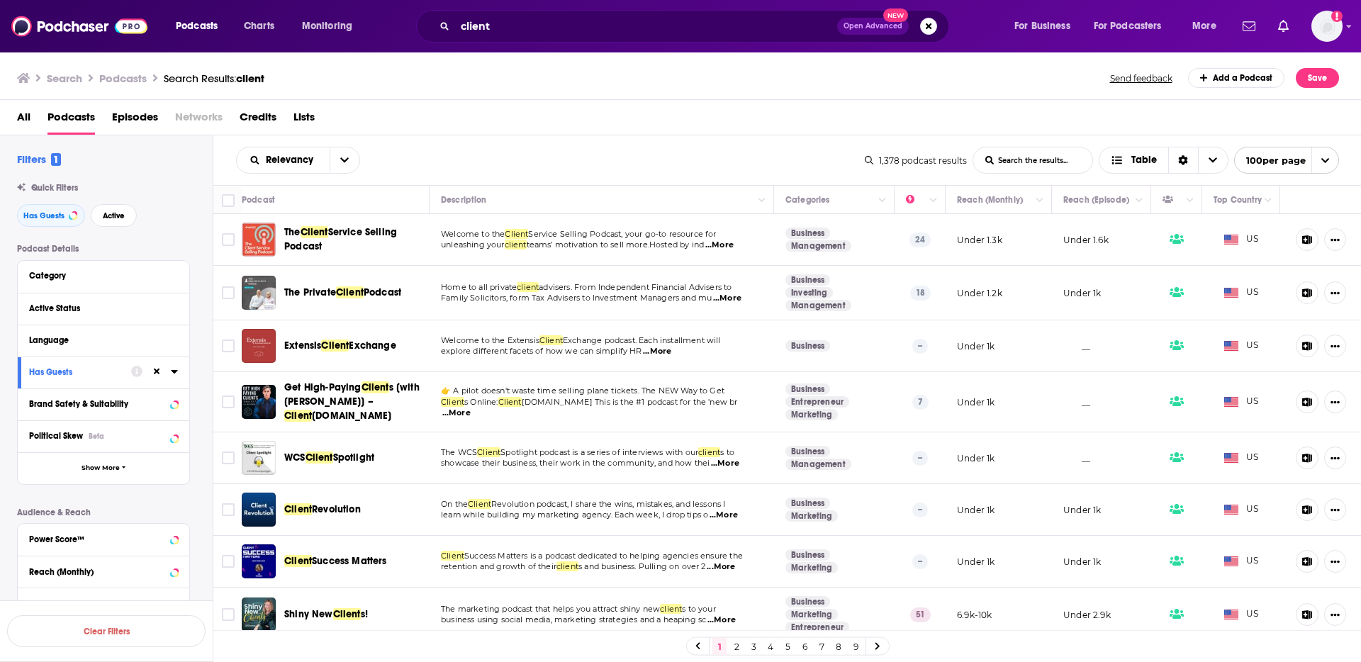
click at [576, 111] on div "All Podcasts Episodes Networks Credits Lists" at bounding box center [684, 120] width 1334 height 29
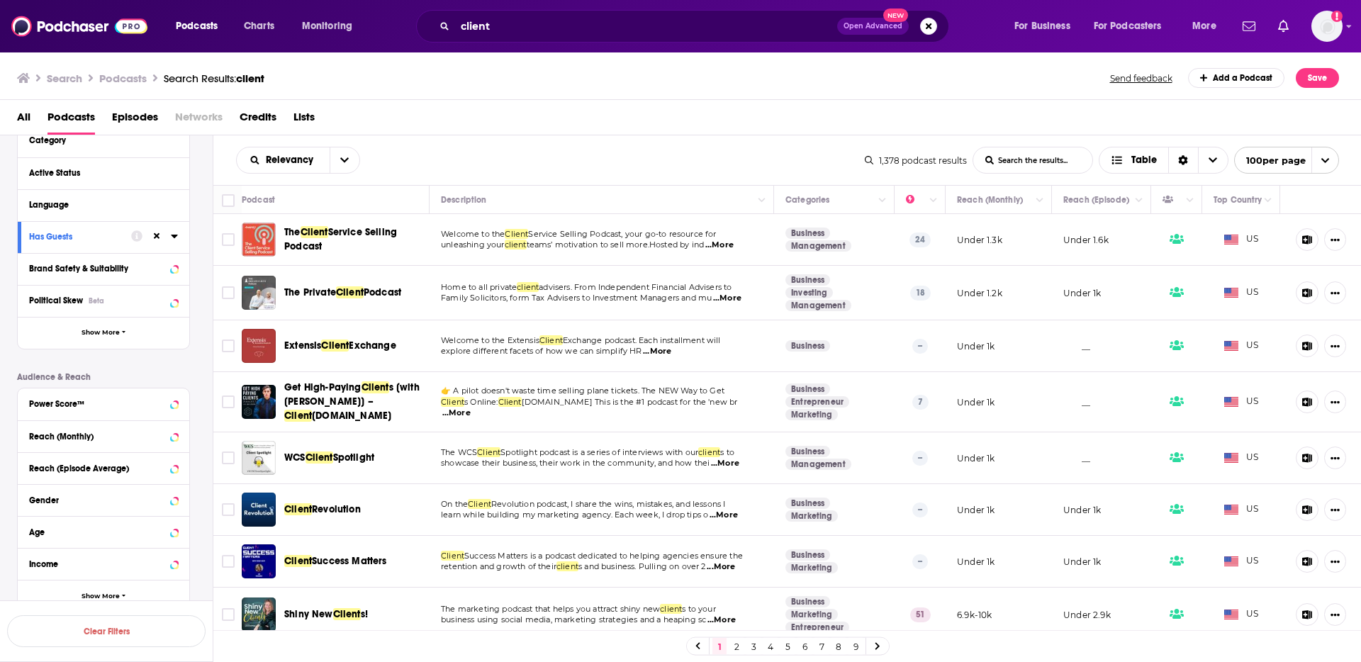
scroll to position [139, 0]
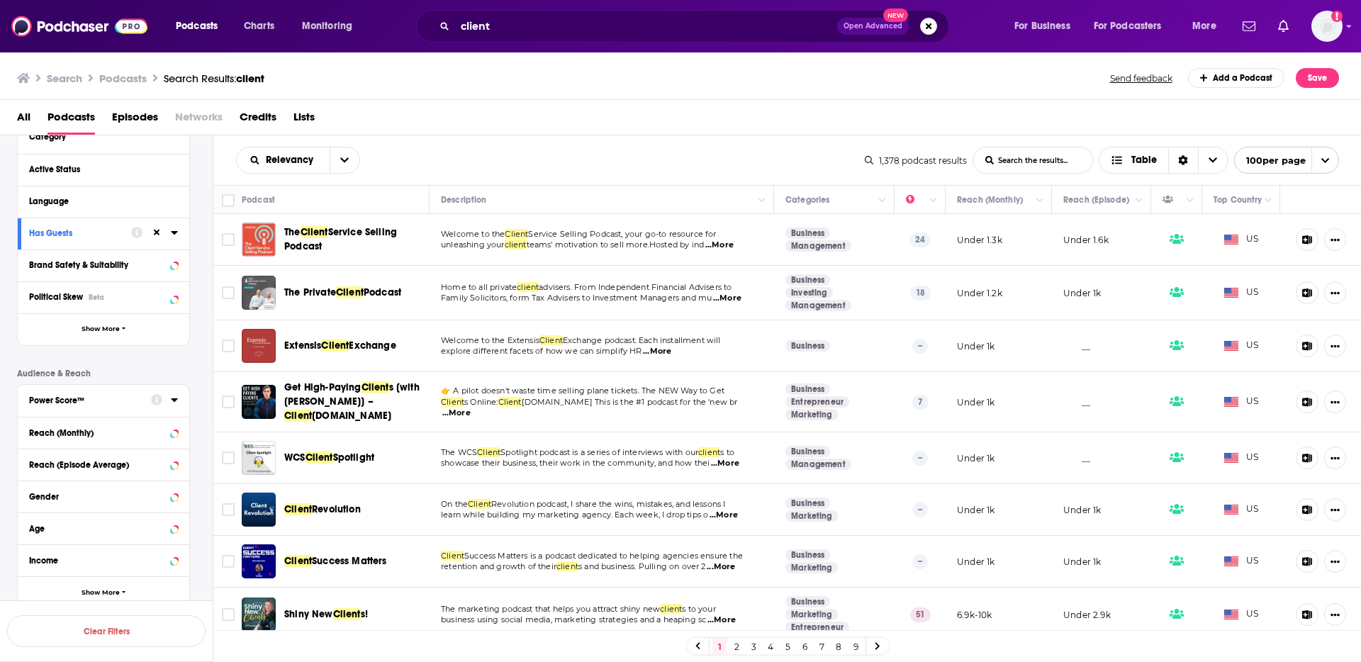
click at [112, 400] on div "Power Score™" at bounding box center [85, 401] width 113 height 10
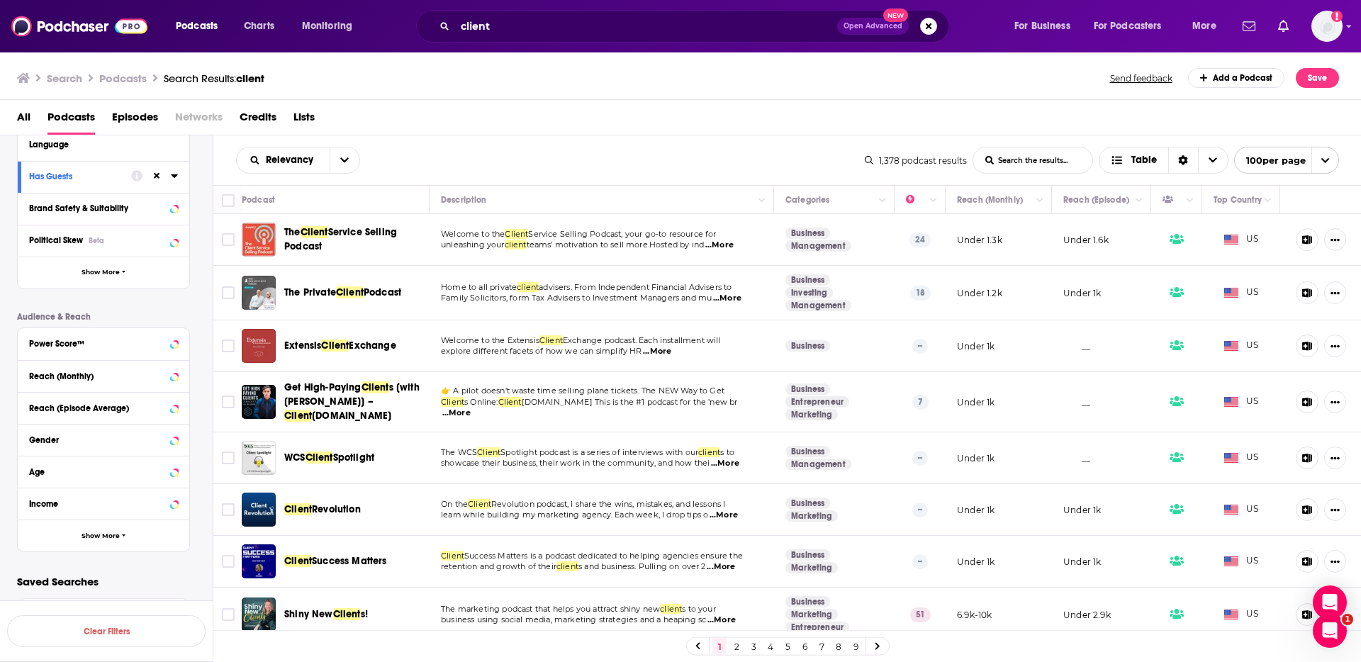
scroll to position [0, 0]
click at [138, 544] on button "Show More" at bounding box center [104, 536] width 172 height 32
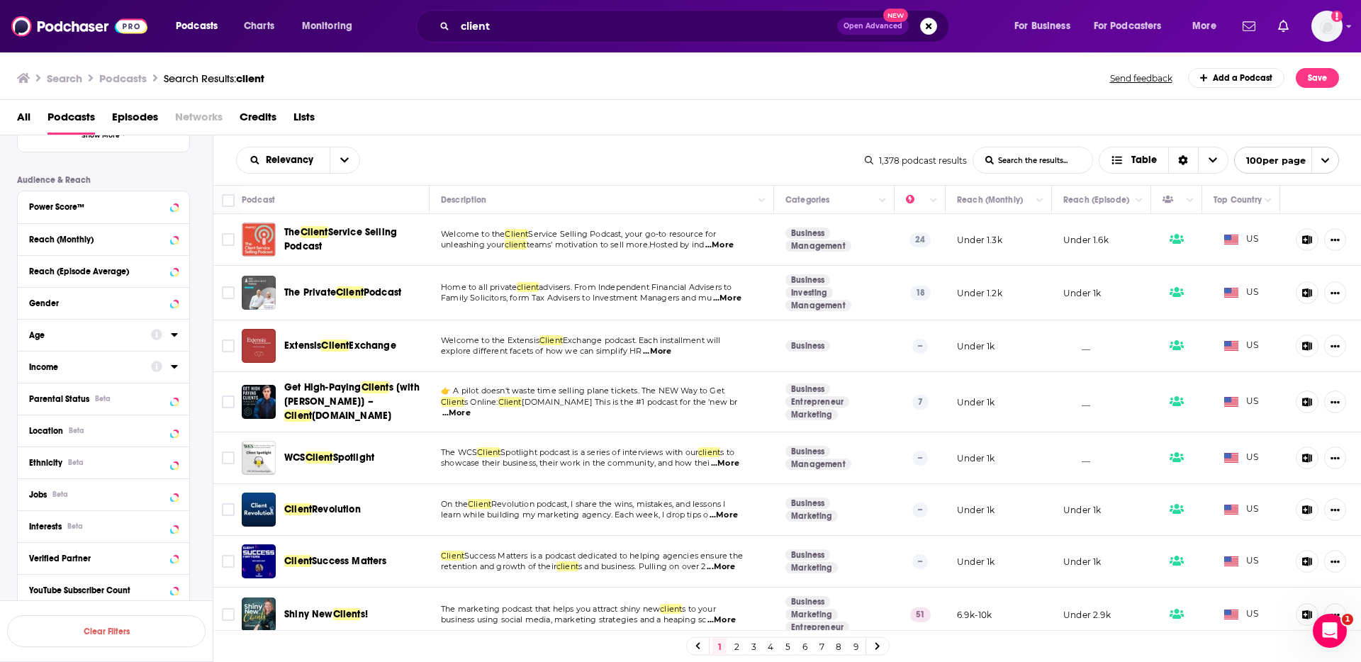
scroll to position [338, 0]
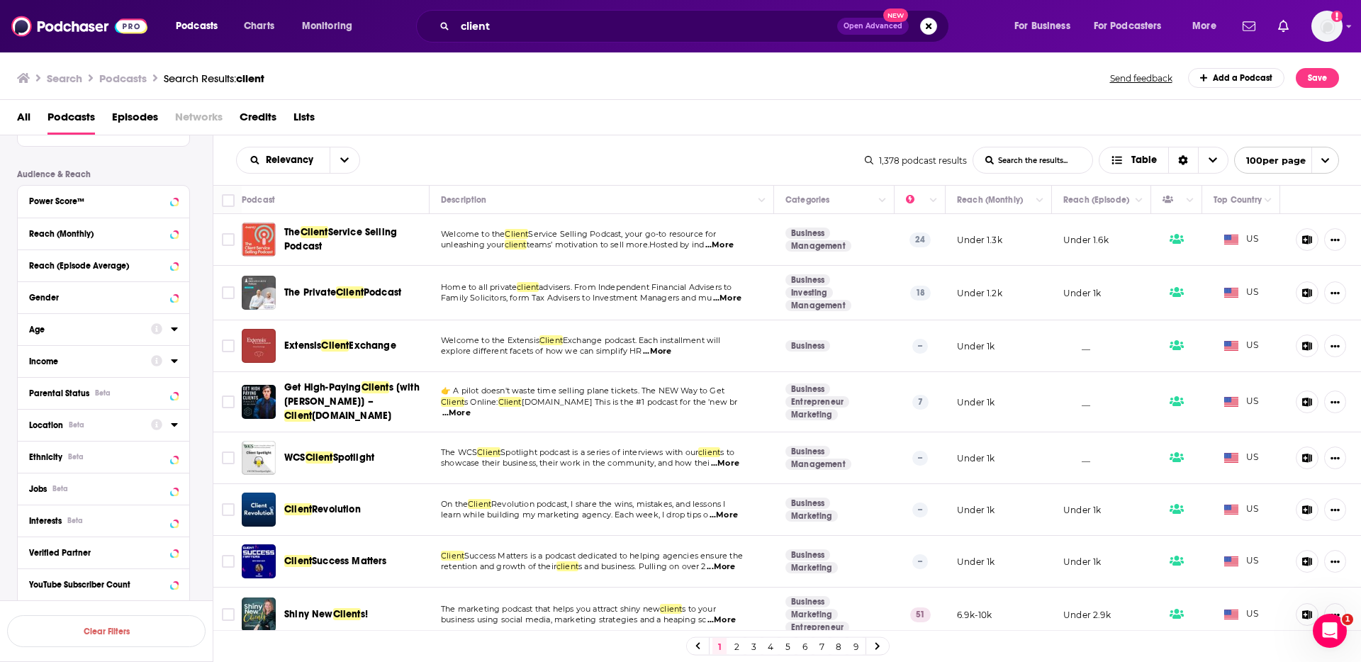
click at [132, 418] on button "Location Beta" at bounding box center [90, 425] width 122 height 18
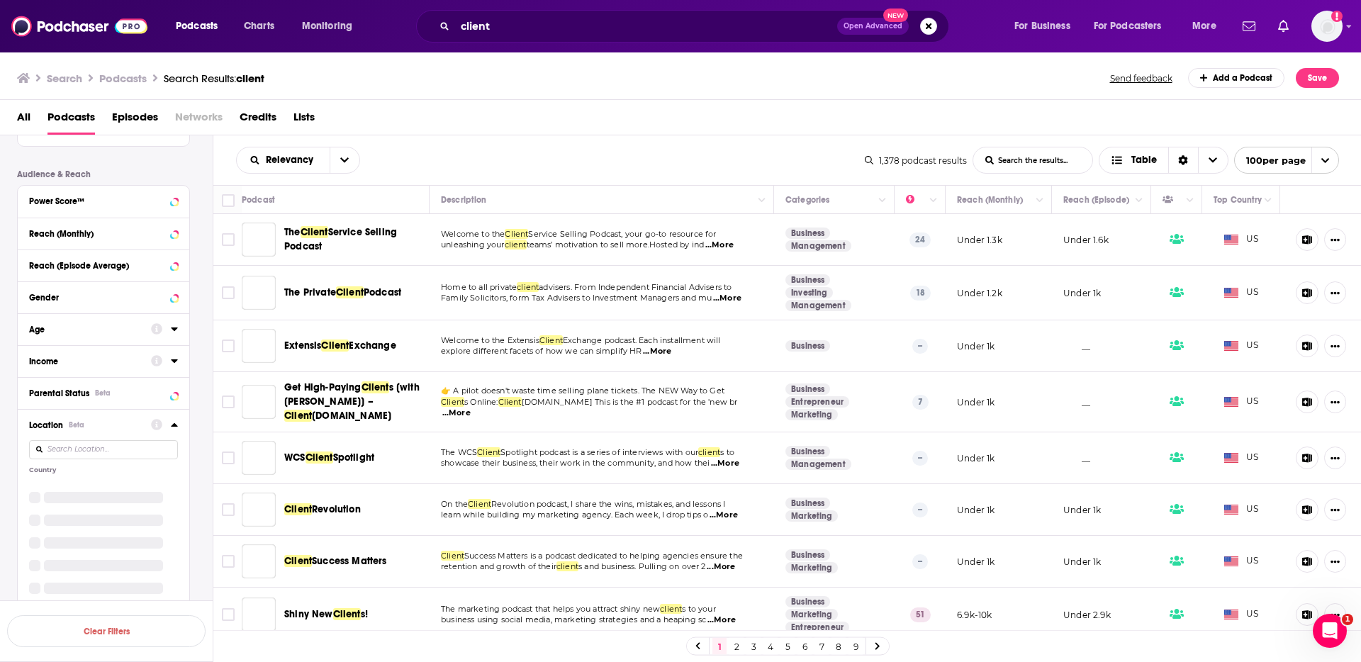
click at [121, 425] on div "Location Beta" at bounding box center [85, 425] width 113 height 10
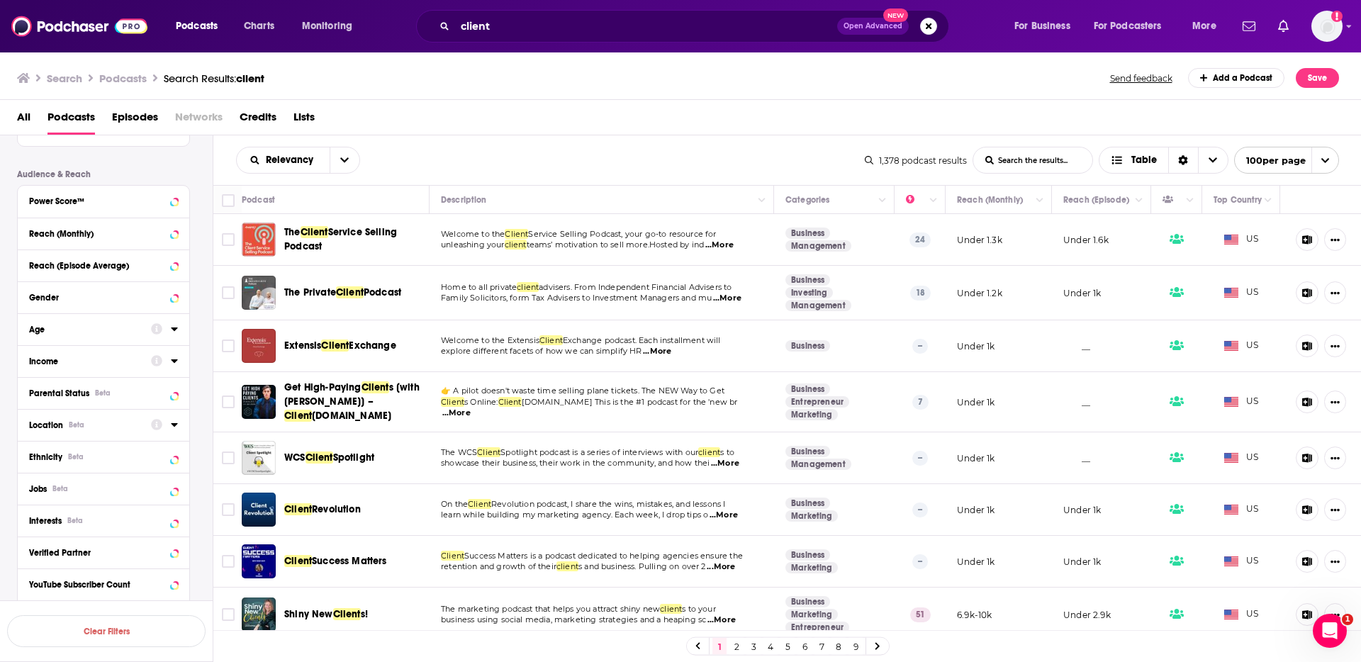
click at [118, 426] on div "Location Beta" at bounding box center [85, 425] width 113 height 10
click at [37, 484] on icon at bounding box center [34, 484] width 9 height 9
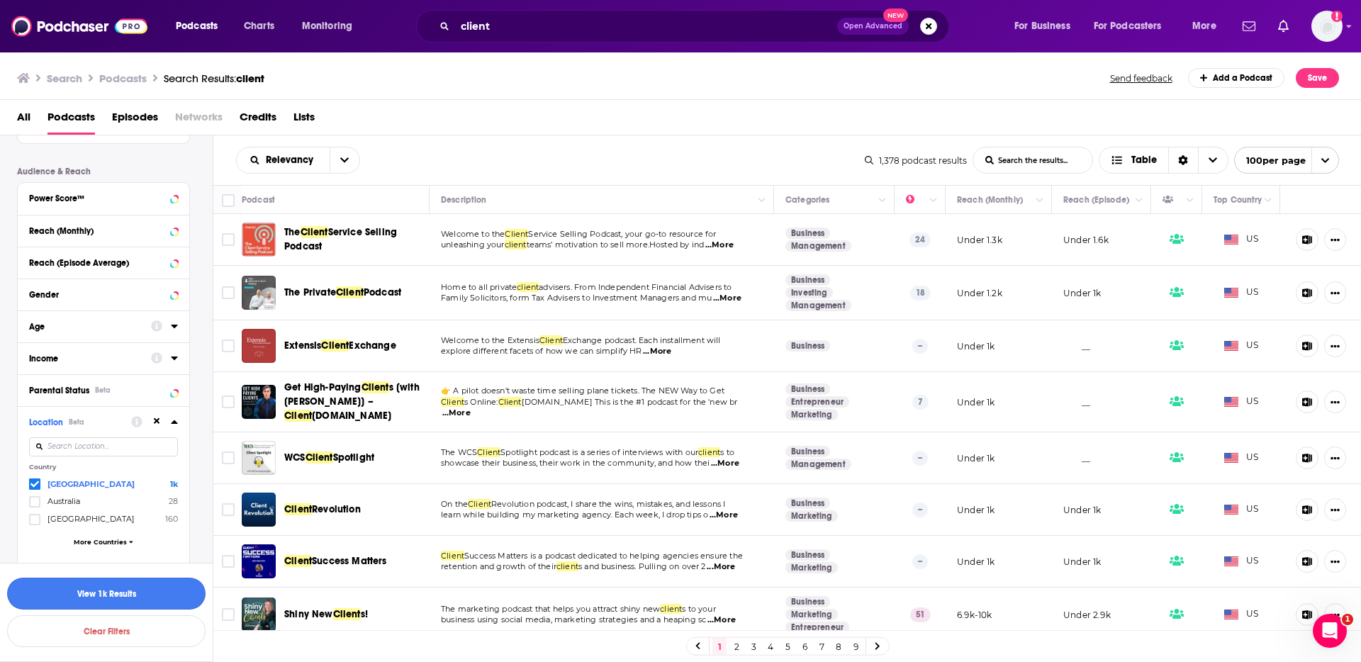
click at [168, 584] on button "View 1k Results" at bounding box center [106, 594] width 199 height 32
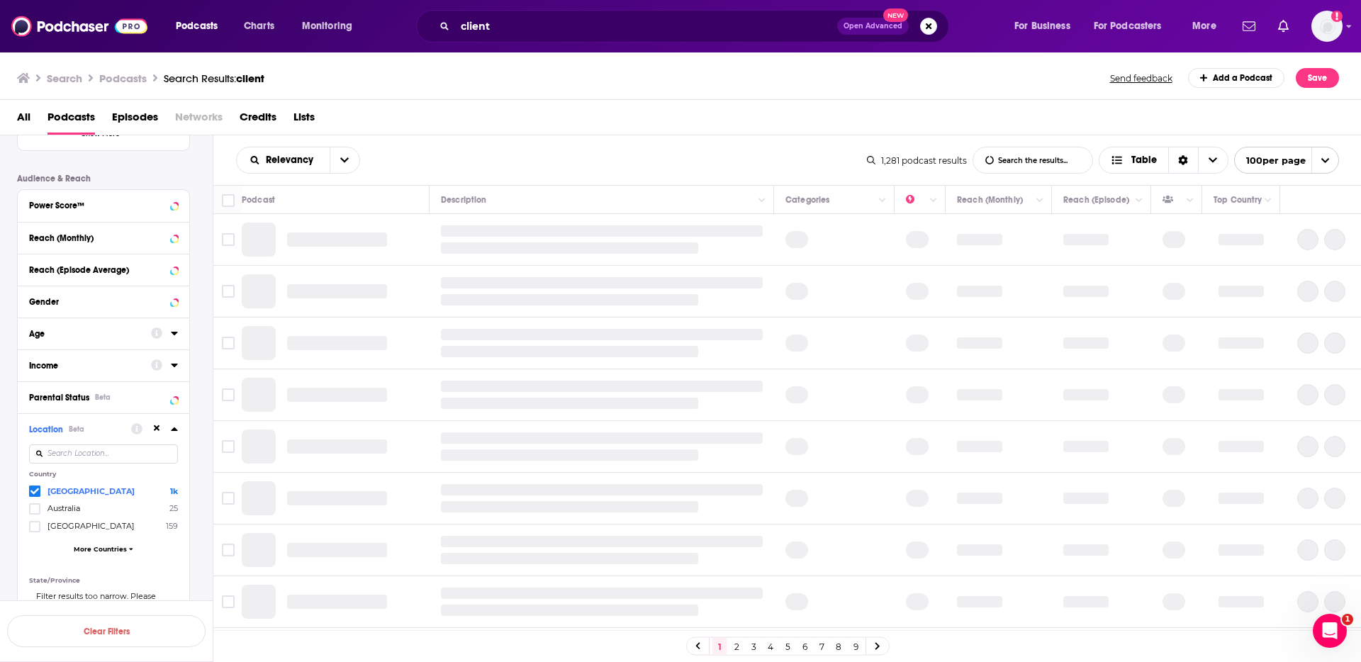
scroll to position [319, 0]
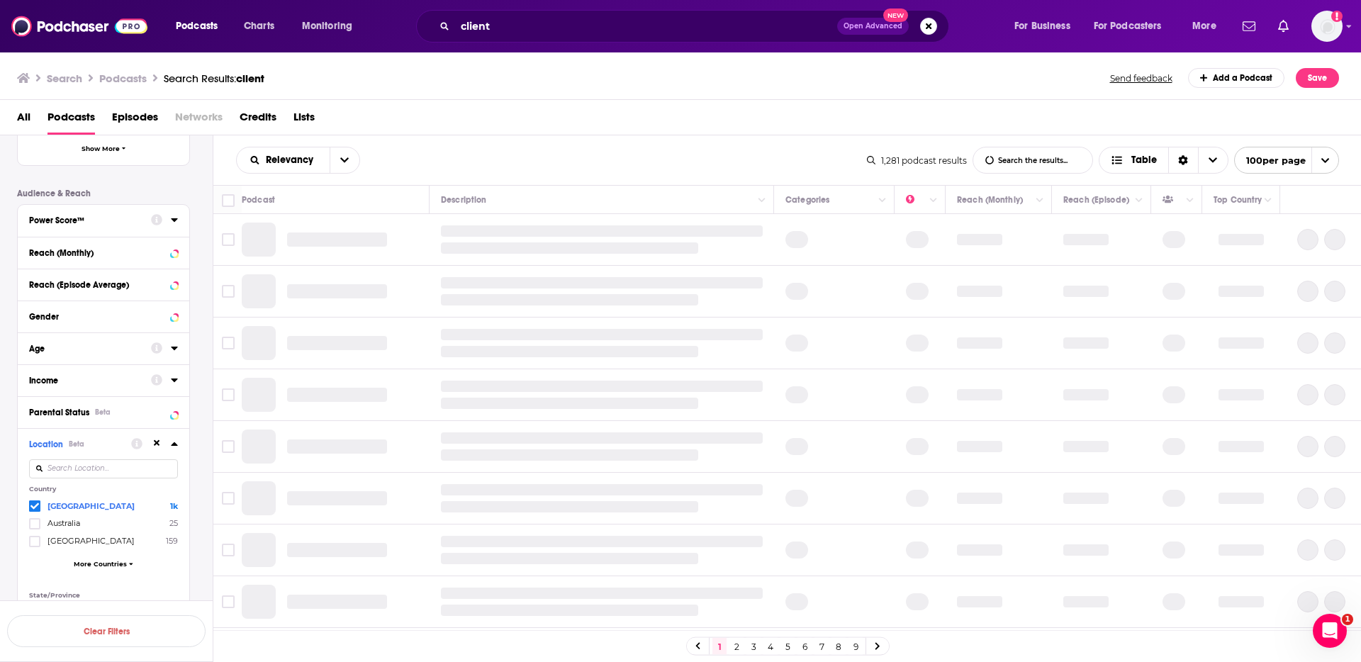
click at [103, 218] on div "Power Score™" at bounding box center [85, 221] width 113 height 10
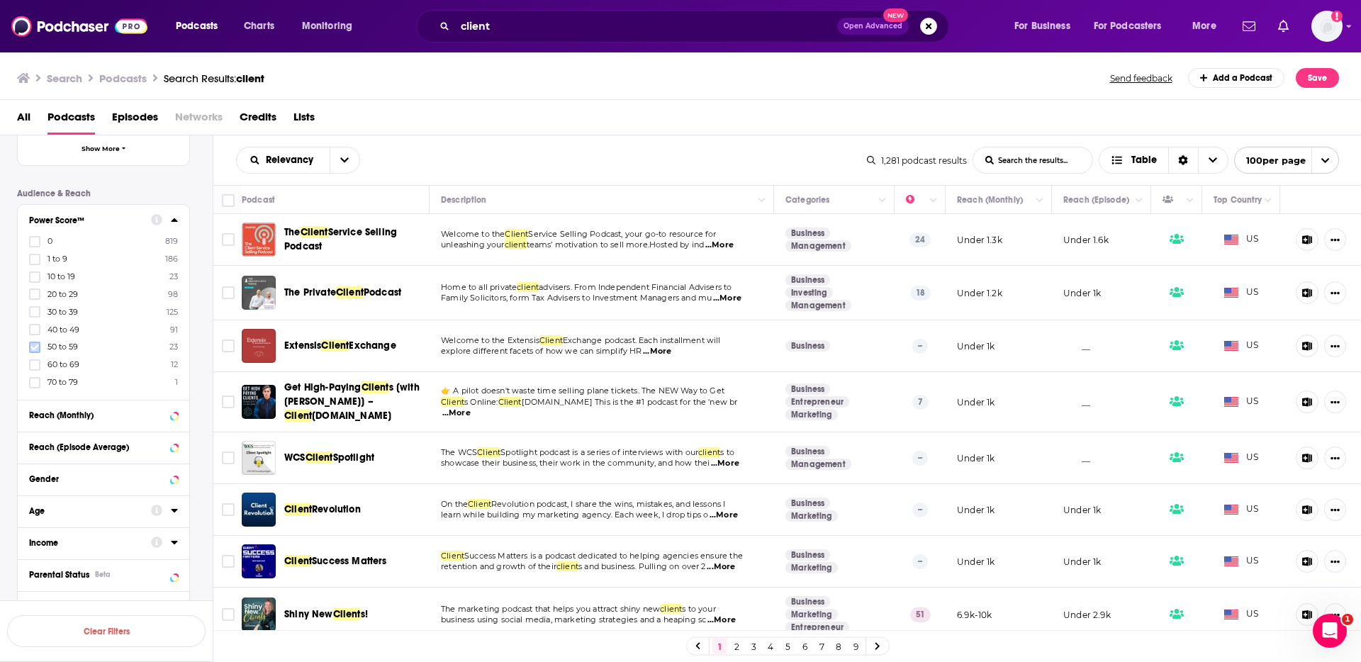
click at [34, 350] on icon at bounding box center [34, 347] width 9 height 9
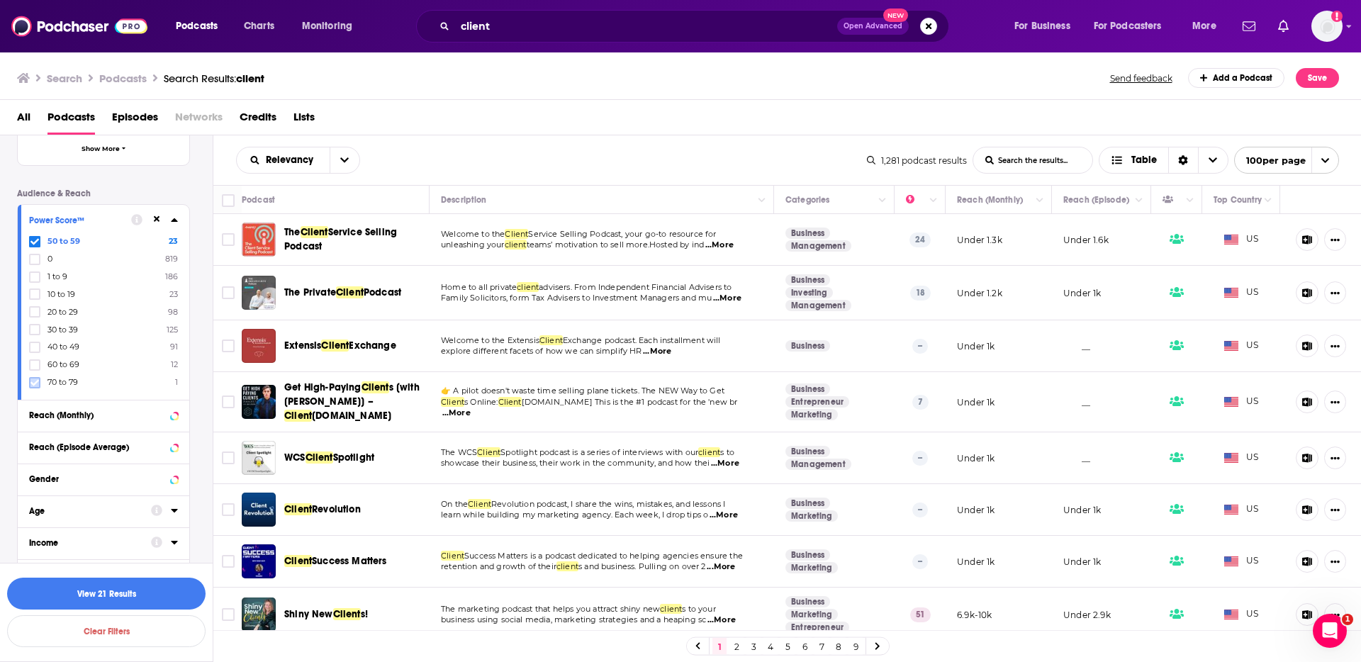
click at [33, 385] on icon at bounding box center [34, 382] width 9 height 6
click at [30, 380] on icon at bounding box center [34, 383] width 9 height 9
click at [145, 591] on button "View 34 Results" at bounding box center [106, 594] width 199 height 32
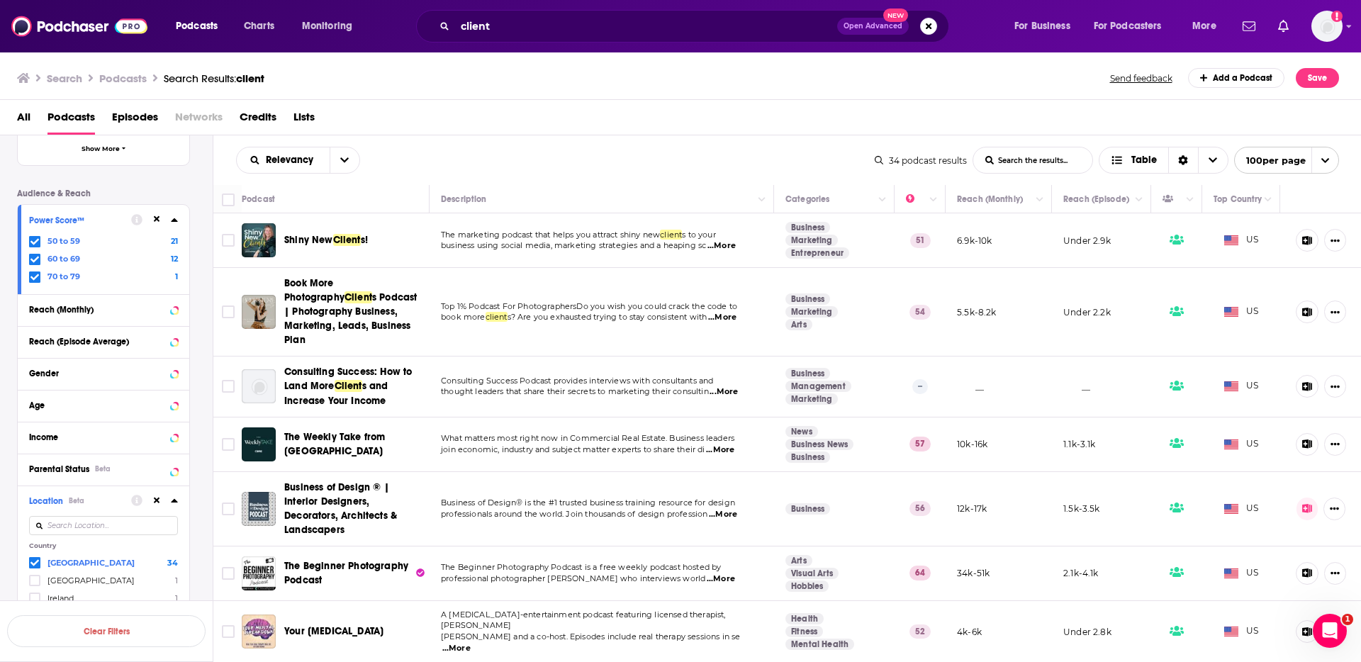
click at [551, 143] on div "Relevancy List Search Input Search the results... Table 34 podcast results List…" at bounding box center [787, 160] width 1149 height 50
click at [564, 142] on div "Relevancy List Search Input Search the results... Table 34 podcast results List…" at bounding box center [787, 160] width 1149 height 50
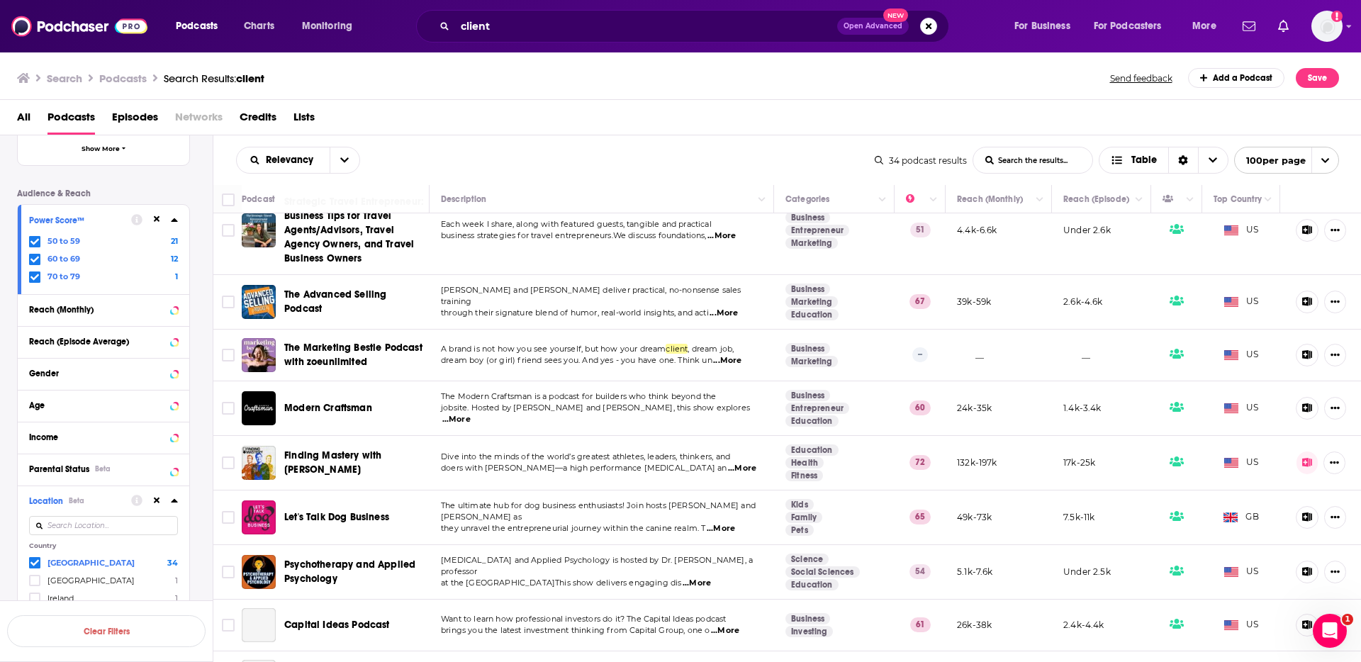
scroll to position [647, 0]
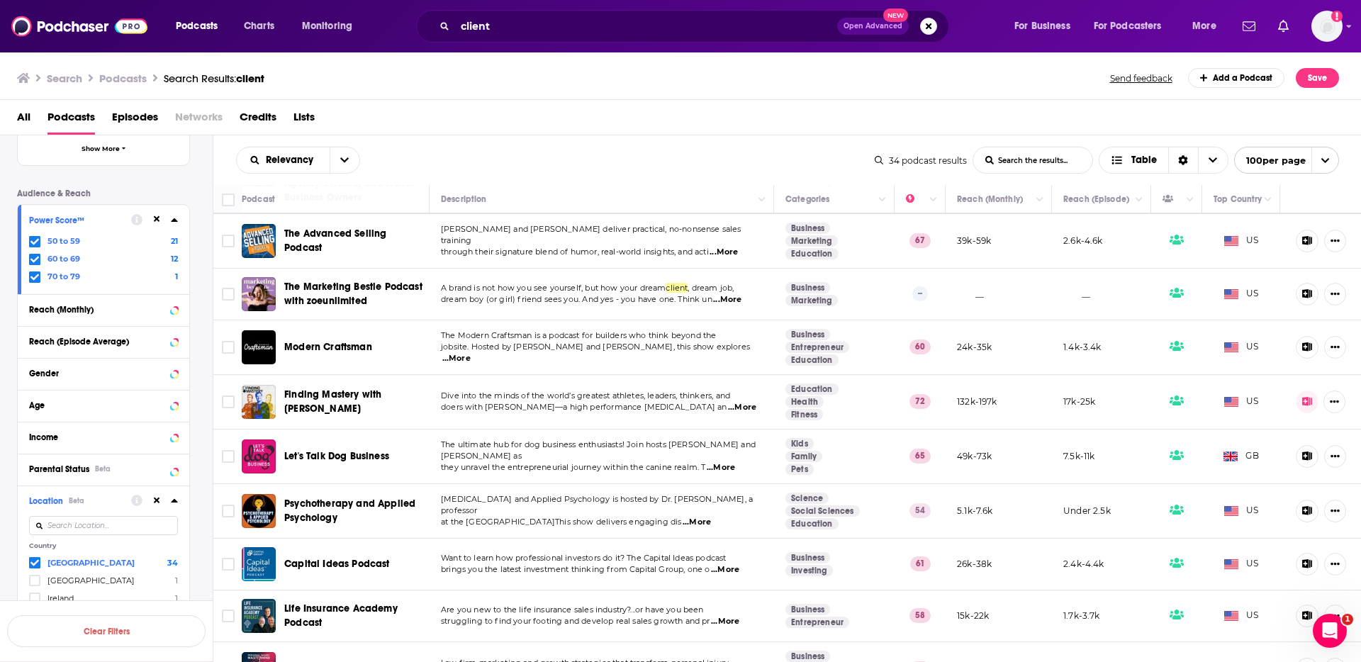
click at [516, 150] on div "Relevancy List Search Input Search the results... Table" at bounding box center [555, 160] width 639 height 27
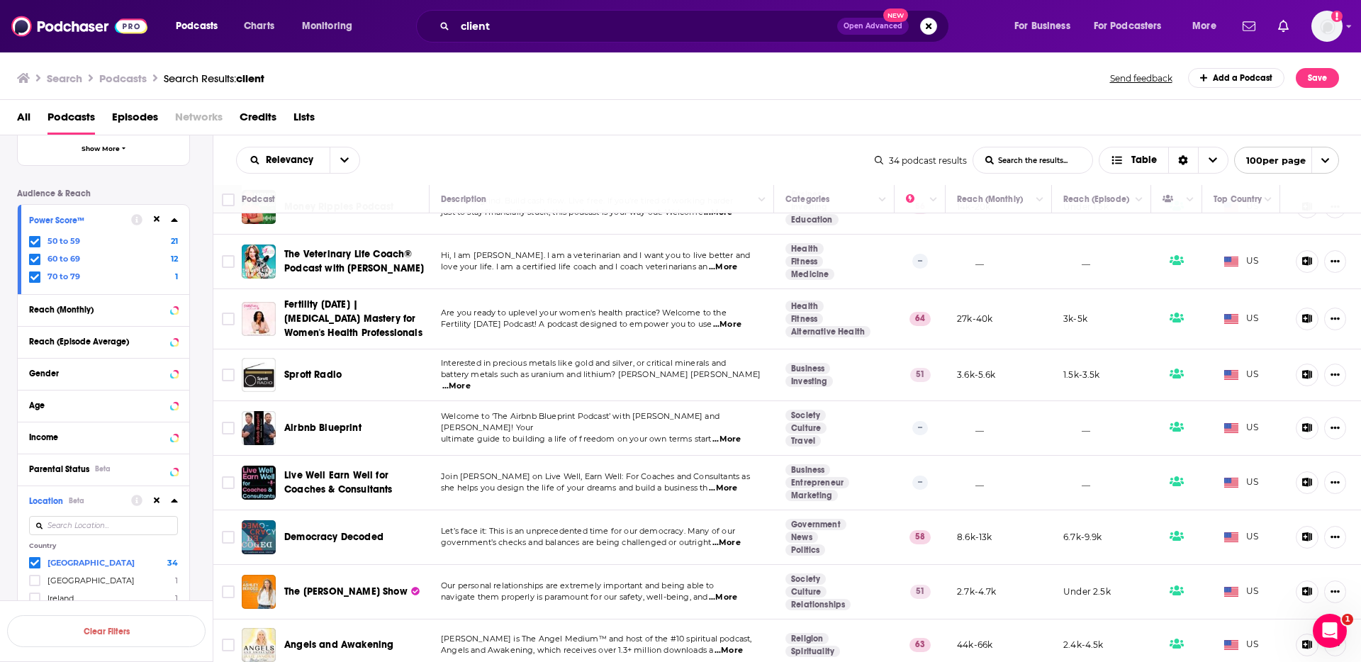
scroll to position [1492, 0]
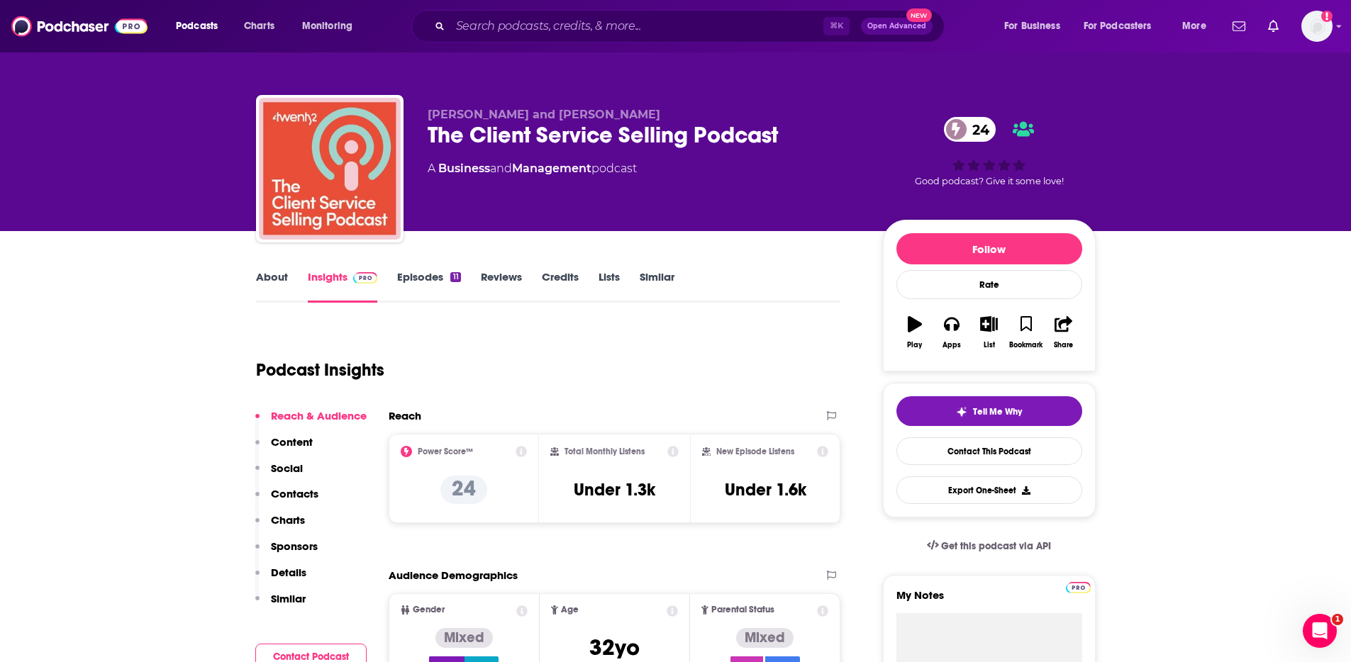
click at [293, 491] on p "Contacts" at bounding box center [295, 493] width 48 height 13
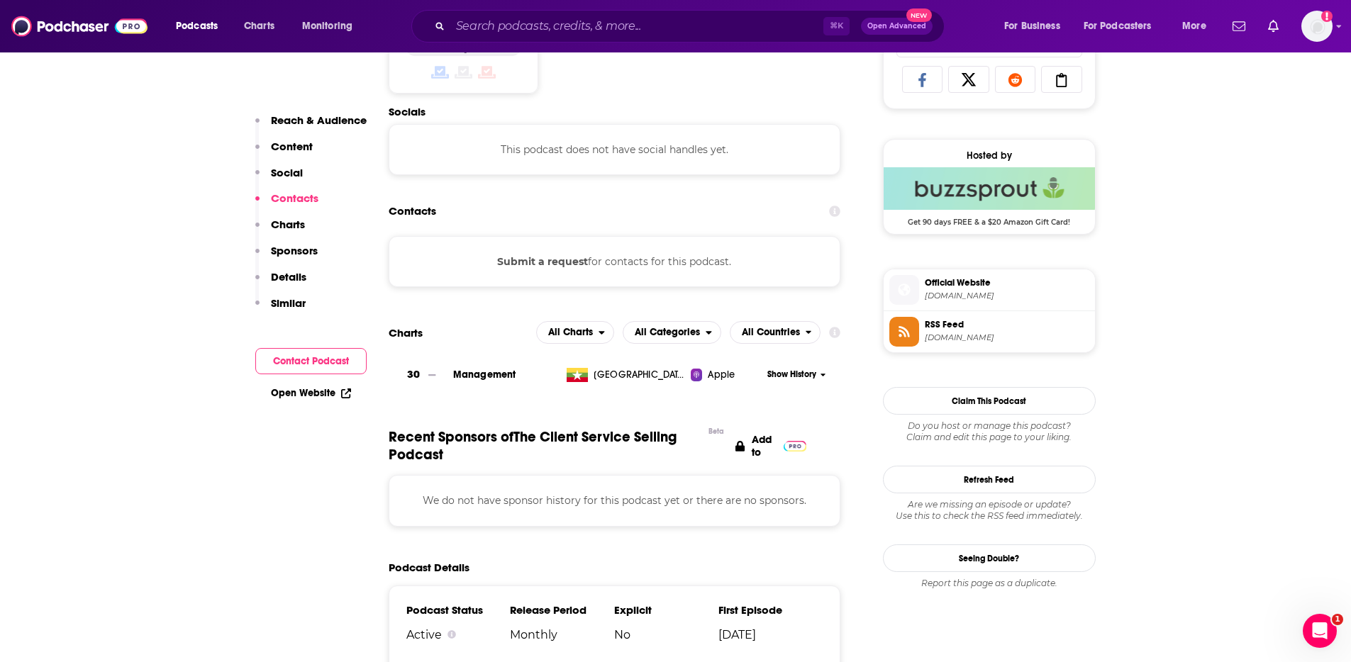
scroll to position [952, 0]
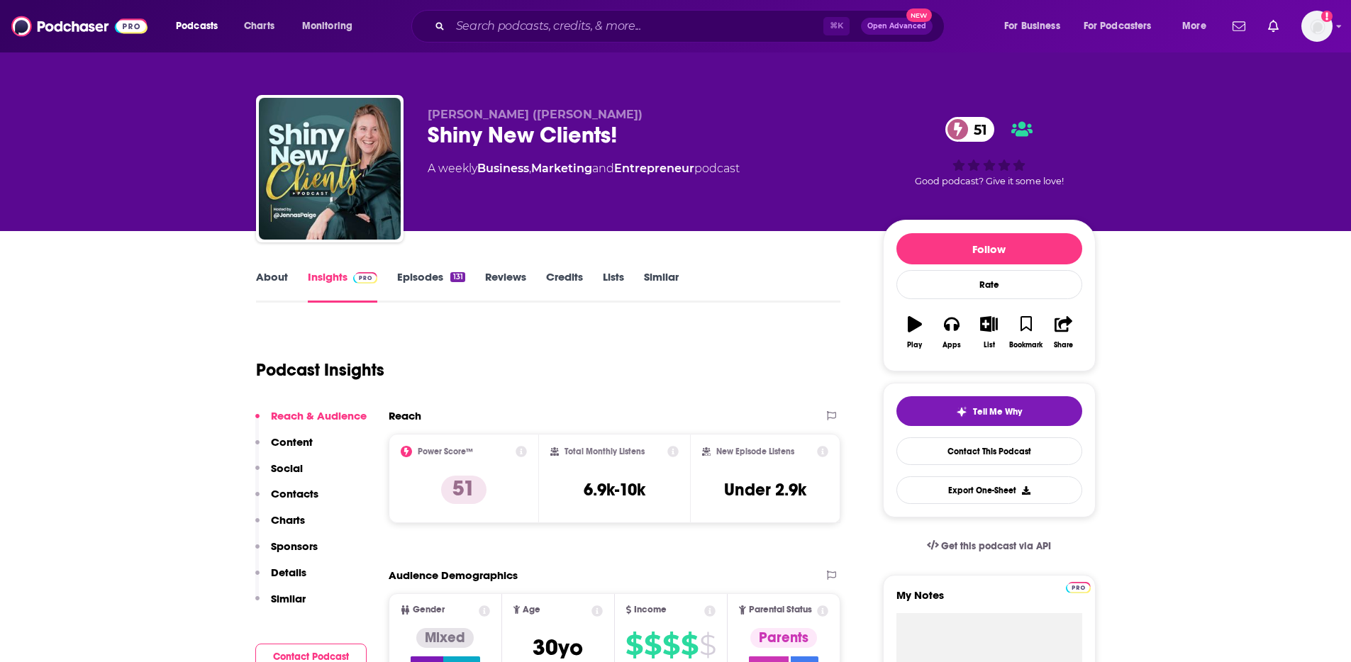
click at [296, 496] on p "Contacts" at bounding box center [295, 493] width 48 height 13
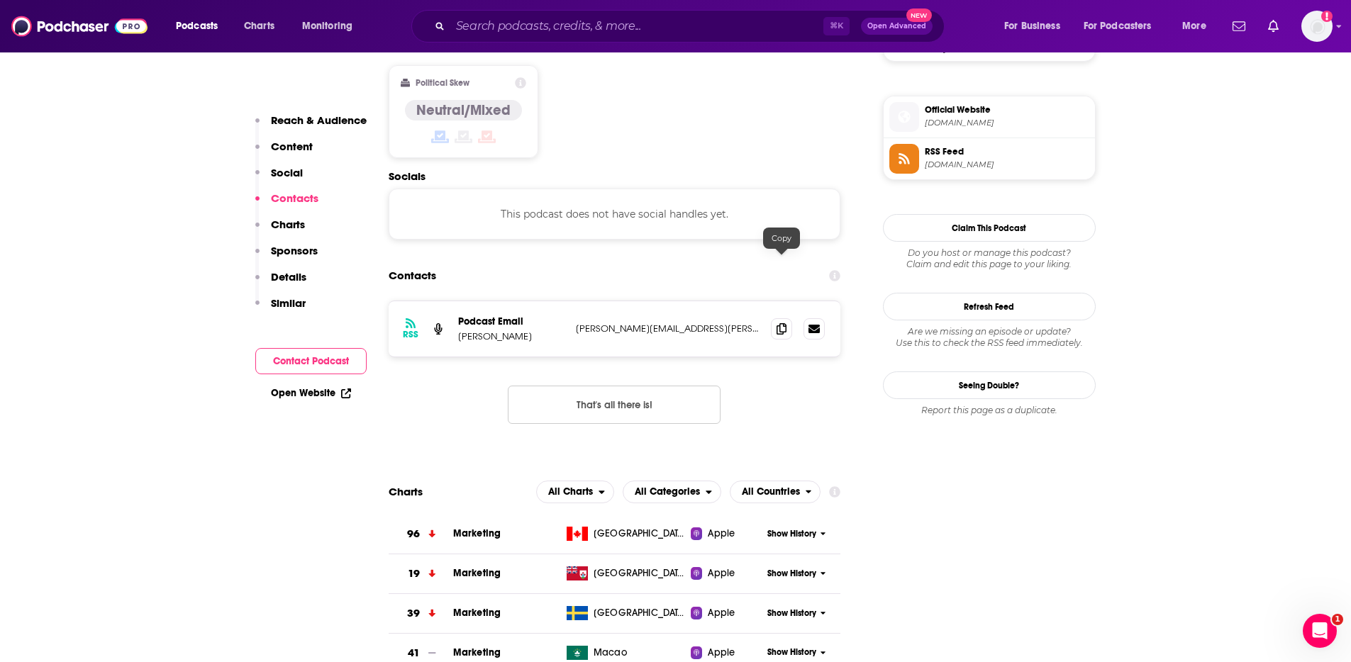
drag, startPoint x: 772, startPoint y: 259, endPoint x: 812, endPoint y: 247, distance: 41.3
click at [772, 318] on span at bounding box center [781, 328] width 21 height 21
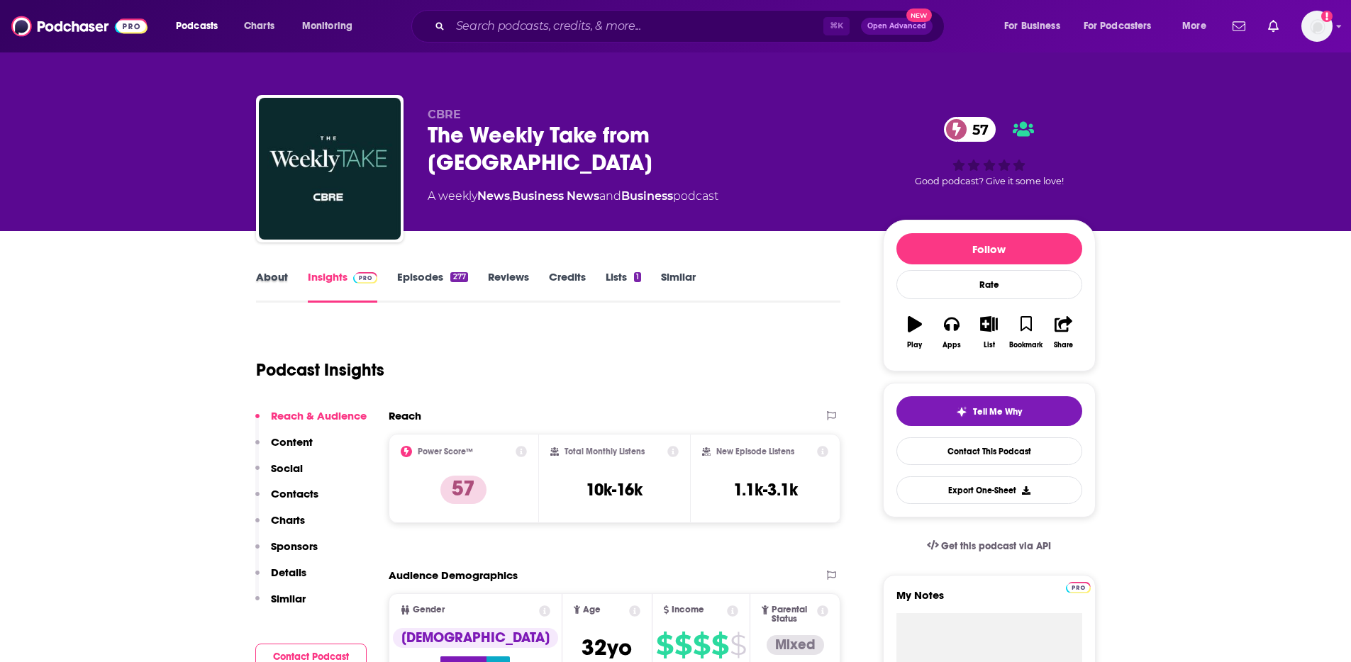
click at [289, 280] on div "About" at bounding box center [282, 286] width 52 height 33
click at [280, 281] on link "About" at bounding box center [272, 286] width 32 height 33
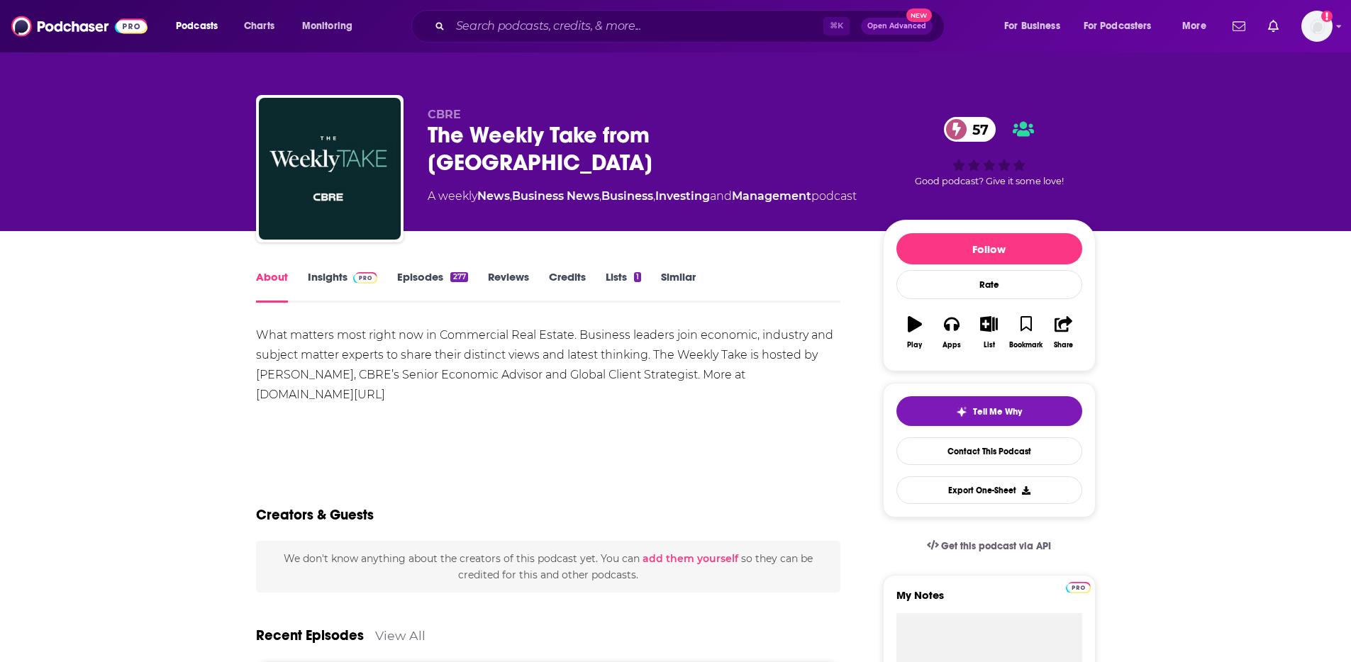
click at [330, 279] on link "Insights" at bounding box center [343, 286] width 70 height 33
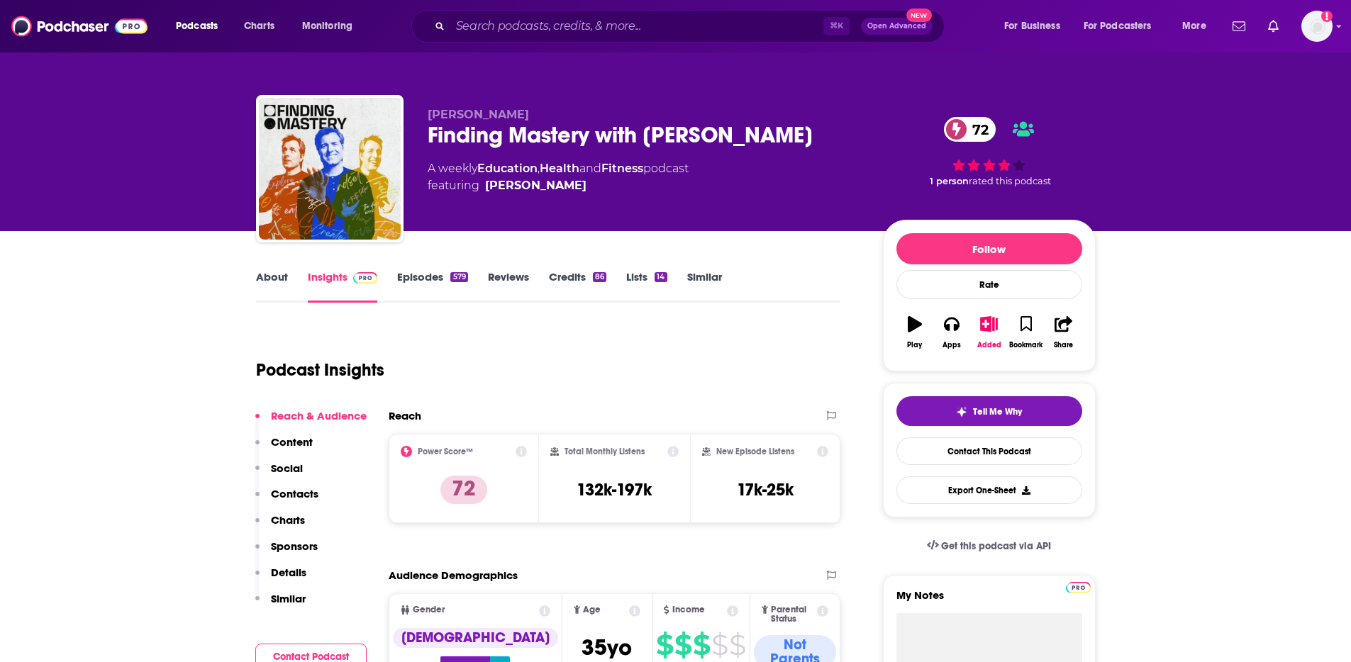
click at [271, 279] on link "About" at bounding box center [272, 286] width 32 height 33
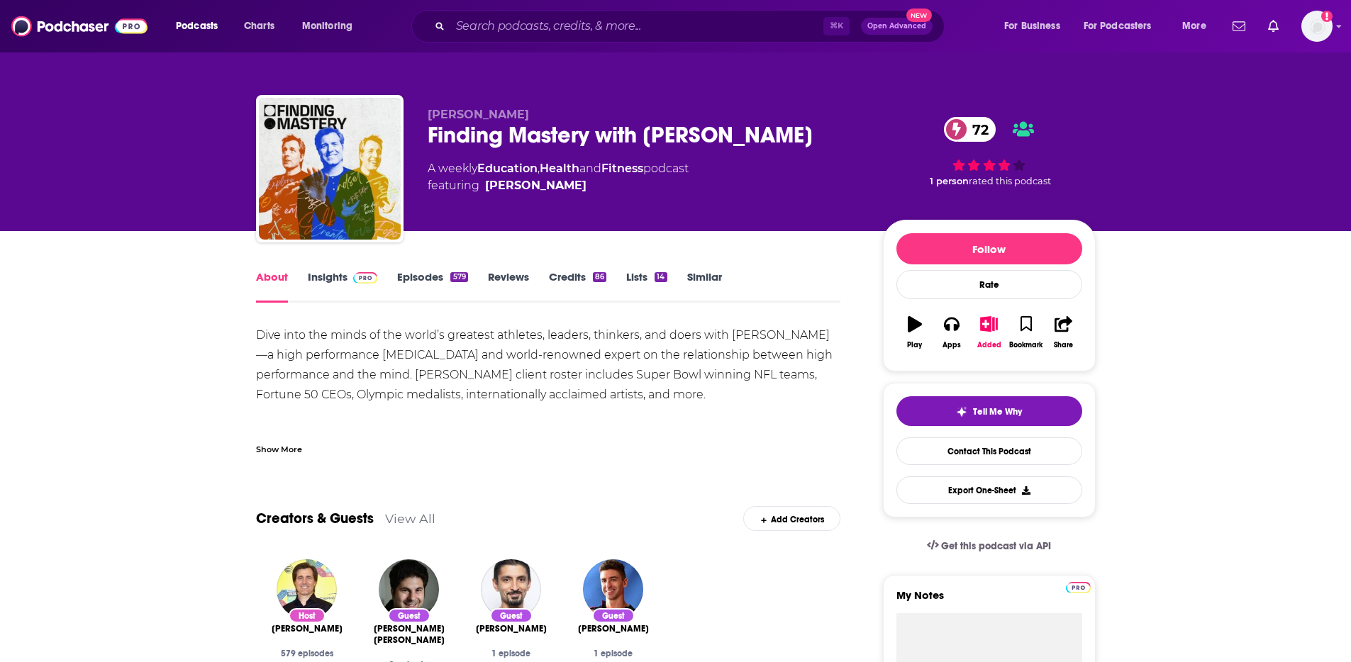
click at [320, 273] on link "Insights" at bounding box center [343, 286] width 70 height 33
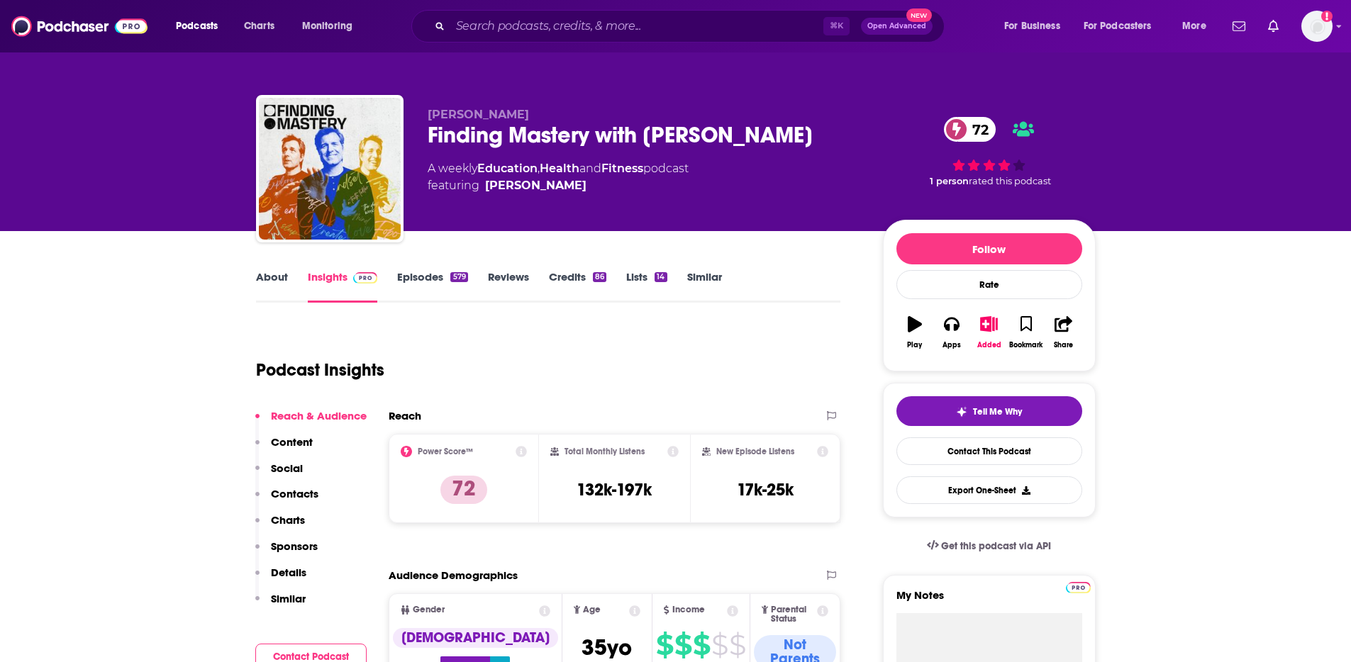
click at [264, 277] on link "About" at bounding box center [272, 286] width 32 height 33
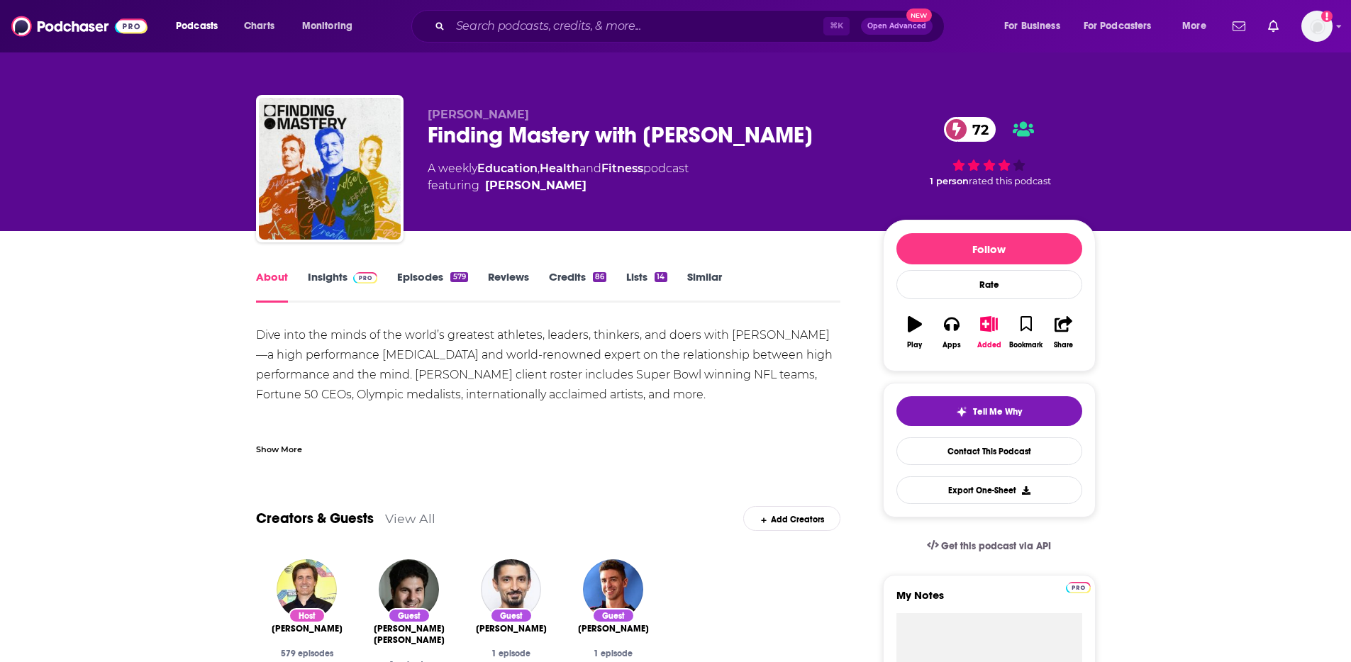
click at [321, 276] on link "Insights" at bounding box center [343, 286] width 70 height 33
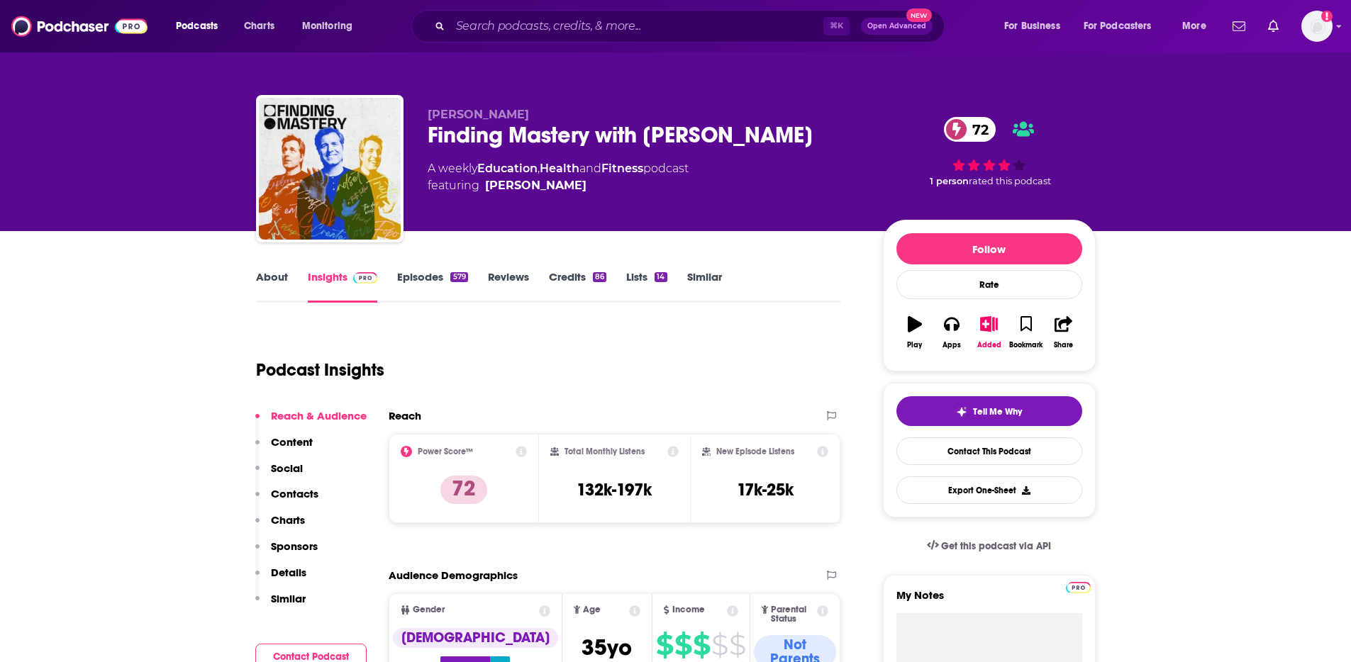
click at [299, 494] on p "Contacts" at bounding box center [295, 493] width 48 height 13
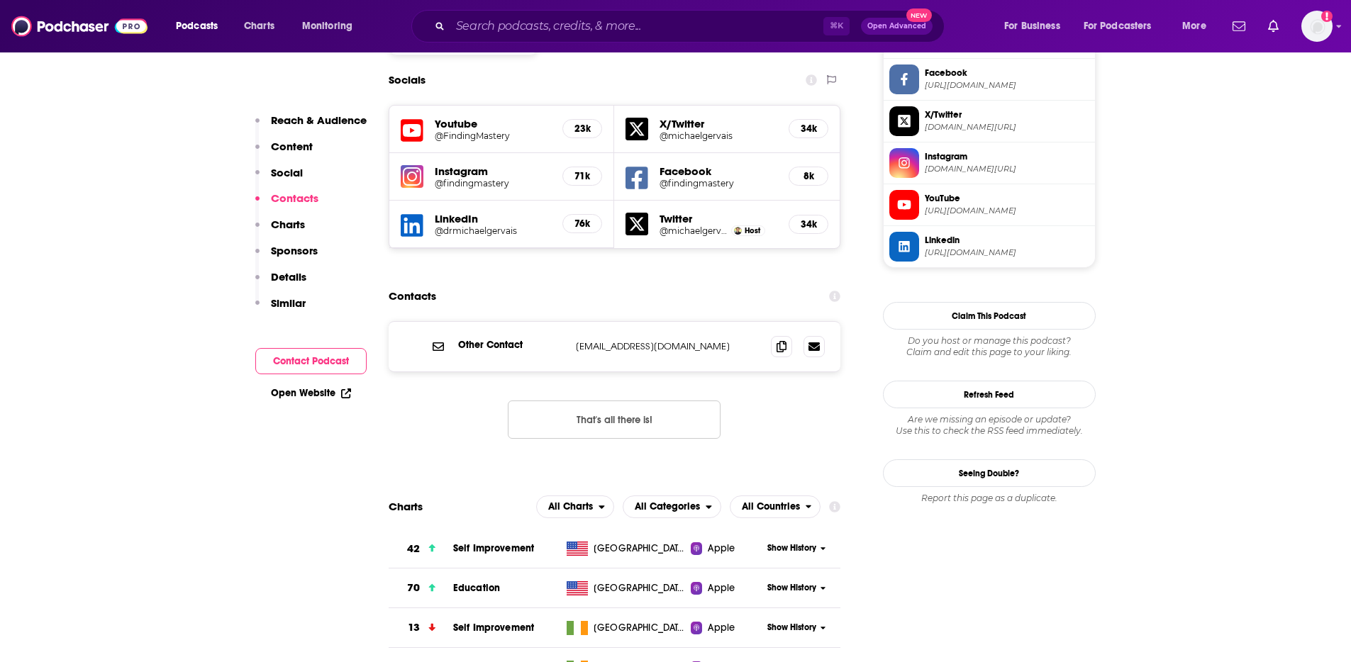
scroll to position [1231, 0]
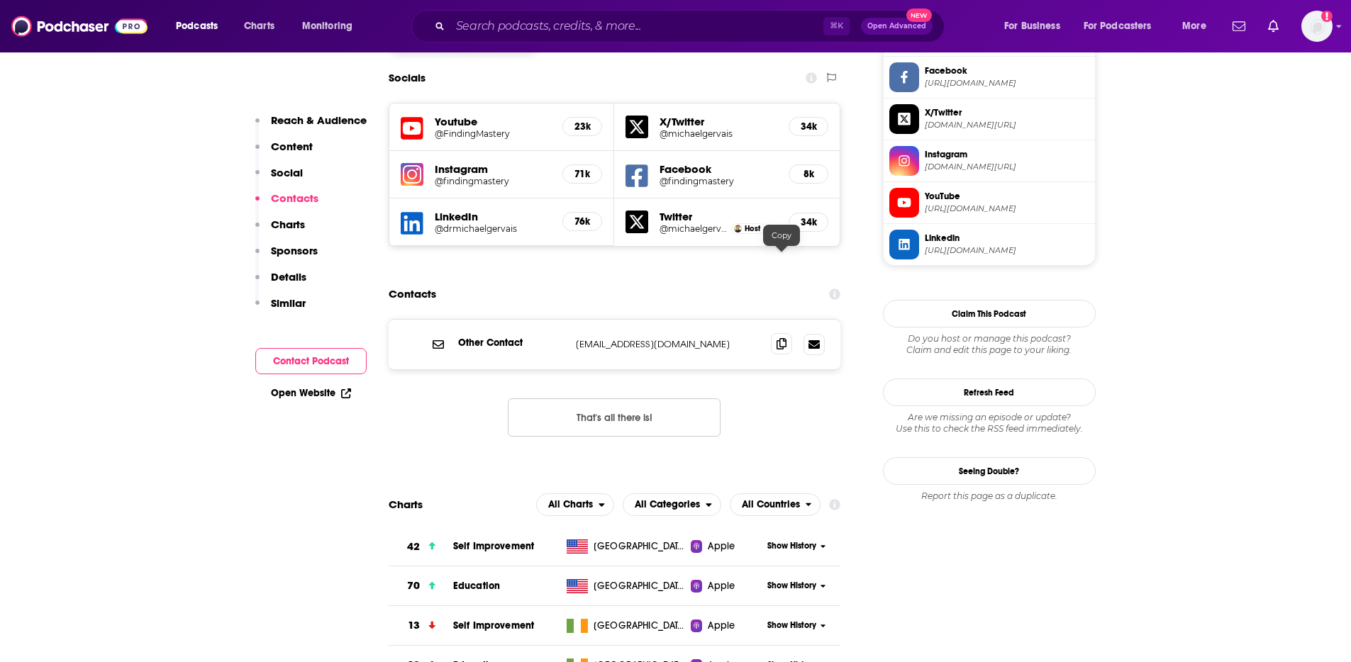
click at [786, 338] on icon at bounding box center [781, 343] width 10 height 11
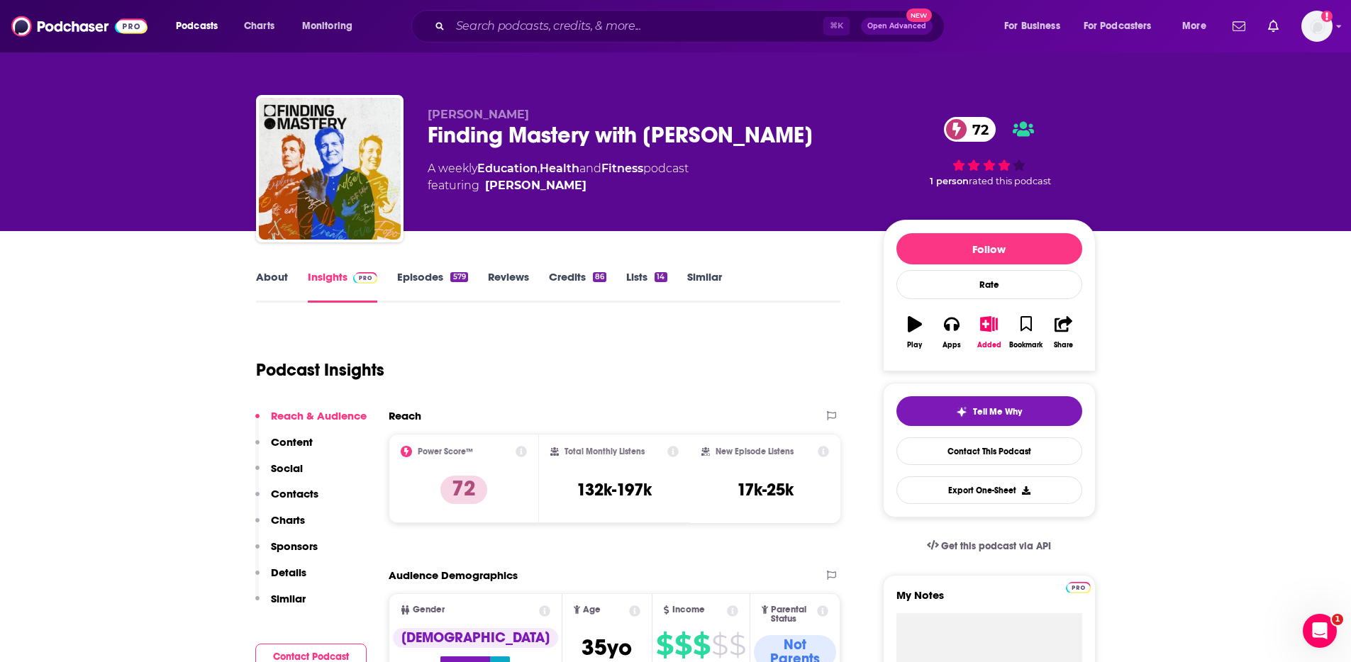
click at [645, 337] on div "Podcast Insights" at bounding box center [543, 361] width 574 height 72
click at [260, 276] on link "About" at bounding box center [272, 286] width 32 height 33
